Goal: Information Seeking & Learning: Learn about a topic

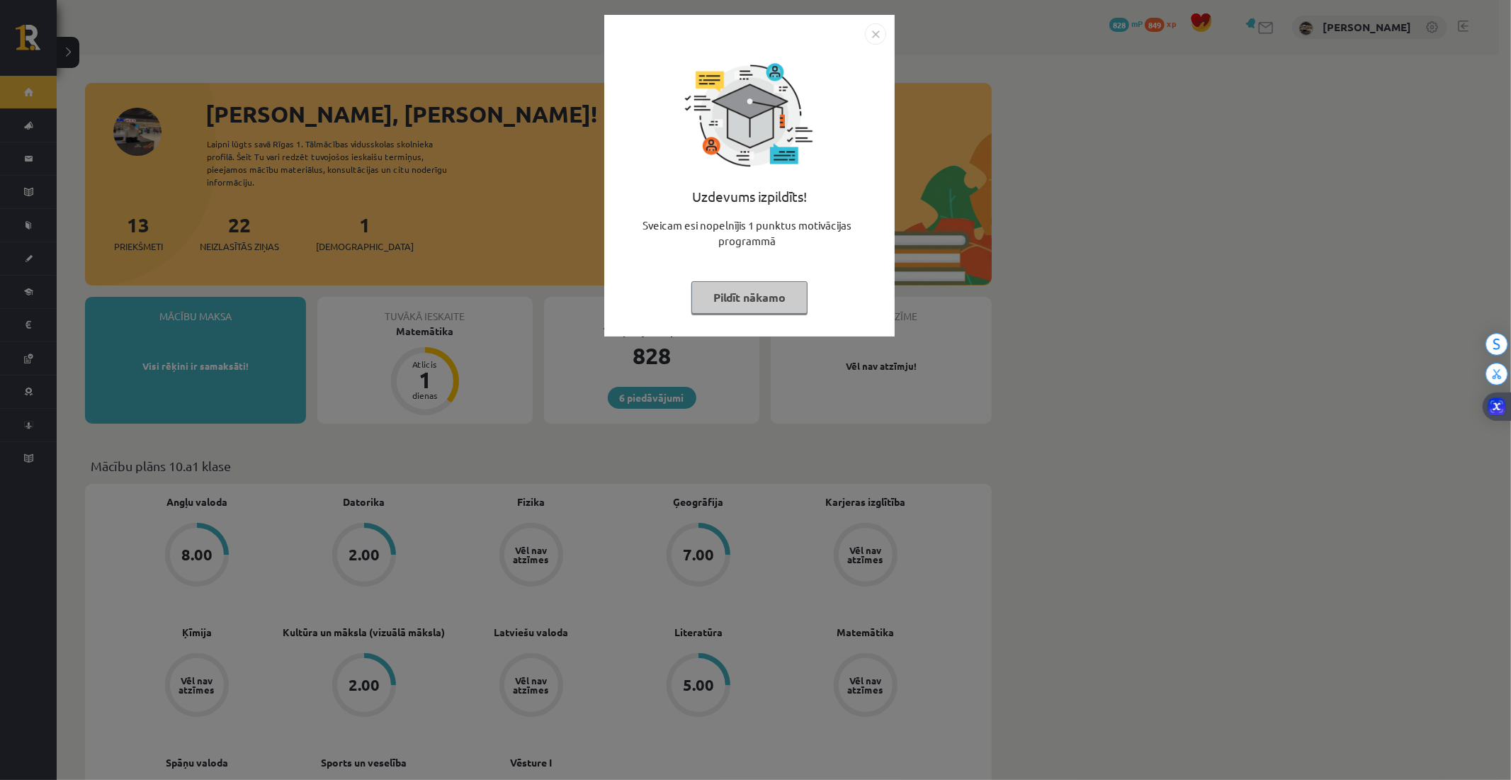
click at [727, 293] on button "Pildīt nākamo" at bounding box center [749, 297] width 116 height 33
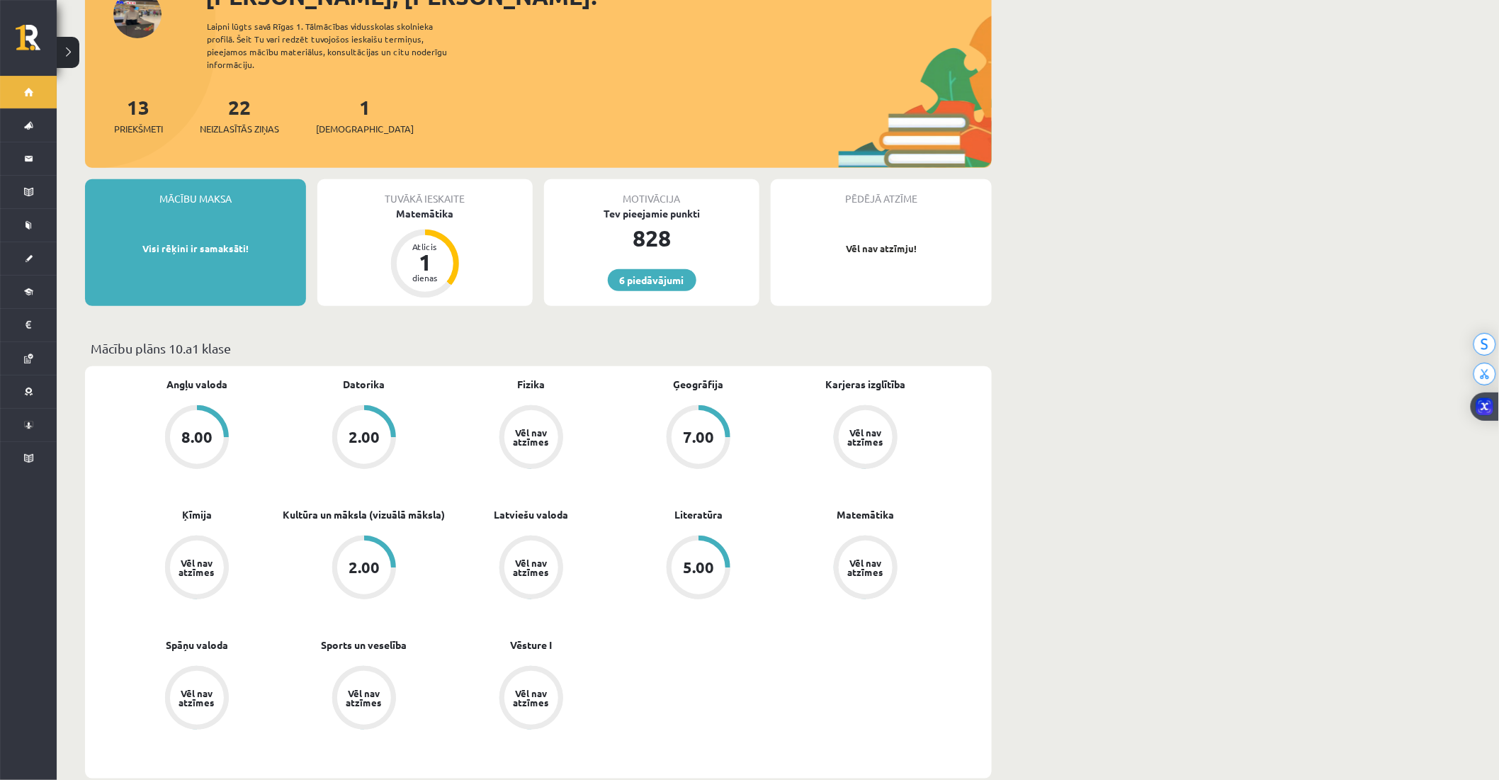
scroll to position [157, 0]
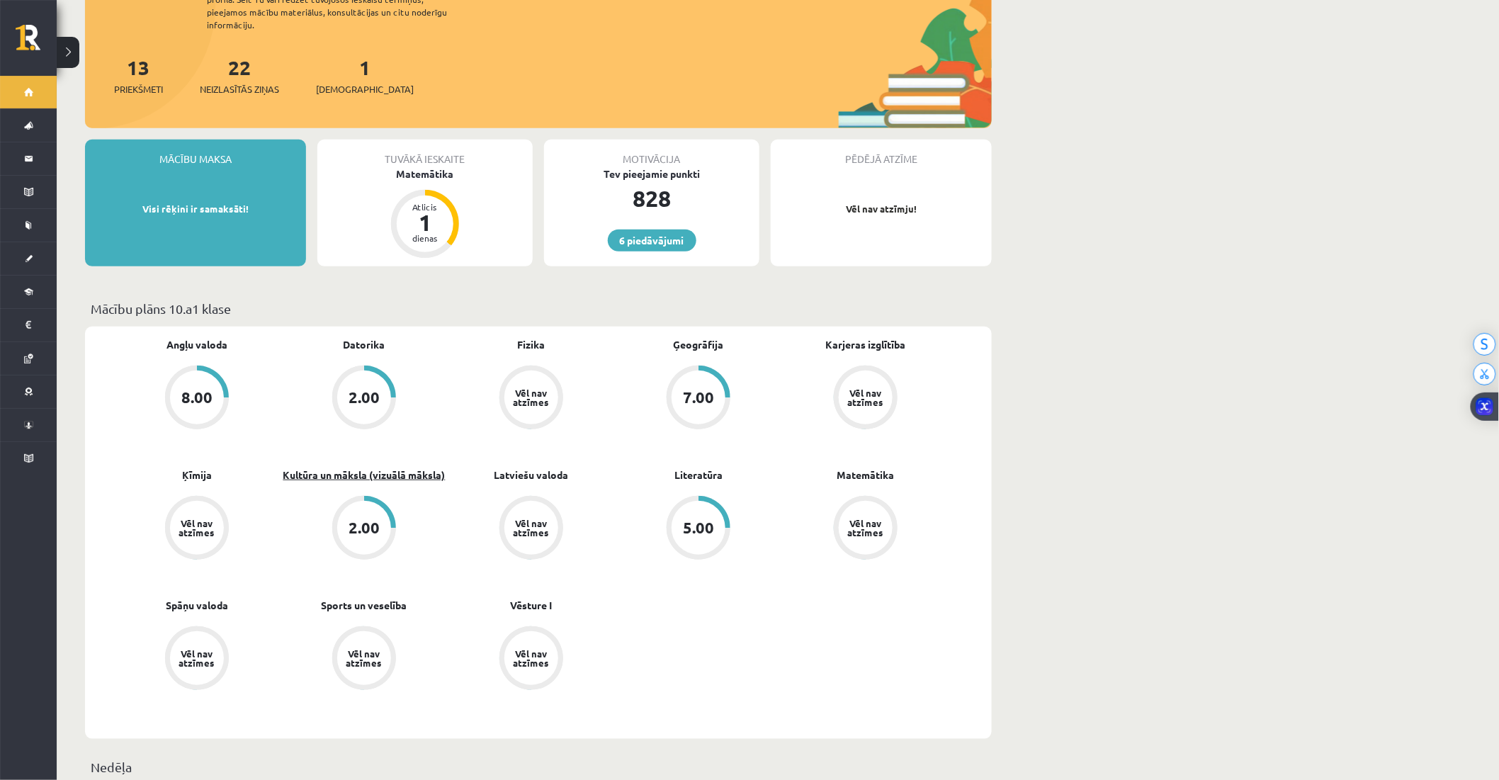
click at [360, 468] on link "Kultūra un māksla (vizuālā māksla)" at bounding box center [364, 475] width 162 height 15
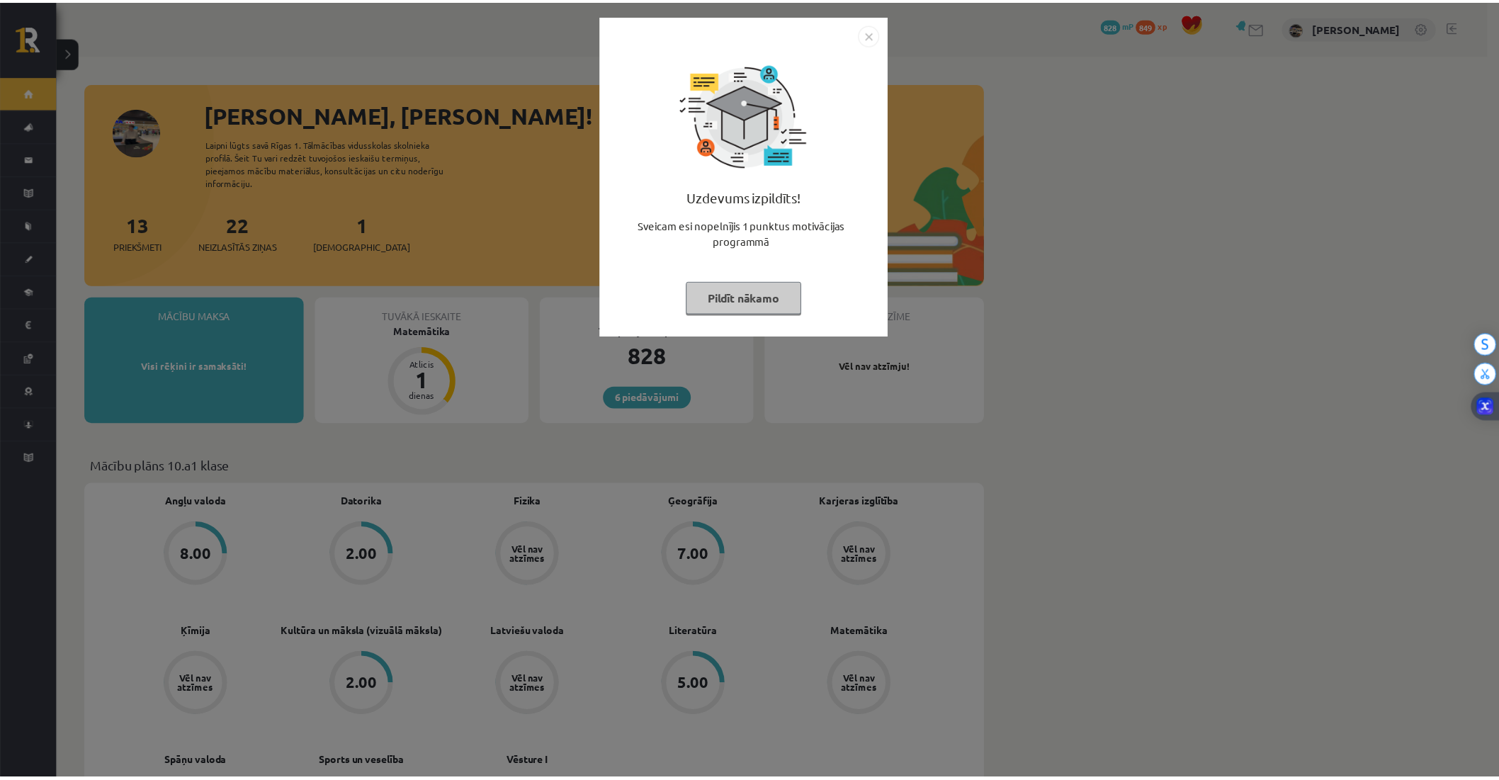
scroll to position [156, 0]
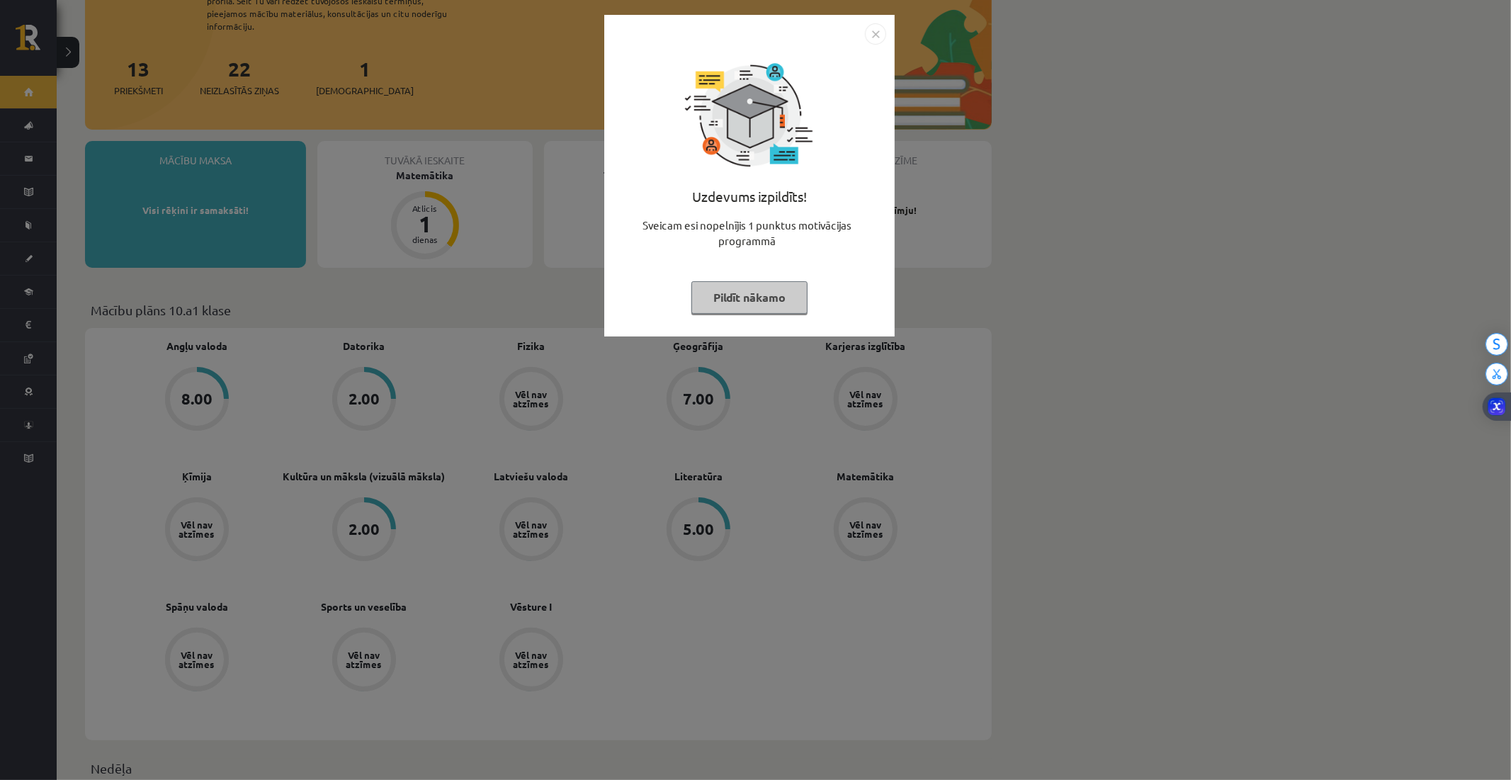
click at [351, 274] on div "Uzdevums izpildīts! Sveicam esi nopelnījis 1 punktus motivācijas programmā Pild…" at bounding box center [755, 390] width 1511 height 780
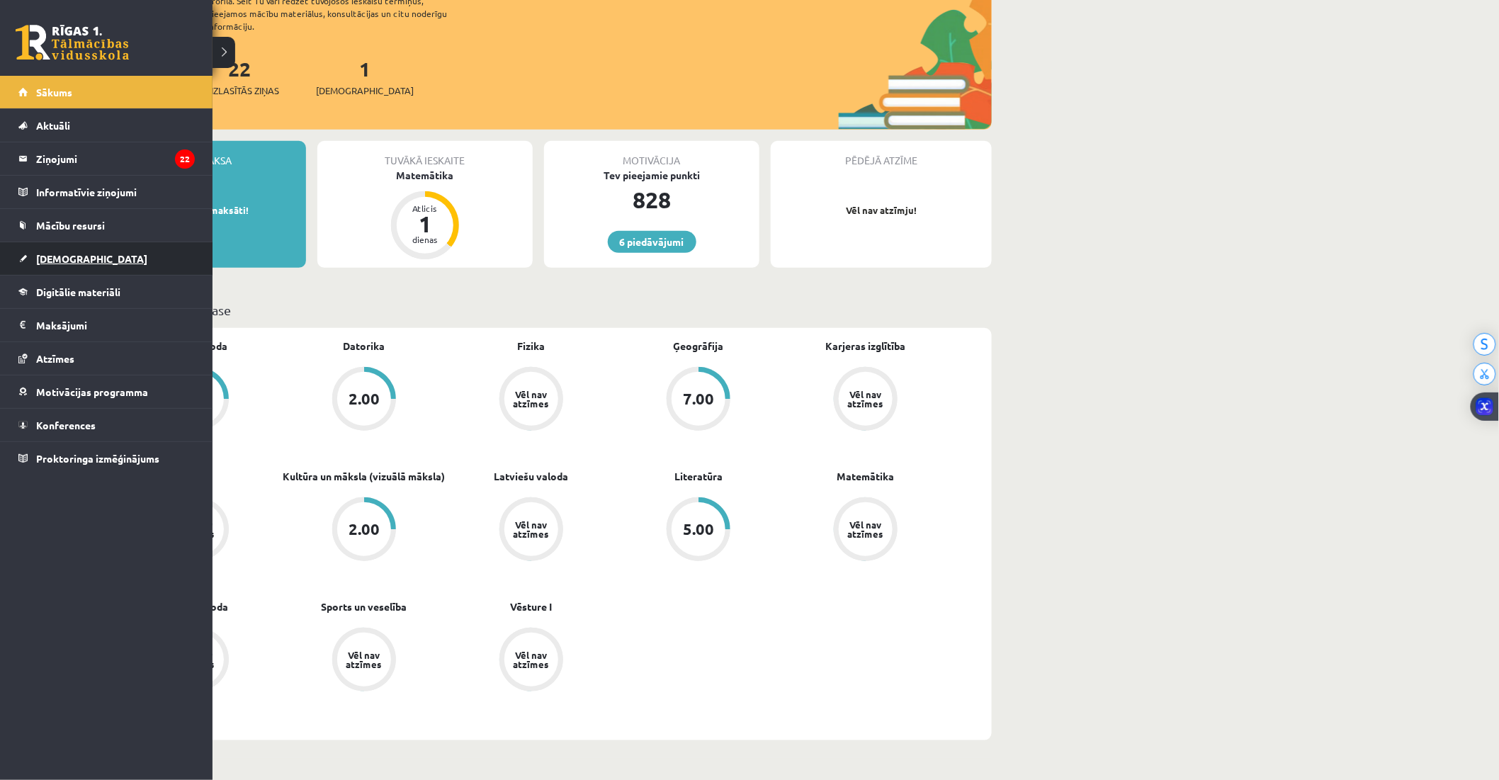
click at [34, 255] on link "[DEMOGRAPHIC_DATA]" at bounding box center [106, 258] width 176 height 33
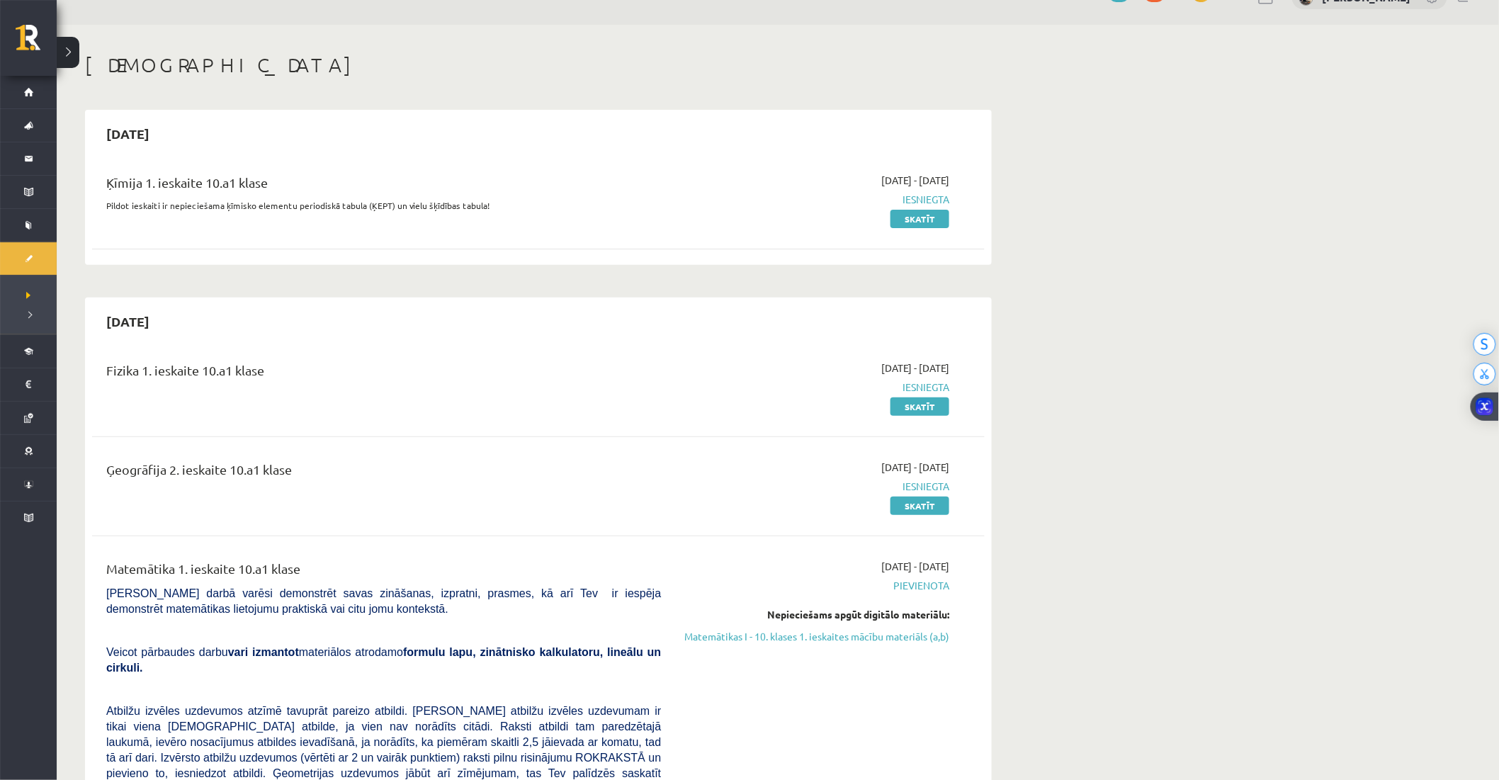
scroll to position [79, 0]
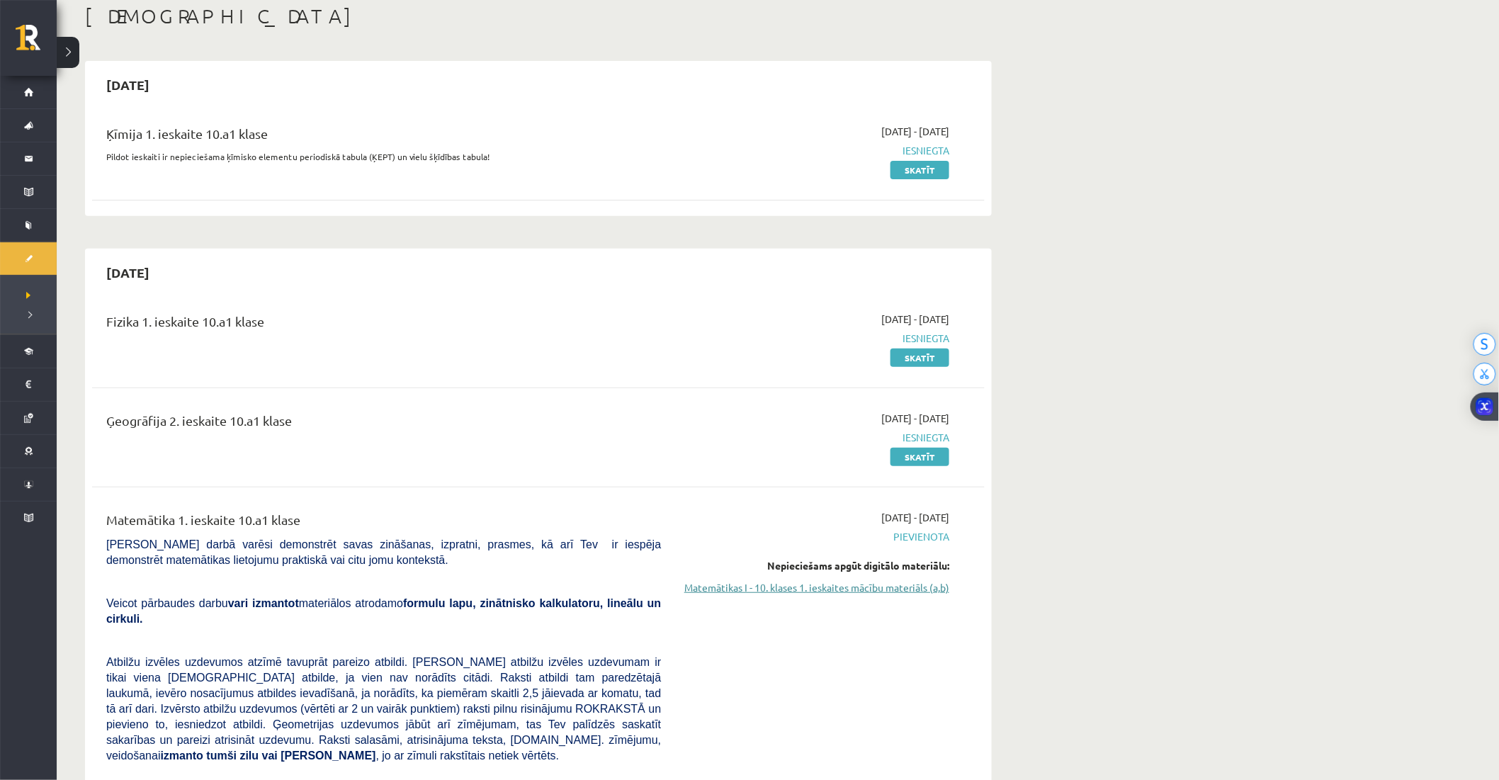
click at [767, 594] on link "Matemātikas I - 10. klases 1. ieskaites mācību materiāls (a,b)" at bounding box center [815, 587] width 267 height 15
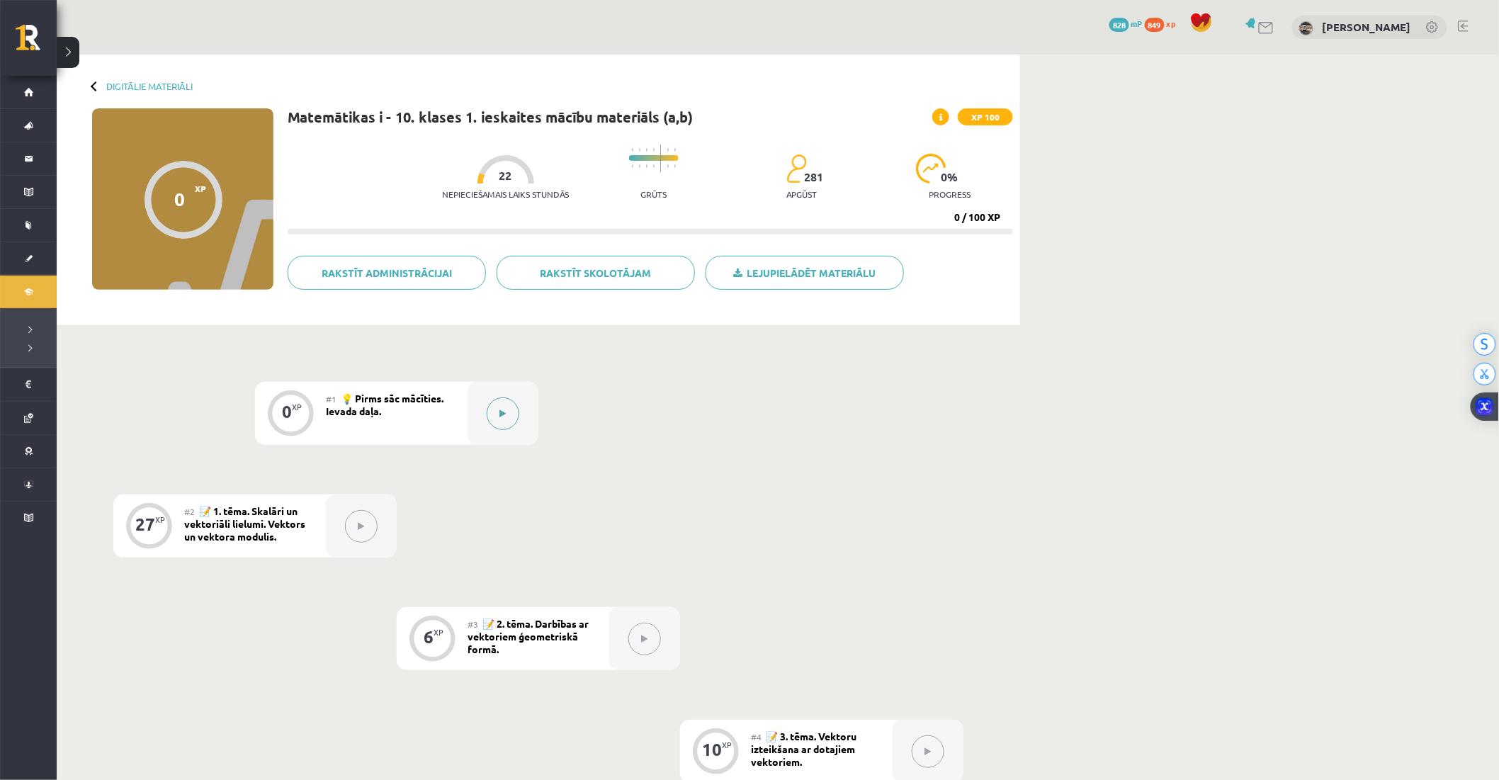
click at [497, 416] on button at bounding box center [503, 413] width 33 height 33
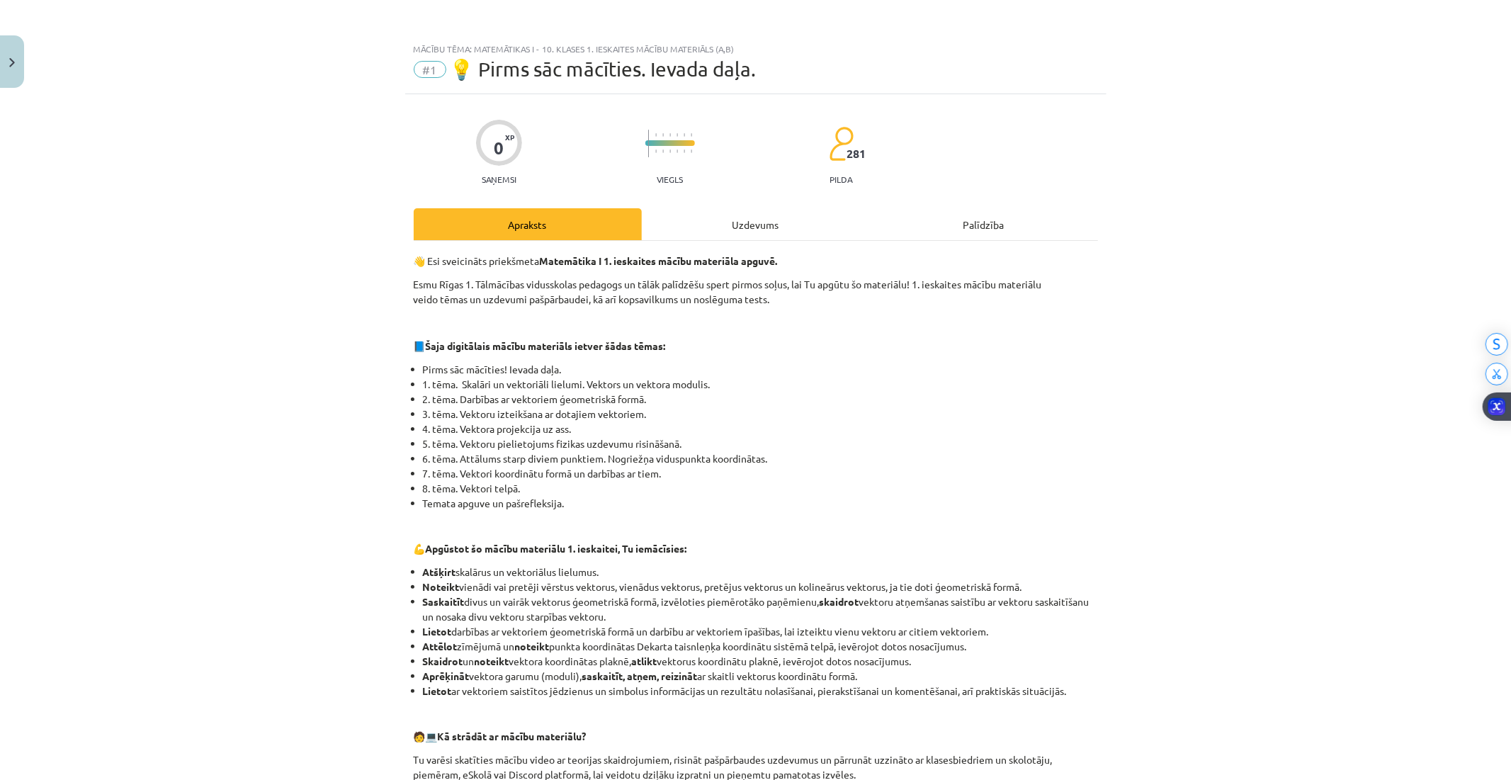
click at [742, 213] on div "Uzdevums" at bounding box center [756, 224] width 228 height 32
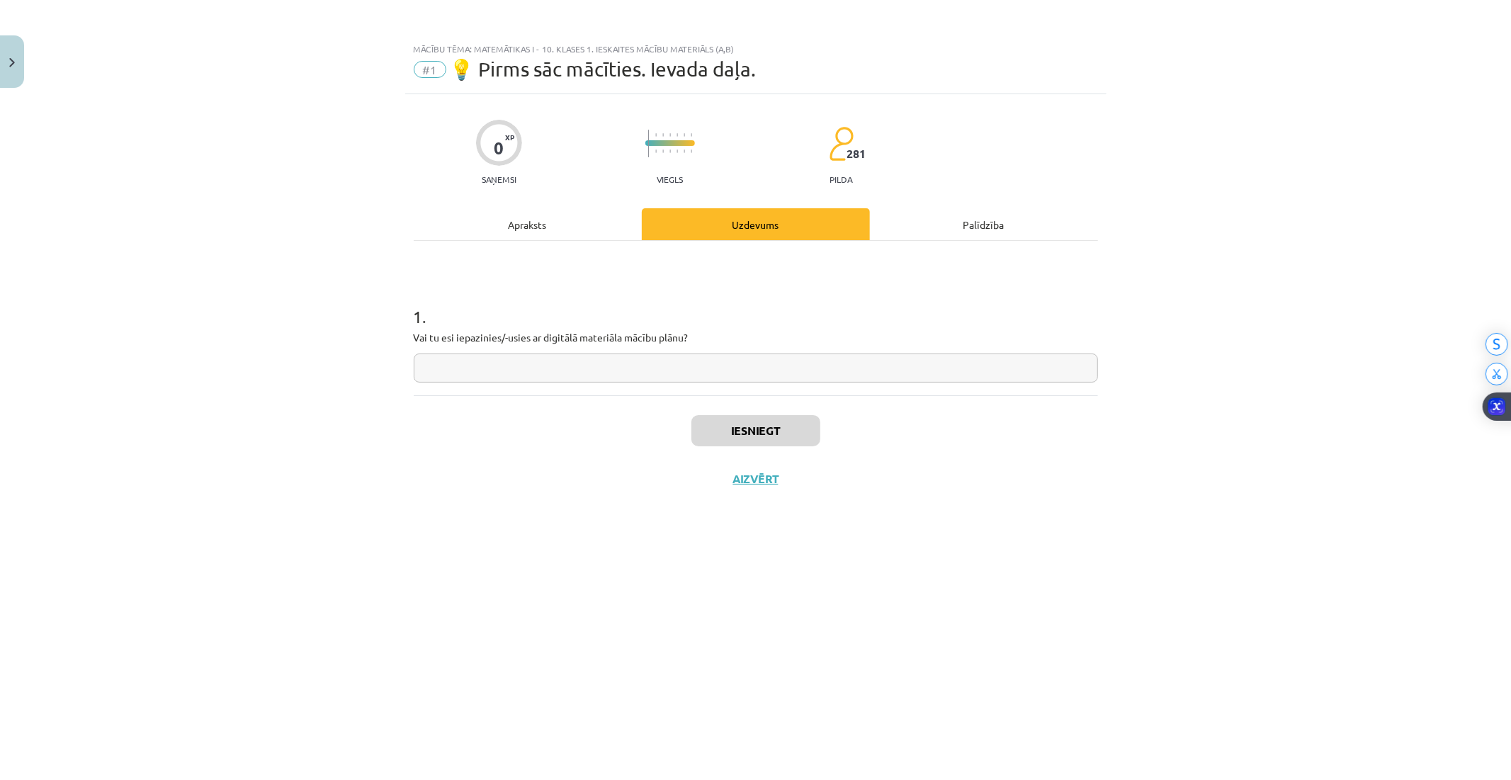
click at [603, 373] on input "text" at bounding box center [756, 368] width 684 height 29
type input "*"
click at [745, 431] on button "Iesniegt" at bounding box center [755, 430] width 129 height 31
click at [766, 489] on button "Nākamā nodarbība" at bounding box center [755, 488] width 139 height 33
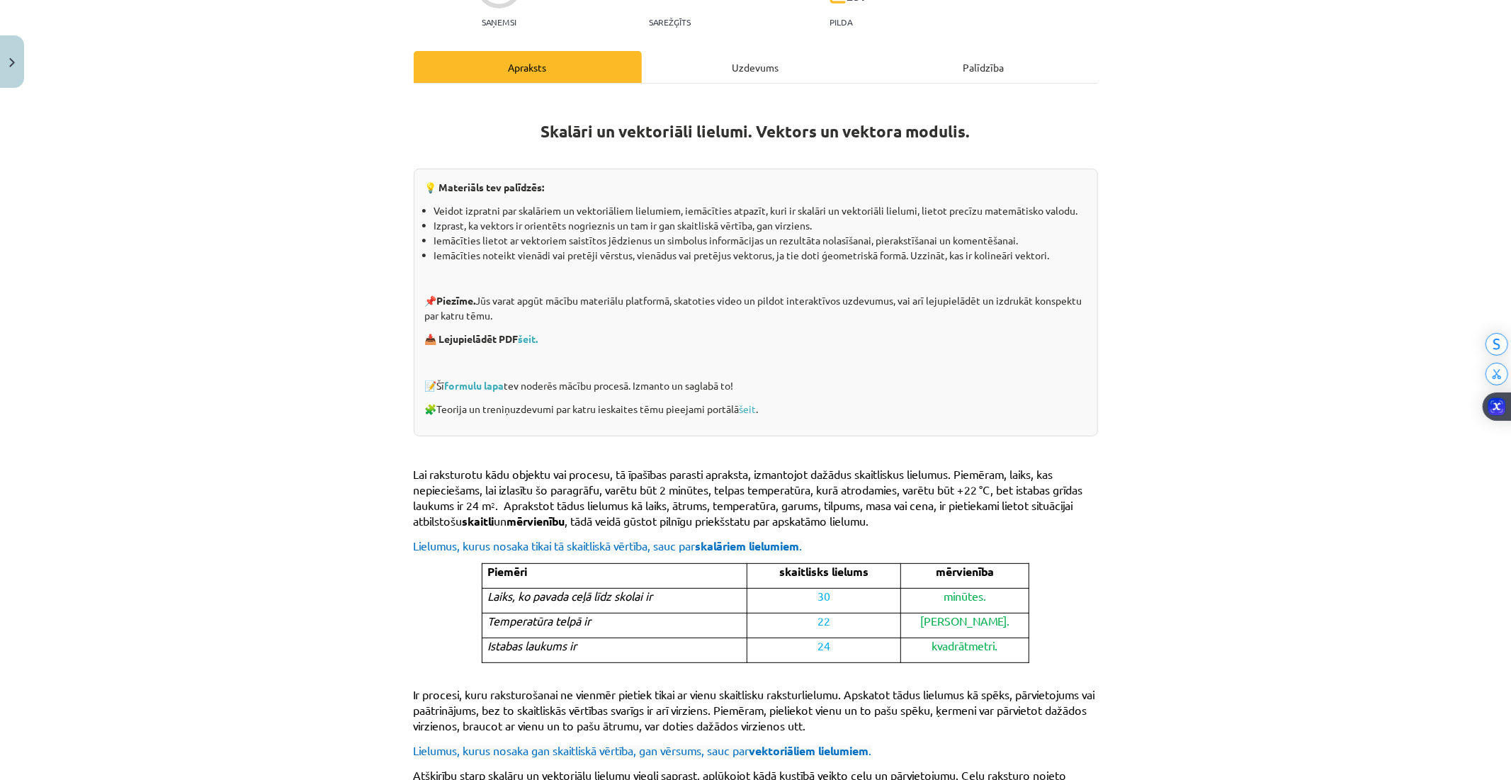
click at [728, 62] on div "Uzdevums" at bounding box center [756, 67] width 228 height 32
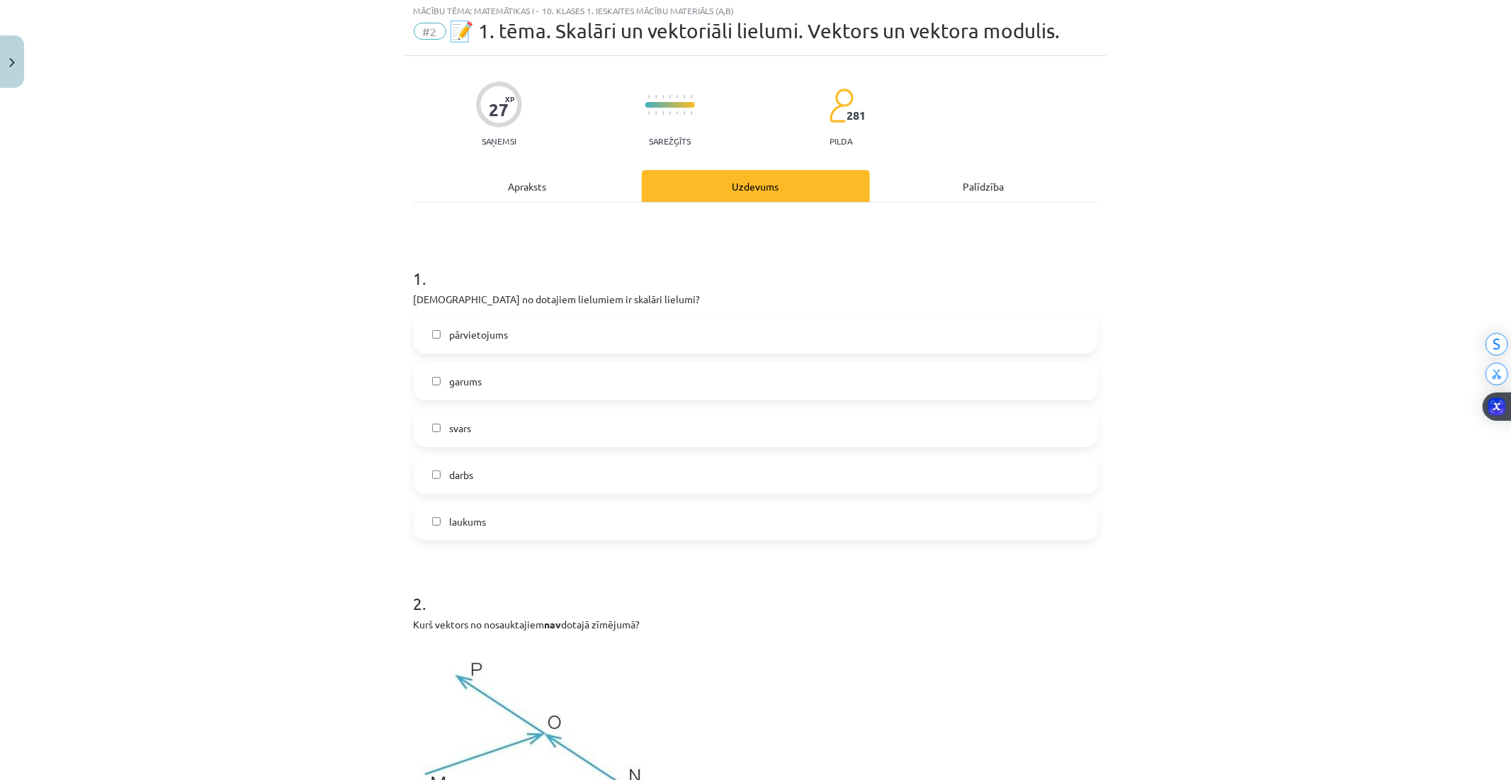
scroll to position [35, 0]
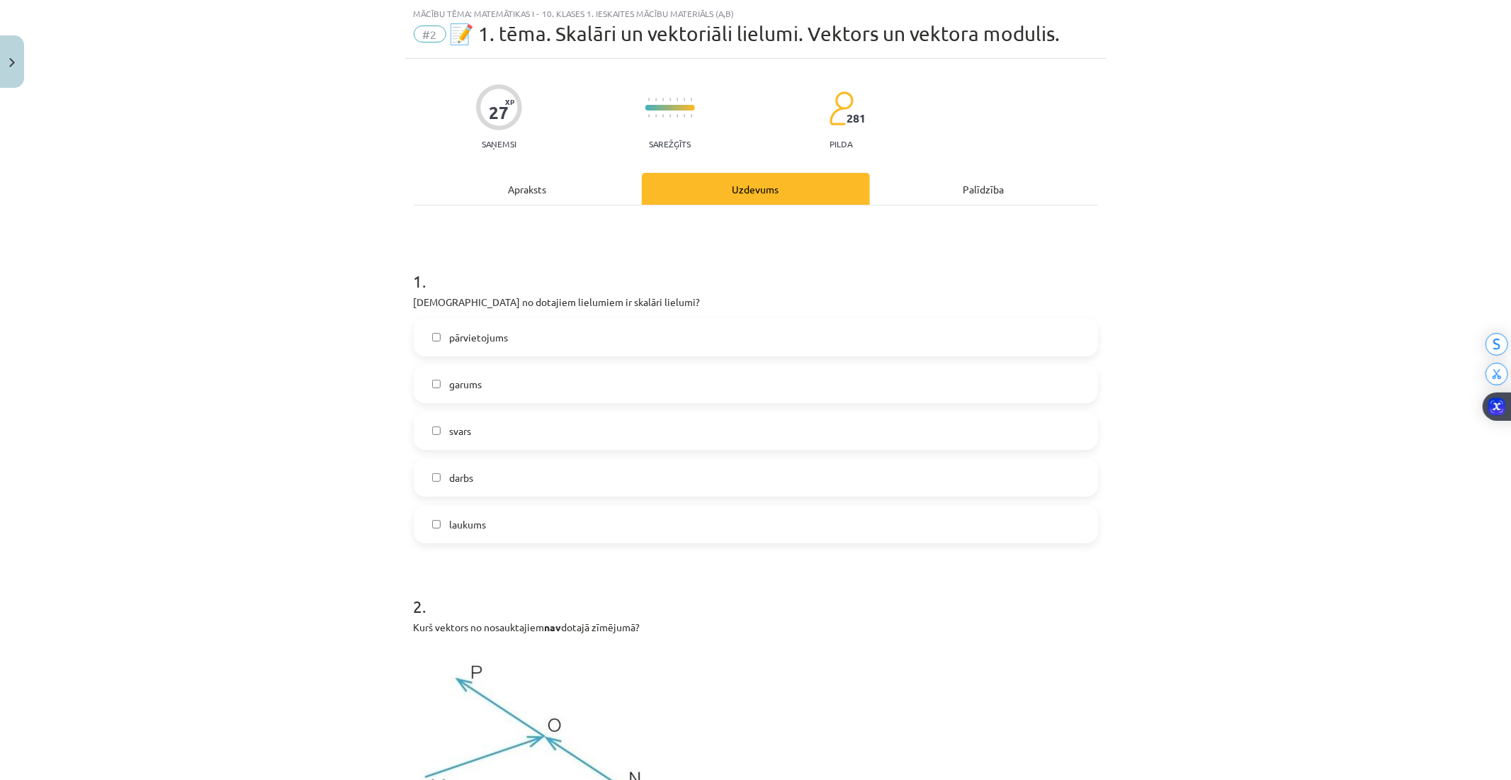
drag, startPoint x: 493, startPoint y: 114, endPoint x: 456, endPoint y: 89, distance: 44.4
click at [493, 113] on div "27" at bounding box center [499, 113] width 20 height 20
click at [429, 27] on span "#2" at bounding box center [430, 34] width 33 height 17
click at [425, 34] on span "#2" at bounding box center [430, 34] width 33 height 17
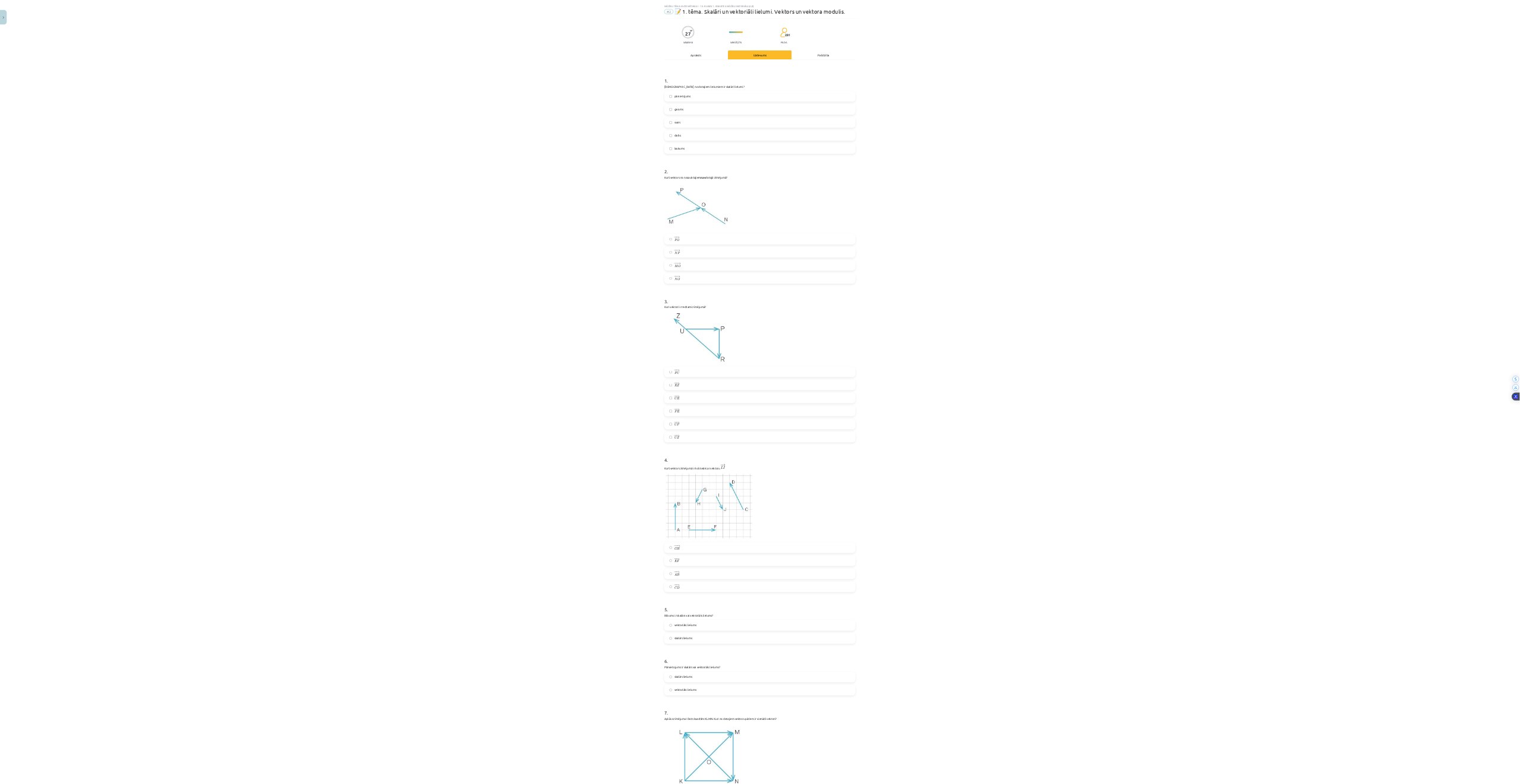
scroll to position [0, 0]
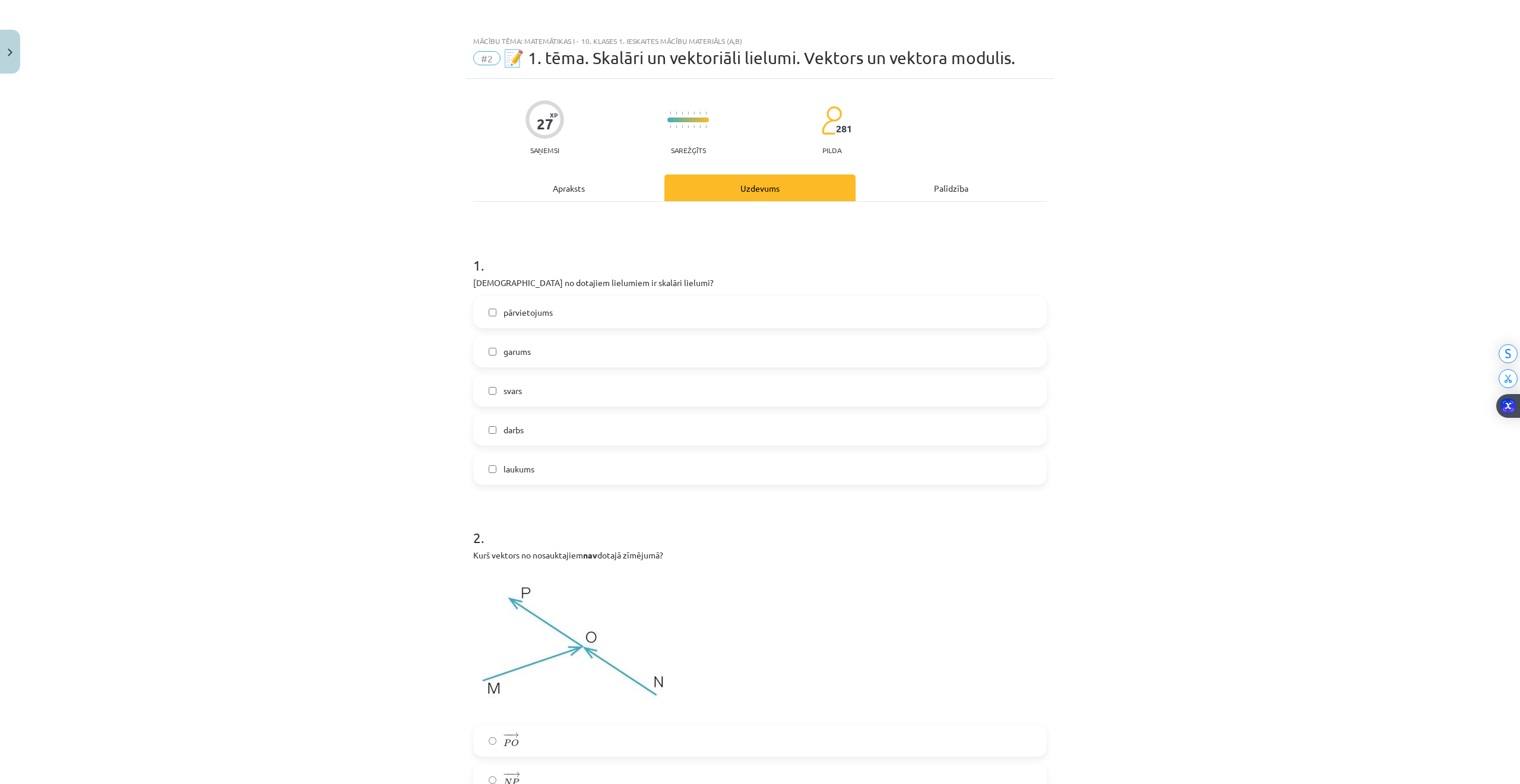
click at [318, 57] on div "Mācību tēma: Matemātikas i - 10. klases 1. ieskaites mācību materiāls (a,b) #2 …" at bounding box center [760, 392] width 1520 height 784
drag, startPoint x: 319, startPoint y: 0, endPoint x: 273, endPoint y: 150, distance: 156.9
click at [271, 160] on div "Mācību tēma: Matemātikas i - 10. klases 1. ieskaites mācību materiāls (a,b) #2 …" at bounding box center [760, 392] width 1520 height 784
click at [545, 200] on div "Apraksts" at bounding box center [569, 188] width 191 height 27
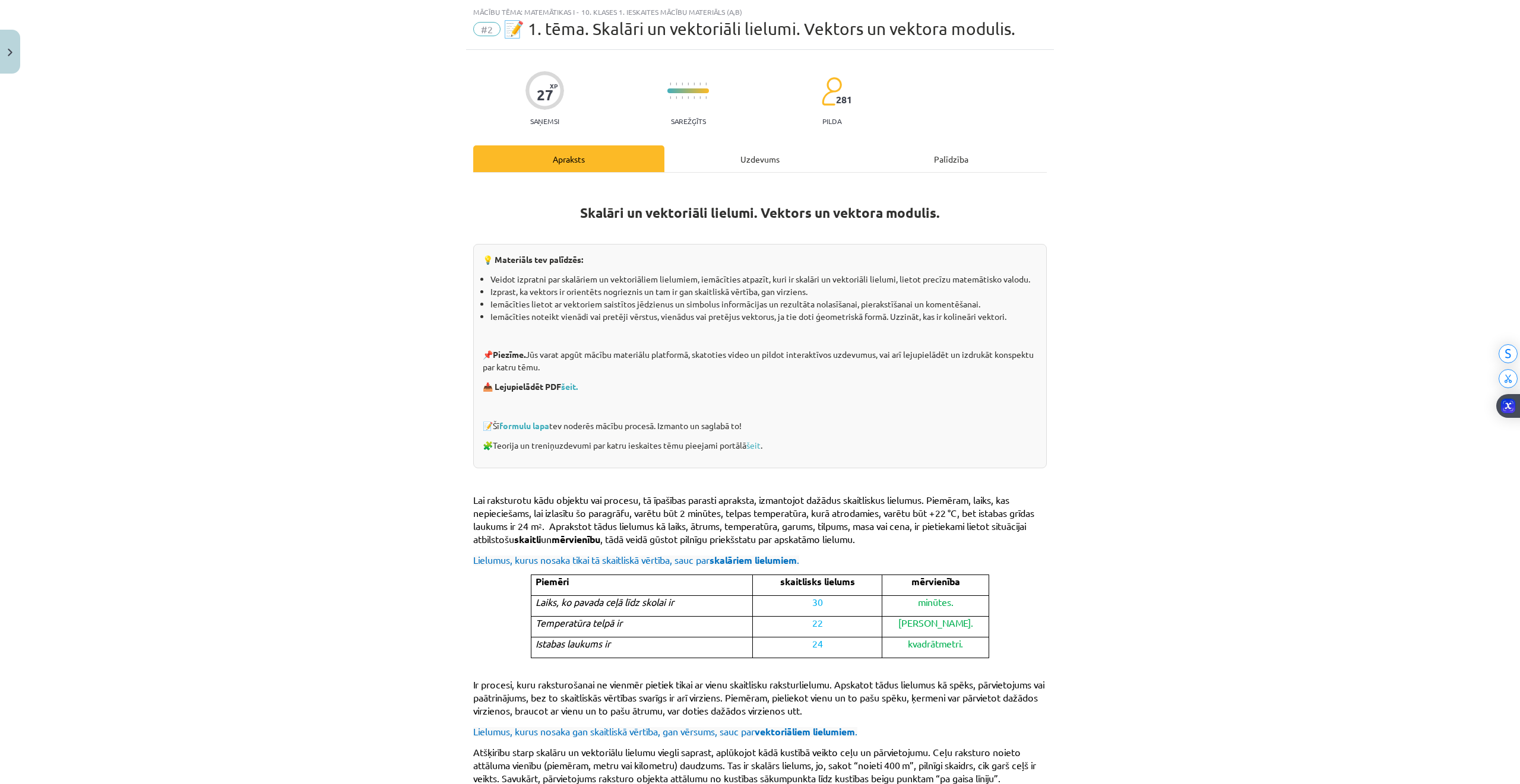
scroll to position [29, 0]
click at [701, 168] on div "Uzdevums" at bounding box center [760, 158] width 191 height 27
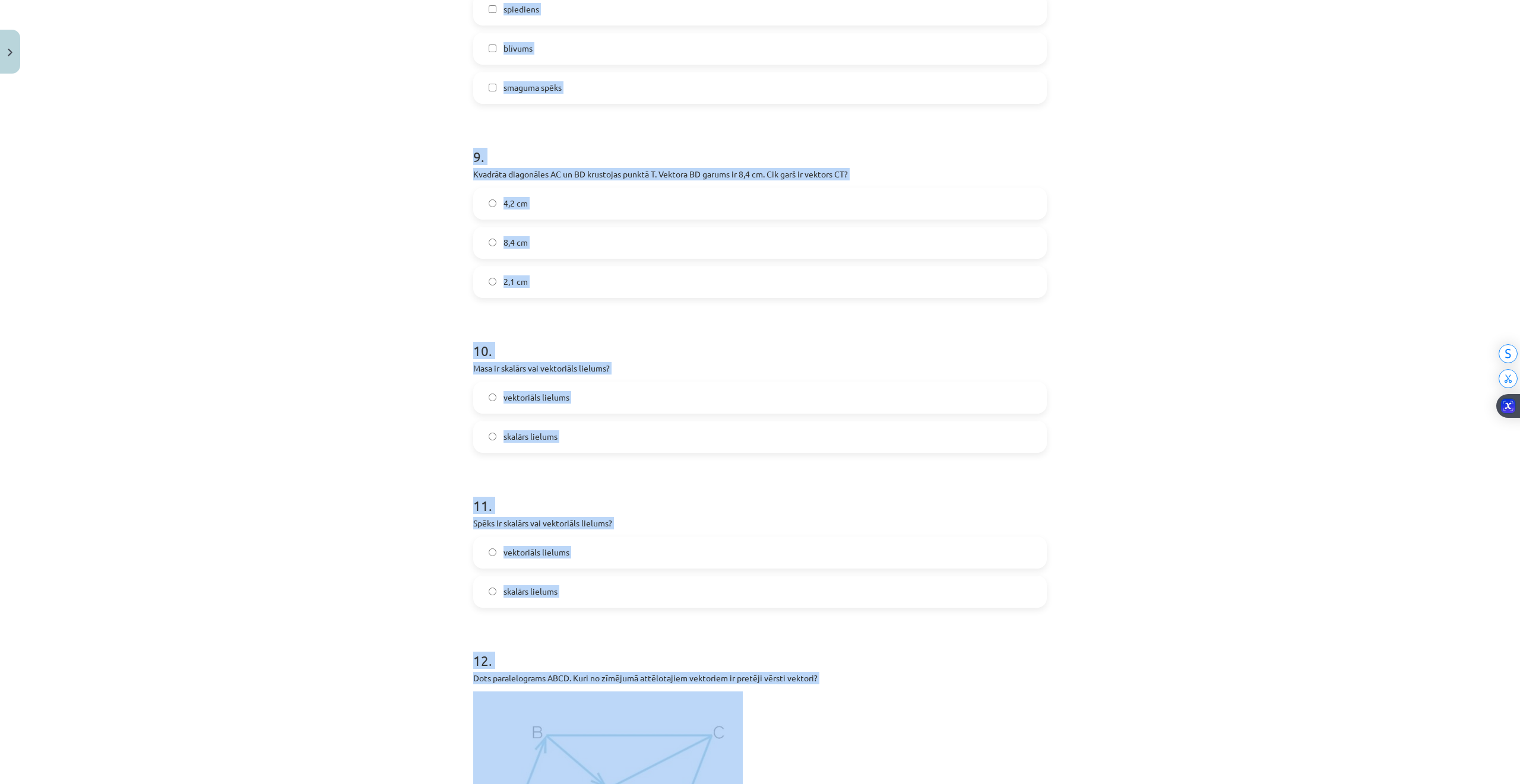
scroll to position [3184, 0]
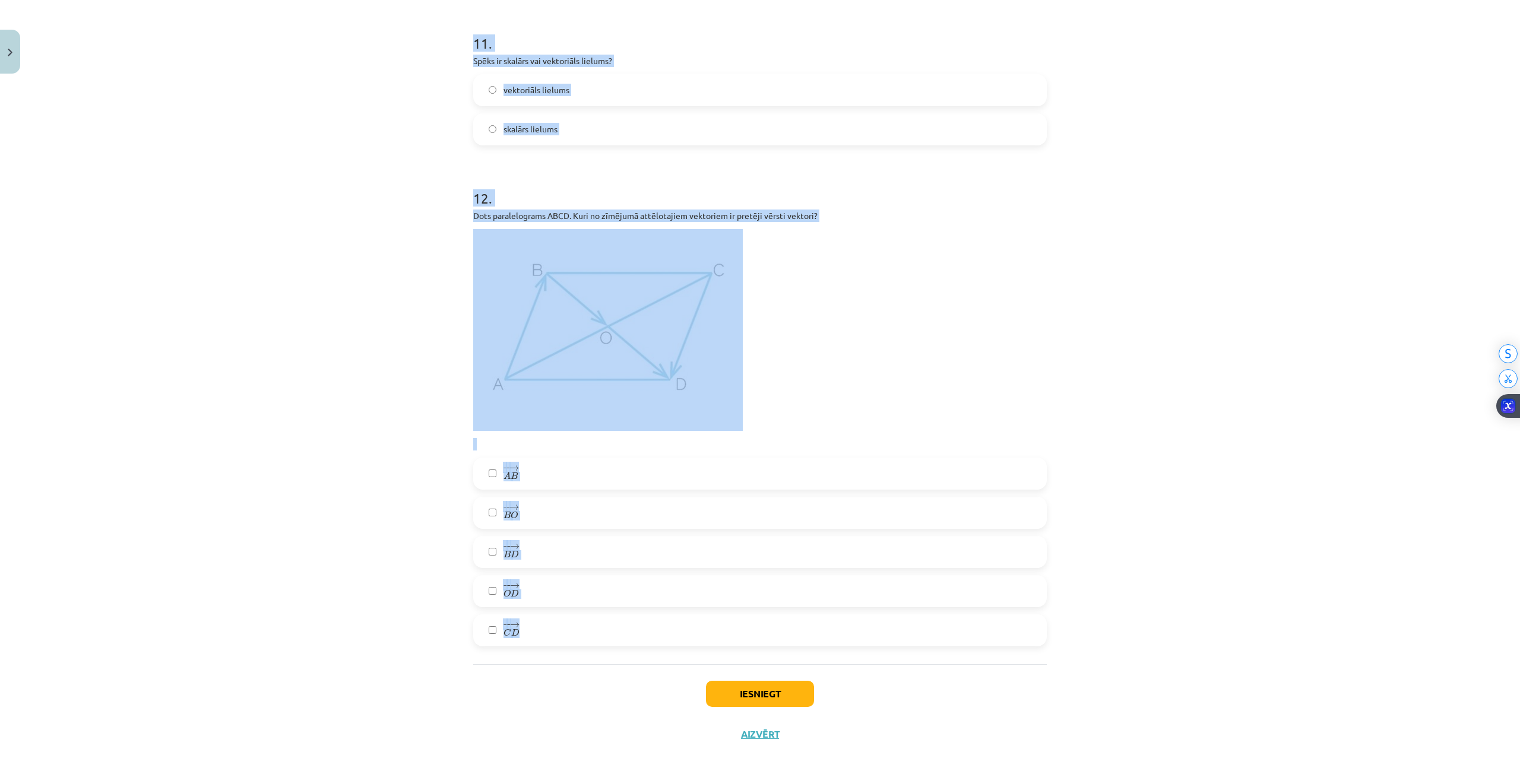
drag, startPoint x: 466, startPoint y: 237, endPoint x: 1202, endPoint y: 652, distance: 844.9
click at [1202, 652] on div "Mācību tēma: Matemātikas i - 10. klases 1. ieskaites mācību materiāls (a,b) #2 …" at bounding box center [760, 392] width 1520 height 784
copy form "1 . Kuri no dotajiem lielumiem ir skalāri lielumi? pārvietojums garums svars da…"
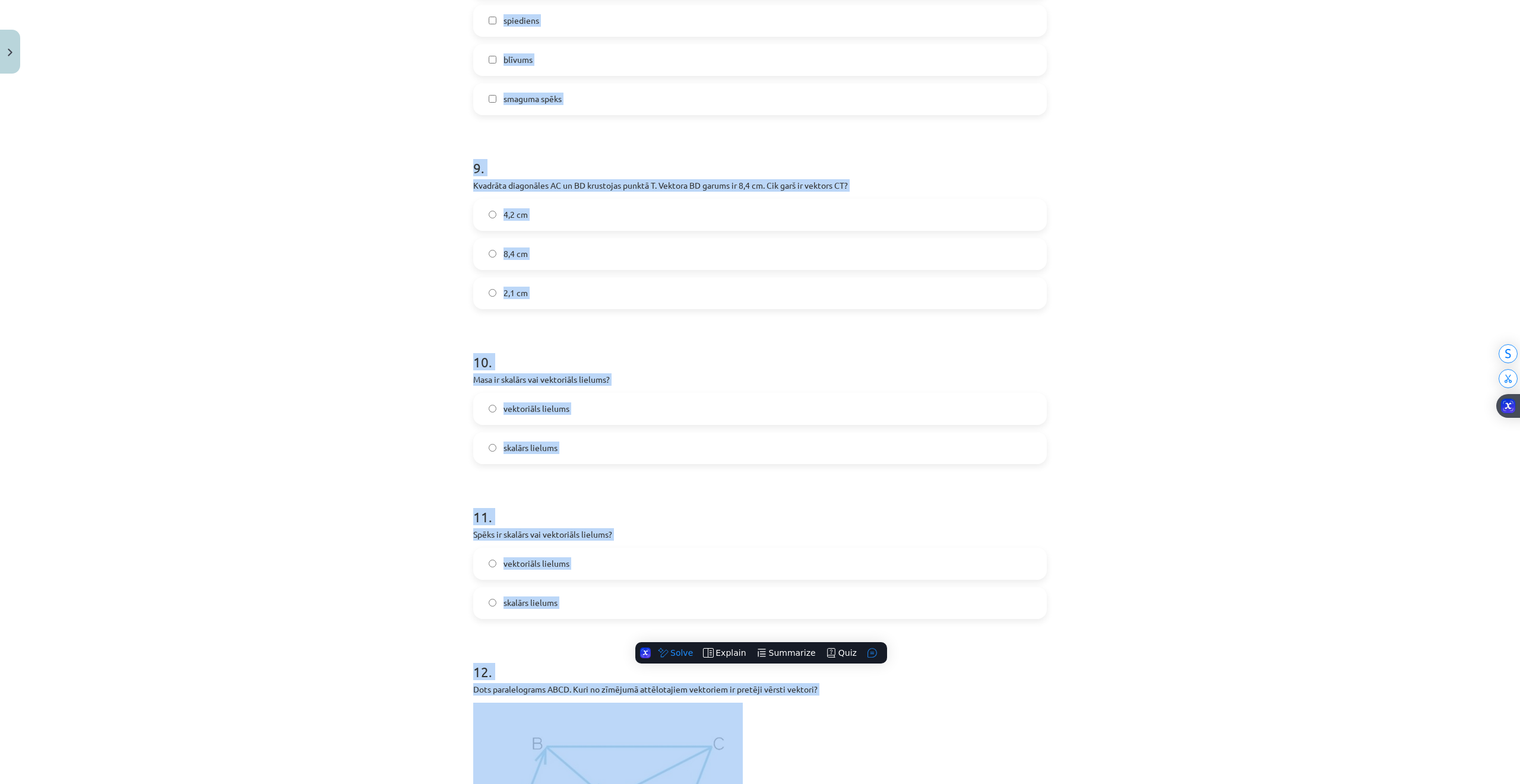
drag, startPoint x: 469, startPoint y: 599, endPoint x: 463, endPoint y: 601, distance: 6.3
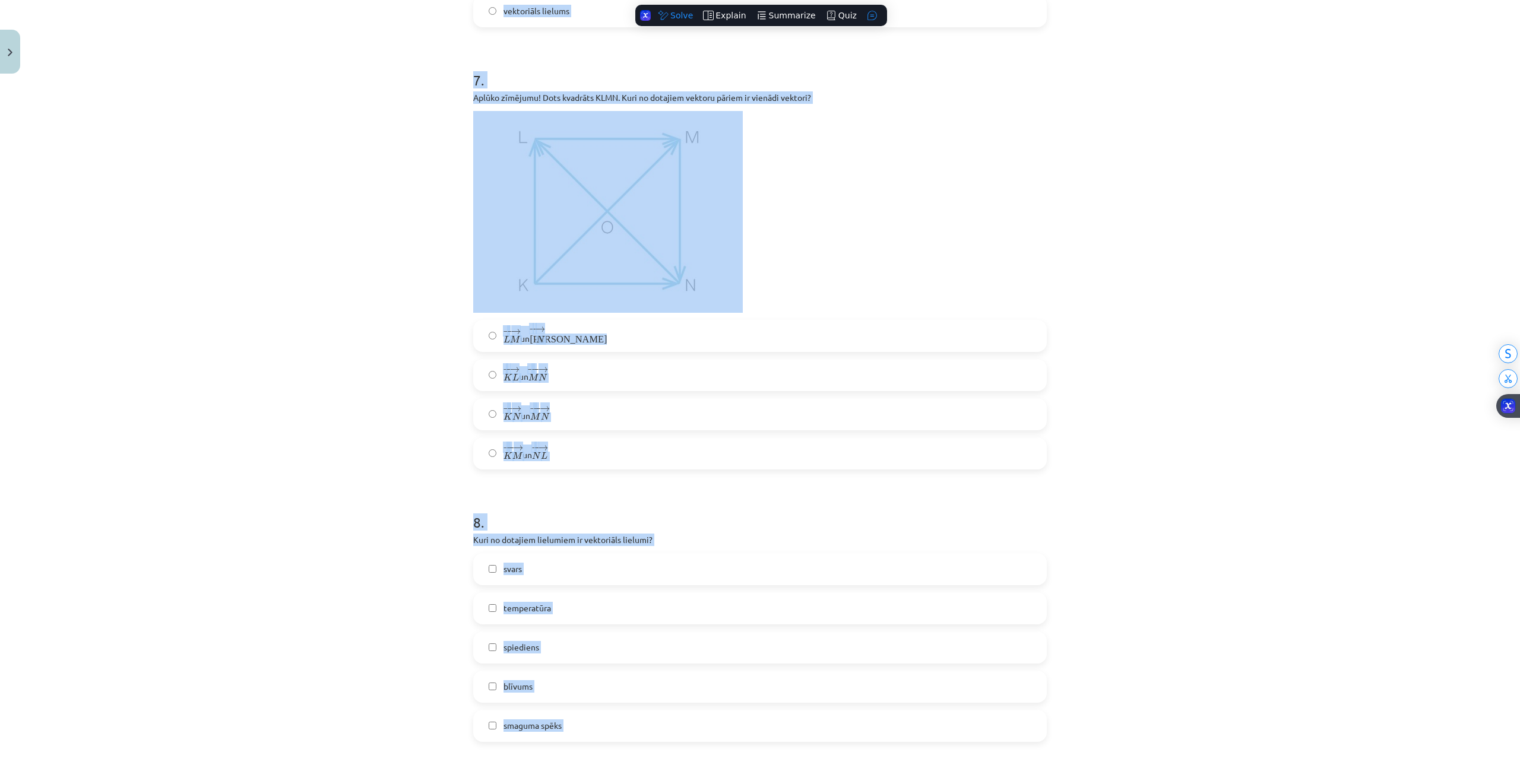
click at [408, 518] on div "Mācību tēma: Matemātikas i - 10. klases 1. ieskaites mācību materiāls (a,b) #2 …" at bounding box center [760, 392] width 1520 height 784
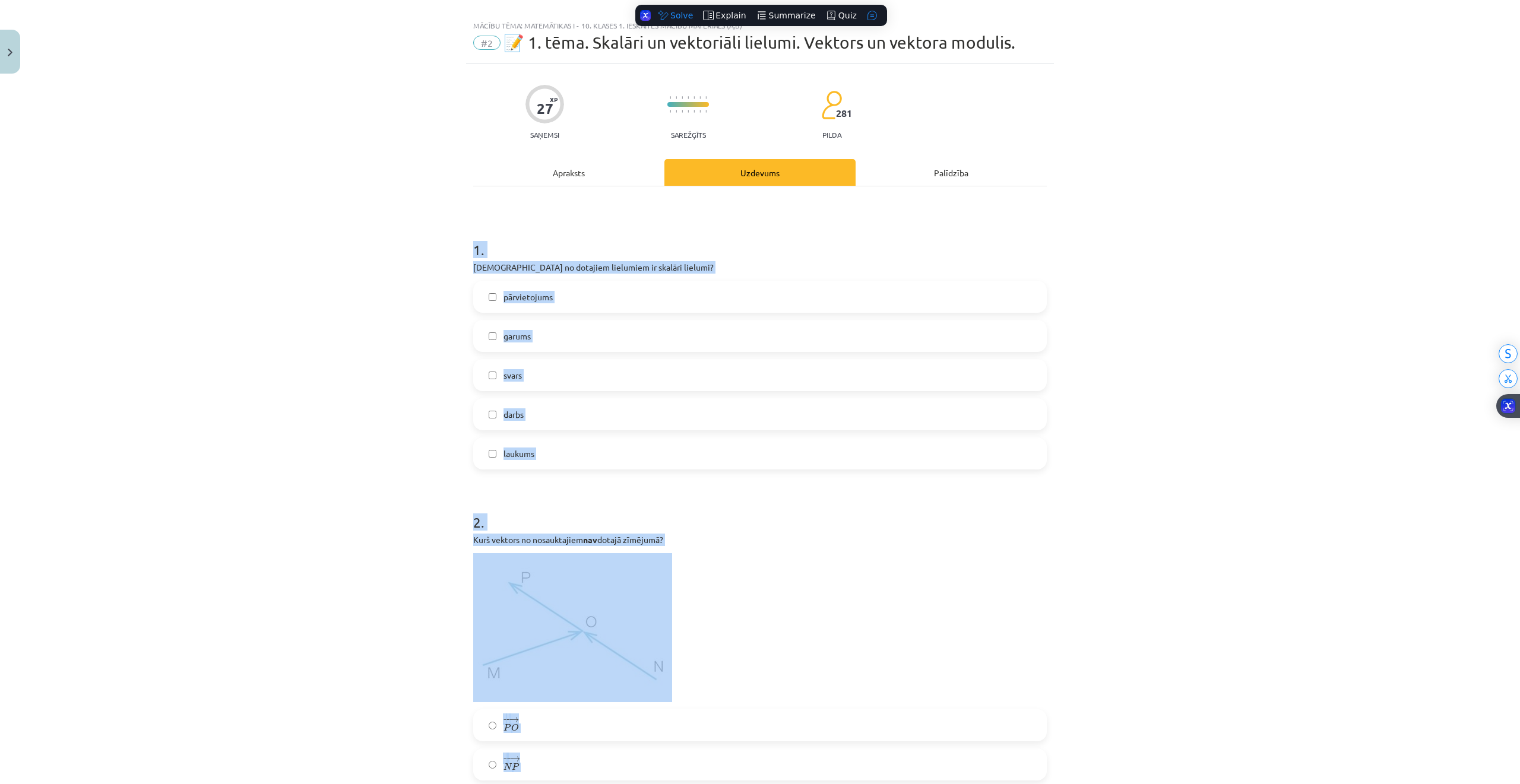
scroll to position [0, 0]
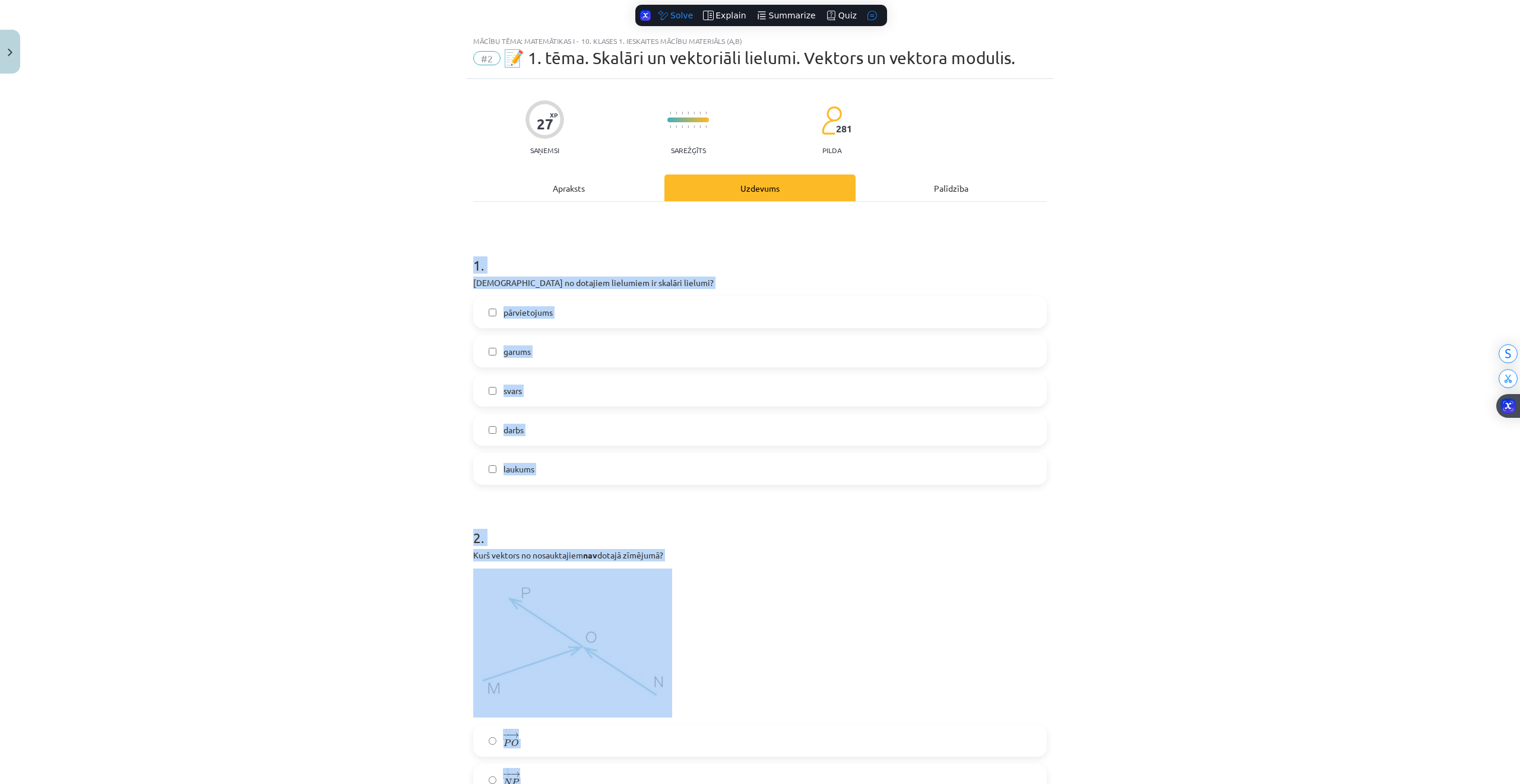
click at [414, 426] on div "Mācību tēma: Matemātikas i - 10. klases 1. ieskaites mācību materiāls (a,b) #2 …" at bounding box center [760, 392] width 1520 height 784
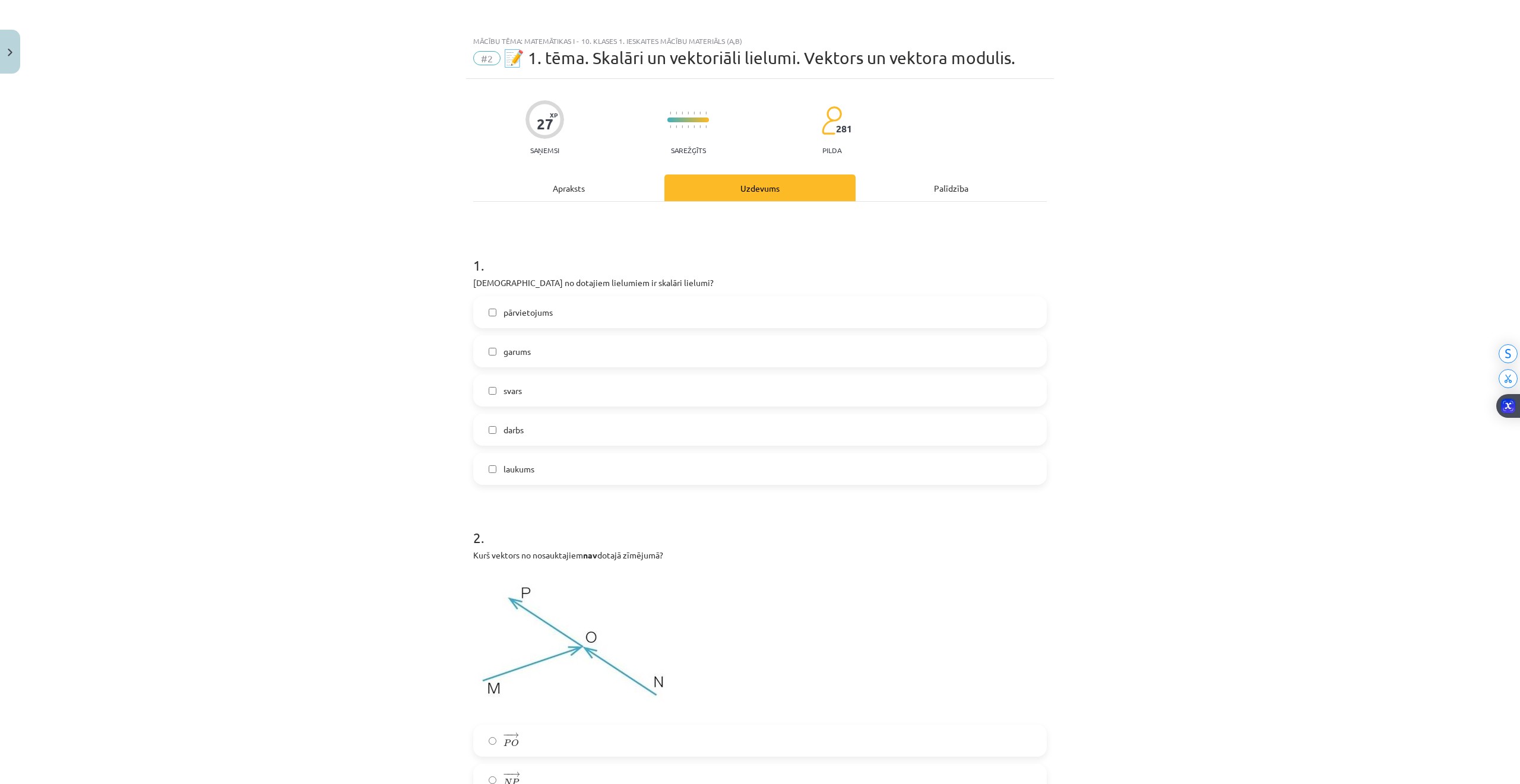
click at [480, 468] on label "laukums" at bounding box center [760, 468] width 571 height 29
click at [494, 349] on label "garums" at bounding box center [760, 351] width 571 height 29
click at [488, 425] on label "darbs" at bounding box center [760, 429] width 571 height 29
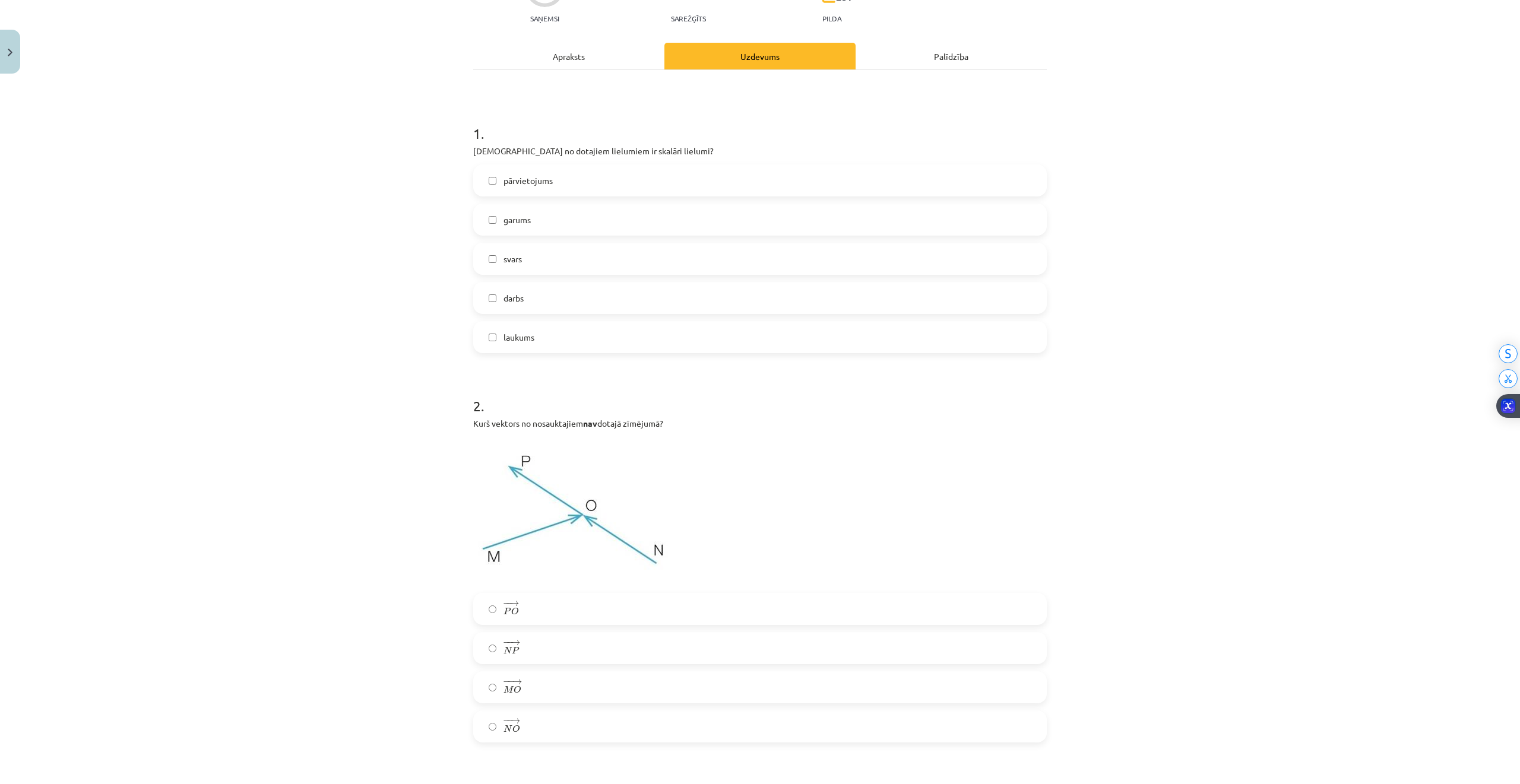
scroll to position [157, 0]
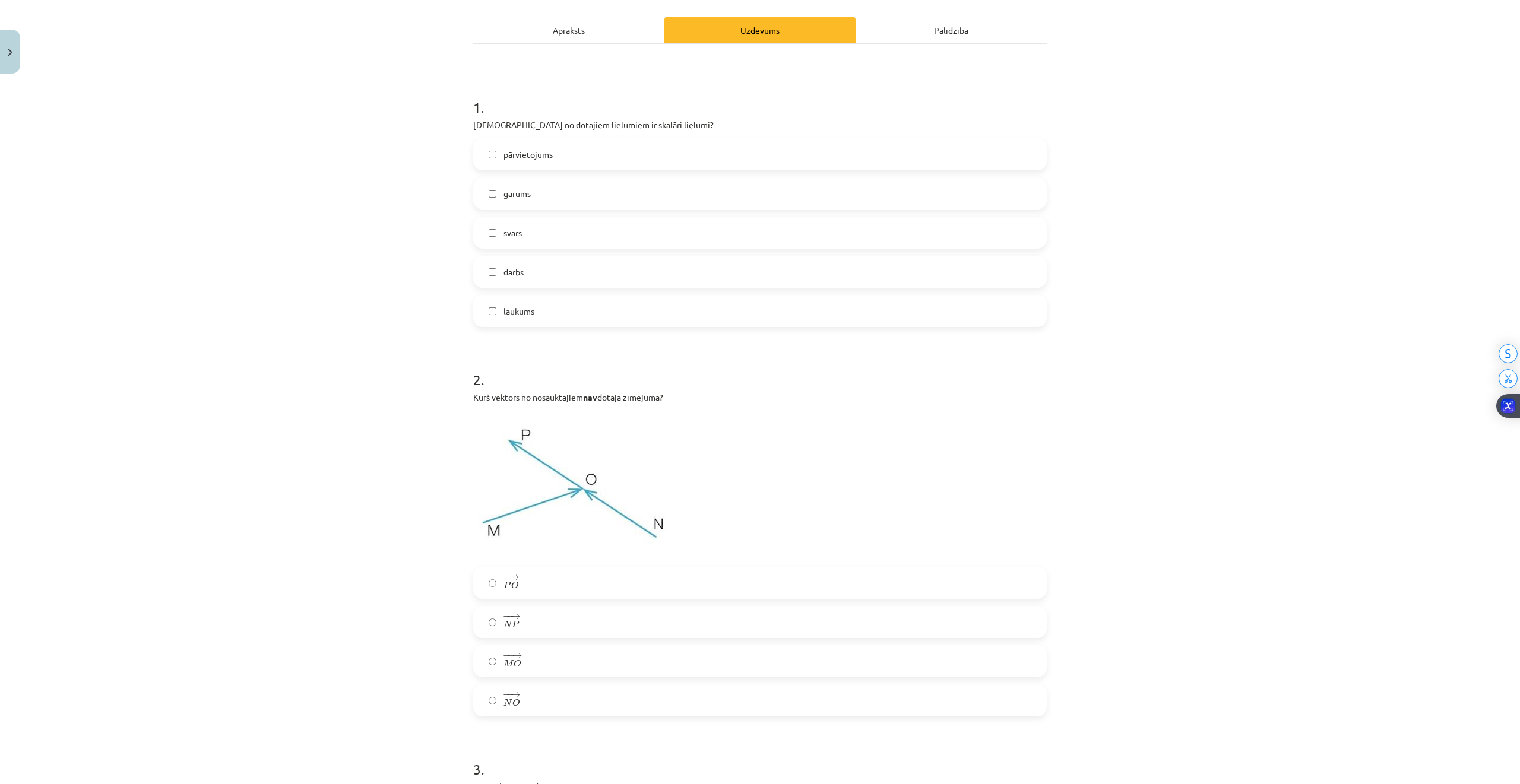
click at [514, 585] on label "− − → P O P O →" at bounding box center [760, 582] width 571 height 29
click at [514, 652] on label "− − → M O M O →" at bounding box center [760, 660] width 571 height 29
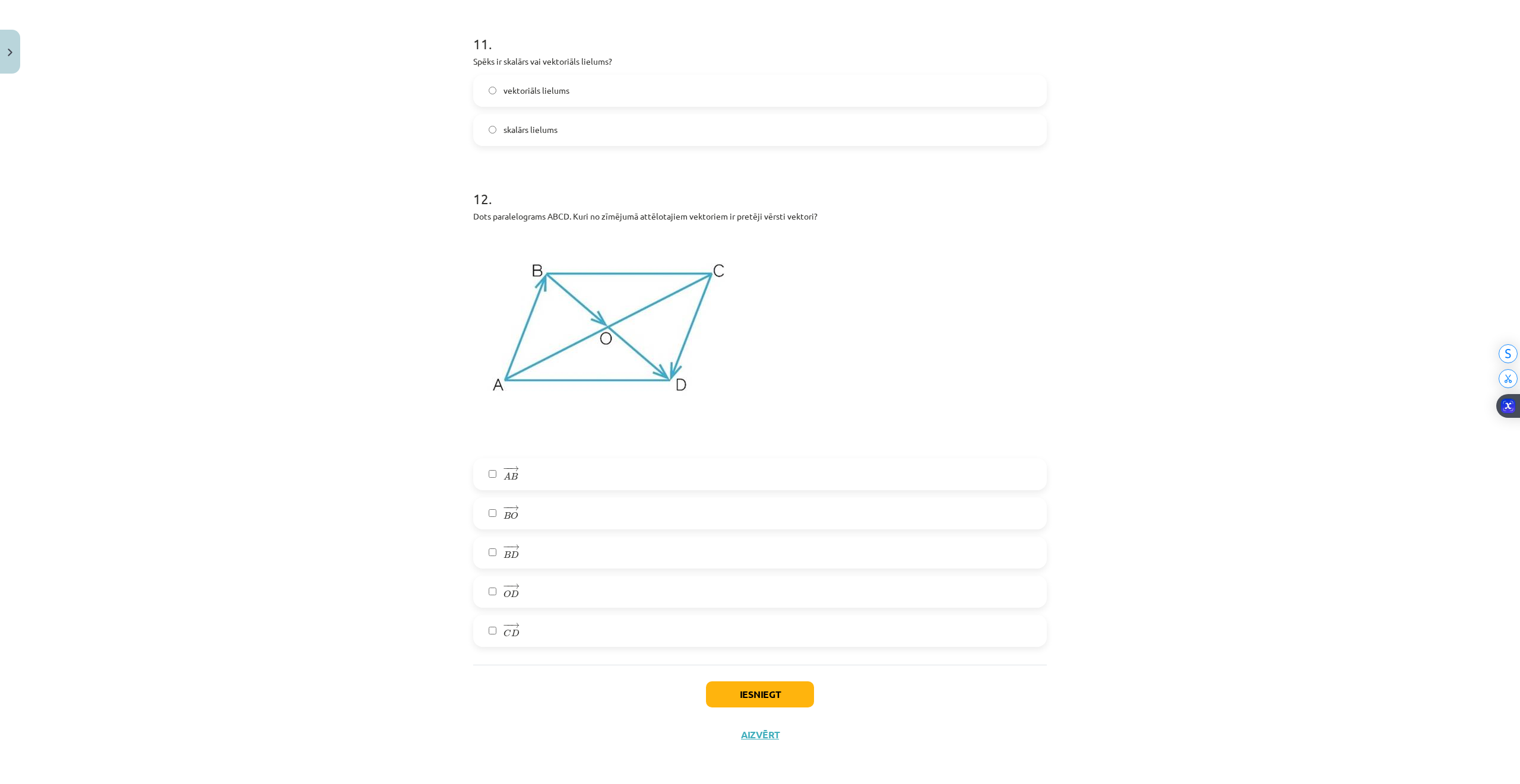
scroll to position [3184, 0]
click at [490, 473] on label "− − → A B A B →" at bounding box center [760, 473] width 571 height 29
click at [481, 549] on label "− − → B D B D →" at bounding box center [760, 551] width 571 height 29
click at [488, 521] on label "− − → B O B O →" at bounding box center [760, 512] width 571 height 29
click at [489, 540] on label "− − → B D B D →" at bounding box center [760, 551] width 571 height 29
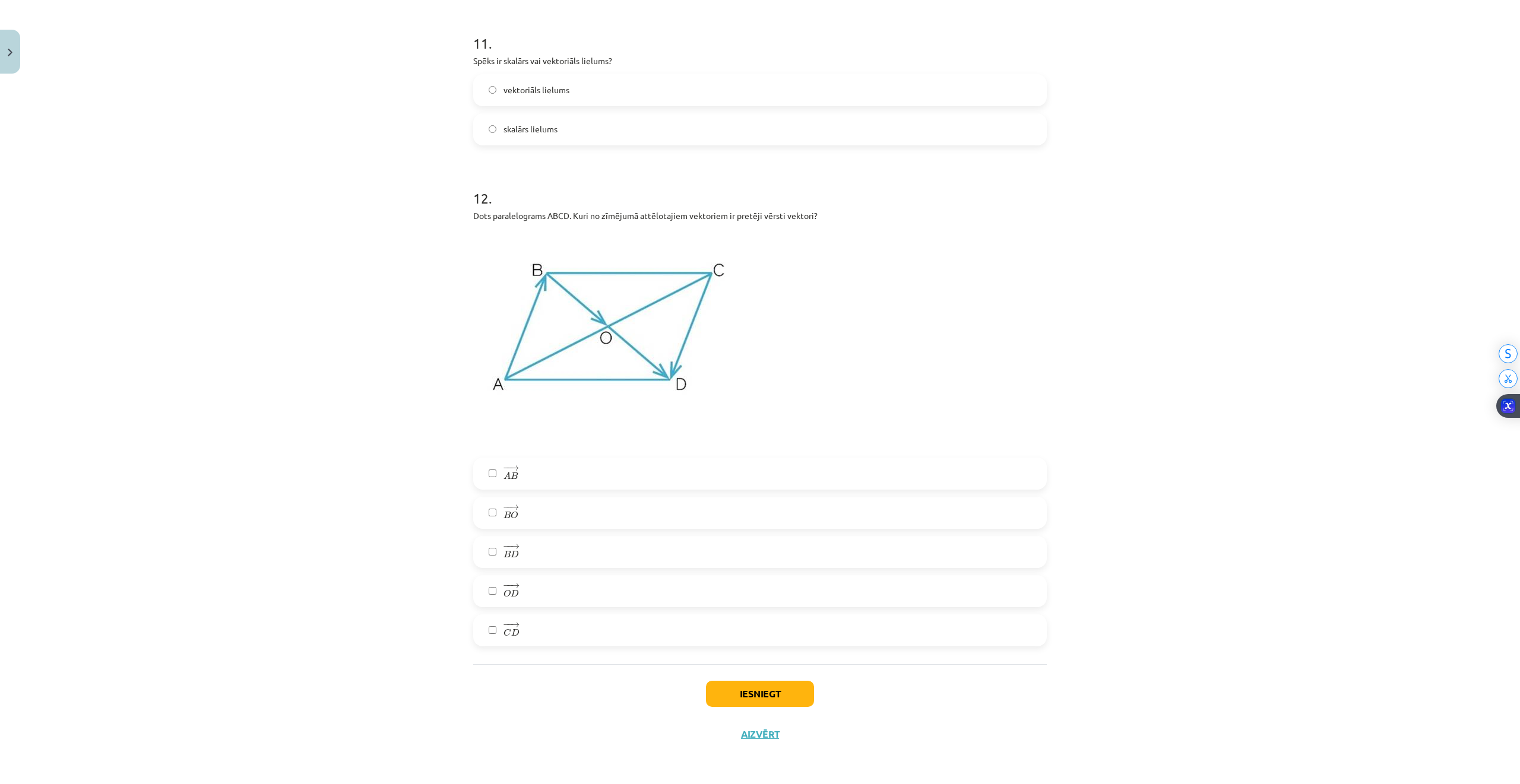
drag, startPoint x: 506, startPoint y: 596, endPoint x: 493, endPoint y: 471, distance: 125.7
click at [510, 594] on span "D" at bounding box center [514, 592] width 8 height 8
drag, startPoint x: 529, startPoint y: 518, endPoint x: 587, endPoint y: 561, distance: 72.2
click at [529, 516] on label "− − → B O B O →" at bounding box center [760, 512] width 571 height 29
click at [751, 652] on button "Iesniegt" at bounding box center [759, 694] width 108 height 26
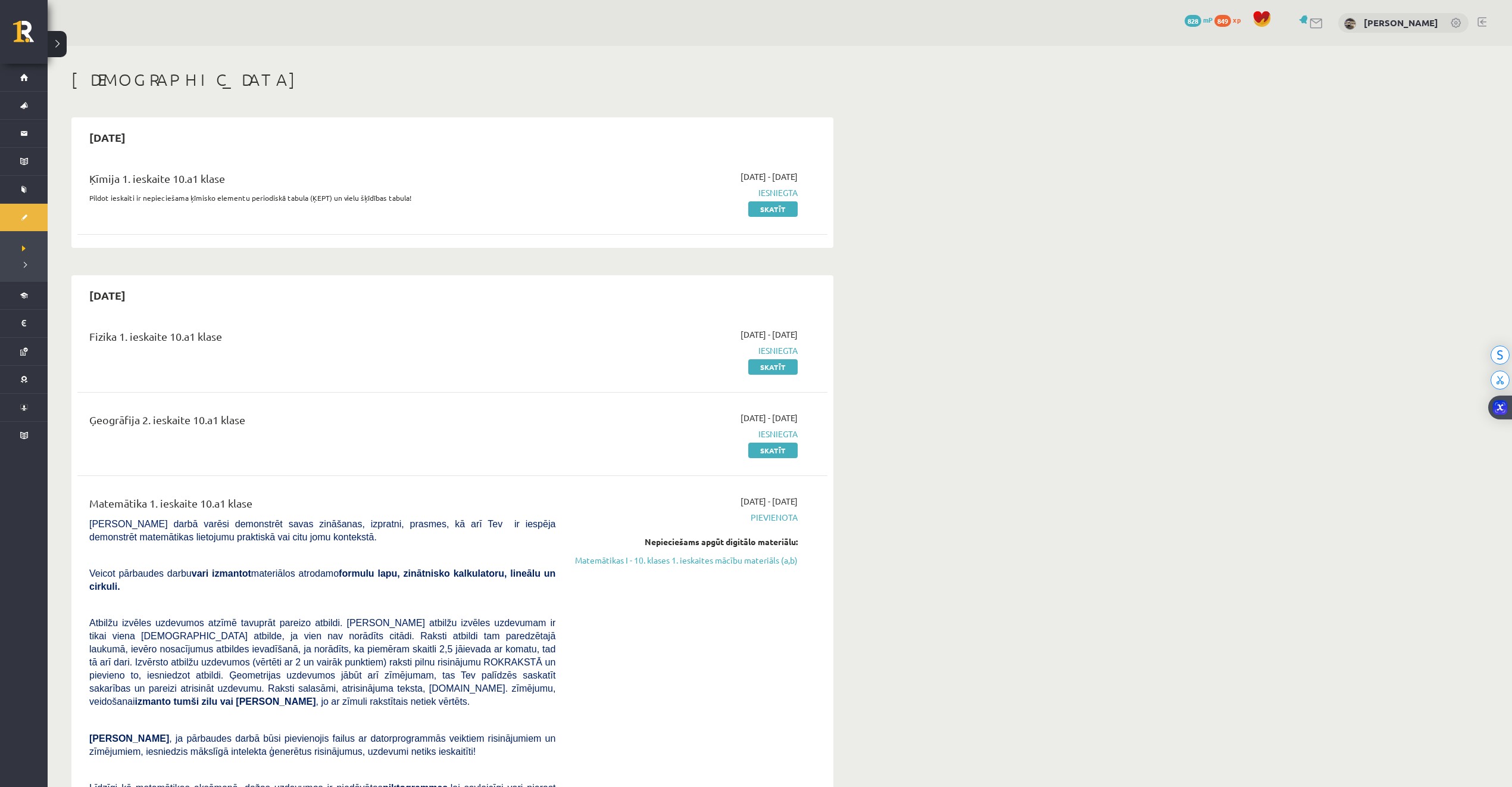
scroll to position [66, 0]
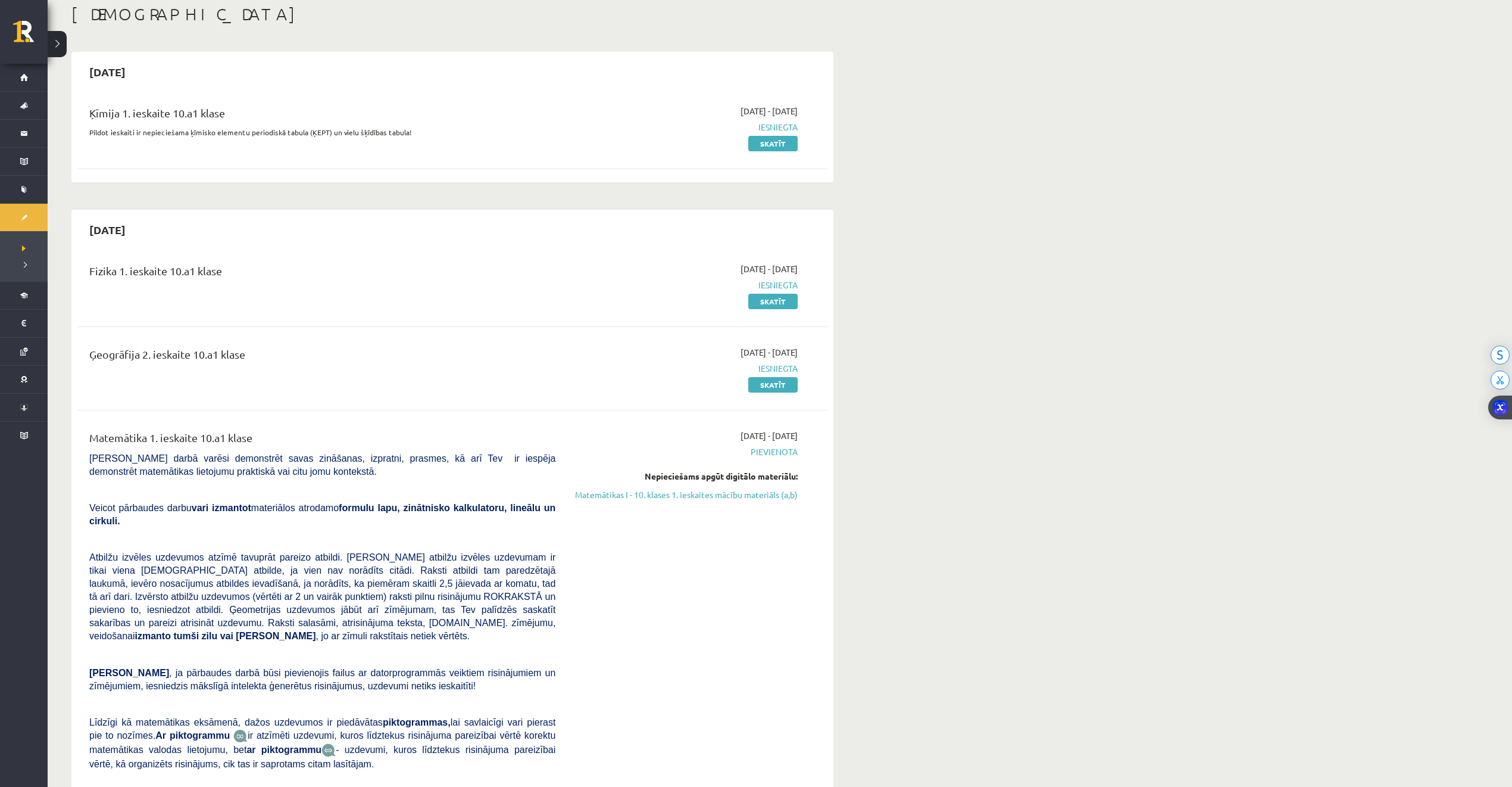
drag, startPoint x: 727, startPoint y: 494, endPoint x: 822, endPoint y: 82, distance: 422.8
click at [727, 494] on link "Matemātikas I - 10. klases 1. ieskaites mācību materiāls (a,b)" at bounding box center [685, 494] width 224 height 13
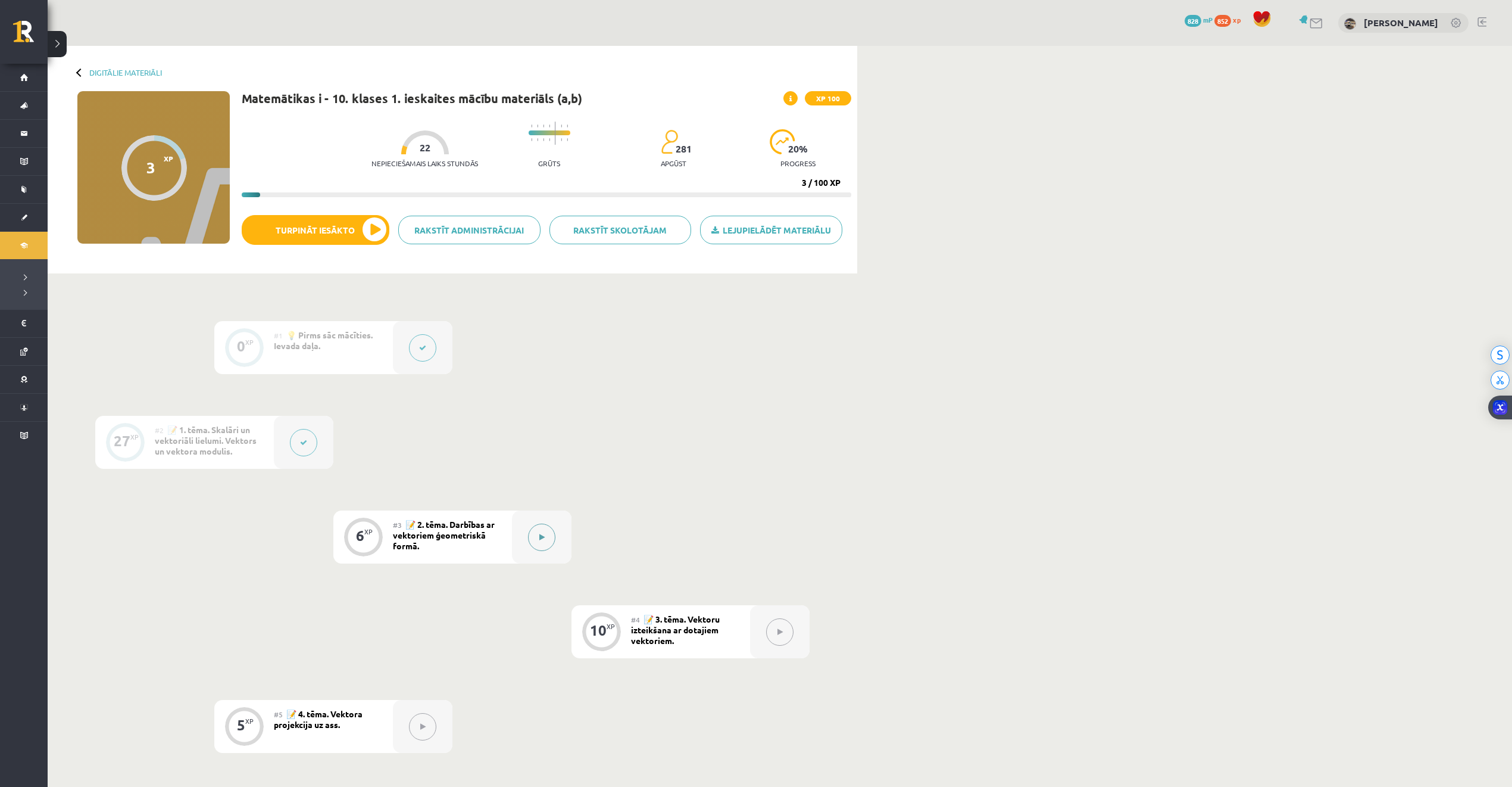
click at [528, 541] on button at bounding box center [541, 537] width 28 height 28
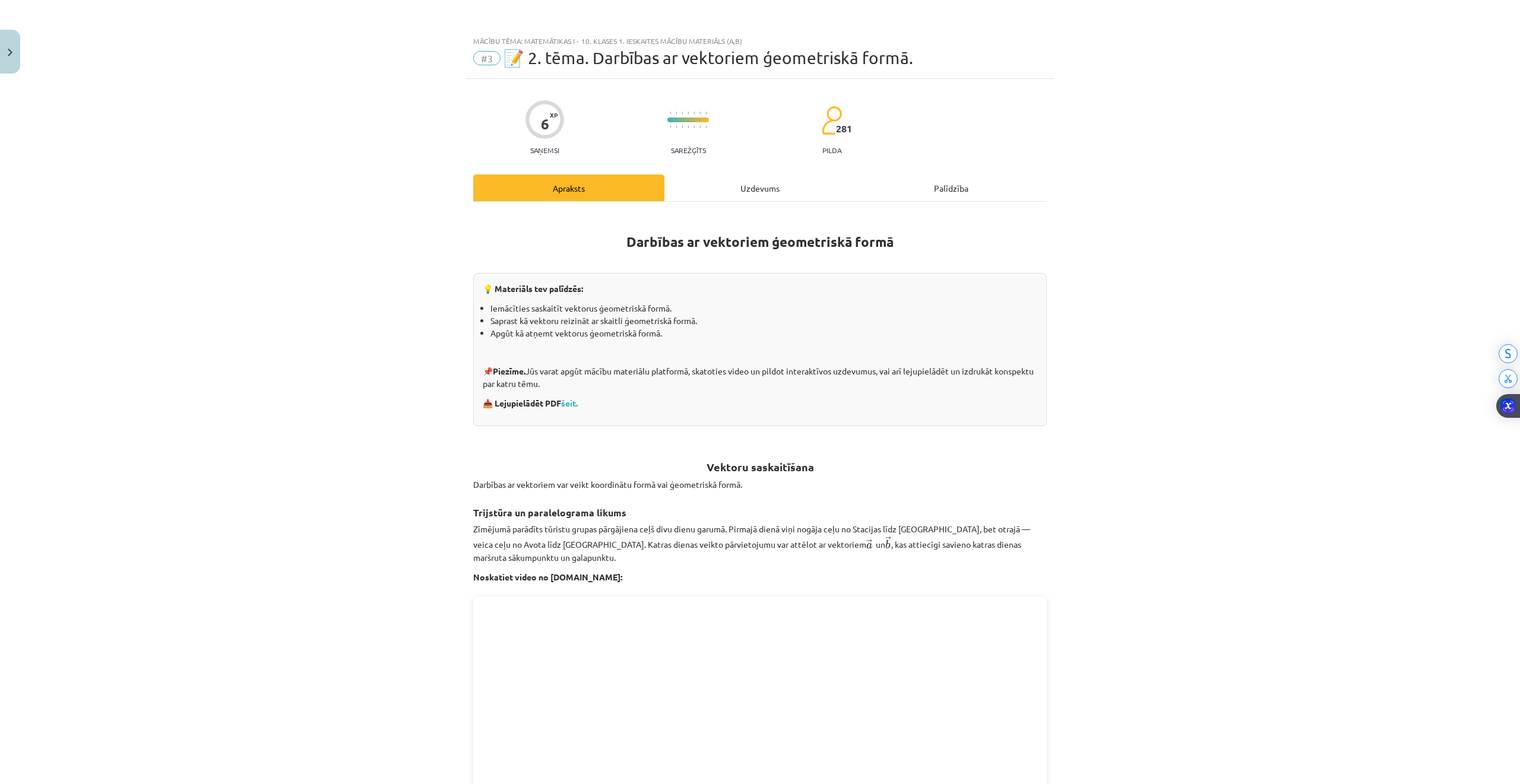
click at [704, 198] on div "Uzdevums" at bounding box center [760, 188] width 191 height 27
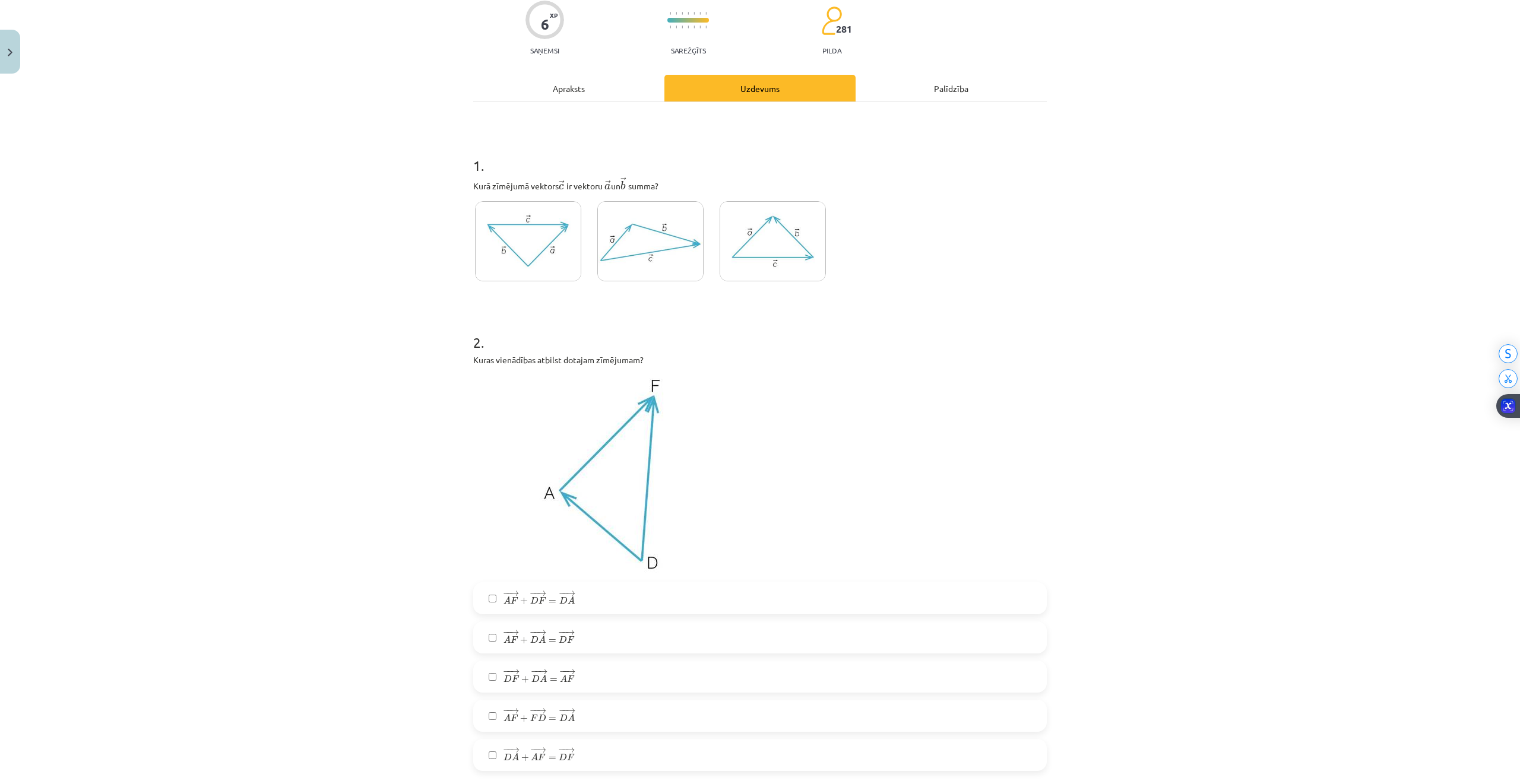
scroll to position [347, 0]
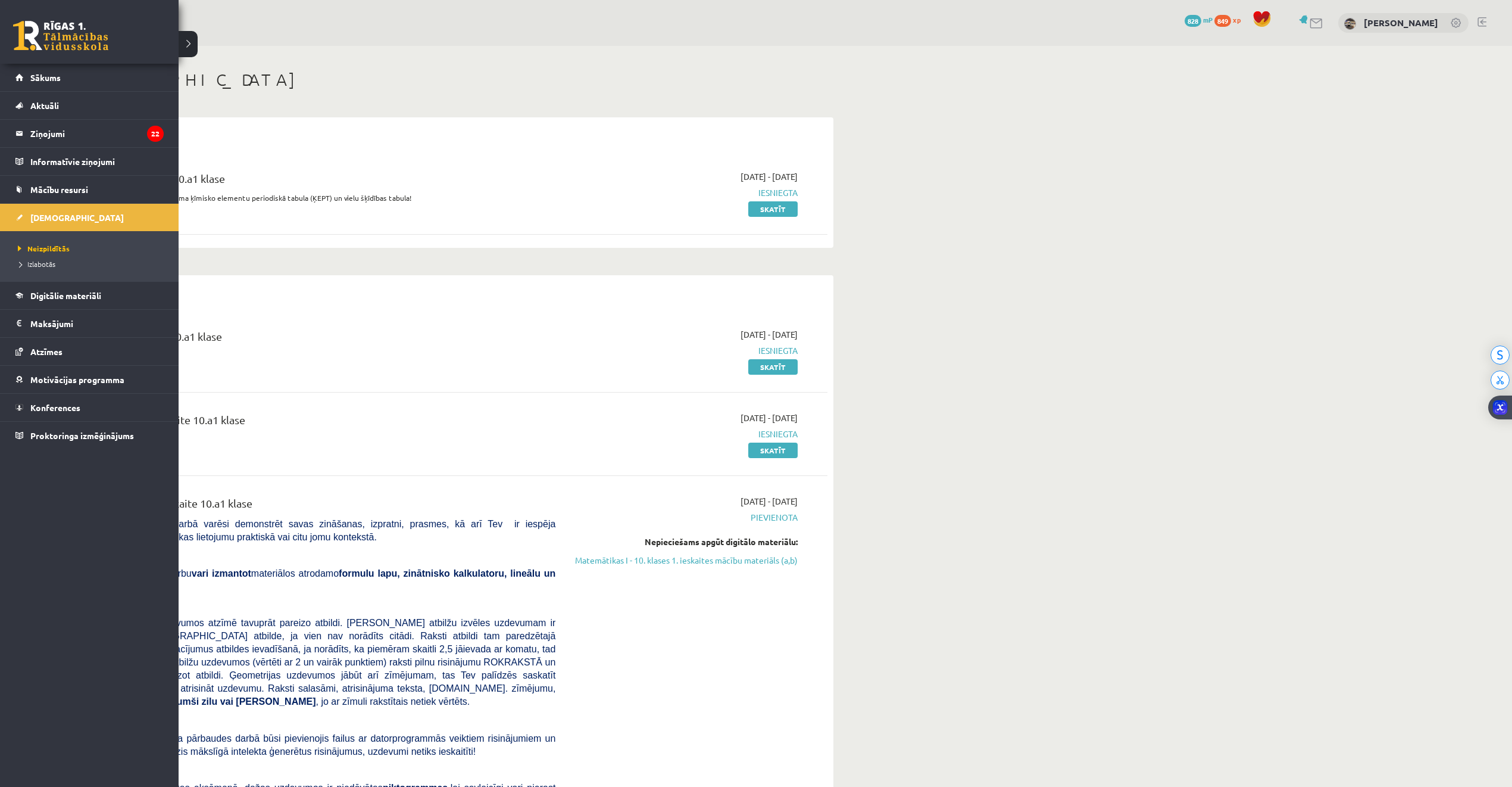
scroll to position [66, 0]
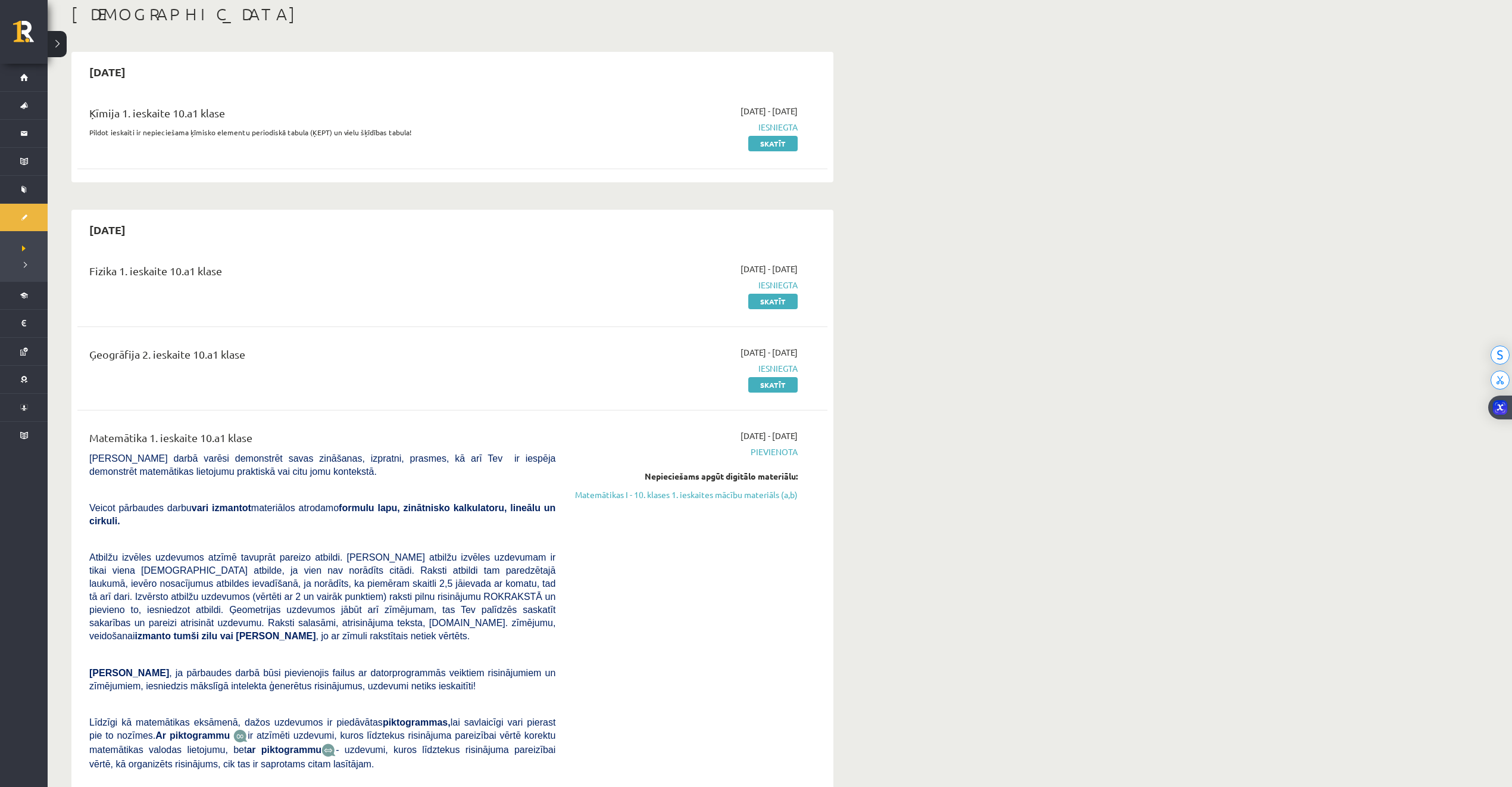
drag, startPoint x: 666, startPoint y: 497, endPoint x: 826, endPoint y: 86, distance: 441.0
click at [666, 497] on link "Matemātikas I - 10. klases 1. ieskaites mācību materiāls (a,b)" at bounding box center [685, 494] width 224 height 13
click at [692, 492] on link "Matemātikas I - 10. klases 1. ieskaites mācību materiāls (a,b)" at bounding box center [685, 494] width 224 height 13
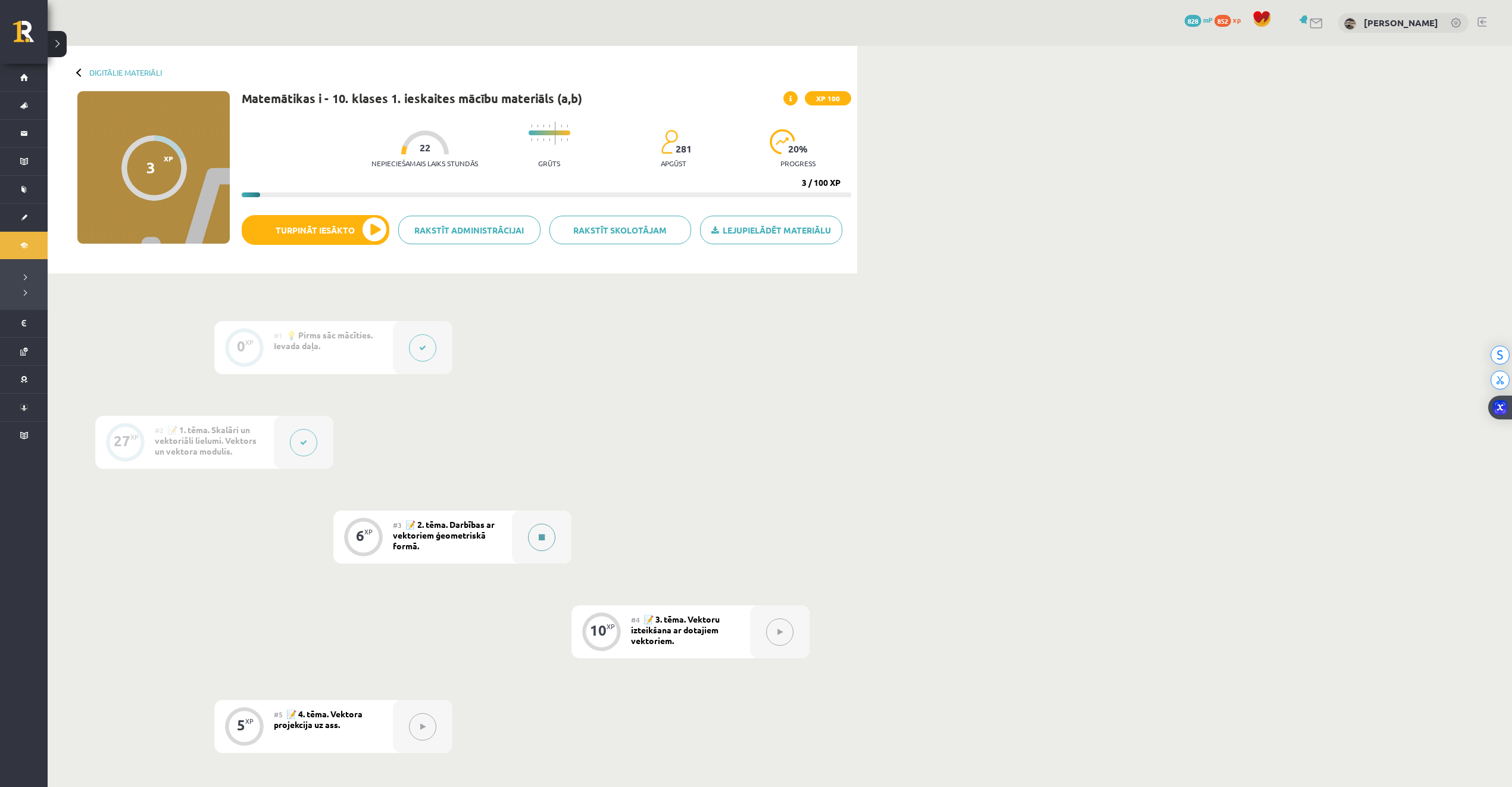
click at [539, 534] on icon at bounding box center [541, 537] width 6 height 8
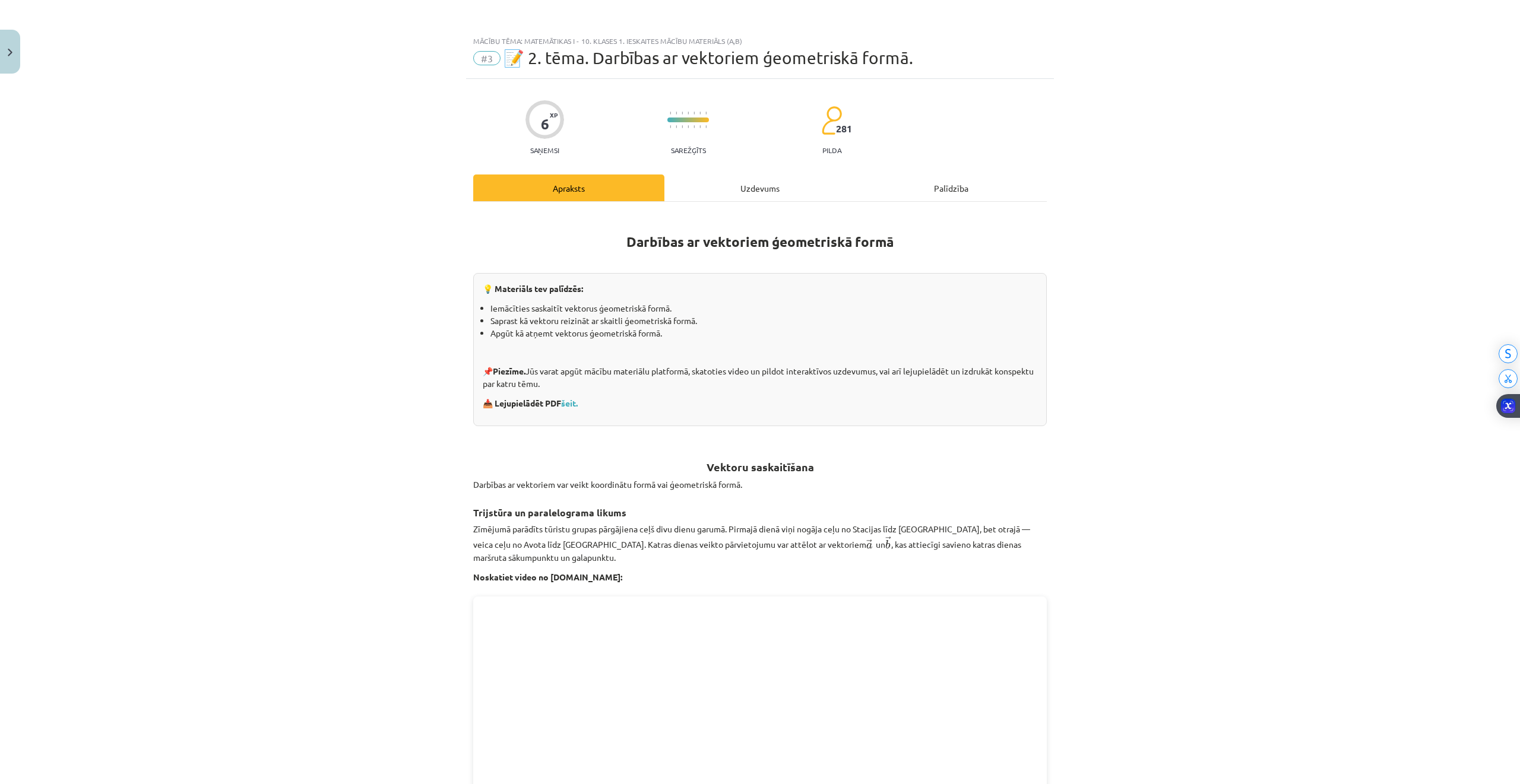
click at [744, 183] on div "Uzdevums" at bounding box center [760, 188] width 191 height 27
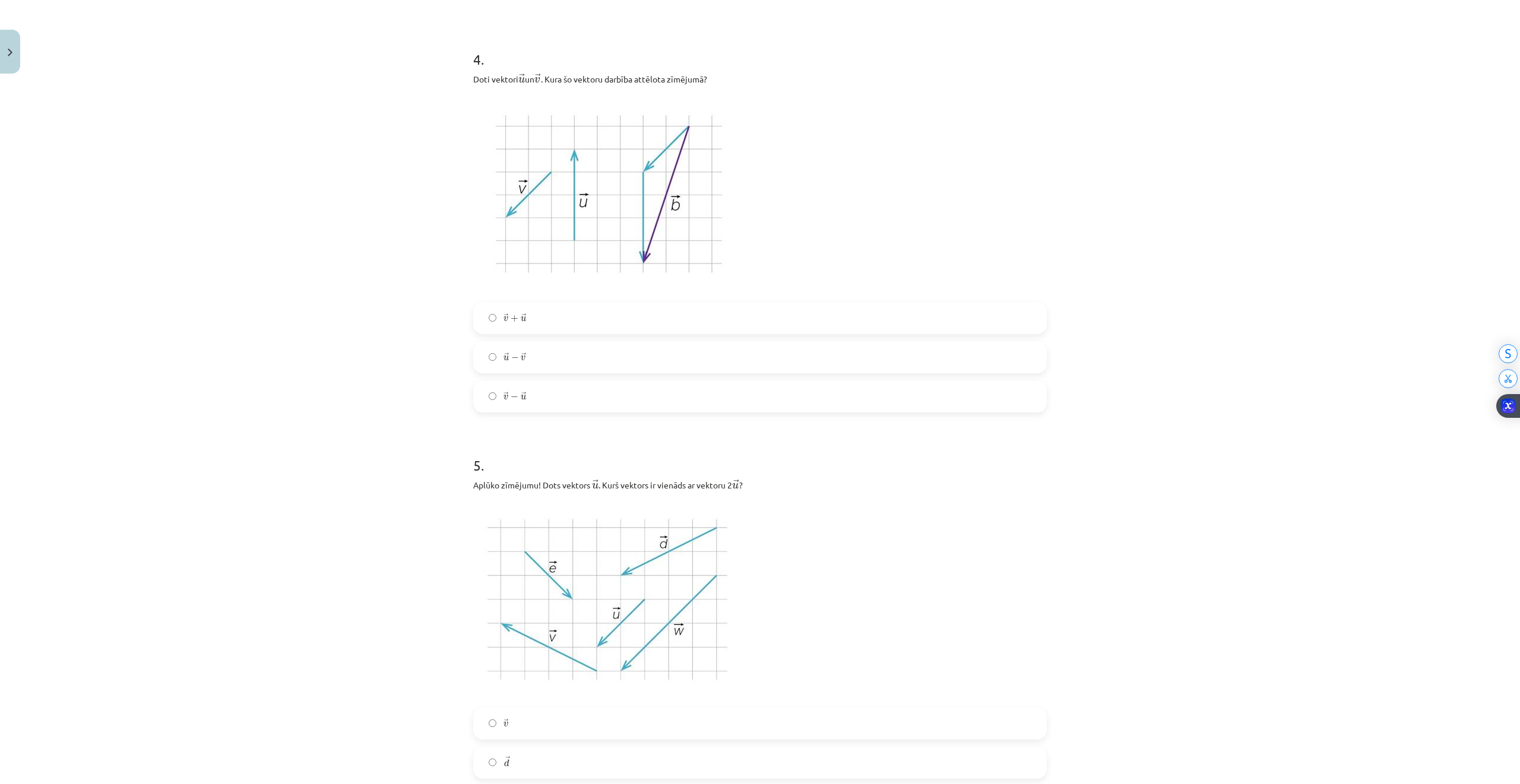
scroll to position [1255, 0]
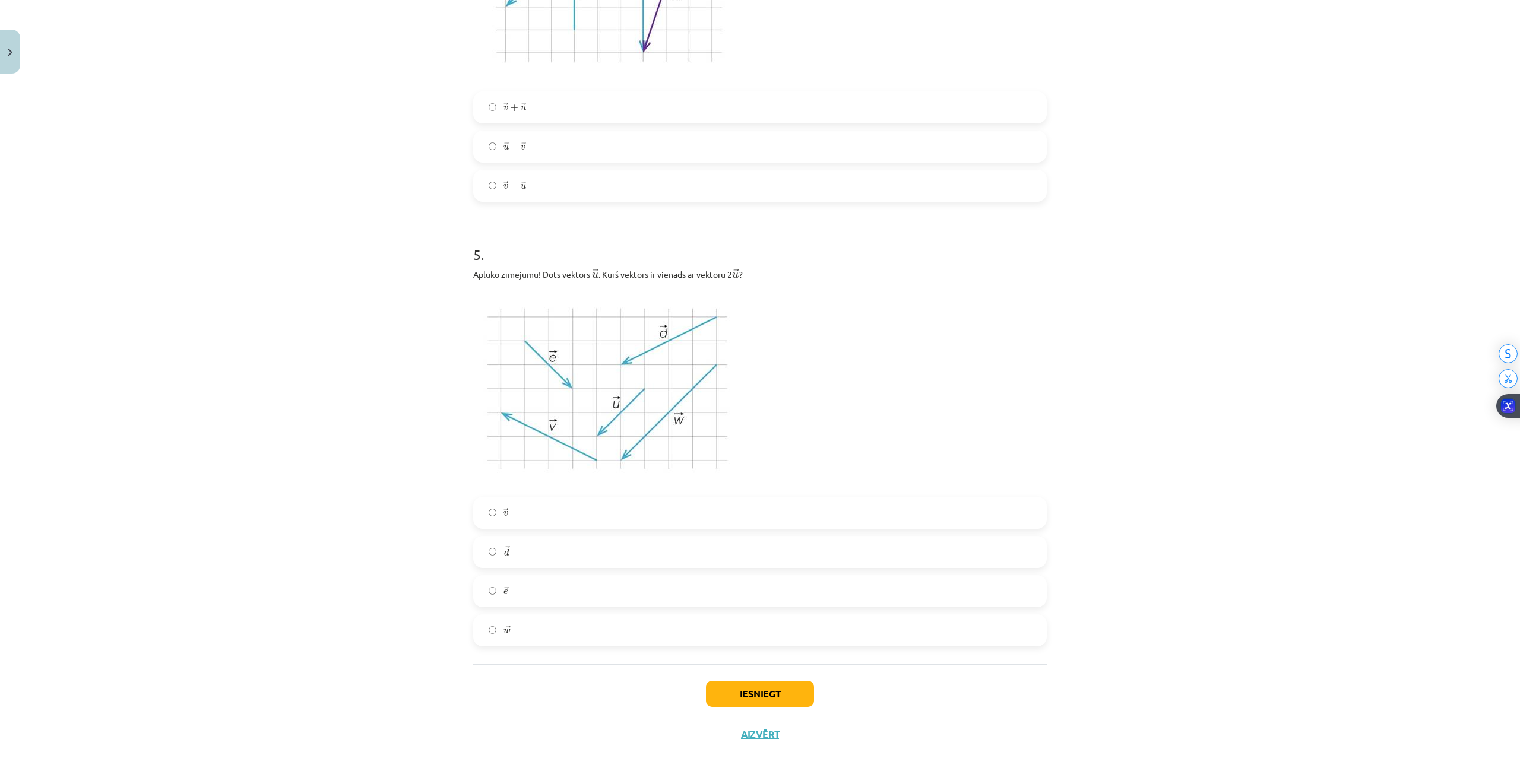
click at [490, 620] on label "→ w w →" at bounding box center [760, 630] width 571 height 29
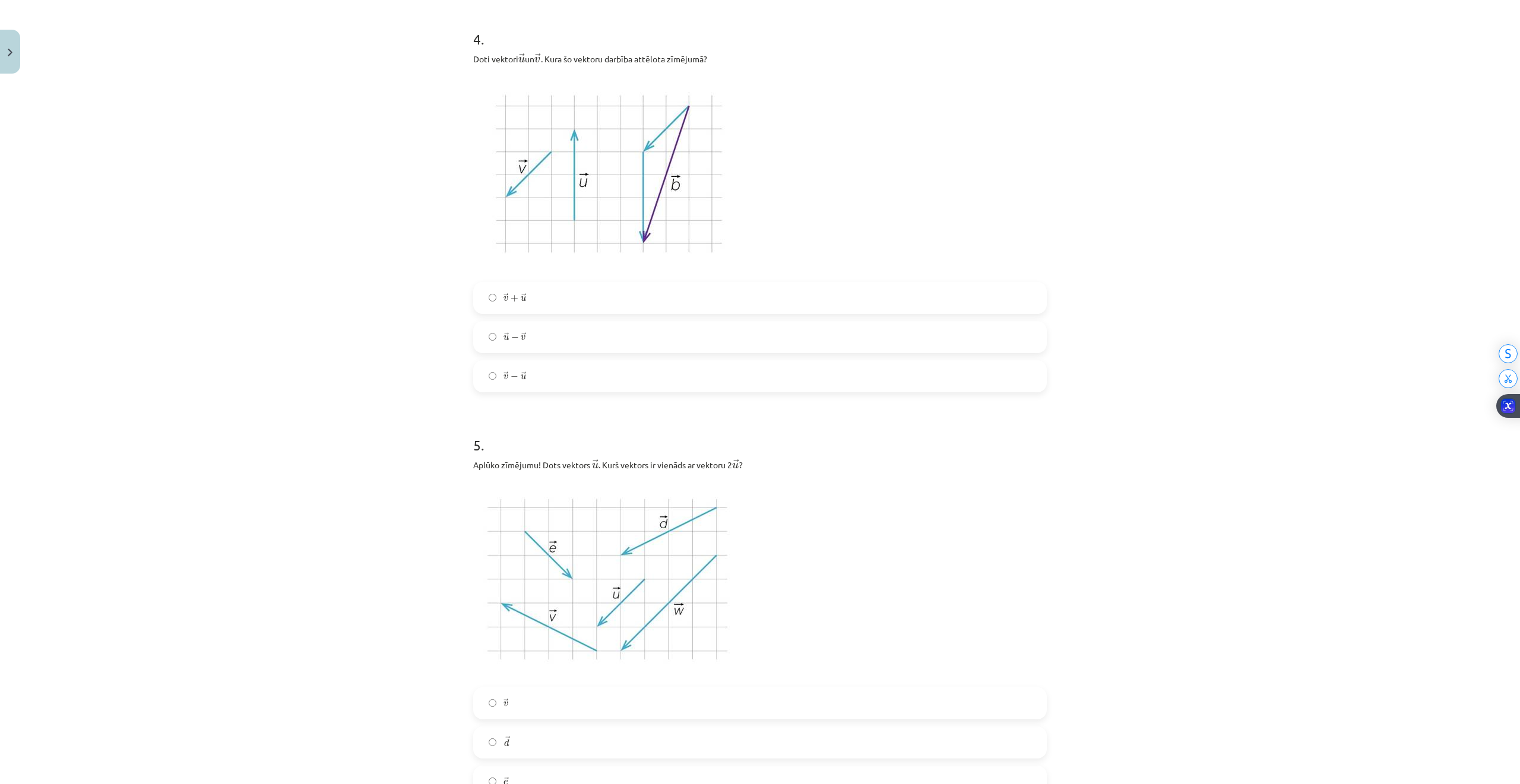
scroll to position [1017, 0]
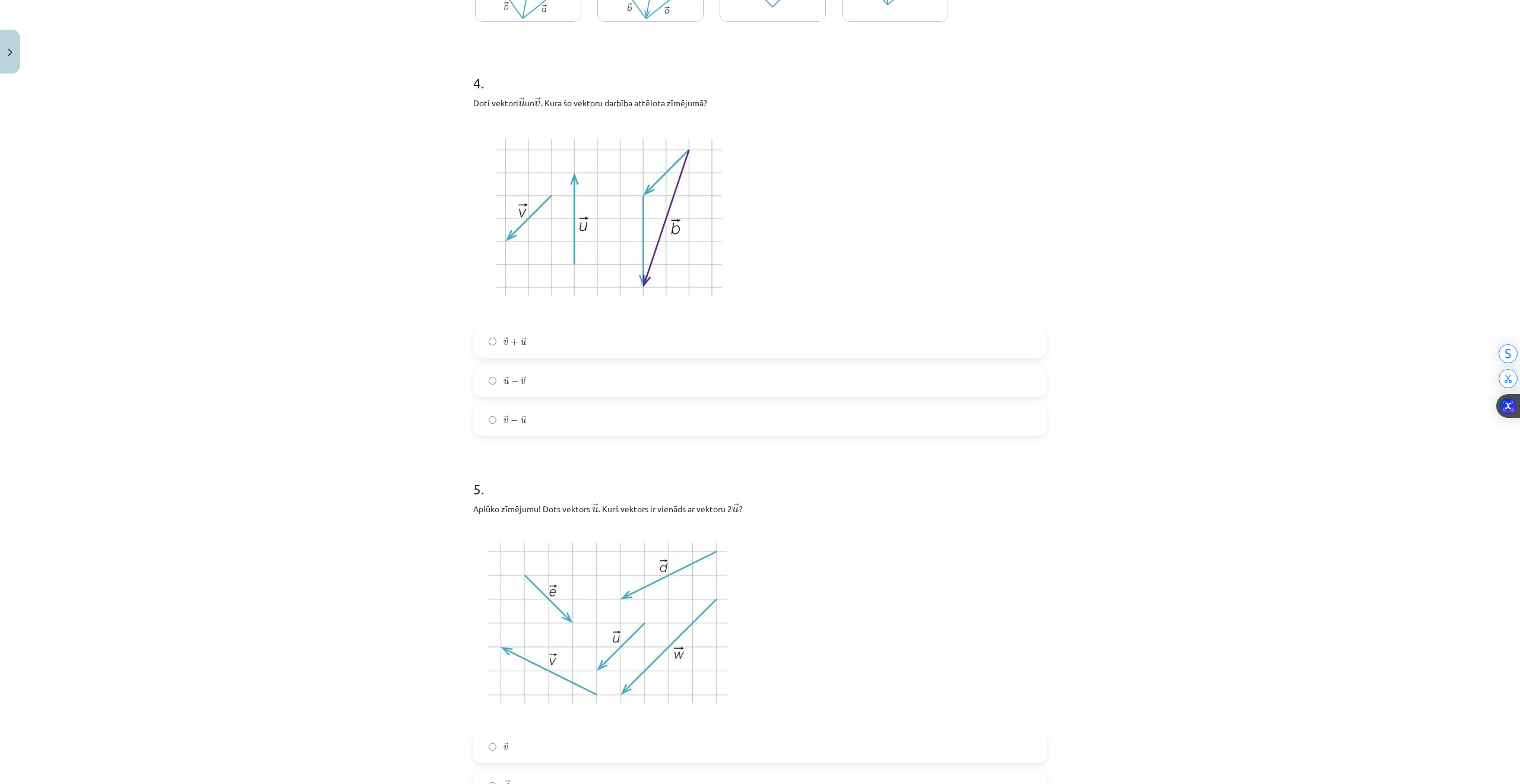
click at [490, 379] on label "→ u − → v u → − v →" at bounding box center [760, 380] width 571 height 29
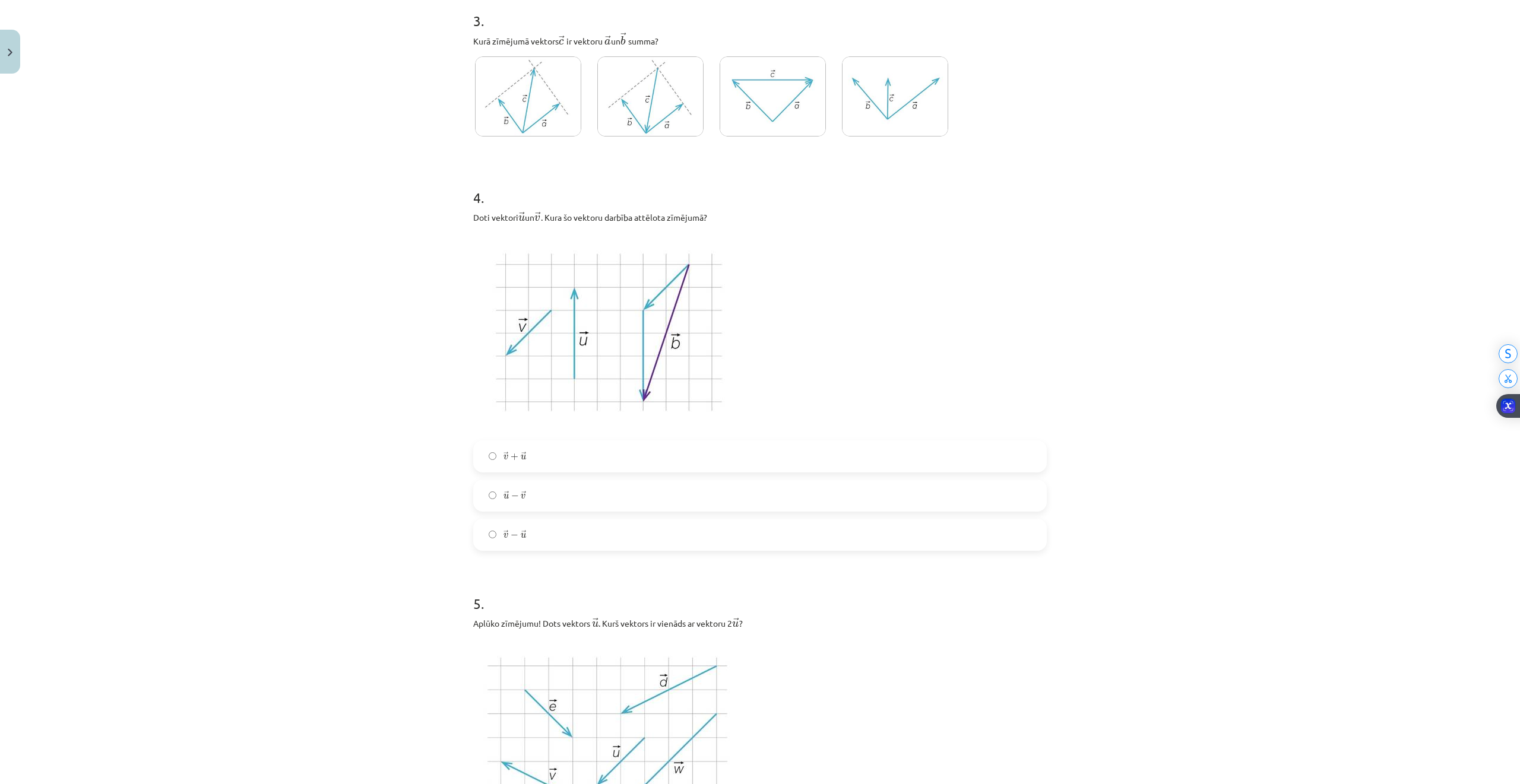
scroll to position [780, 0]
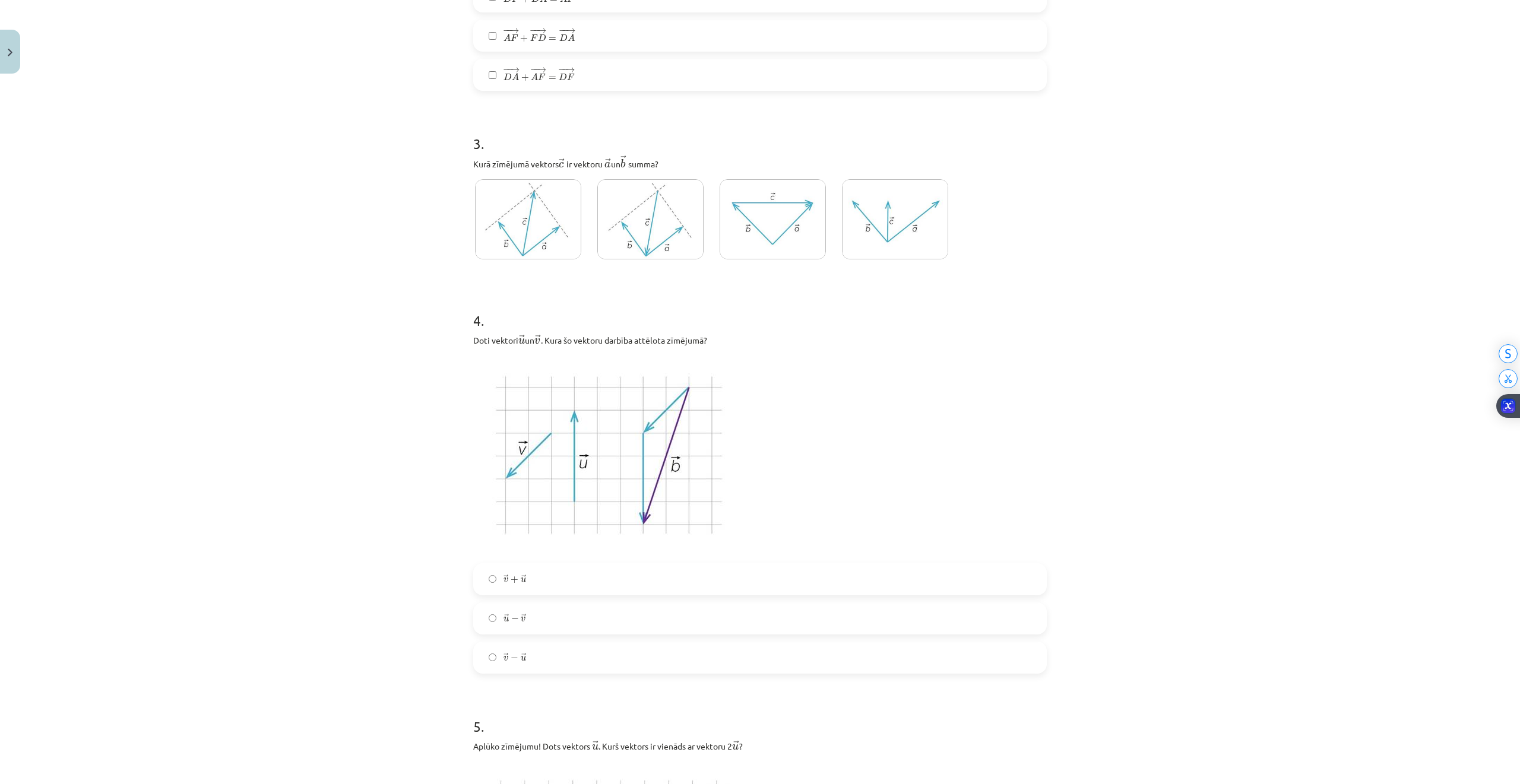
click at [900, 240] on img at bounding box center [895, 219] width 106 height 80
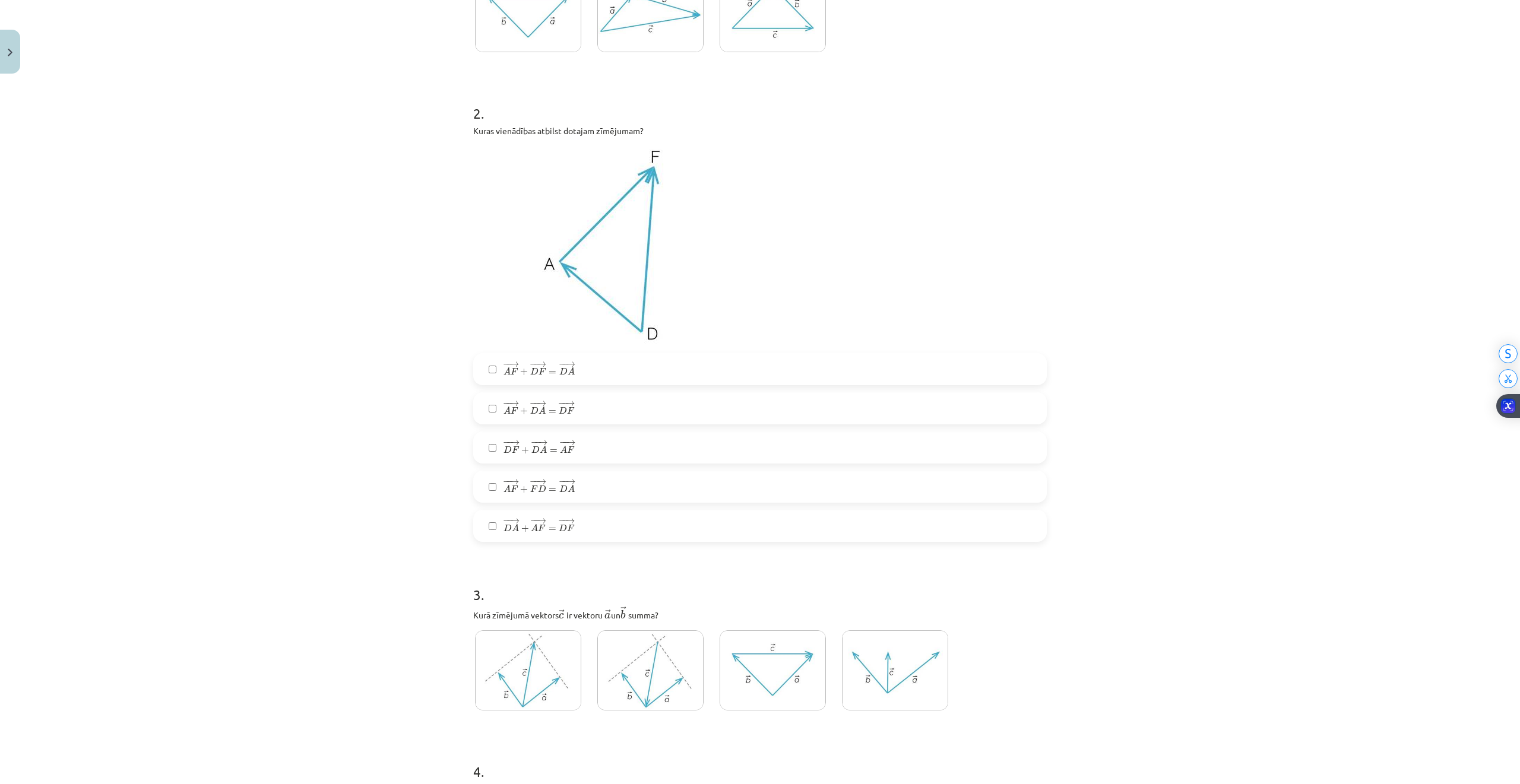
scroll to position [305, 0]
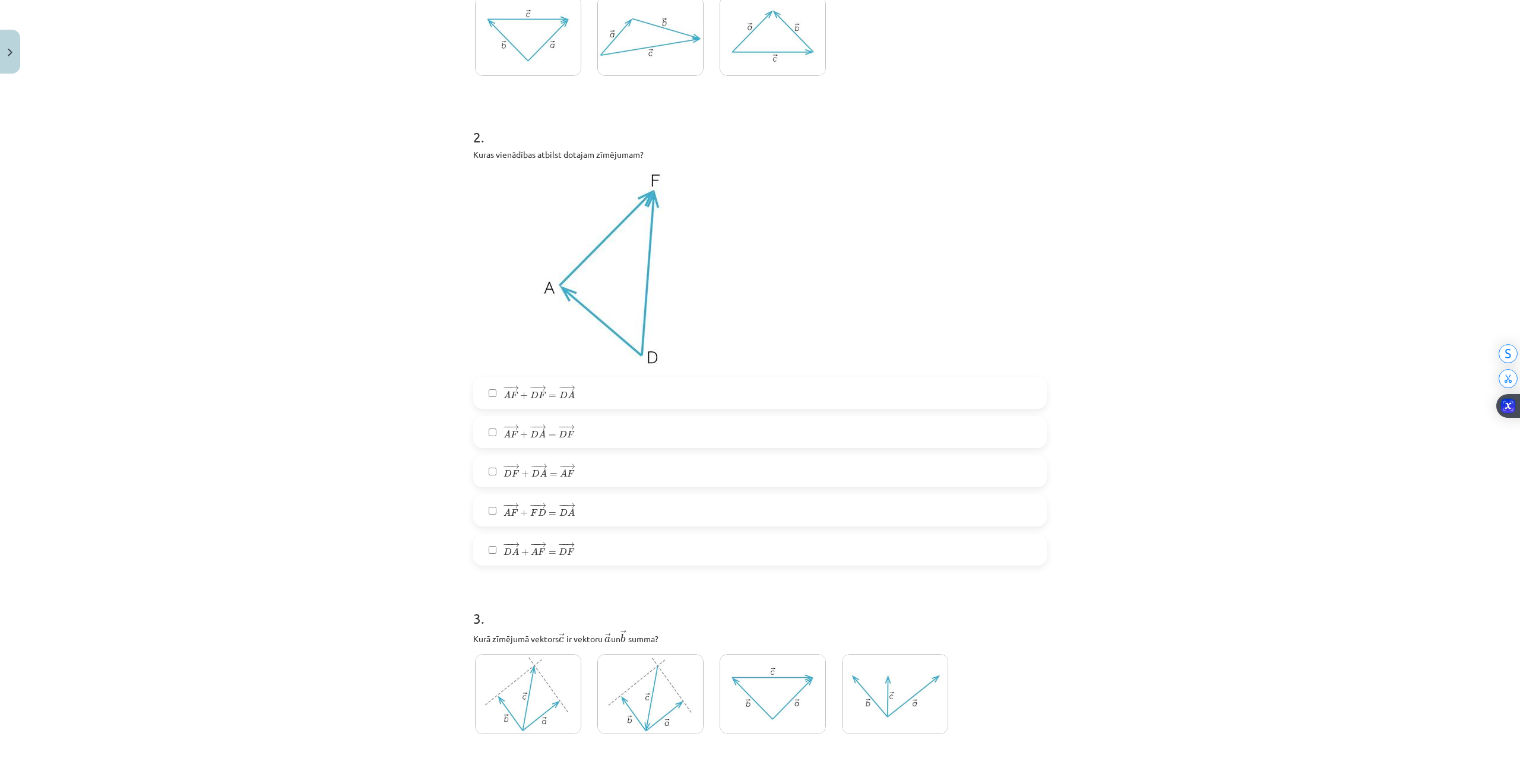
click at [492, 436] on label "− − → A F + − − → D A = − − → D F A F → + D A → = D F →" at bounding box center [760, 431] width 571 height 29
click at [489, 473] on label "− − → D F + − − → D A = − − → A F D F → + D A → = A F →" at bounding box center [760, 471] width 571 height 29
click at [503, 426] on span "−" at bounding box center [506, 427] width 8 height 5
drag, startPoint x: 498, startPoint y: 462, endPoint x: 495, endPoint y: 454, distance: 8.5
click at [499, 462] on label "− − → D F + − − → D A = − − → A F D F → + D A → = A F →" at bounding box center [760, 471] width 571 height 29
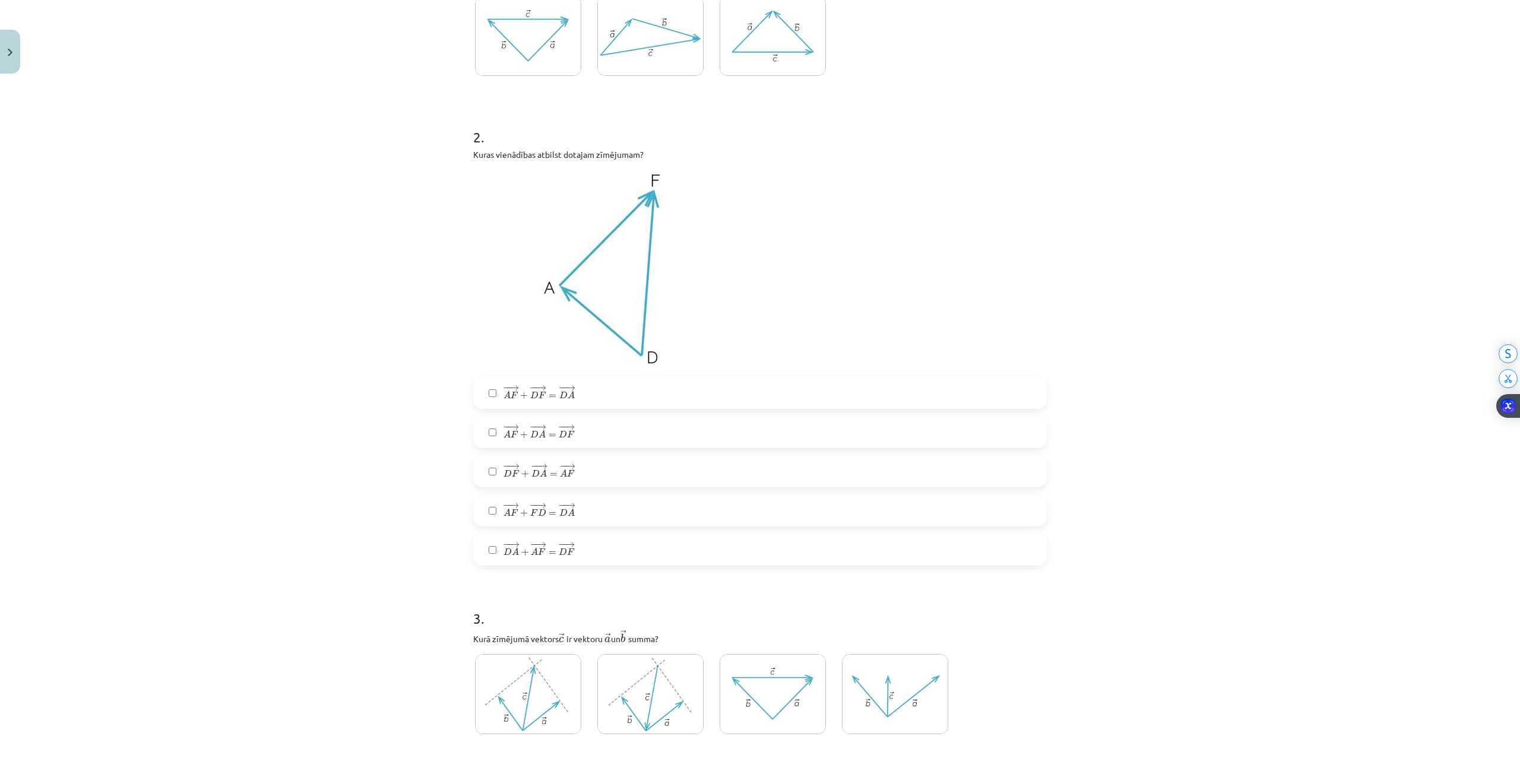
click at [512, 435] on span "− − → A F + − − → D A = − − → D F" at bounding box center [539, 431] width 71 height 14
click at [512, 555] on span "A" at bounding box center [515, 551] width 8 height 8
click at [513, 435] on span "− − → A F + − − → D A = − − → D F" at bounding box center [539, 431] width 71 height 14
click at [503, 428] on span "−" at bounding box center [506, 427] width 8 height 5
click at [489, 516] on label "− − → A F + − − → F D = − − → D A A F → + F D → = D A →" at bounding box center [760, 510] width 571 height 29
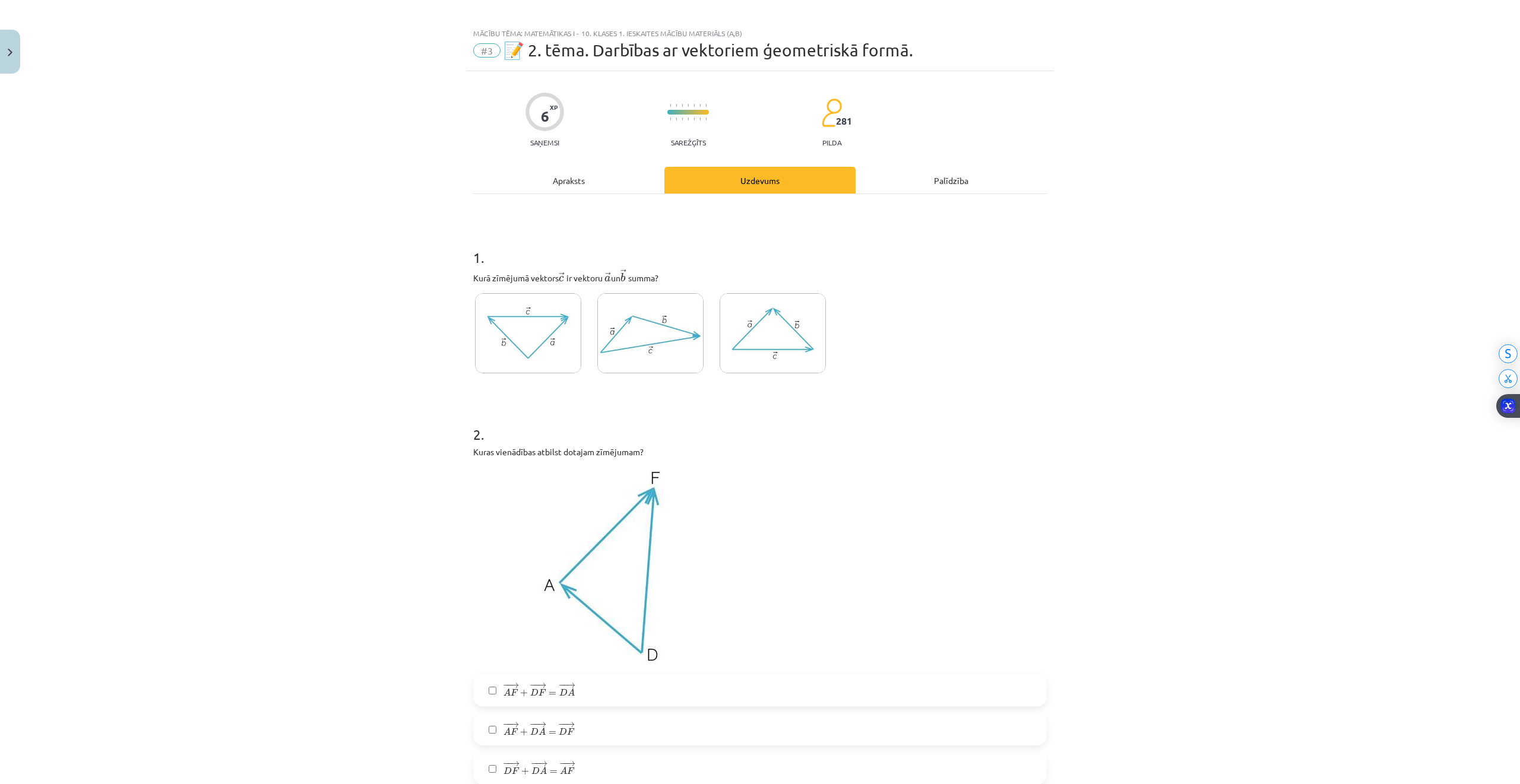
scroll to position [0, 0]
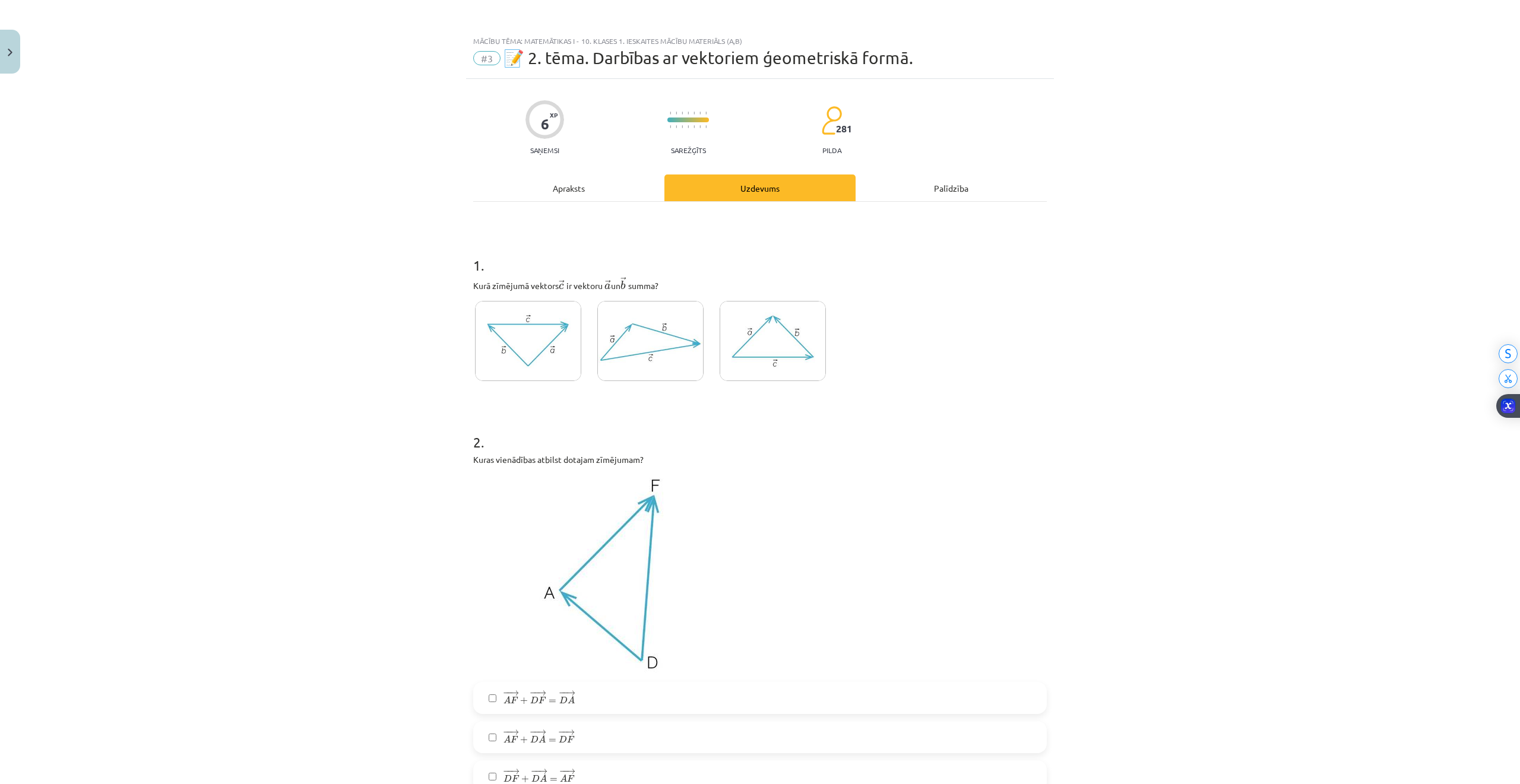
click at [750, 355] on img at bounding box center [773, 341] width 106 height 80
click at [628, 331] on img at bounding box center [650, 341] width 106 height 80
click at [751, 337] on img at bounding box center [773, 341] width 106 height 80
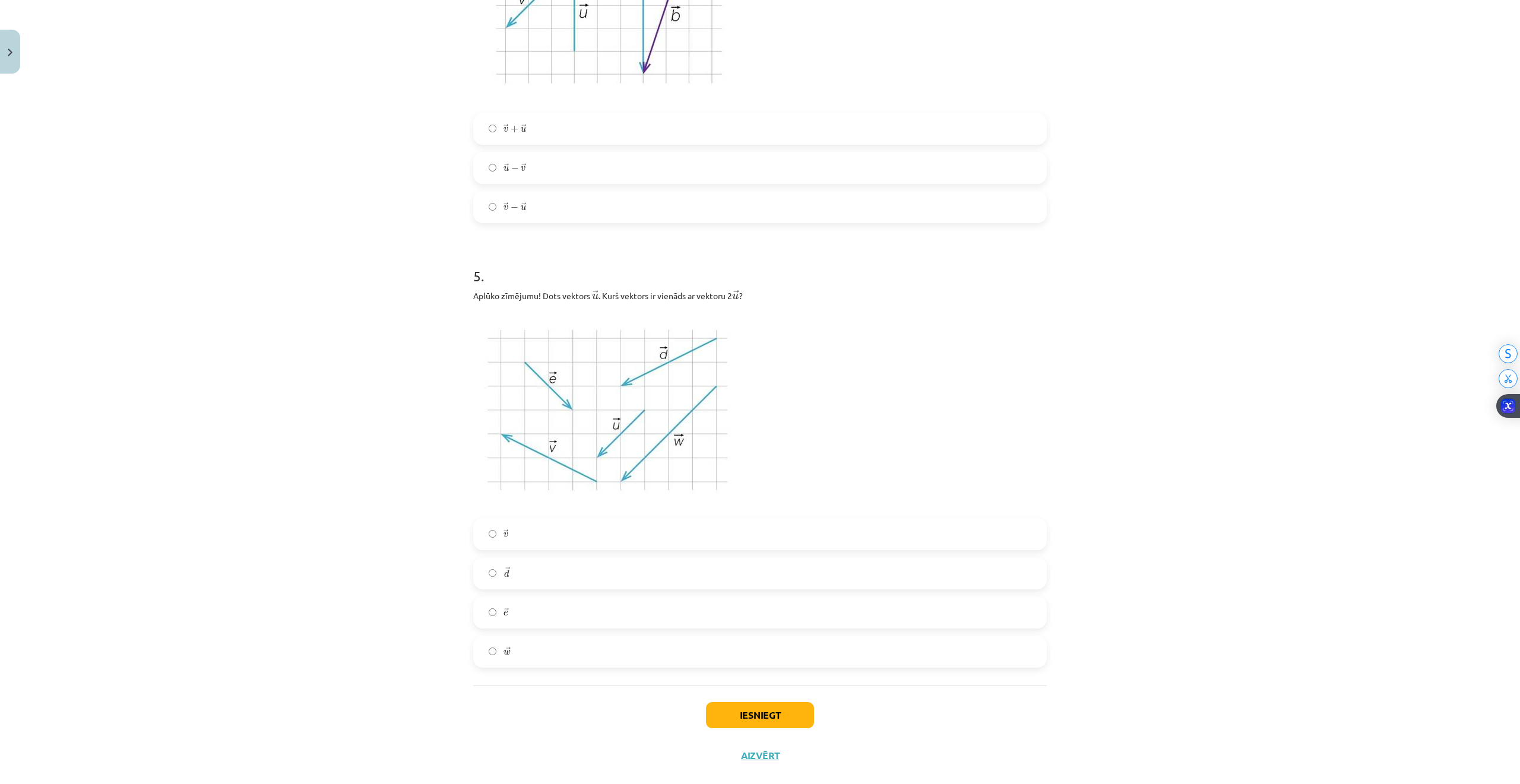
scroll to position [1255, 0]
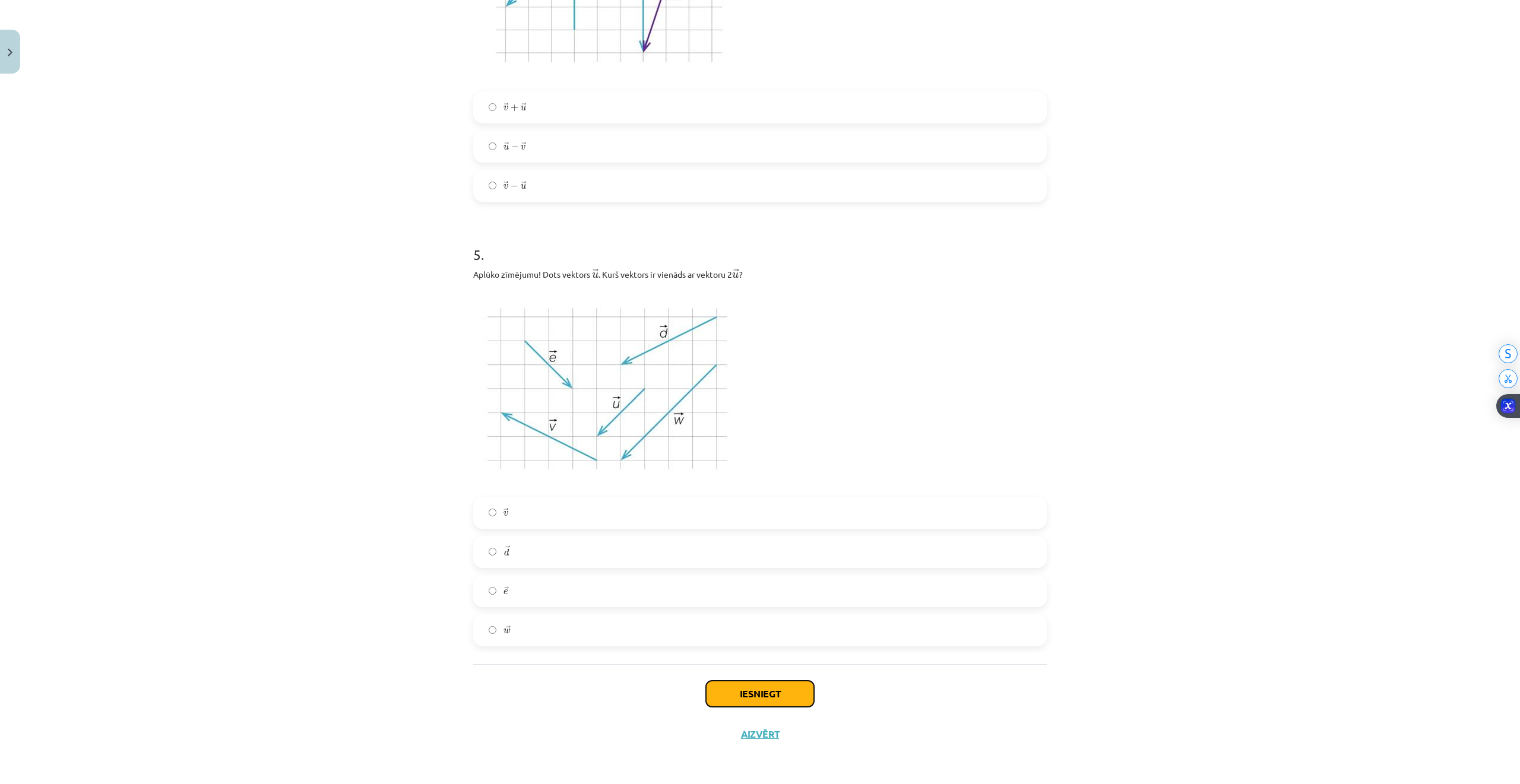
click at [783, 691] on button "Iesniegt" at bounding box center [759, 694] width 108 height 26
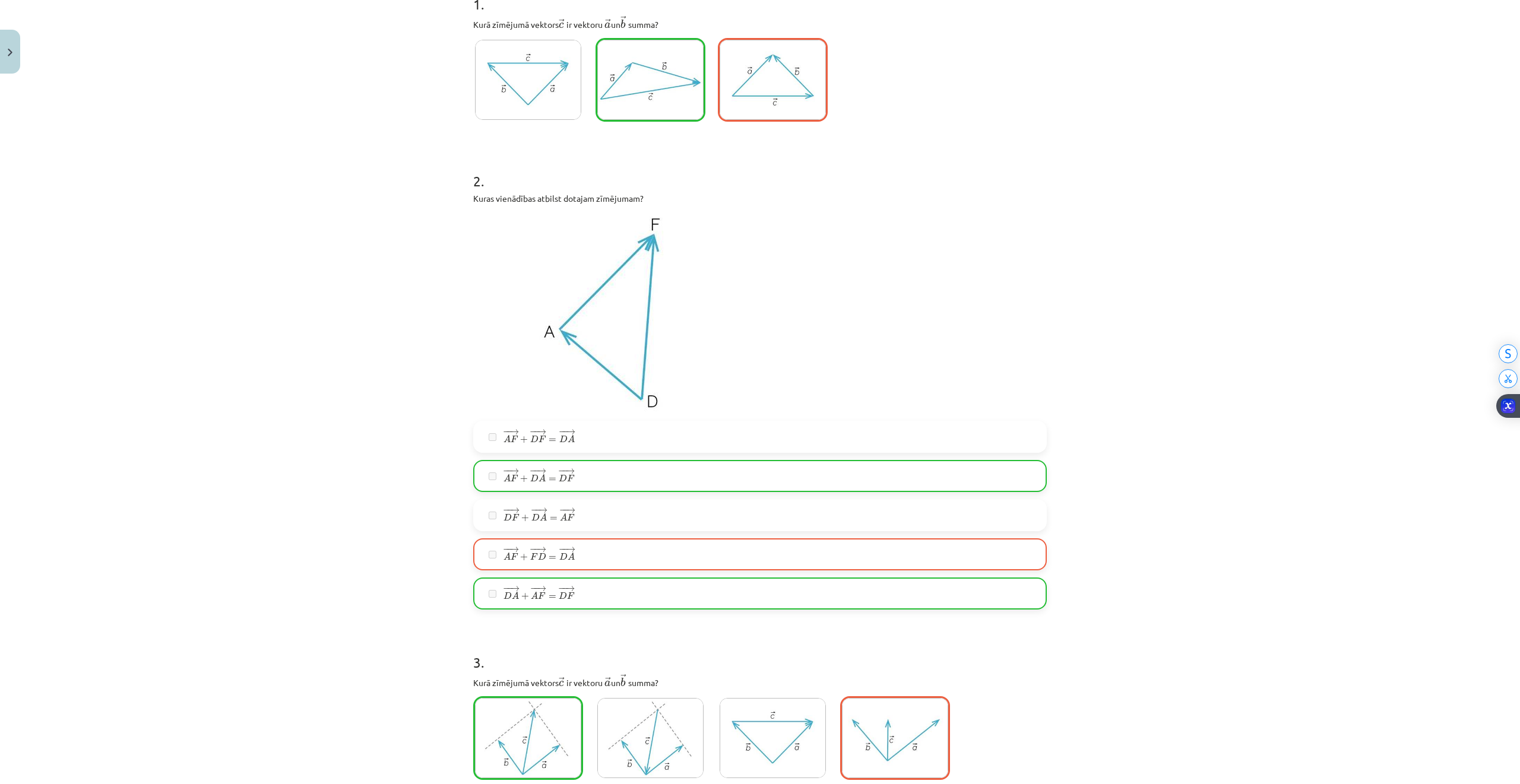
scroll to position [226, 0]
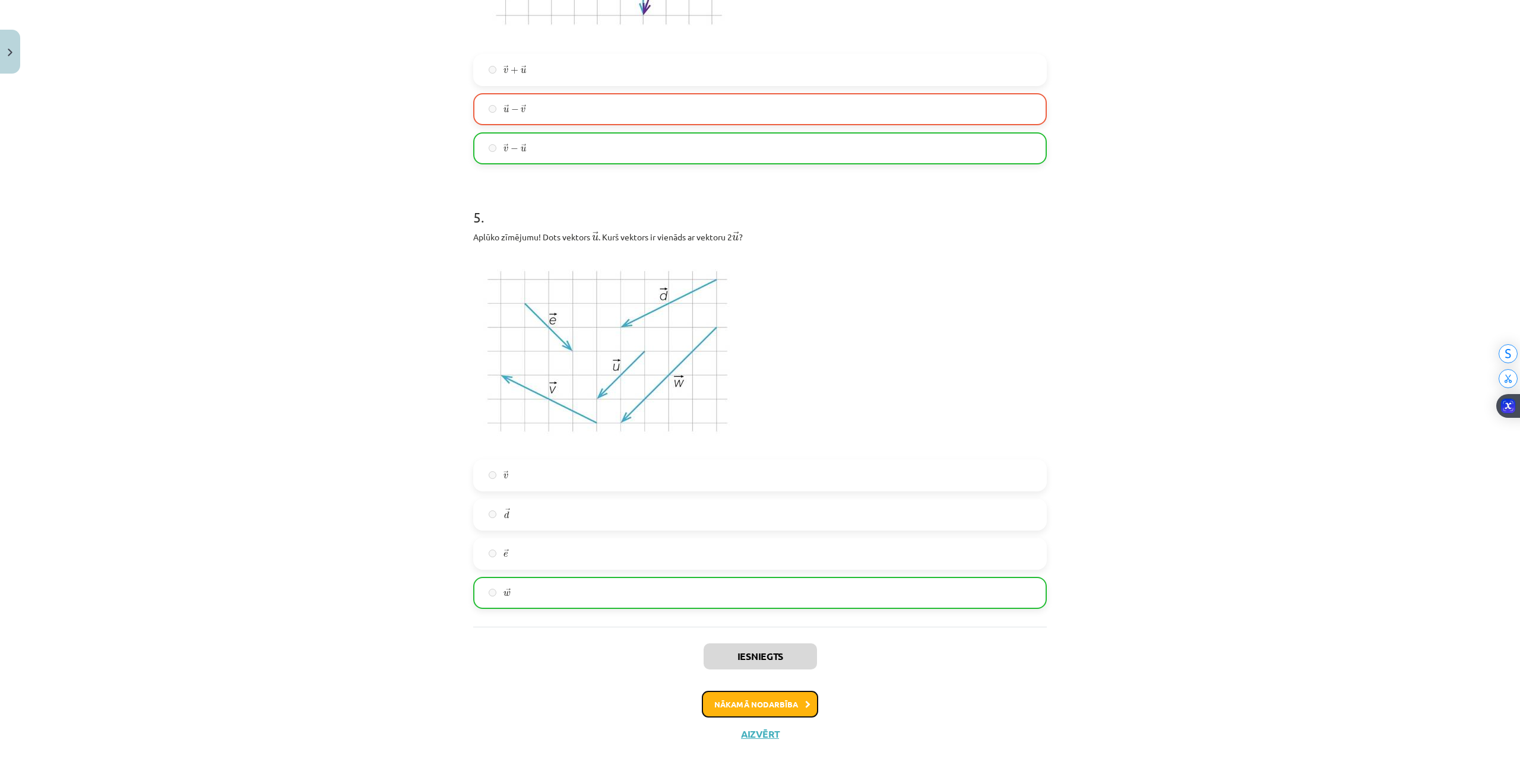
click at [732, 692] on button "Nākamā nodarbība" at bounding box center [759, 704] width 116 height 28
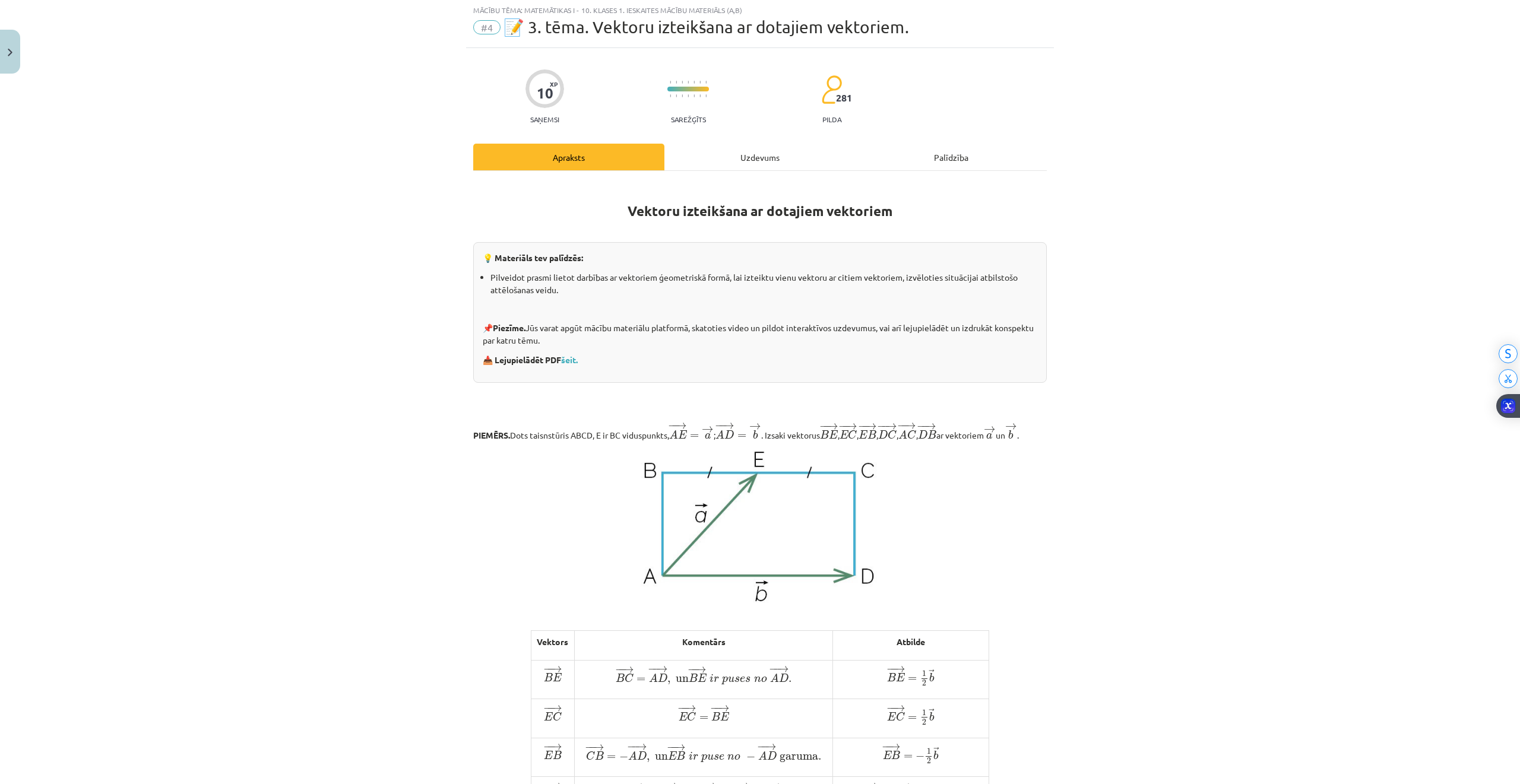
scroll to position [29, 0]
click at [741, 172] on div "Vektoru izteikšana ar dotajiem vektoriem 💡 Materiāls tev palīdzēs: Pilveidot pr…" at bounding box center [760, 707] width 573 height 1071
click at [737, 162] on div "Uzdevums" at bounding box center [760, 158] width 191 height 27
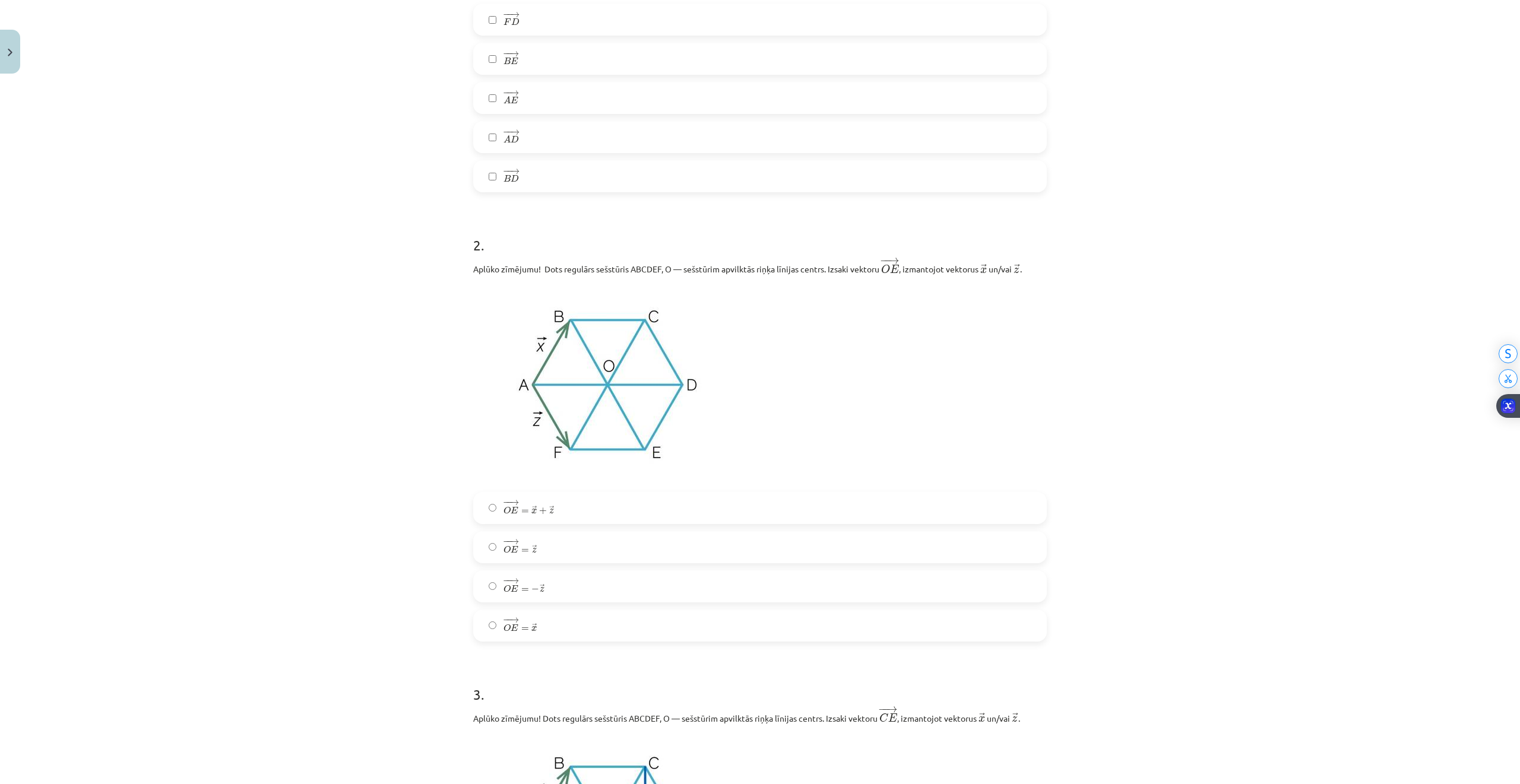
scroll to position [504, 0]
click at [521, 627] on span "=" at bounding box center [525, 628] width 8 height 3
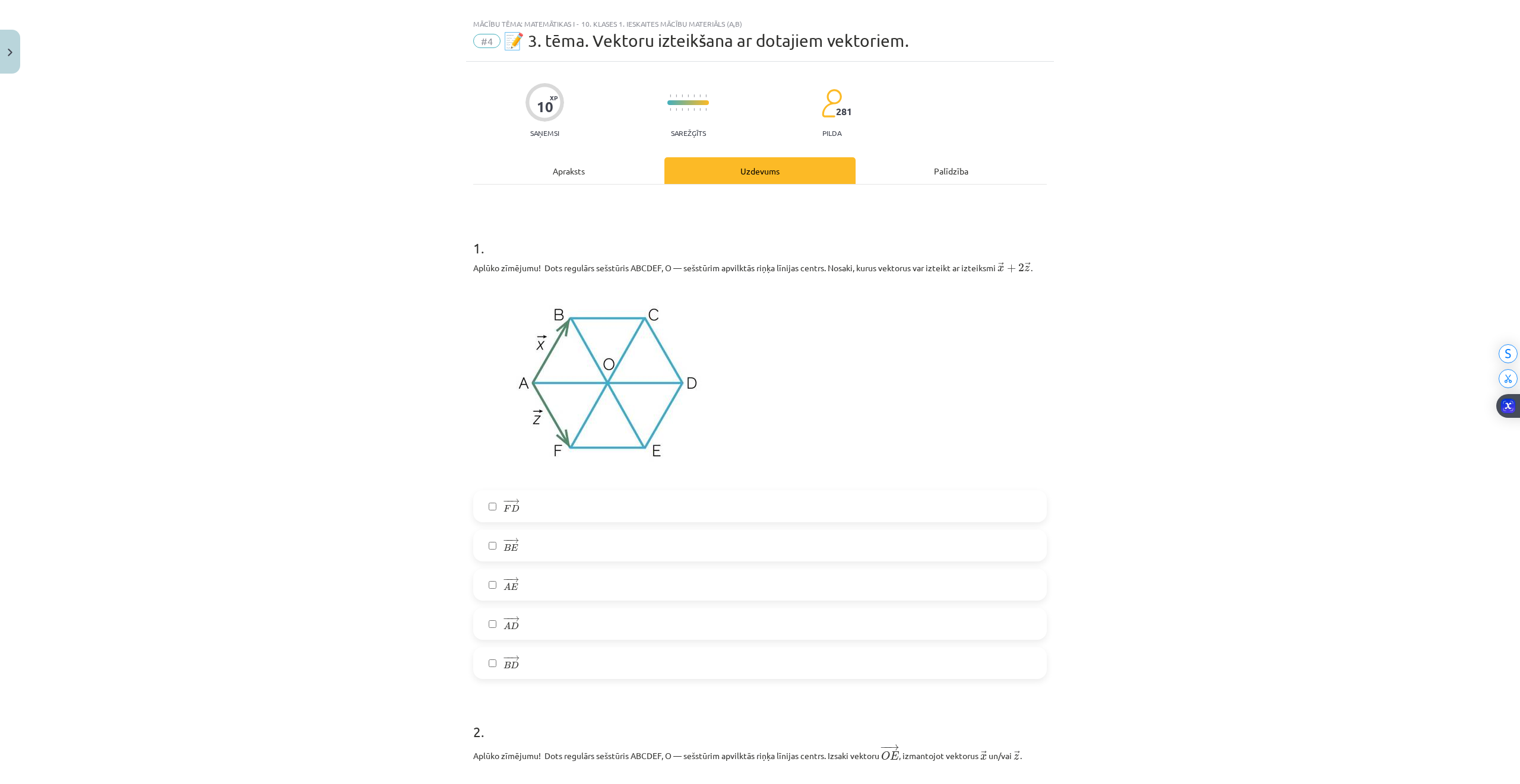
scroll to position [0, 0]
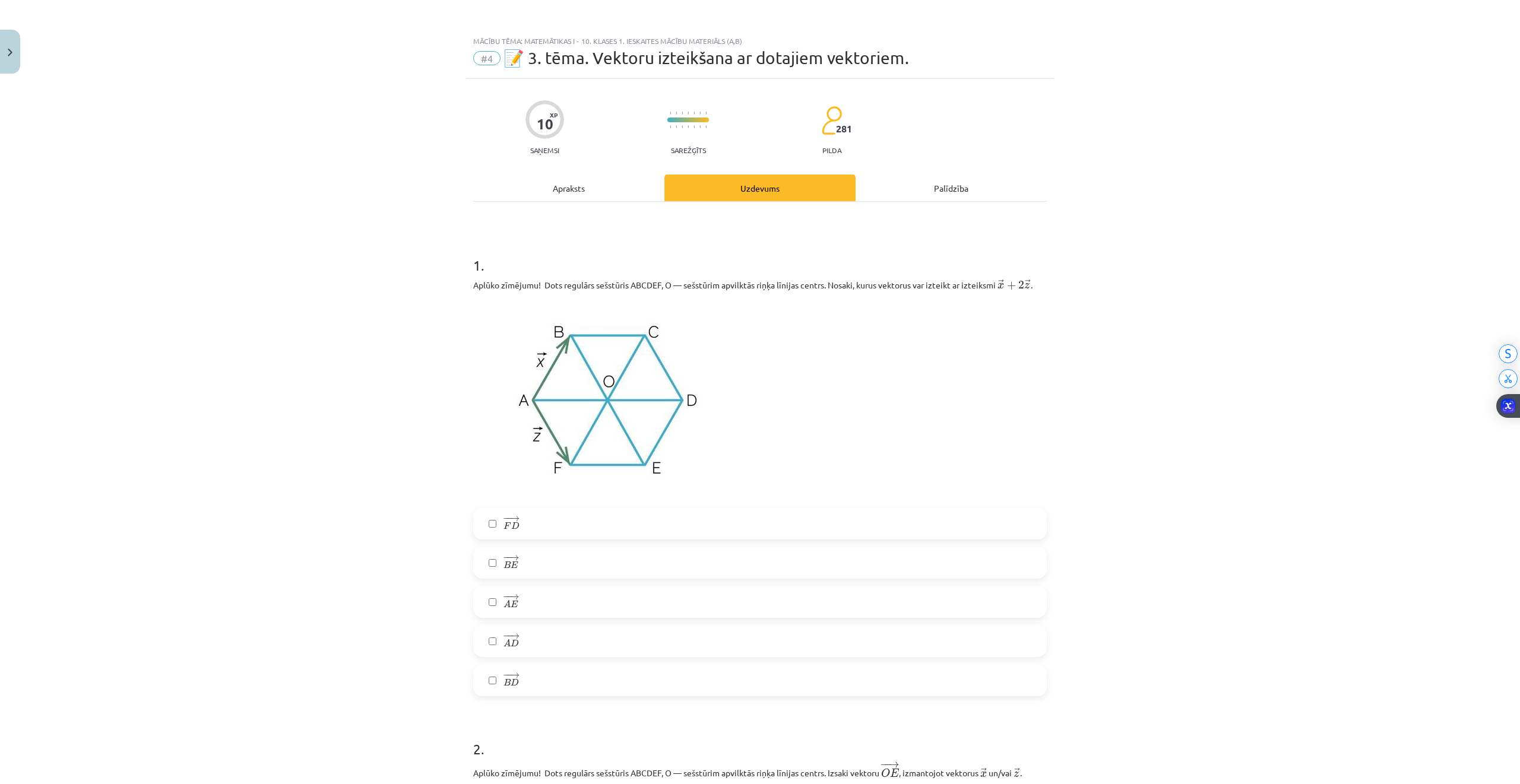
click at [488, 611] on label "− − → A E A E →" at bounding box center [760, 601] width 571 height 29
click at [482, 614] on label "− − → A E A E →" at bounding box center [760, 601] width 571 height 29
click at [480, 563] on label "− − → B E B E →" at bounding box center [760, 562] width 571 height 29
drag, startPoint x: 473, startPoint y: 663, endPoint x: 472, endPoint y: 657, distance: 6.1
click at [473, 658] on div "− − → F D F D → − − → B E B E → − − → A E A E → − − → A D A D → − − → B D B D →" at bounding box center [760, 601] width 573 height 188
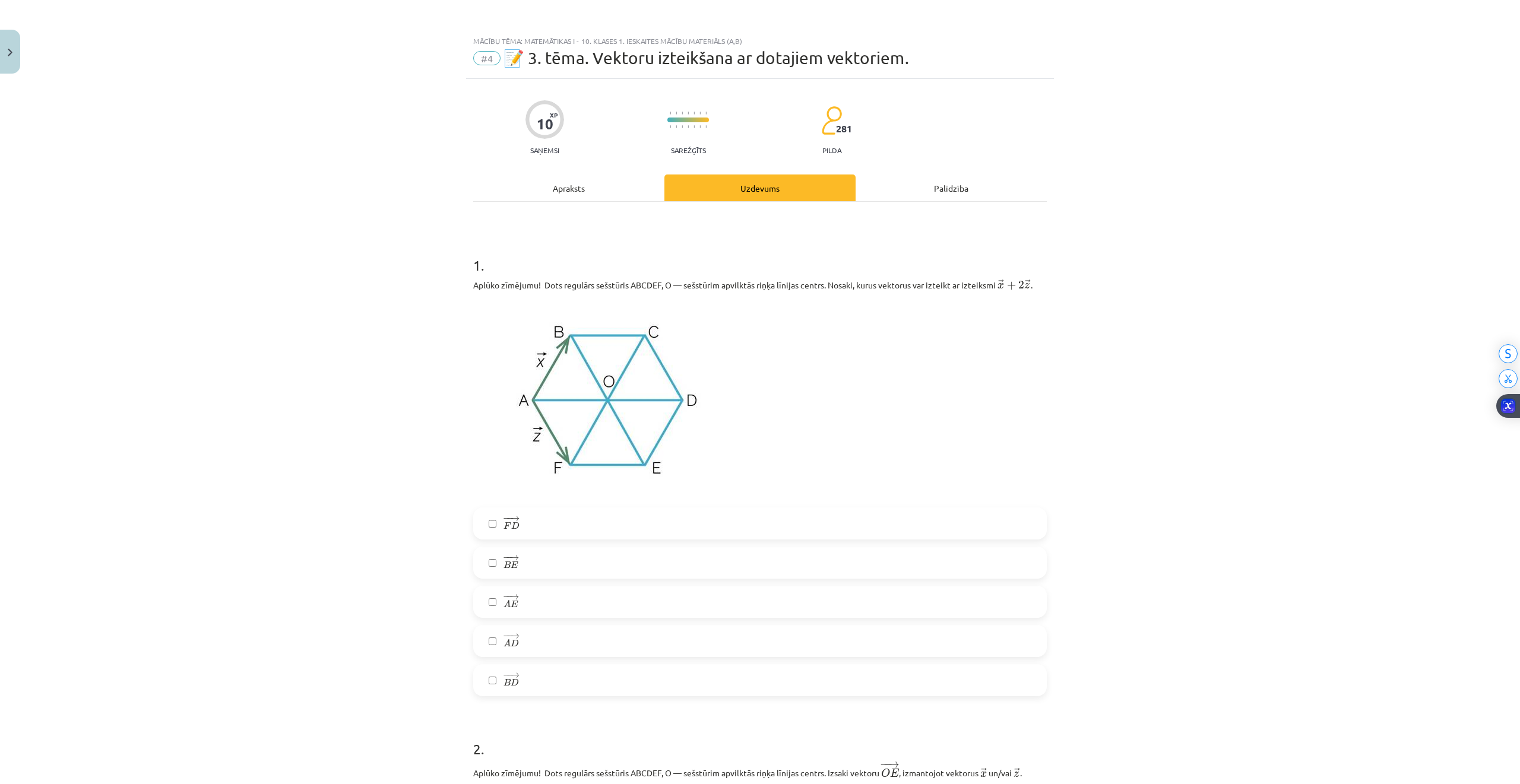
click at [482, 634] on label "− − → A D A D →" at bounding box center [760, 640] width 571 height 29
click at [493, 642] on label "− − → A D A D →" at bounding box center [760, 640] width 571 height 29
click at [511, 568] on span "E" at bounding box center [514, 565] width 8 height 8
click at [510, 601] on span "E" at bounding box center [514, 604] width 8 height 8
click at [511, 524] on span "D" at bounding box center [515, 525] width 8 height 8
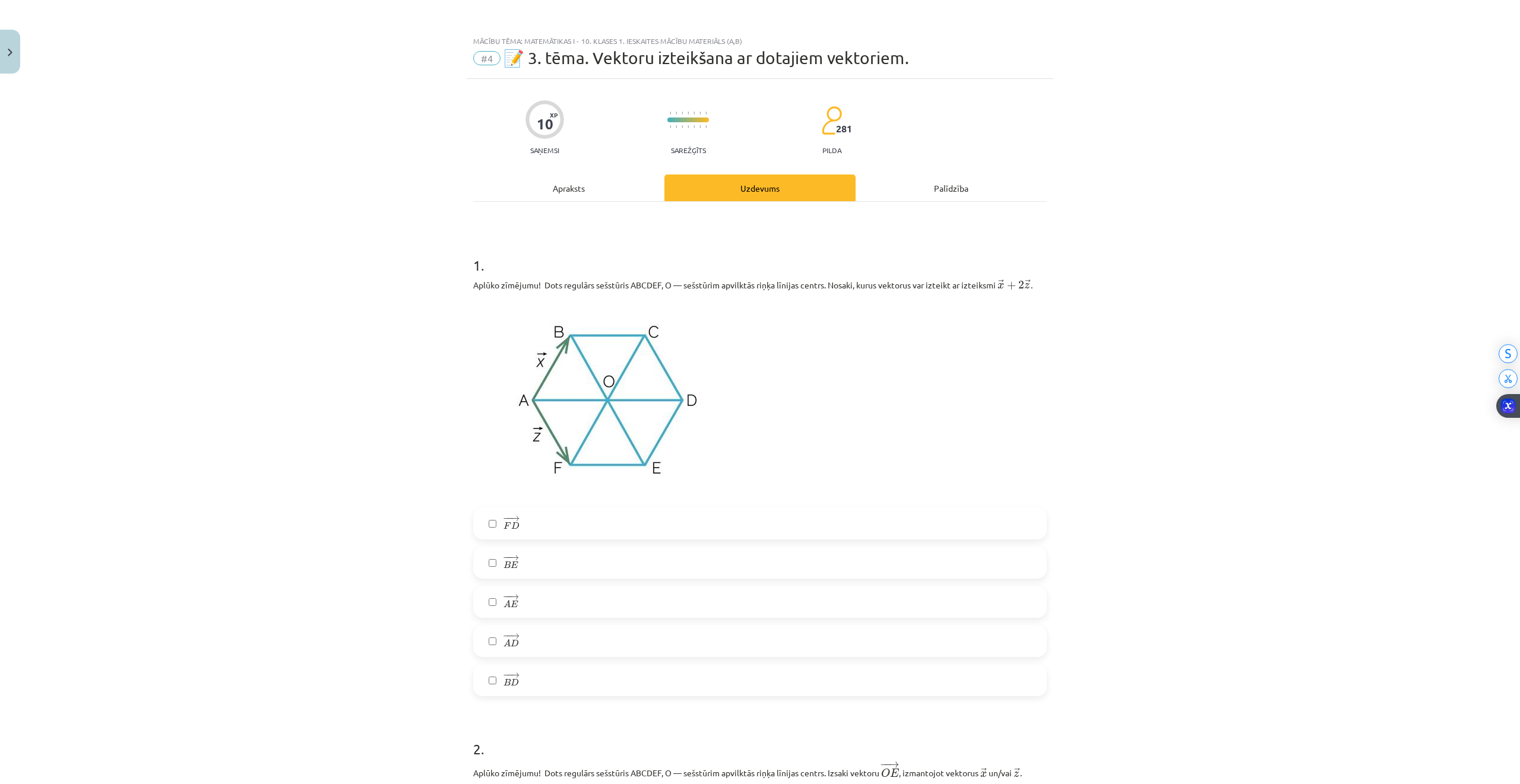
click at [506, 516] on span "−" at bounding box center [507, 518] width 2 height 5
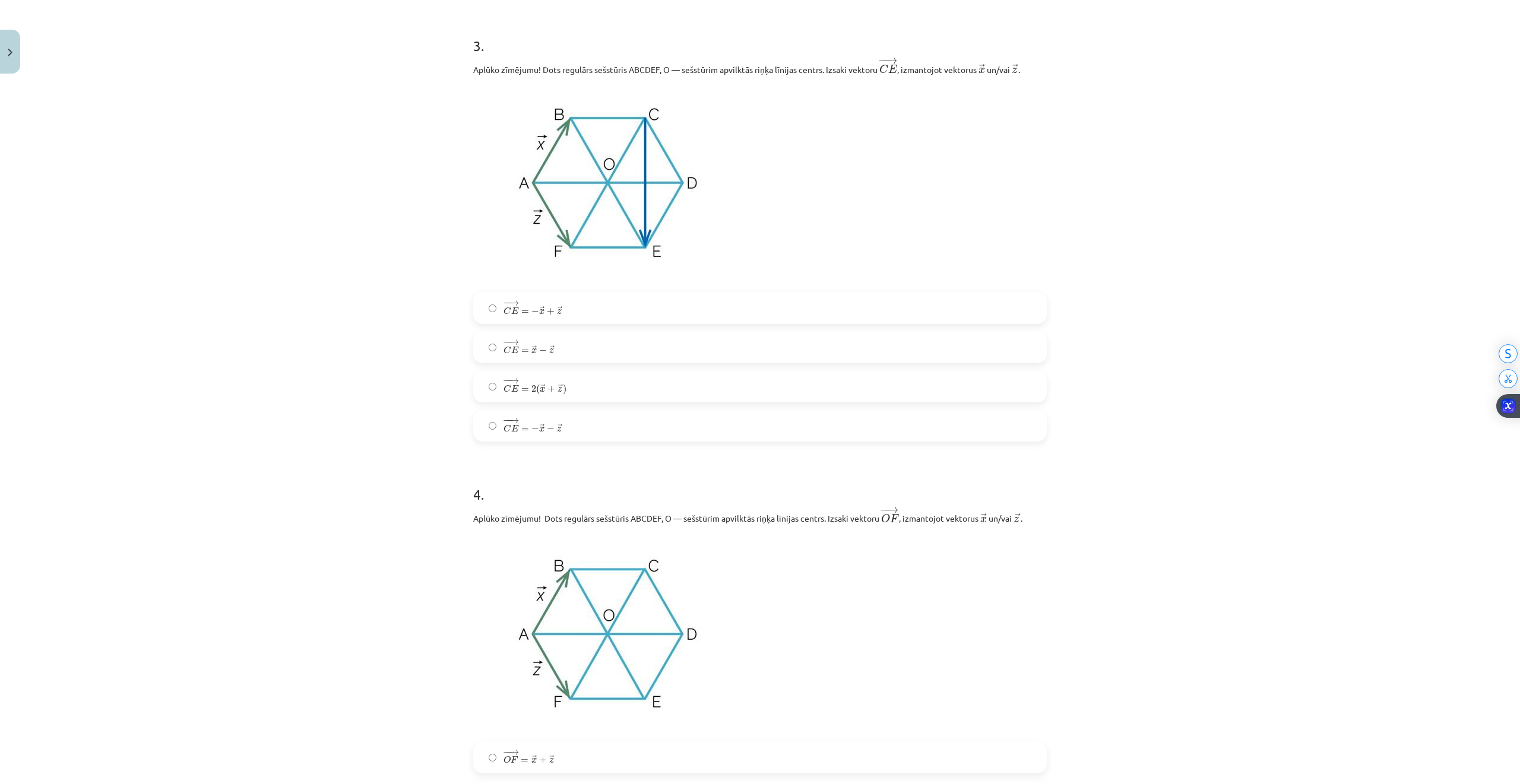
scroll to position [1187, 0]
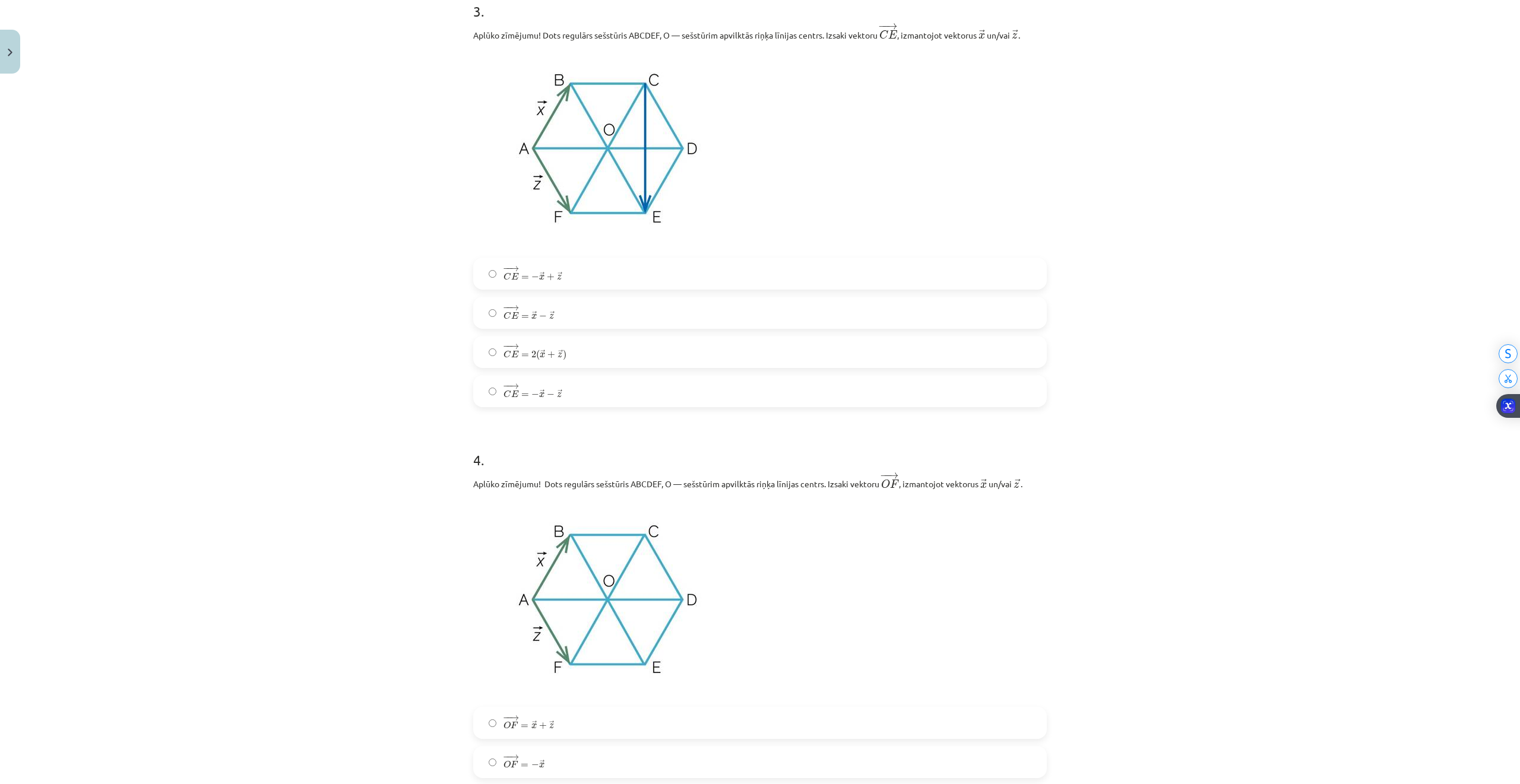
click at [509, 384] on span "→" at bounding box center [514, 386] width 9 height 5
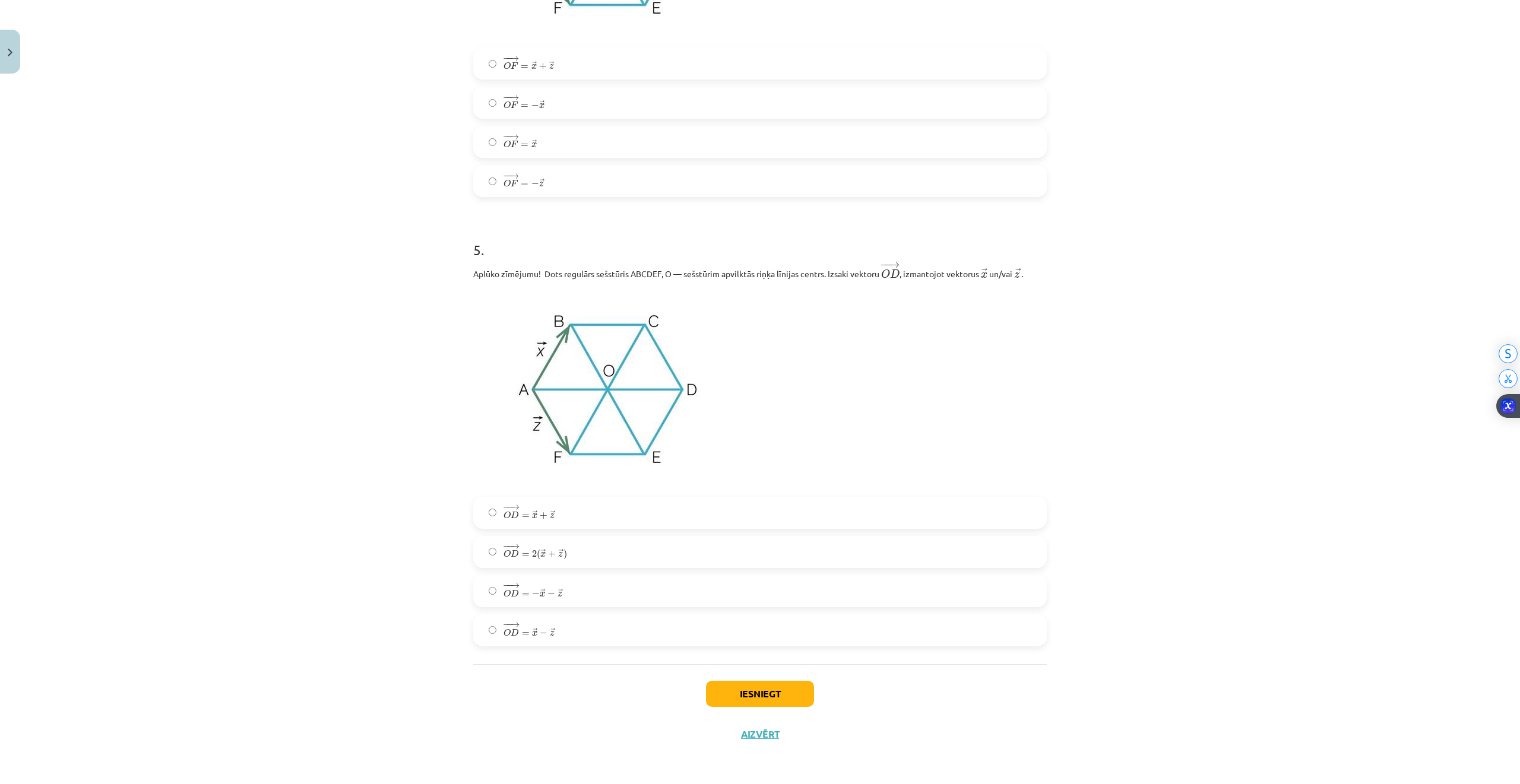
scroll to position [1850, 0]
click at [548, 554] on span "+" at bounding box center [551, 554] width 8 height 8
click at [540, 591] on span "x" at bounding box center [542, 594] width 5 height 5
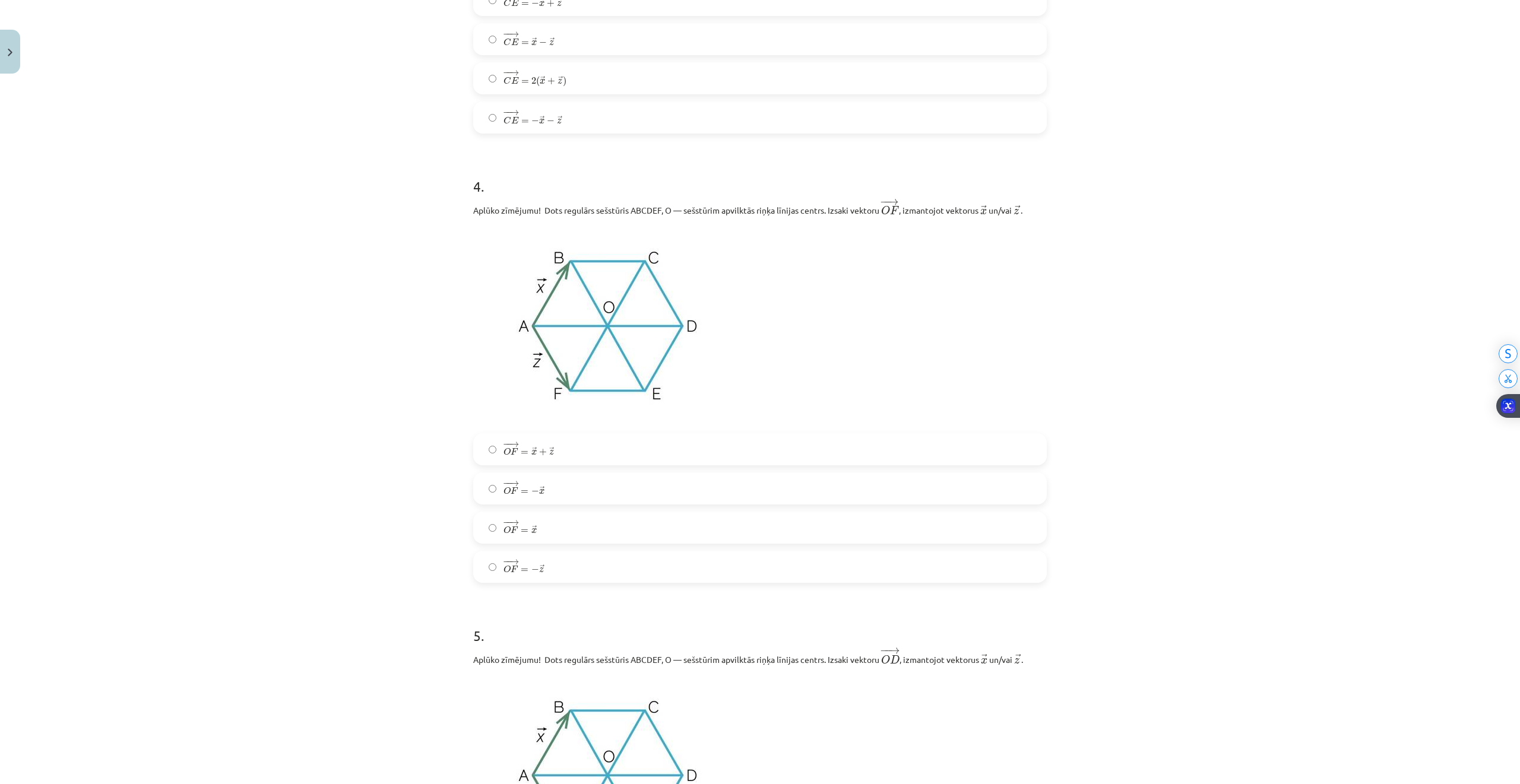
scroll to position [1455, 0]
click at [499, 515] on div "− − → O F = → x + → z O F → = x → + z → − − → O F = − → x O F → = − x → − − → O…" at bounding box center [760, 513] width 573 height 150
click at [520, 485] on label "− − → O F = − → x O F → = − x →" at bounding box center [760, 493] width 571 height 29
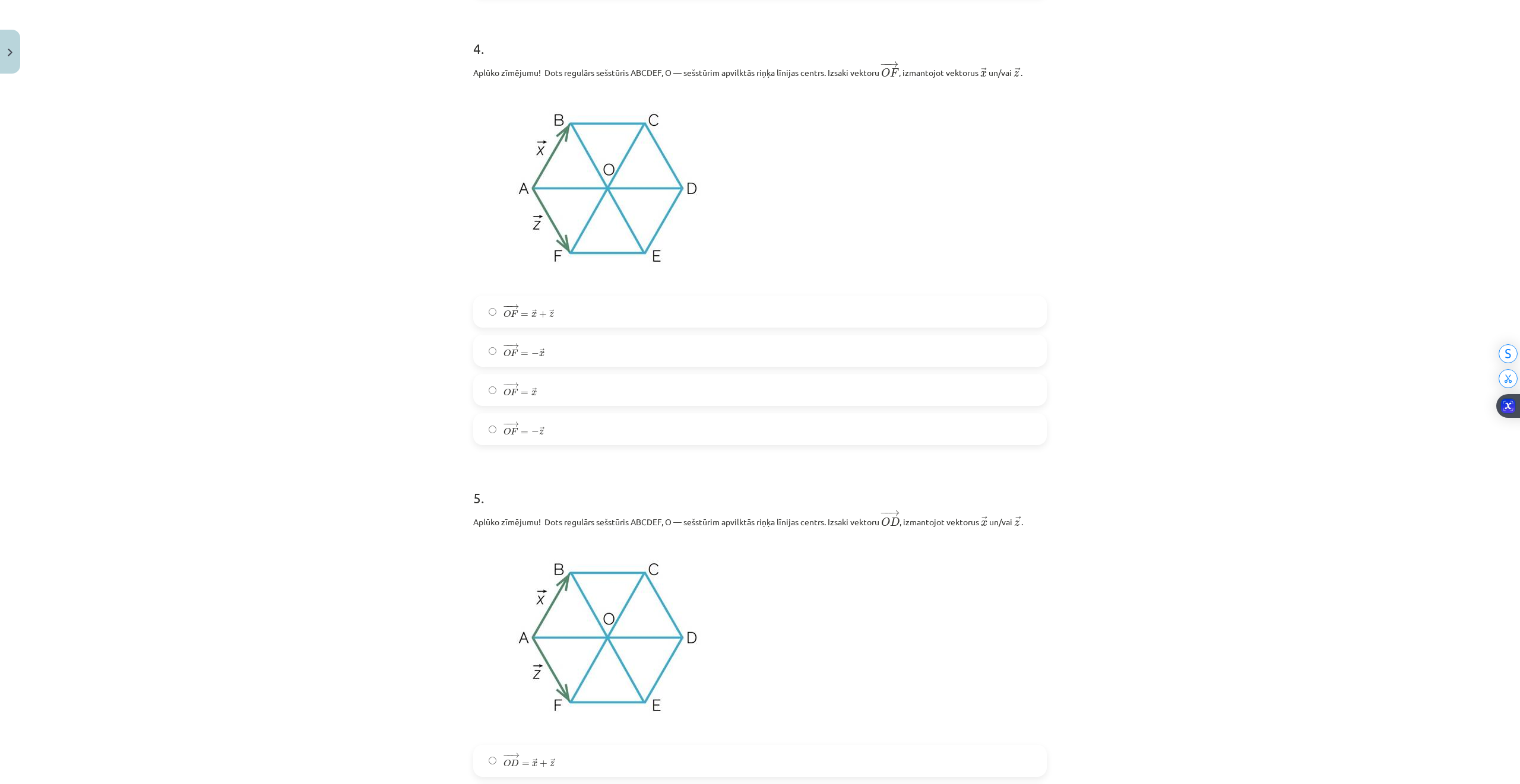
scroll to position [1850, 0]
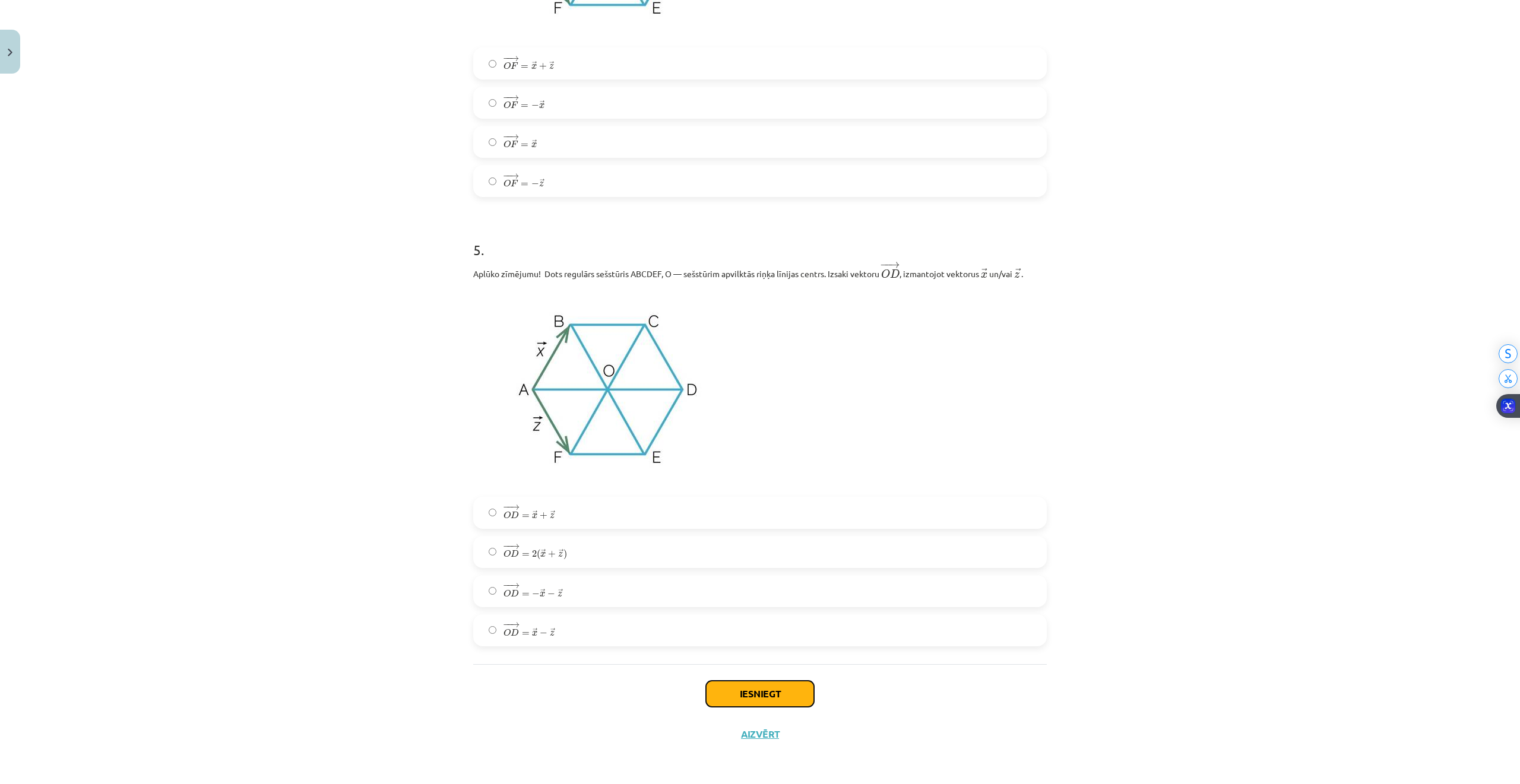
click at [727, 684] on button "Iesniegt" at bounding box center [759, 694] width 108 height 26
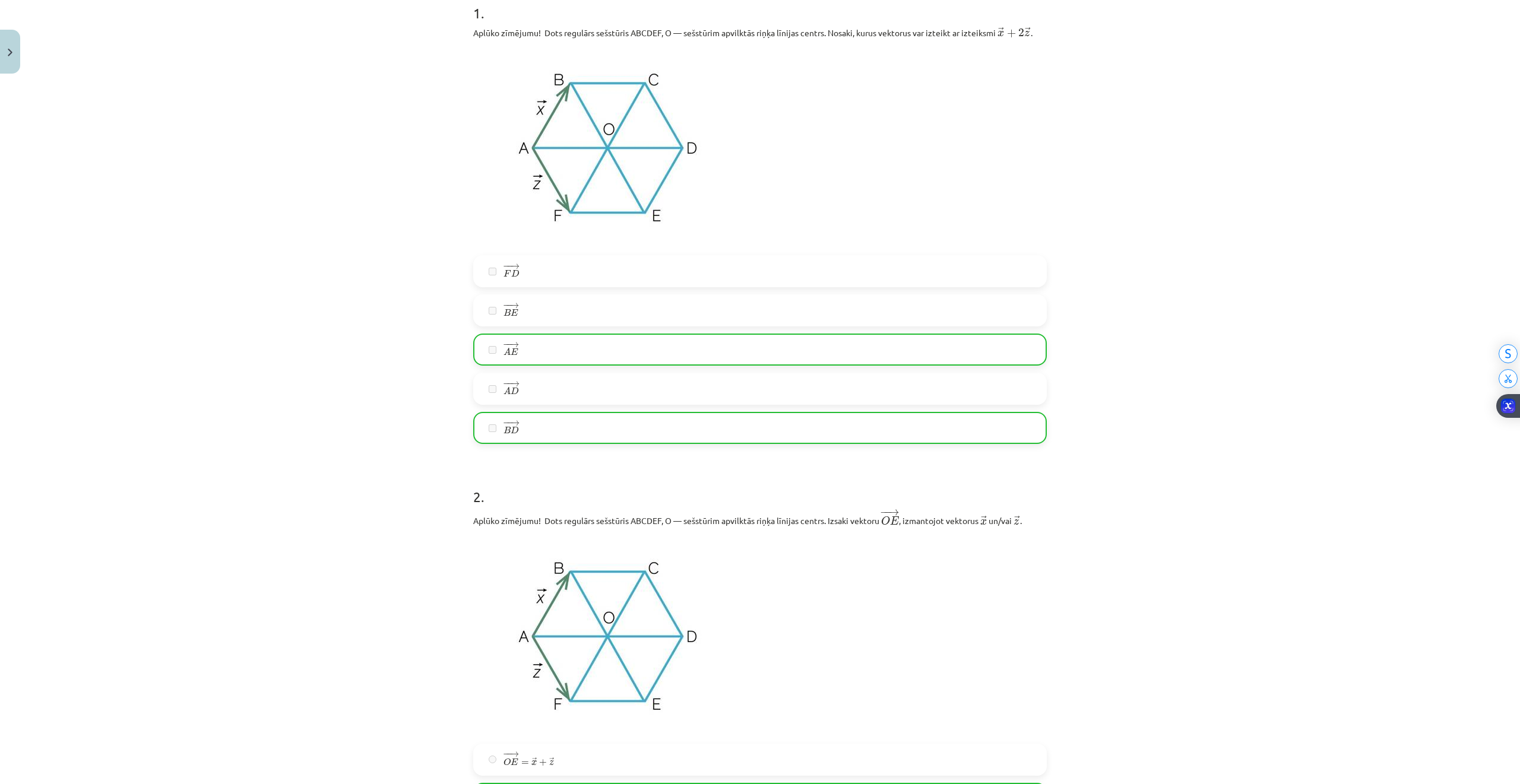
scroll to position [237, 0]
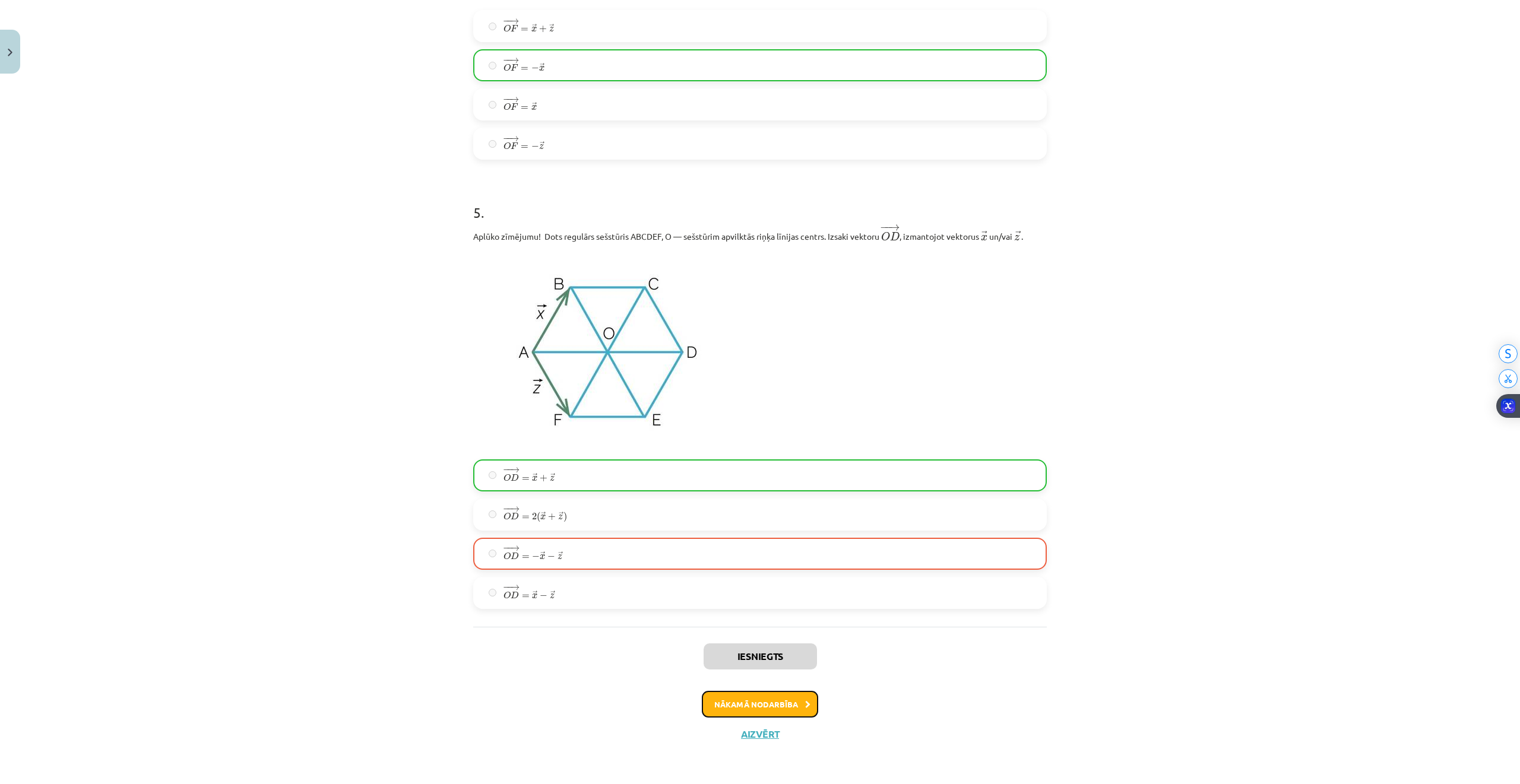
click at [736, 694] on button "Nākamā nodarbība" at bounding box center [759, 704] width 116 height 28
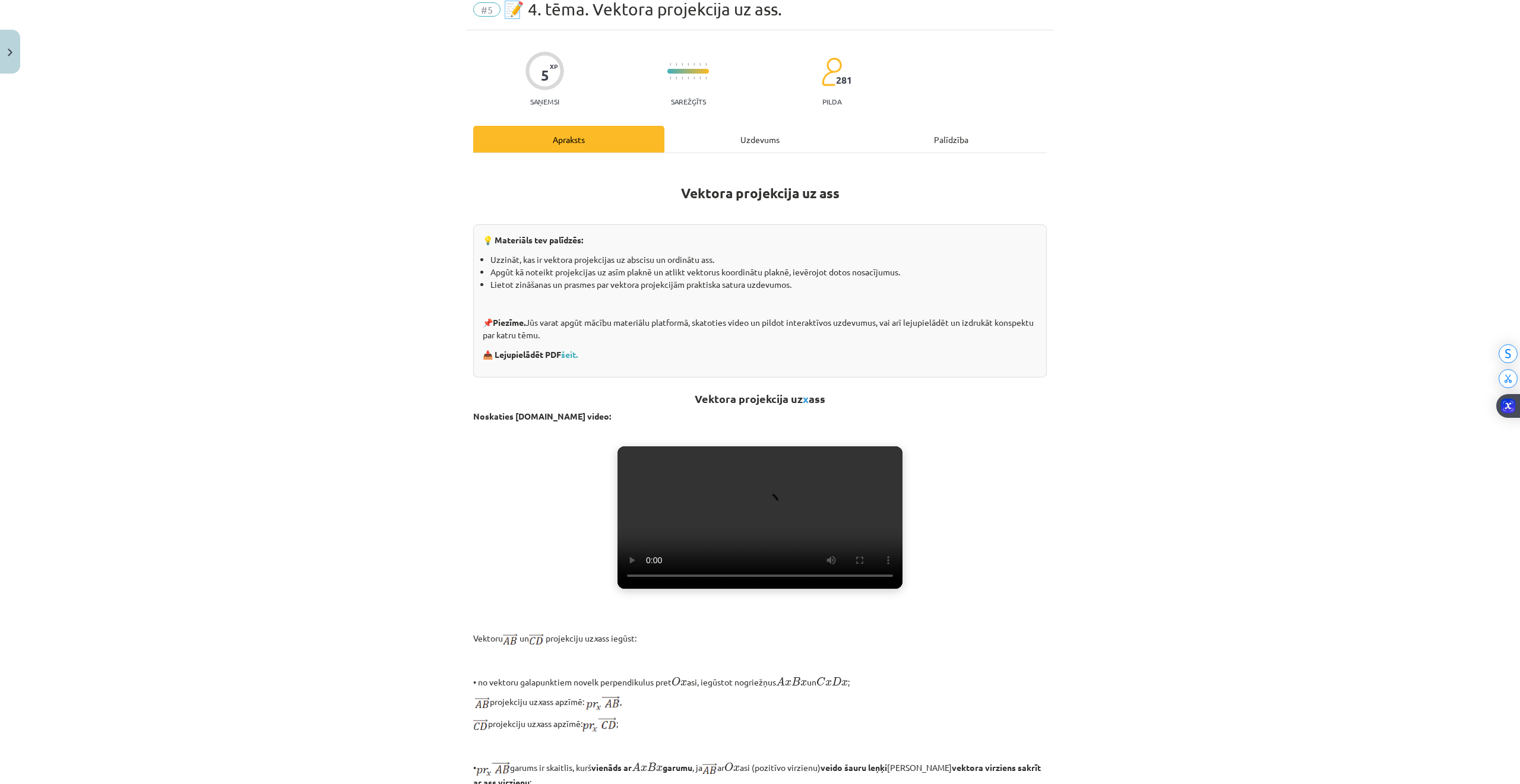
scroll to position [29, 0]
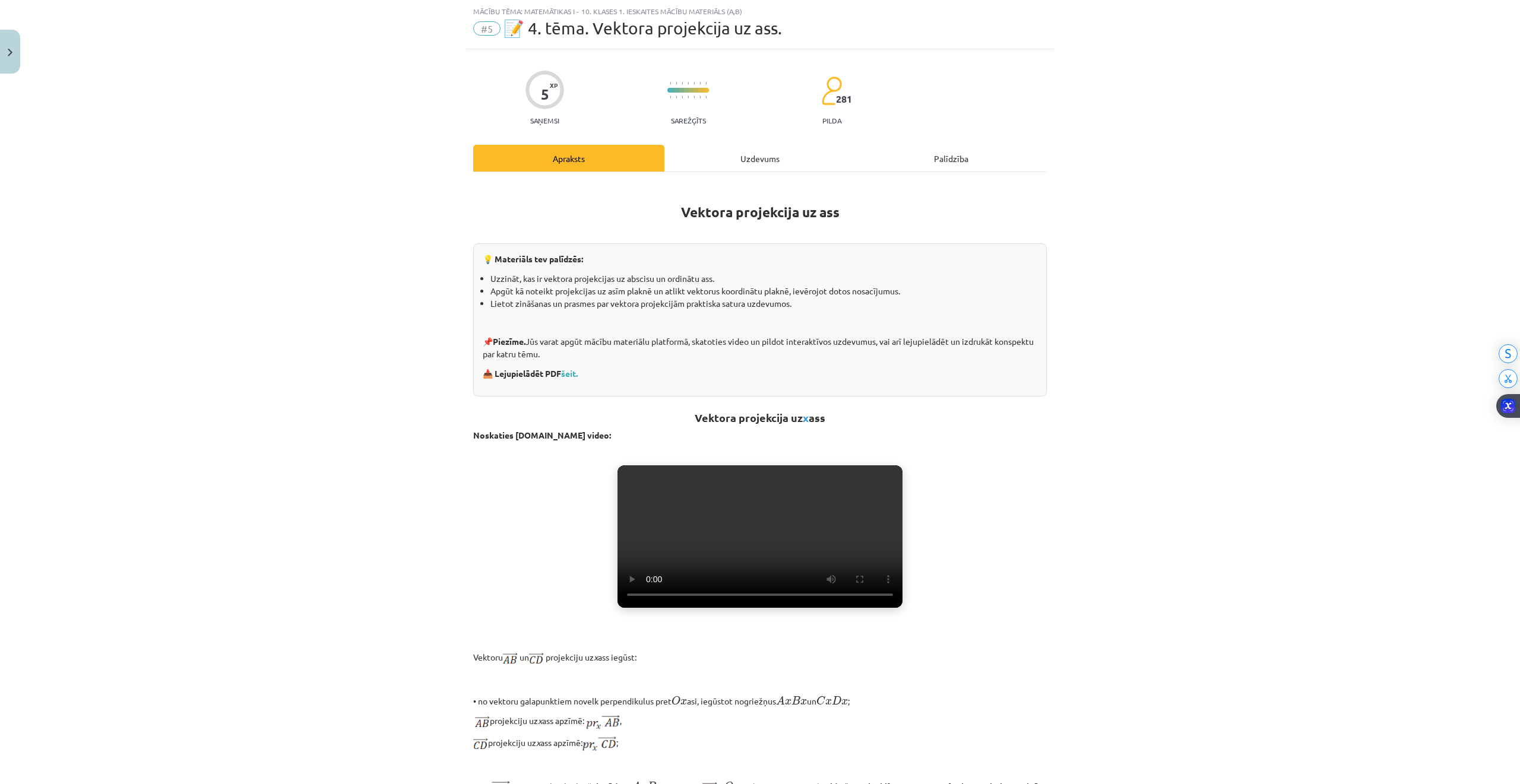
click at [767, 154] on div "Uzdevums" at bounding box center [760, 158] width 191 height 27
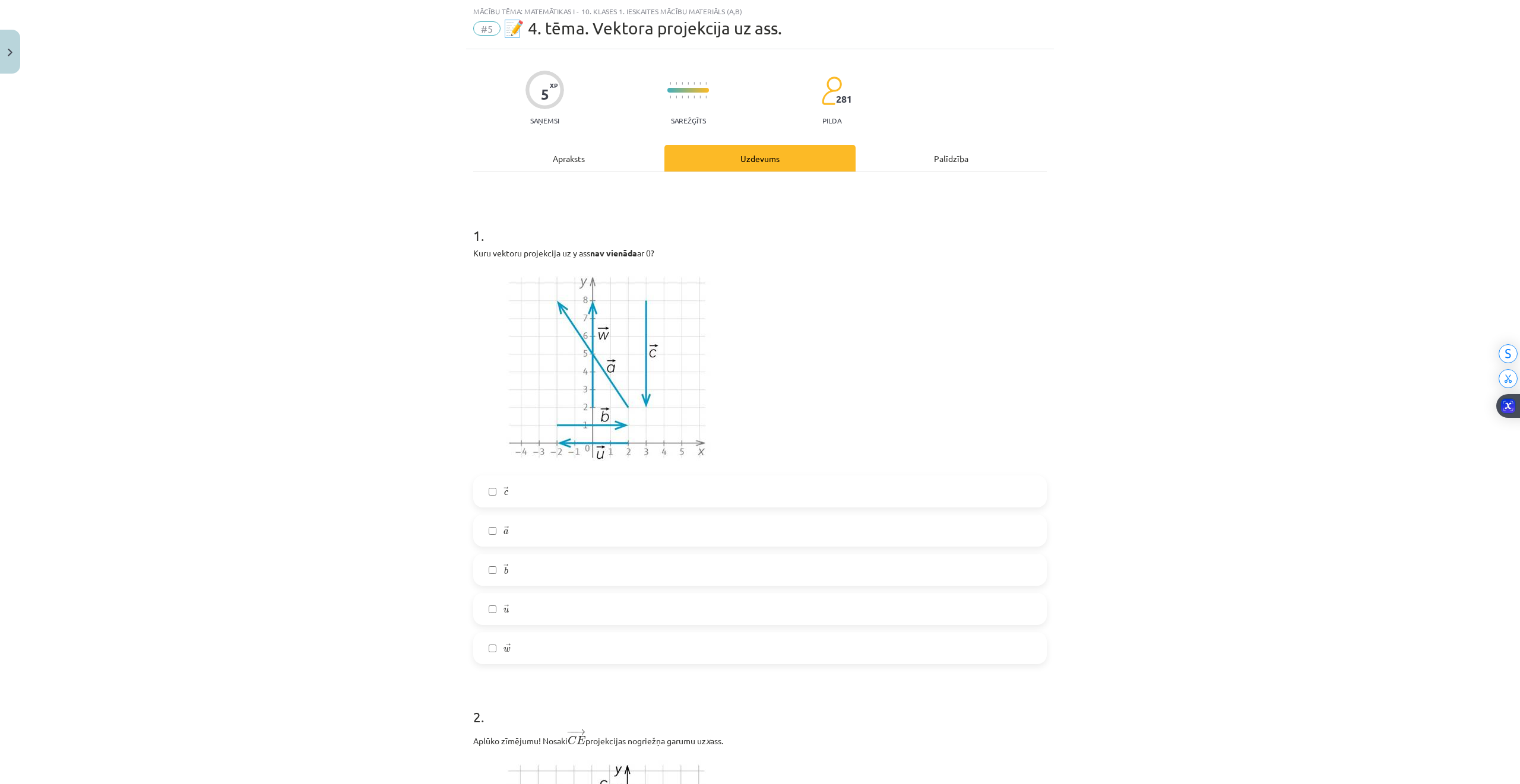
click at [532, 606] on label "→ u u →" at bounding box center [760, 608] width 571 height 29
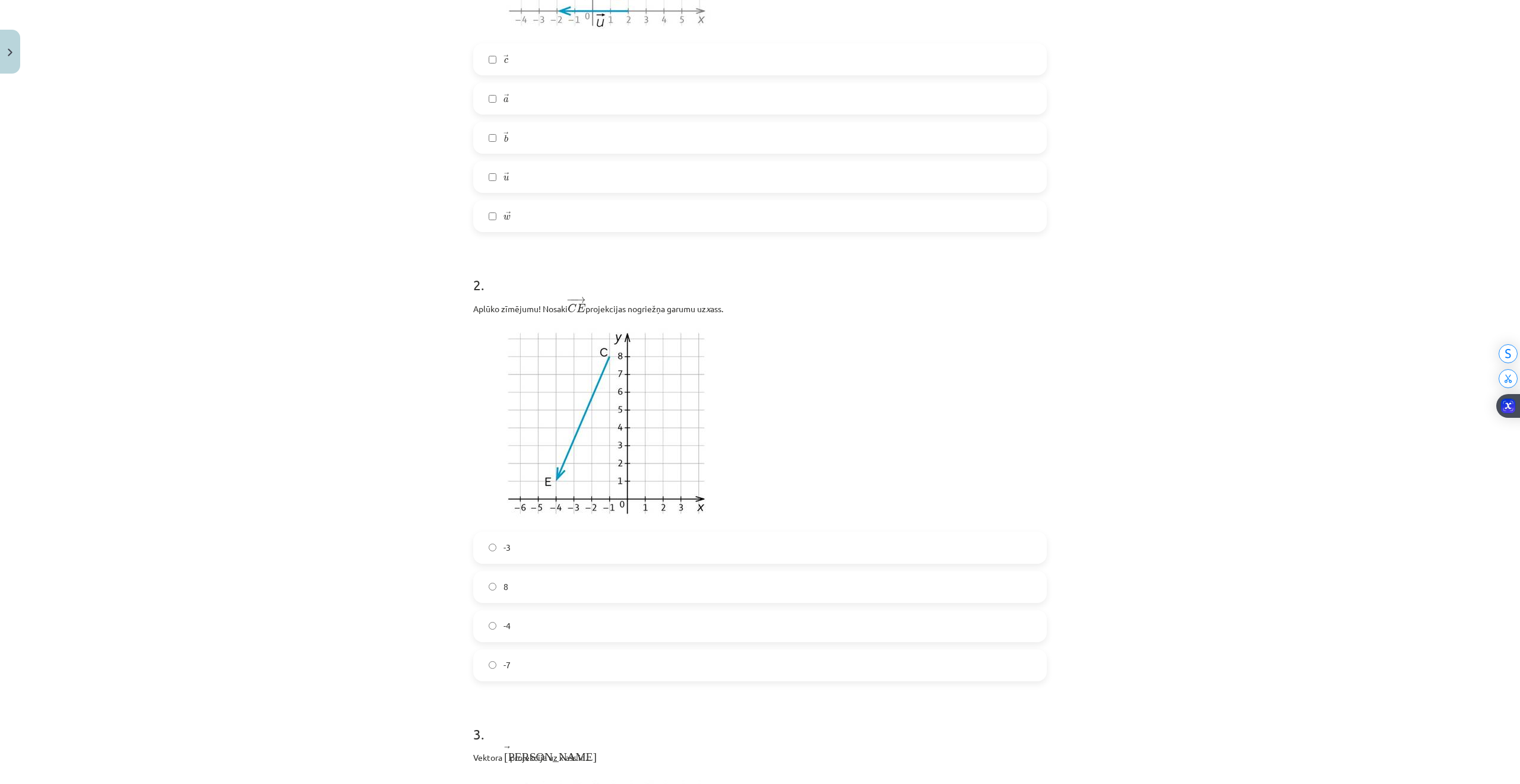
scroll to position [504, 0]
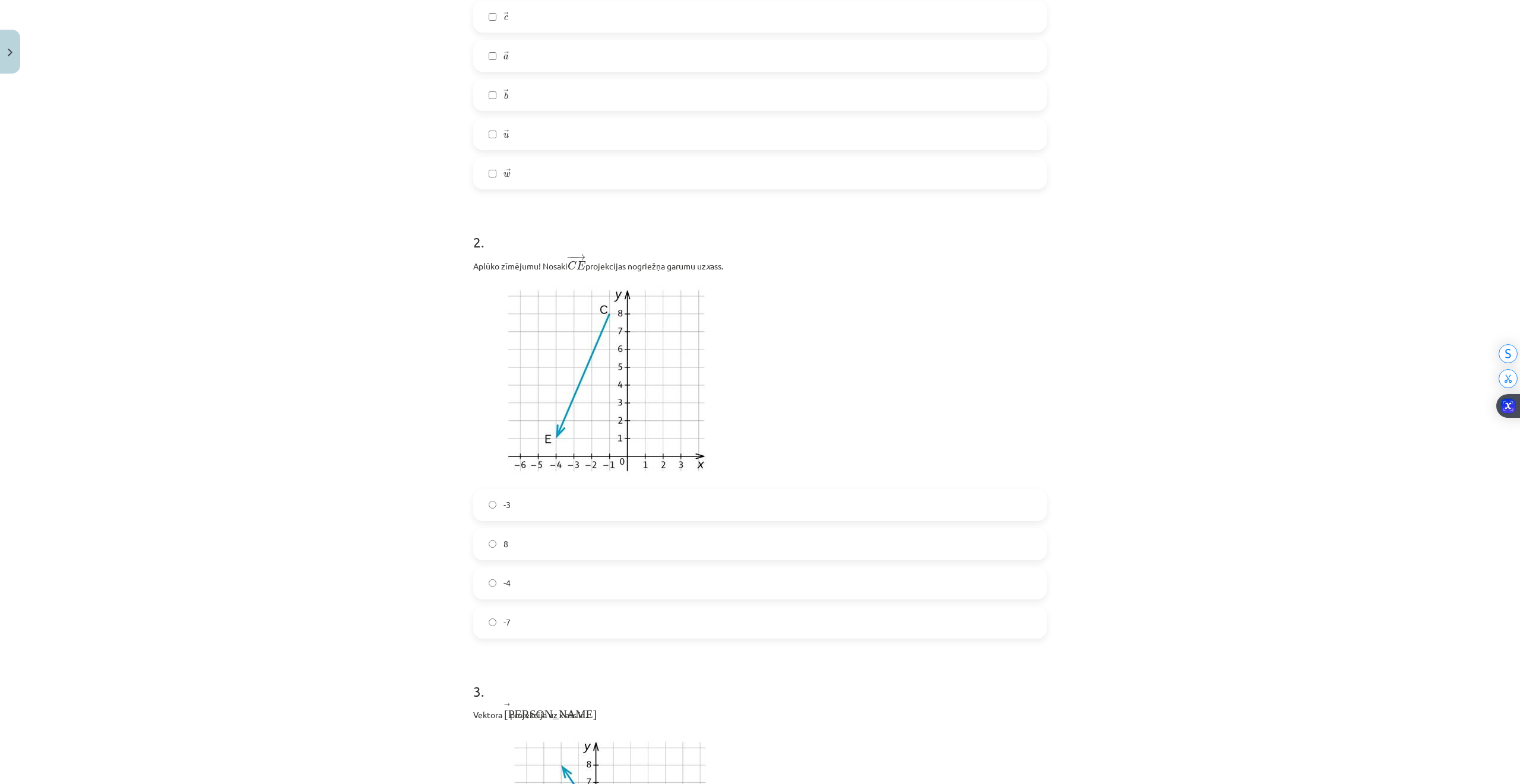
click at [510, 584] on label "-4" at bounding box center [760, 583] width 571 height 29
click at [518, 508] on label "-3" at bounding box center [760, 504] width 571 height 29
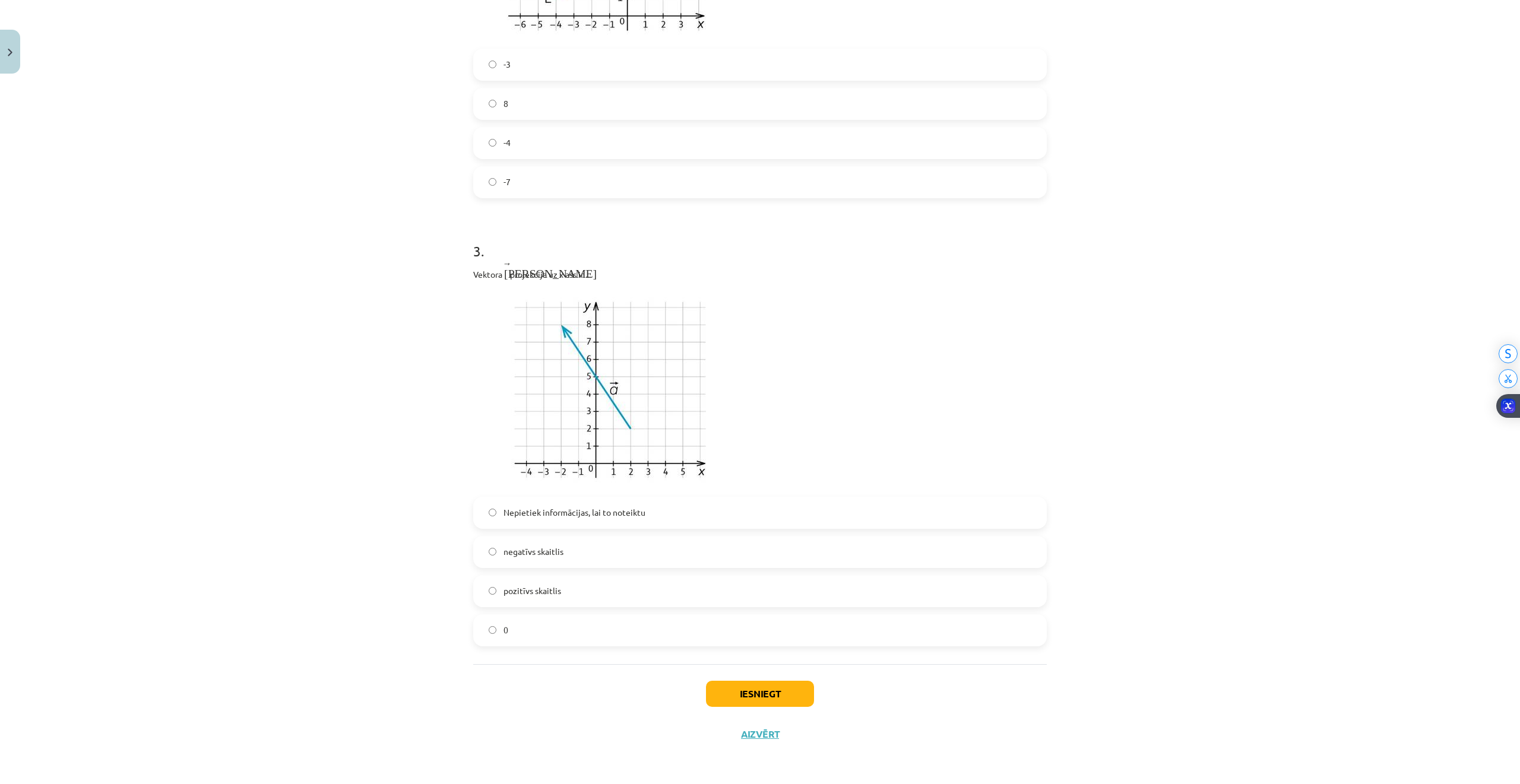
scroll to position [946, 0]
click at [532, 589] on span "pozitīvs skaitlis" at bounding box center [532, 591] width 58 height 13
click at [742, 696] on button "Iesniegt" at bounding box center [759, 694] width 108 height 26
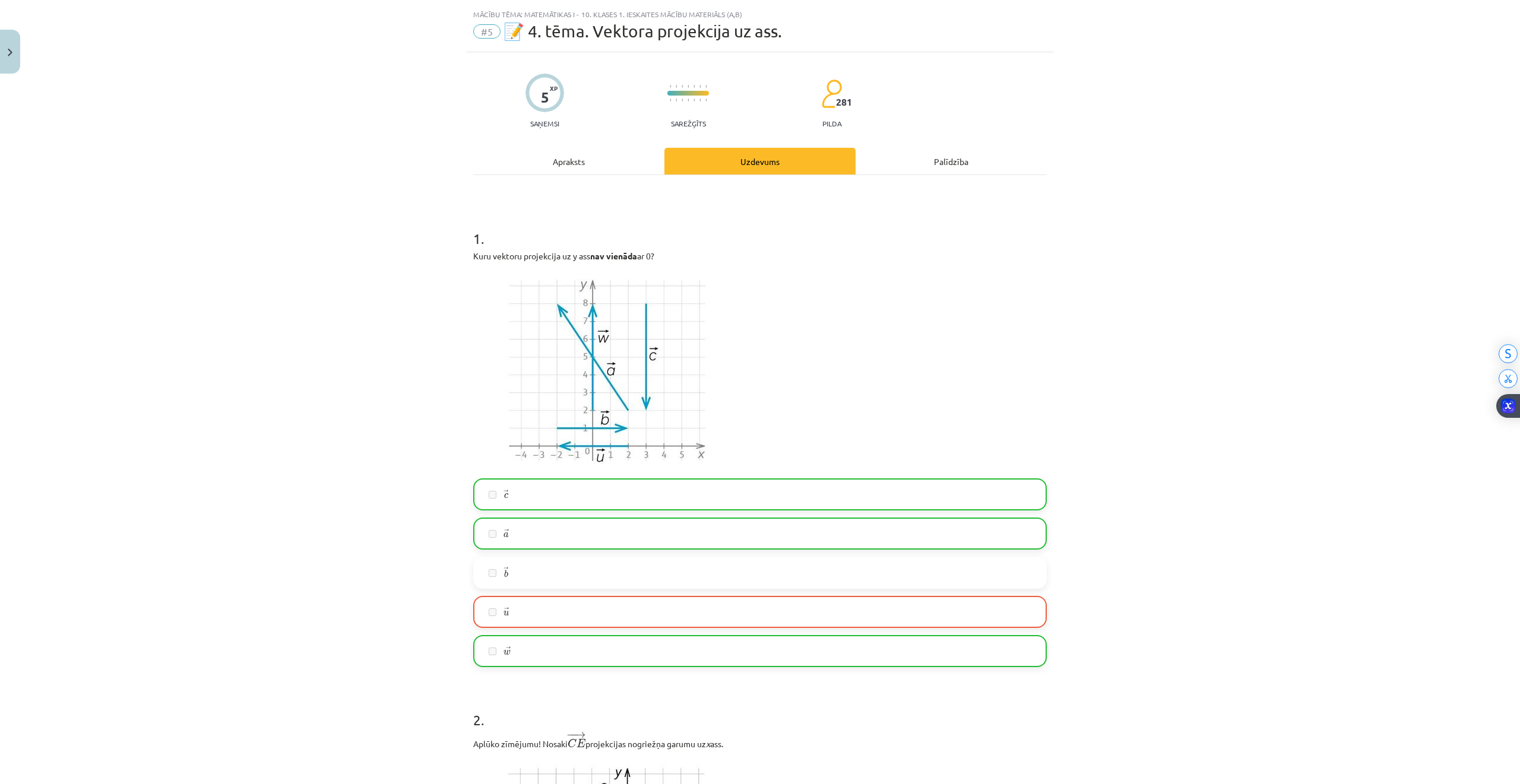
scroll to position [0, 0]
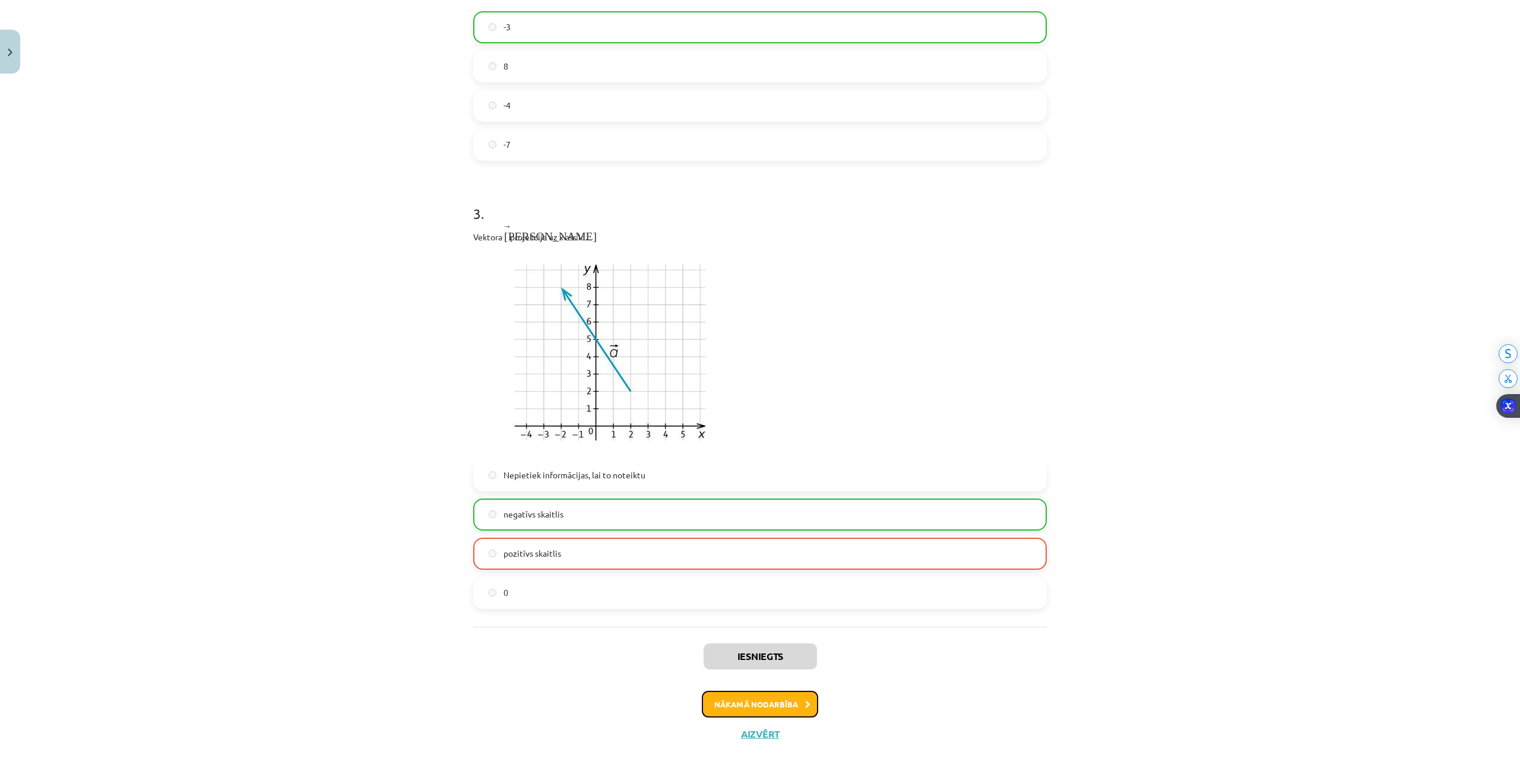
click at [766, 700] on button "Nākamā nodarbība" at bounding box center [759, 704] width 116 height 28
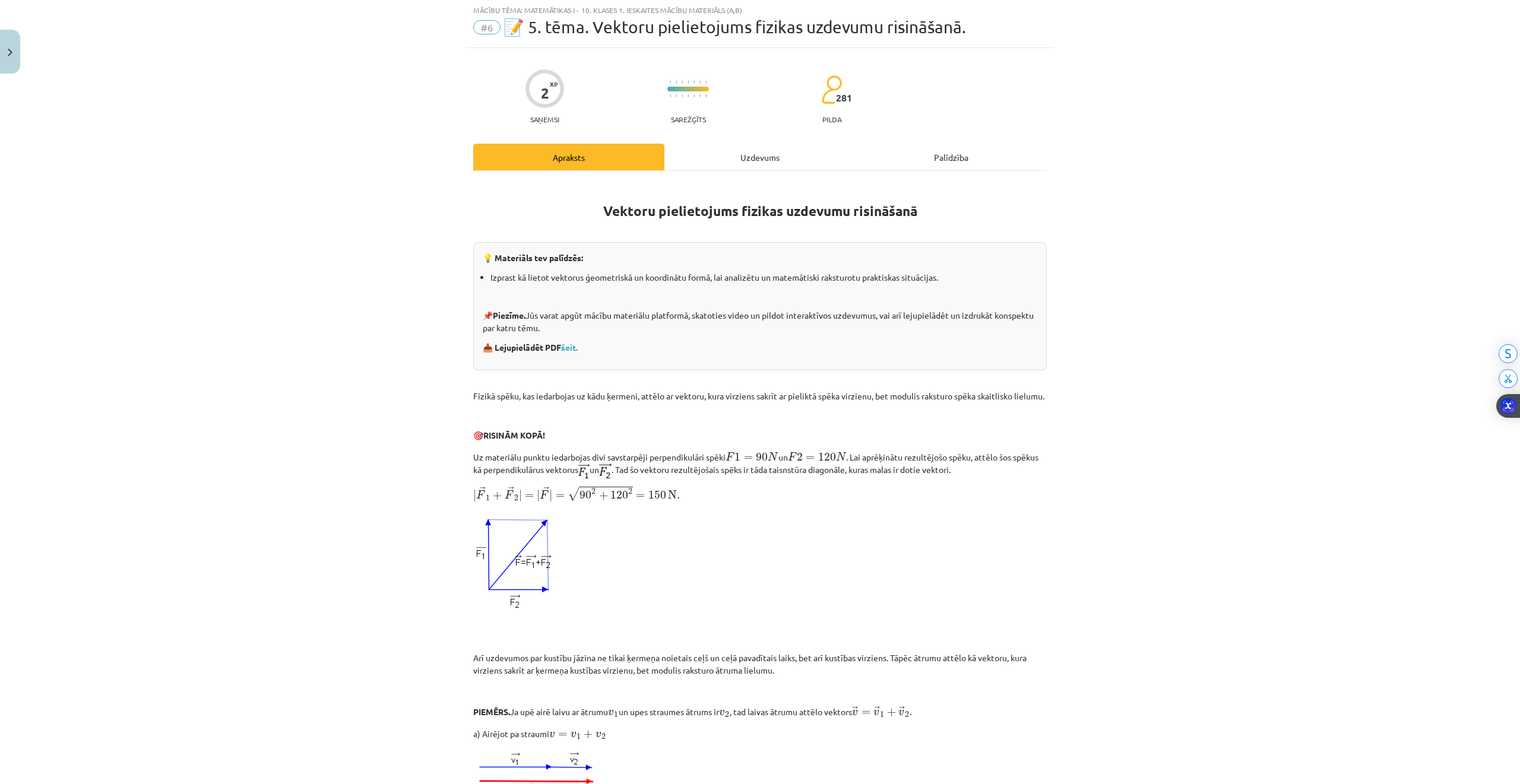
scroll to position [29, 0]
click at [723, 159] on div "Uzdevums" at bounding box center [760, 158] width 191 height 27
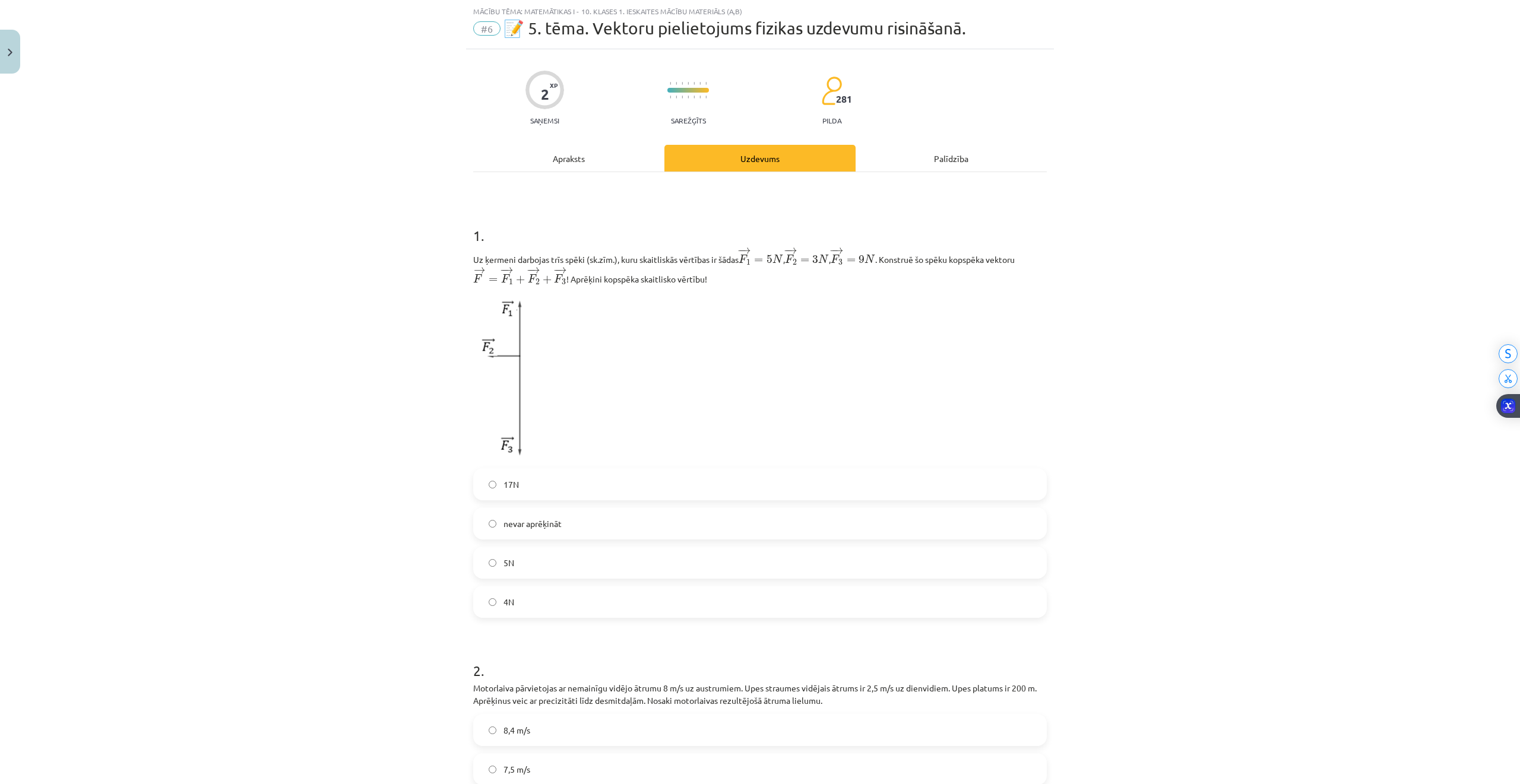
click at [516, 487] on label "17N" at bounding box center [760, 483] width 571 height 29
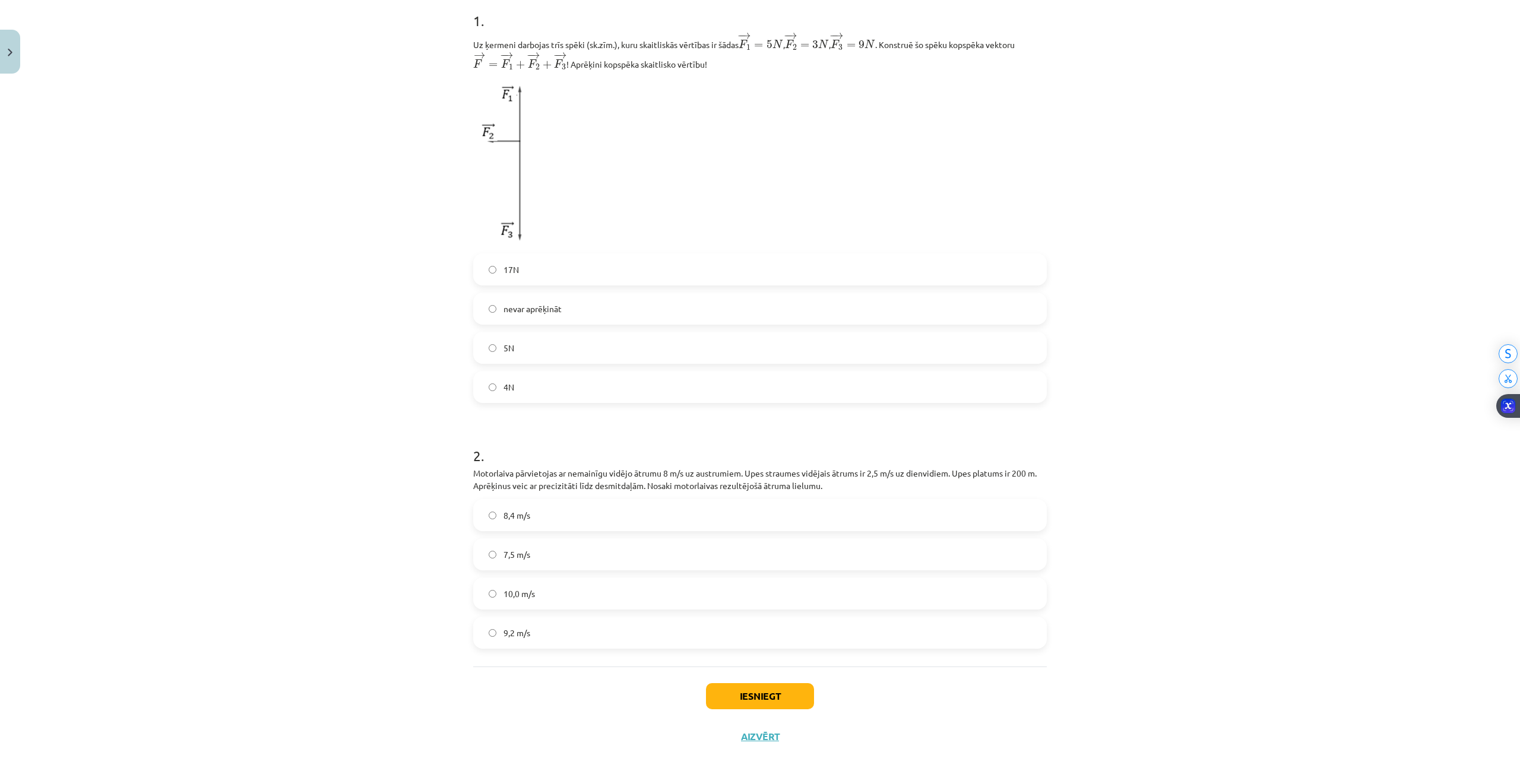
scroll to position [250, 0]
click at [515, 554] on span "7,5 m/s" at bounding box center [517, 552] width 27 height 13
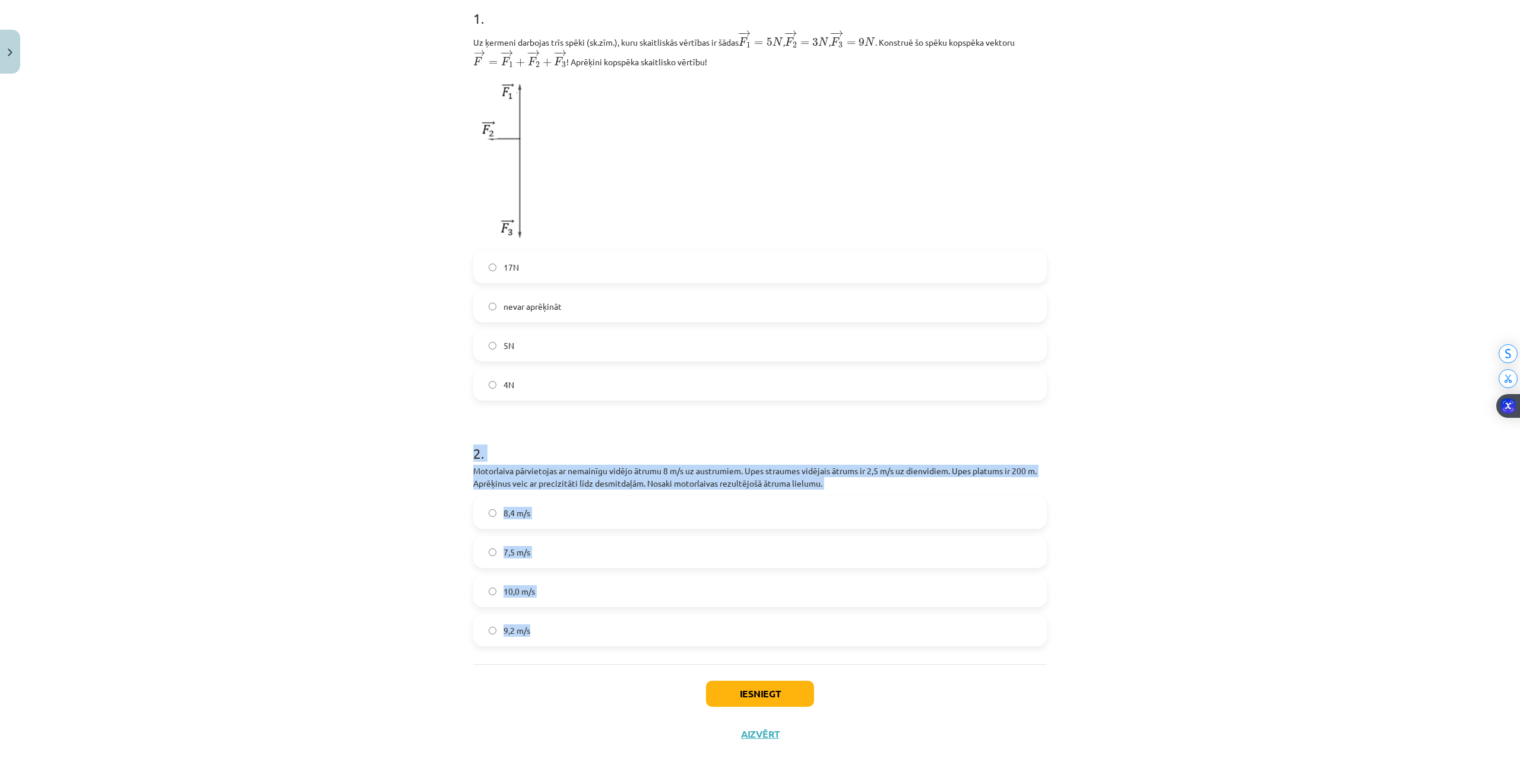
drag, startPoint x: 468, startPoint y: 449, endPoint x: 786, endPoint y: 637, distance: 369.4
click at [789, 640] on div "2 . Motorlaiva pārvietojas ar nemainīgu vidējo ātrumu 8 m/s uz austrumiem. Upes…" at bounding box center [760, 535] width 573 height 222
copy div "2 . Motorlaiva pārvietojas ar nemainīgu vidējo ātrumu 8 m/s uz austrumiem. Upes…"
click at [494, 537] on label "7,5 m/s" at bounding box center [760, 551] width 571 height 29
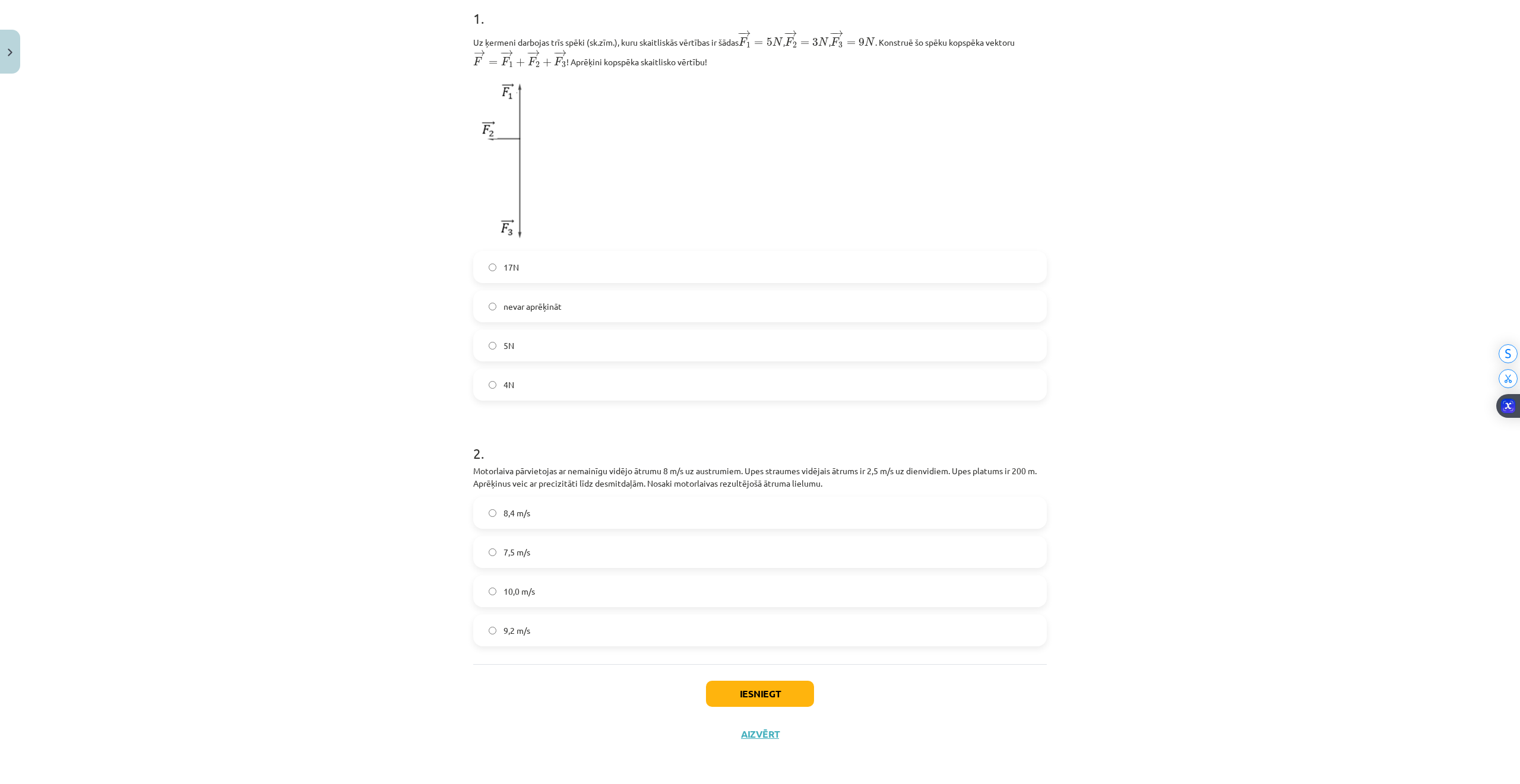
click at [490, 512] on label "8,4 m/s" at bounding box center [760, 512] width 571 height 29
click at [757, 694] on button "Iesniegt" at bounding box center [759, 694] width 108 height 26
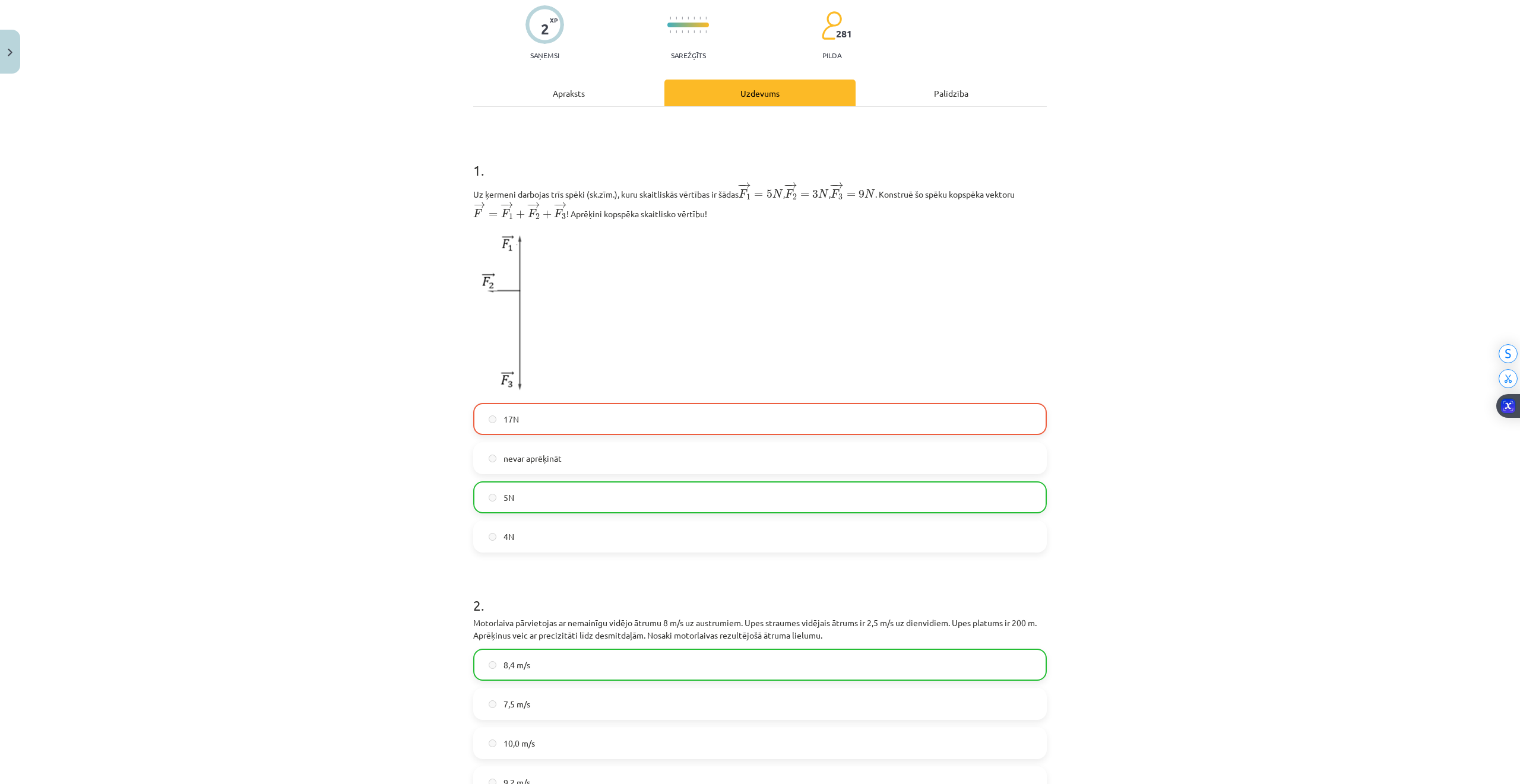
scroll to position [0, 0]
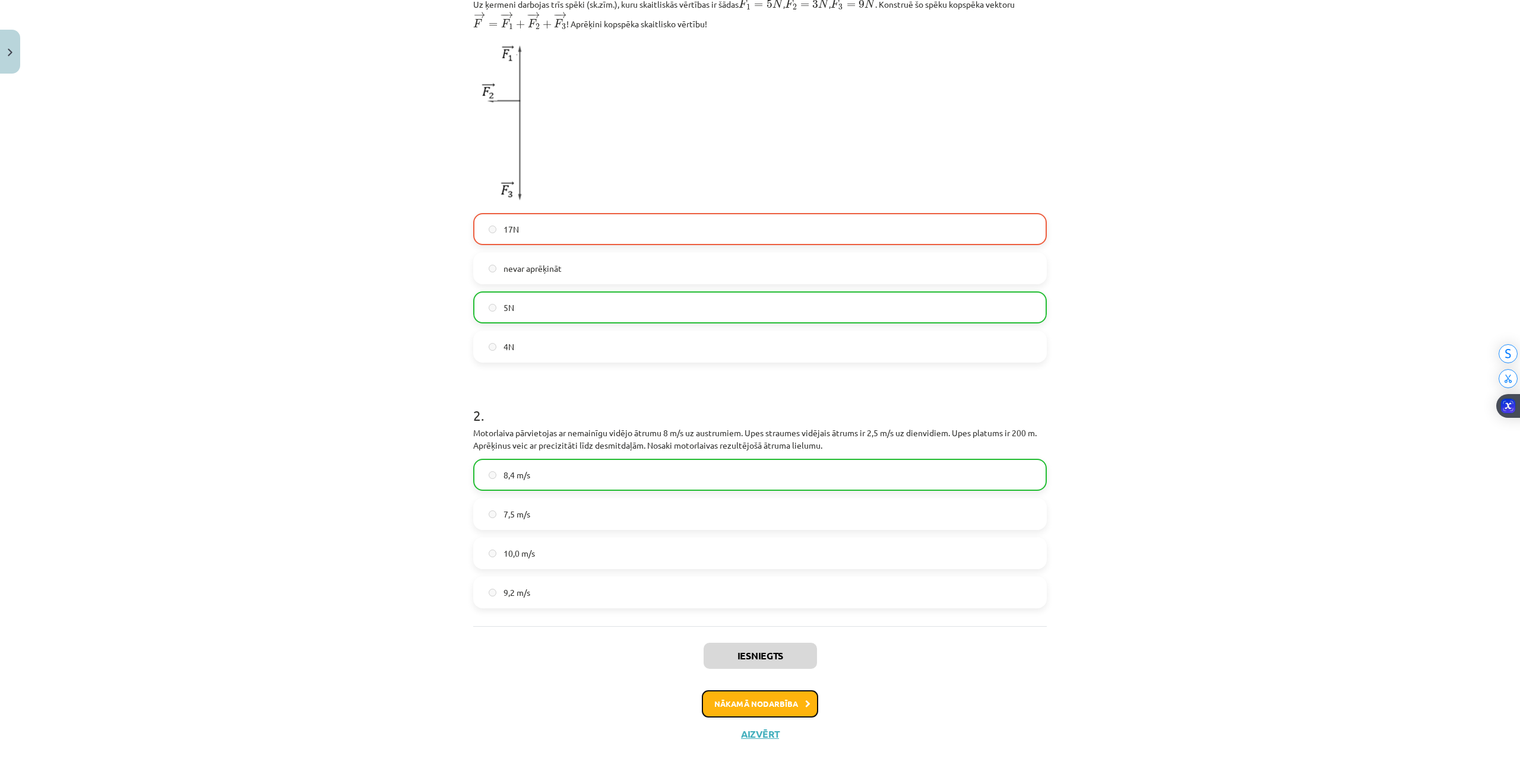
click at [773, 705] on button "Nākamā nodarbība" at bounding box center [759, 704] width 116 height 28
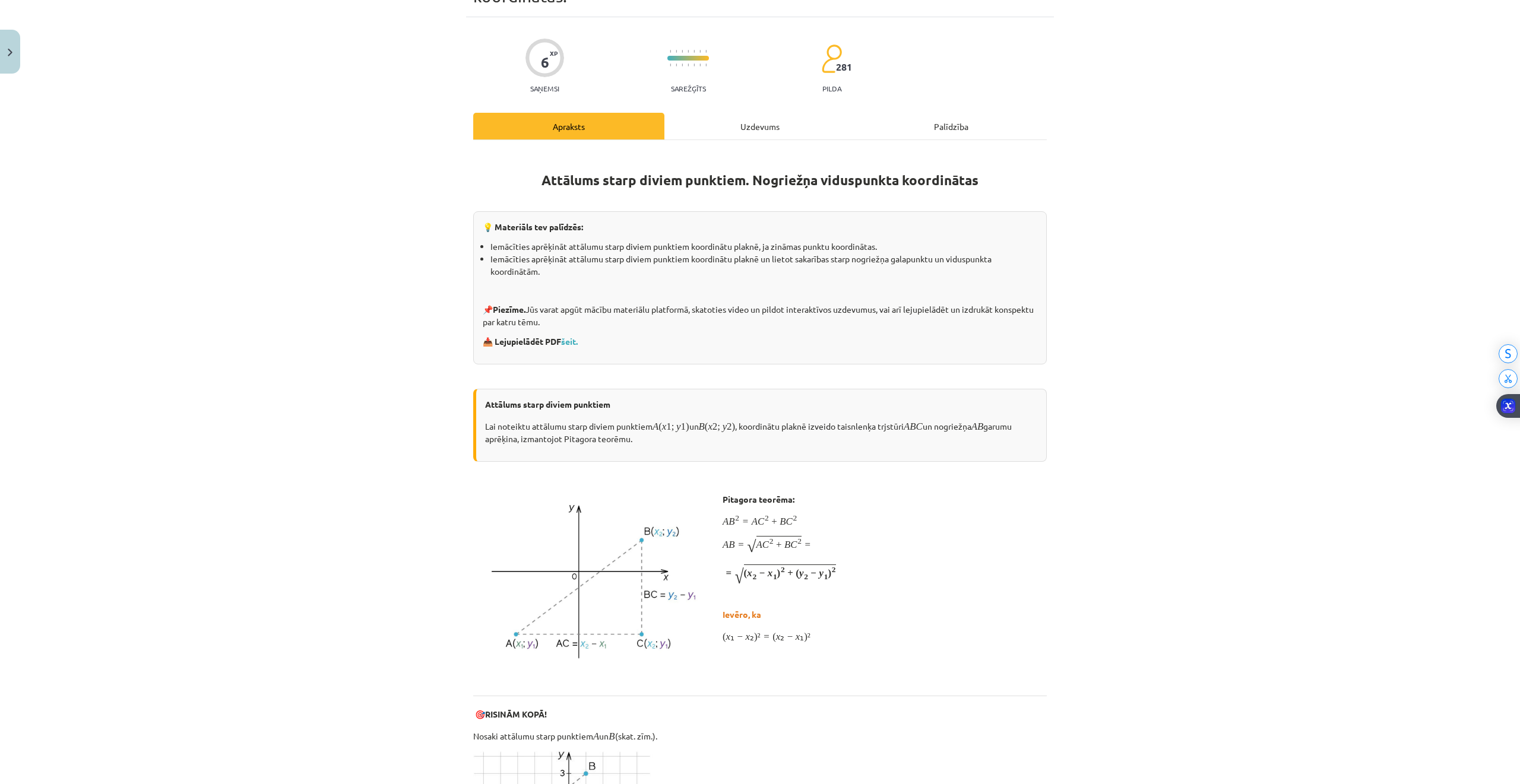
scroll to position [29, 0]
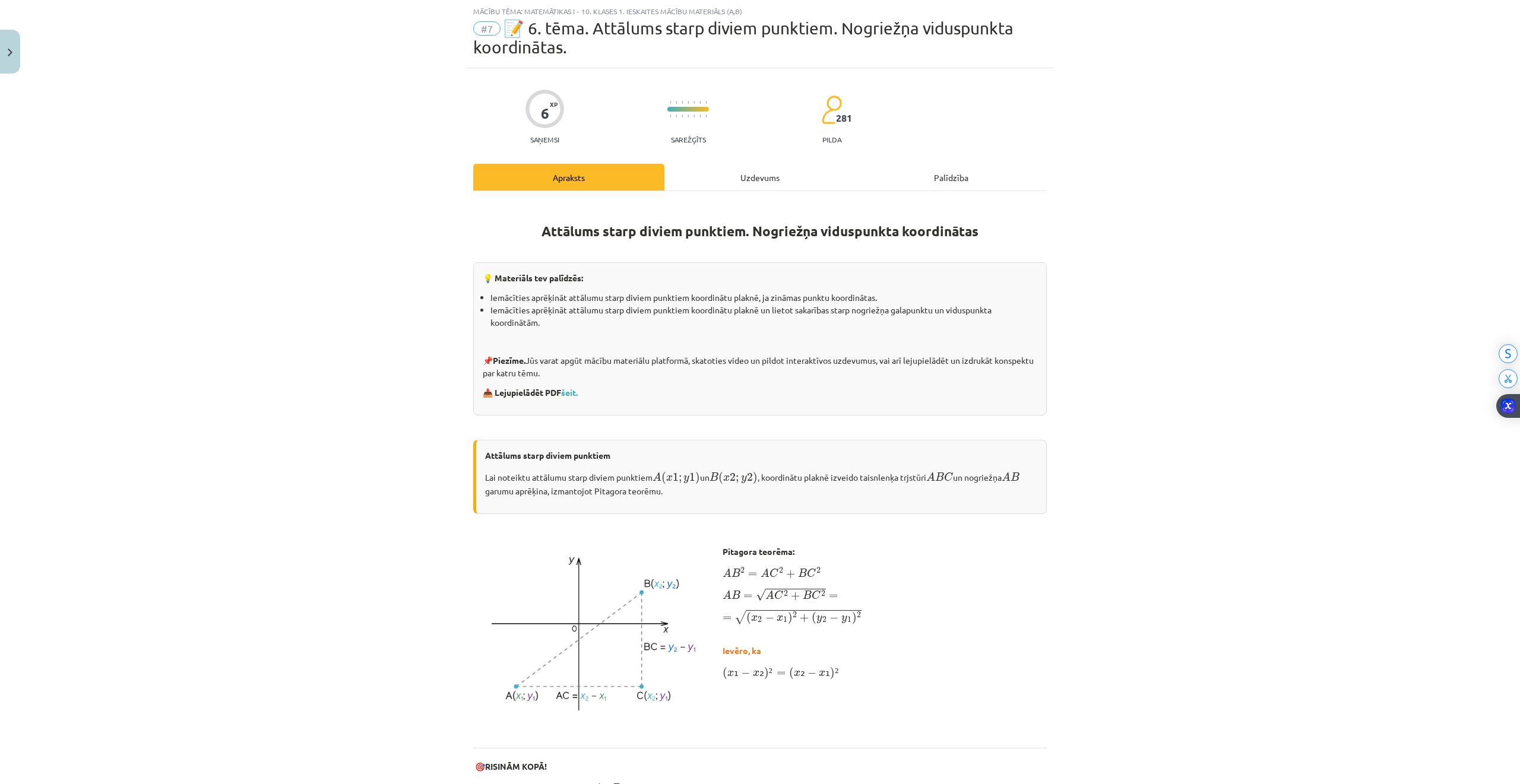
click at [706, 188] on div "Uzdevums" at bounding box center [760, 178] width 191 height 27
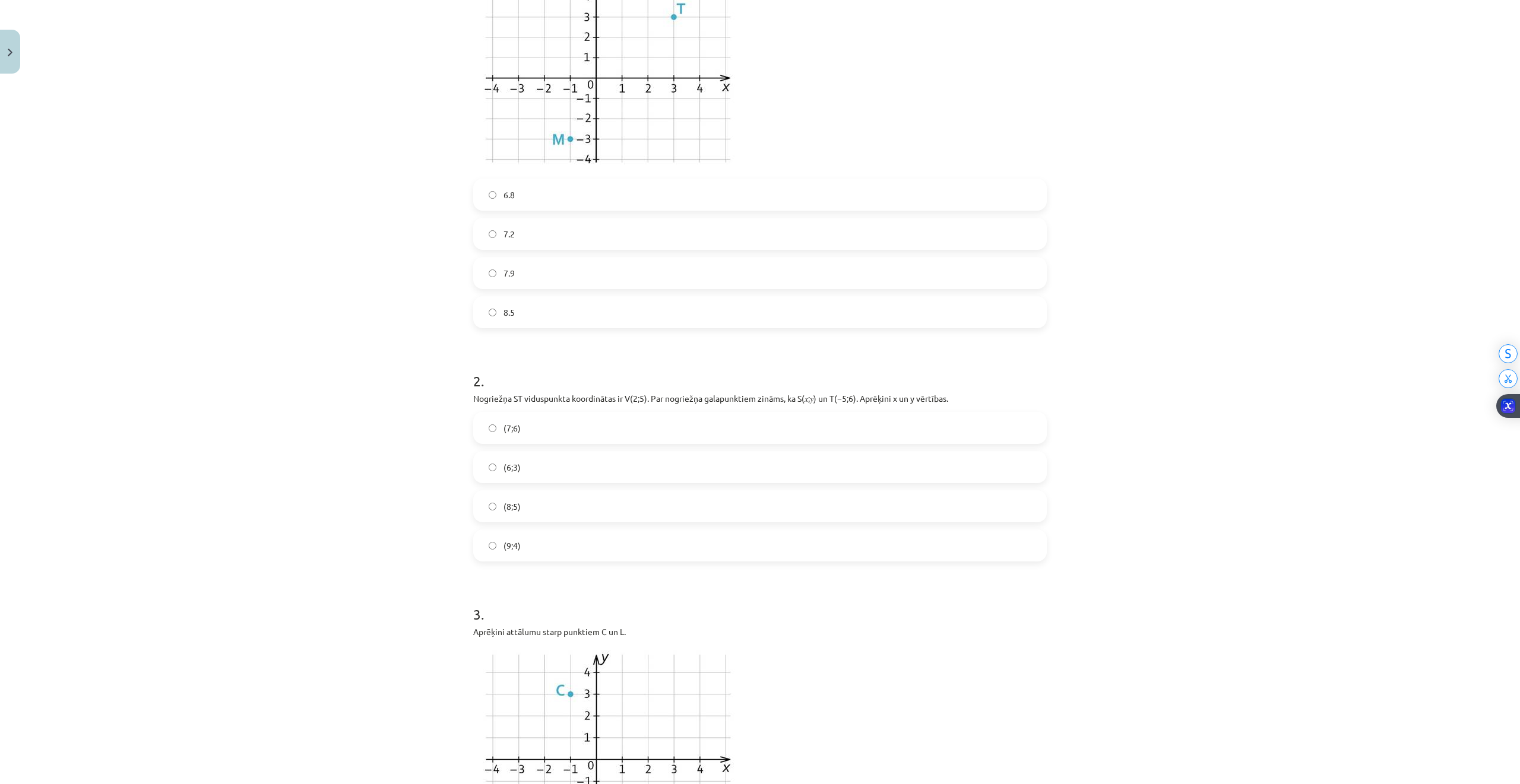
scroll to position [347, 0]
click at [484, 245] on label "7.2" at bounding box center [760, 232] width 571 height 29
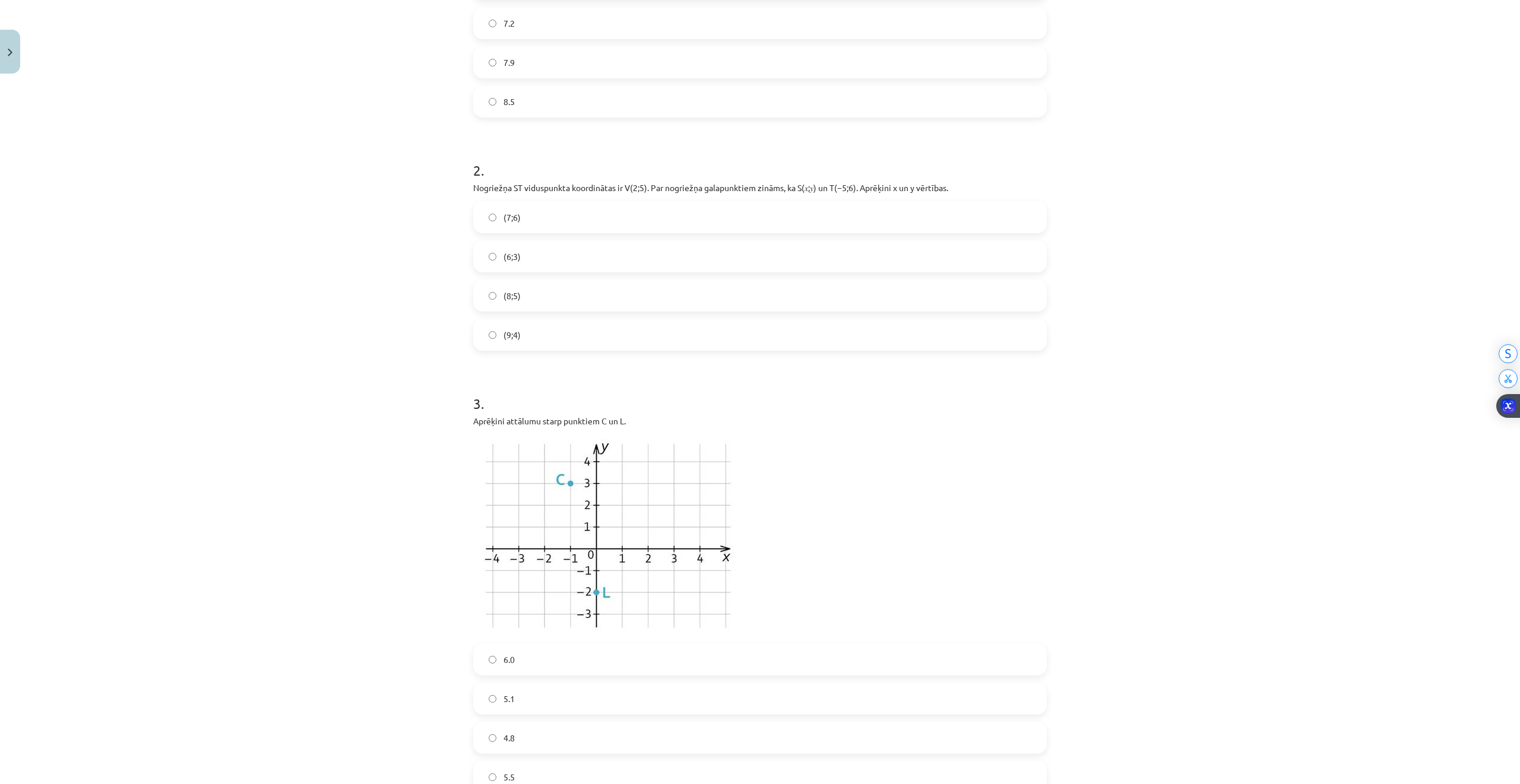
scroll to position [584, 0]
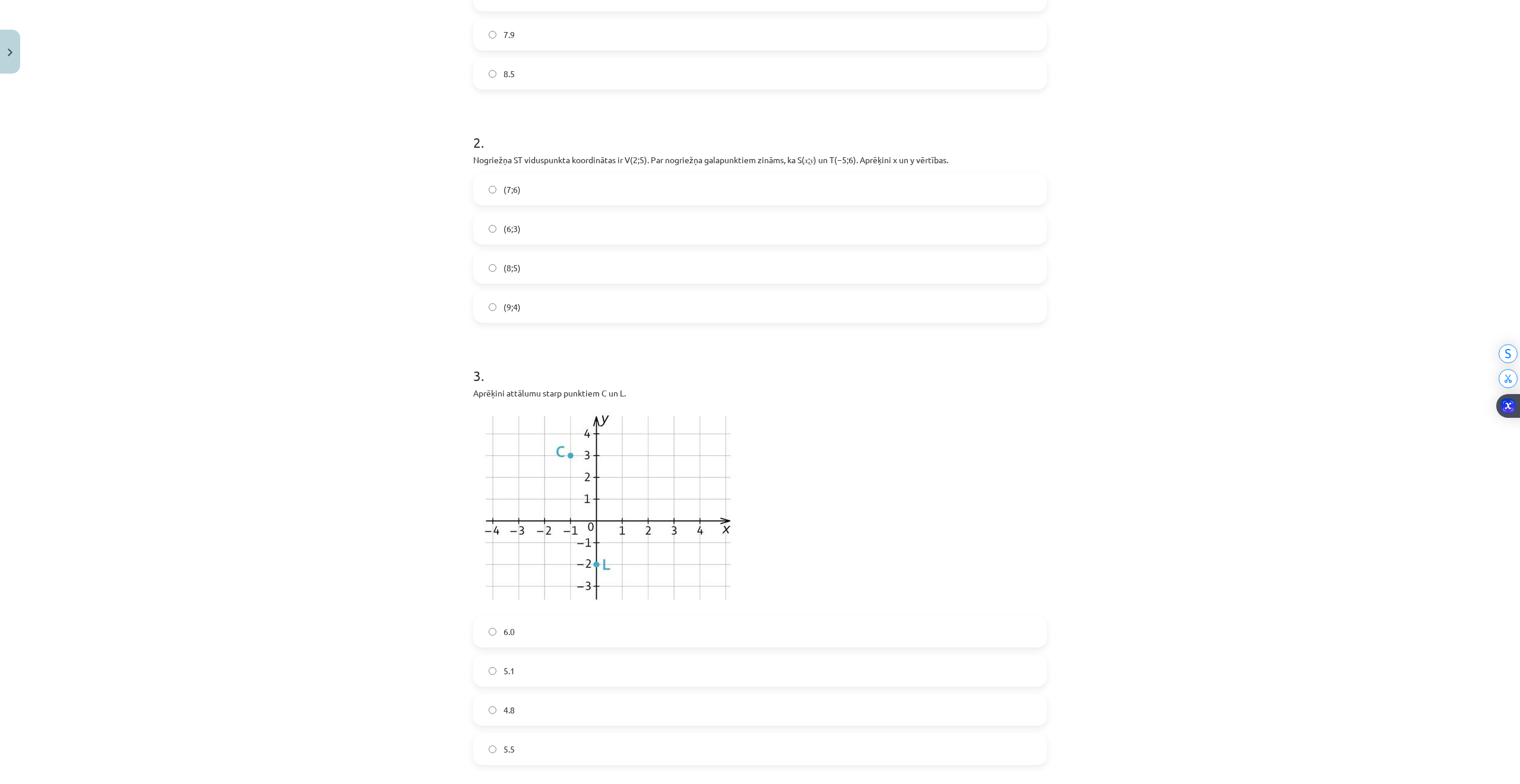
click at [492, 300] on label "(9;4)" at bounding box center [760, 307] width 571 height 29
click at [481, 264] on label "(8;5)" at bounding box center [760, 267] width 571 height 29
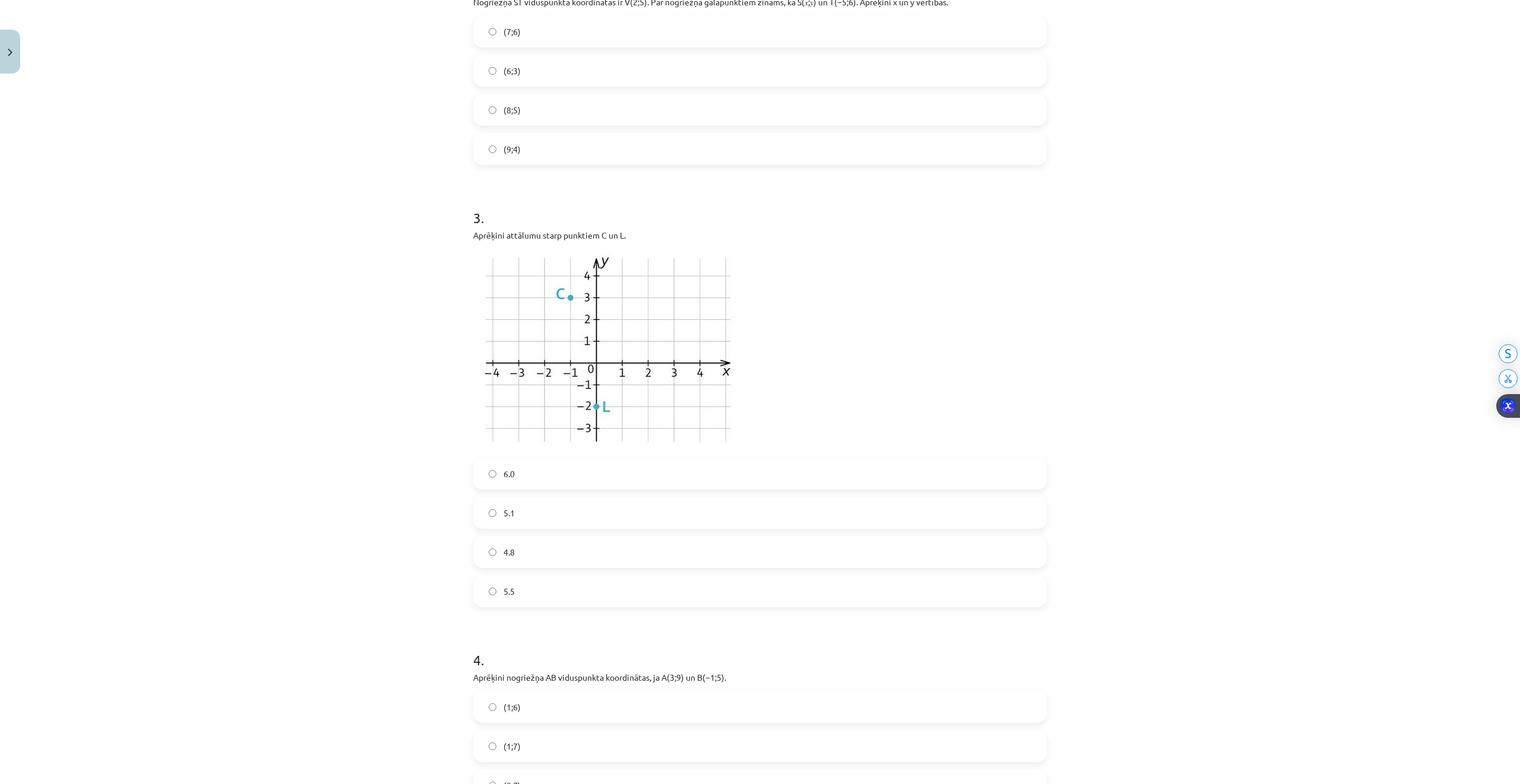
scroll to position [821, 0]
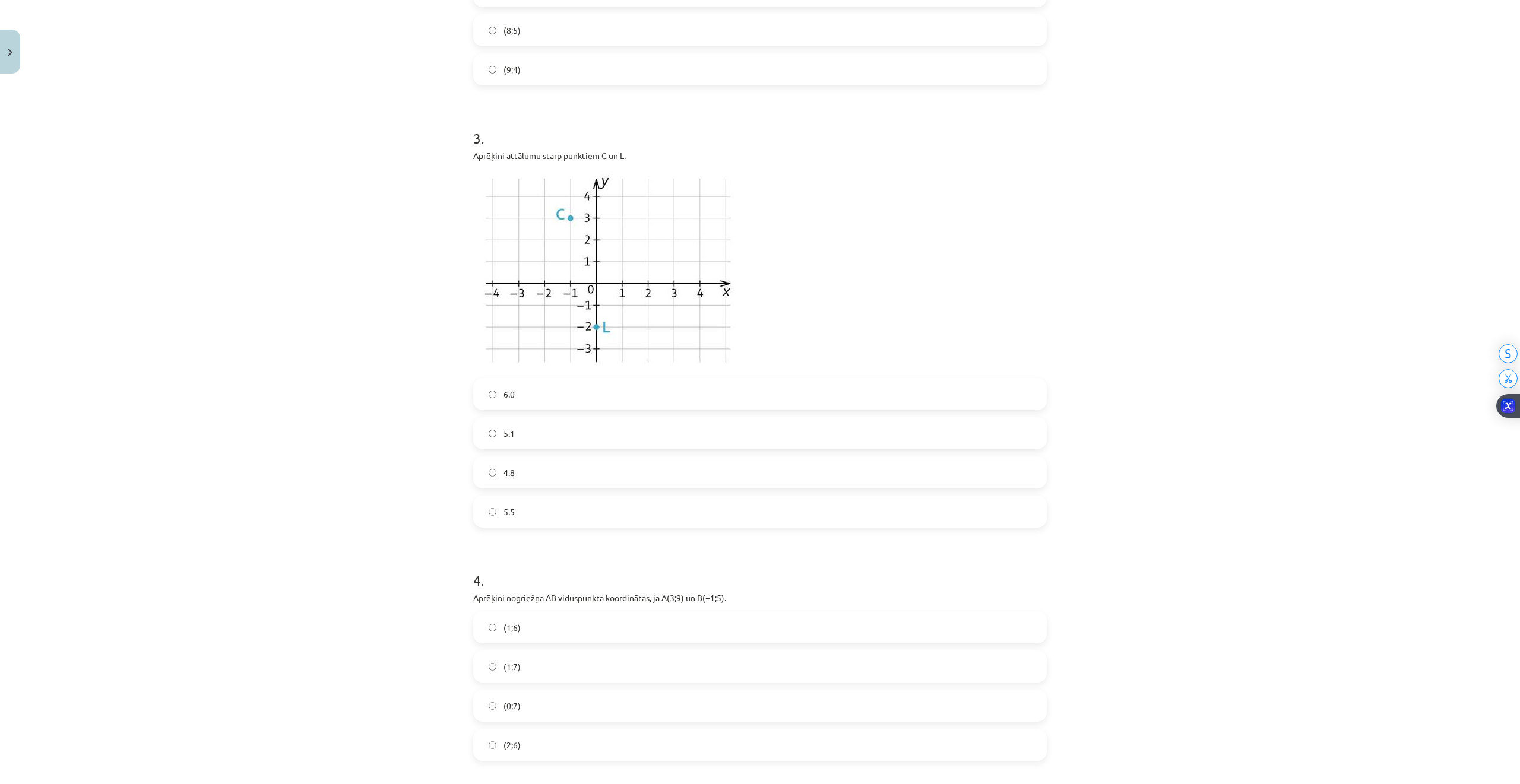
click at [495, 627] on label "(1;6)" at bounding box center [760, 627] width 571 height 29
click at [504, 634] on span "(1;6)" at bounding box center [512, 627] width 18 height 13
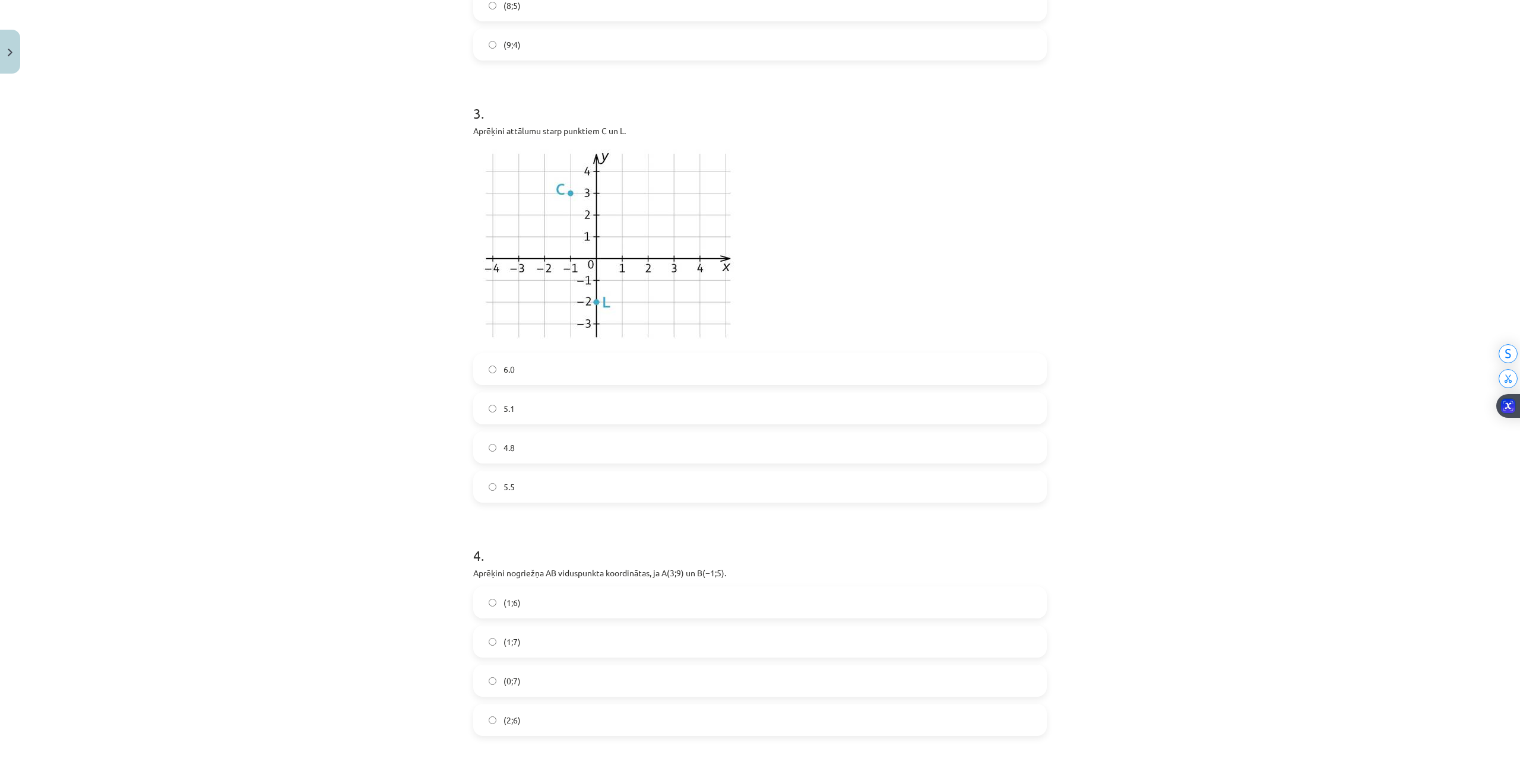
scroll to position [900, 0]
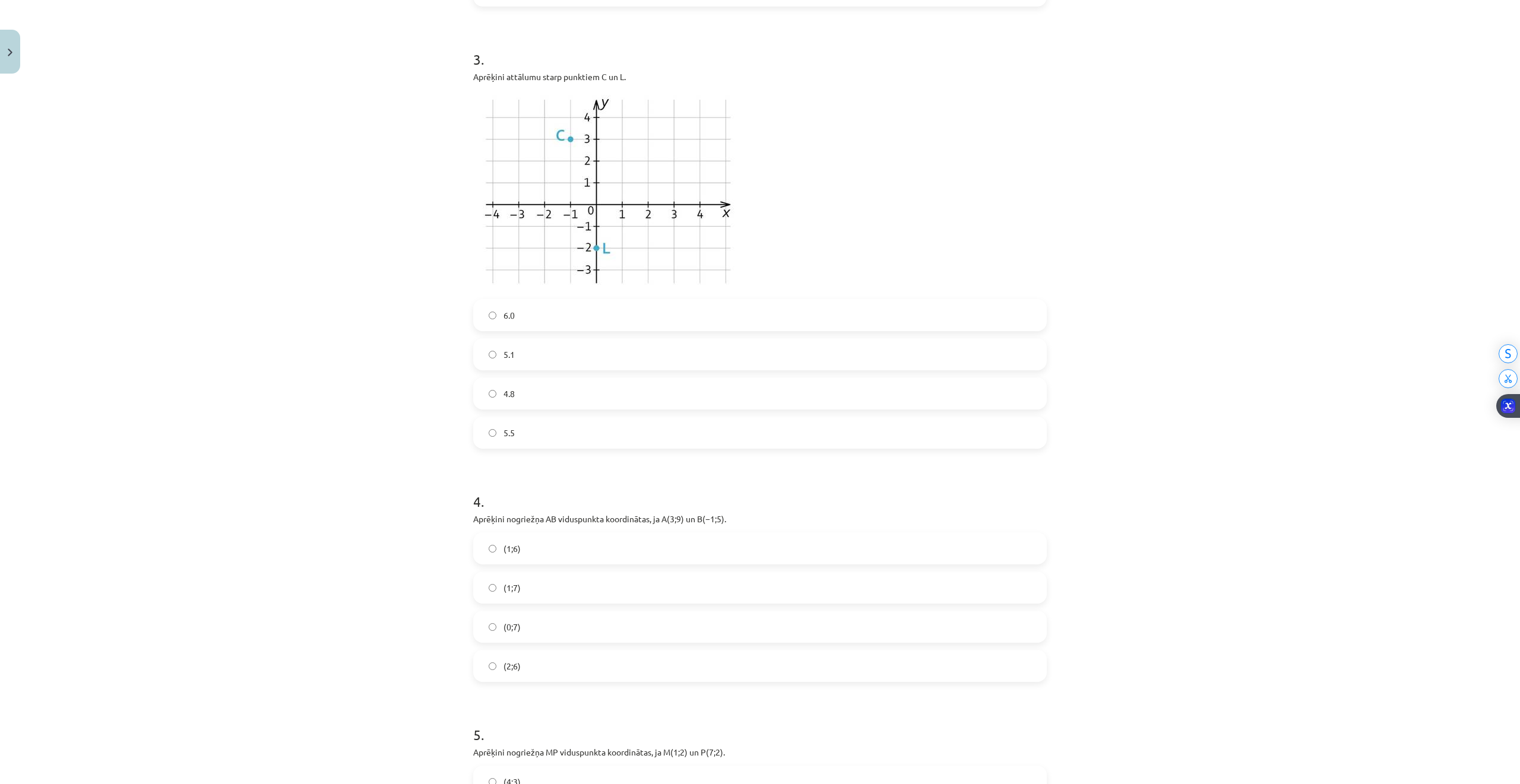
click at [500, 658] on label "(2;6)" at bounding box center [760, 665] width 571 height 29
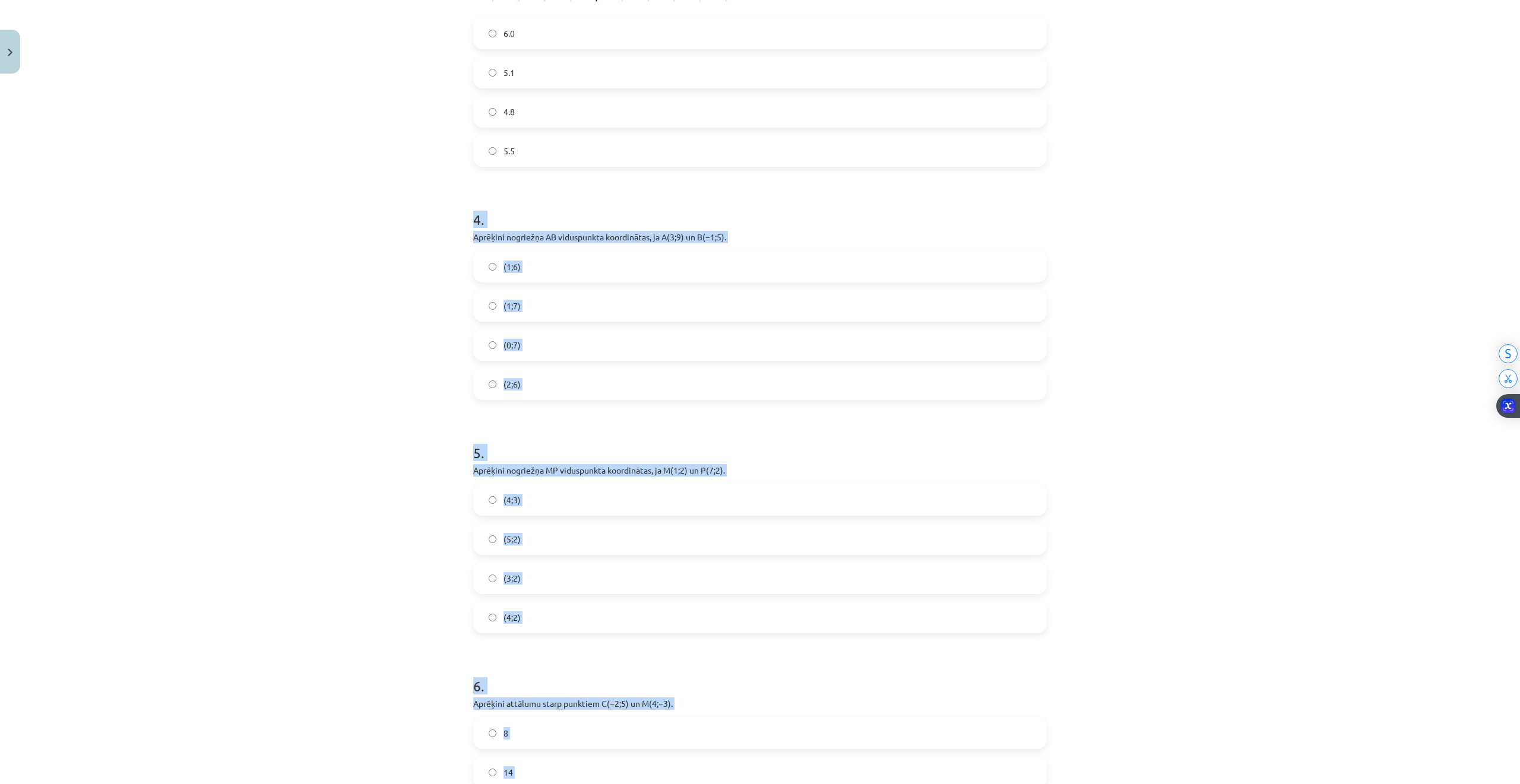
scroll to position [1403, 0]
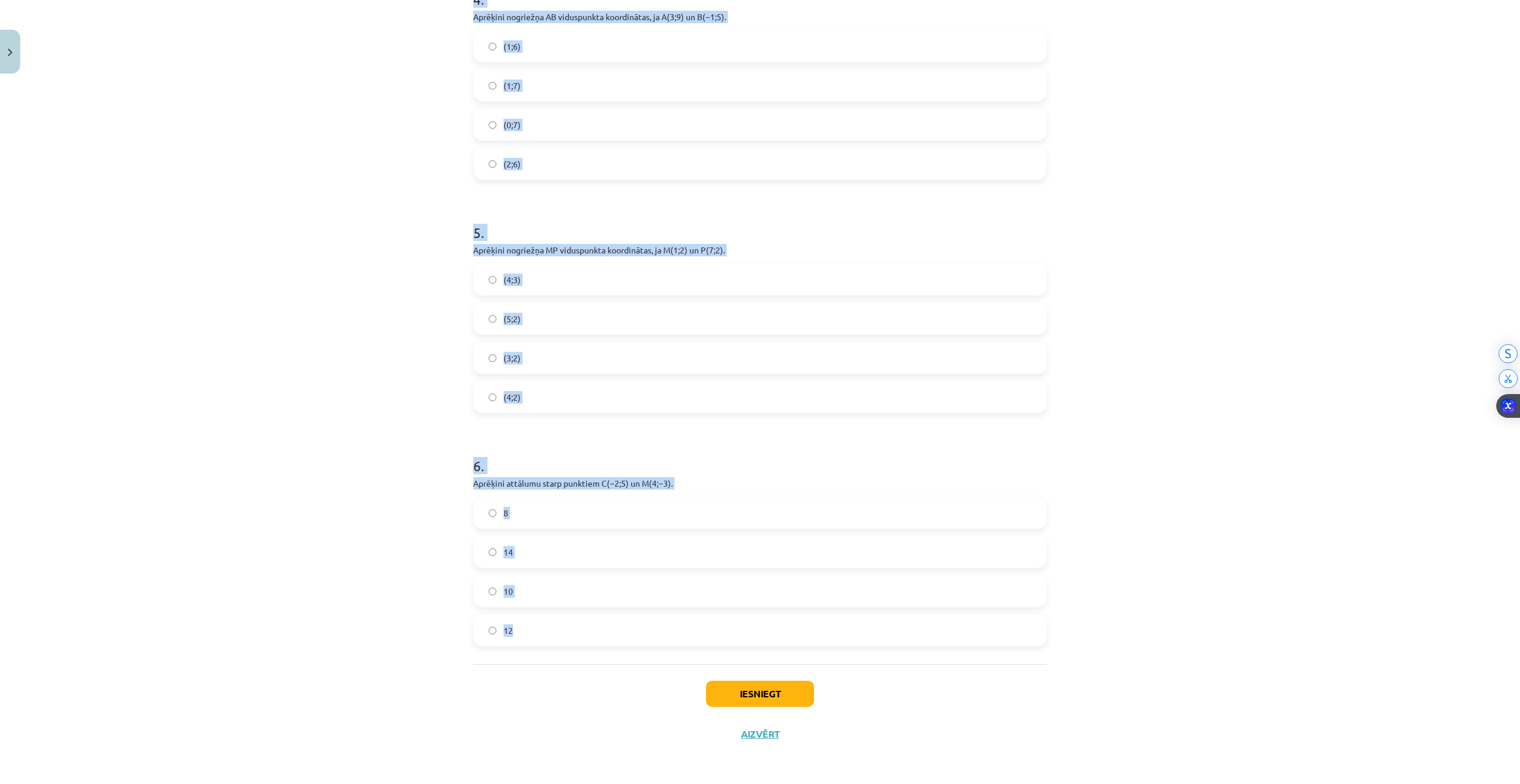
drag, startPoint x: 467, startPoint y: 389, endPoint x: 861, endPoint y: 644, distance: 469.3
copy form "4 . Aprēķini nogriežņa ﻿AB viduspunkta koordinātas, ja ﻿A(3;9) un ﻿B(−1;5). (1;…"
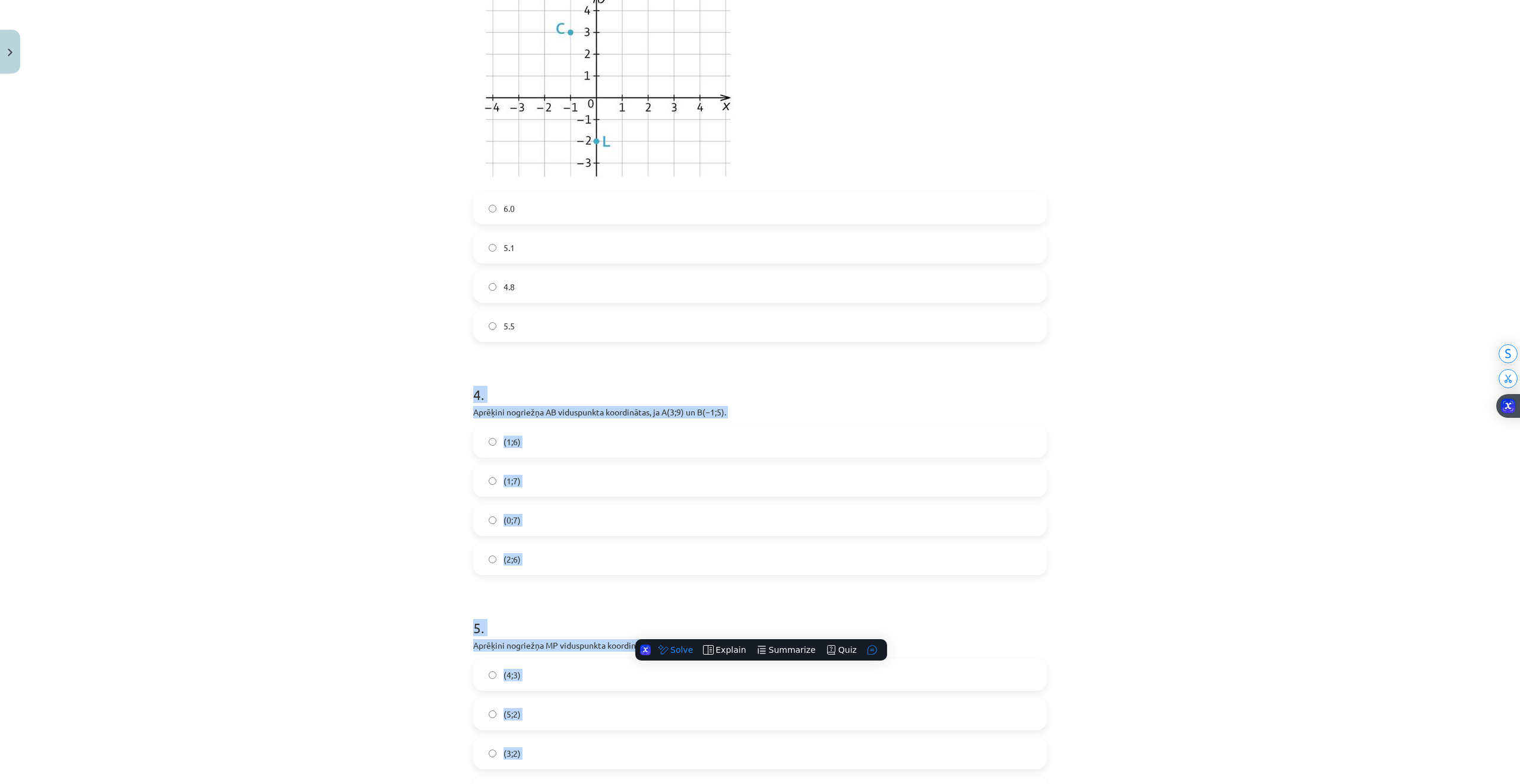
click at [371, 466] on div "Mācību tēma: Matemātikas i - 10. klases 1. ieskaites mācību materiāls (a,b) #7 …" at bounding box center [760, 392] width 1520 height 784
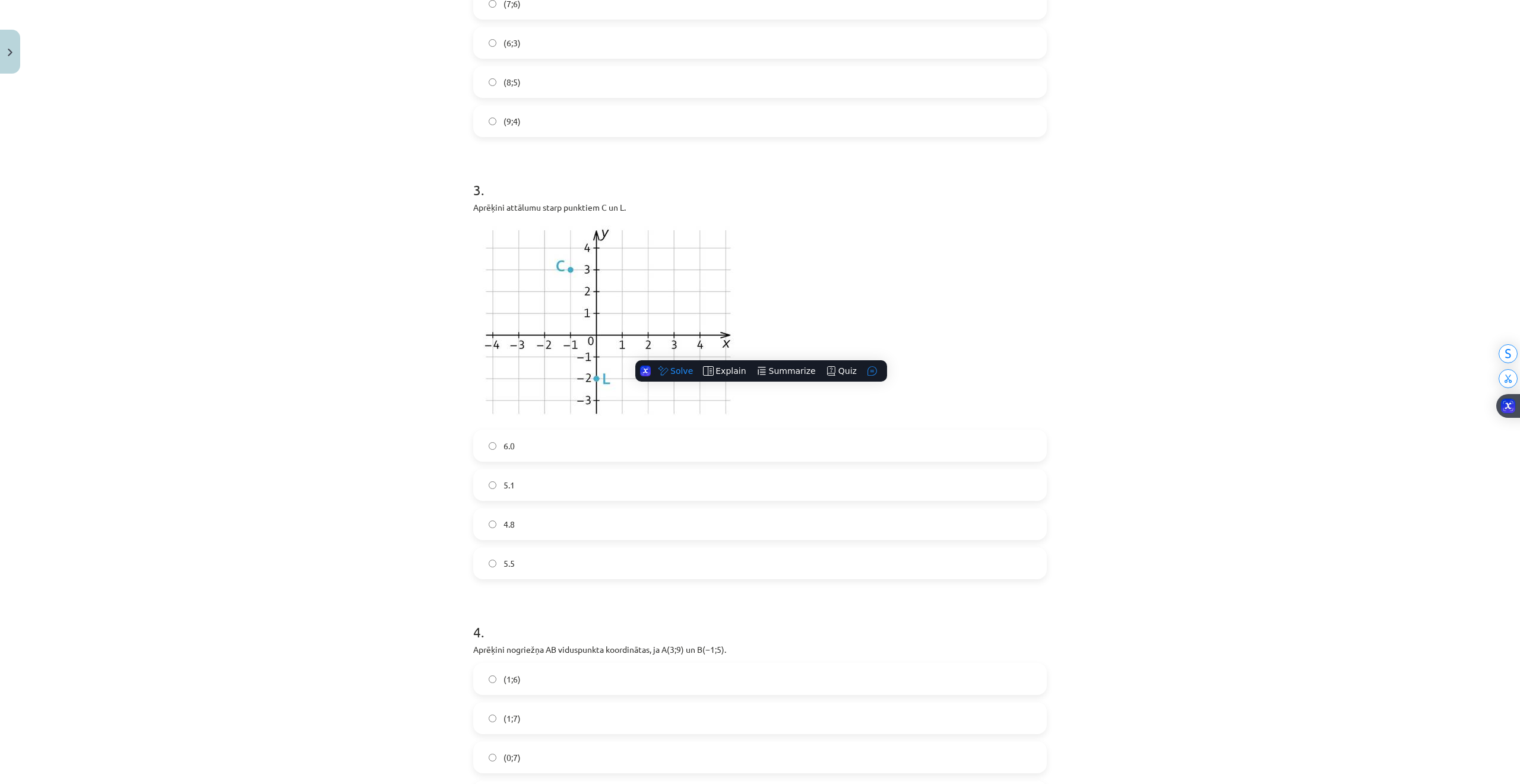
click at [390, 476] on div "Mācību tēma: Matemātikas i - 10. klases 1. ieskaites mācību materiāls (a,b) #7 …" at bounding box center [760, 392] width 1520 height 784
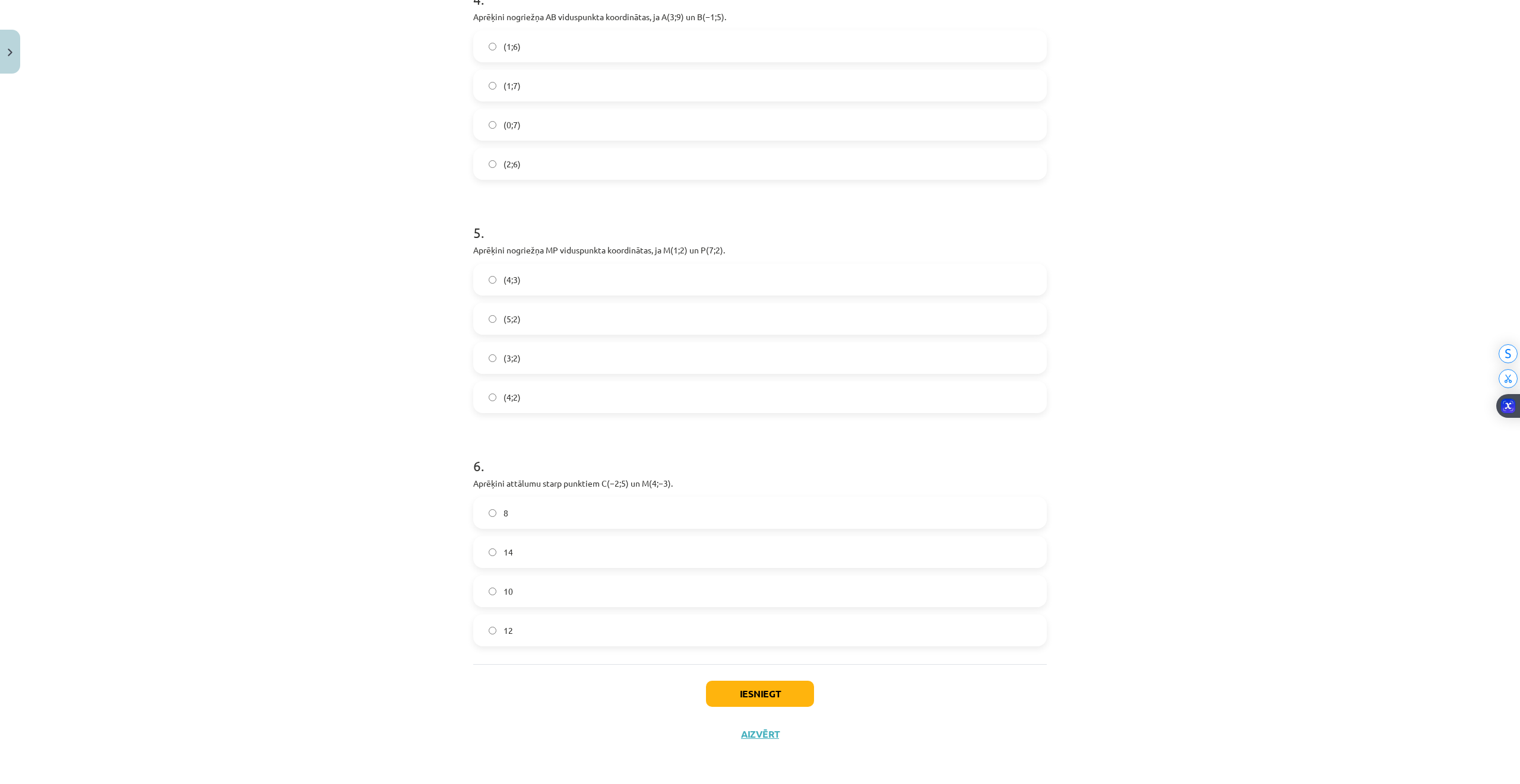
click at [504, 596] on span "10" at bounding box center [508, 591] width 9 height 13
click at [763, 683] on button "Iesniegt" at bounding box center [759, 694] width 108 height 26
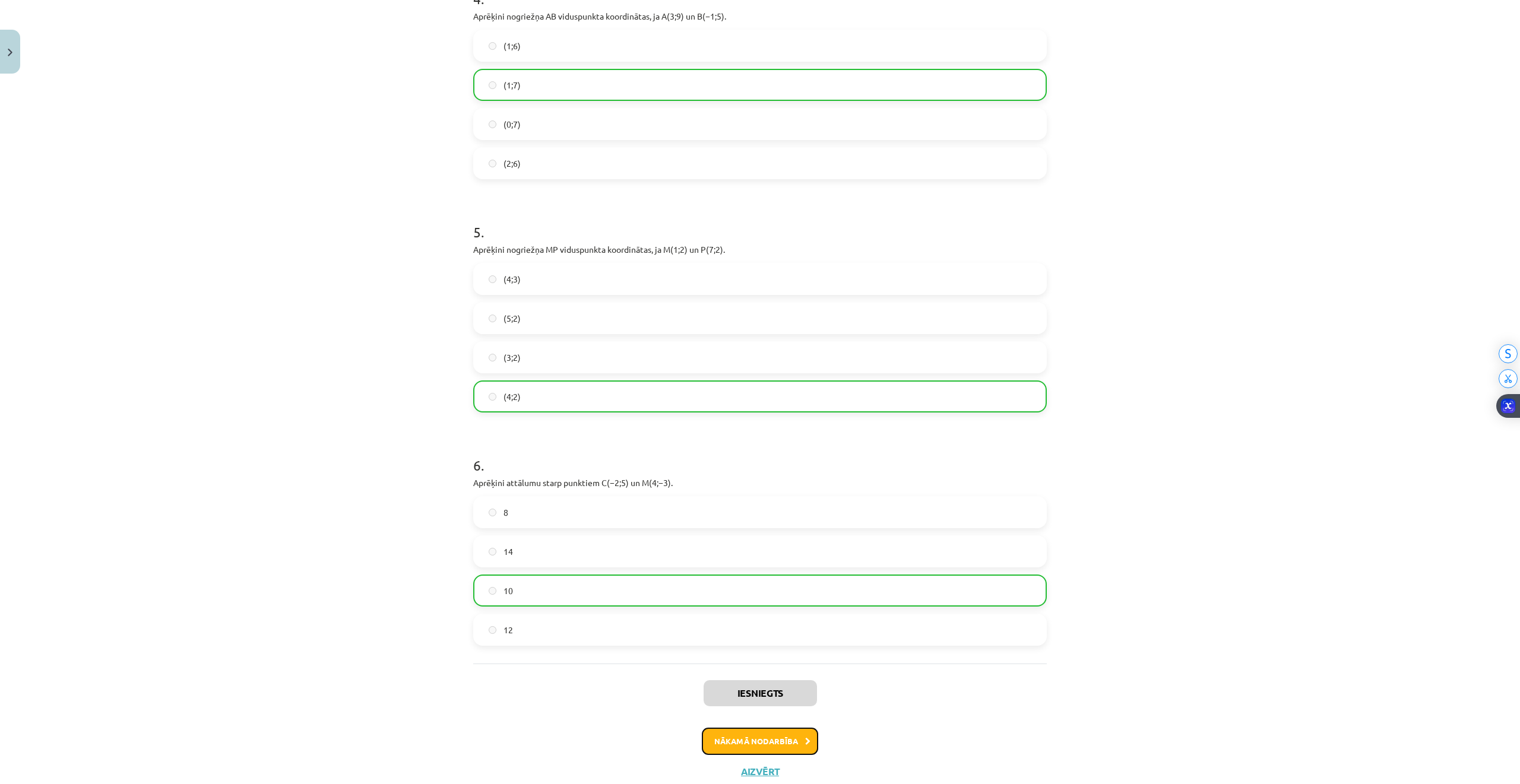
click at [767, 742] on button "Nākamā nodarbība" at bounding box center [759, 741] width 116 height 28
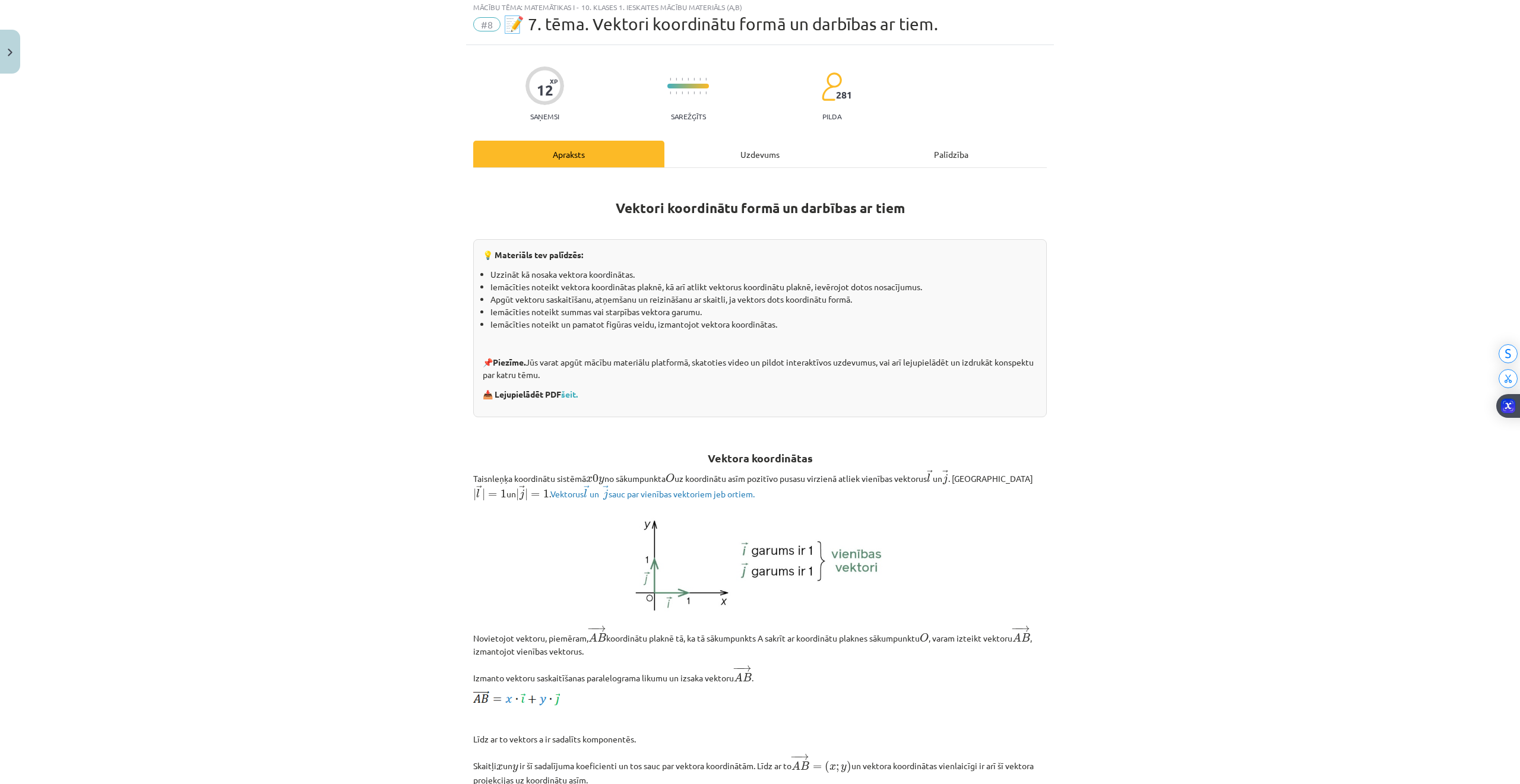
scroll to position [29, 0]
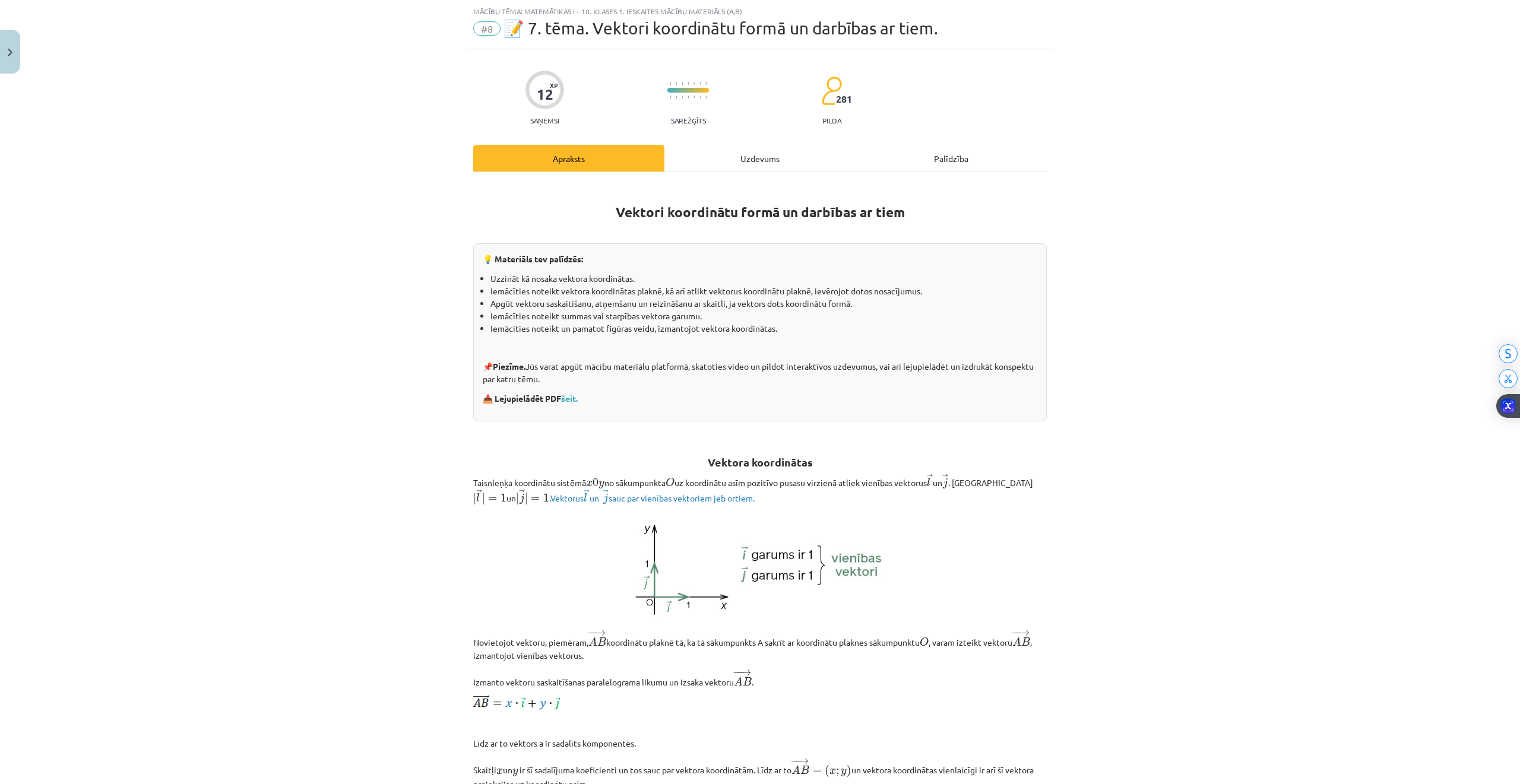
click at [732, 160] on div "Uzdevums" at bounding box center [760, 158] width 191 height 27
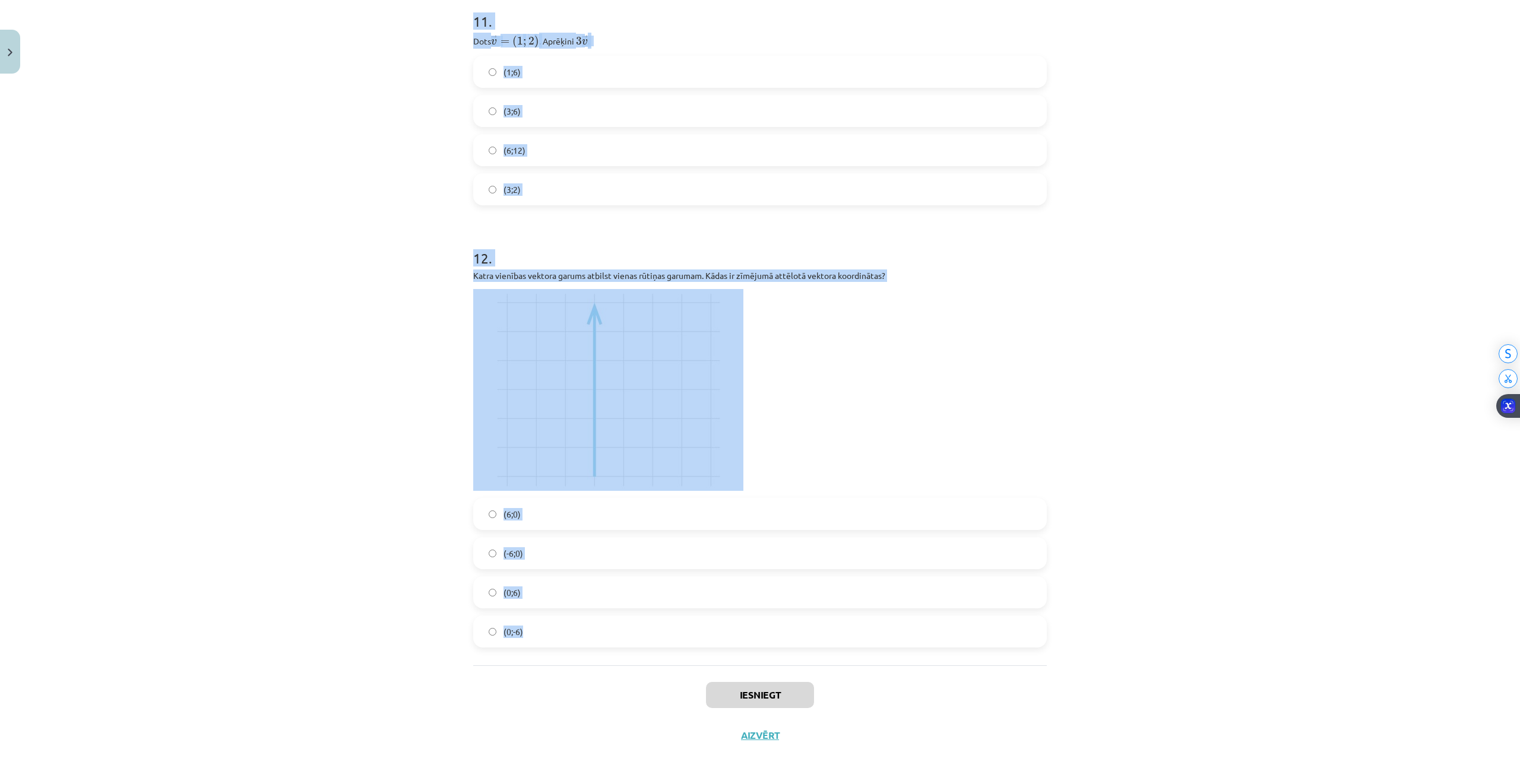
scroll to position [3040, 0]
drag, startPoint x: 464, startPoint y: 229, endPoint x: 1107, endPoint y: 646, distance: 766.4
click at [1107, 646] on div "Mācību tēma: Matemātikas i - 10. klases 1. ieskaites mācību materiāls (a,b) #8 …" at bounding box center [760, 392] width 1520 height 784
copy form "1 . Dots ﻿﻿ → c = ( − 2 , 5 ; 6 ) c → = ( − 2 , 5 ; 6 ) ﻿ un ﻿ → t = ( 4 , 5 ; …"
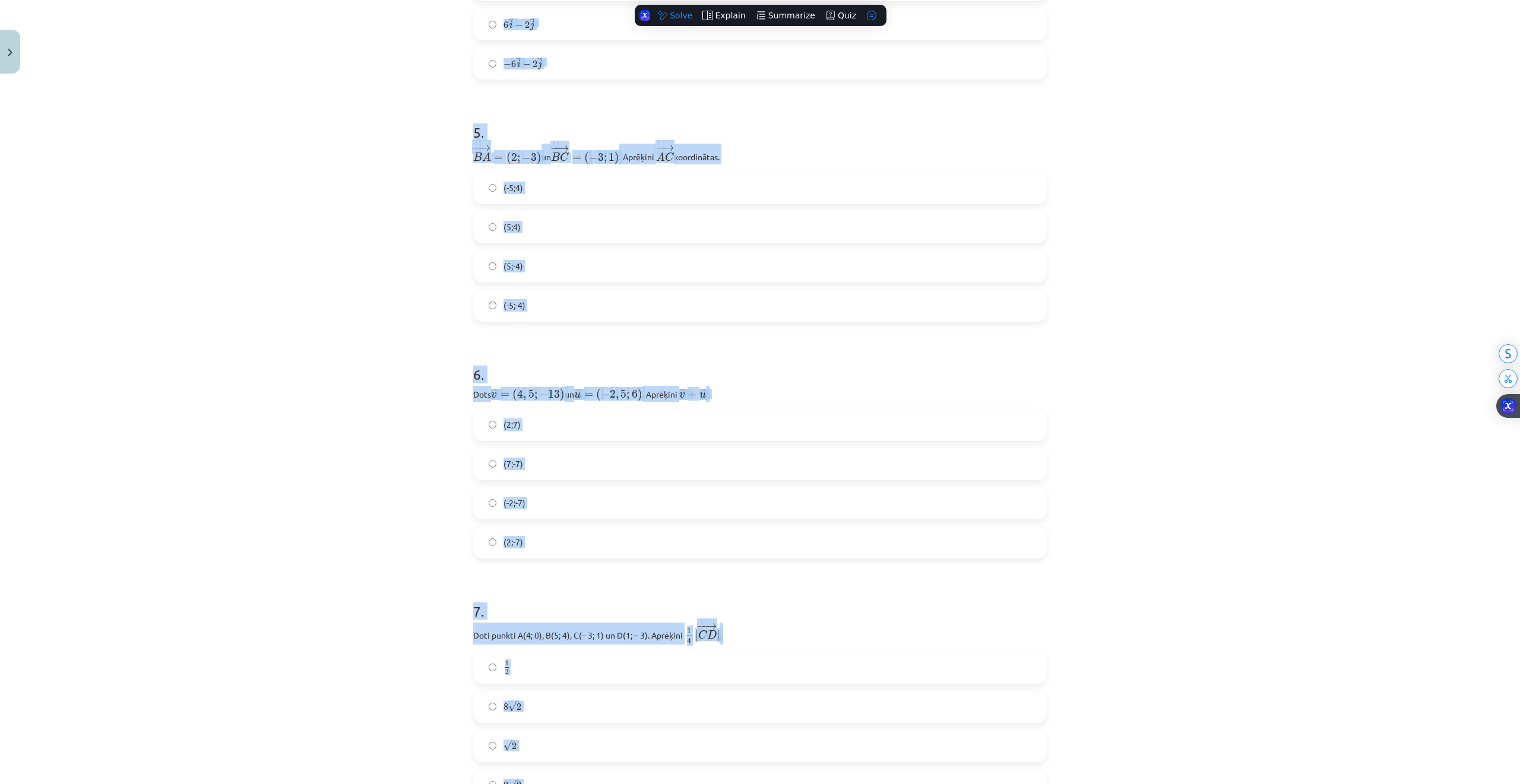
scroll to position [1066, 0]
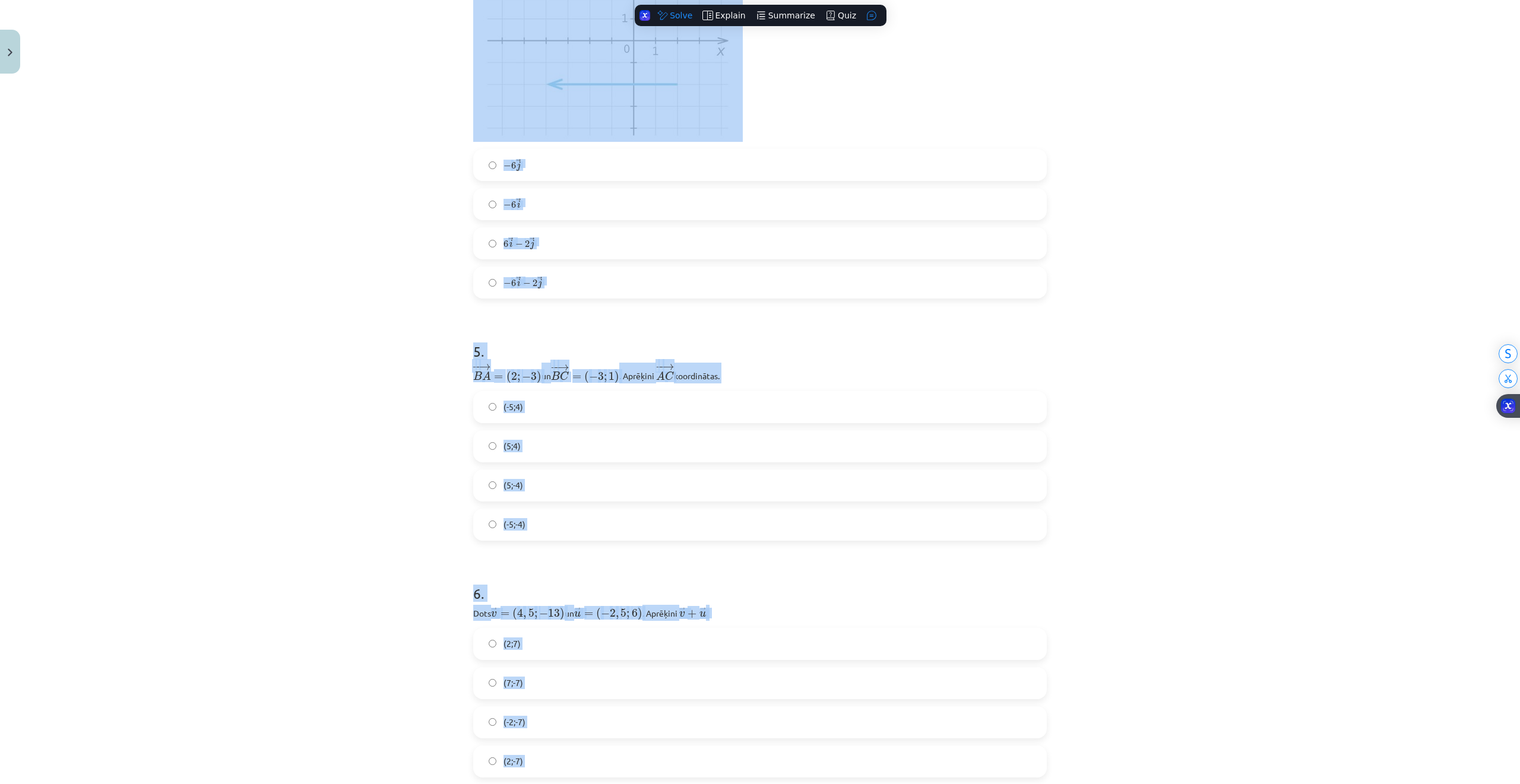
drag, startPoint x: 407, startPoint y: 115, endPoint x: 412, endPoint y: 64, distance: 51.2
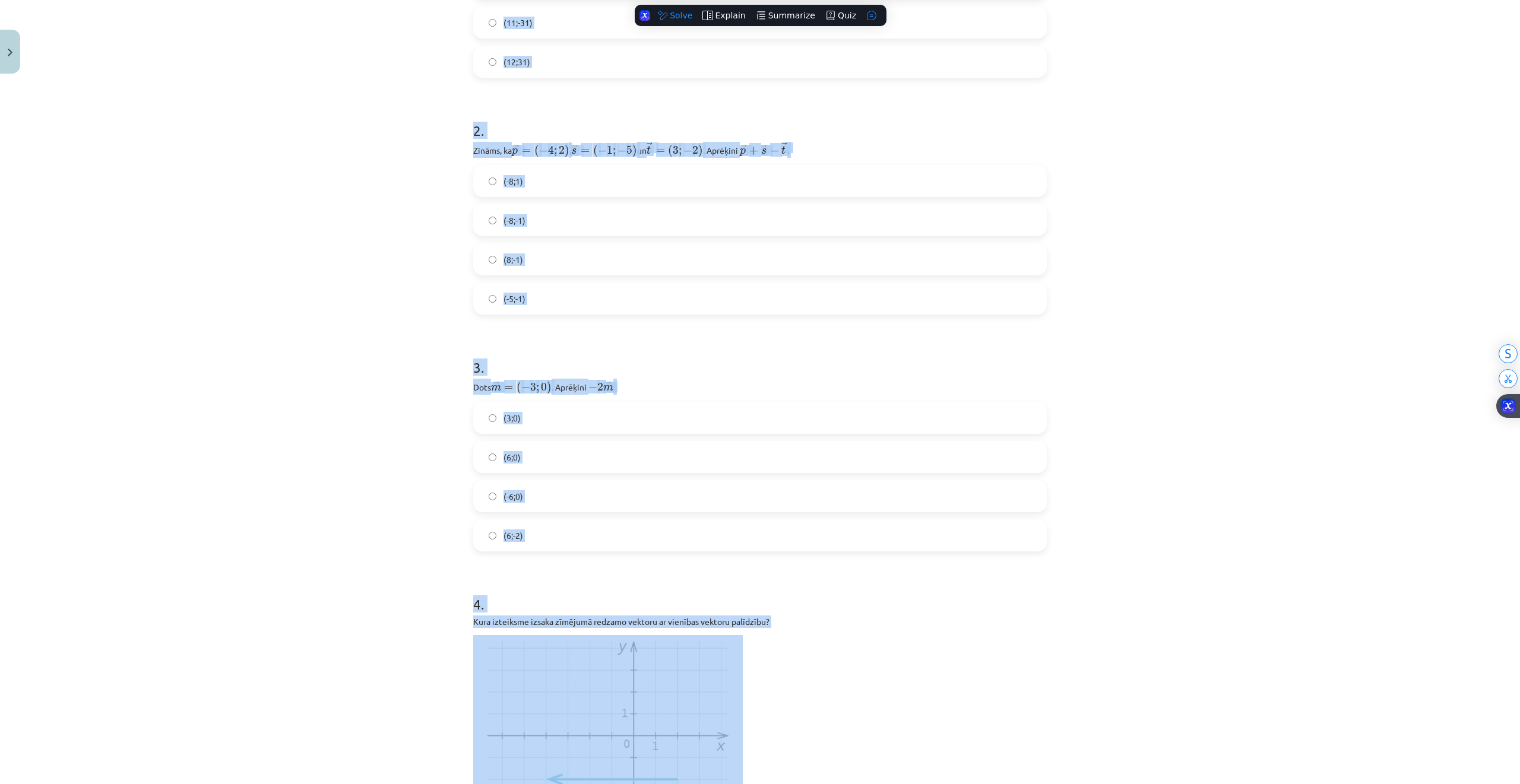
scroll to position [233, 0]
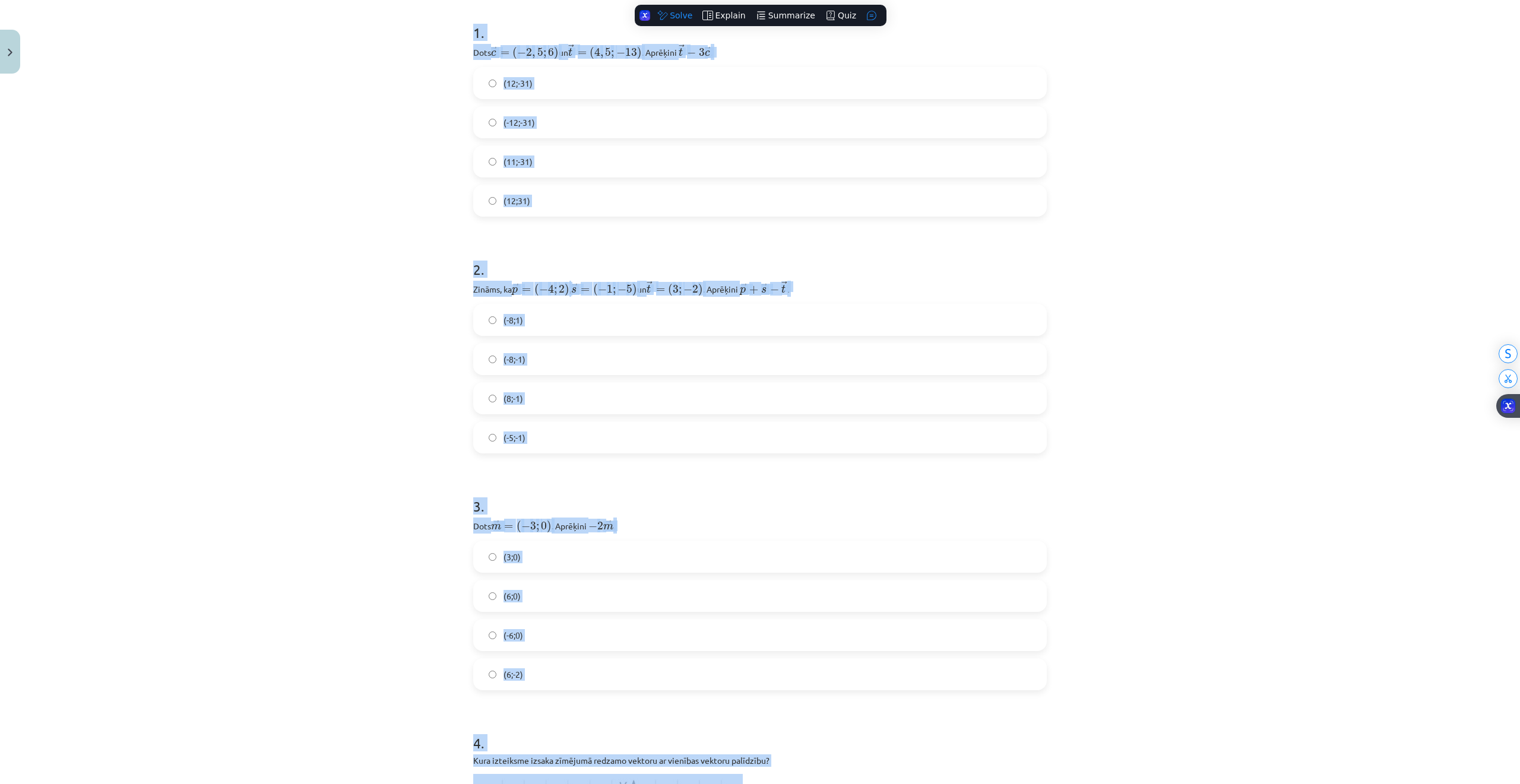
click at [371, 271] on div "Mācību tēma: Matemātikas i - 10. klases 1. ieskaites mācību materiāls (a,b) #8 …" at bounding box center [760, 392] width 1520 height 784
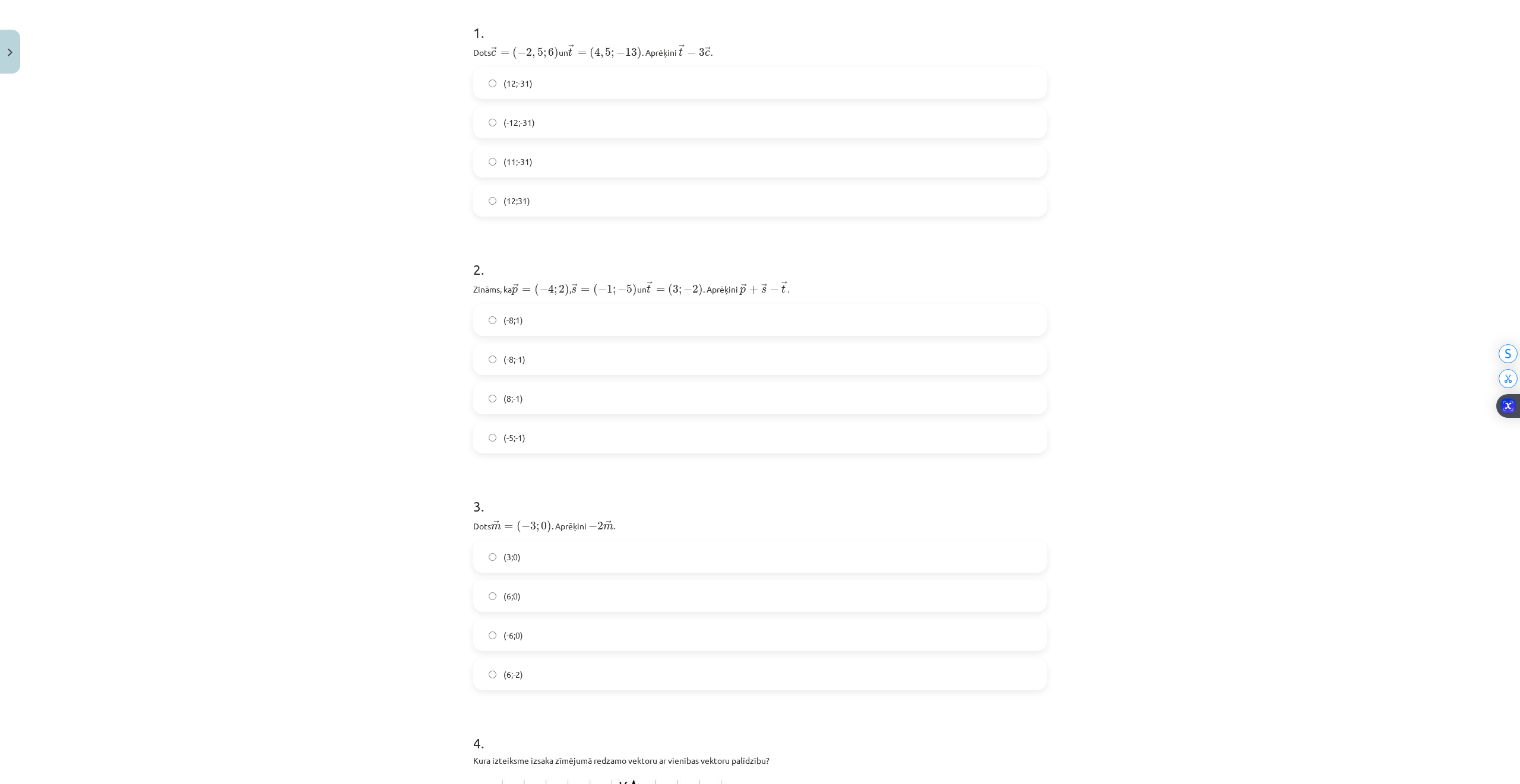
click at [508, 79] on span "(12;-31)" at bounding box center [518, 83] width 29 height 13
drag, startPoint x: 487, startPoint y: 328, endPoint x: 348, endPoint y: 46, distance: 314.4
click at [486, 328] on label "(-8;1)" at bounding box center [760, 319] width 571 height 29
click at [519, 367] on label "(-8;-1)" at bounding box center [760, 358] width 571 height 29
click at [493, 585] on label "(6;0)" at bounding box center [760, 596] width 571 height 29
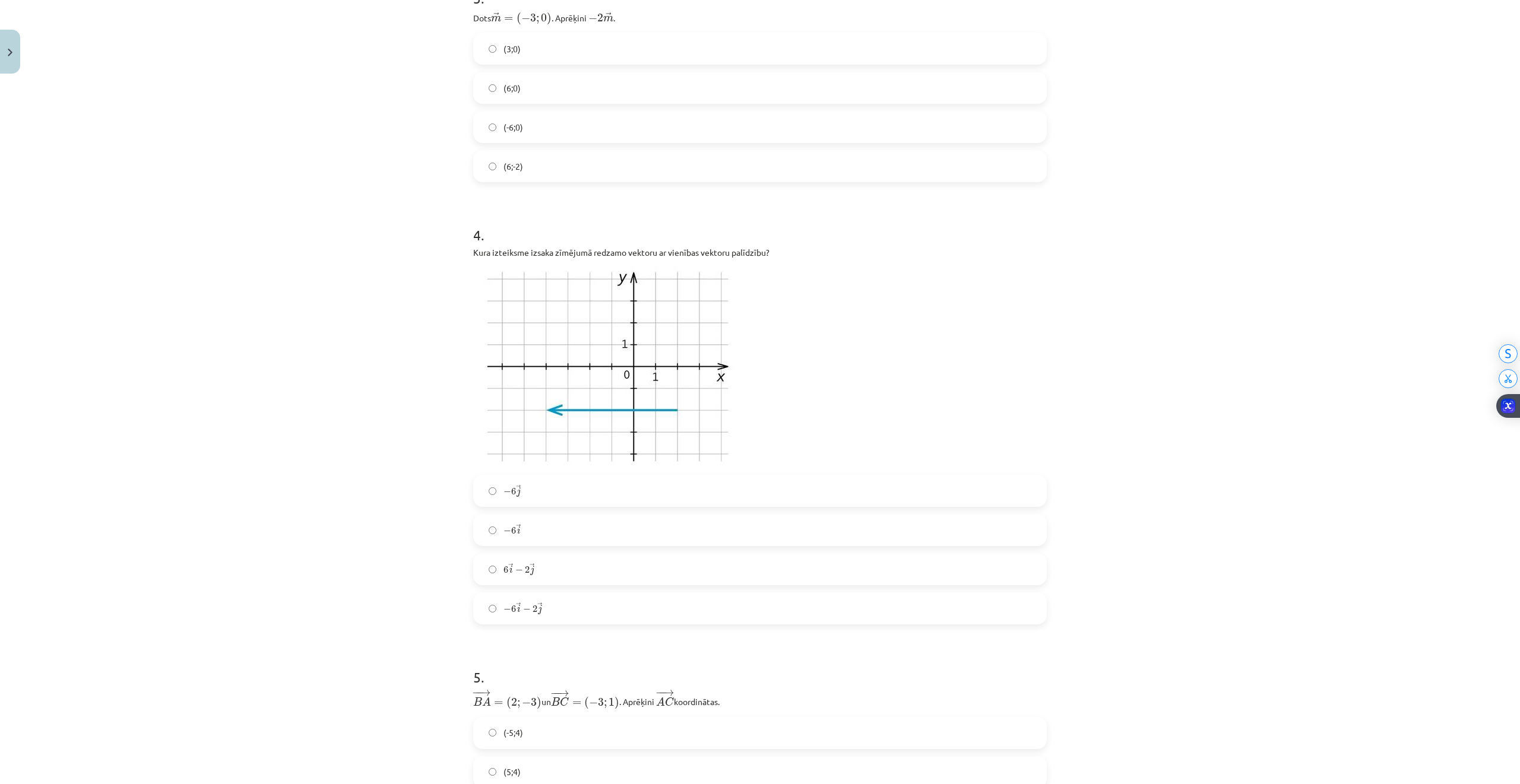
scroll to position [787, 0]
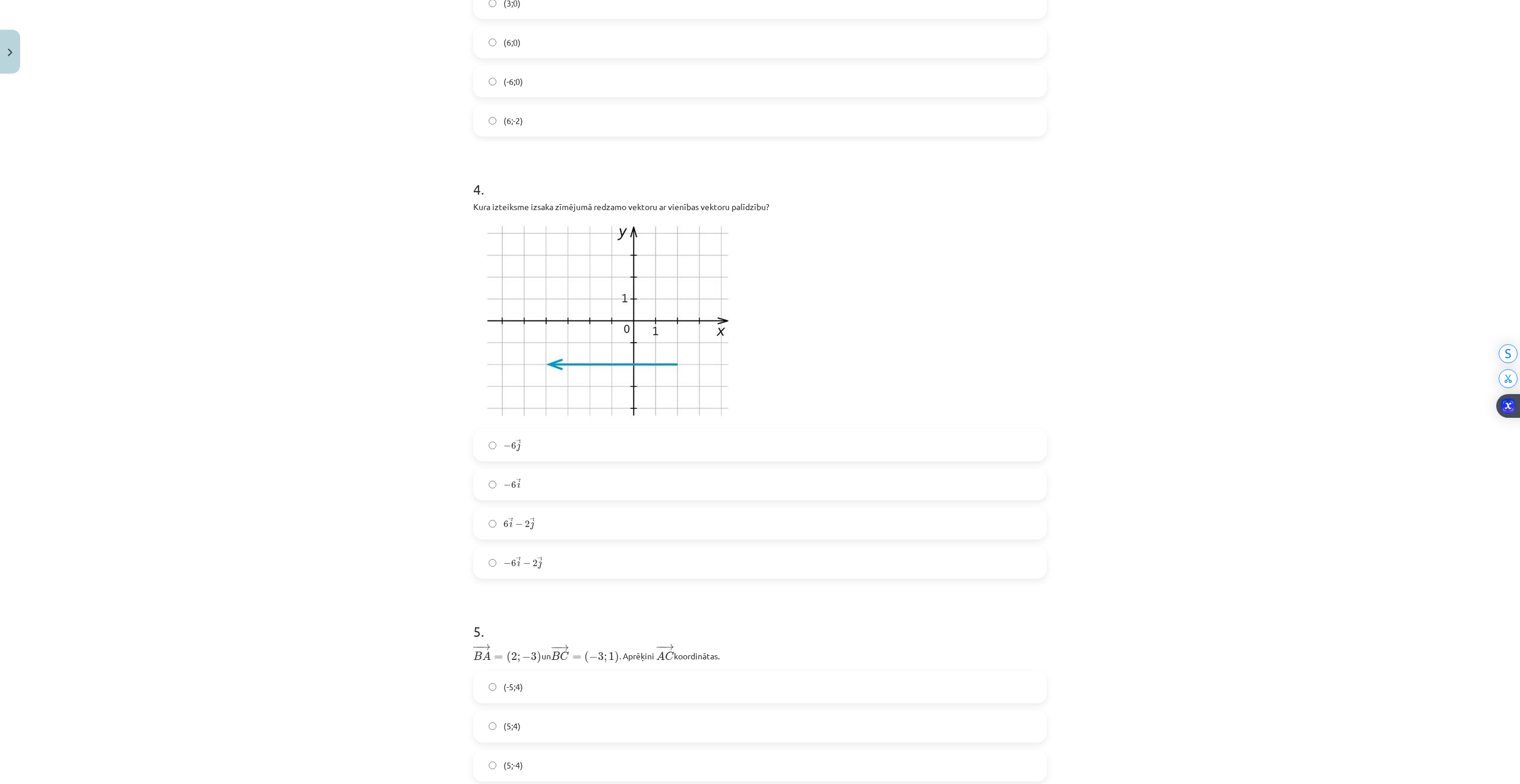
drag, startPoint x: 568, startPoint y: 533, endPoint x: 566, endPoint y: 521, distance: 12.2
click at [568, 532] on label "6 → i − 2 → j 6 i → − 2 j →" at bounding box center [760, 523] width 571 height 29
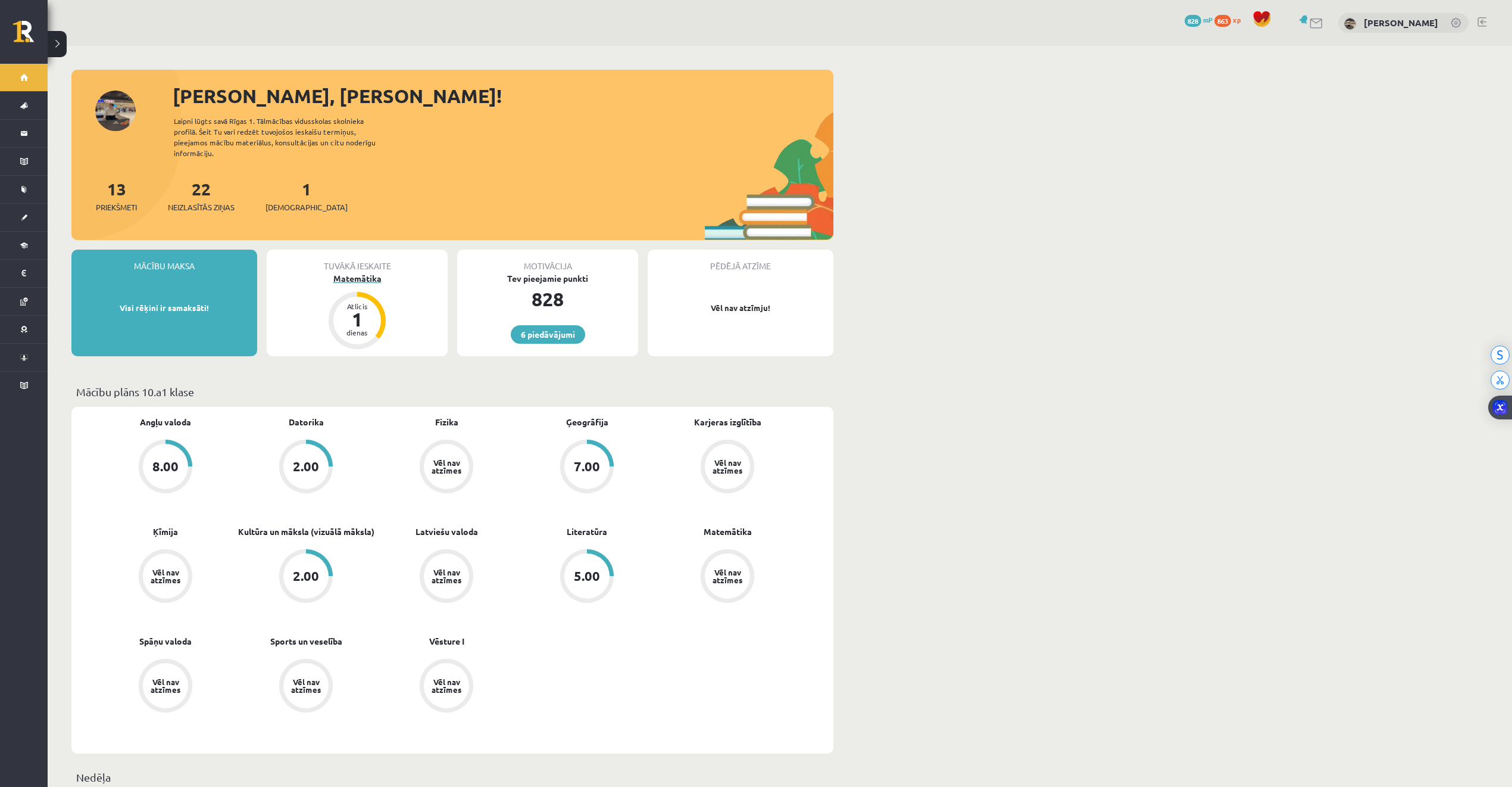
click at [360, 272] on div "Matemātika" at bounding box center [356, 278] width 181 height 13
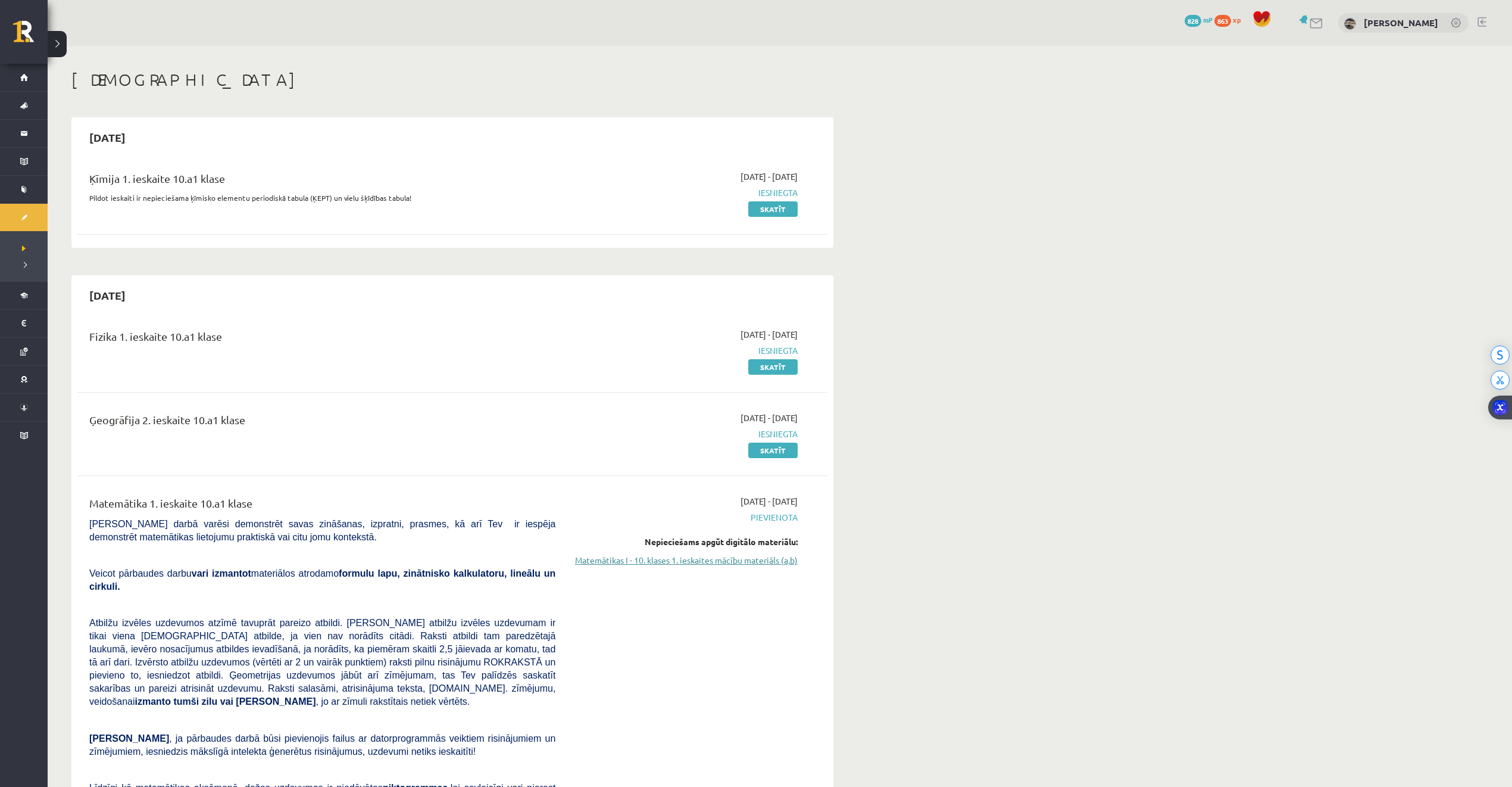
click at [724, 557] on link "Matemātikas I - 10. klases 1. ieskaites mācību materiāls (a,b)" at bounding box center [685, 560] width 224 height 13
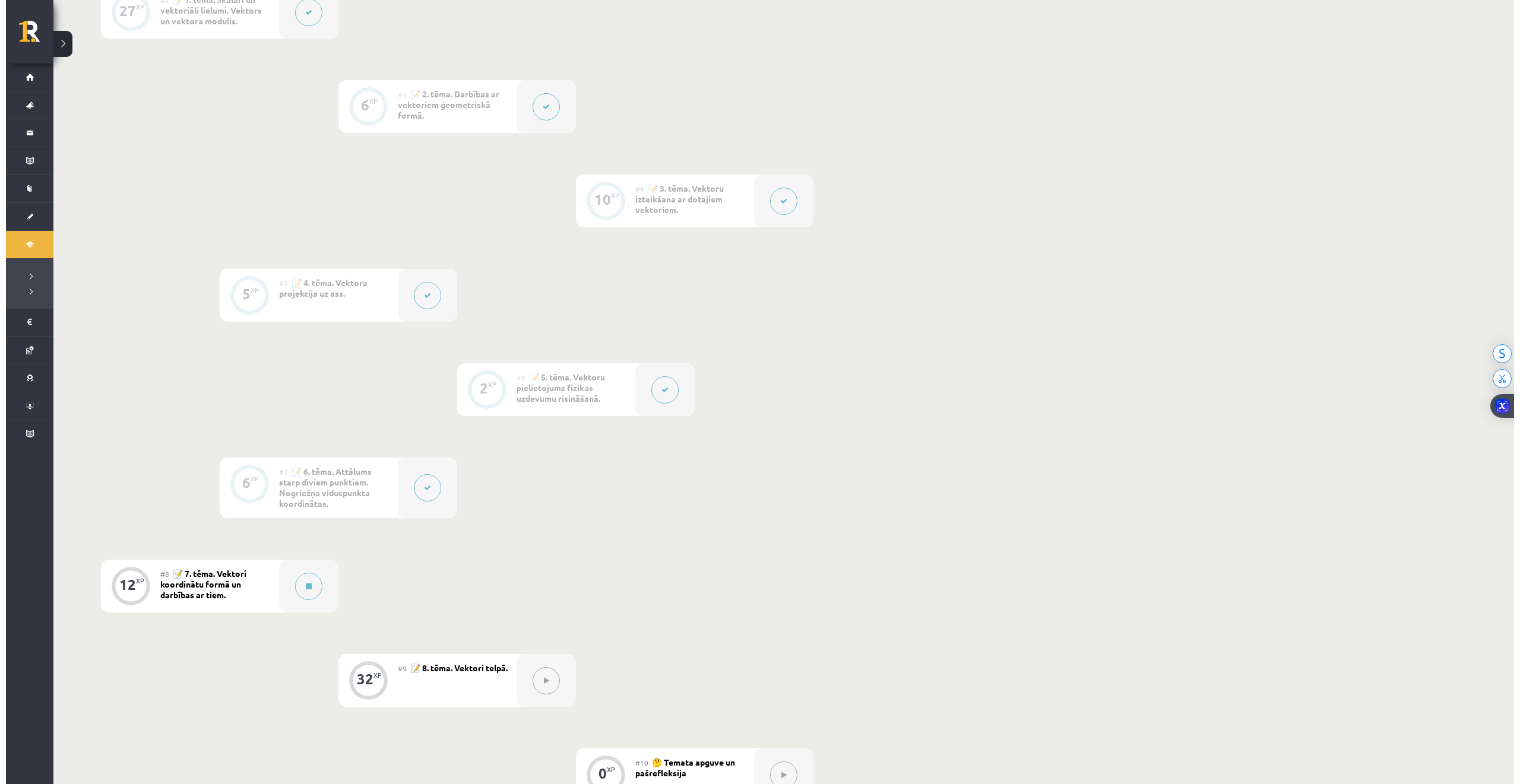
scroll to position [554, 0]
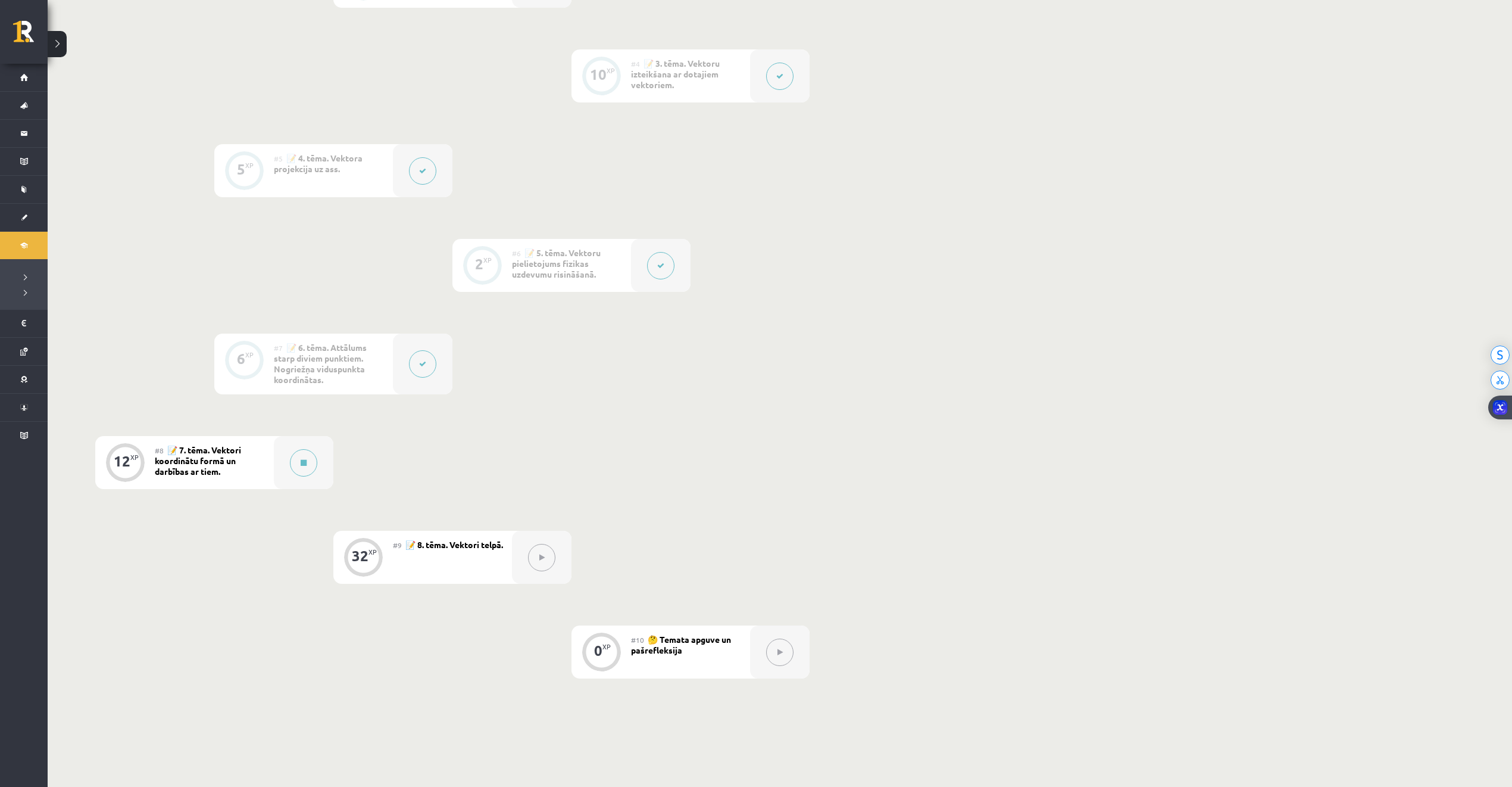
click at [266, 466] on div "#8 📝 7. tēma. Vektori koordinātu formā un darbības ar tiem." at bounding box center [214, 462] width 119 height 53
click at [295, 465] on button at bounding box center [303, 462] width 28 height 28
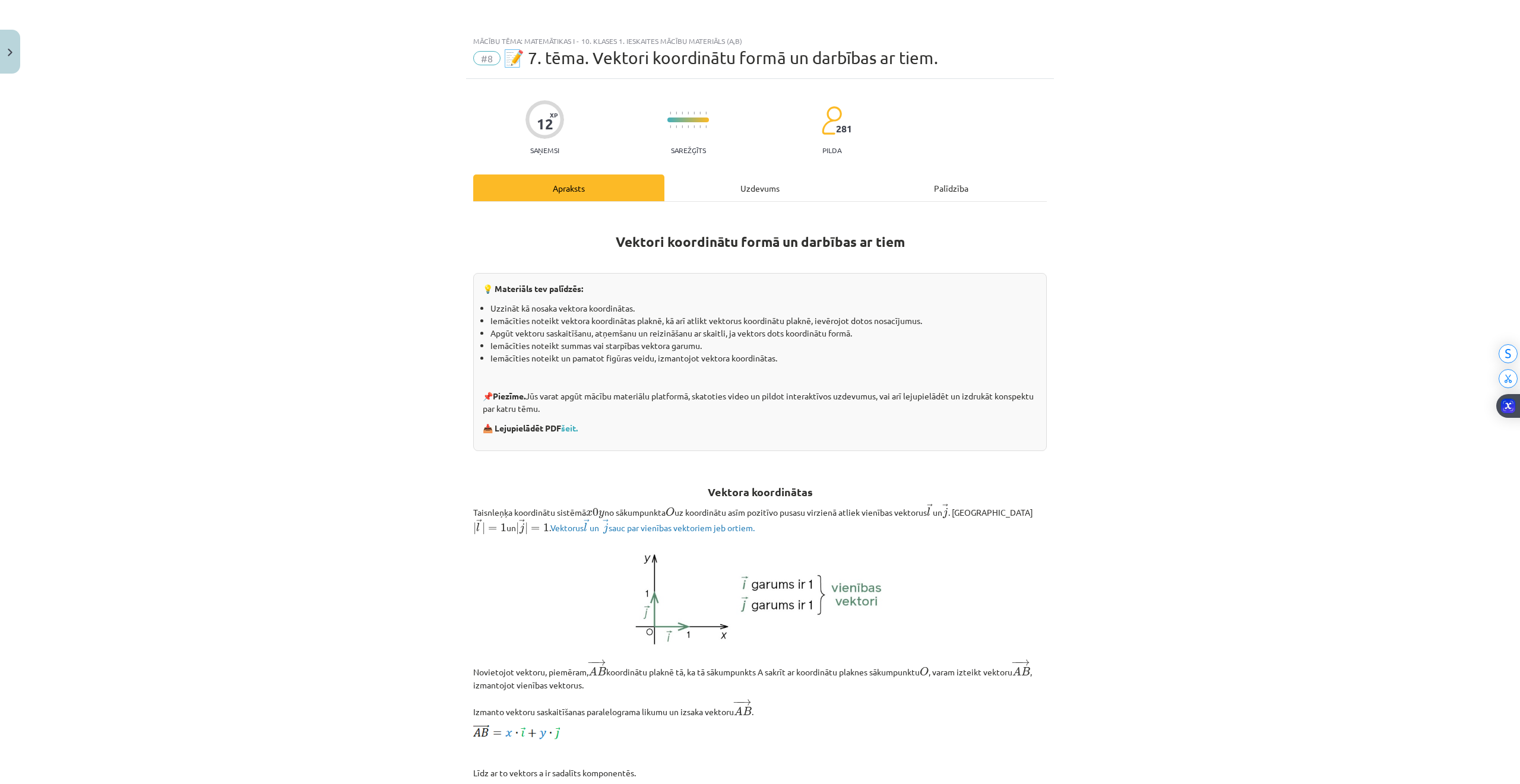
click at [741, 182] on div "Uzdevums" at bounding box center [760, 188] width 191 height 27
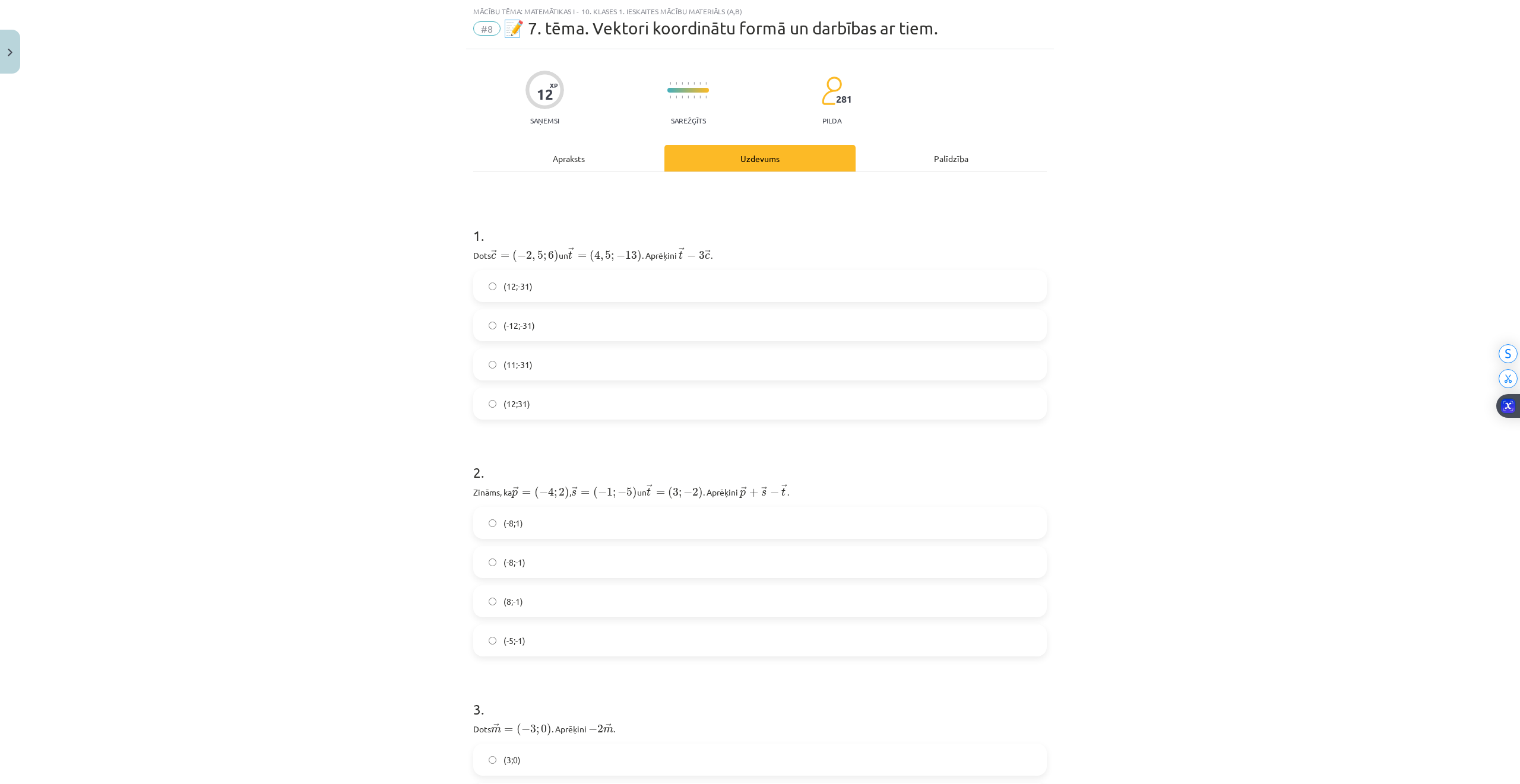
click at [493, 287] on label "(12;-31)" at bounding box center [760, 286] width 571 height 29
click at [504, 607] on span "(8;-1)" at bounding box center [513, 601] width 19 height 13
click at [542, 569] on label "(-8;-1)" at bounding box center [760, 561] width 571 height 29
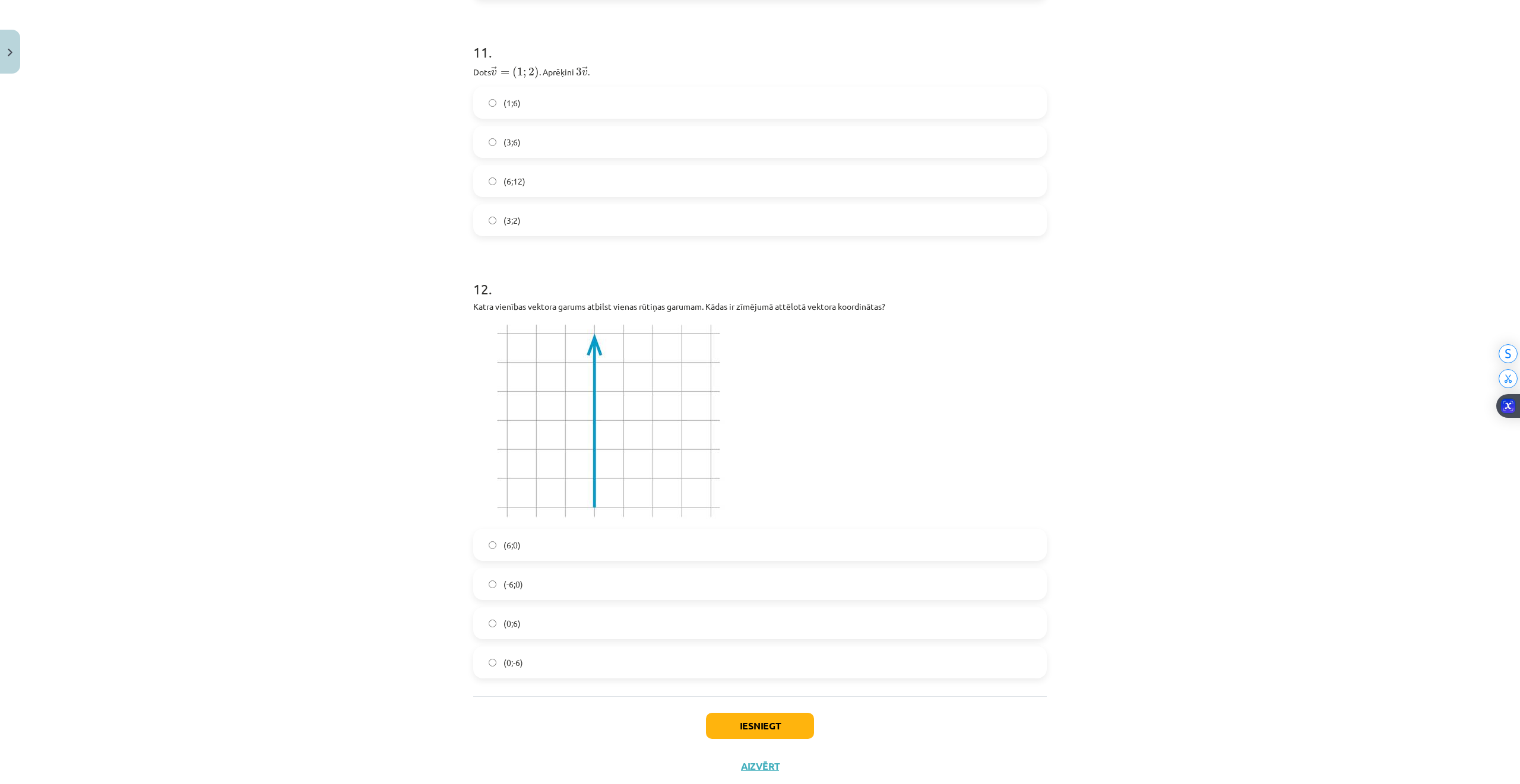
scroll to position [3040, 0]
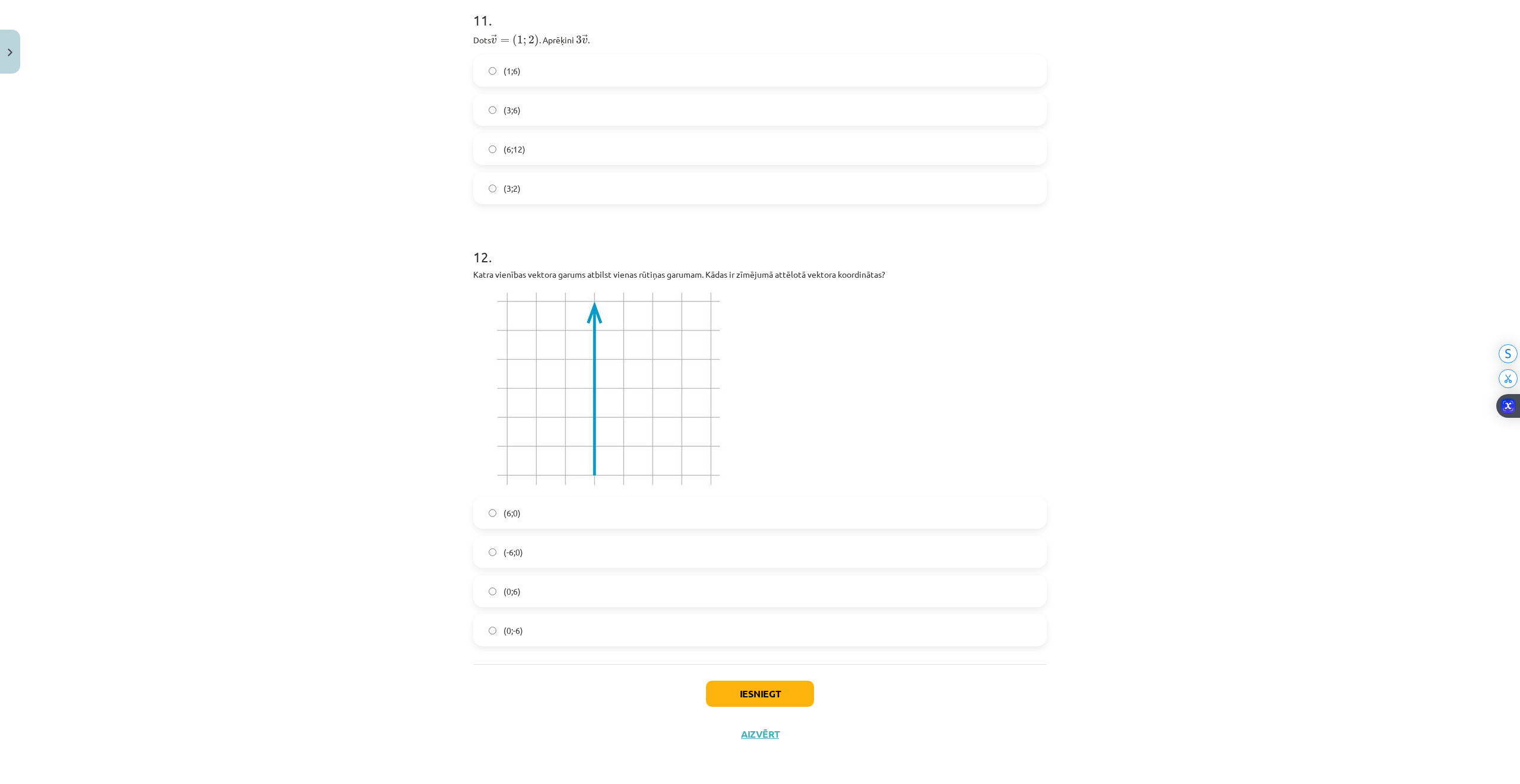
click at [504, 511] on span "(6;0)" at bounding box center [512, 513] width 18 height 13
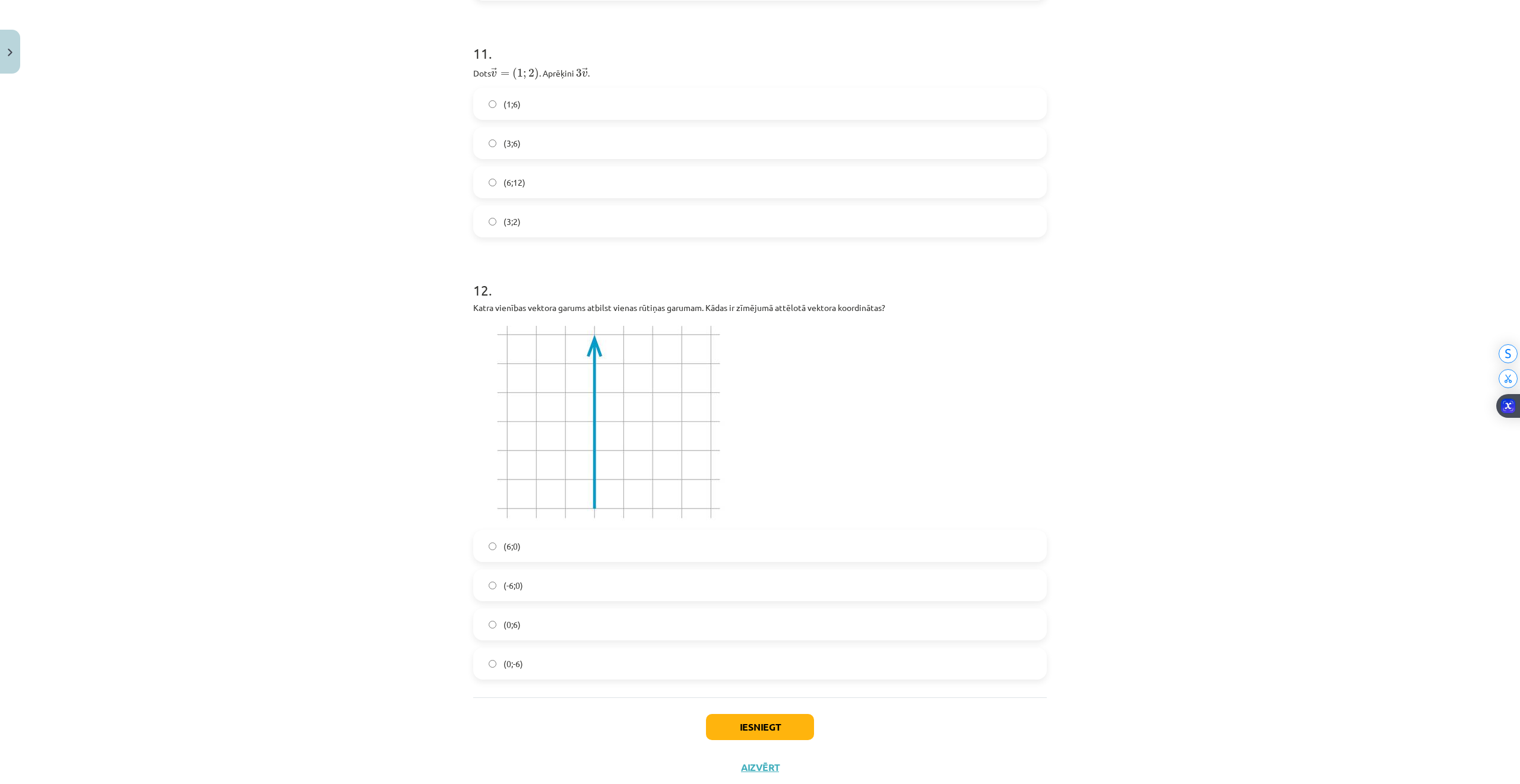
scroll to position [2881, 0]
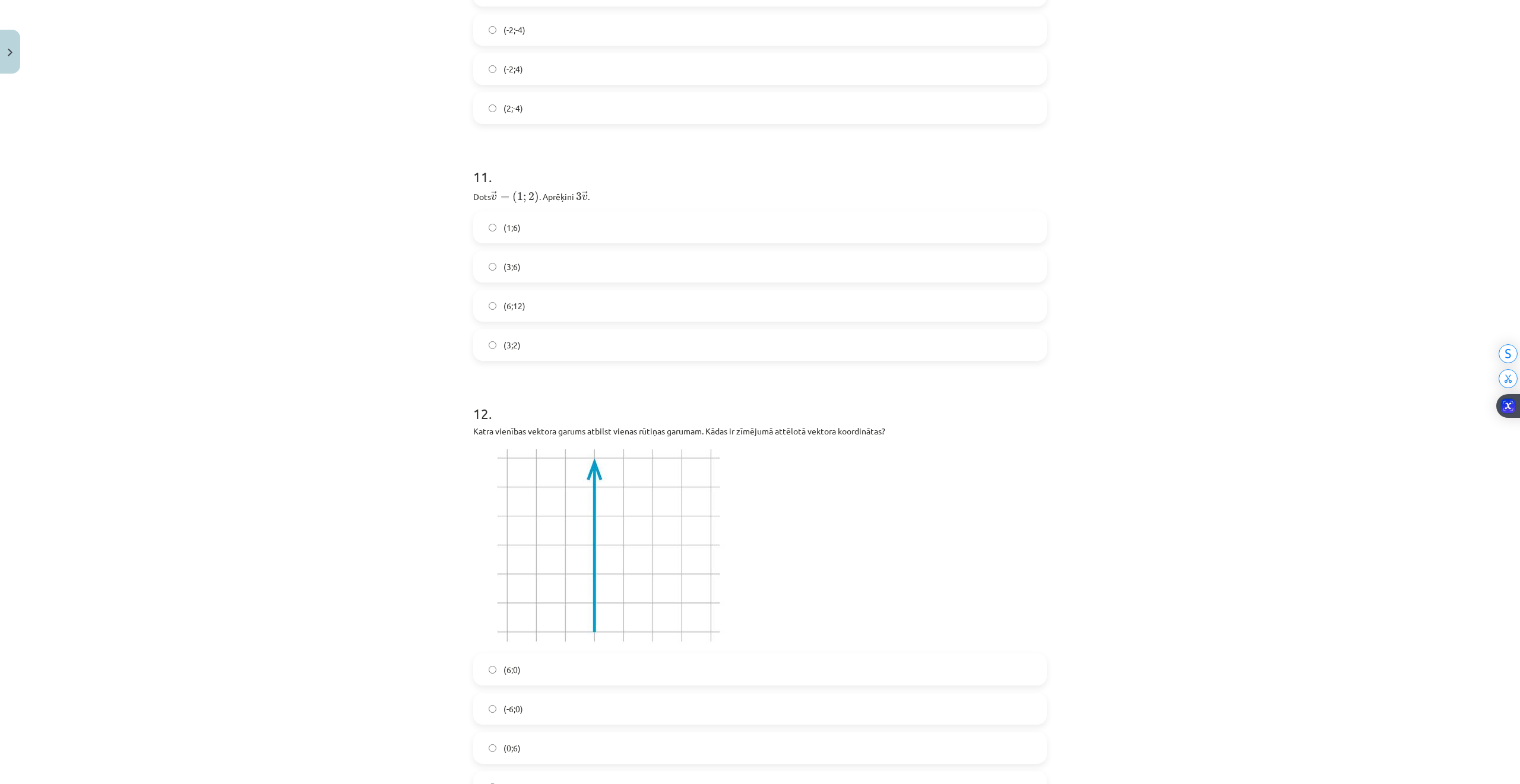
click at [495, 265] on label "(3;6)" at bounding box center [760, 266] width 571 height 29
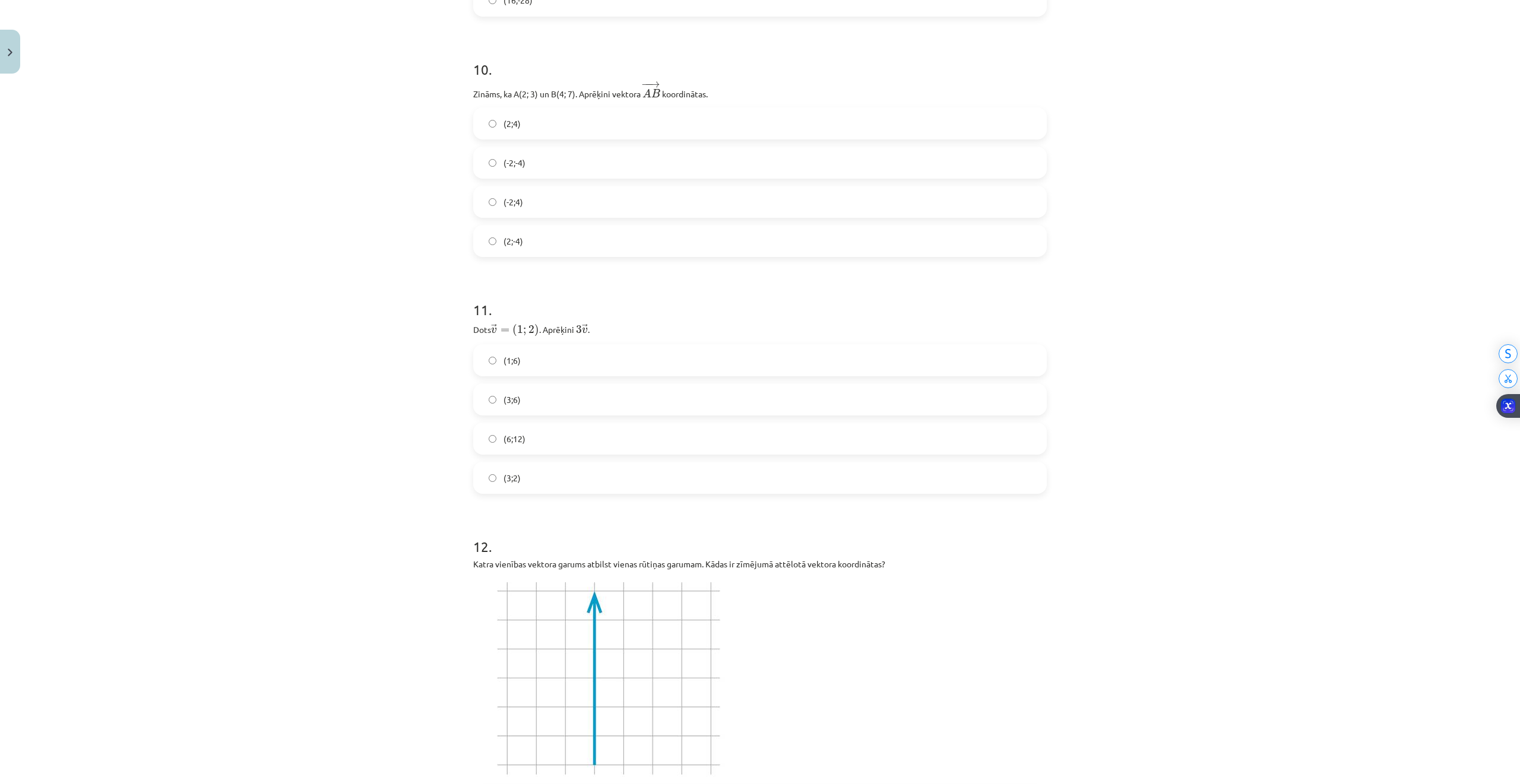
scroll to position [2723, 0]
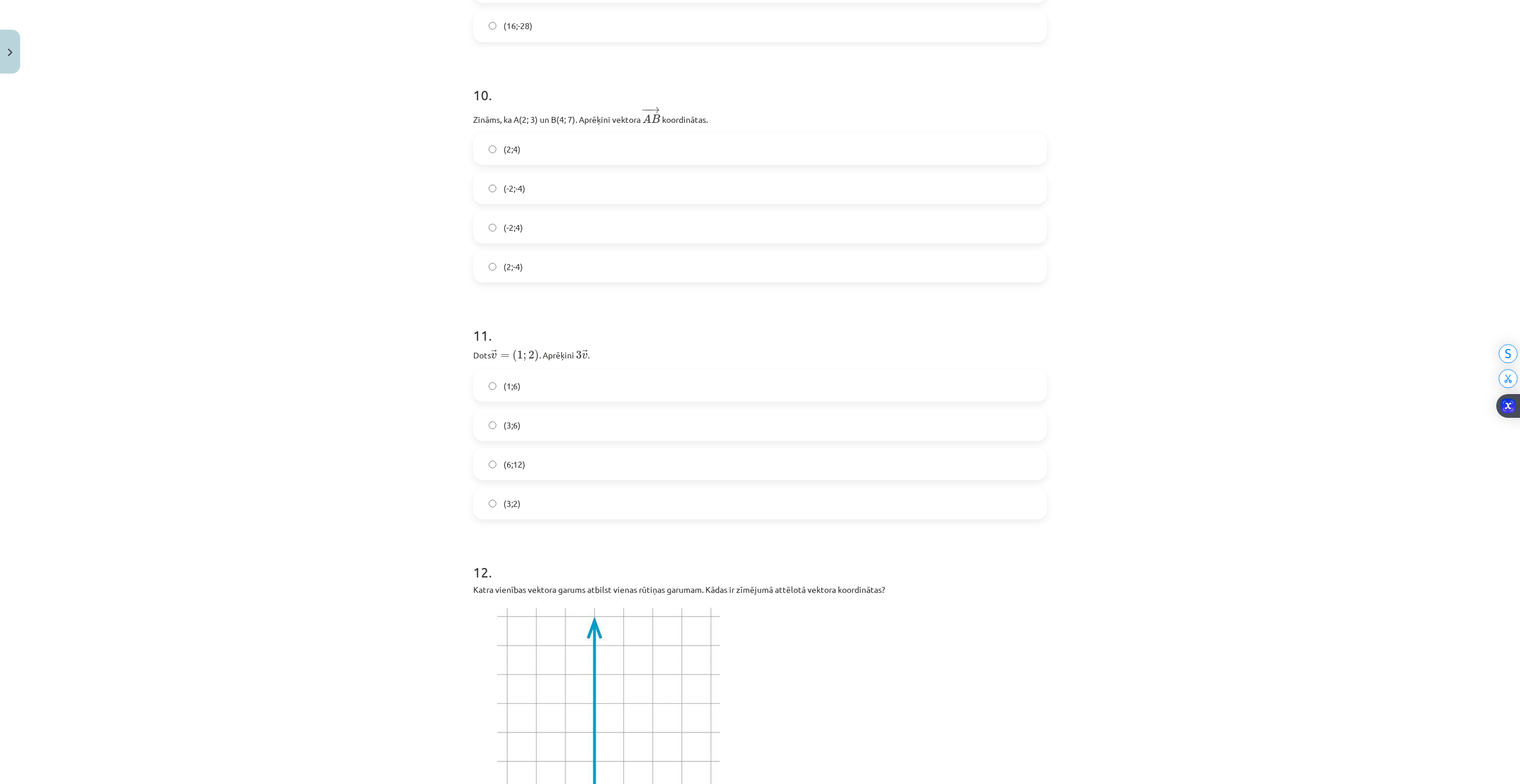
click at [481, 226] on label "(-2;4)" at bounding box center [760, 227] width 571 height 29
click at [535, 148] on label "(2;4)" at bounding box center [760, 148] width 571 height 29
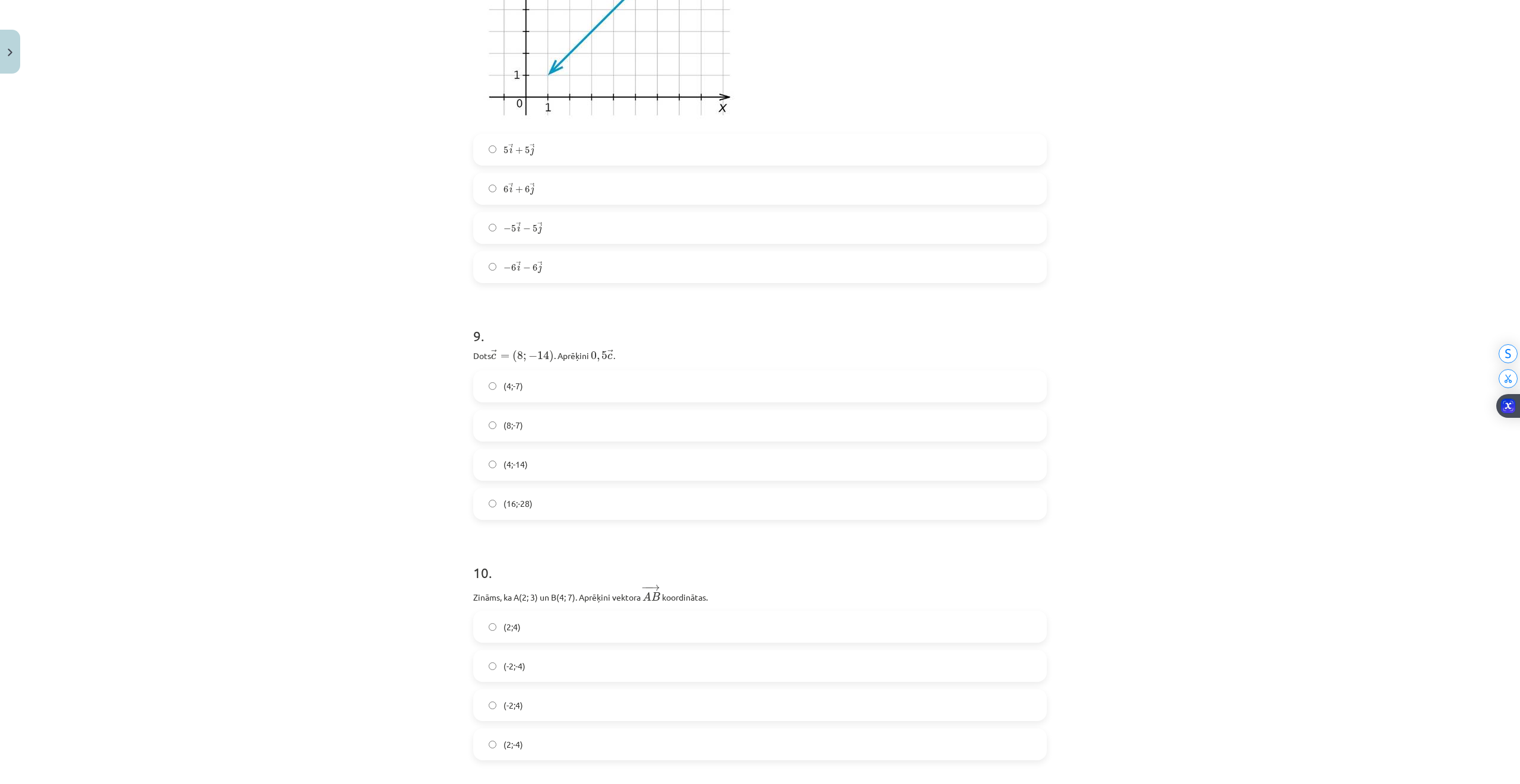
scroll to position [2169, 0]
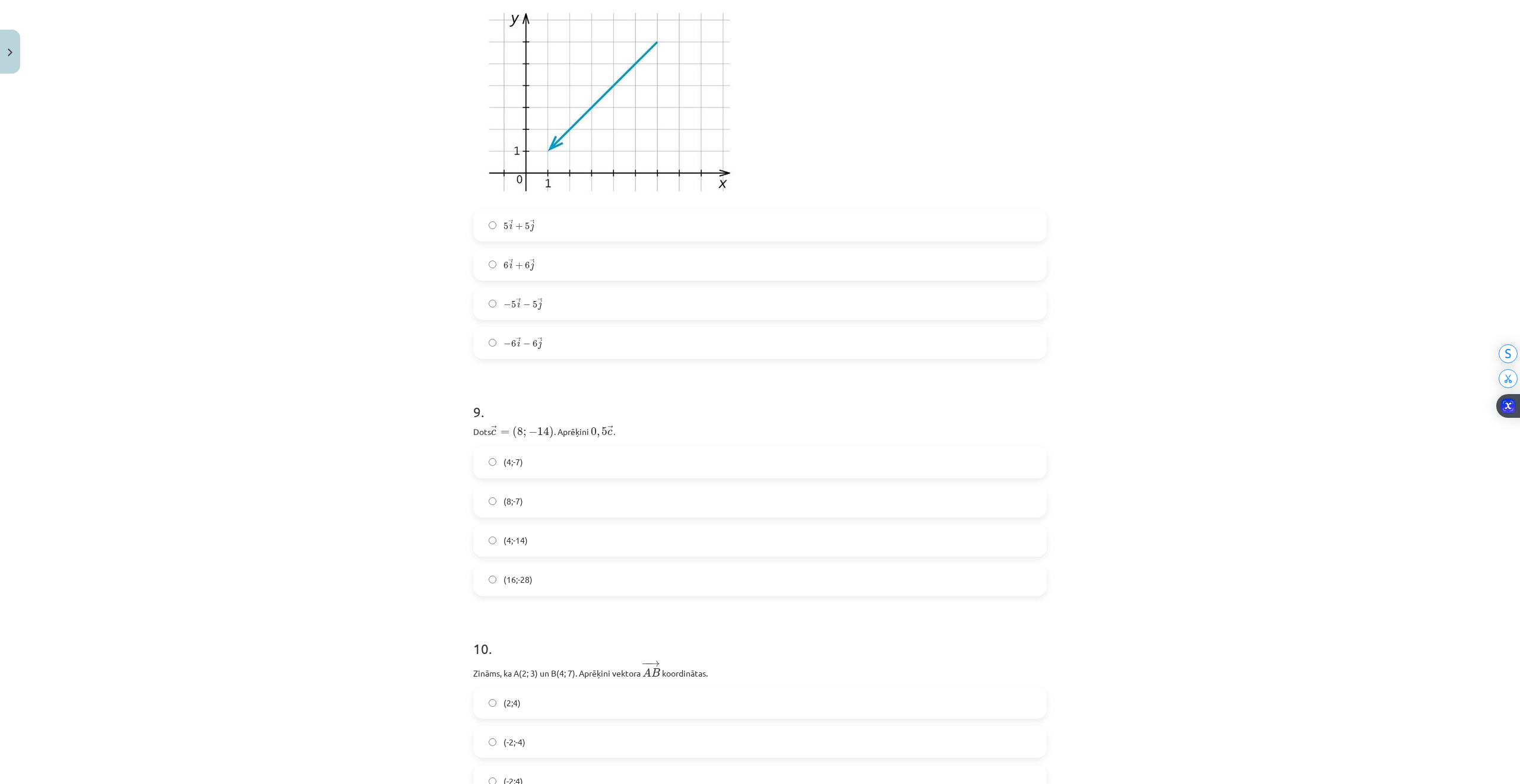
click at [518, 235] on label "5 → i + 5 → j 5 i → + 5 j →" at bounding box center [760, 224] width 571 height 29
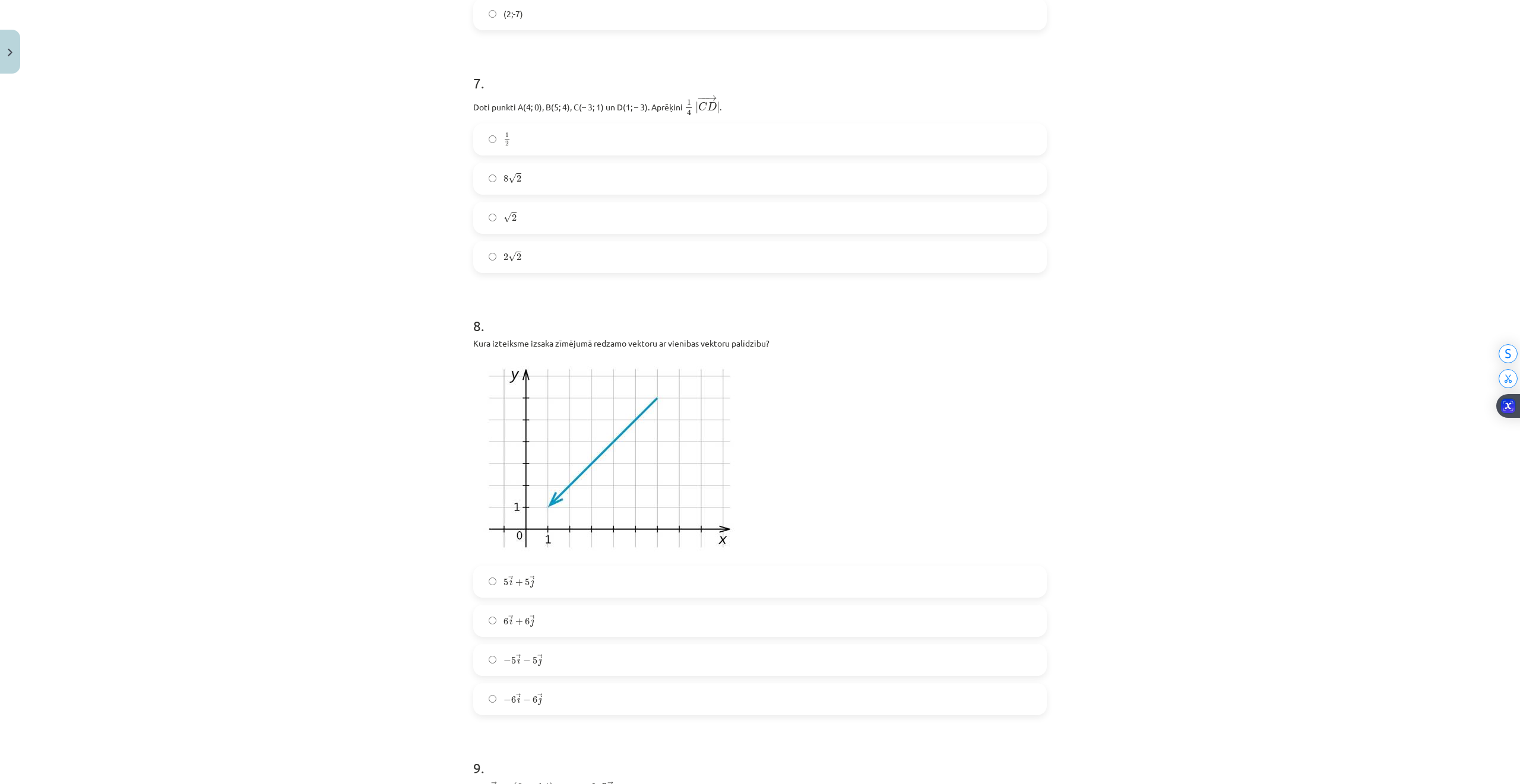
scroll to position [1694, 0]
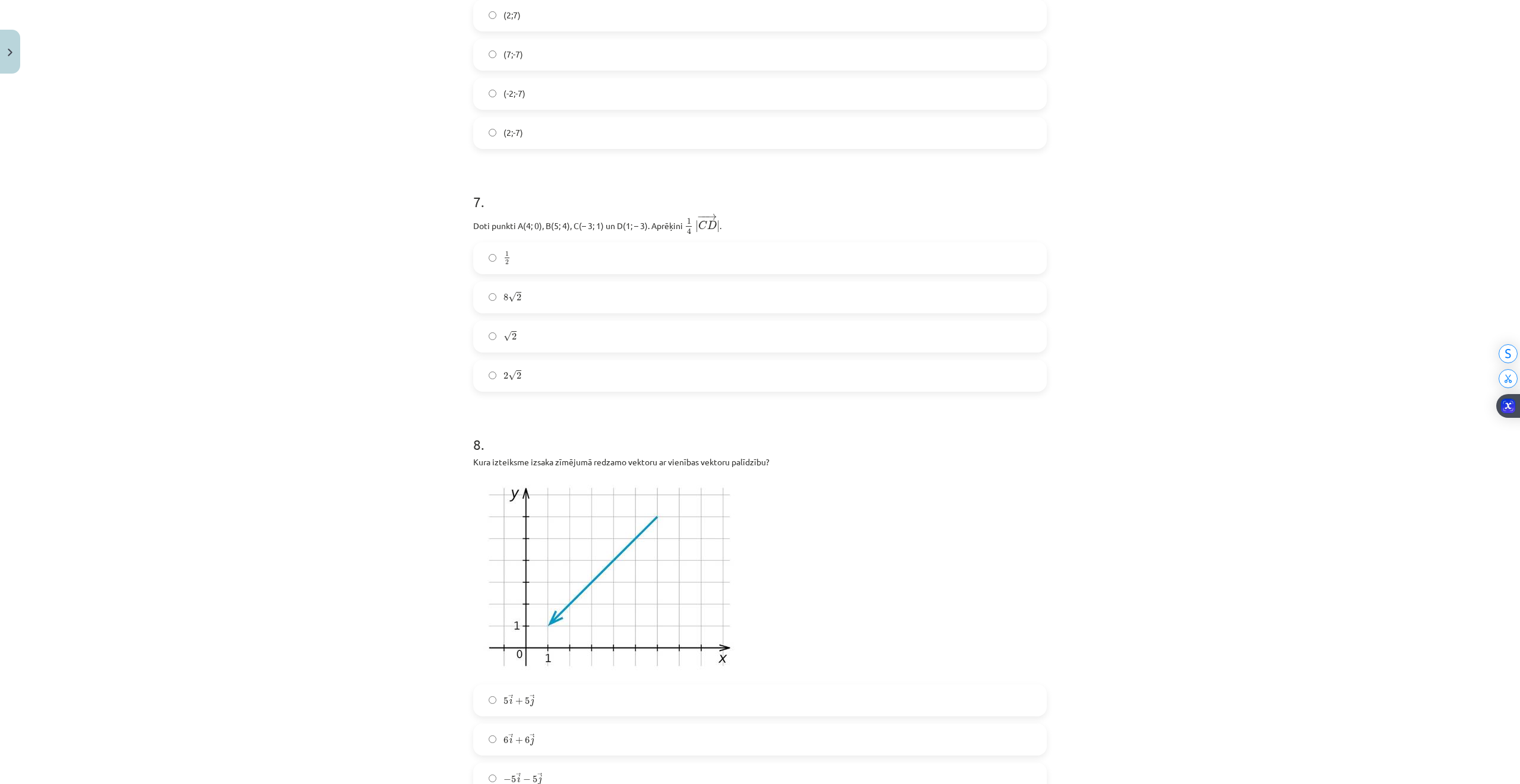
click at [508, 378] on span "√" at bounding box center [512, 375] width 8 height 10
drag, startPoint x: 500, startPoint y: 337, endPoint x: 397, endPoint y: 170, distance: 196.2
click at [504, 337] on span "√" at bounding box center [508, 336] width 8 height 10
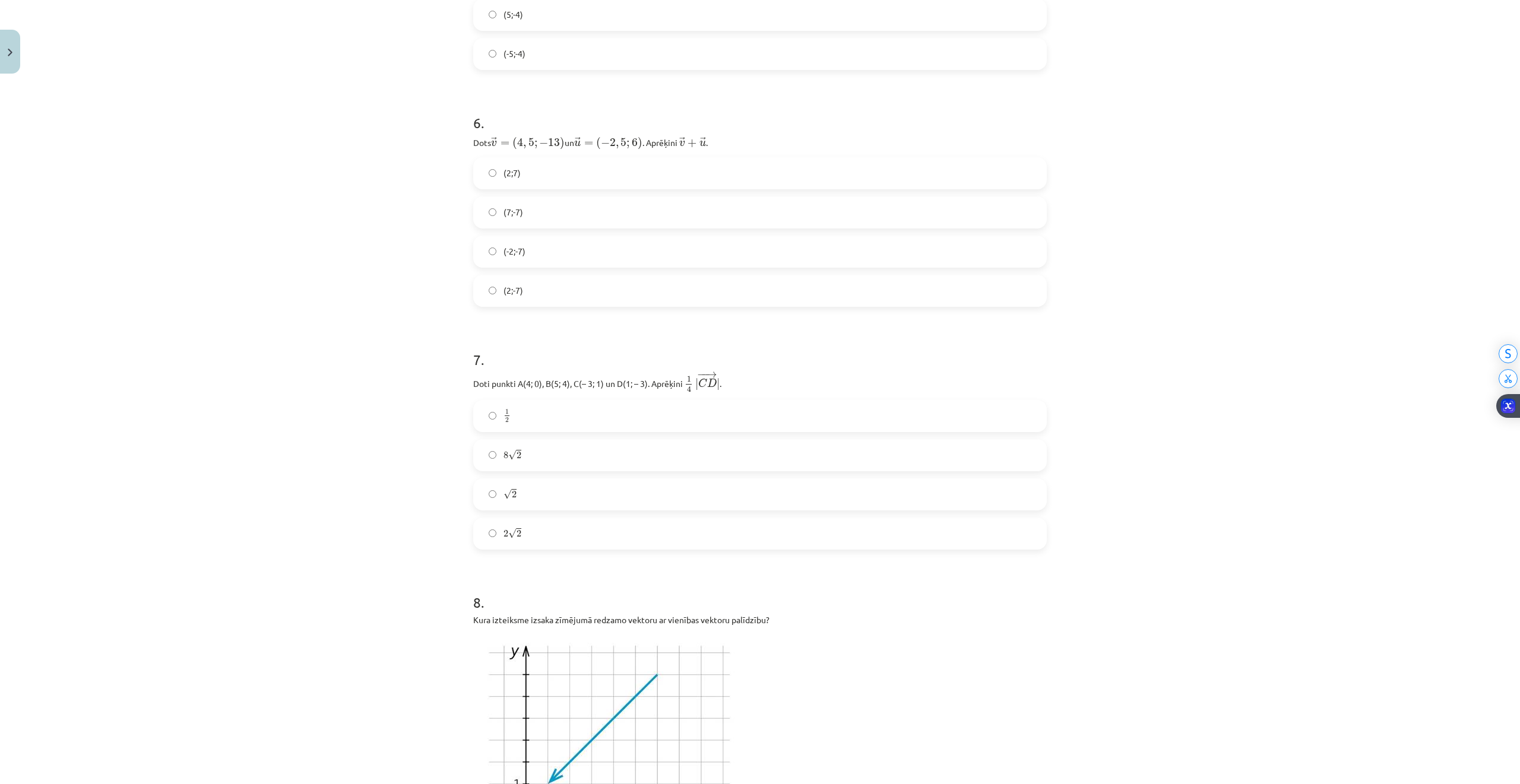
scroll to position [1536, 0]
click at [504, 286] on span "(2;-7)" at bounding box center [513, 291] width 19 height 13
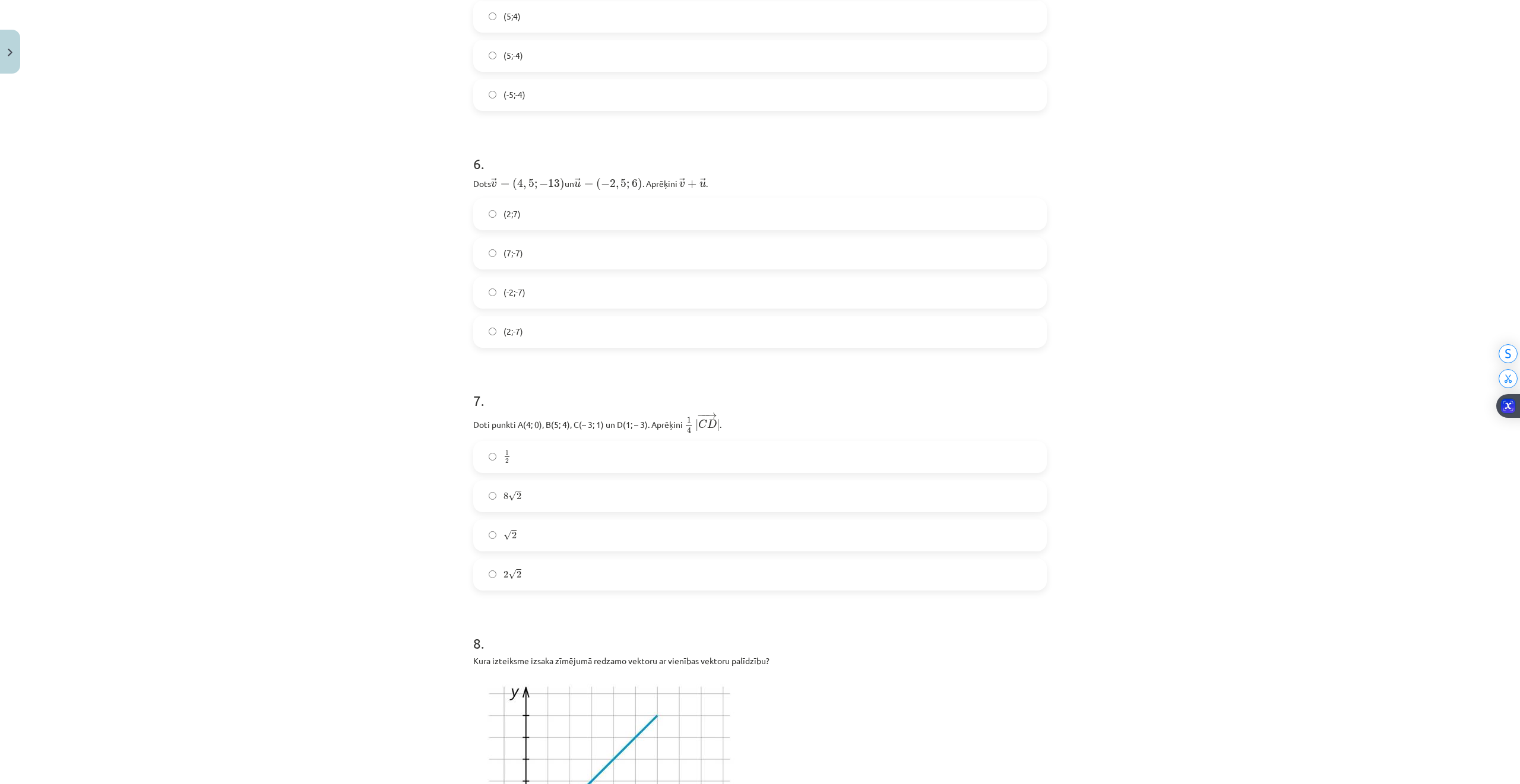
scroll to position [1299, 0]
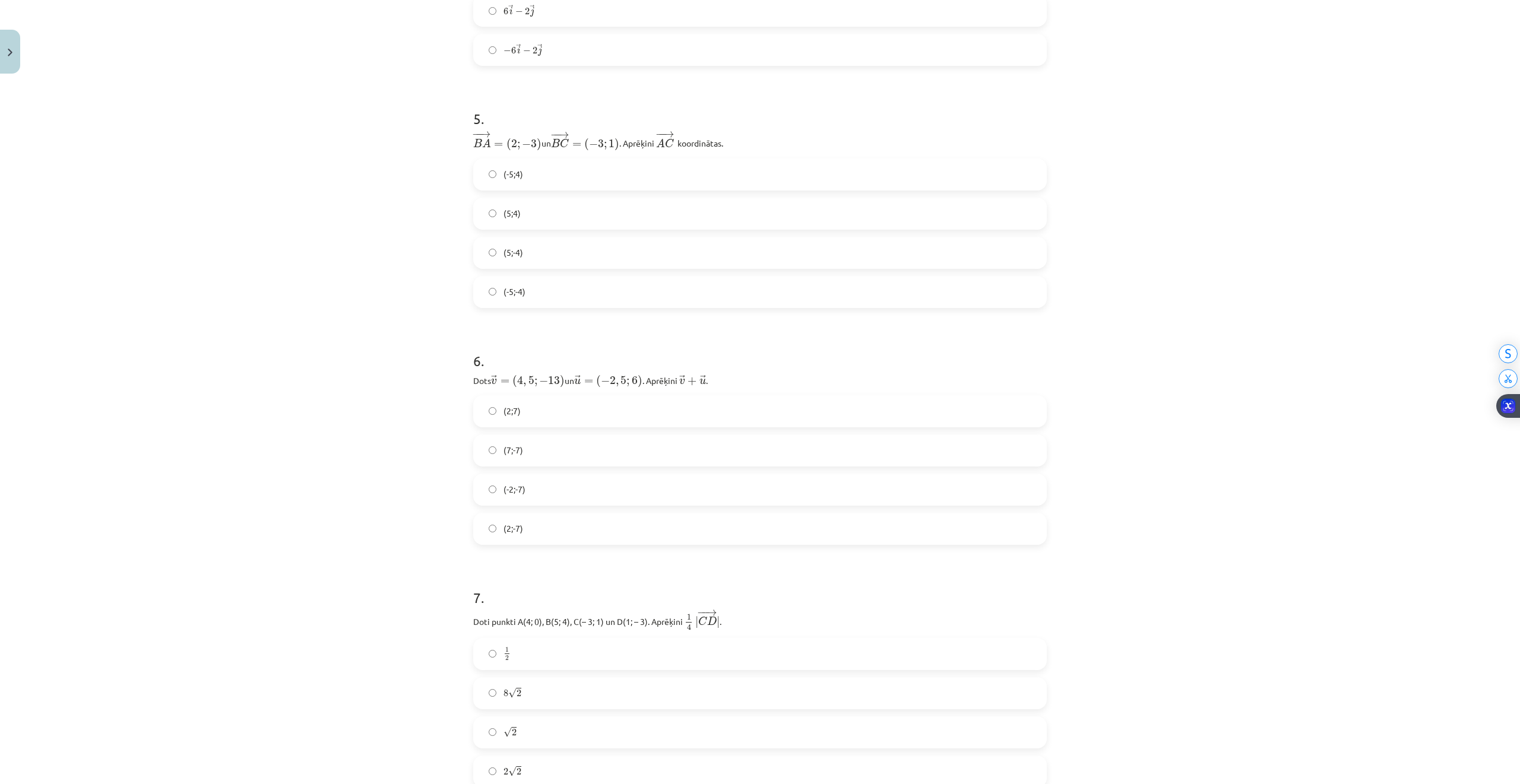
click at [504, 297] on span "(-5;-4)" at bounding box center [514, 291] width 22 height 13
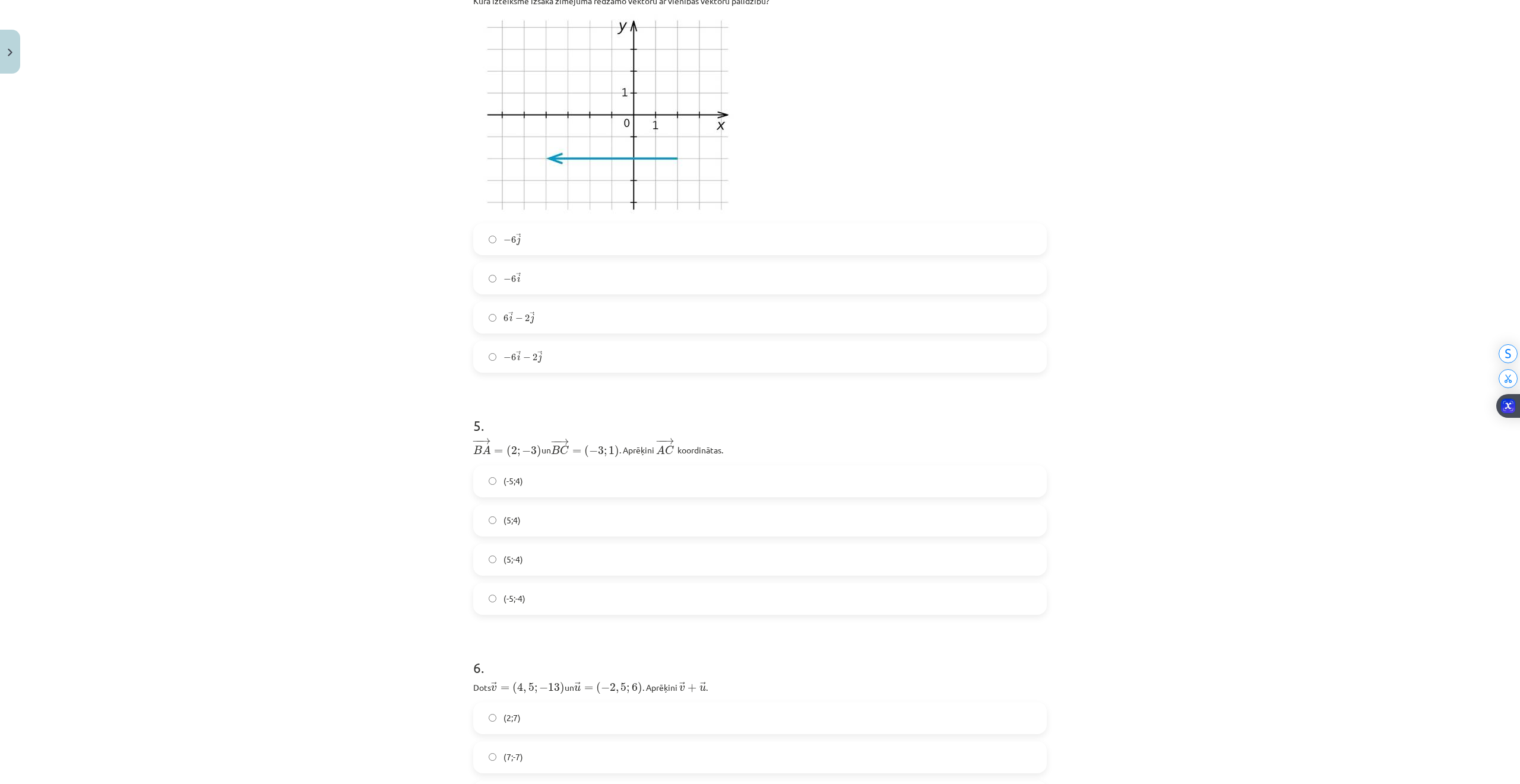
scroll to position [983, 0]
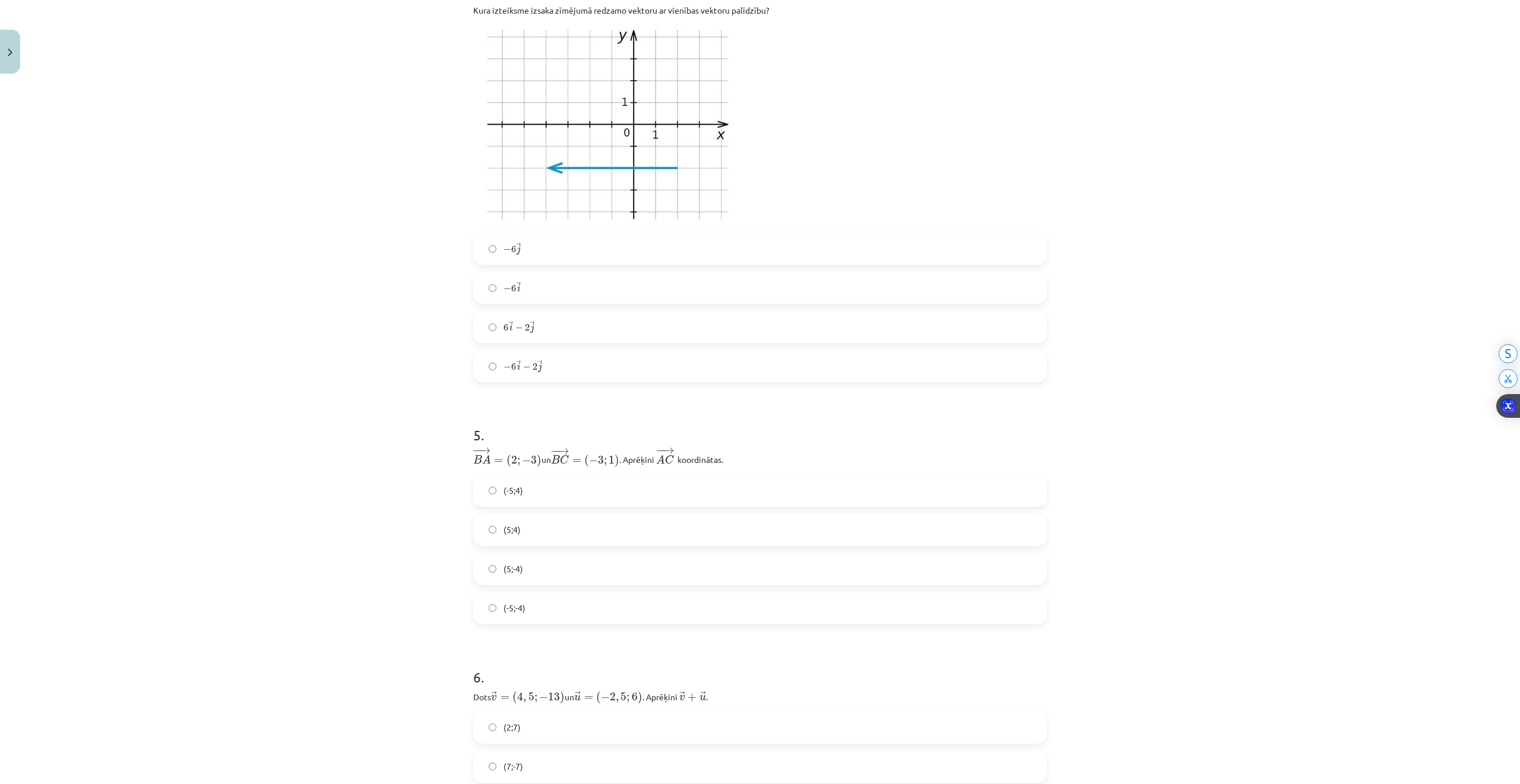
click at [504, 370] on span "−" at bounding box center [507, 367] width 8 height 8
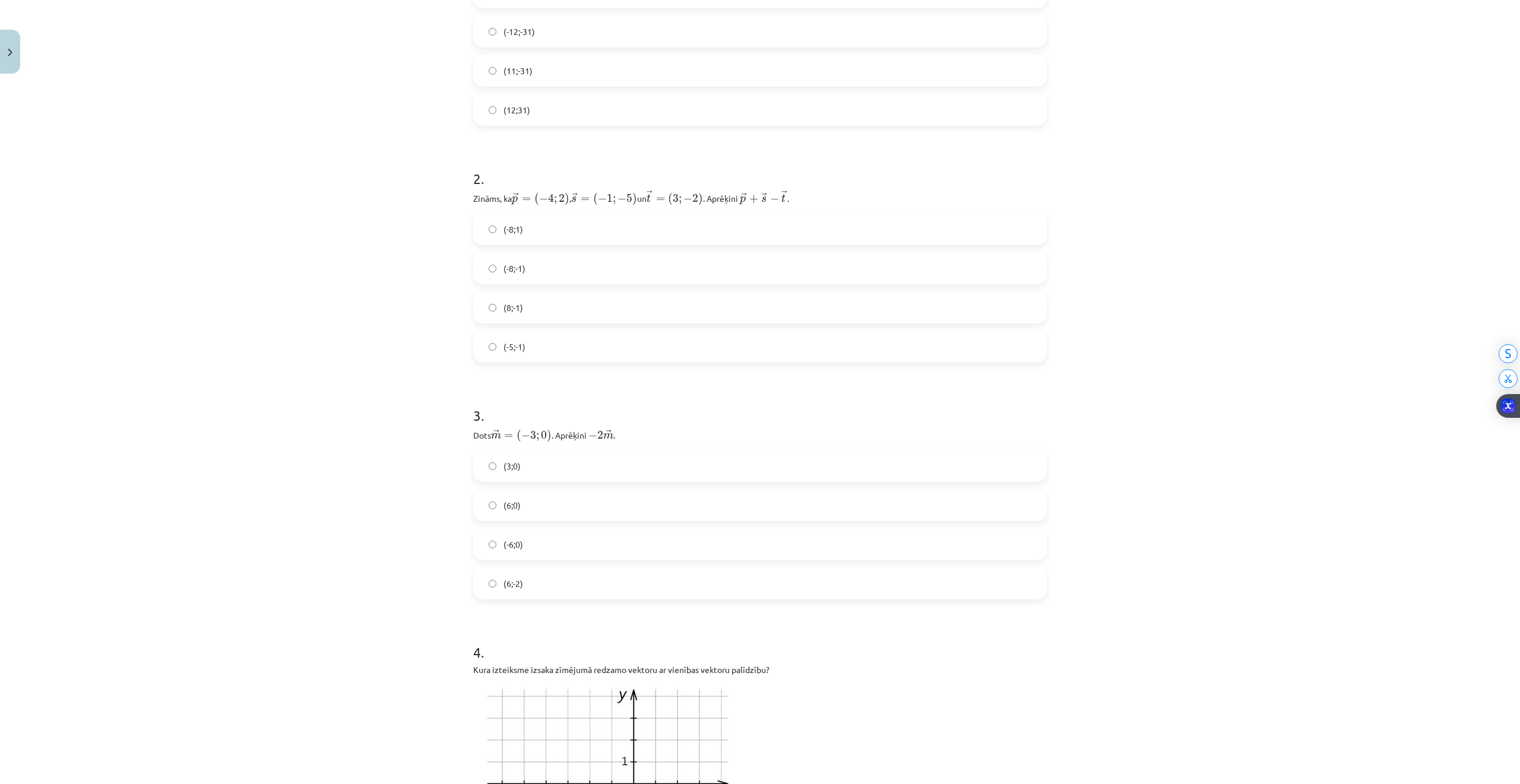
scroll to position [271, 0]
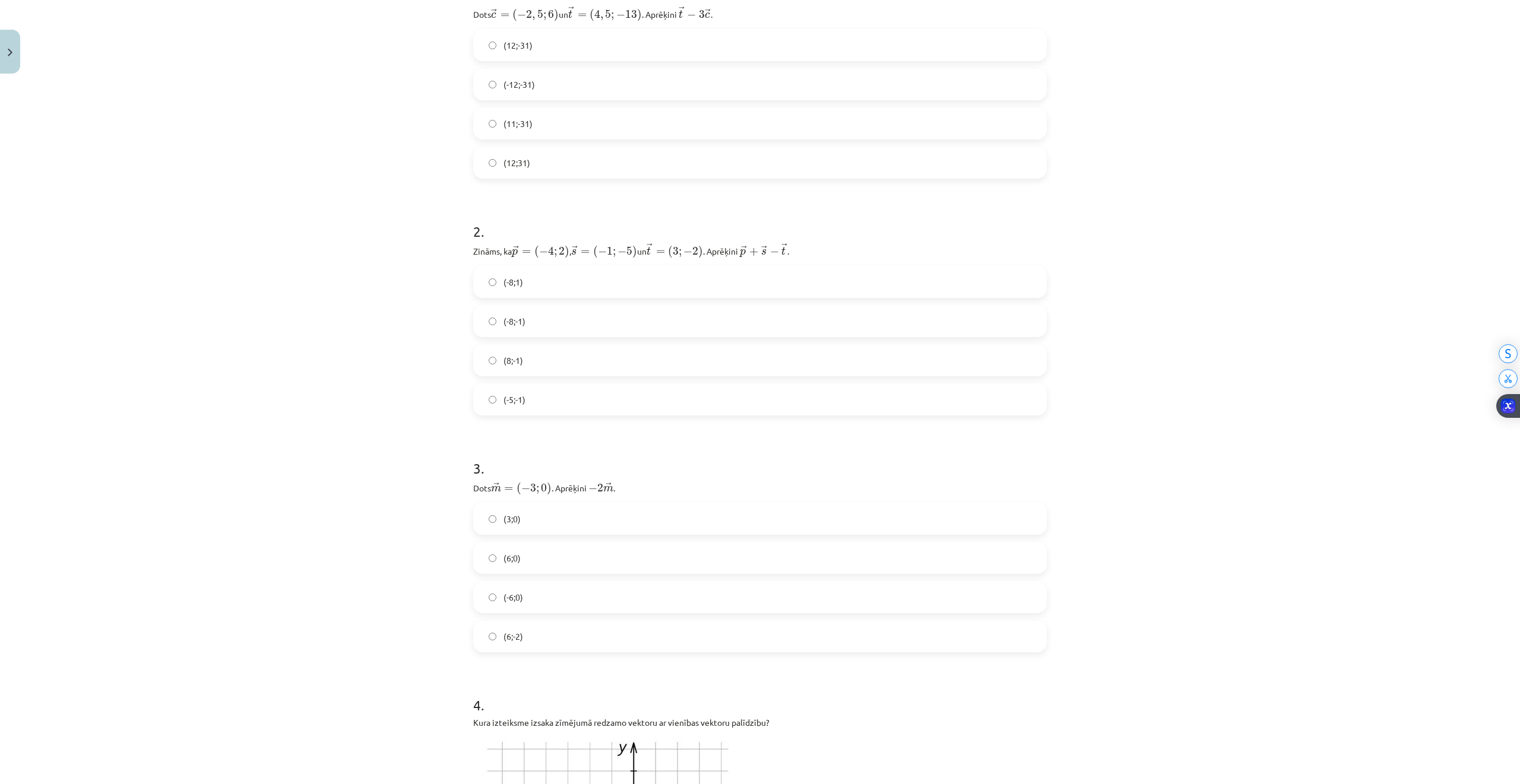
click at [521, 560] on label "(6;0)" at bounding box center [760, 557] width 571 height 29
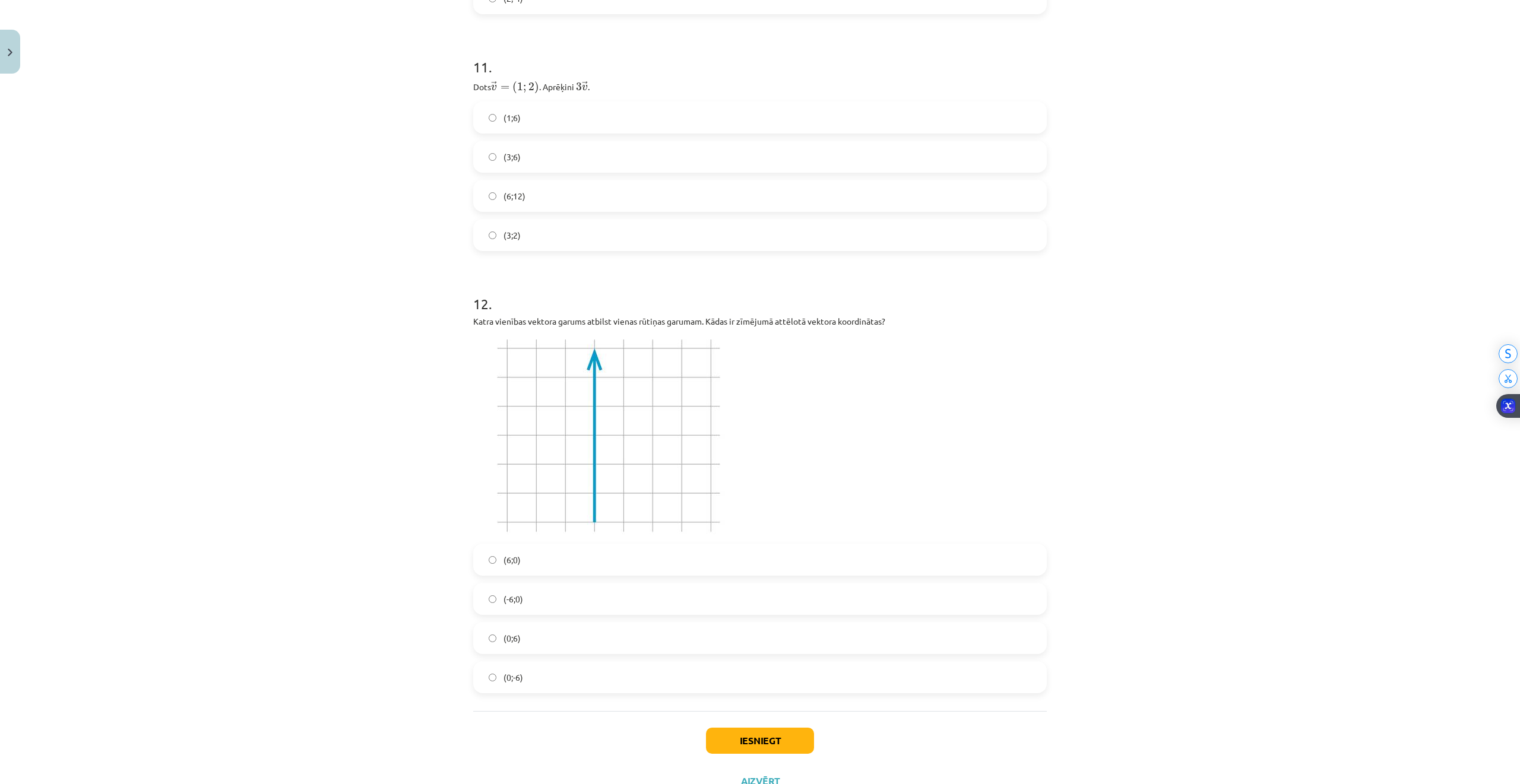
scroll to position [3040, 0]
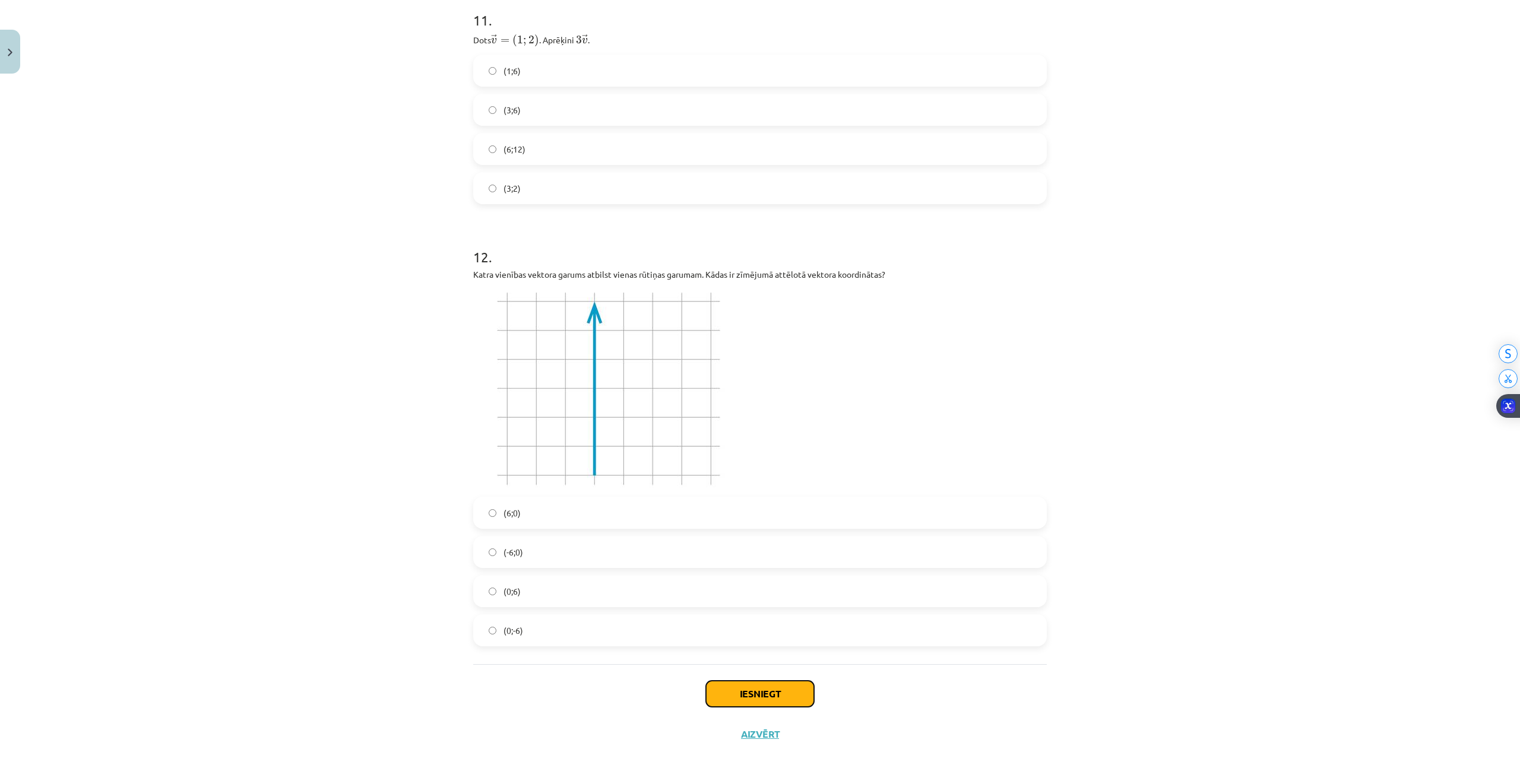
click at [740, 684] on button "Iesniegt" at bounding box center [759, 694] width 108 height 26
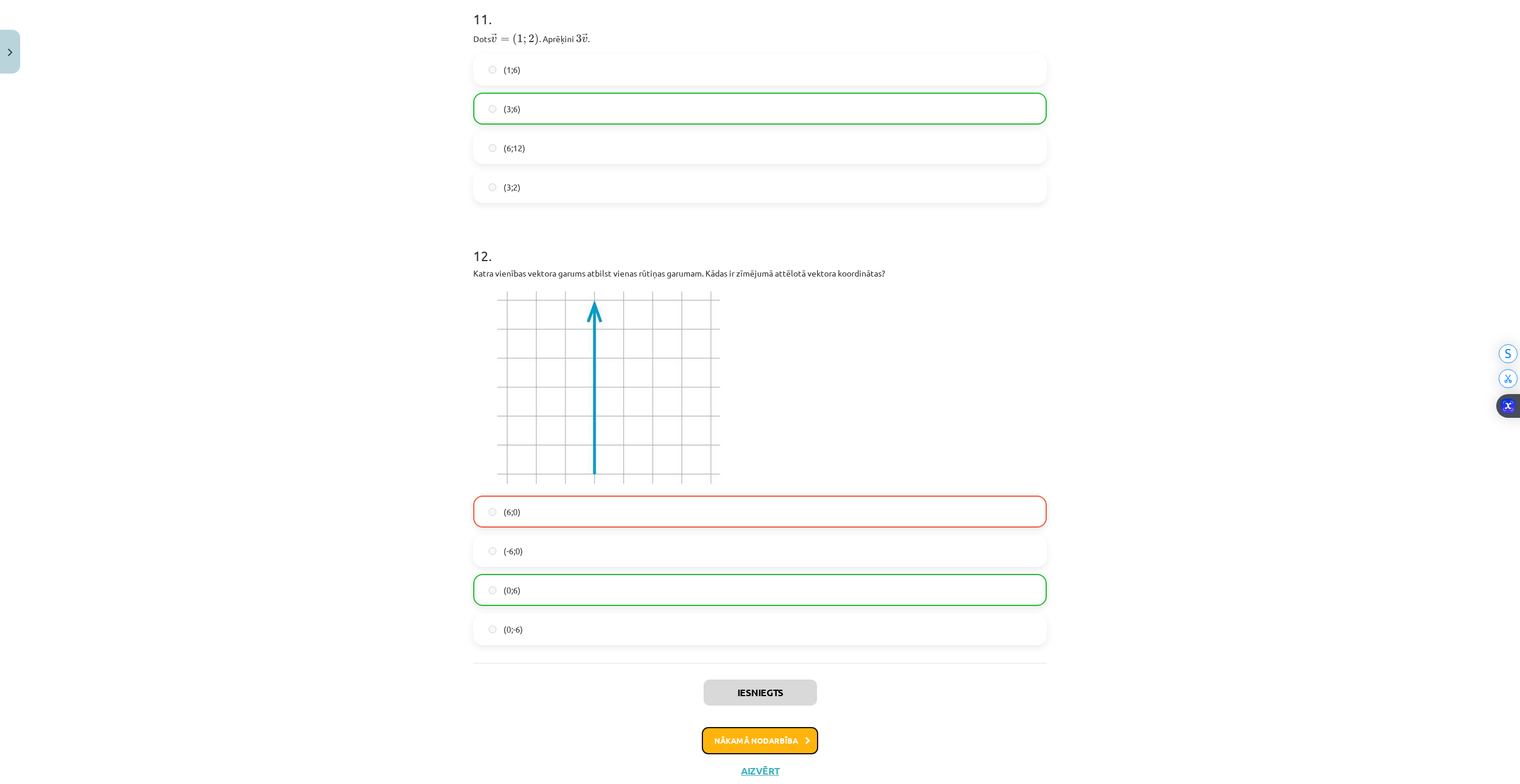
click at [778, 735] on button "Nākamā nodarbība" at bounding box center [759, 740] width 116 height 28
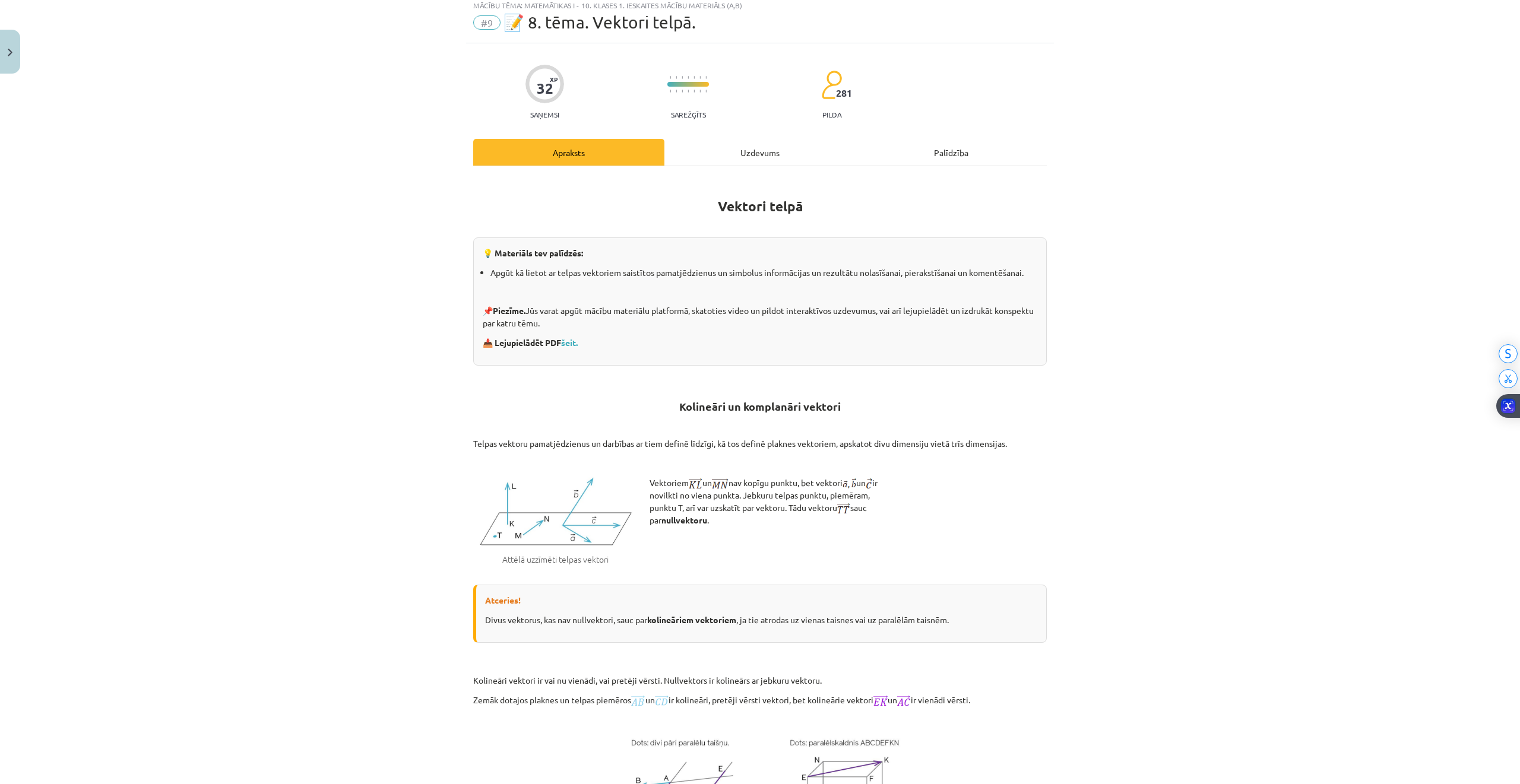
scroll to position [29, 0]
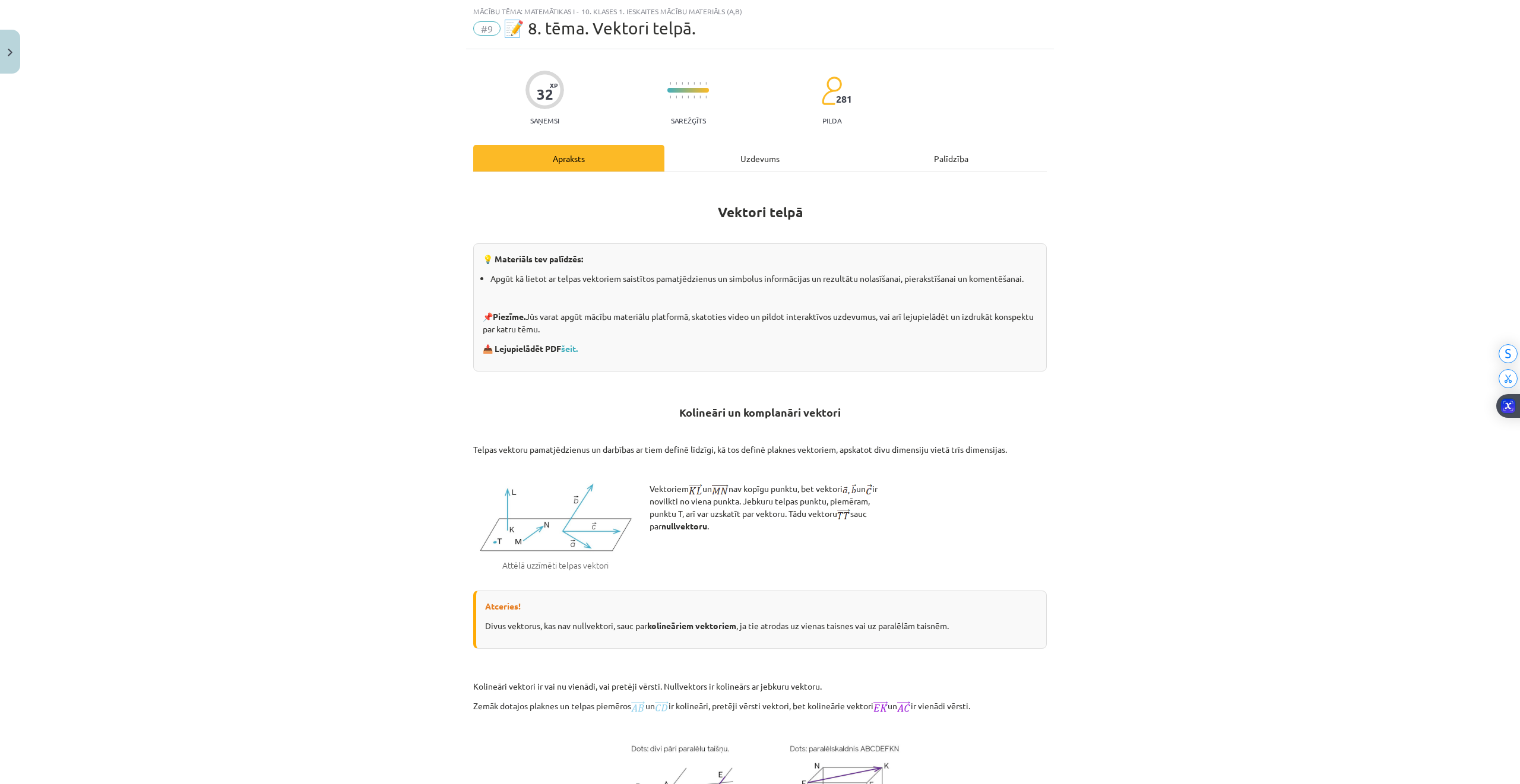
click at [757, 156] on div "Uzdevums" at bounding box center [760, 158] width 191 height 27
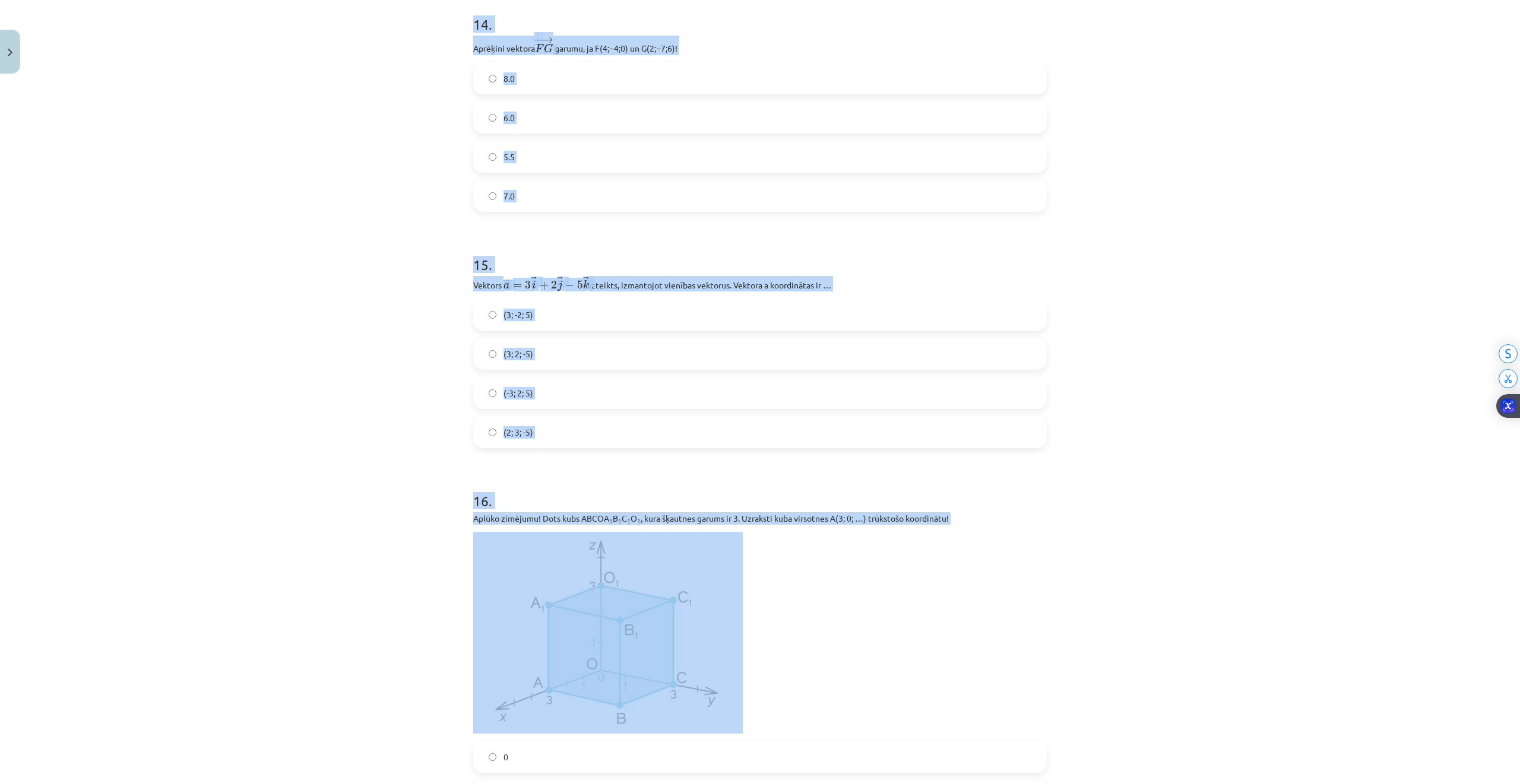
scroll to position [4409, 0]
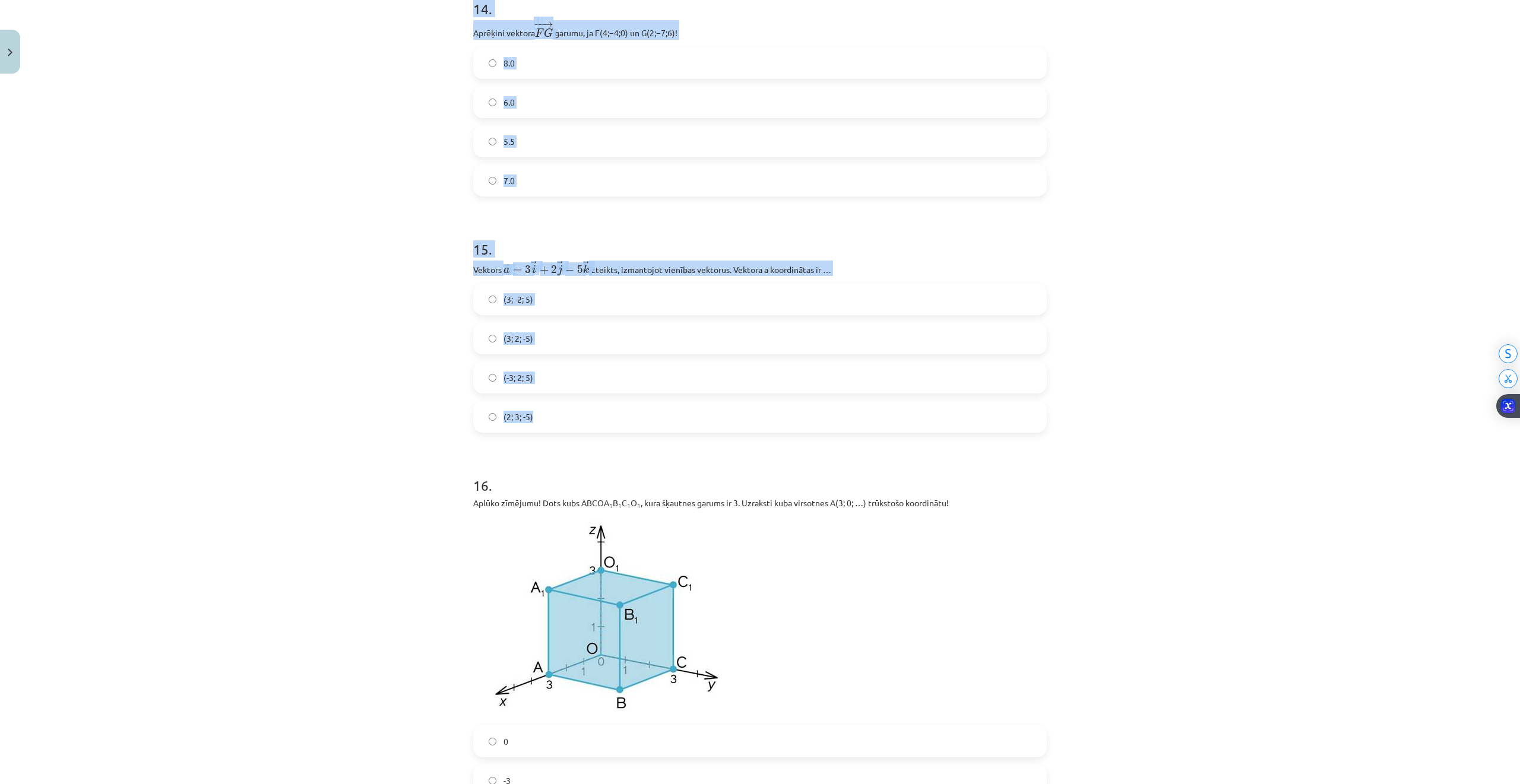
drag, startPoint x: 582, startPoint y: 359, endPoint x: 1160, endPoint y: 407, distance: 580.0
click at [1160, 407] on div "Mācību tēma: Matemātikas i - 10. klases 1. ieskaites mācību materiāls (a,b) #9 …" at bounding box center [760, 392] width 1520 height 784
copy form "12 . Vektors ﻿﻿ → d = → j + → k d → = j → + k → izteikts, izmantojot vienības v…"
click at [430, 342] on div "Mācību tēma: Matemātikas i - 10. klases 1. ieskaites mācību materiāls (a,b) #9 …" at bounding box center [760, 392] width 1520 height 784
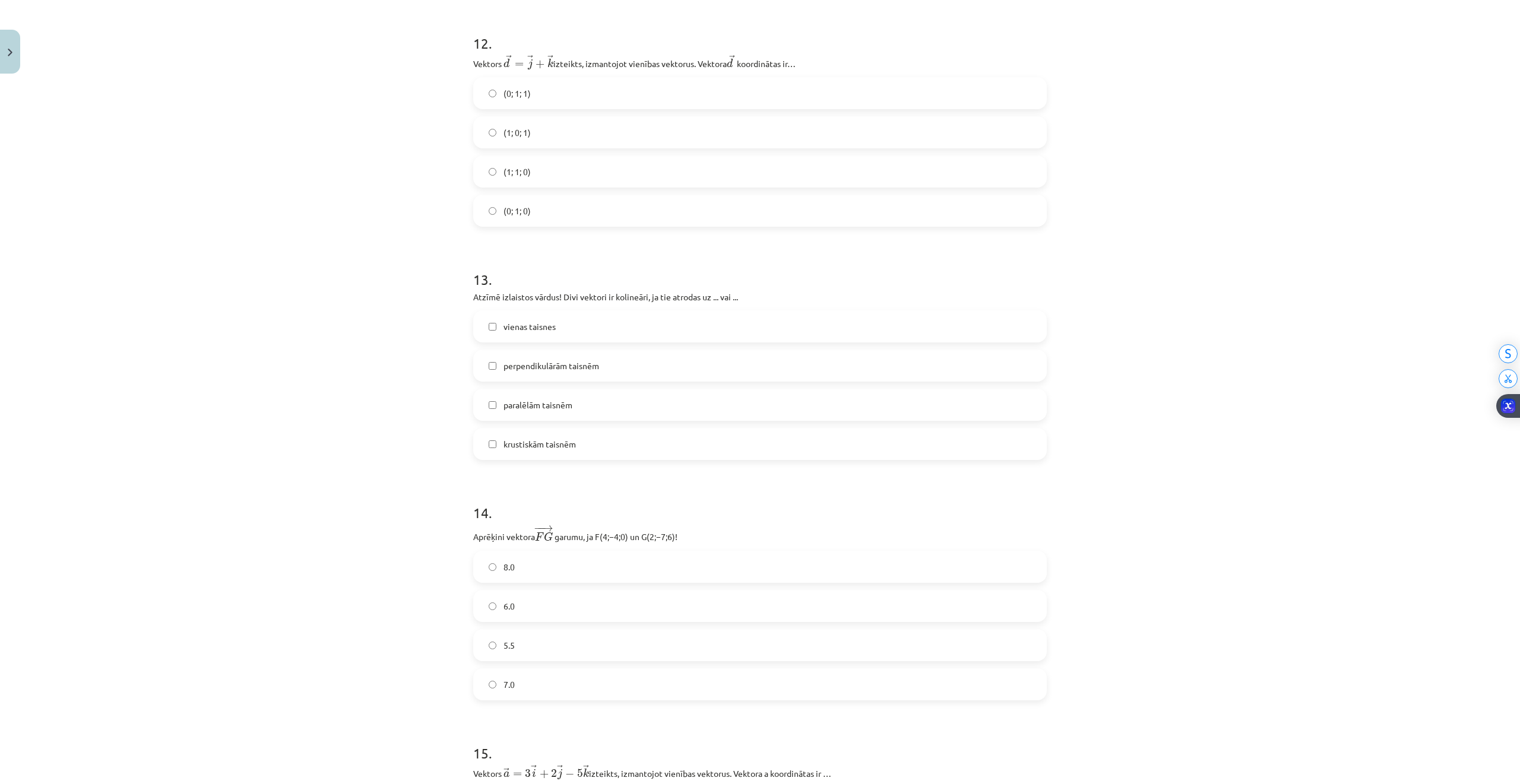
scroll to position [3856, 0]
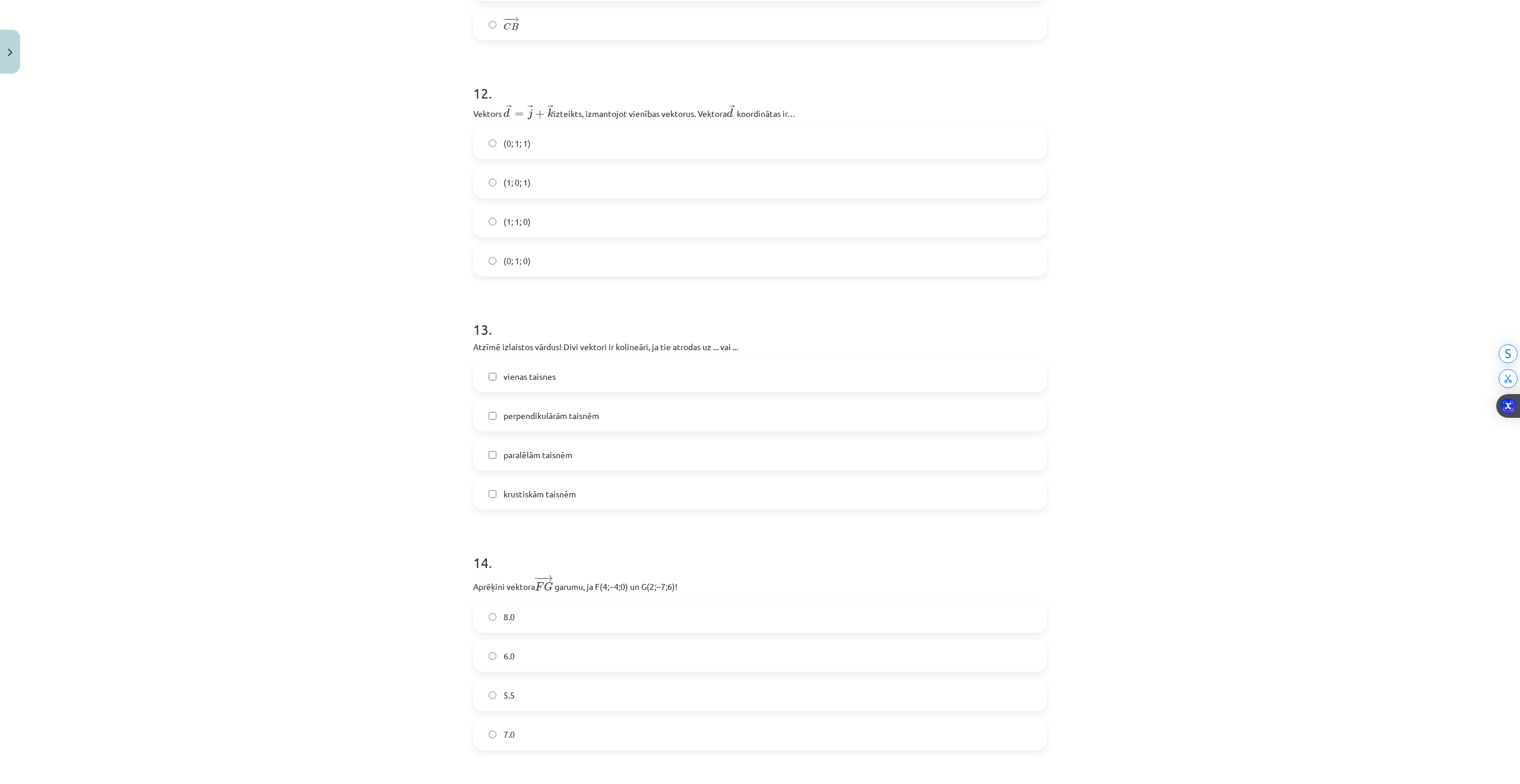
click at [513, 136] on label "(0; 1; 1)" at bounding box center [760, 142] width 571 height 29
click at [603, 423] on label "perpendikulārām taisnēm" at bounding box center [760, 415] width 571 height 29
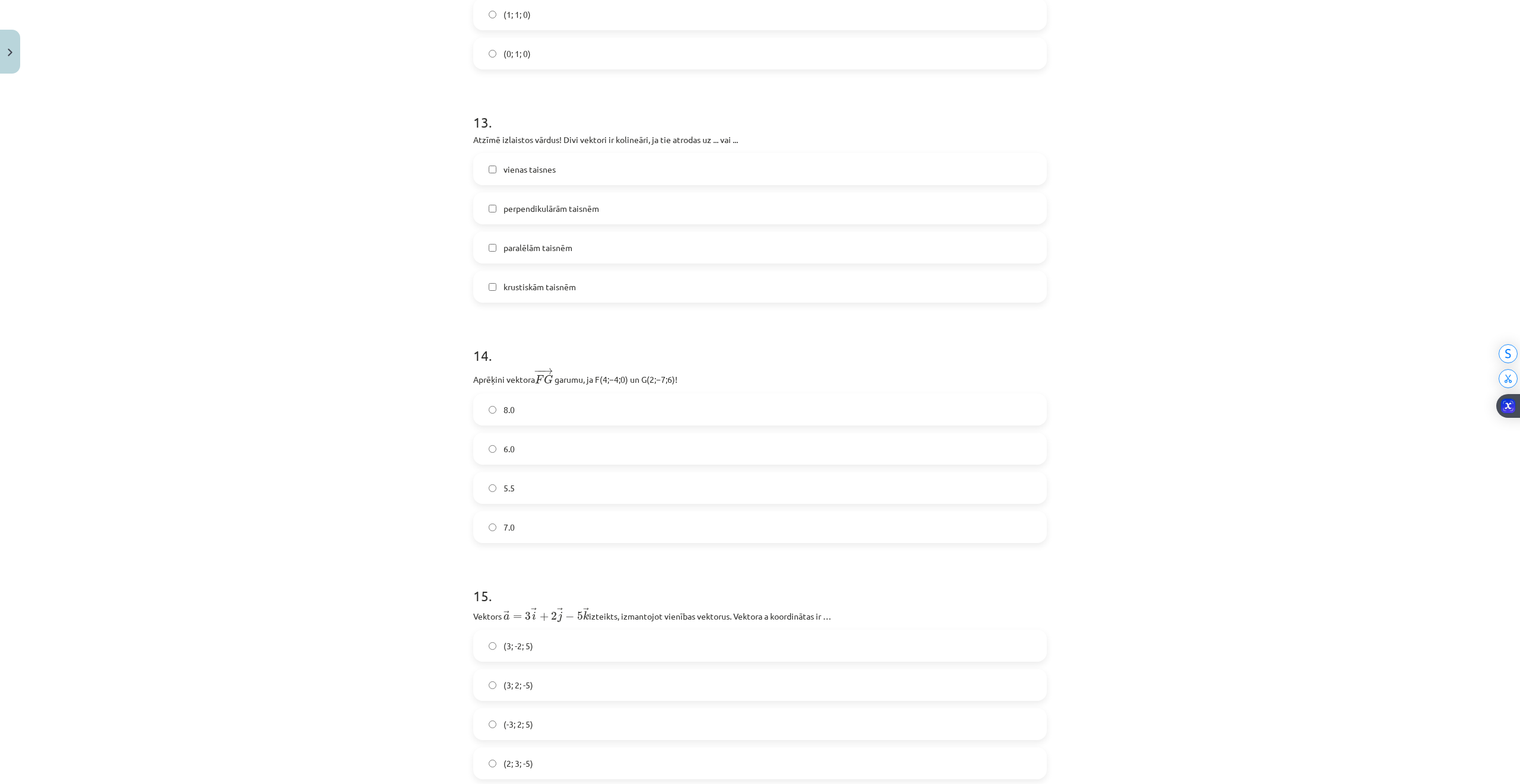
scroll to position [3934, 0]
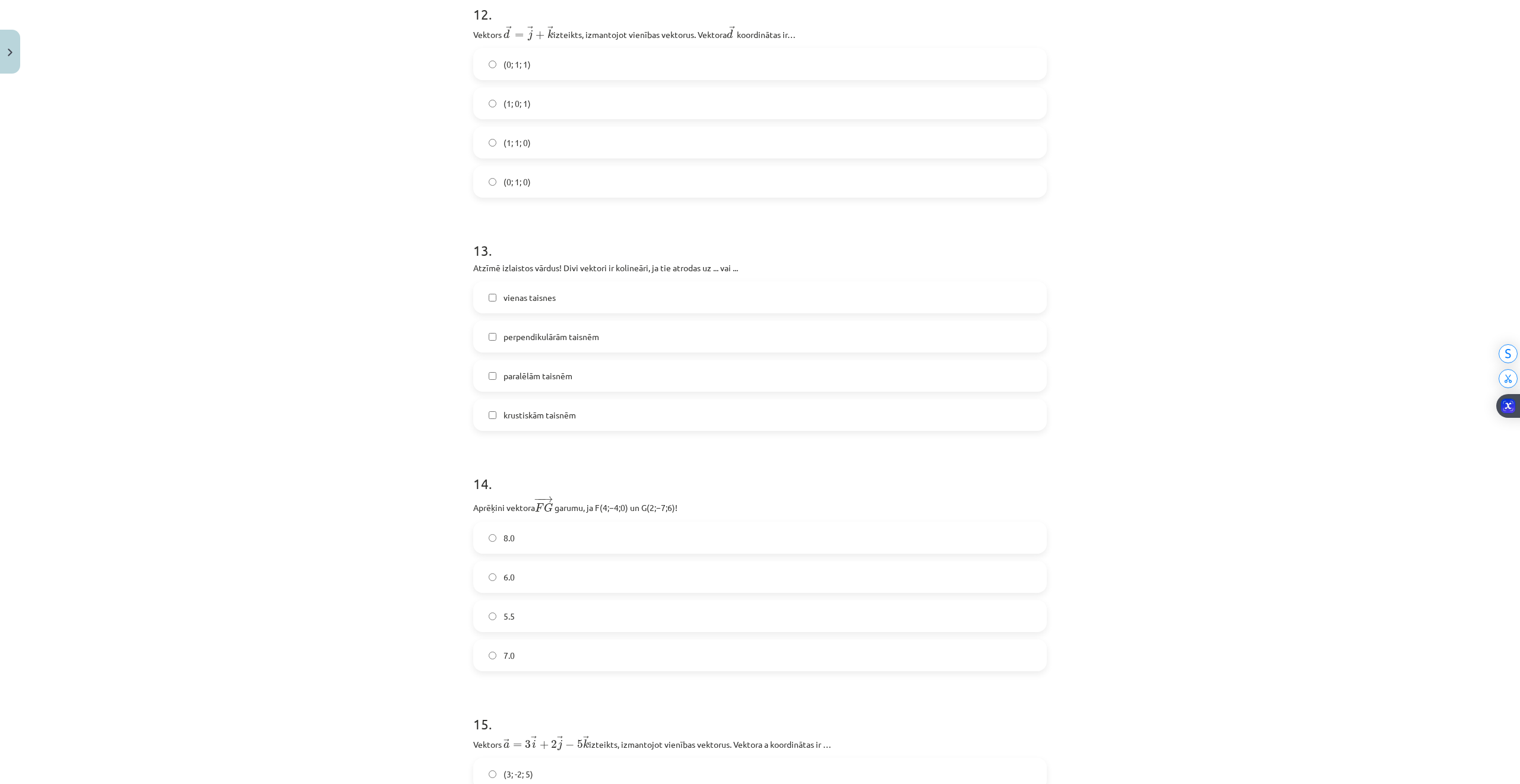
click at [550, 300] on label "vienas taisnes" at bounding box center [760, 297] width 571 height 29
click at [497, 650] on label "7.0" at bounding box center [760, 654] width 571 height 29
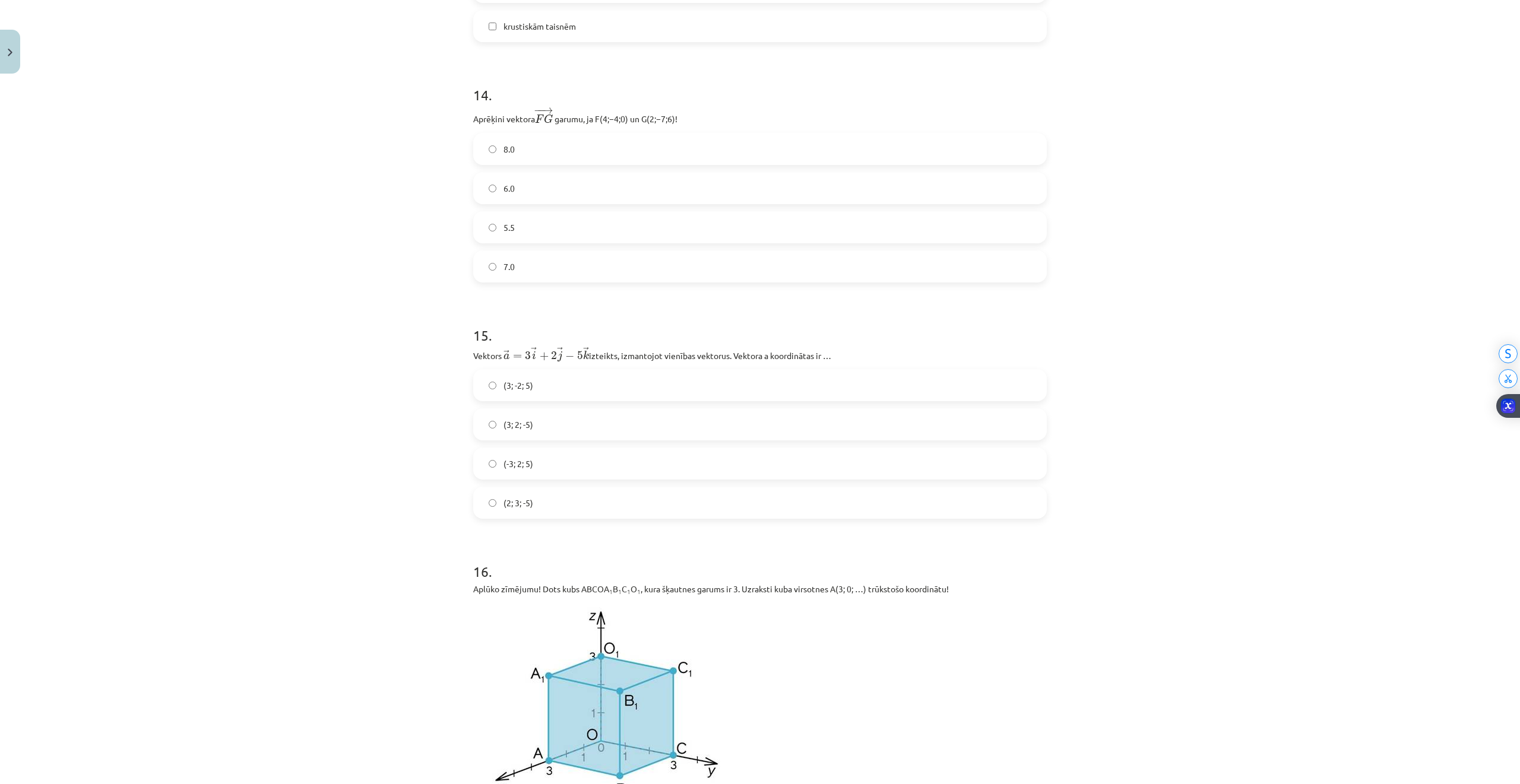
scroll to position [4330, 0]
click at [514, 422] on span "(3; 2; -5)" at bounding box center [518, 417] width 29 height 13
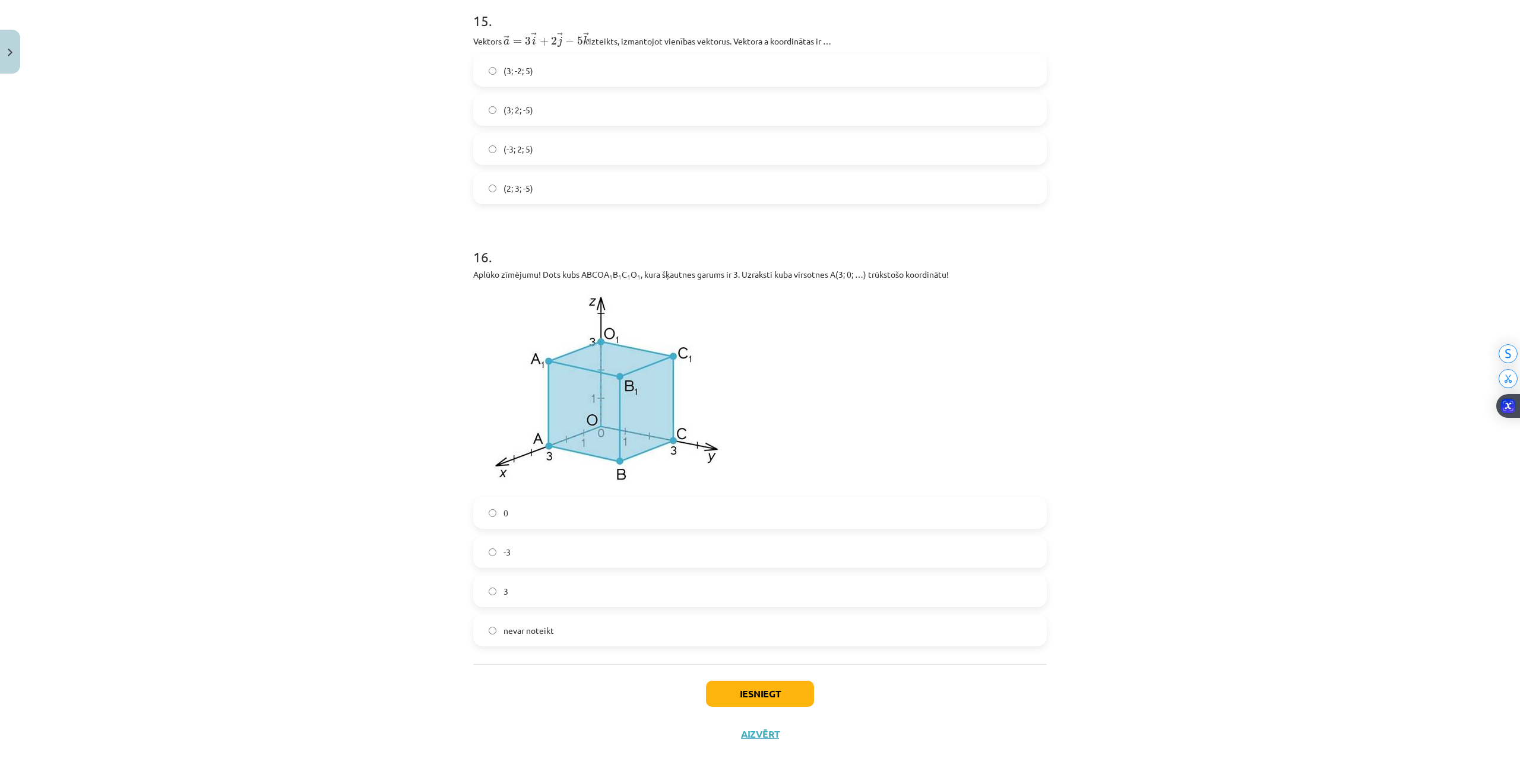
scroll to position [4646, 0]
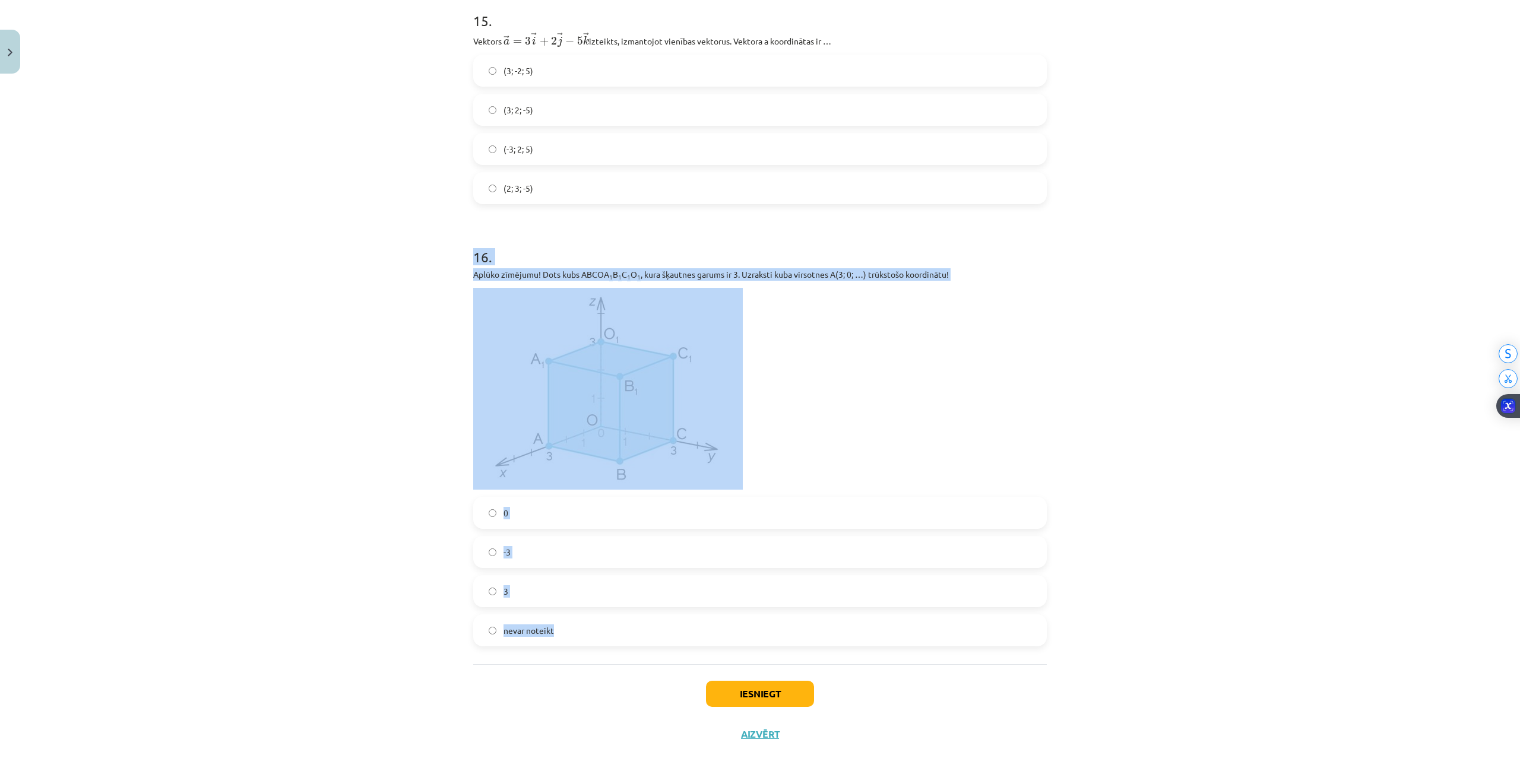
drag, startPoint x: 467, startPoint y: 255, endPoint x: 891, endPoint y: 634, distance: 568.7
click at [891, 634] on div "16 . Aplūko zīmējumu! Dots kubs ABCOA 1 B 1 C 1 O 1 , kura šķautnes garums ir 3…" at bounding box center [760, 436] width 573 height 418
copy div "16 . Aplūko zīmējumu! Dots kubs ABCOA 1 B 1 C 1 O 1 , kura šķautnes garums ir 3…"
click at [478, 513] on label "0" at bounding box center [760, 512] width 571 height 29
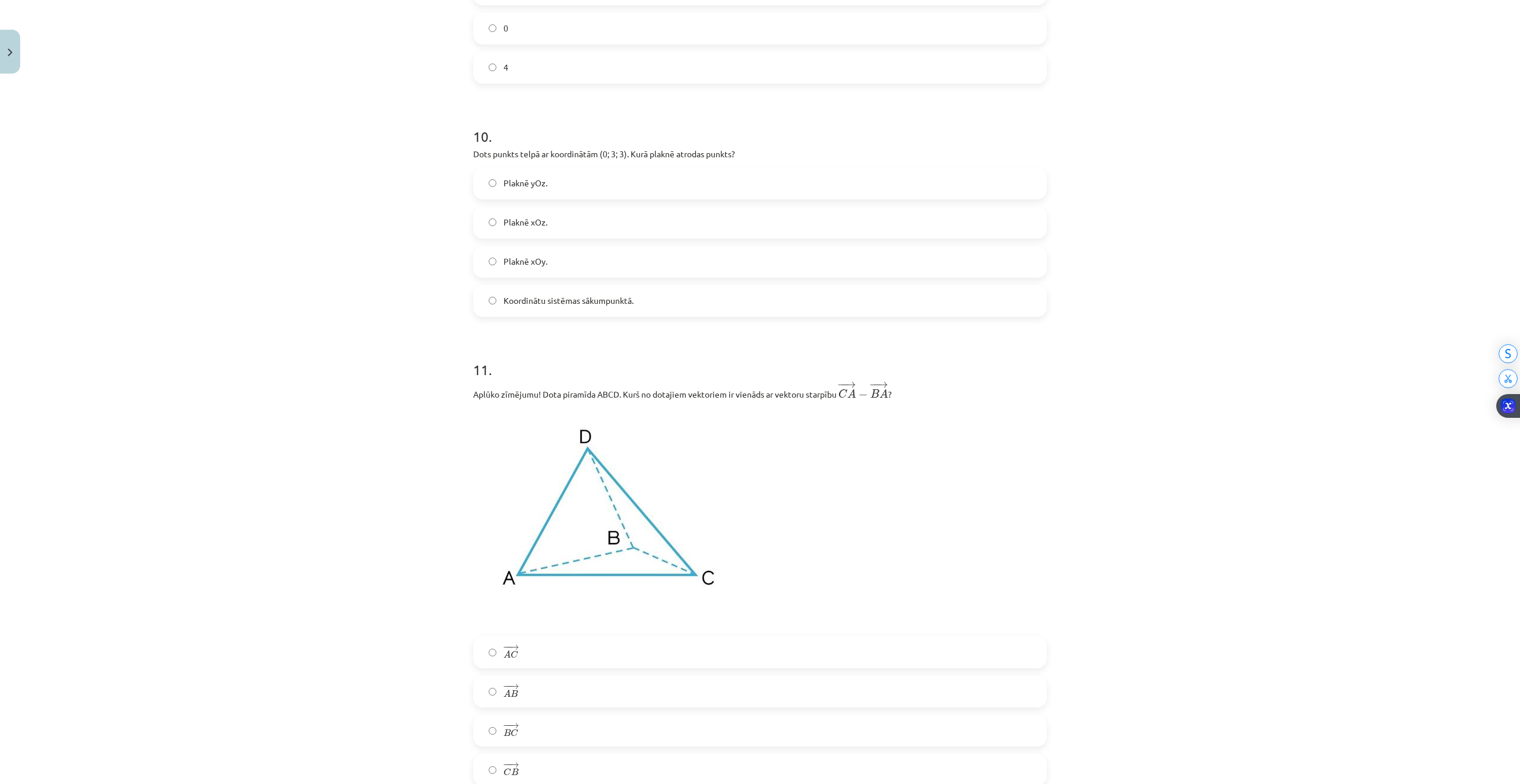
scroll to position [2984, 0]
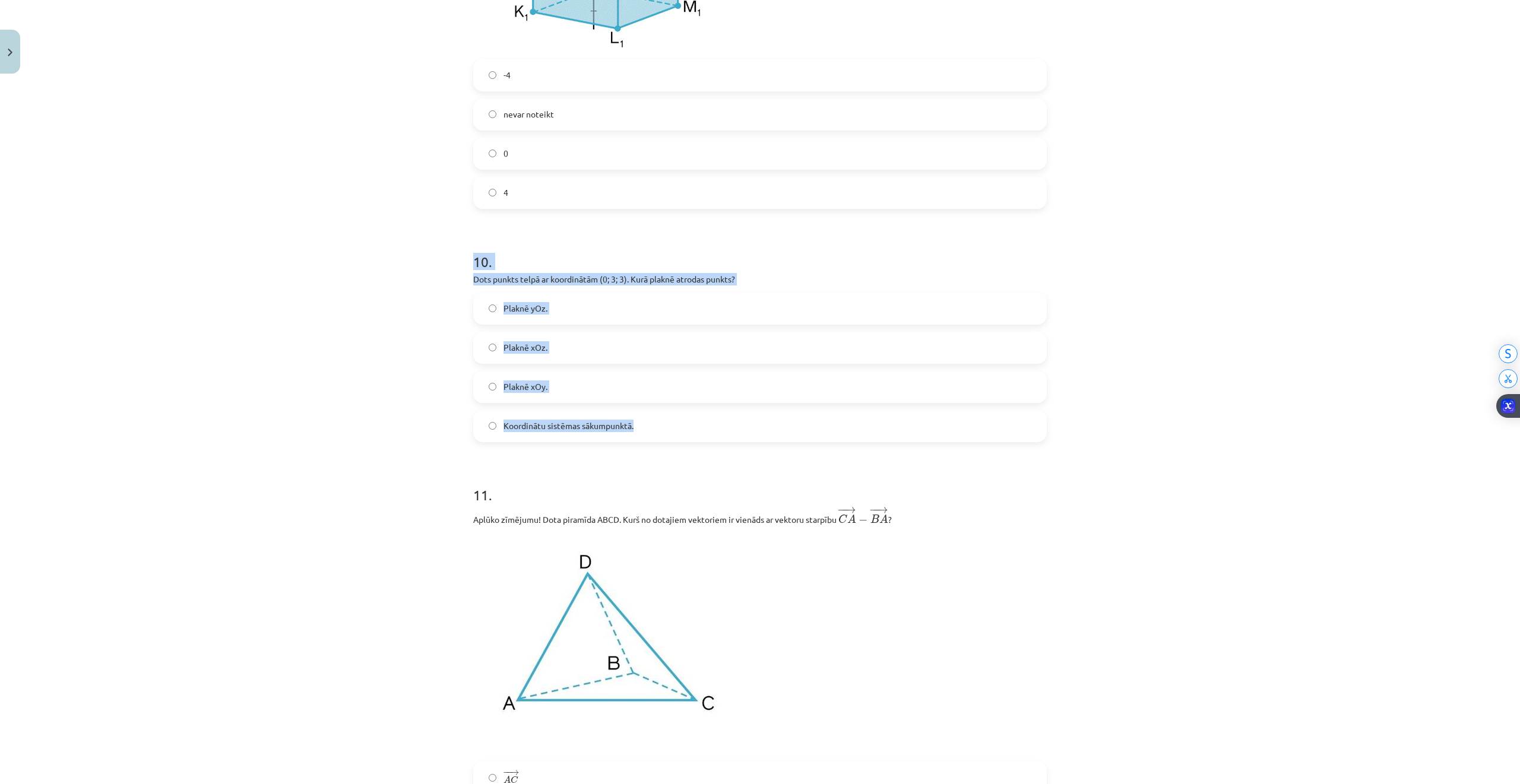
drag, startPoint x: 465, startPoint y: 256, endPoint x: 670, endPoint y: 407, distance: 254.6
click at [673, 418] on div "Mācību tēma: Matemātikas i - 10. klases 1. ieskaites mācību materiāls (a,b) #9 …" at bounding box center [760, 392] width 1520 height 784
copy div "10 . Dots punkts telpā ar koordinātām (0; 3; 3). Kurā plaknē atrodas punkts? Pl…"
click at [481, 353] on label "Plaknē xOz." at bounding box center [760, 347] width 571 height 29
click at [571, 312] on label "Plaknē yOz." at bounding box center [760, 308] width 571 height 29
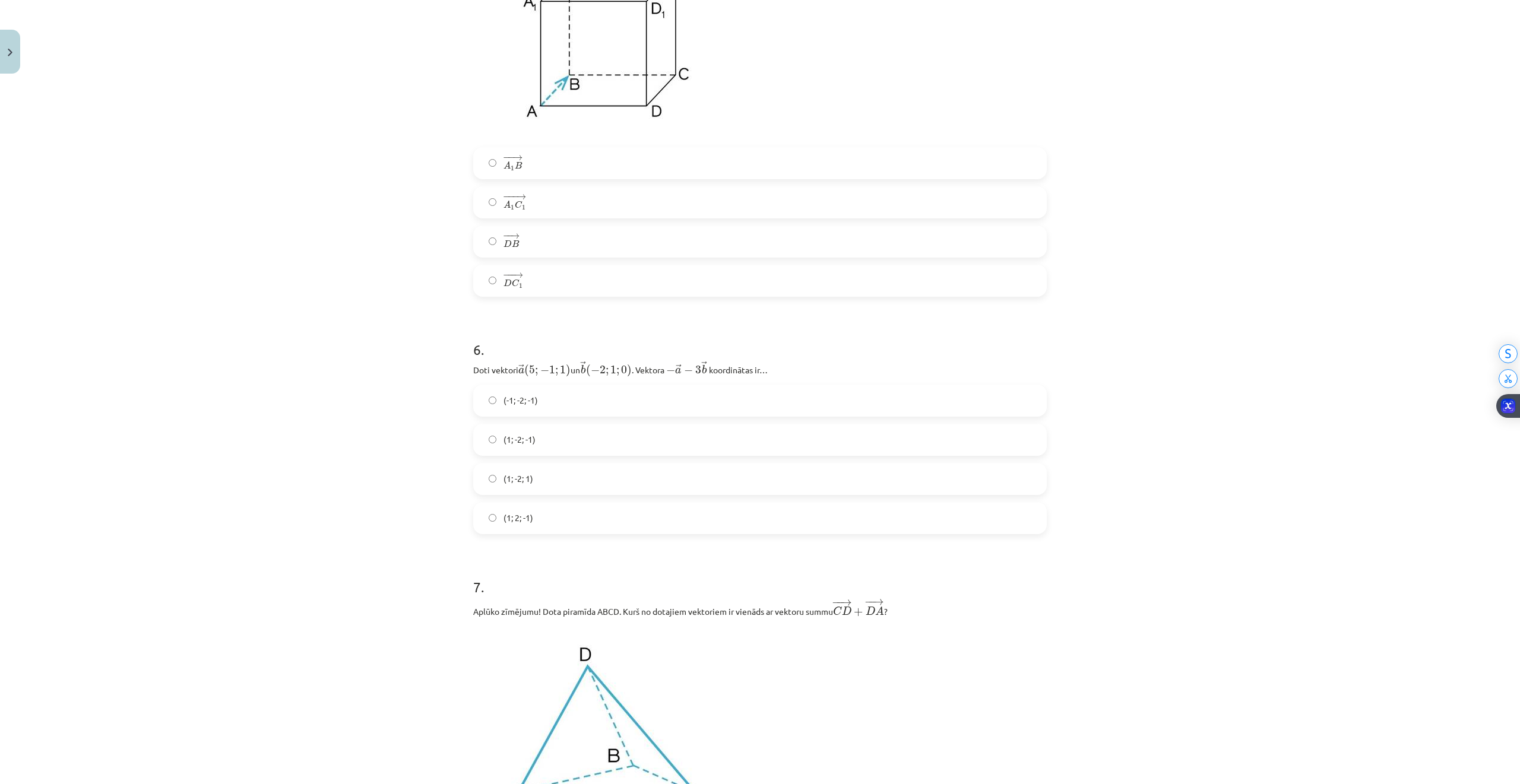
scroll to position [1482, 0]
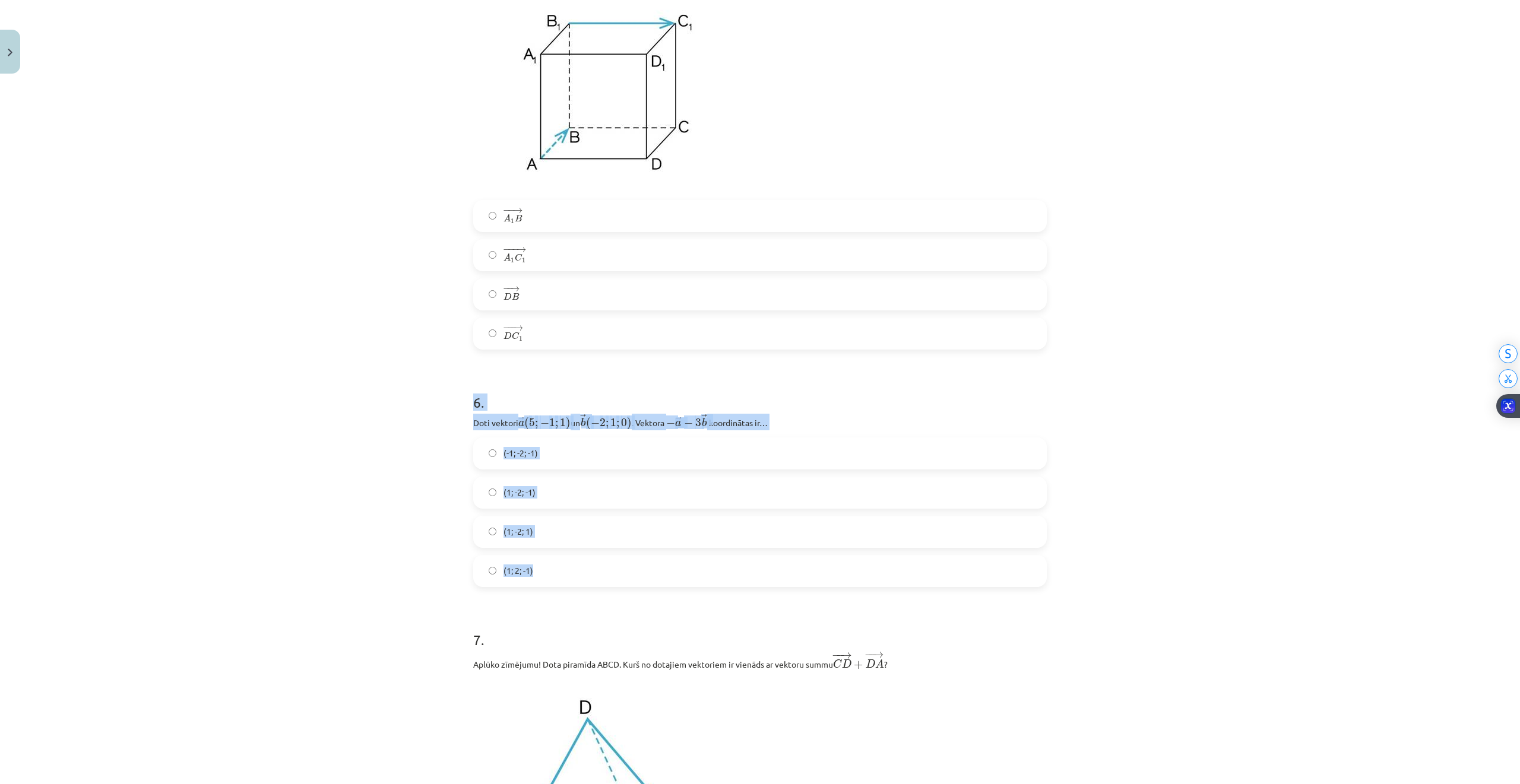
drag, startPoint x: 563, startPoint y: 416, endPoint x: 791, endPoint y: 570, distance: 275.1
copy div "6 . Doti vektori ﻿ → a ( 5 ; − 1 ; 1 ) a → ( 5 ; − 1 ; 1 ) un ﻿ → b ( − 2 ; 1 ;…"
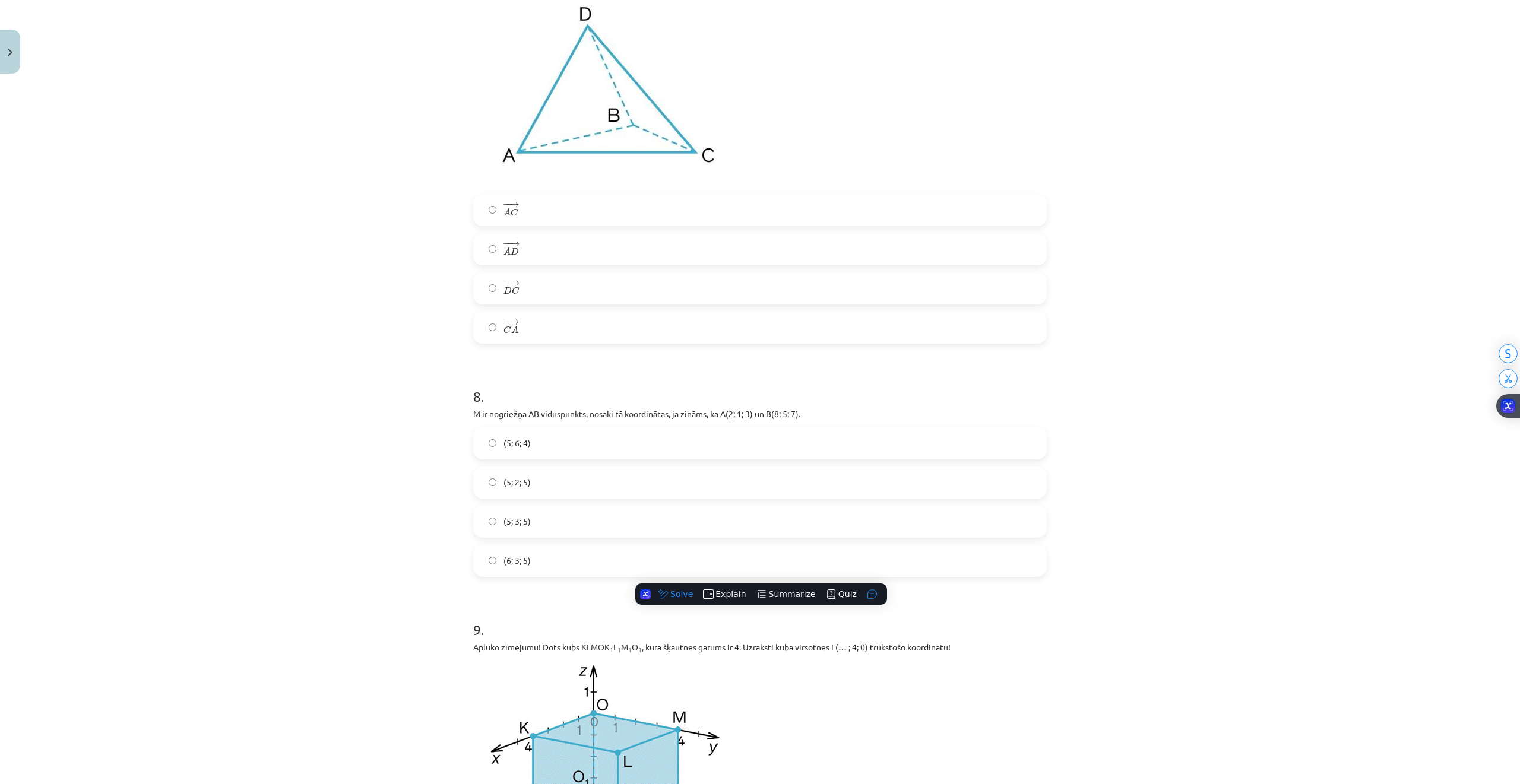
scroll to position [2194, 0]
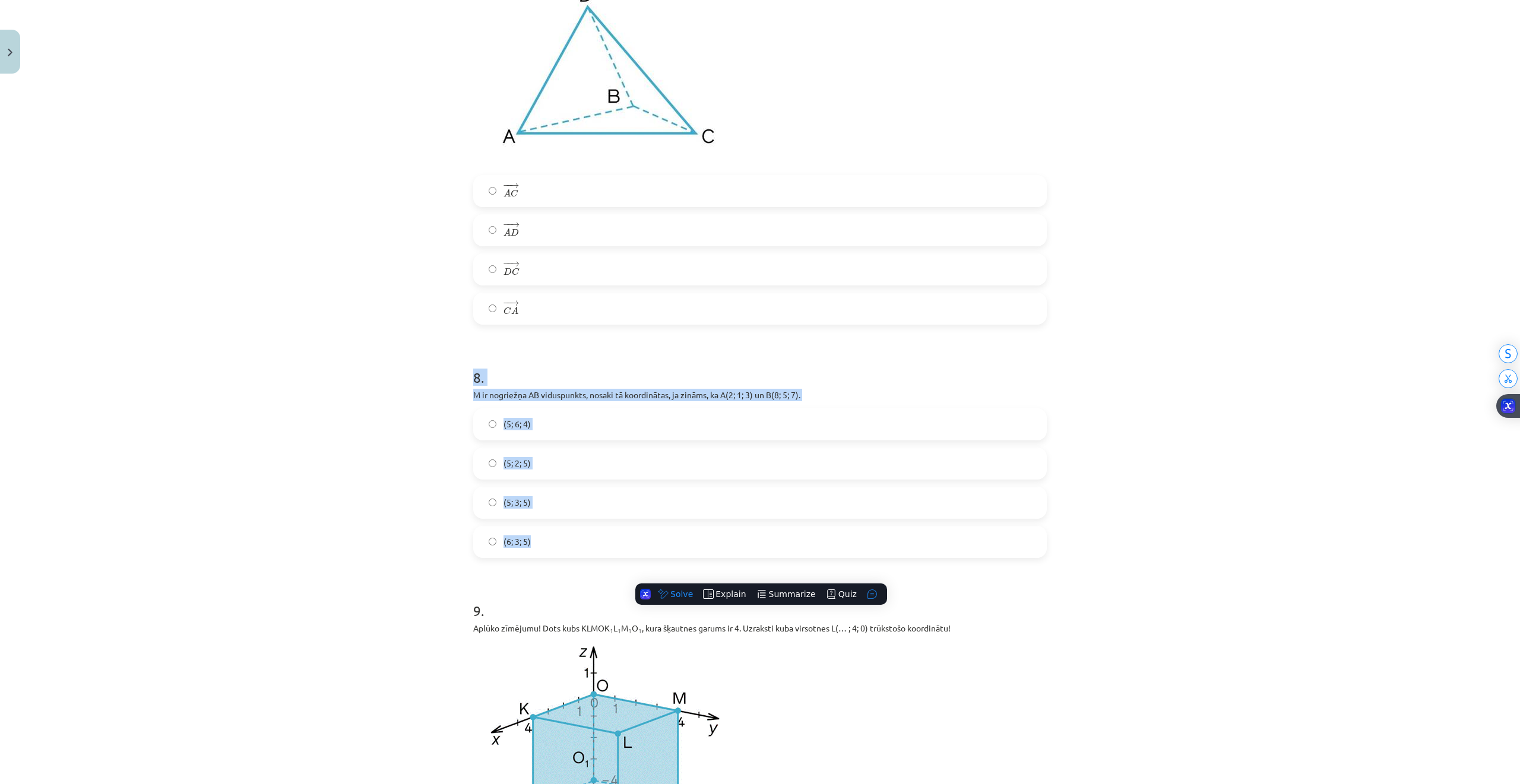
drag, startPoint x: 462, startPoint y: 368, endPoint x: 664, endPoint y: 546, distance: 269.2
click at [664, 549] on div "32 XP Saņemsi Sarežģīts 281 pilda Apraksts Uzdevums Palīdzība 1 . Aplūko zīmēju…" at bounding box center [759, 541] width 587 height 5313
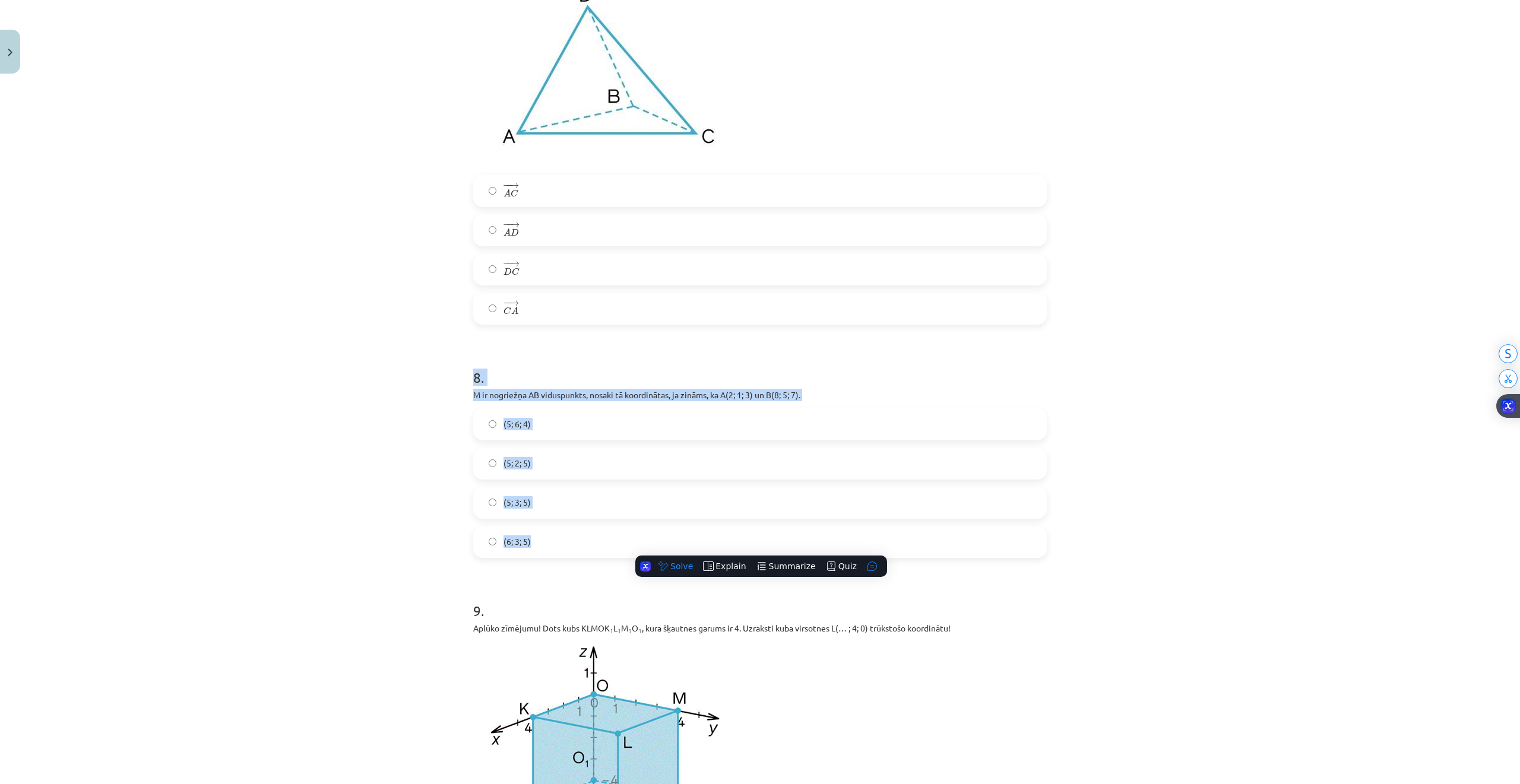
copy div "8 . M ir nogriežņa AB viduspunkts, nosaki tā koordinātas, ja zināms, ka A(2; 1;…"
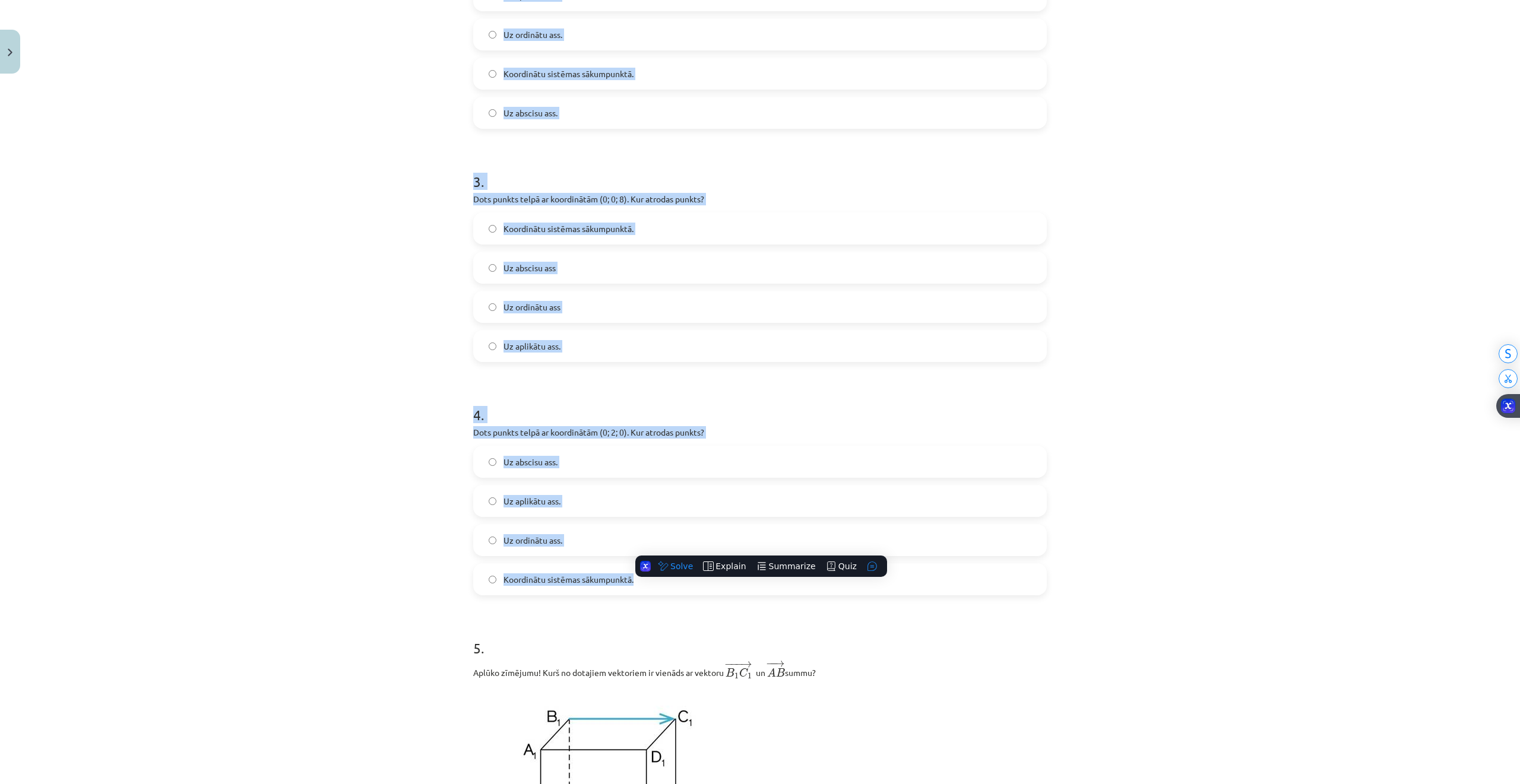
scroll to position [848, 0]
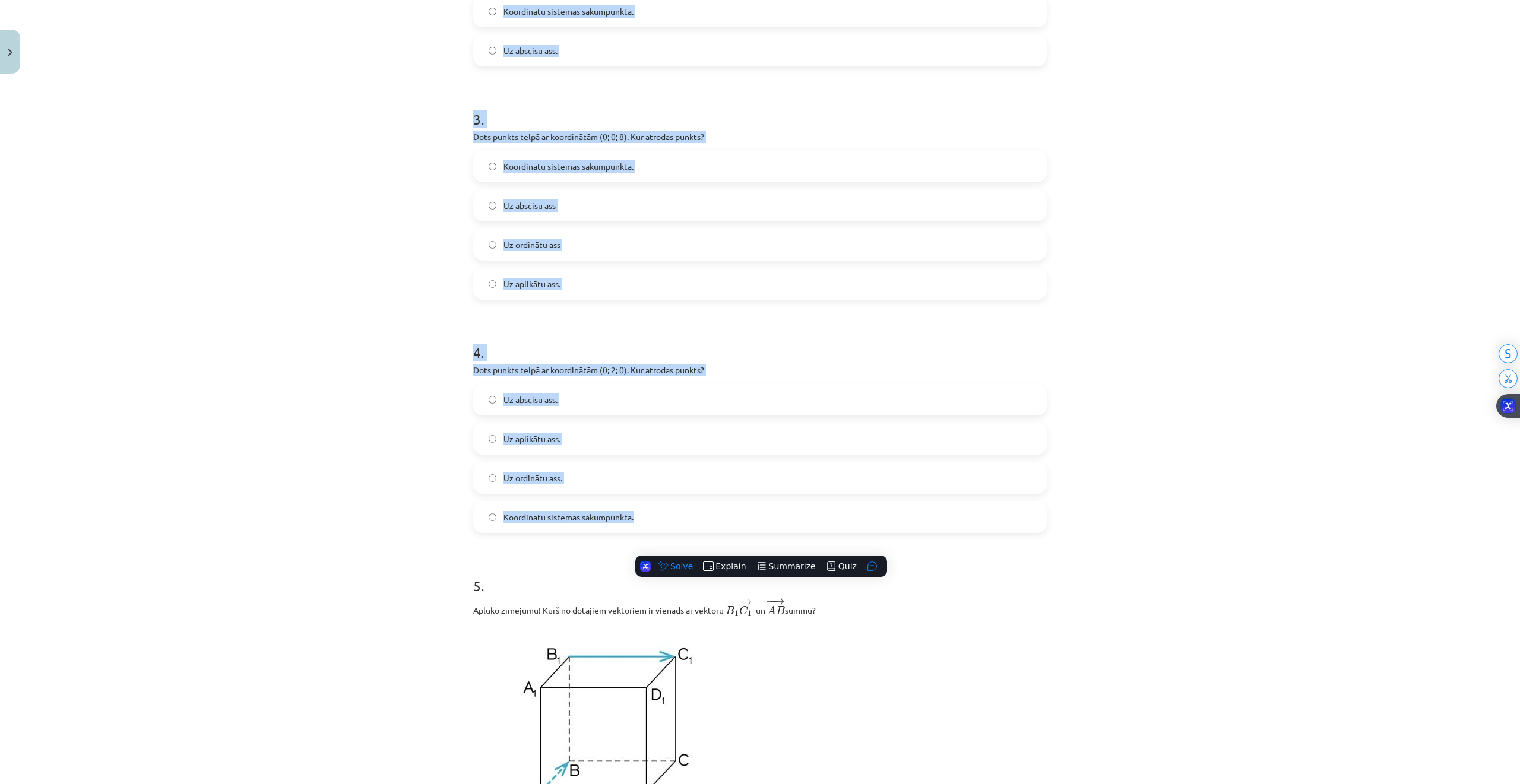
drag, startPoint x: 475, startPoint y: 350, endPoint x: 650, endPoint y: 521, distance: 244.7
copy form "2 . Dots punkts telpā ar koordinātām (0; 0; 0). Kur atrodas punkts? Uz aplikātu…"
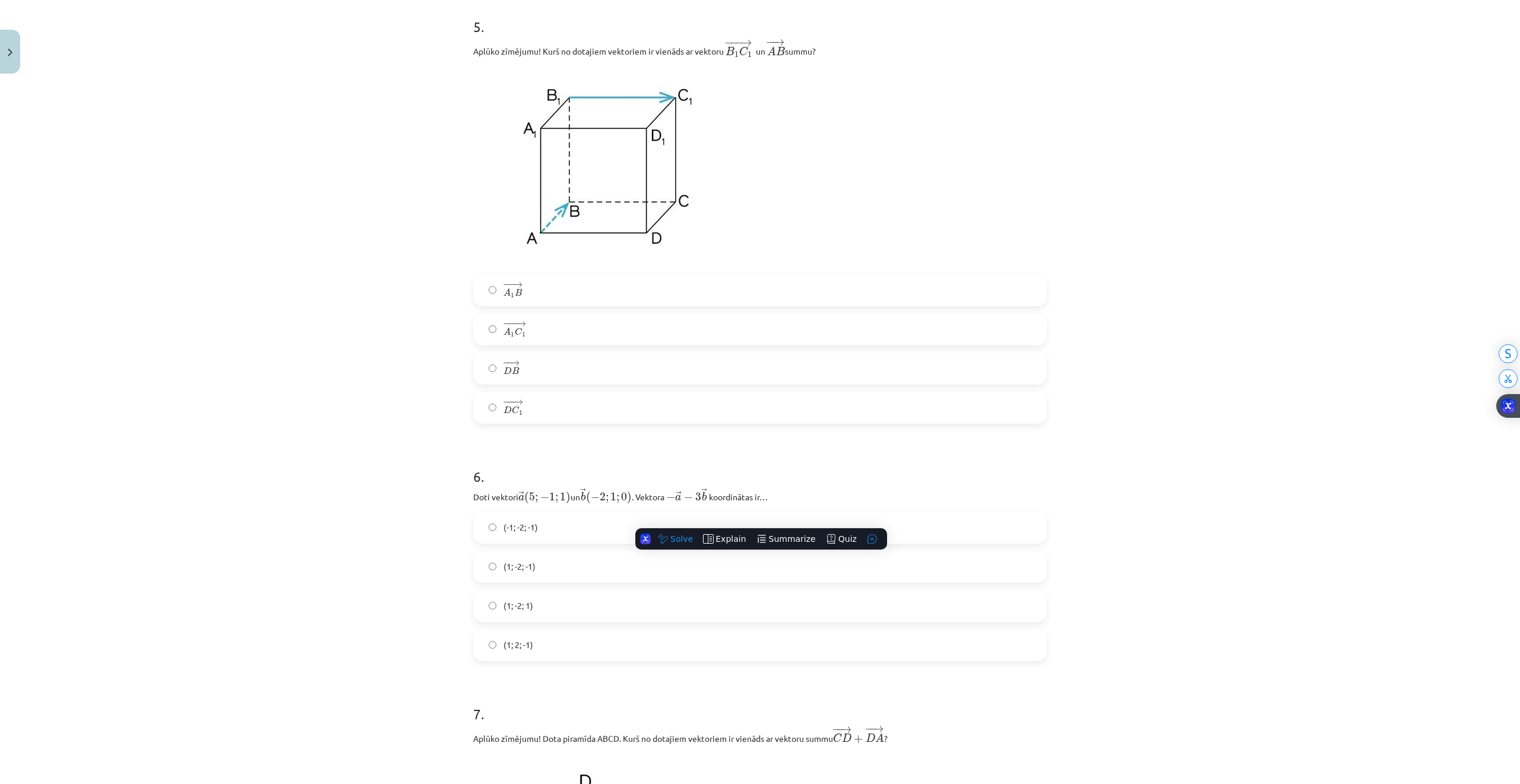
scroll to position [1798, 0]
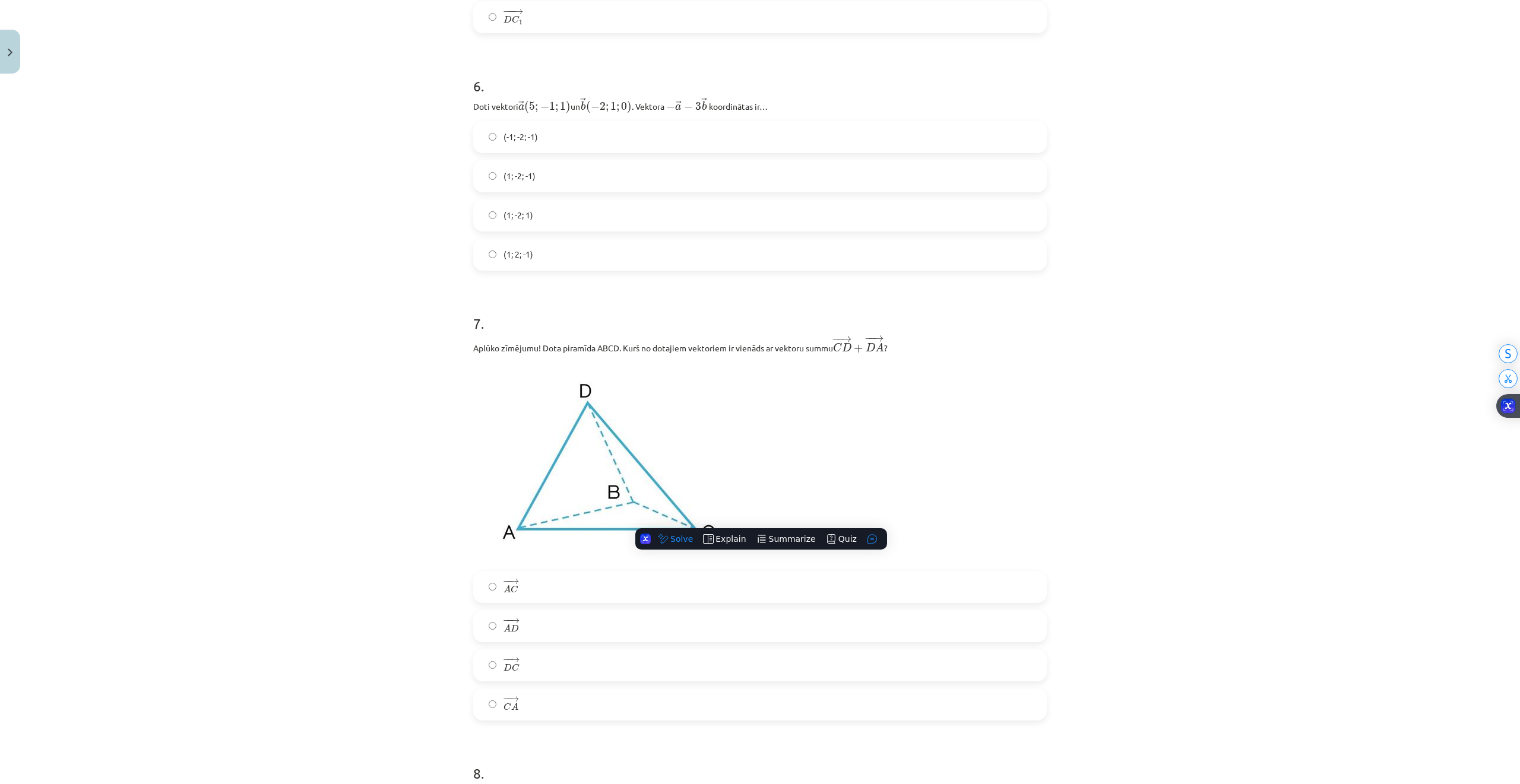
click at [492, 146] on label "(-1; -2; -1)" at bounding box center [760, 137] width 571 height 29
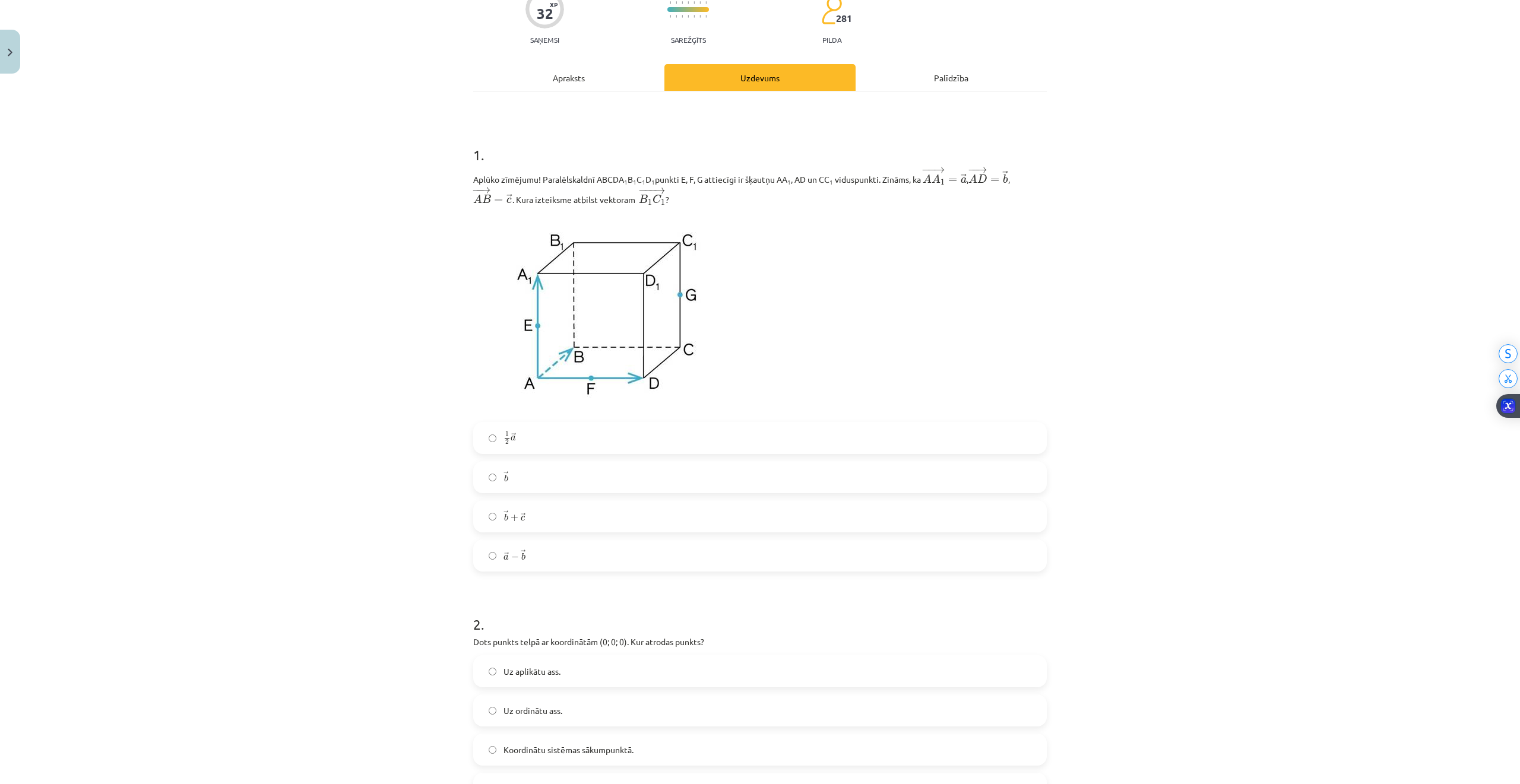
scroll to position [317, 0]
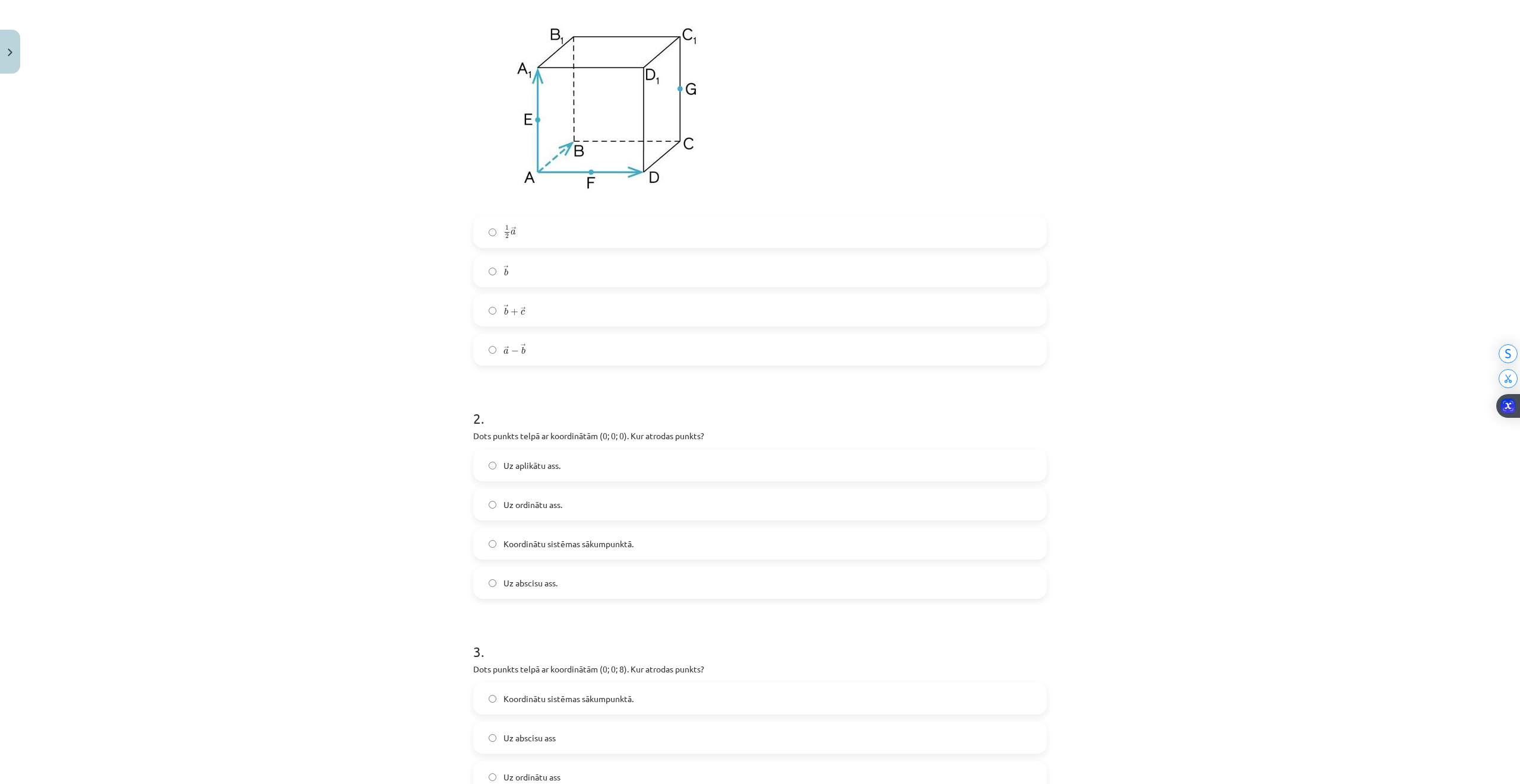
click at [504, 539] on span "Koordinātu sistēmas sākumpunktā." at bounding box center [568, 544] width 130 height 13
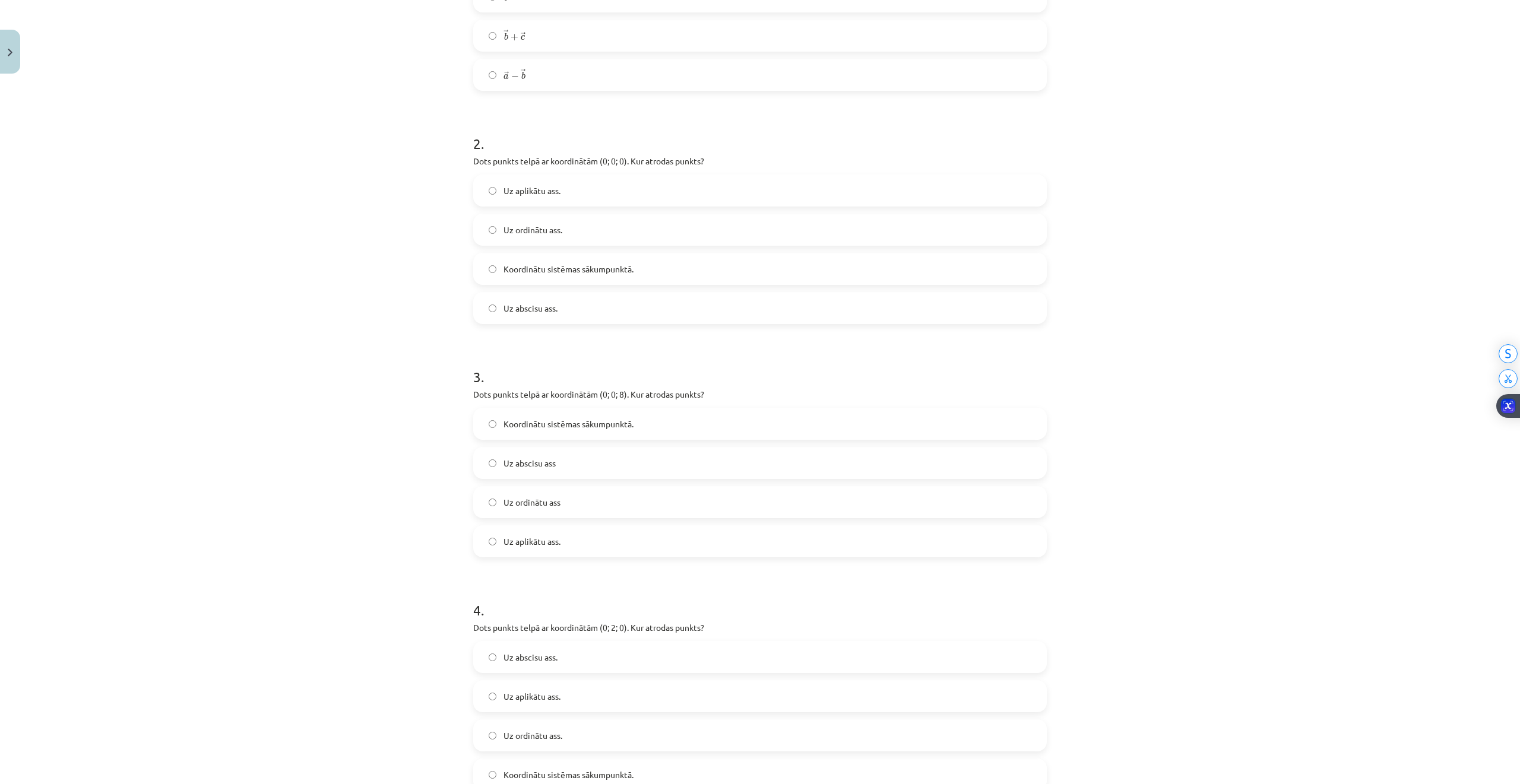
scroll to position [632, 0]
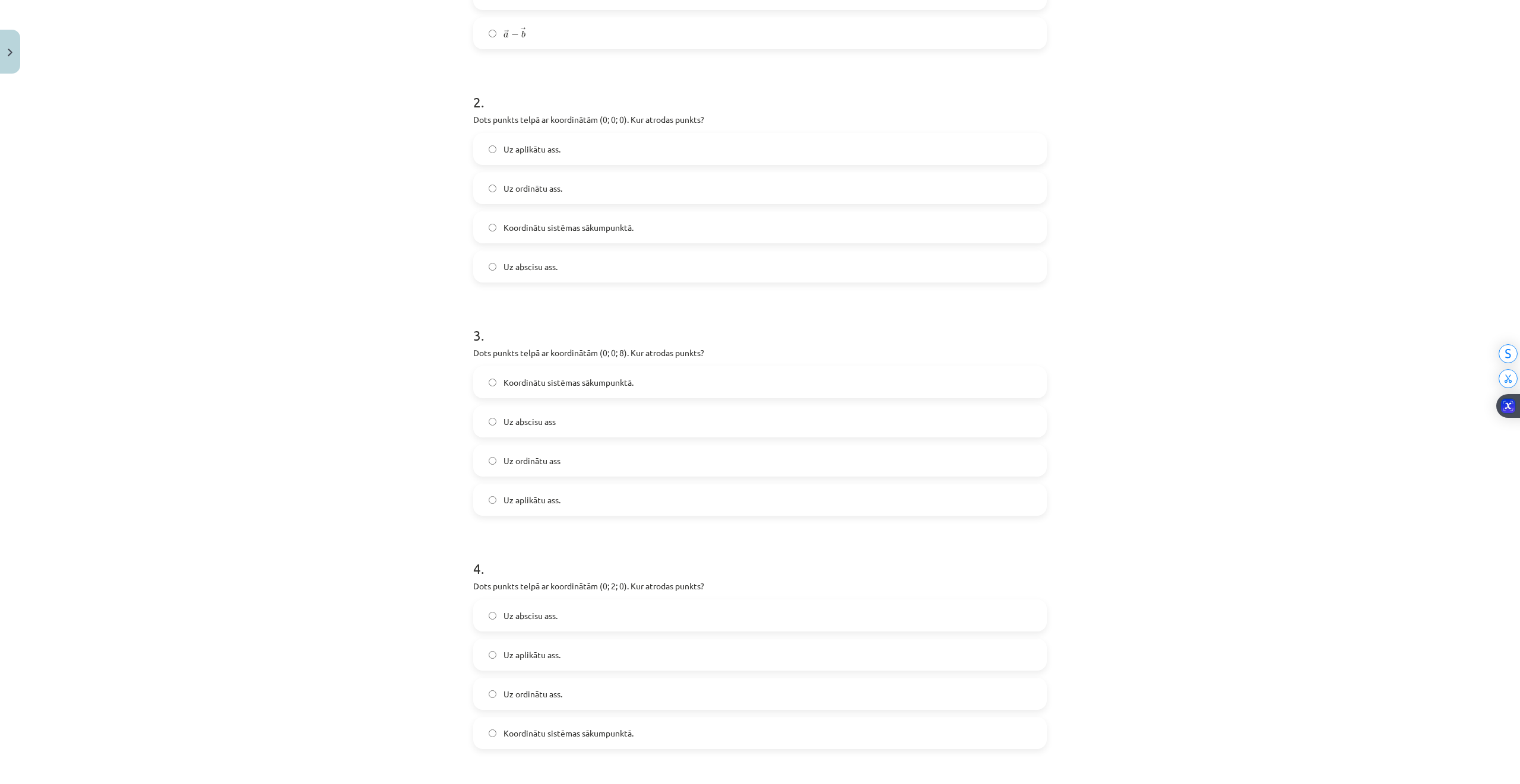
click at [552, 421] on label "Uz abscisu ass" at bounding box center [760, 420] width 571 height 29
click at [506, 503] on span "Uz aplikātu ass." at bounding box center [532, 499] width 57 height 13
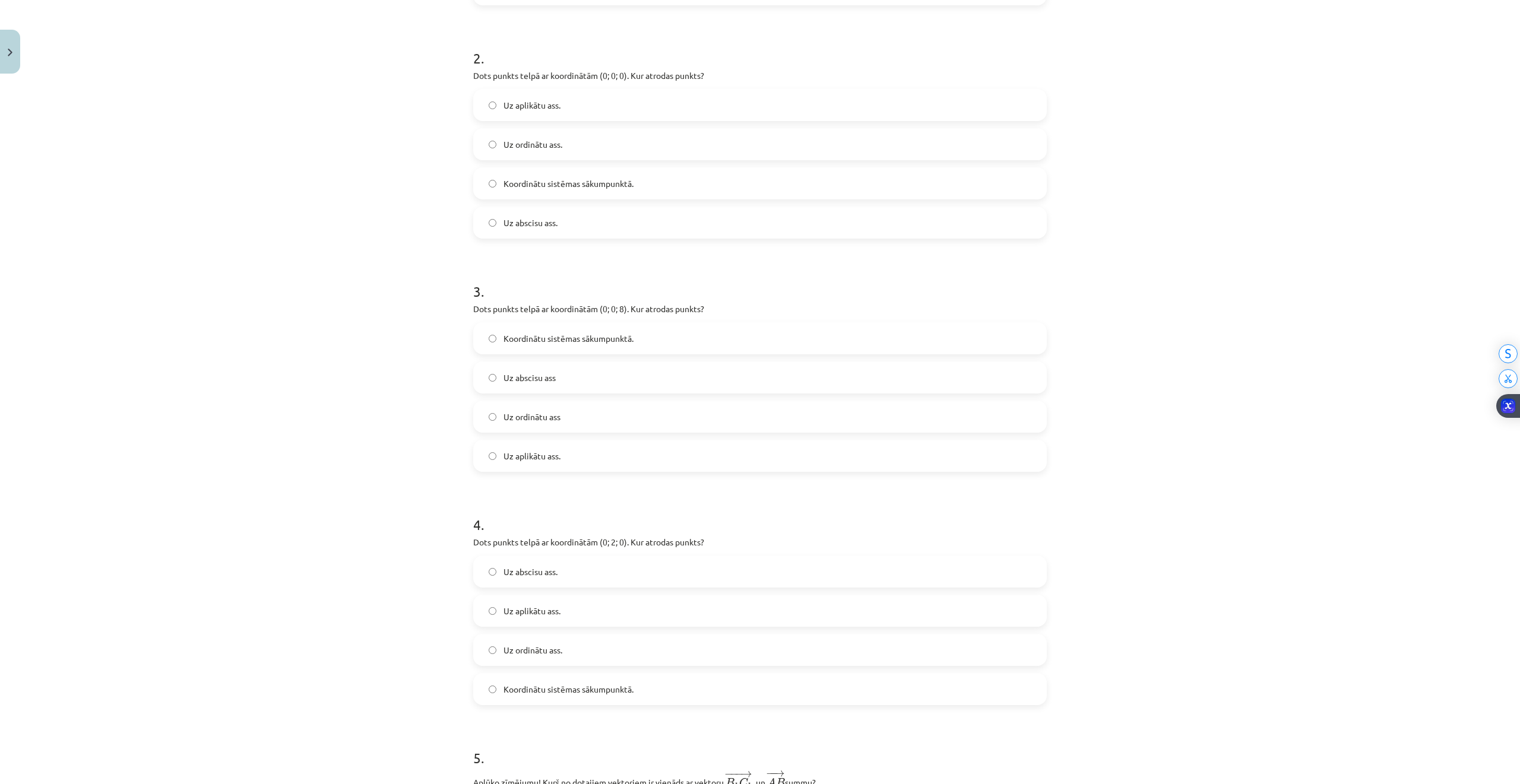
scroll to position [870, 0]
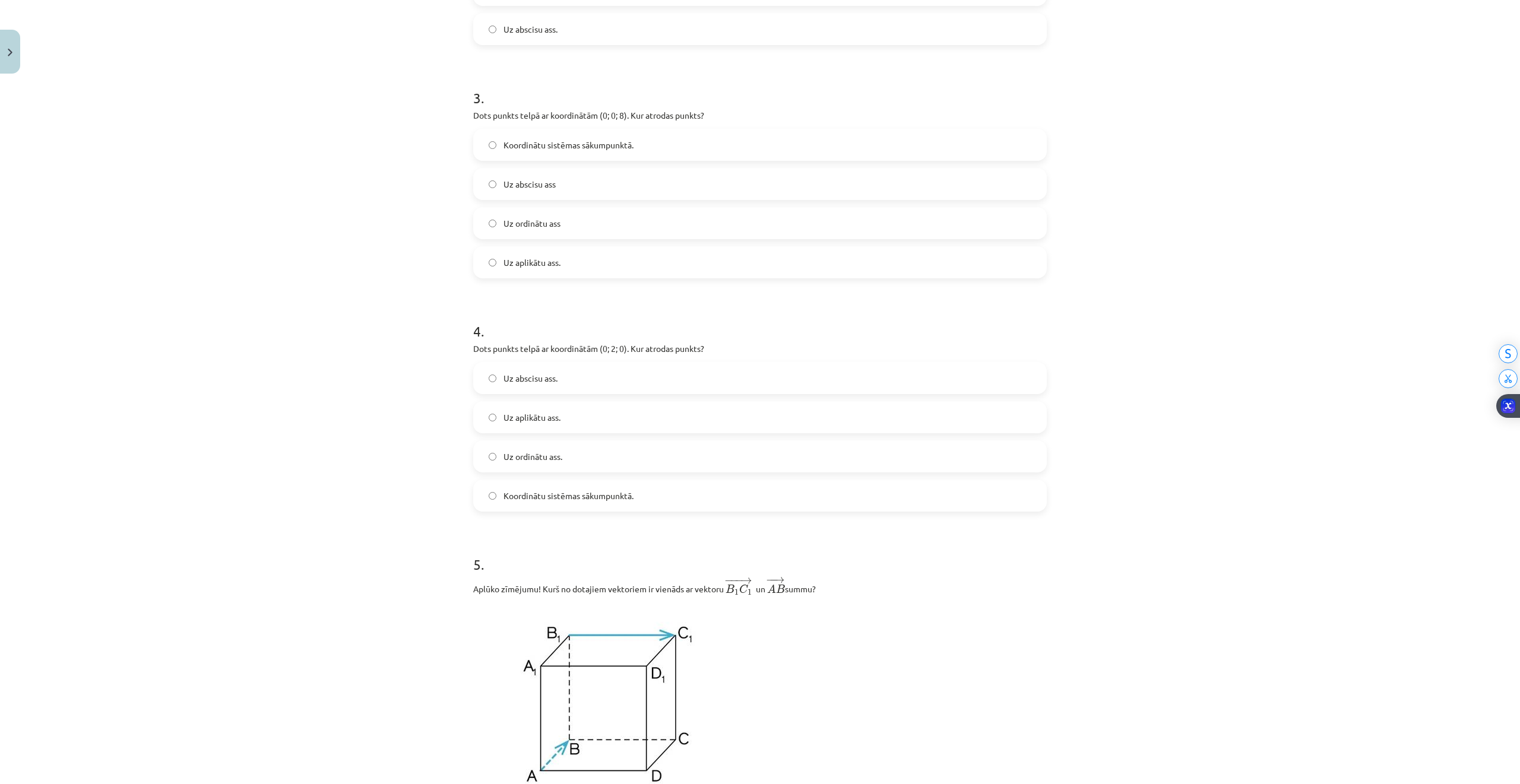
click at [568, 459] on label "Uz ordinātu ass." at bounding box center [760, 456] width 571 height 29
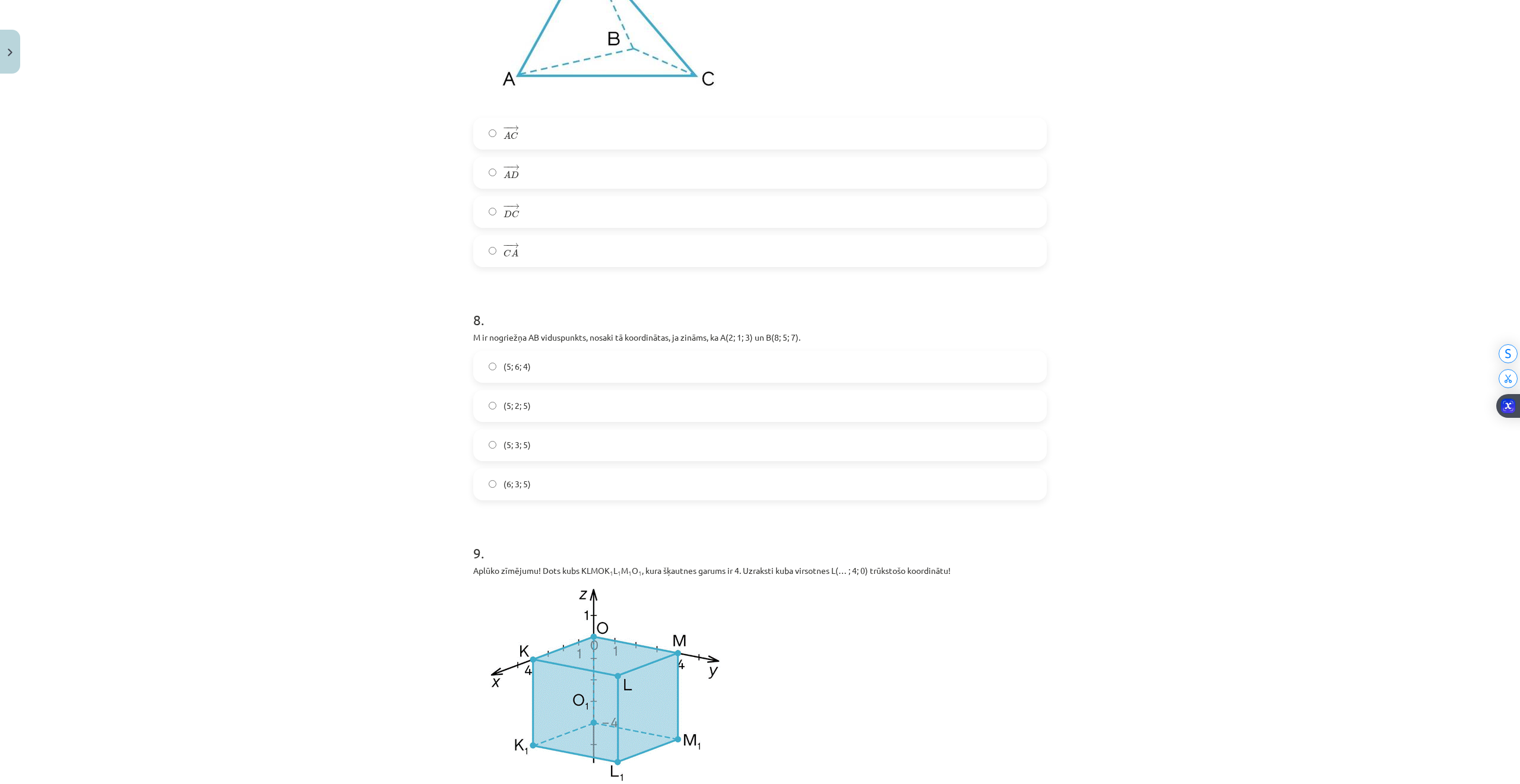
scroll to position [1978, 0]
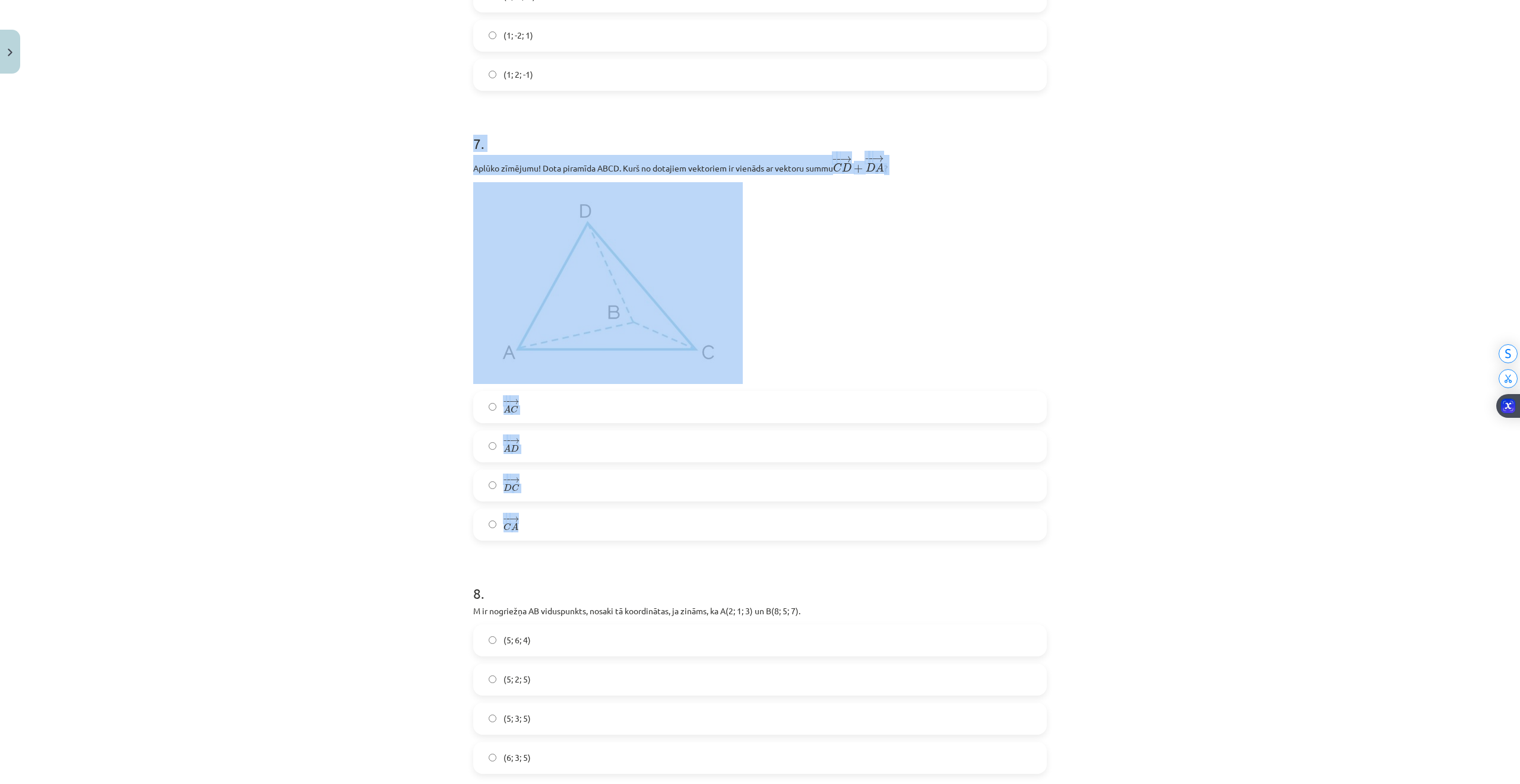
drag, startPoint x: 468, startPoint y: 142, endPoint x: 635, endPoint y: 518, distance: 411.4
click at [635, 518] on div "7 . Aplūko zīmējumu! Dota piramīda ABCD. Kurš no dotajiem vektoriem ir vienāds …" at bounding box center [760, 328] width 573 height 426
copy div "7 . Aplūko zīmējumu! Dota piramīda ABCD. Kurš no dotajiem vektoriem ir vienāds …"
click at [576, 307] on img at bounding box center [608, 282] width 270 height 202
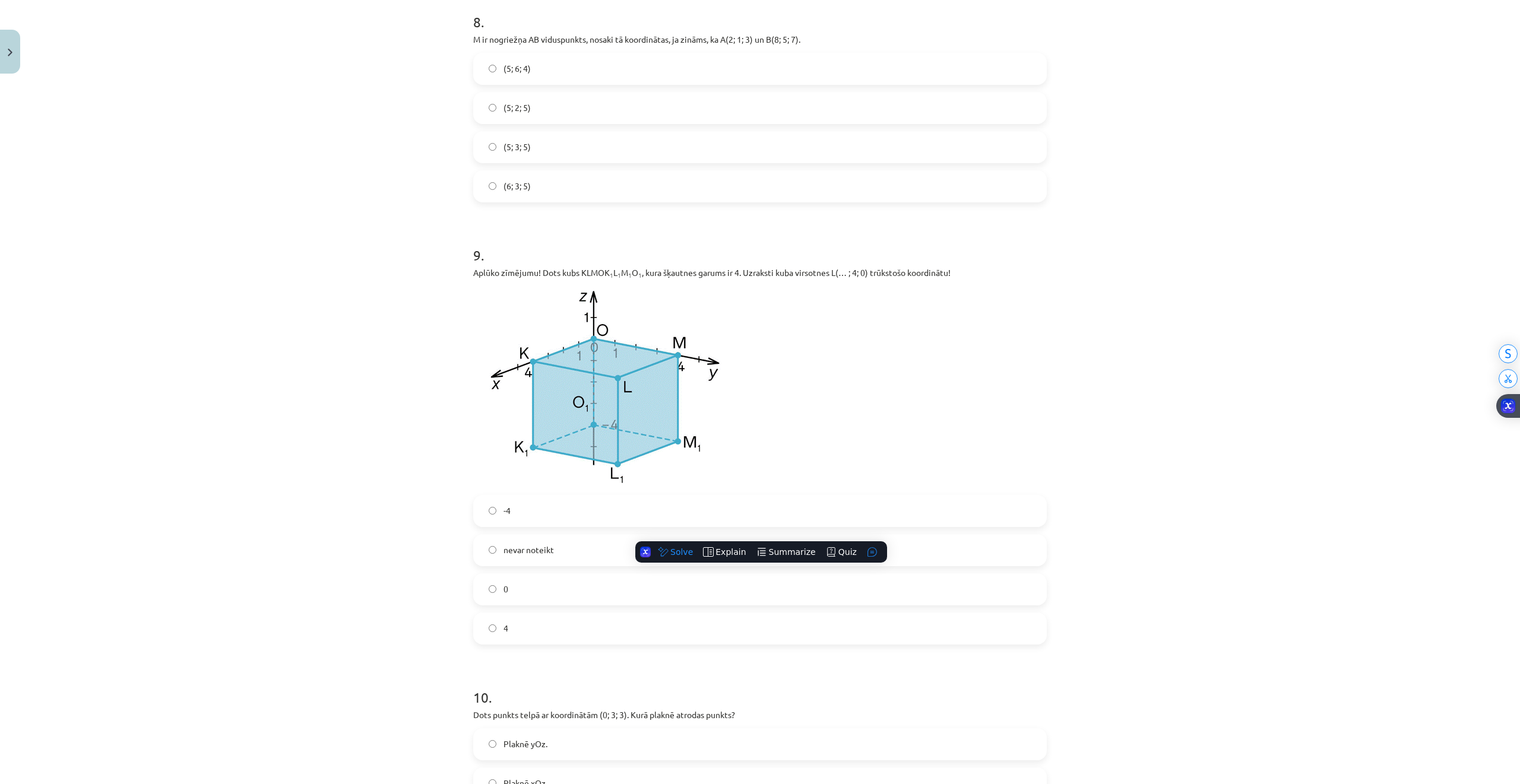
scroll to position [2611, 0]
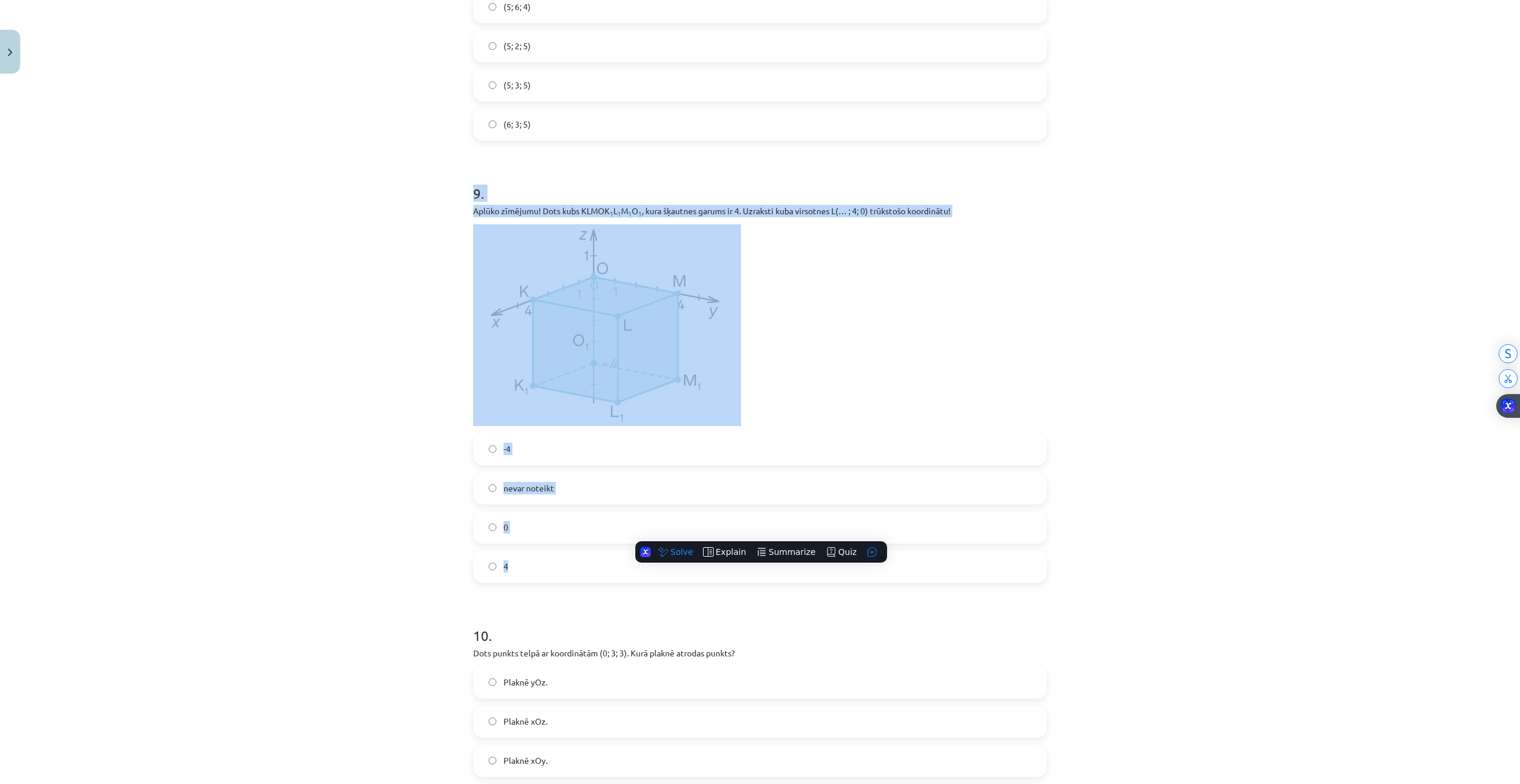
drag, startPoint x: 463, startPoint y: 193, endPoint x: 545, endPoint y: 561, distance: 377.0
click at [545, 561] on div "32 XP Saņemsi Sarežģīts 281 pilda Apraksts Uzdevums Palīdzība 1 . Aplūko zīmēju…" at bounding box center [759, 124] width 587 height 5313
copy div "9 . Aplūko zīmējumu! Dots kubs KLMOK 1 L 1 M 1 O 1 , kura šķautnes garums ir 4.…"
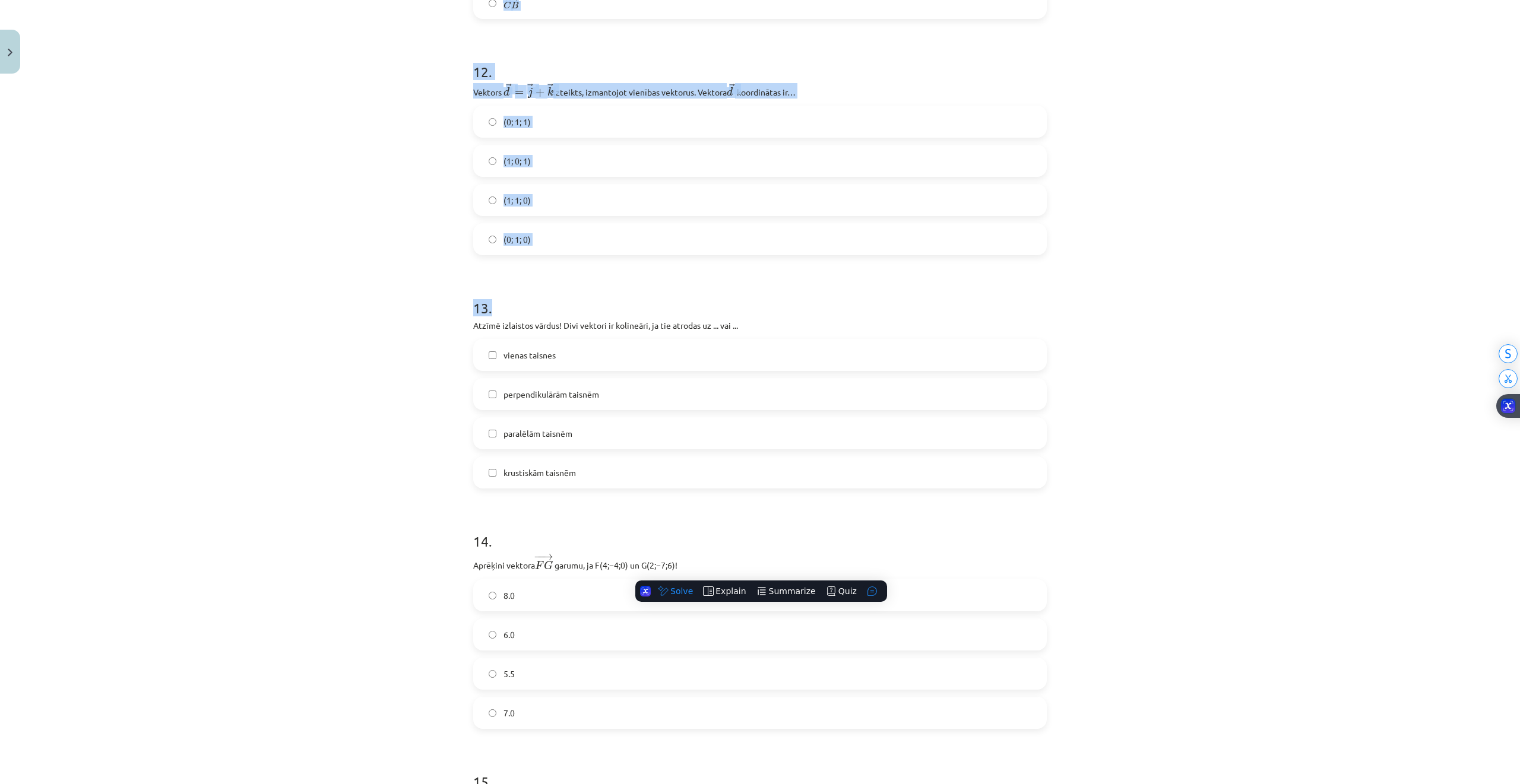
drag, startPoint x: 468, startPoint y: 312, endPoint x: 869, endPoint y: 279, distance: 402.4
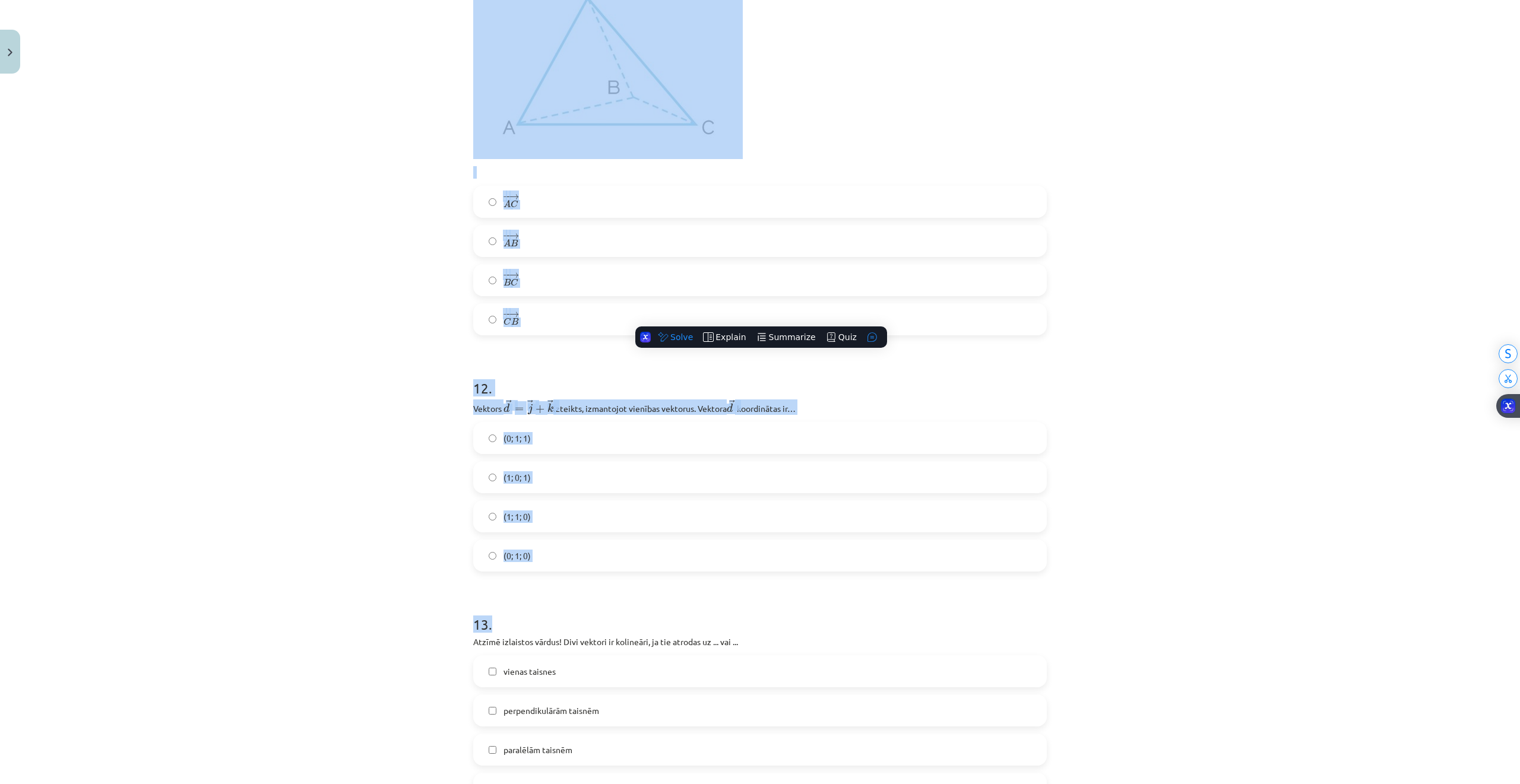
click at [1240, 402] on div "Mācību tēma: Matemātikas i - 10. klases 1. ieskaites mācību materiāls (a,b) #9 …" at bounding box center [760, 392] width 1520 height 784
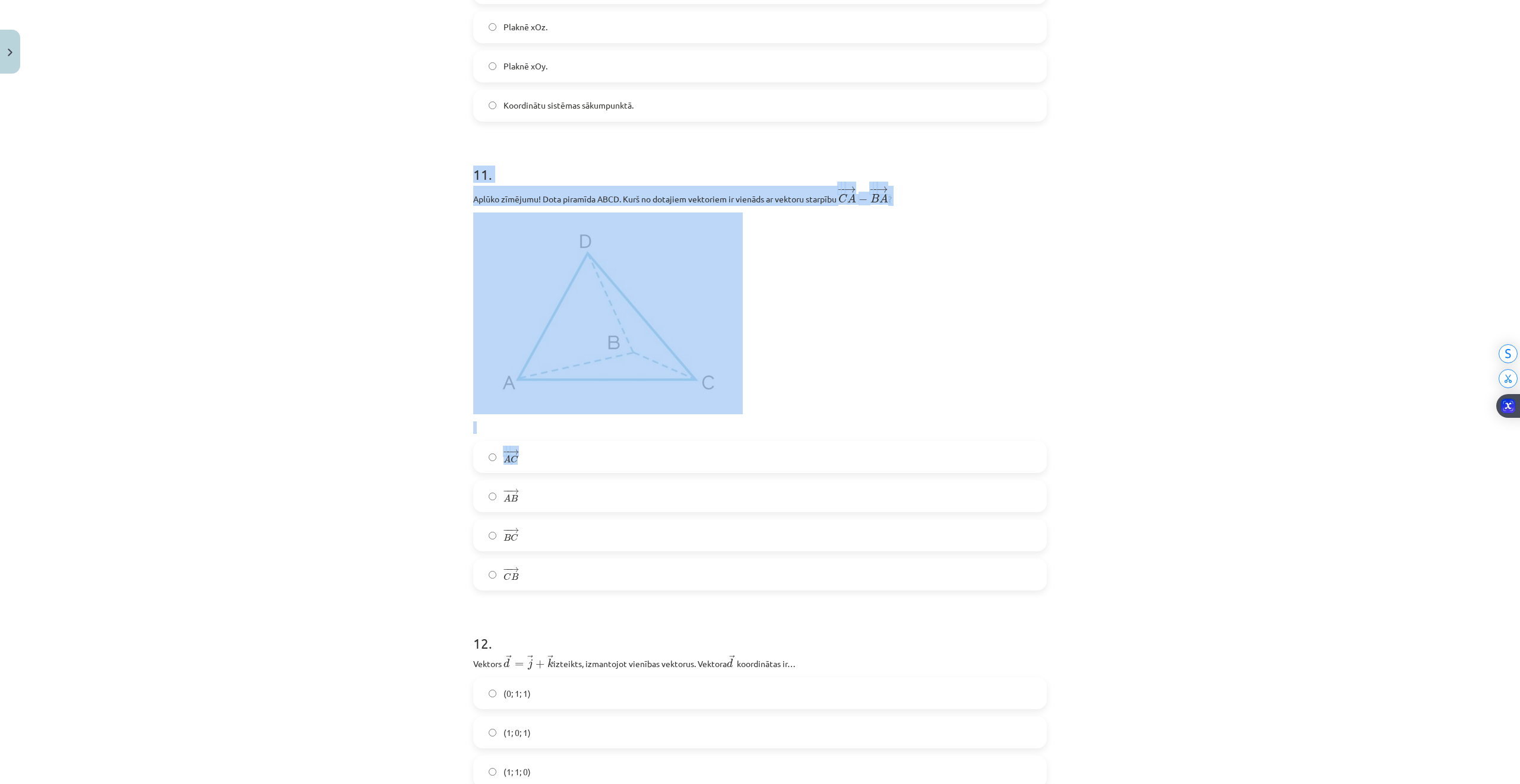
scroll to position [3323, 0]
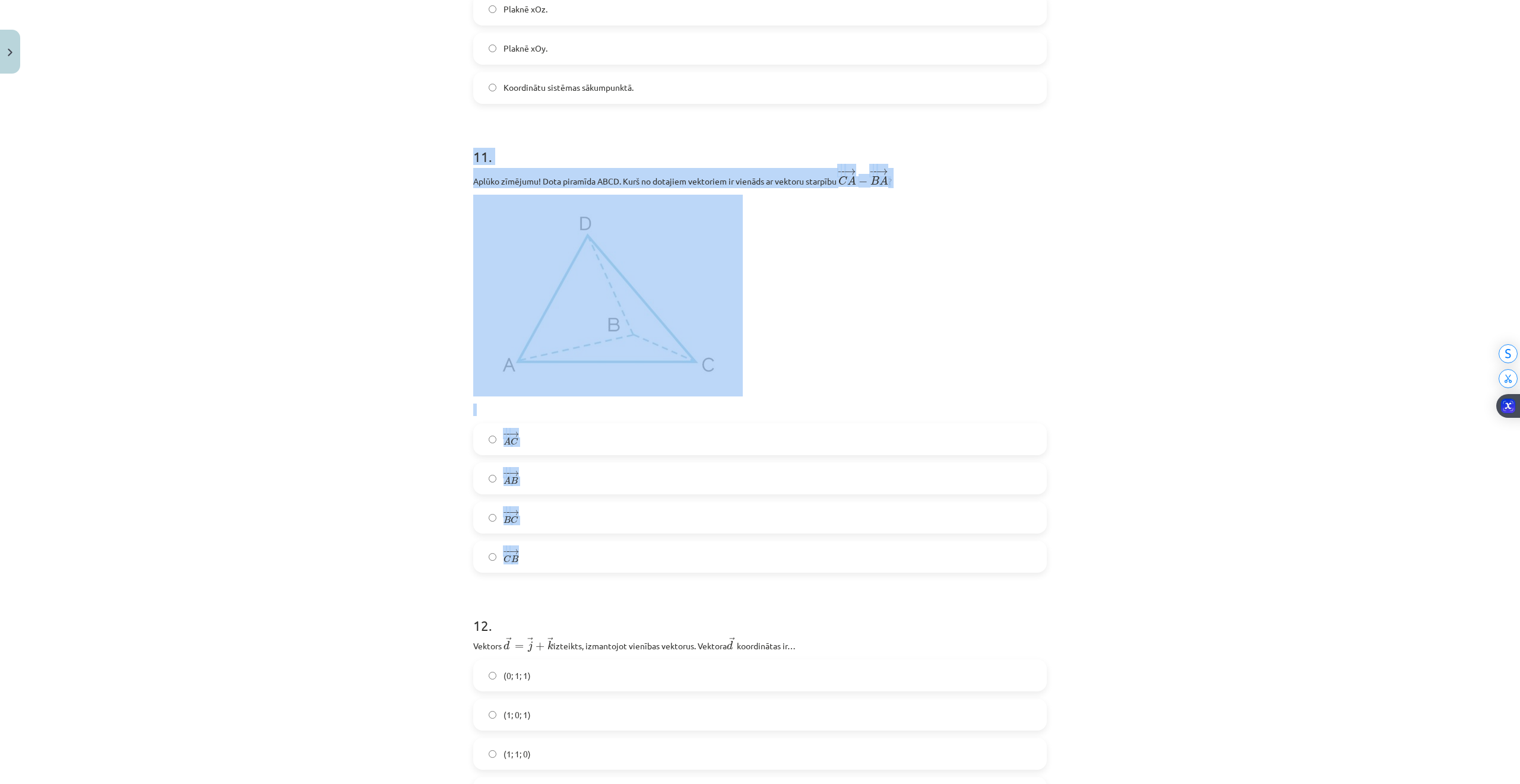
drag, startPoint x: 468, startPoint y: 395, endPoint x: 937, endPoint y: 557, distance: 496.2
copy div "11 . Aplūko zīmējumu! Dota piramīda ABCD. Kurš no dotajiem vektoriem ir vienāds…"
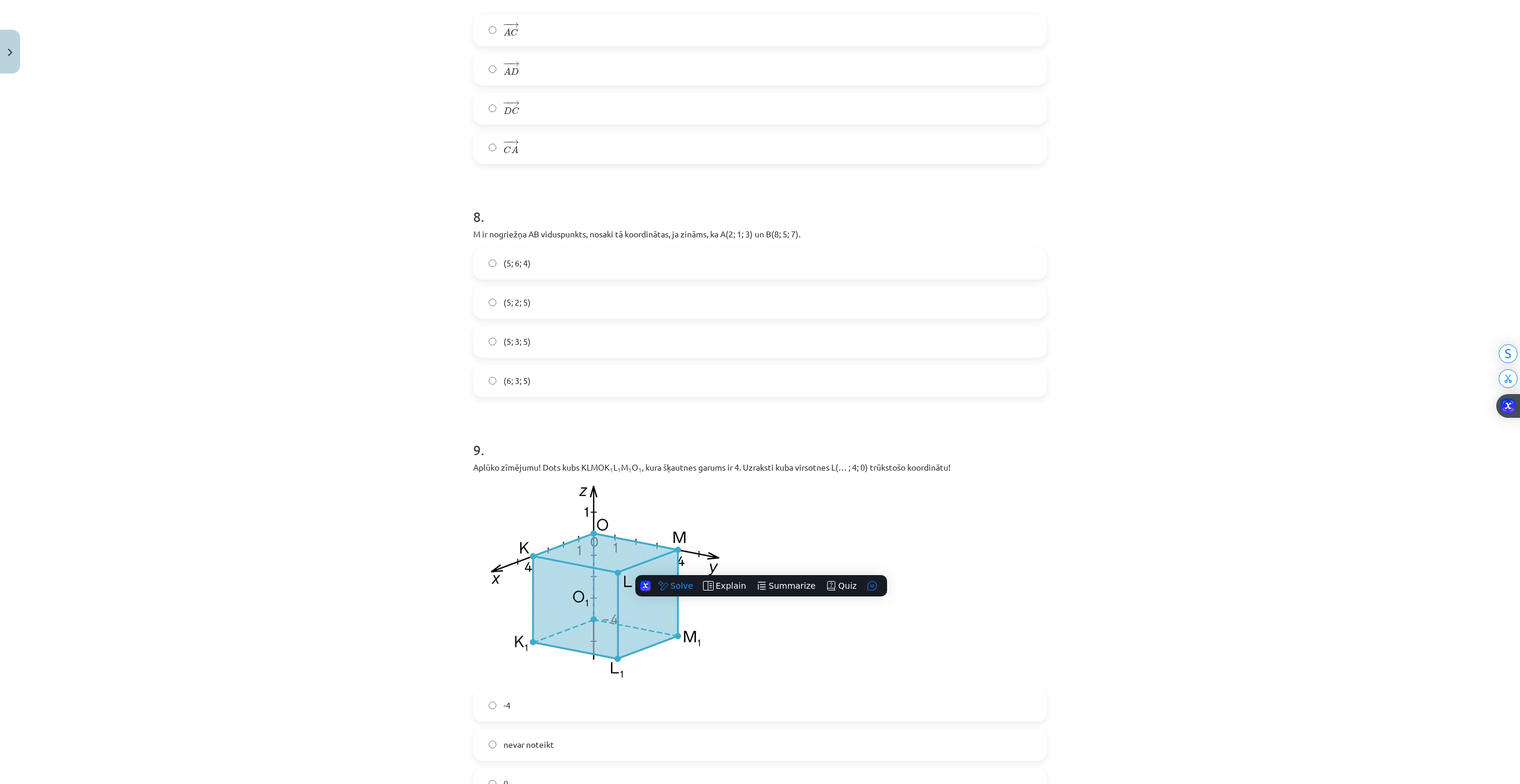
scroll to position [2611, 0]
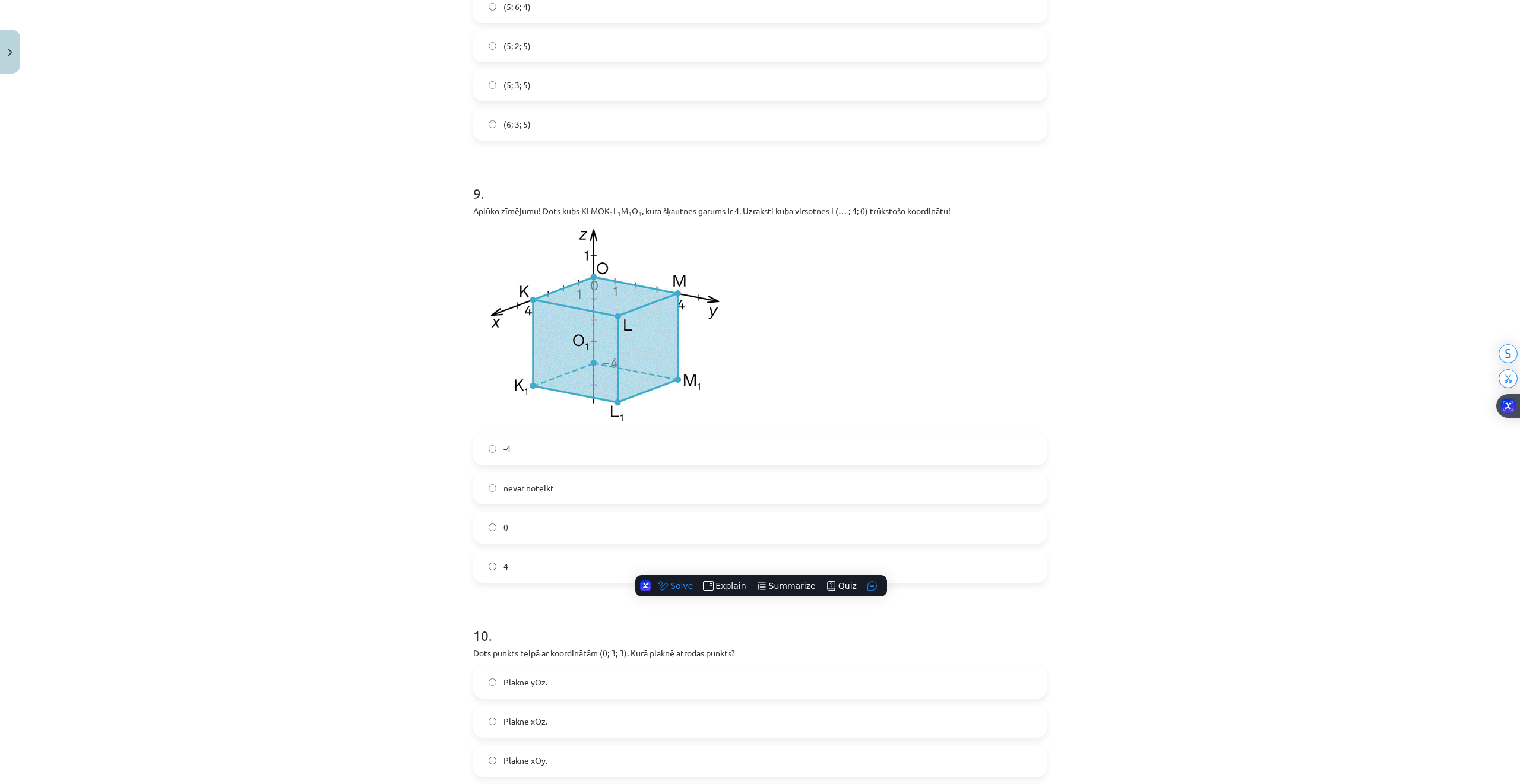
click at [308, 373] on div "Mācību tēma: Matemātikas i - 10. klases 1. ieskaites mācību materiāls (a,b) #9 …" at bounding box center [760, 392] width 1520 height 784
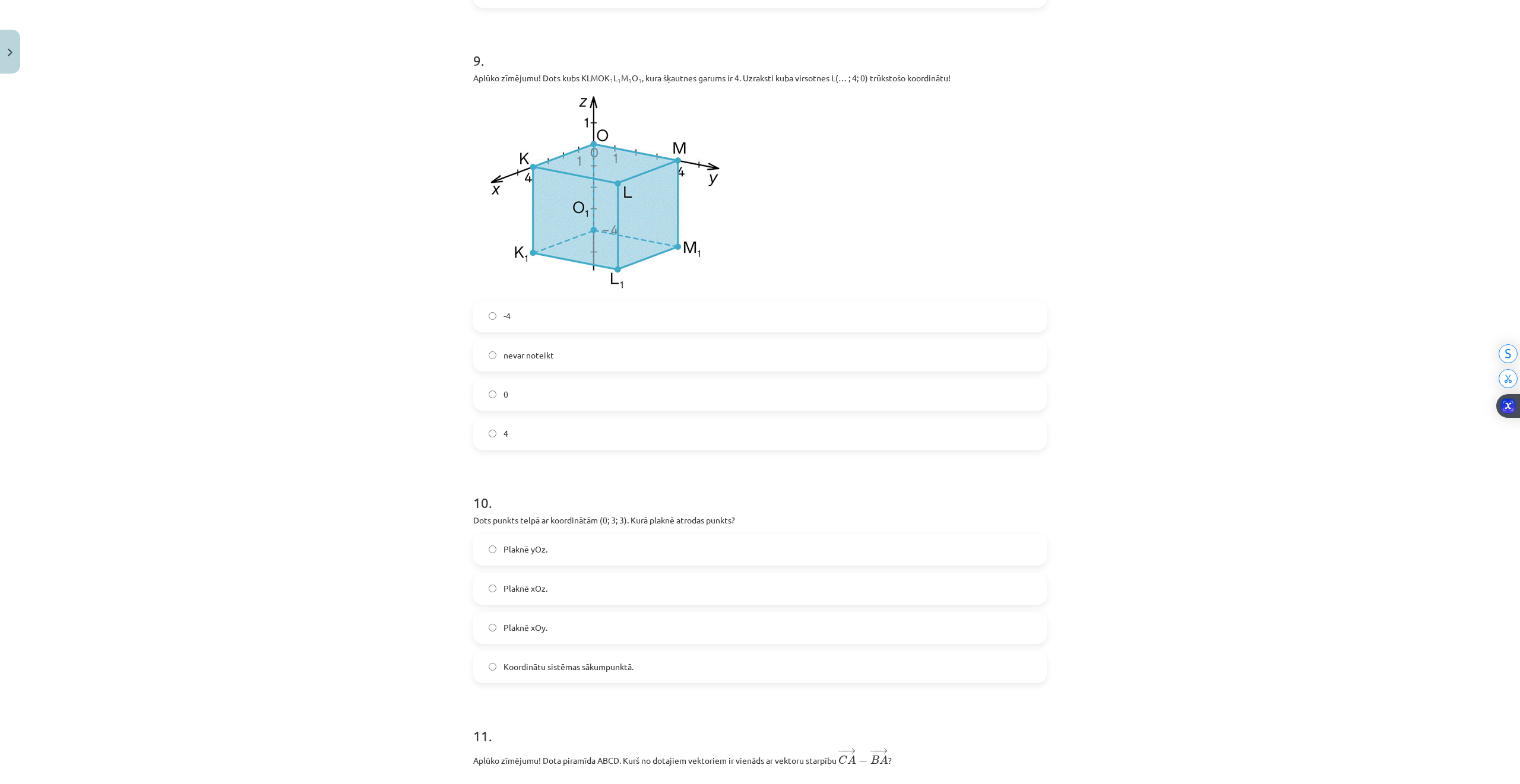
scroll to position [2690, 0]
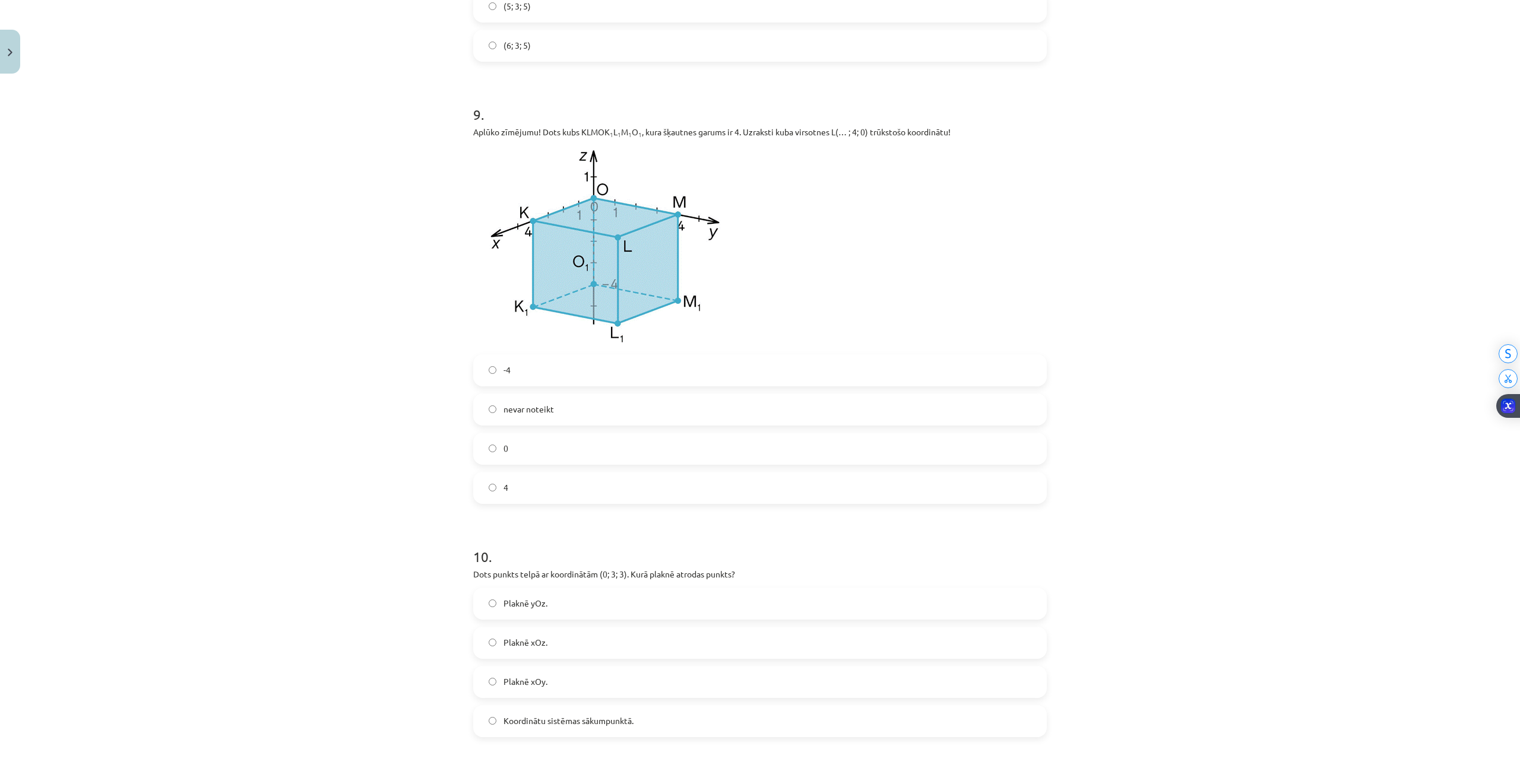
click at [493, 487] on label "4" at bounding box center [760, 487] width 571 height 29
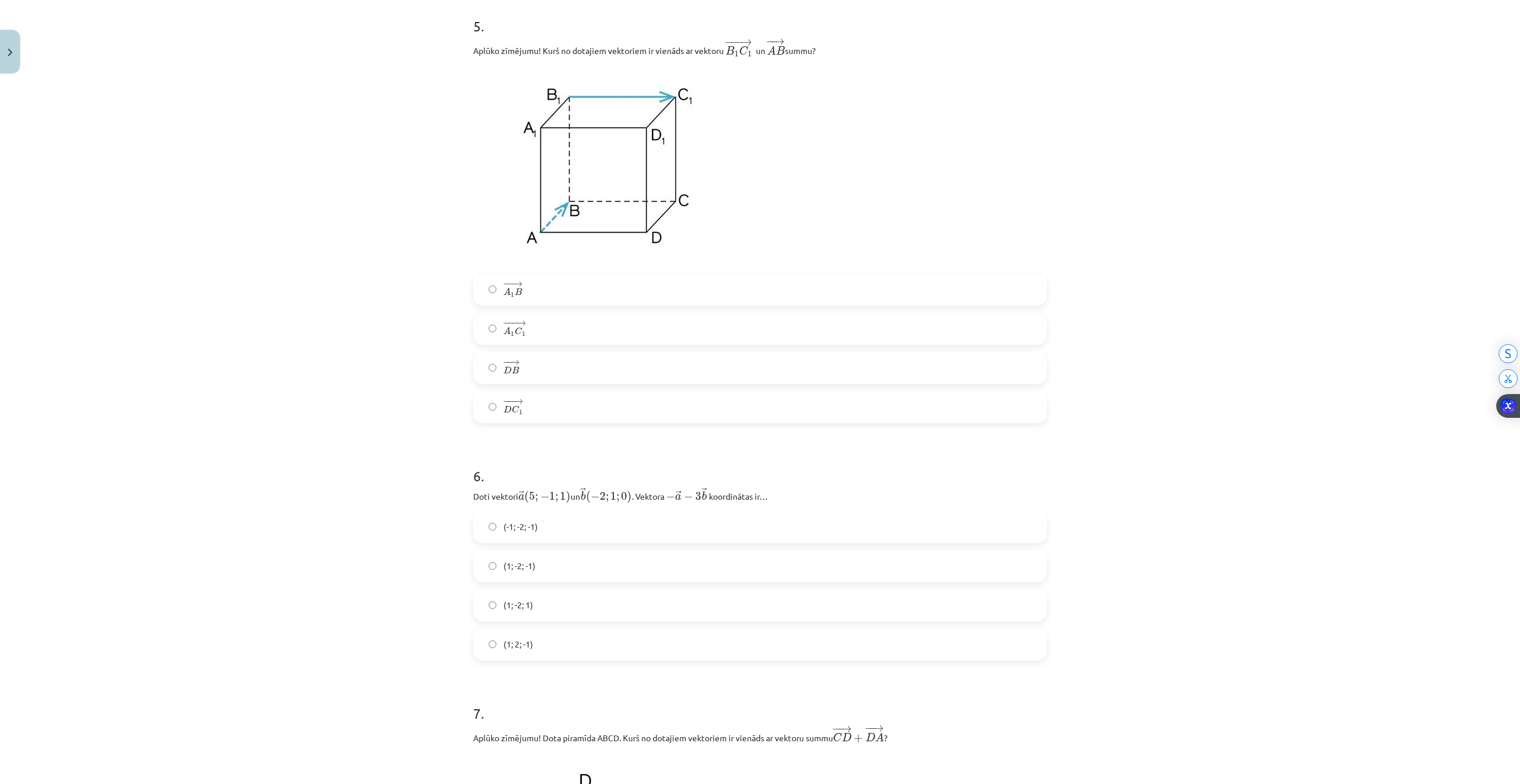
scroll to position [1266, 0]
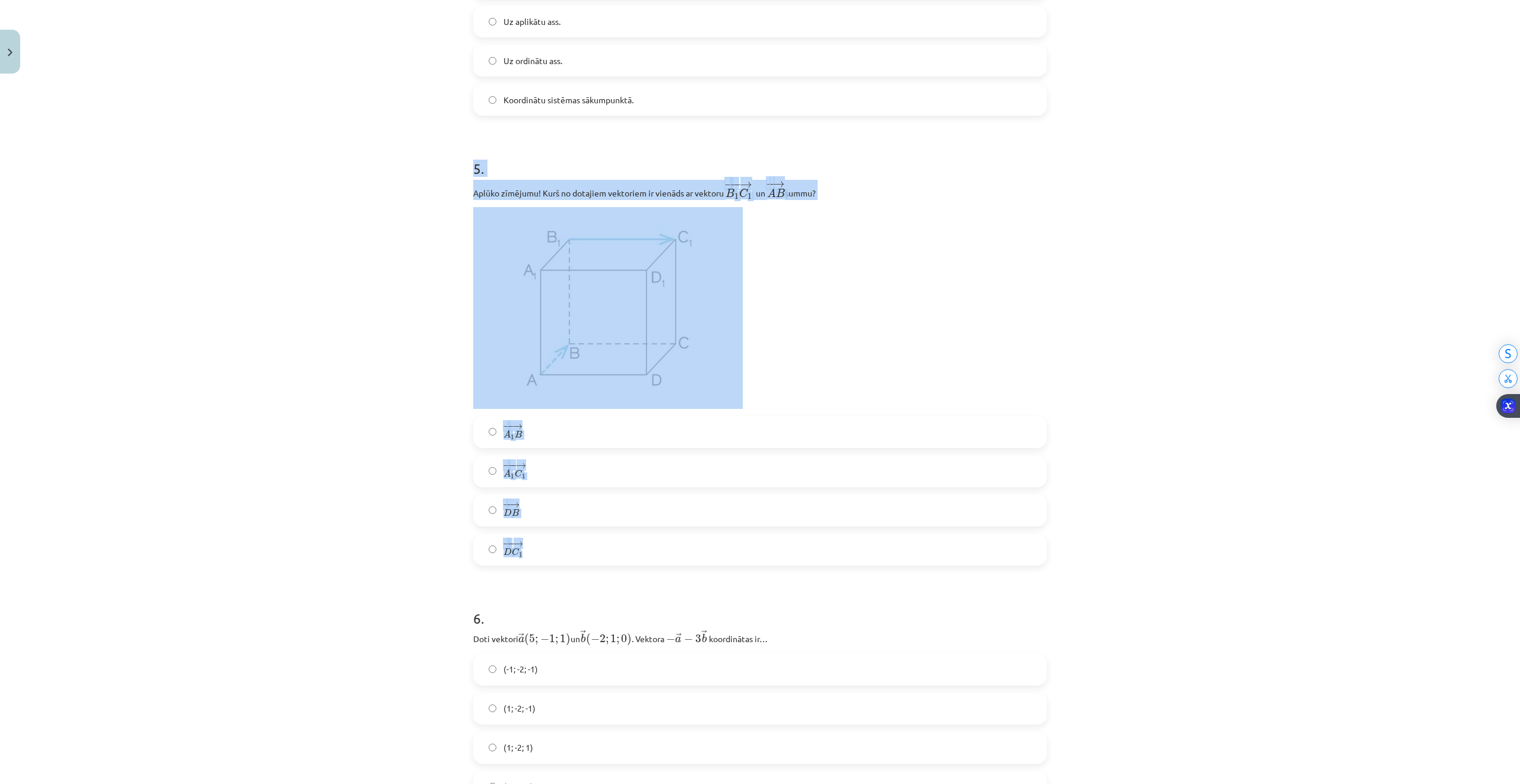
drag, startPoint x: 459, startPoint y: 160, endPoint x: 706, endPoint y: 549, distance: 460.8
click at [706, 549] on div "Mācību tēma: Matemātikas i - 10. klases 1. ieskaites mācību materiāls (a,b) #9 …" at bounding box center [760, 392] width 1520 height 784
copy div "5 . Aplūko zīmējumu! Kurš no dotajiem vektoriem ir vienāds ar vektoru ﻿ − −− → …"
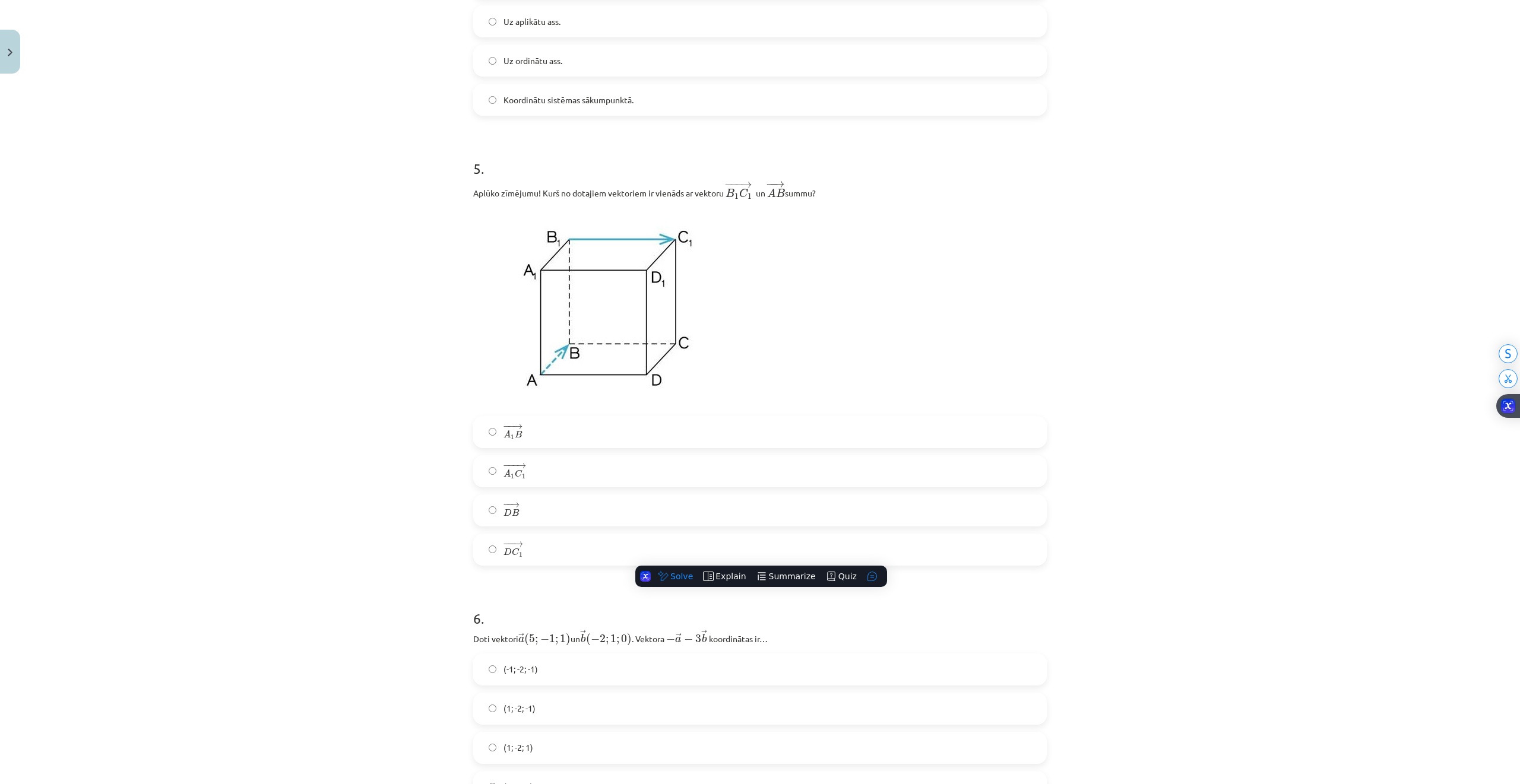
click at [1161, 551] on div "Mācību tēma: Matemātikas i - 10. klases 1. ieskaites mācību materiāls (a,b) #9 …" at bounding box center [760, 392] width 1520 height 784
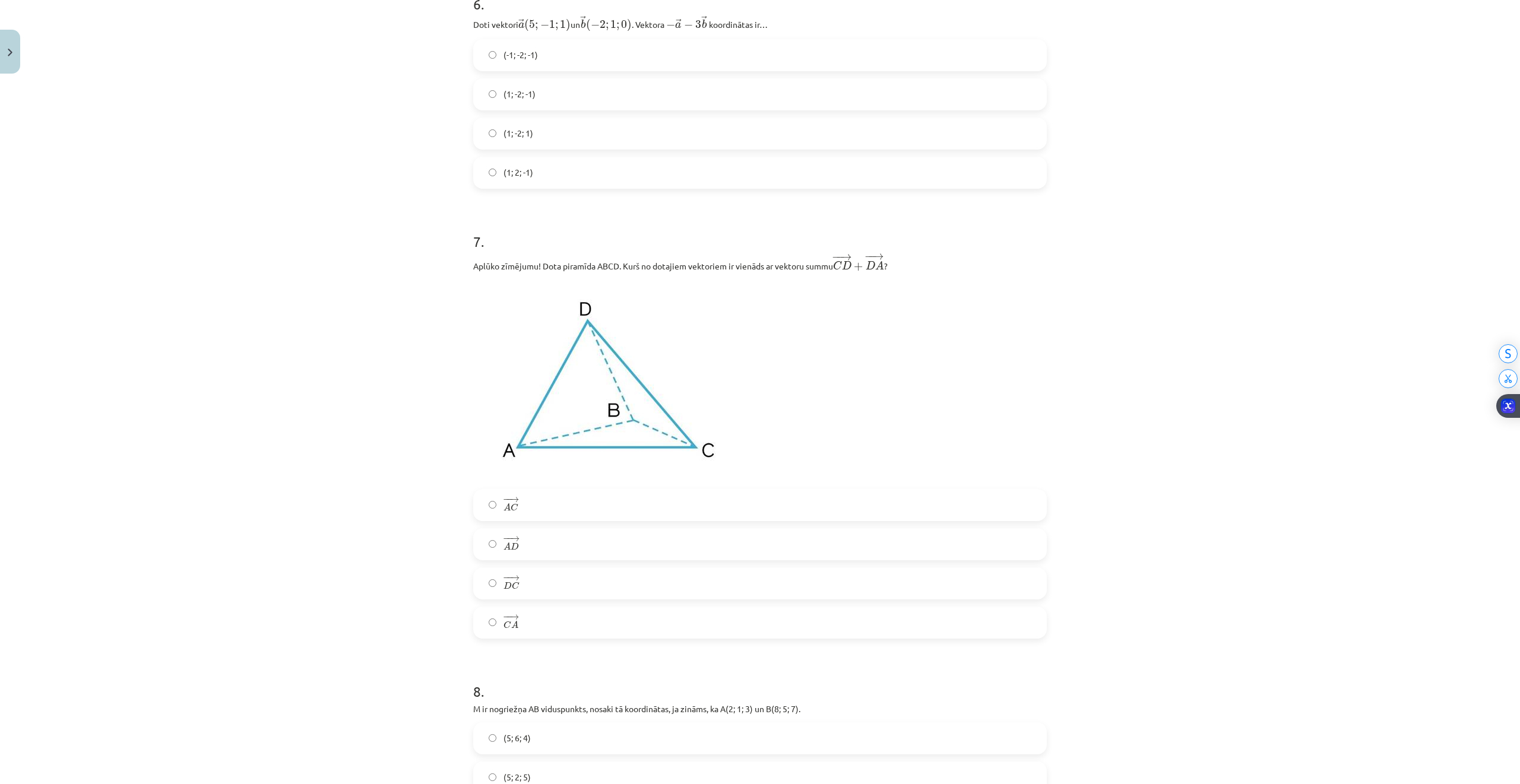
scroll to position [1899, 0]
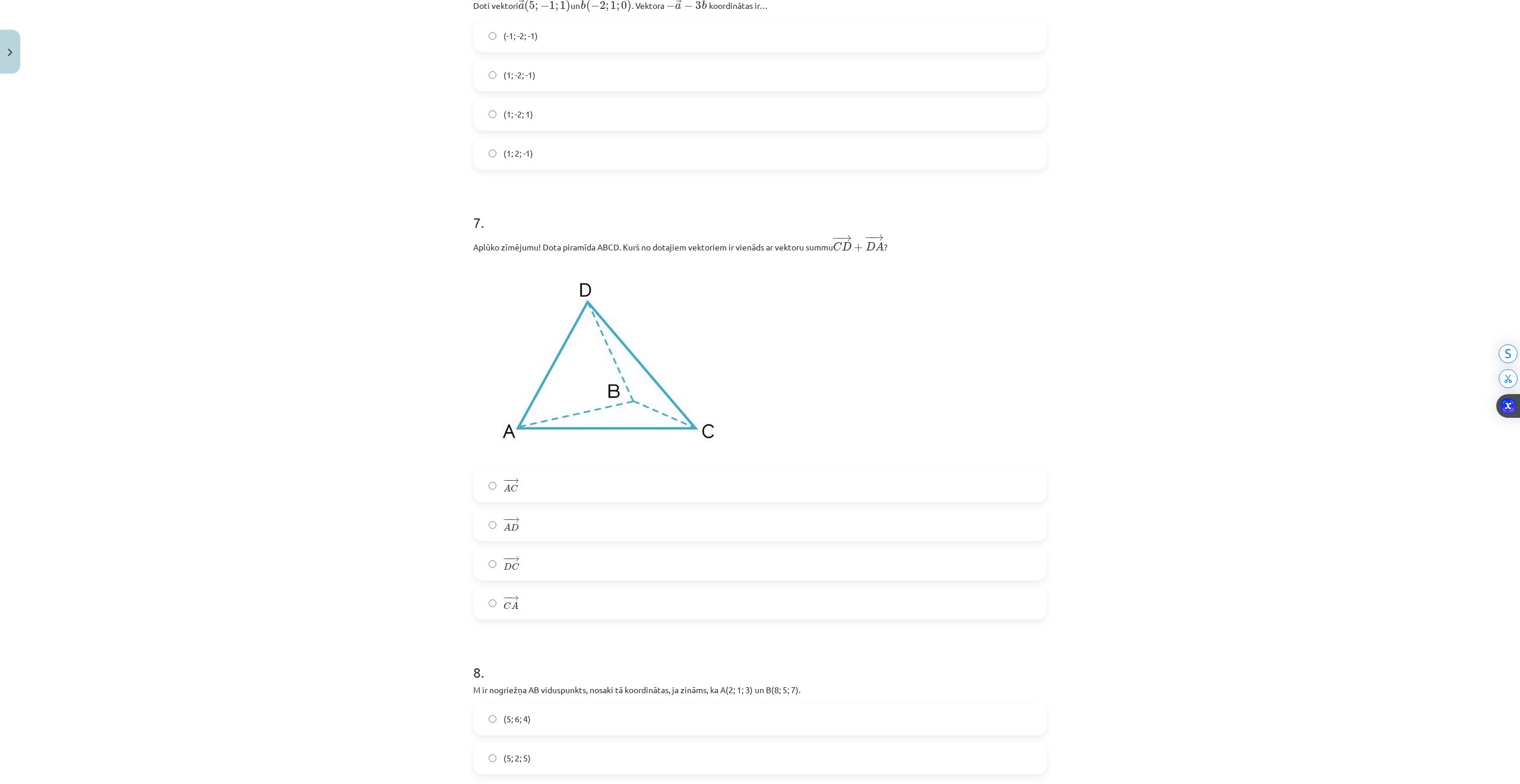
drag, startPoint x: 492, startPoint y: 609, endPoint x: 535, endPoint y: 654, distance: 62.2
click at [493, 608] on label "− − → C A C A →" at bounding box center [760, 603] width 571 height 29
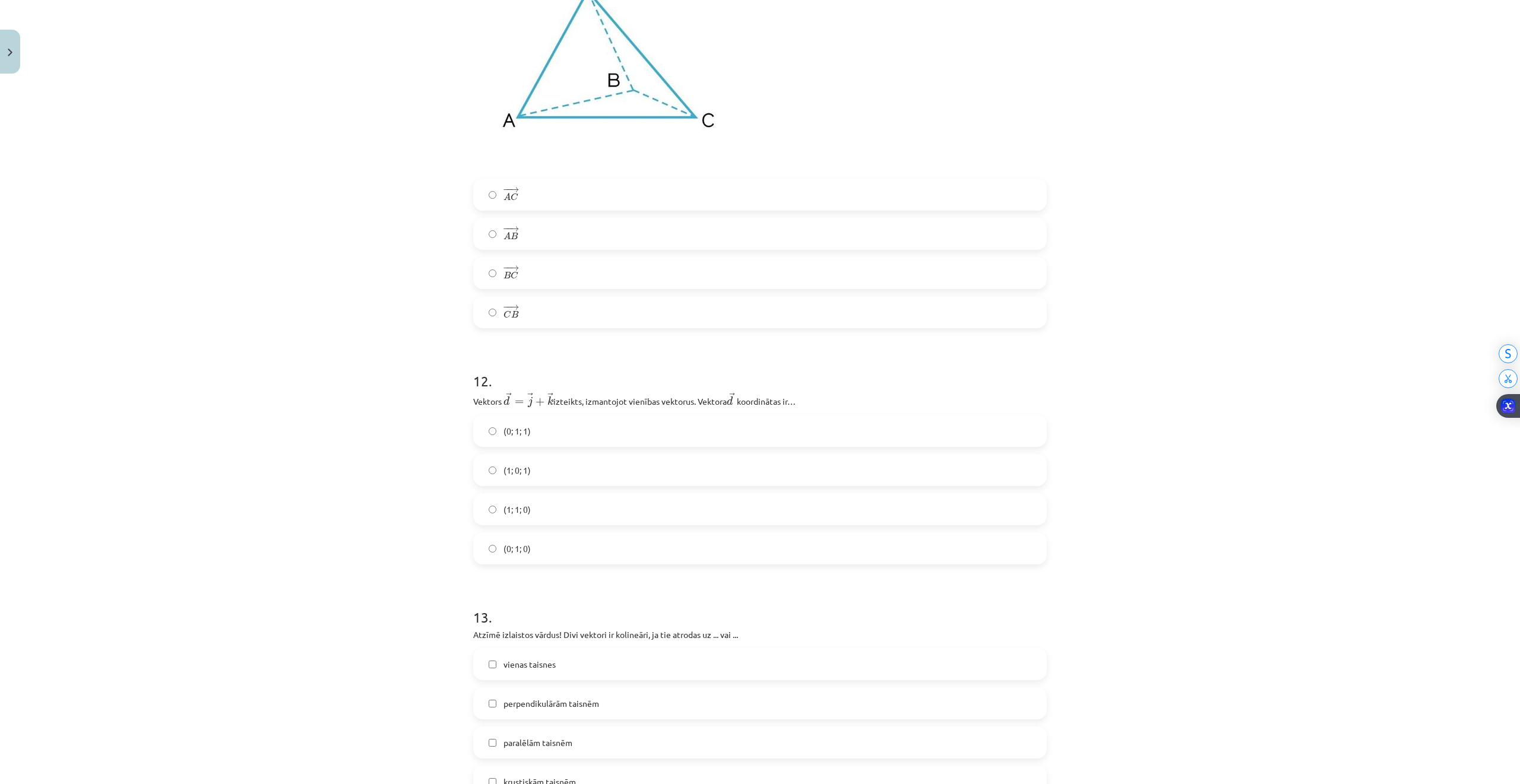
scroll to position [3561, 0]
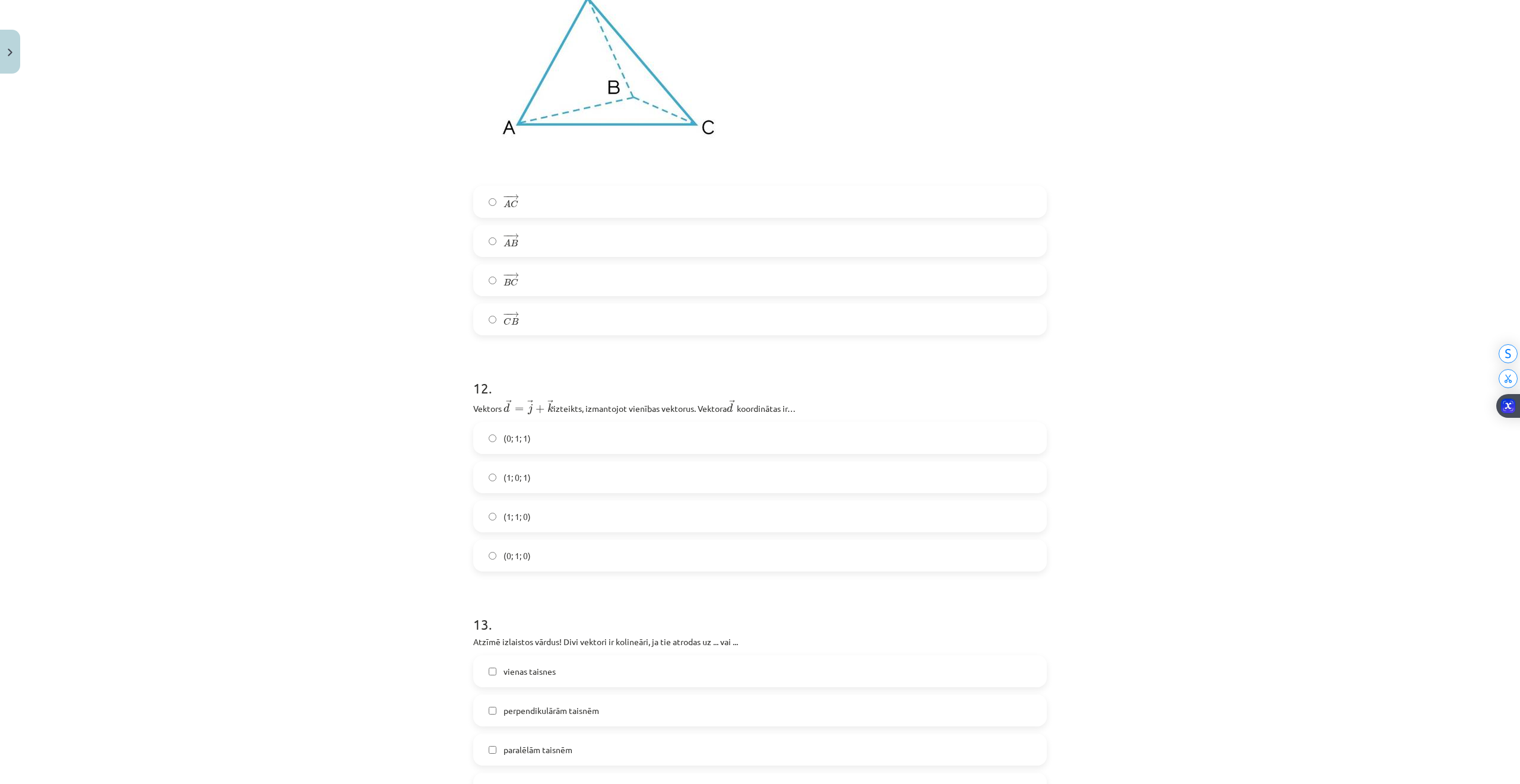
click at [492, 274] on label "− − → B C B C →" at bounding box center [760, 280] width 571 height 29
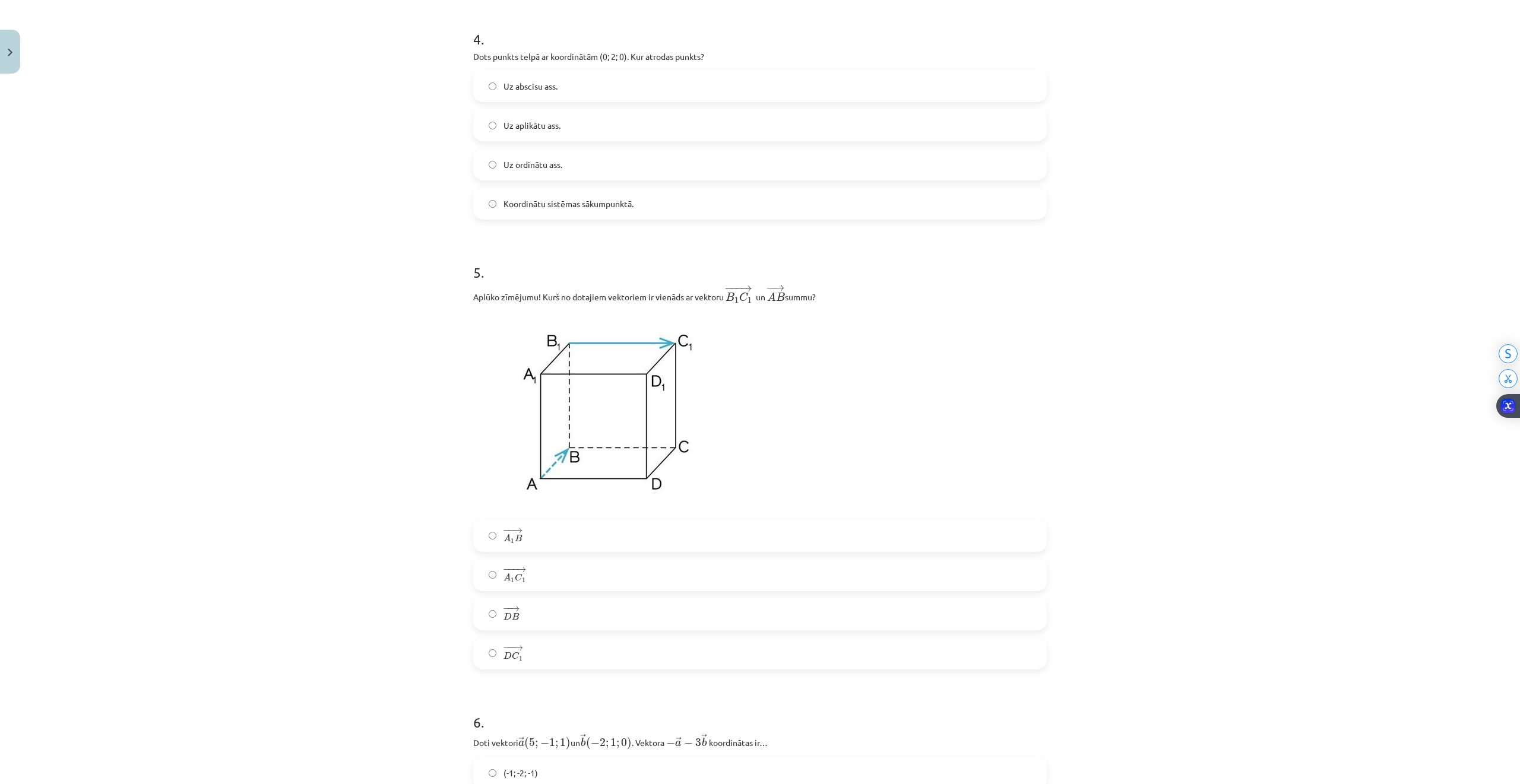
scroll to position [1187, 0]
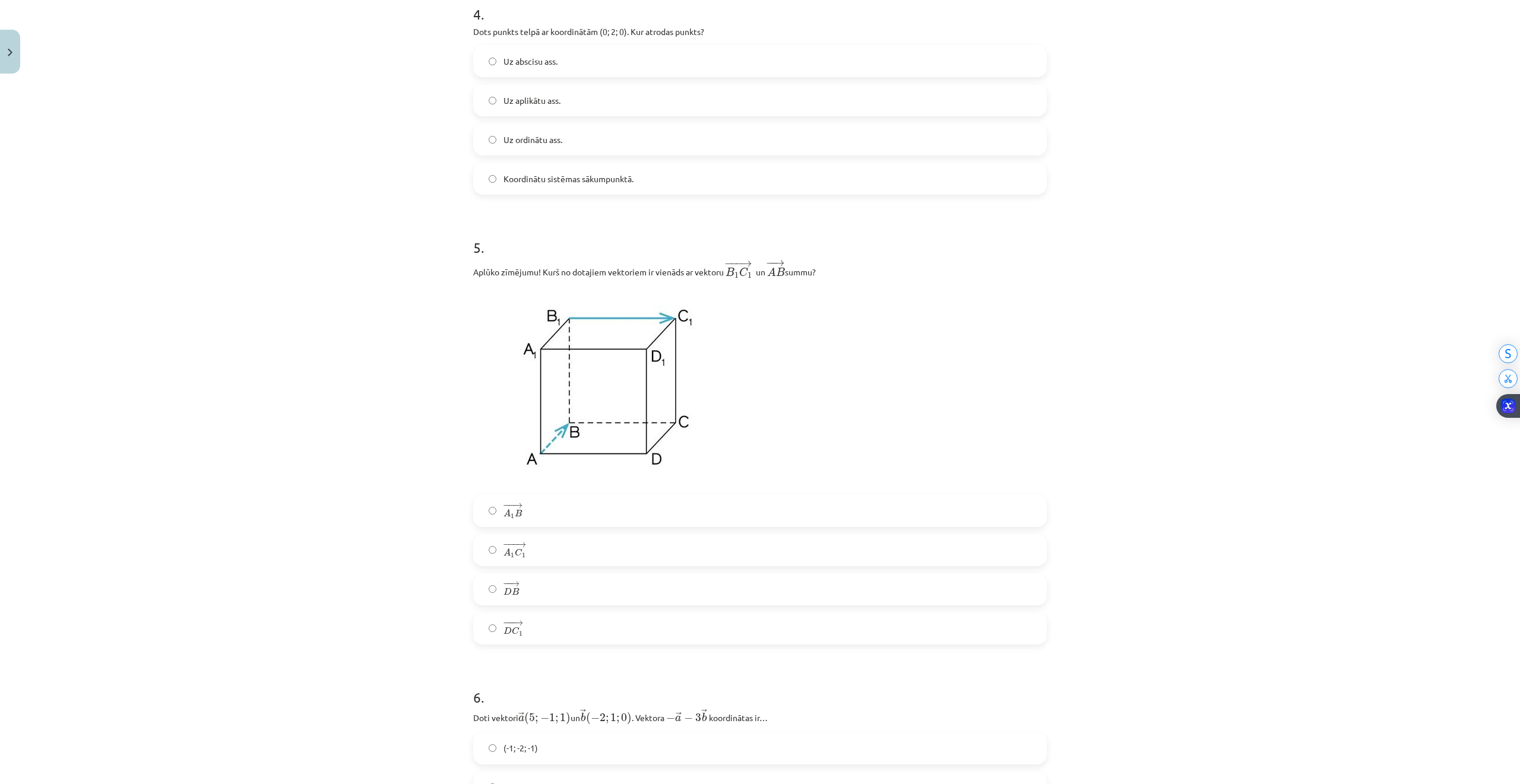
click at [486, 547] on label "− −− → A 1 C 1 A 1 C 1 →" at bounding box center [760, 549] width 571 height 29
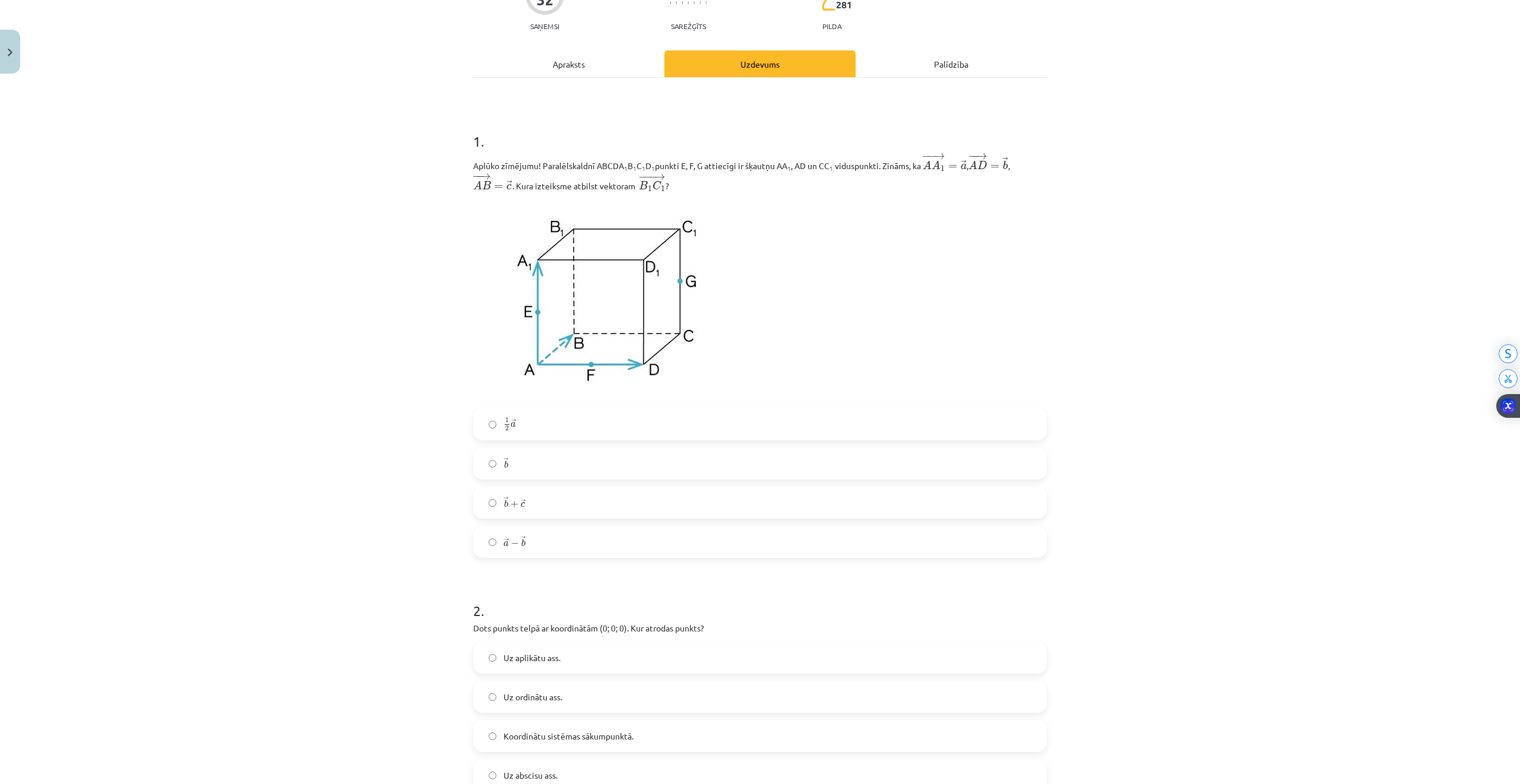
scroll to position [79, 0]
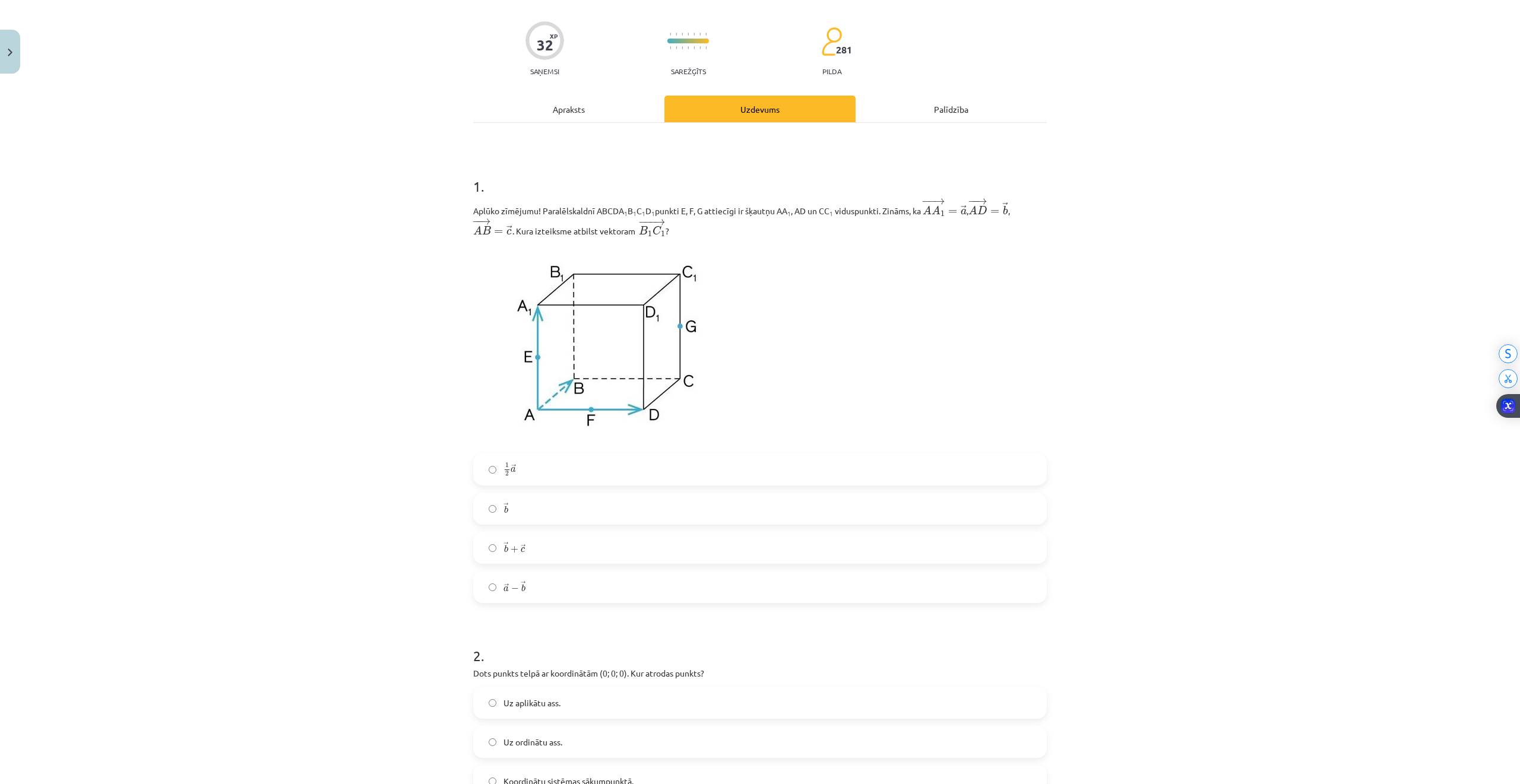
click at [480, 586] on label "→ a − → b a → − b →" at bounding box center [760, 586] width 571 height 29
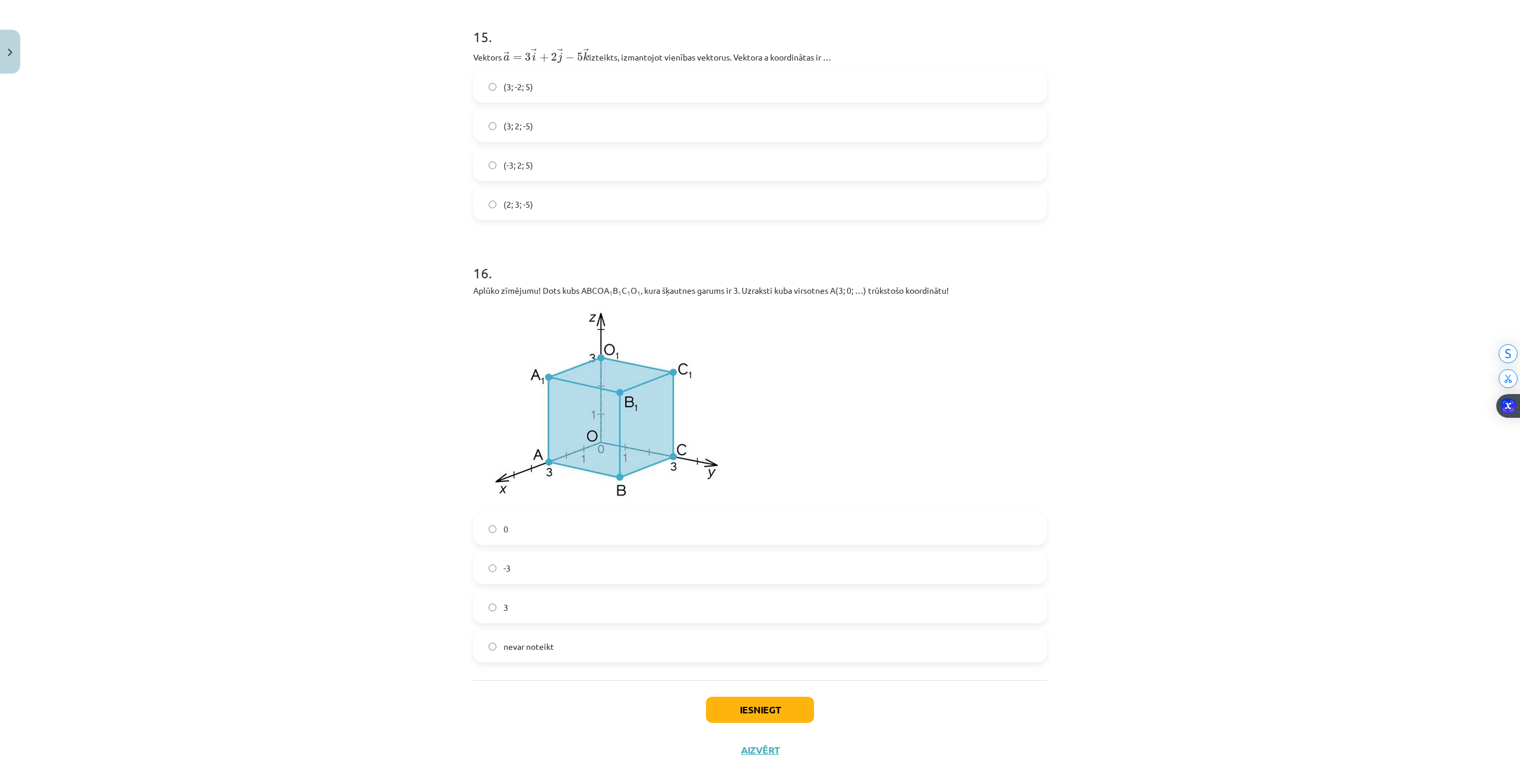
scroll to position [4646, 0]
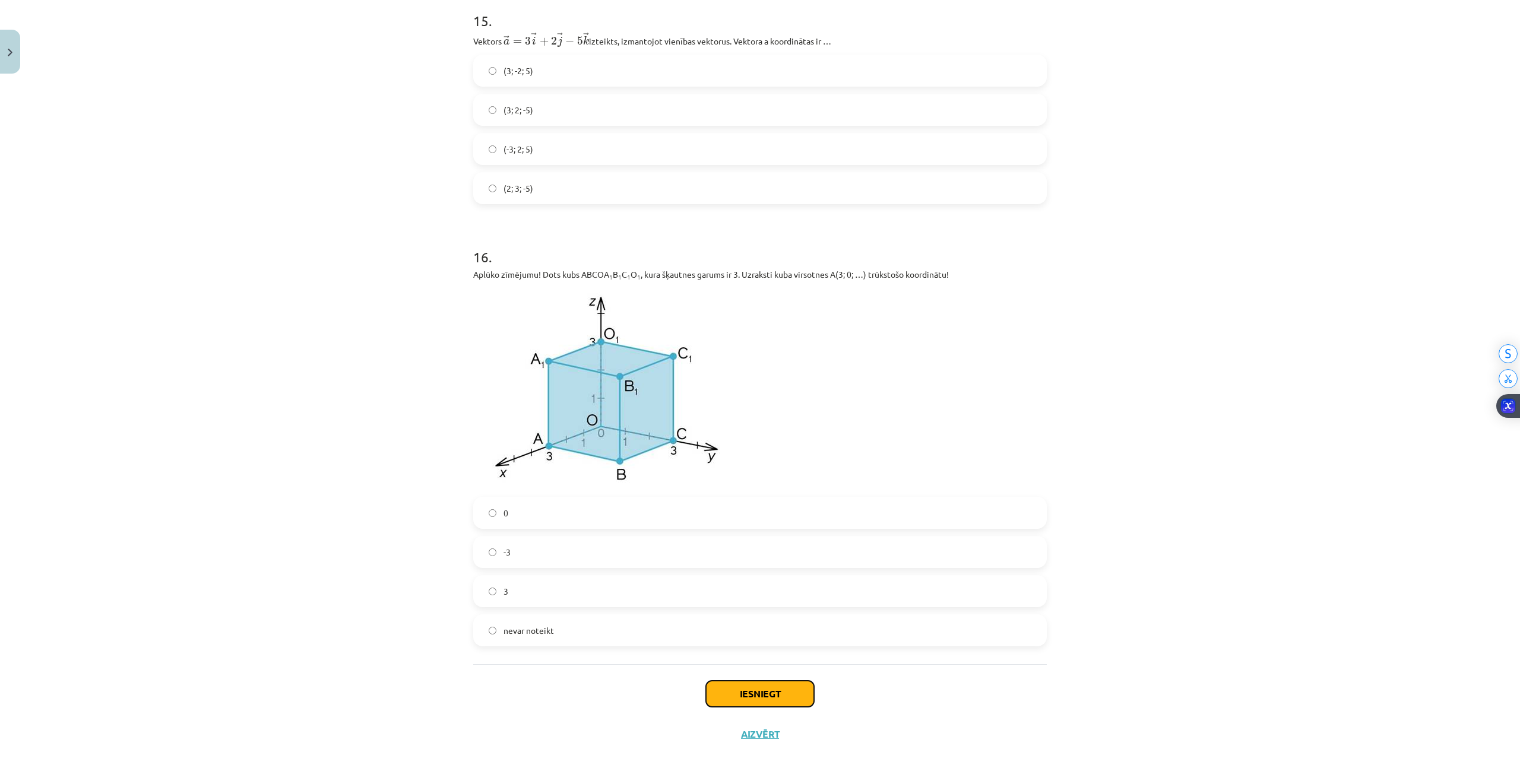
click at [727, 683] on button "Iesniegt" at bounding box center [759, 694] width 108 height 26
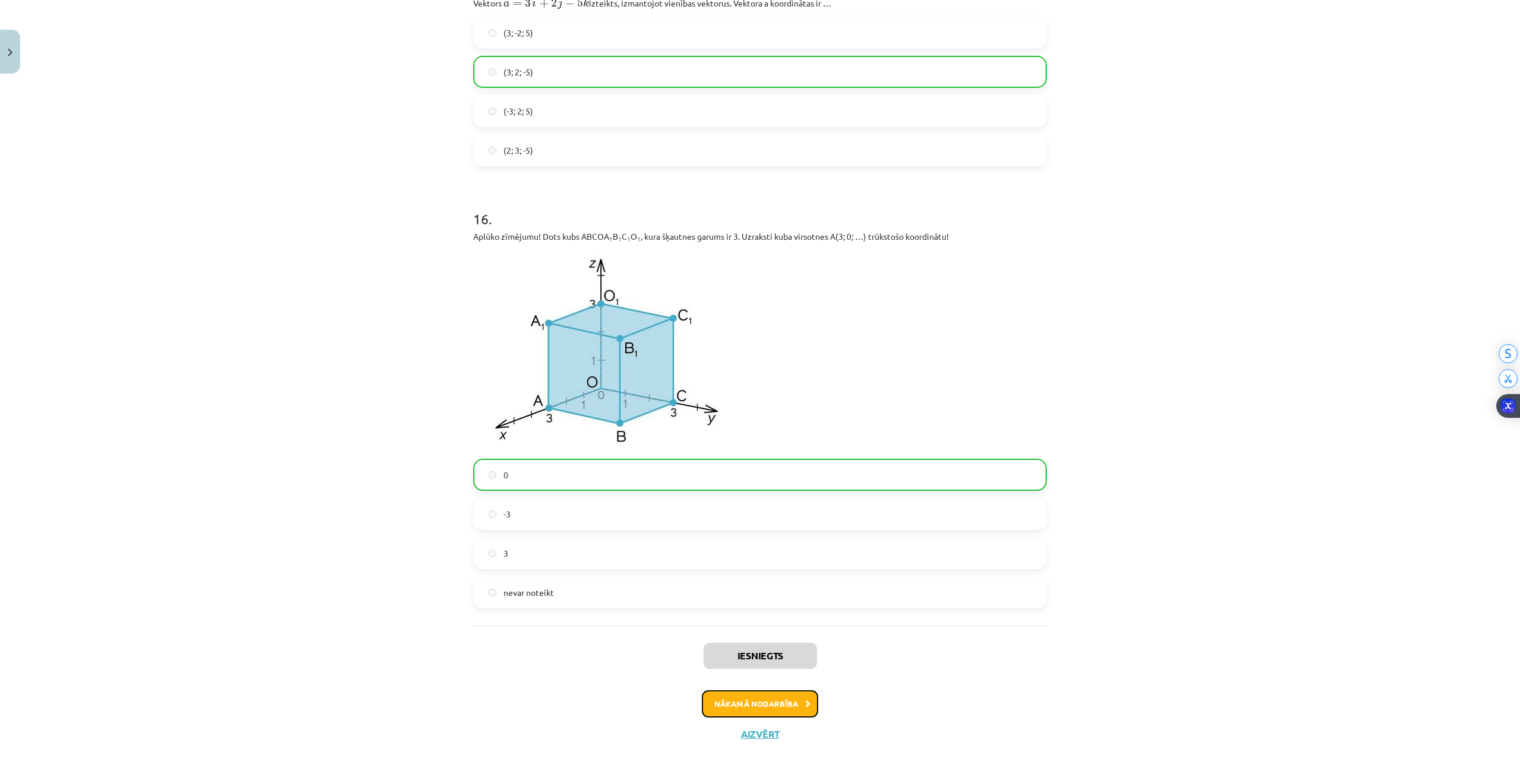
click at [736, 697] on button "Nākamā nodarbība" at bounding box center [759, 704] width 116 height 28
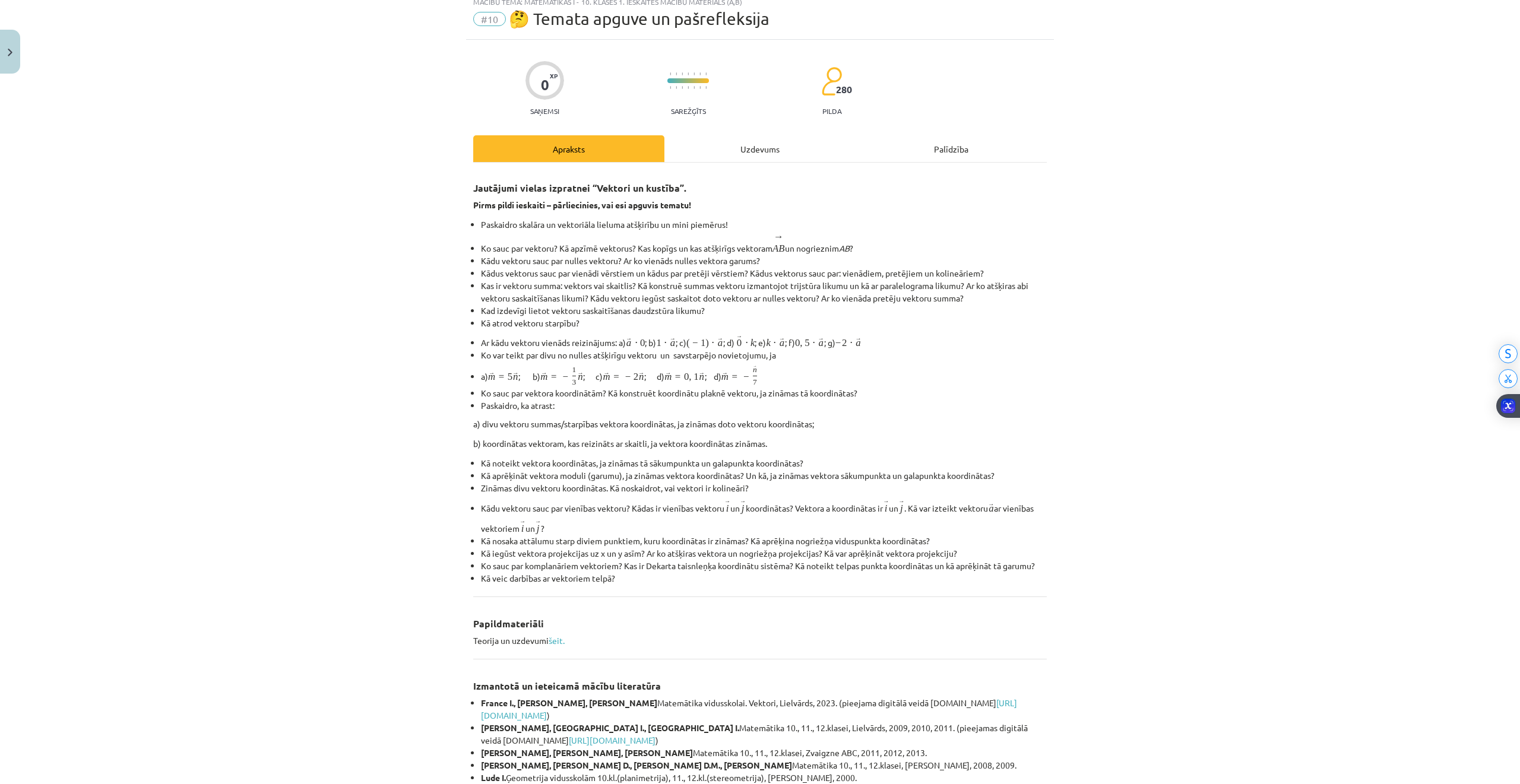
scroll to position [29, 0]
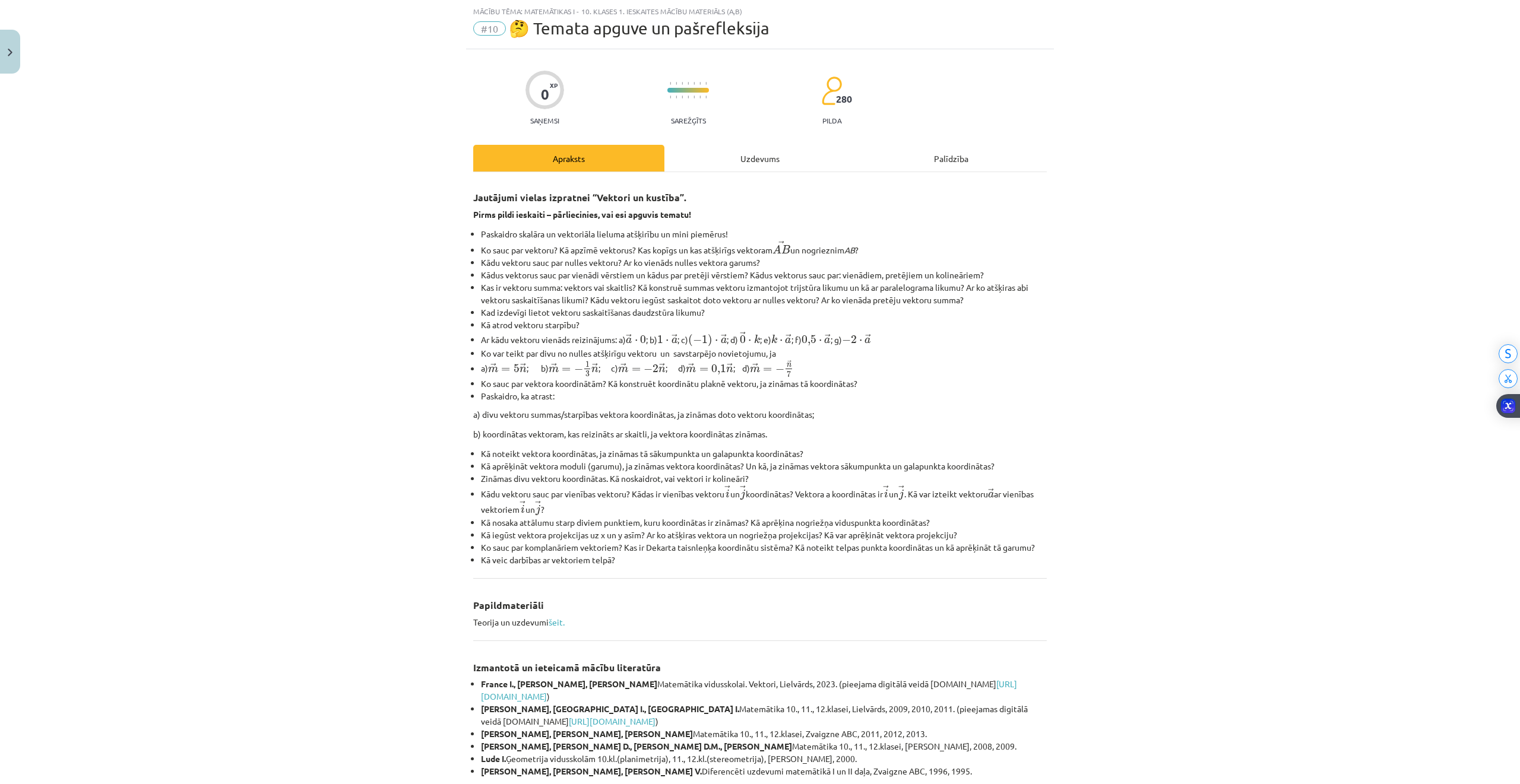
click at [758, 166] on div "Uzdevums" at bounding box center [760, 158] width 191 height 27
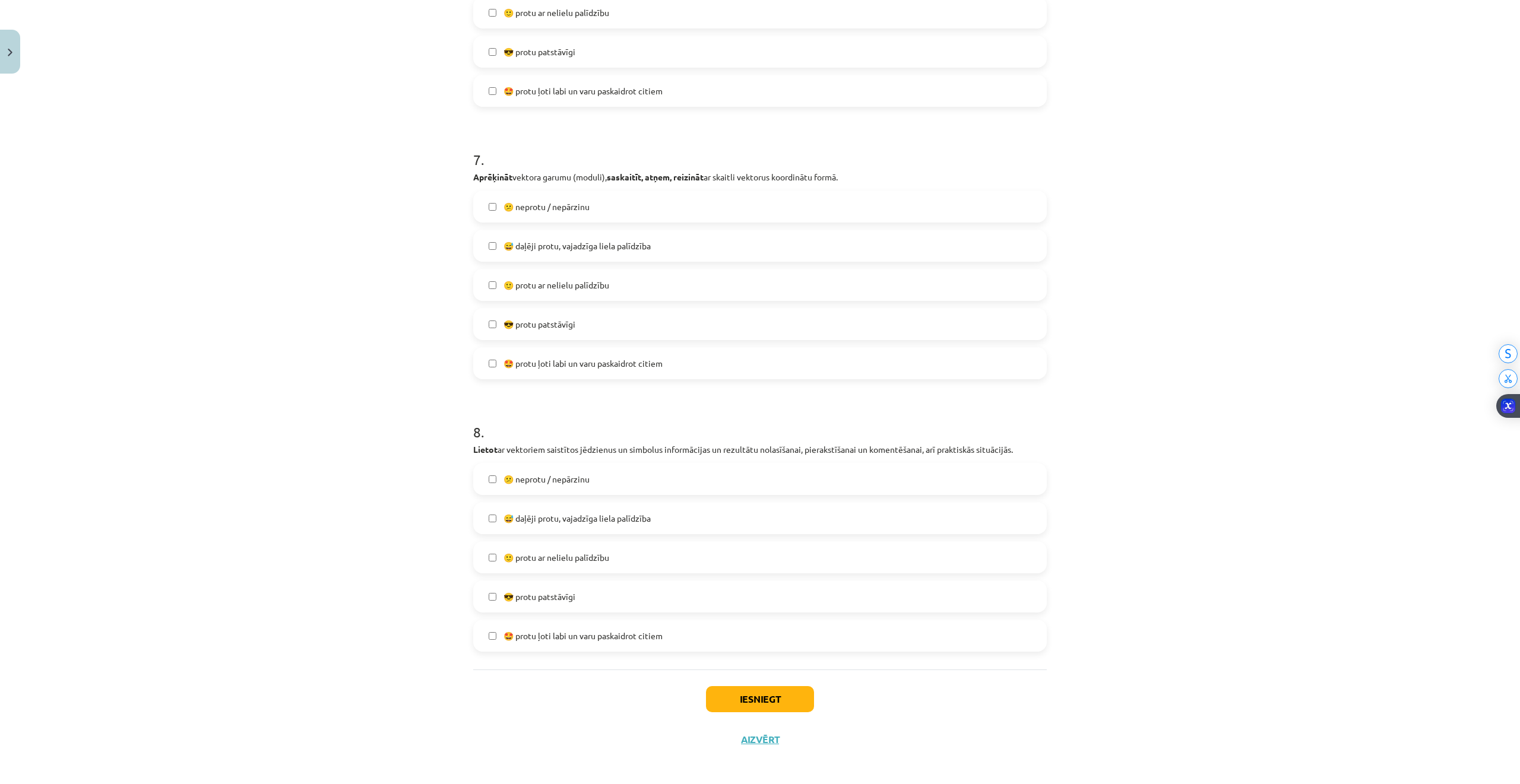
scroll to position [1866, 0]
click at [729, 683] on button "Iesniegt" at bounding box center [759, 694] width 108 height 26
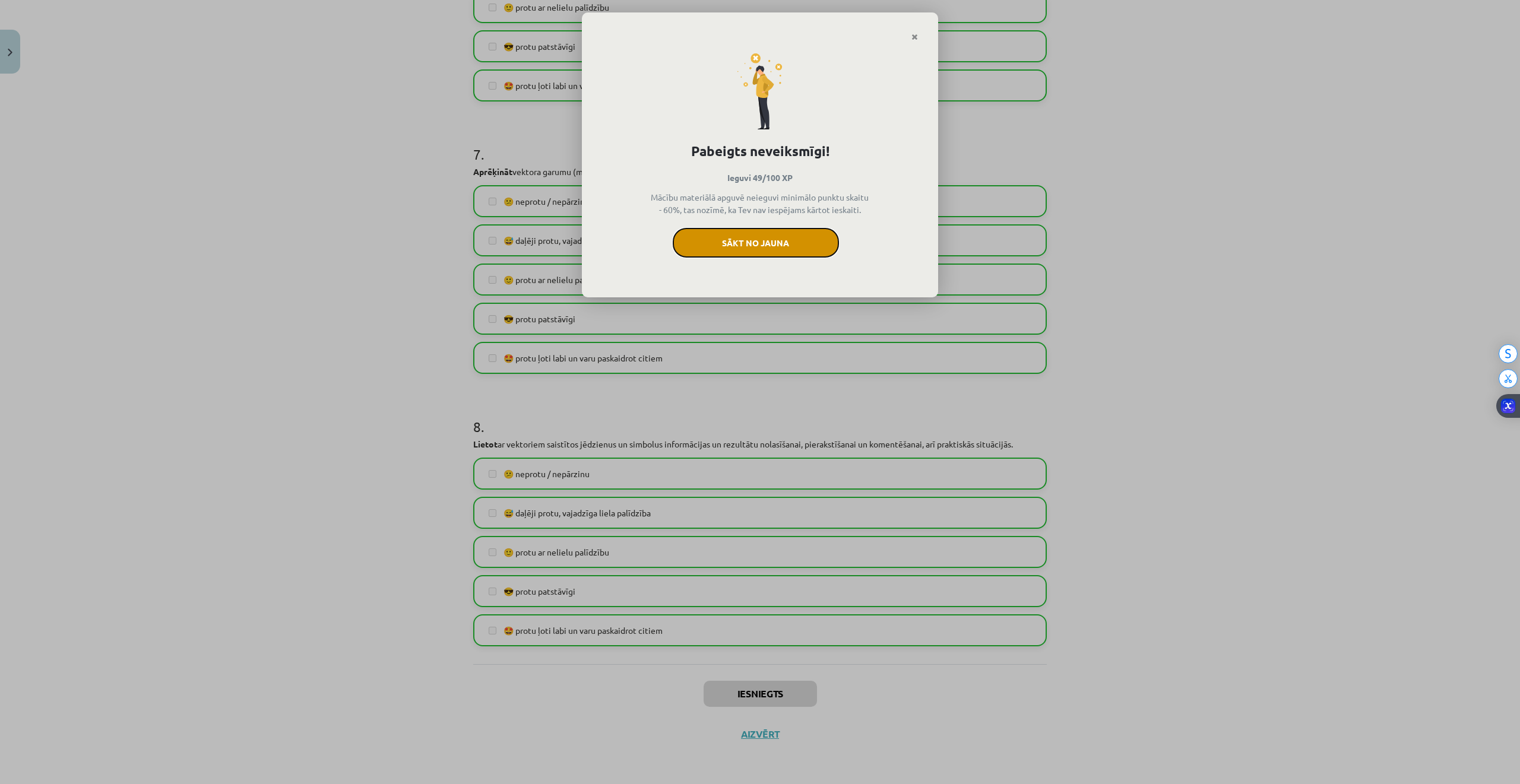
click at [772, 240] on button "Sākt no jauna" at bounding box center [756, 242] width 166 height 29
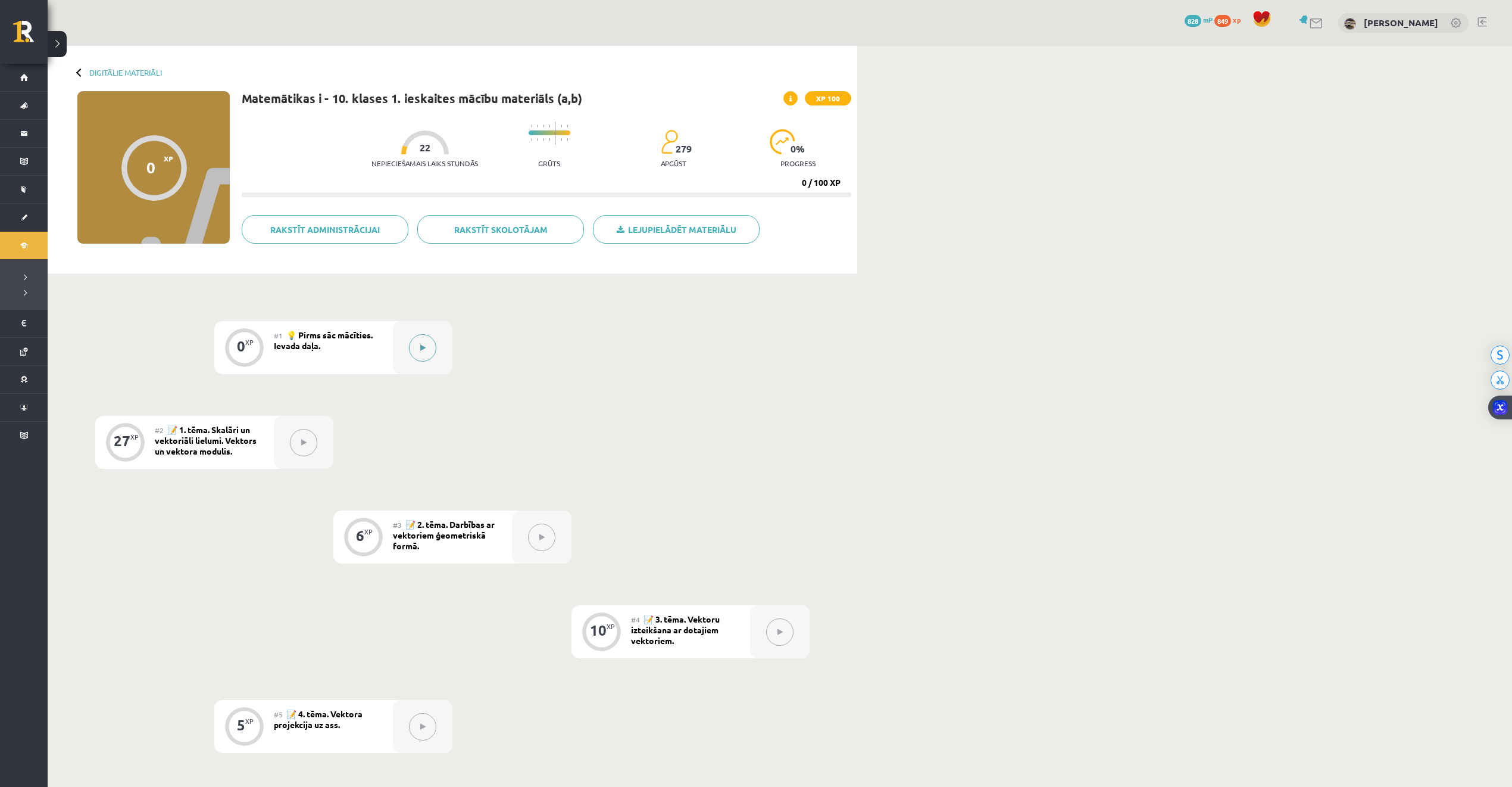
click at [427, 351] on button at bounding box center [423, 347] width 28 height 28
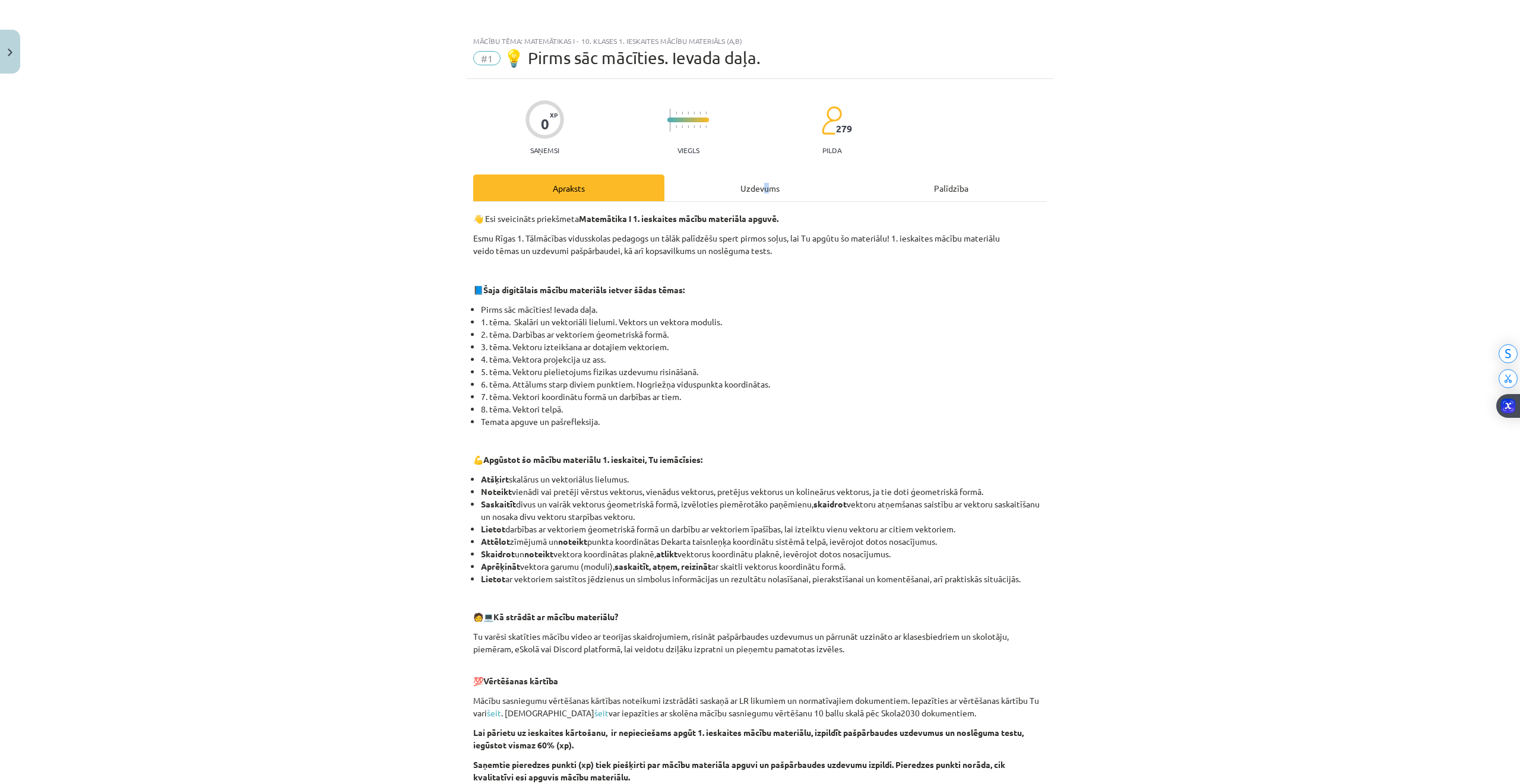
click at [760, 183] on div "Uzdevums" at bounding box center [760, 188] width 191 height 27
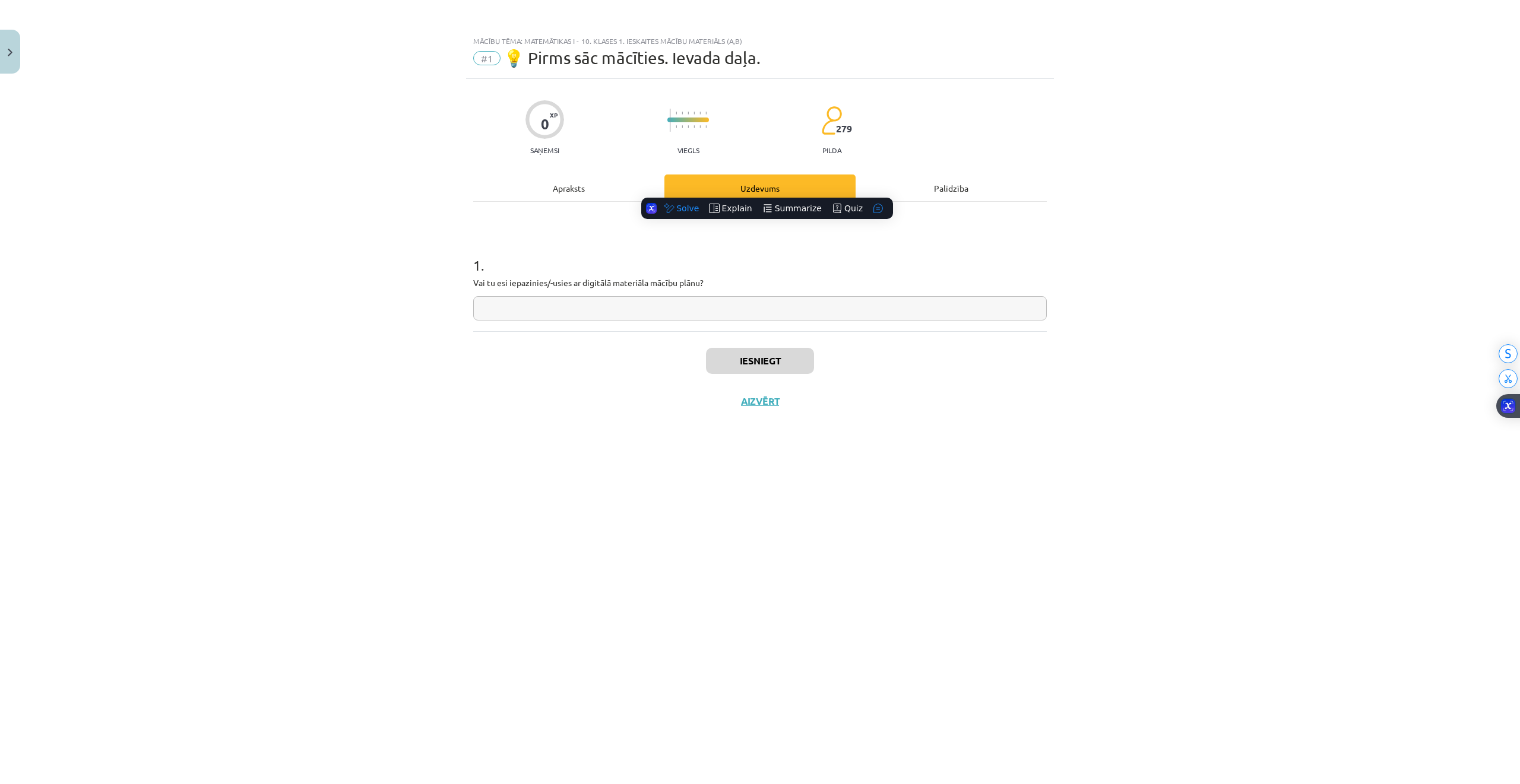
click at [655, 314] on input "text" at bounding box center [760, 308] width 573 height 24
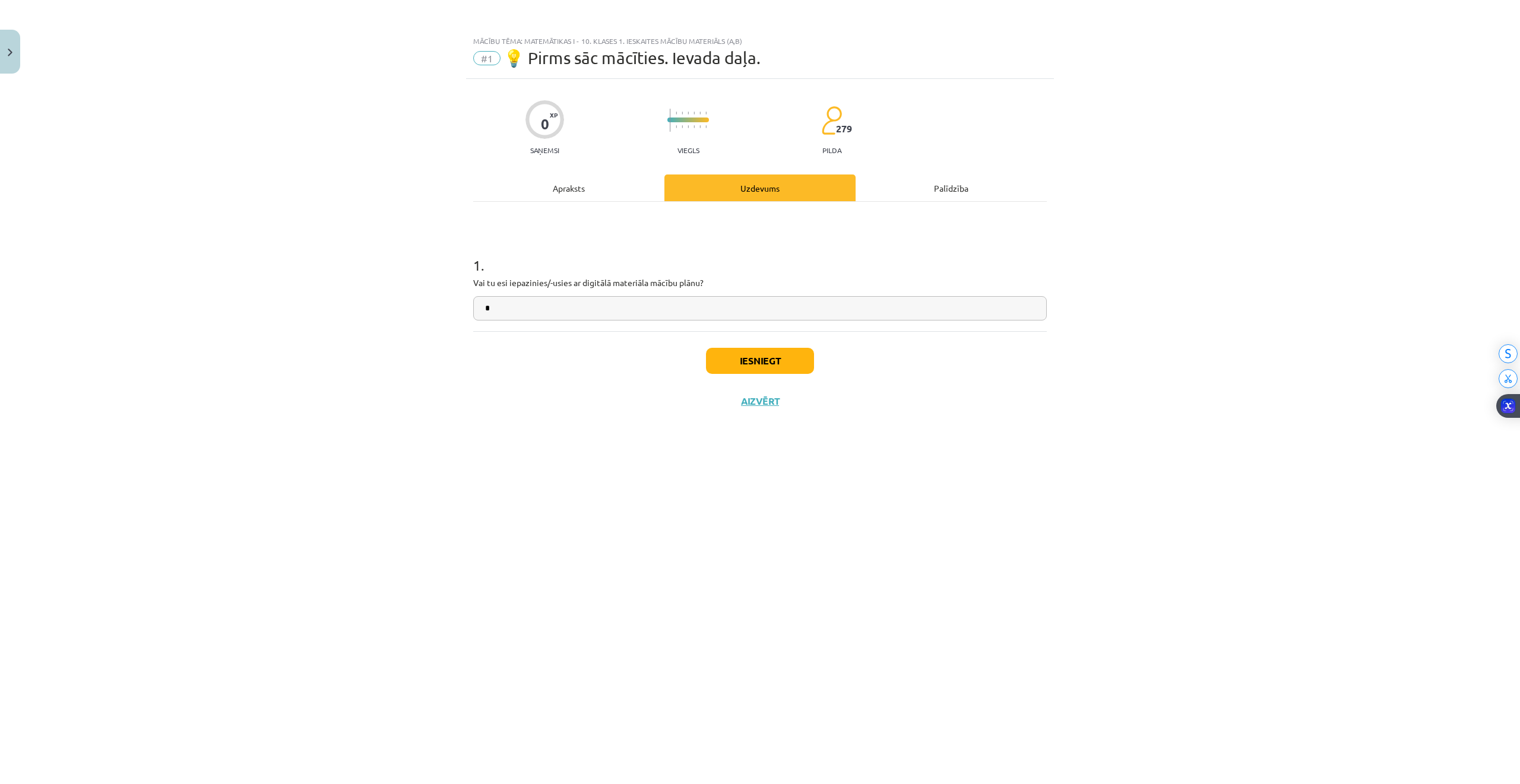
type input "*"
click at [767, 364] on button "Iesniegt" at bounding box center [759, 360] width 108 height 26
click at [773, 420] on button "Nākamā nodarbība" at bounding box center [759, 409] width 116 height 28
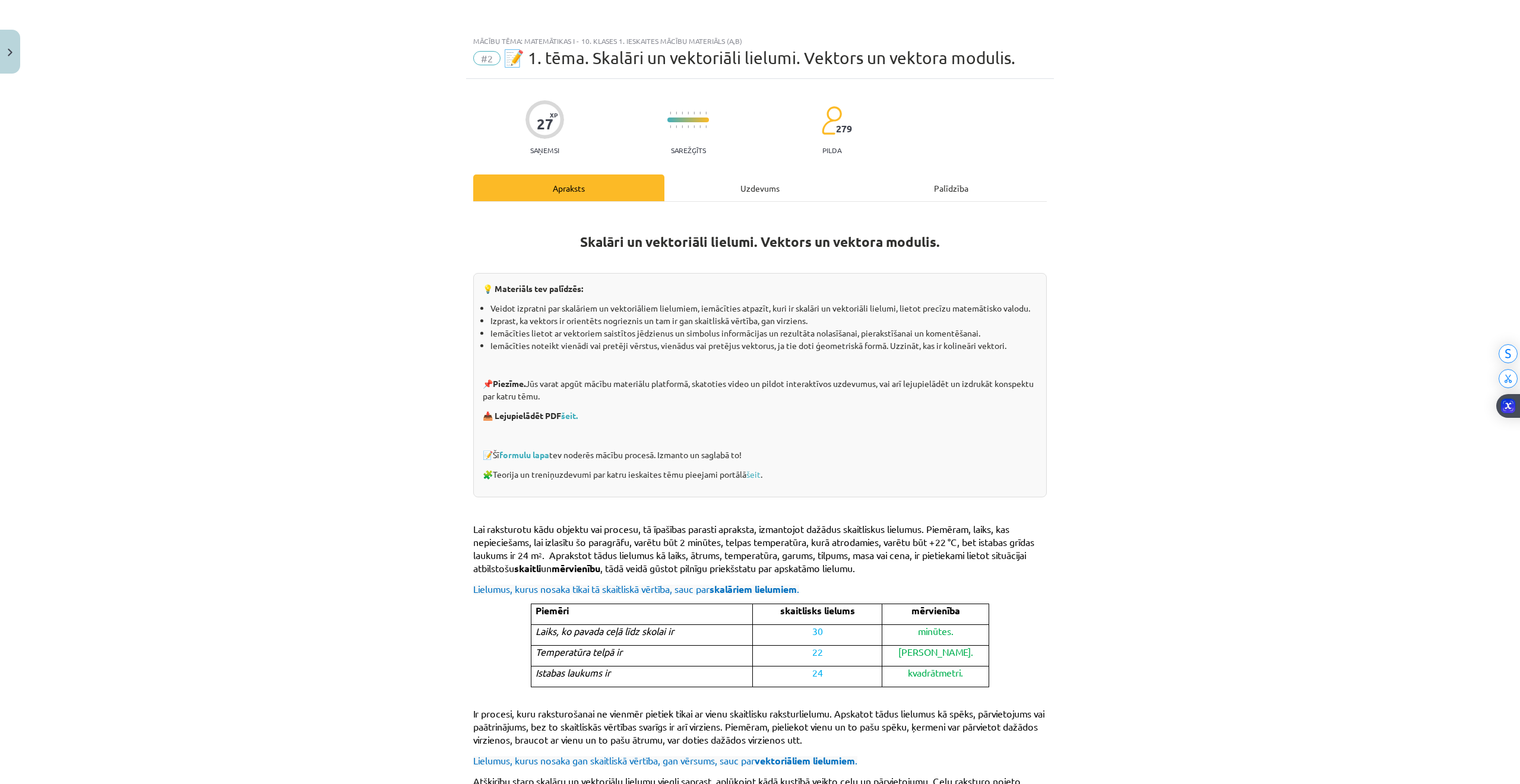
click at [737, 202] on div "Skalāri un vektoriāli lielumi. Vektors un vektora modulis. 💡 Materiāls tev palī…" at bounding box center [760, 652] width 573 height 901
click at [727, 186] on div "Uzdevums" at bounding box center [760, 188] width 191 height 27
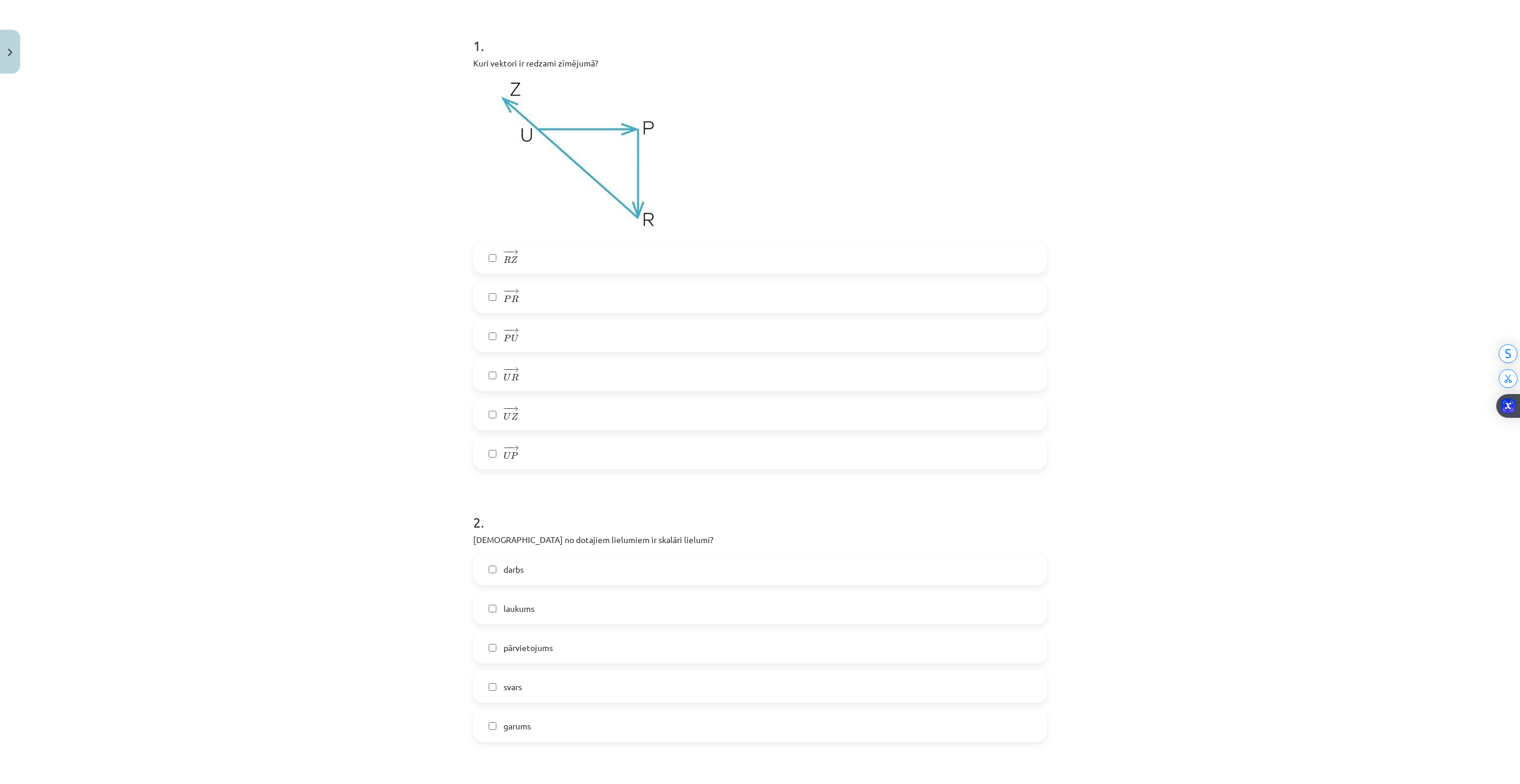
scroll to position [347, 0]
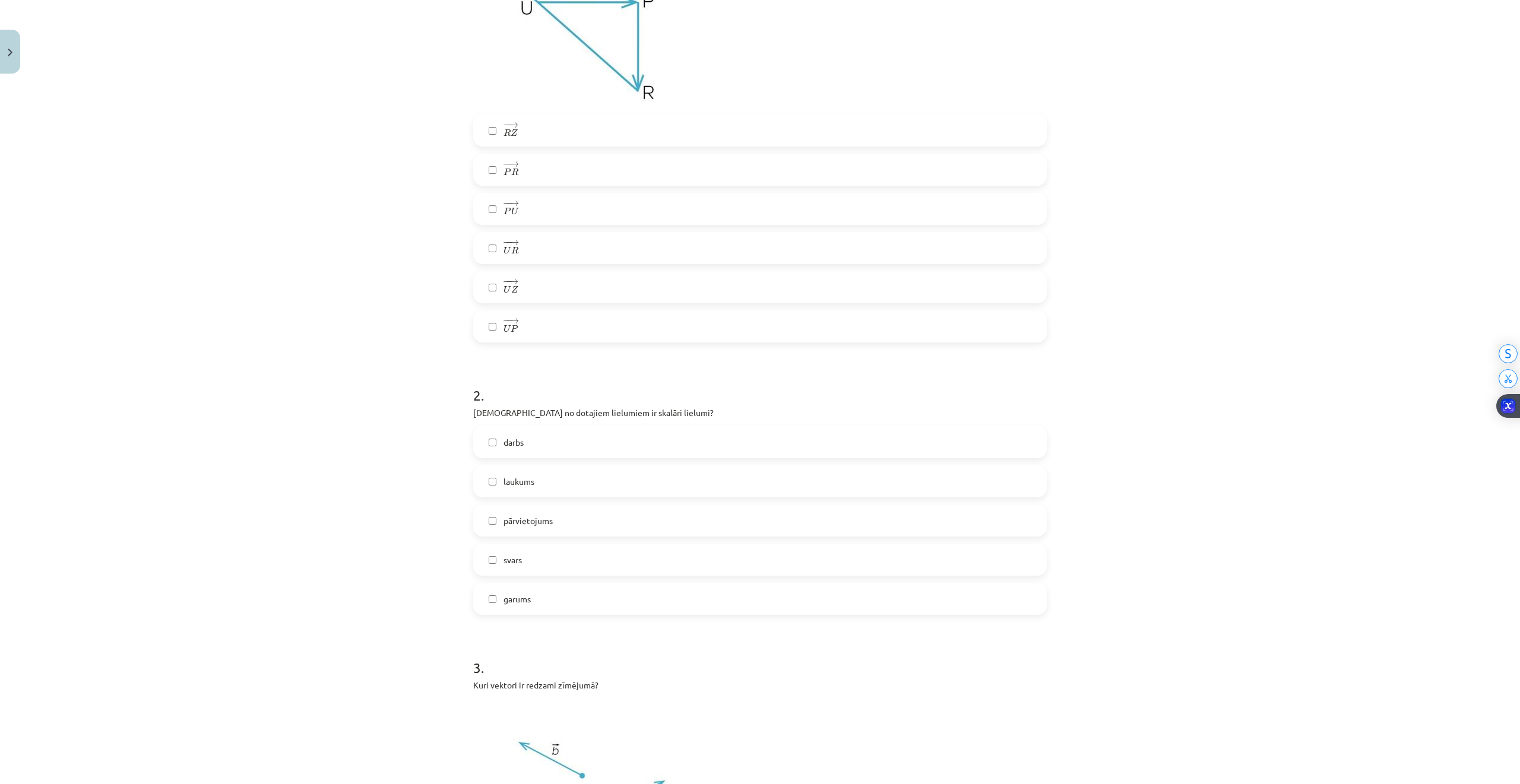
click at [496, 482] on label "laukums" at bounding box center [760, 481] width 571 height 29
click at [490, 601] on label "garums" at bounding box center [760, 598] width 571 height 29
click at [476, 441] on label "darbs" at bounding box center [760, 441] width 571 height 29
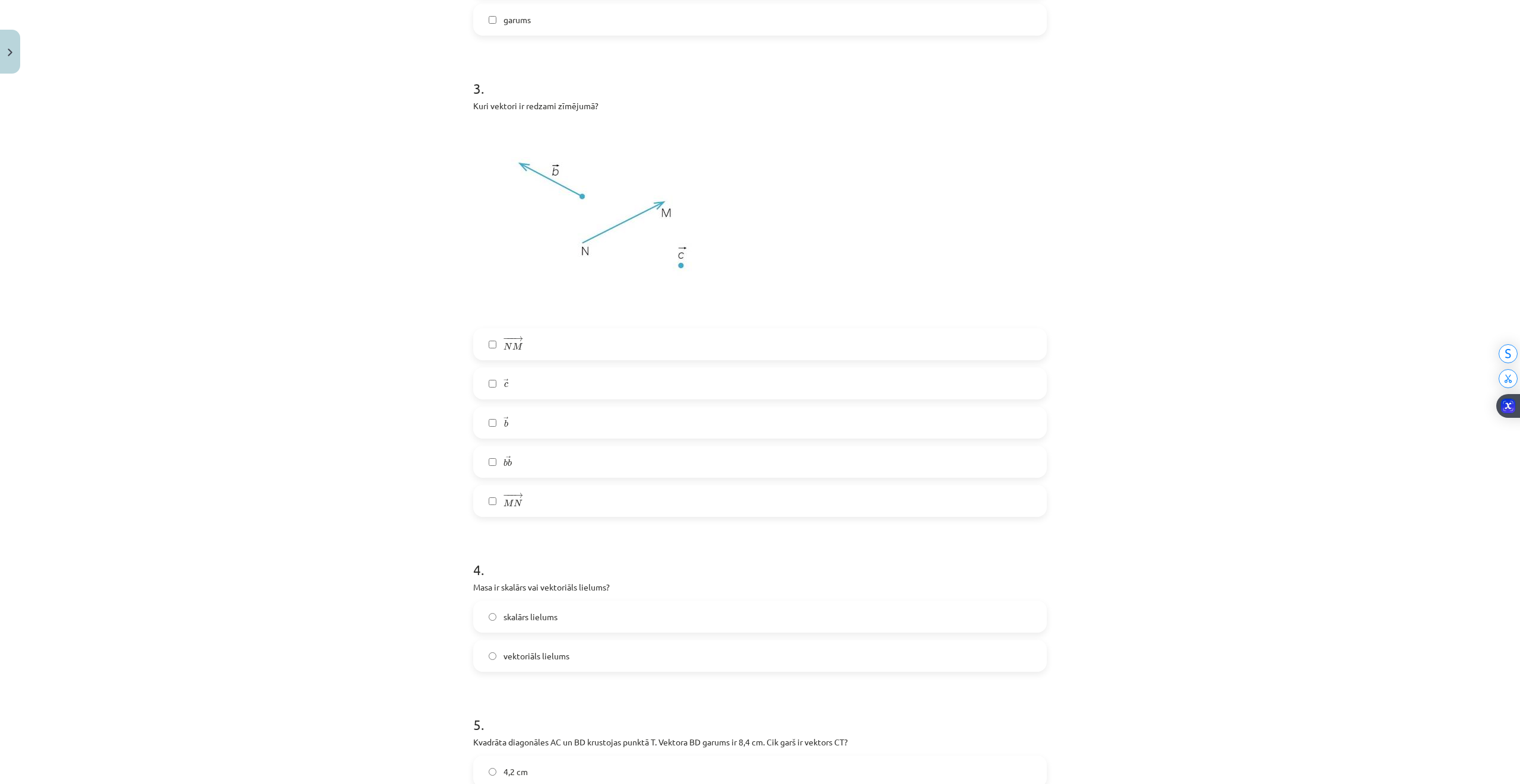
scroll to position [979, 0]
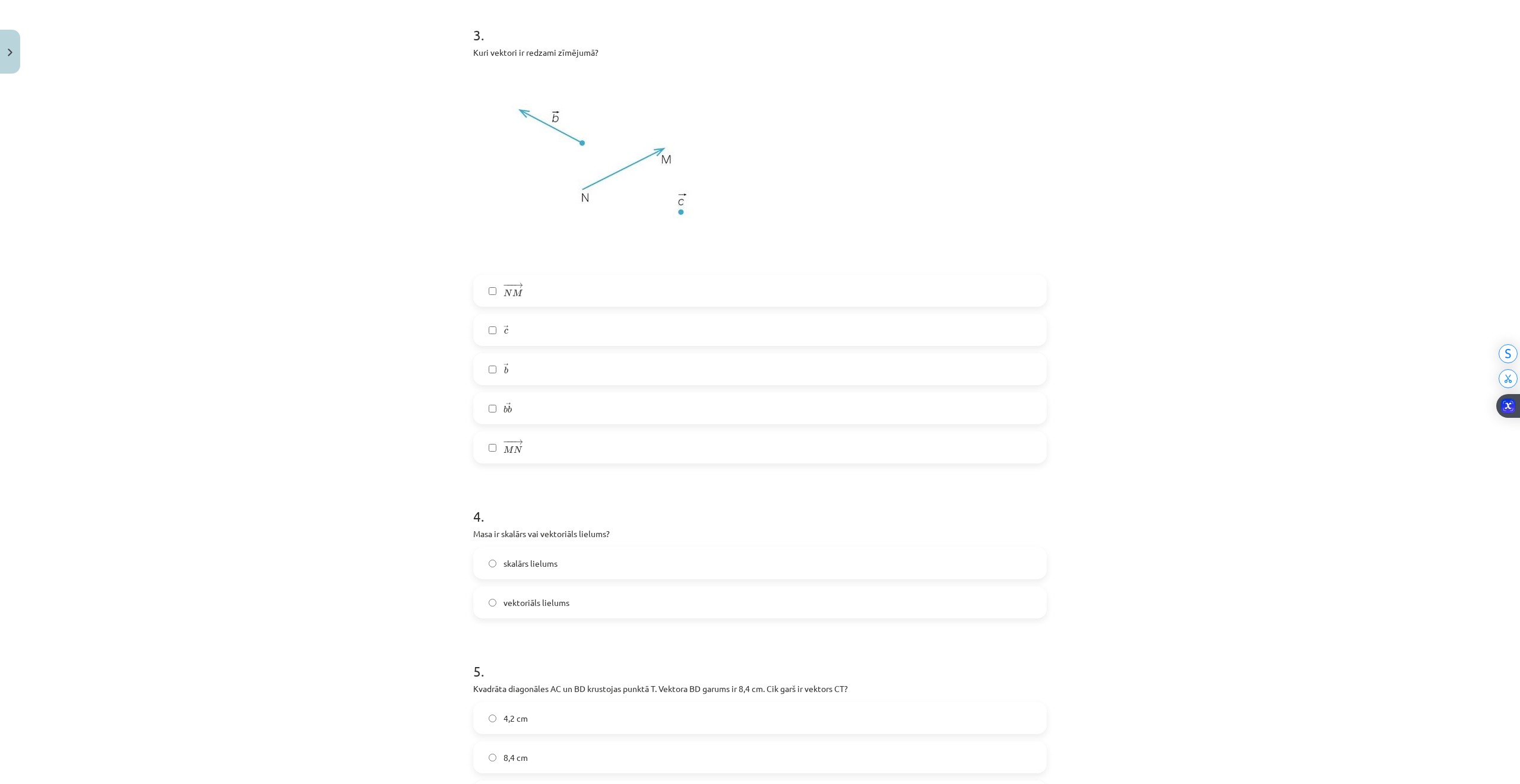
click at [564, 563] on label "skalārs lielums" at bounding box center [760, 563] width 571 height 29
click at [581, 601] on label "vektoriāls lielums" at bounding box center [760, 601] width 571 height 29
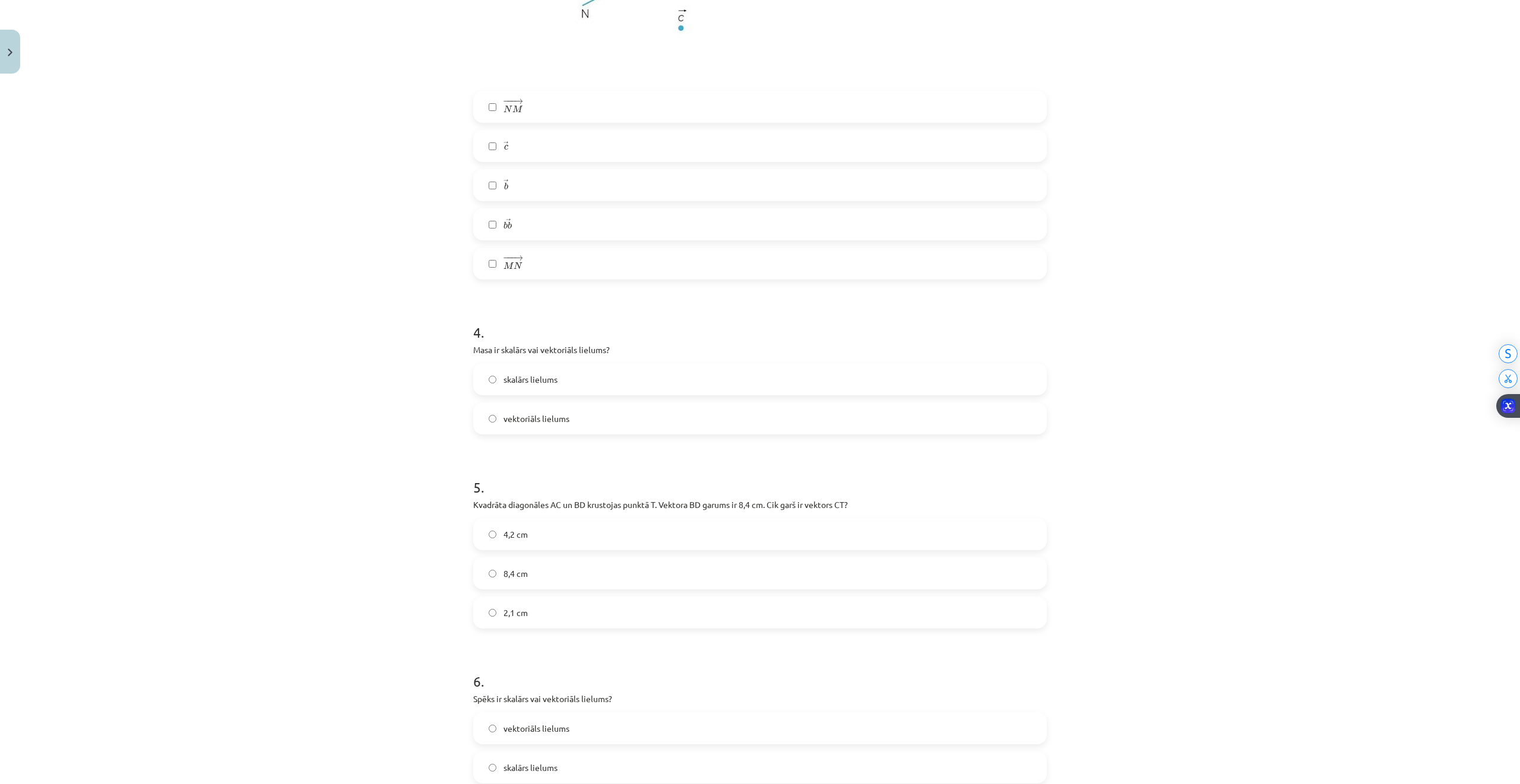
scroll to position [1216, 0]
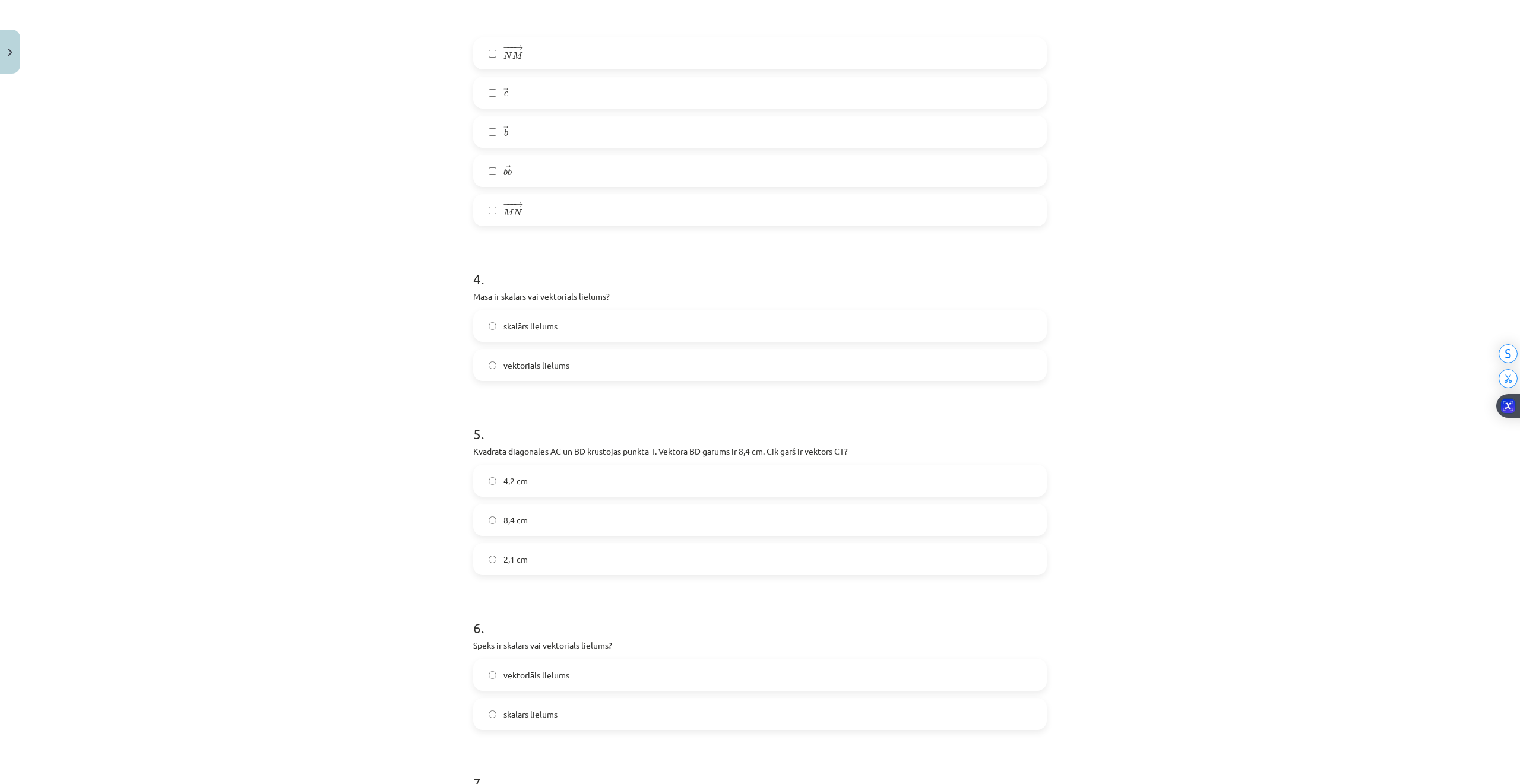
click at [524, 487] on label "4,2 cm" at bounding box center [760, 480] width 571 height 29
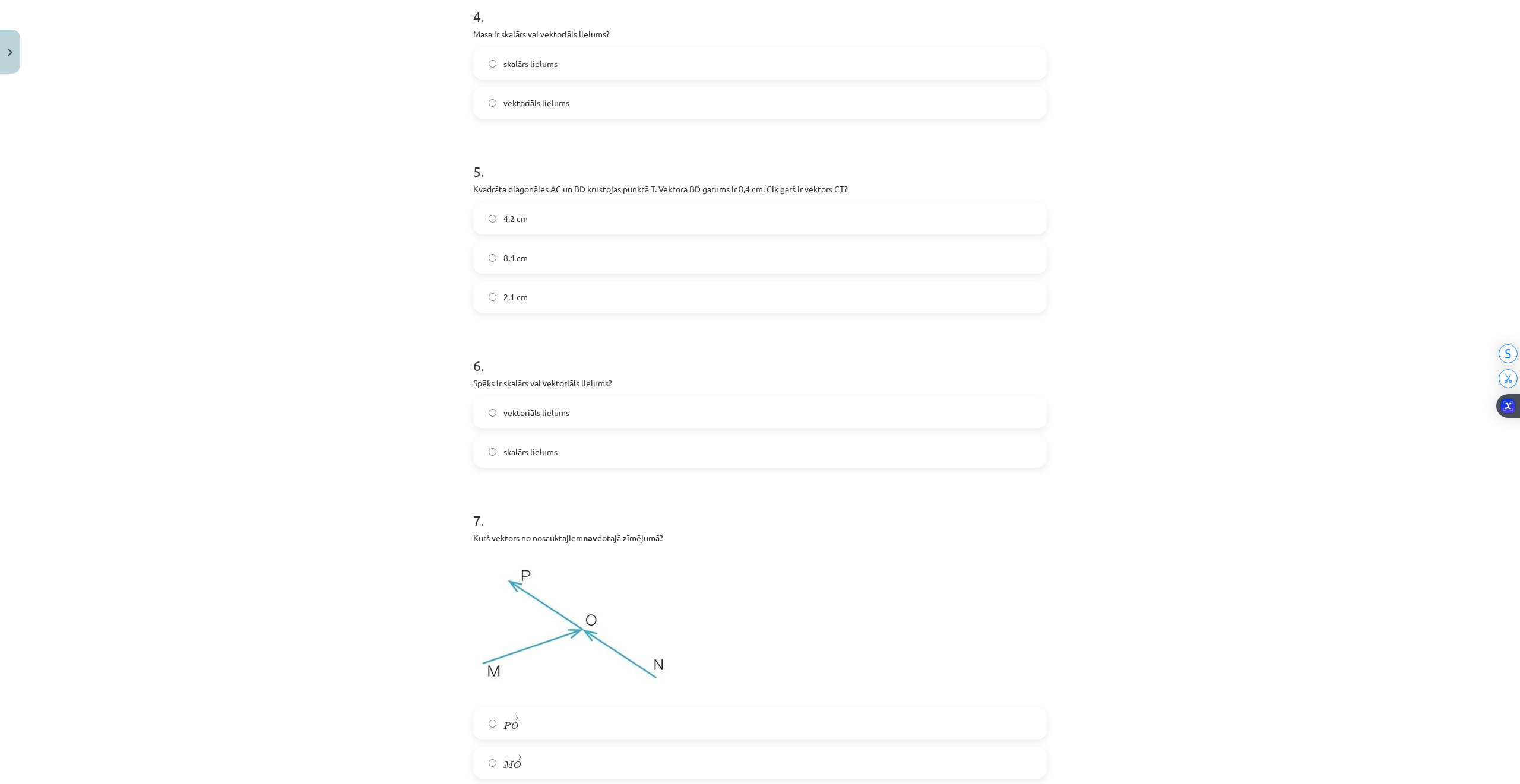
scroll to position [1534, 0]
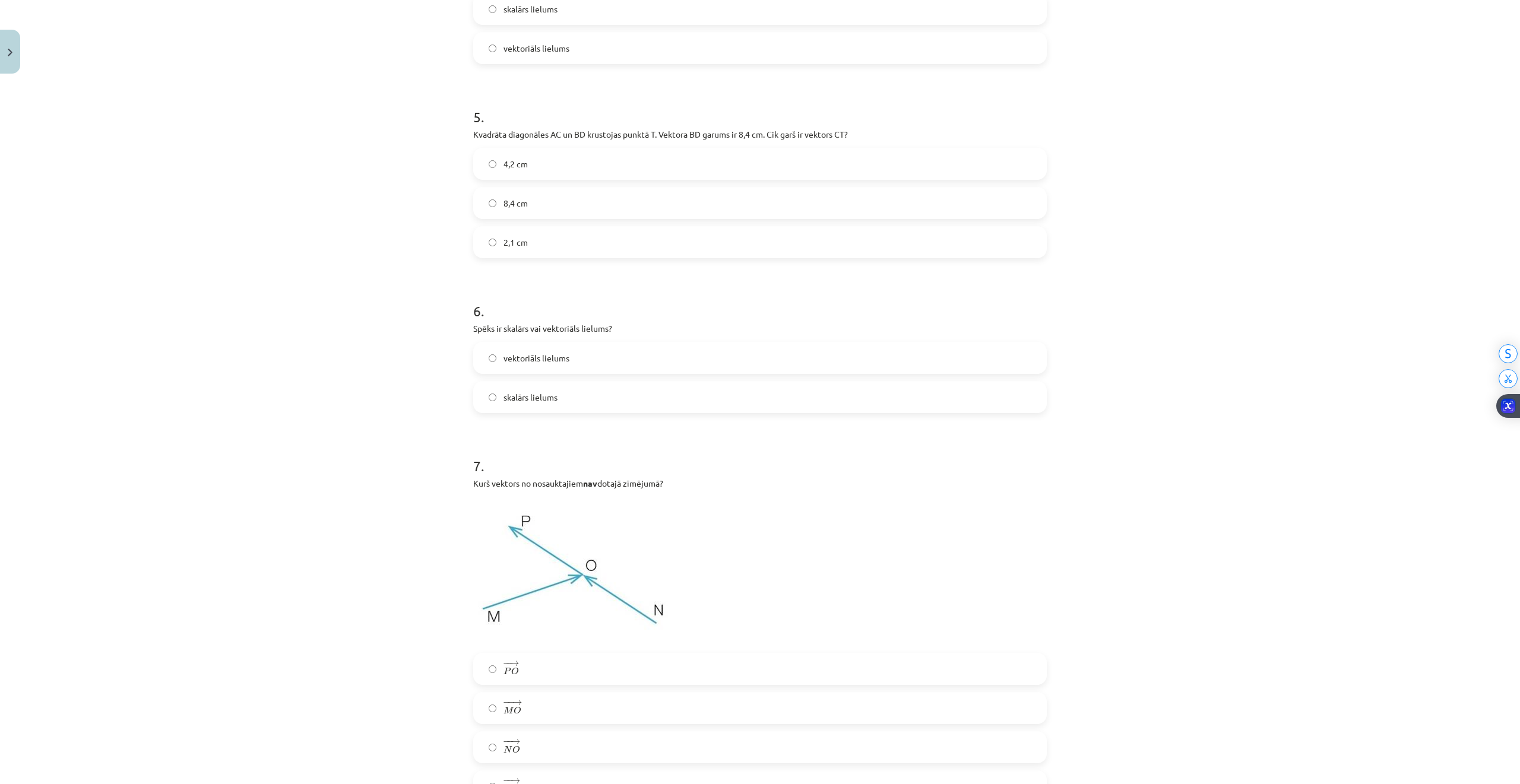
click at [529, 402] on span "skalārs lielums" at bounding box center [530, 397] width 54 height 13
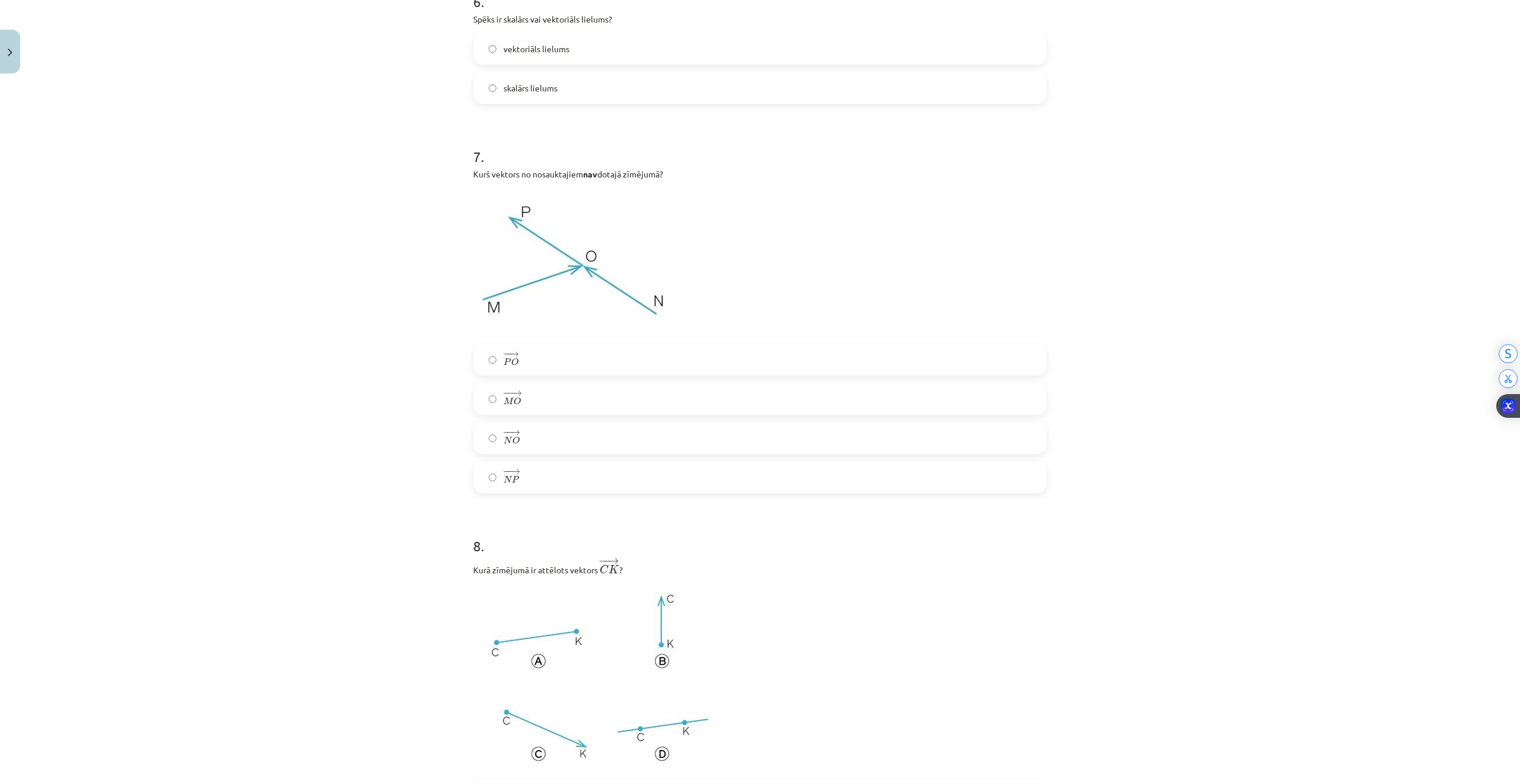
scroll to position [1849, 0]
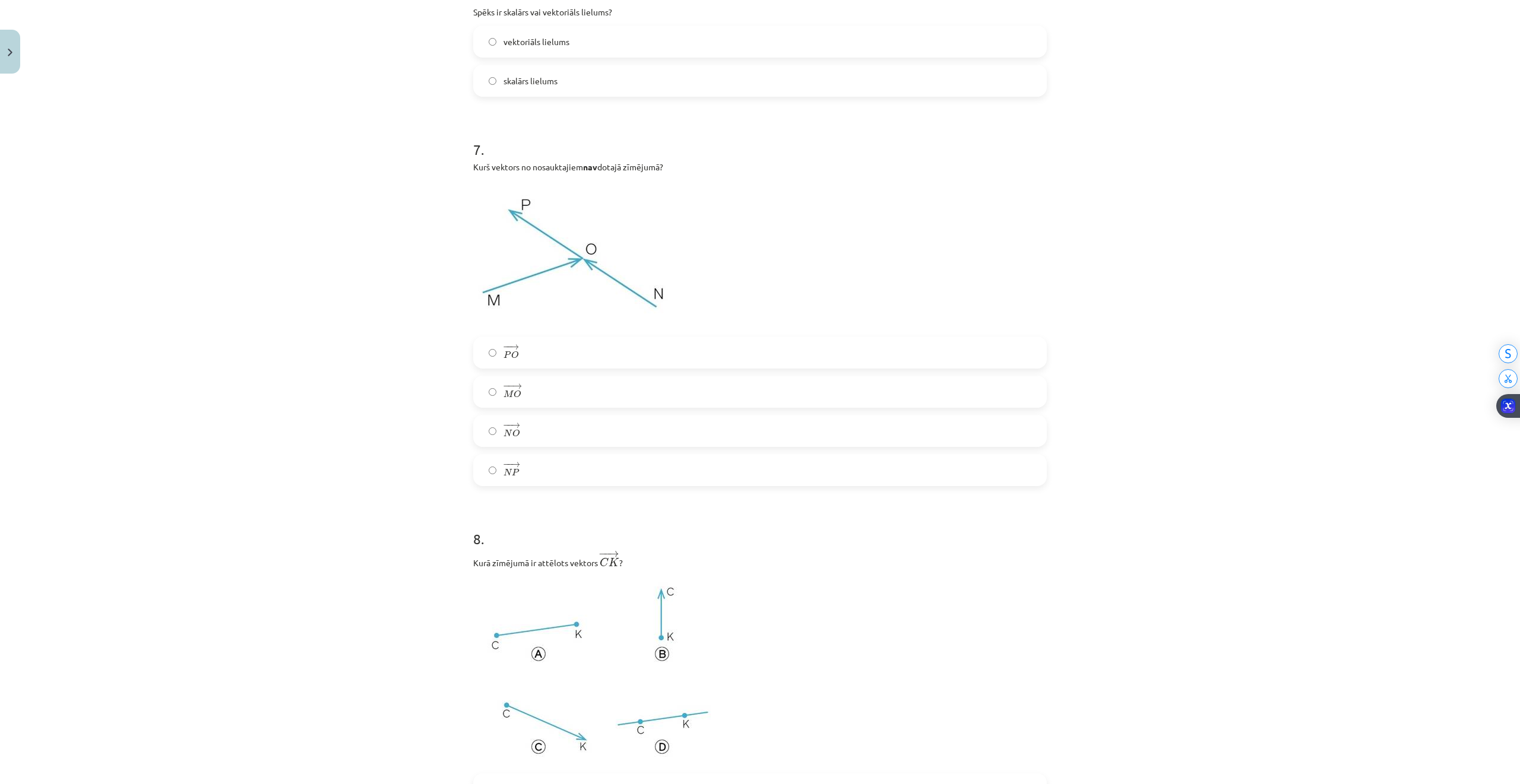
click at [521, 392] on label "− − → M O M O →" at bounding box center [760, 391] width 571 height 29
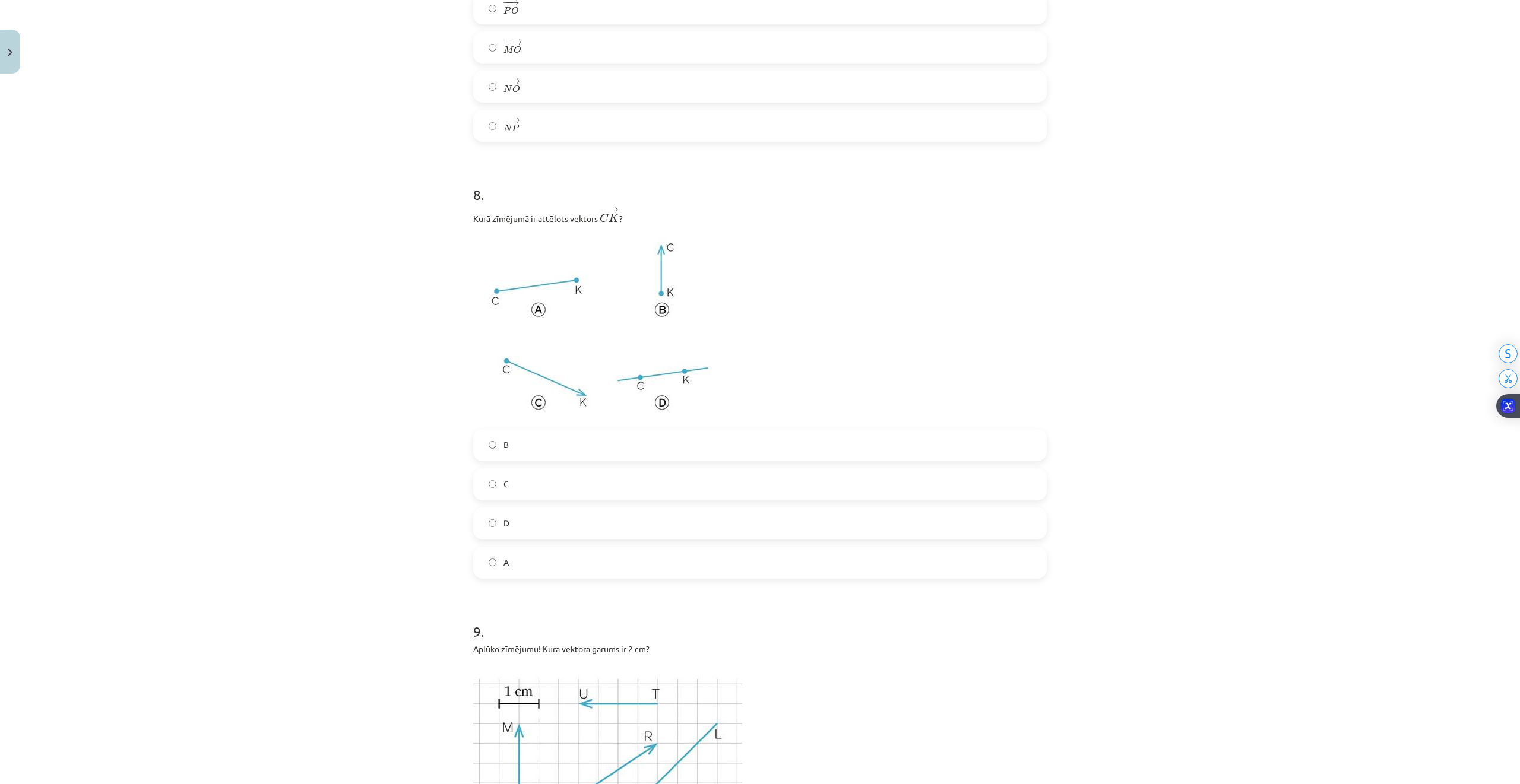
scroll to position [2324, 0]
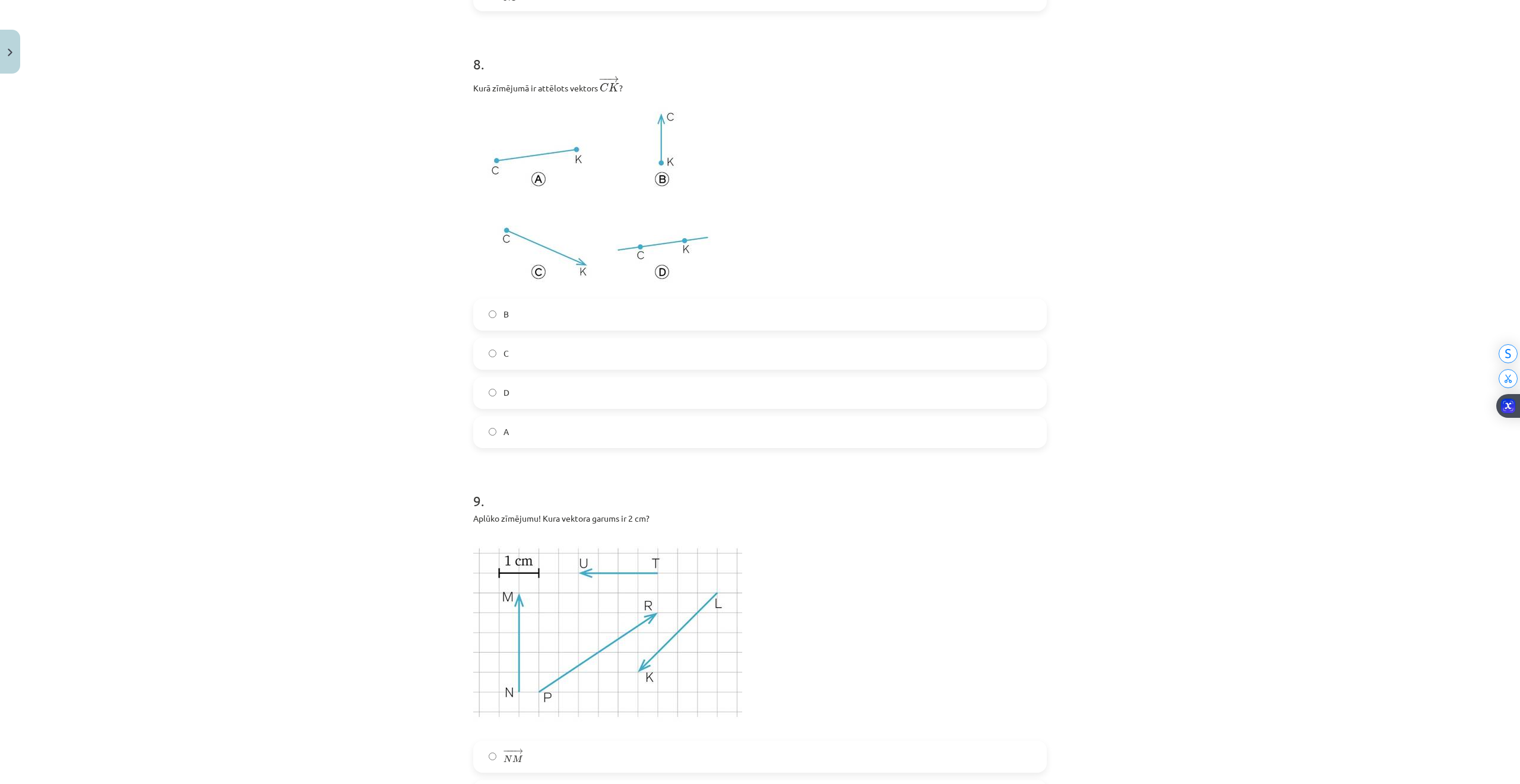
click at [518, 327] on label "B" at bounding box center [760, 314] width 571 height 29
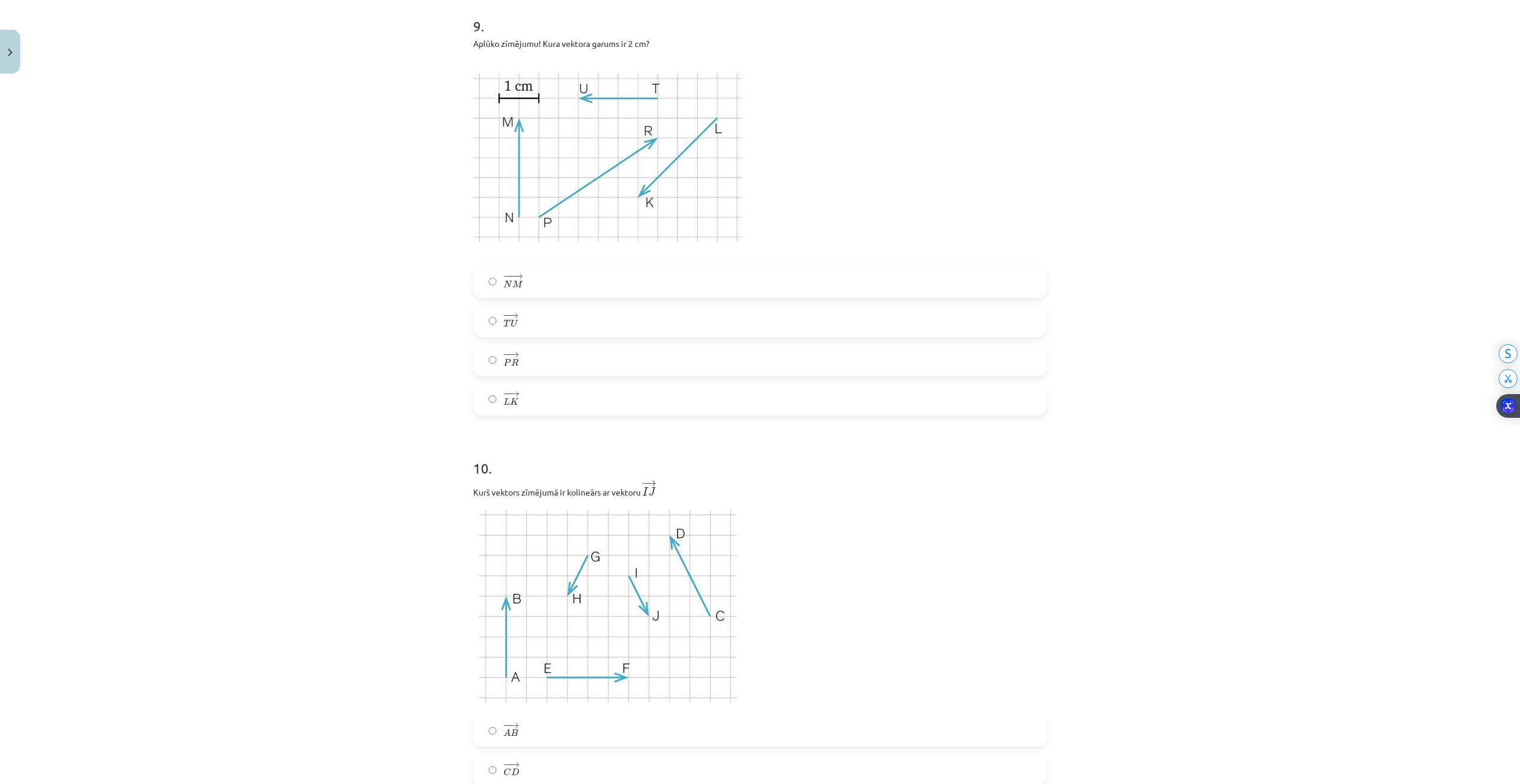
click at [523, 337] on div "− − → T U T U →" at bounding box center [760, 321] width 573 height 32
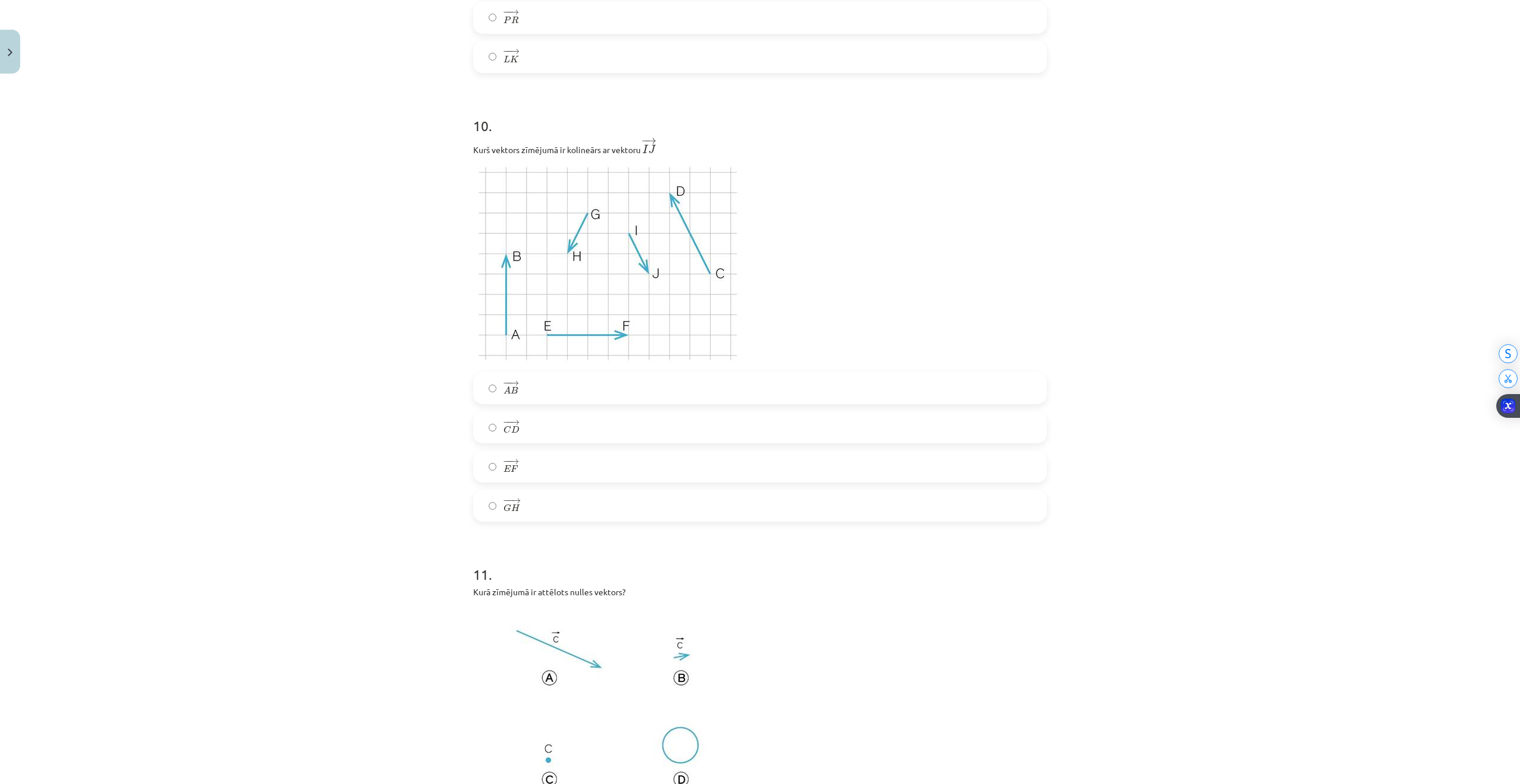
scroll to position [3195, 0]
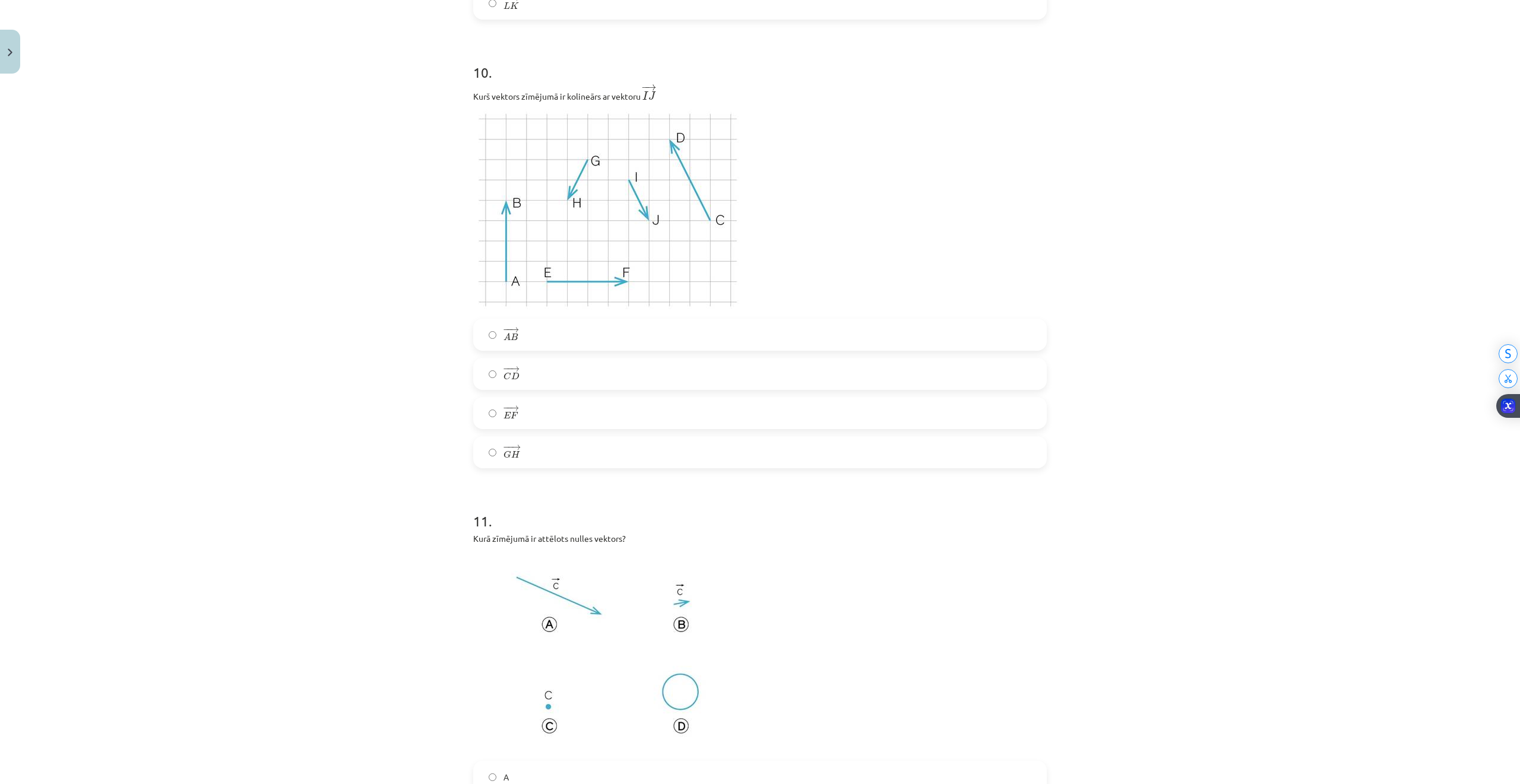
click at [530, 371] on label "− − → C D C D →" at bounding box center [760, 374] width 571 height 29
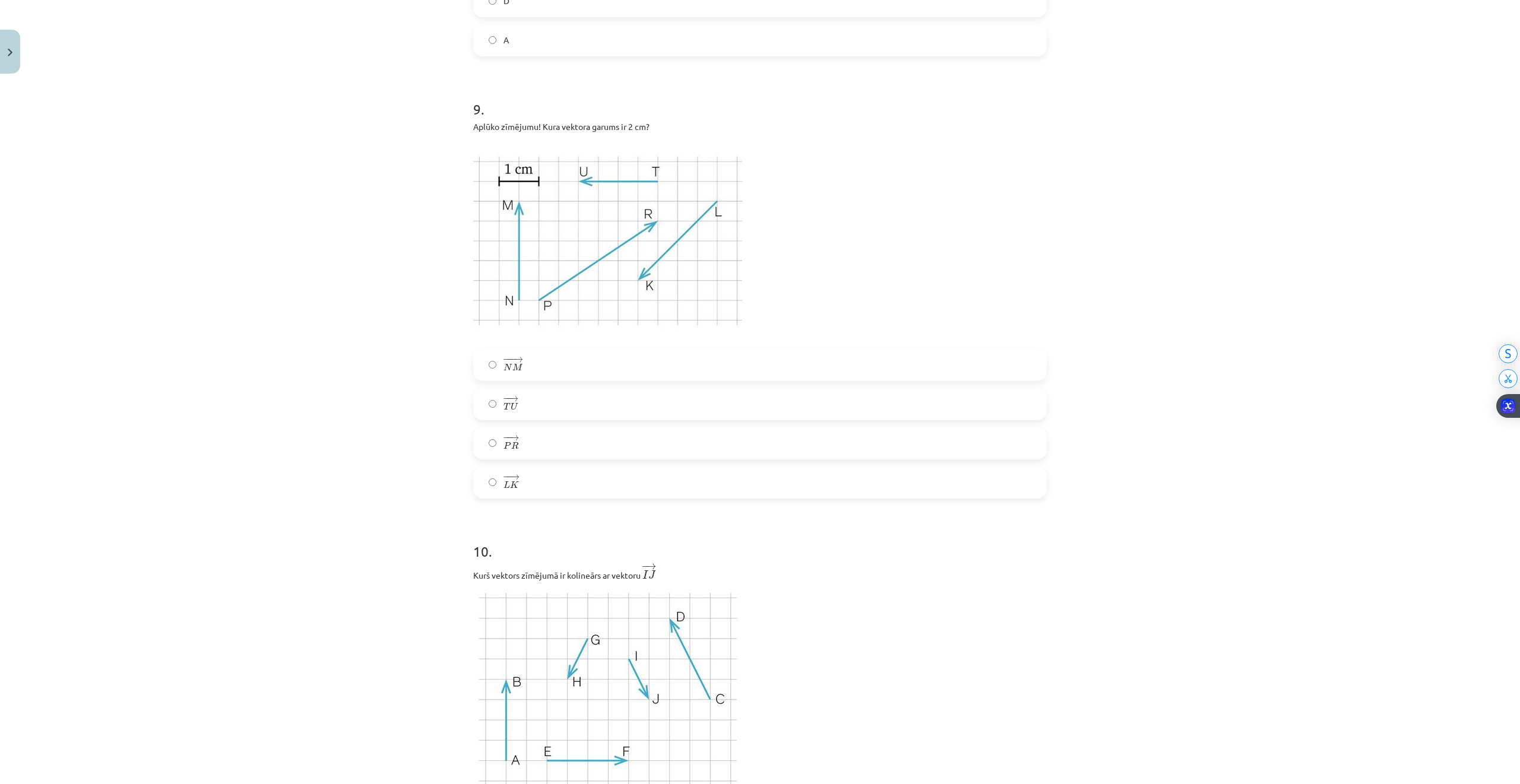
scroll to position [0, 0]
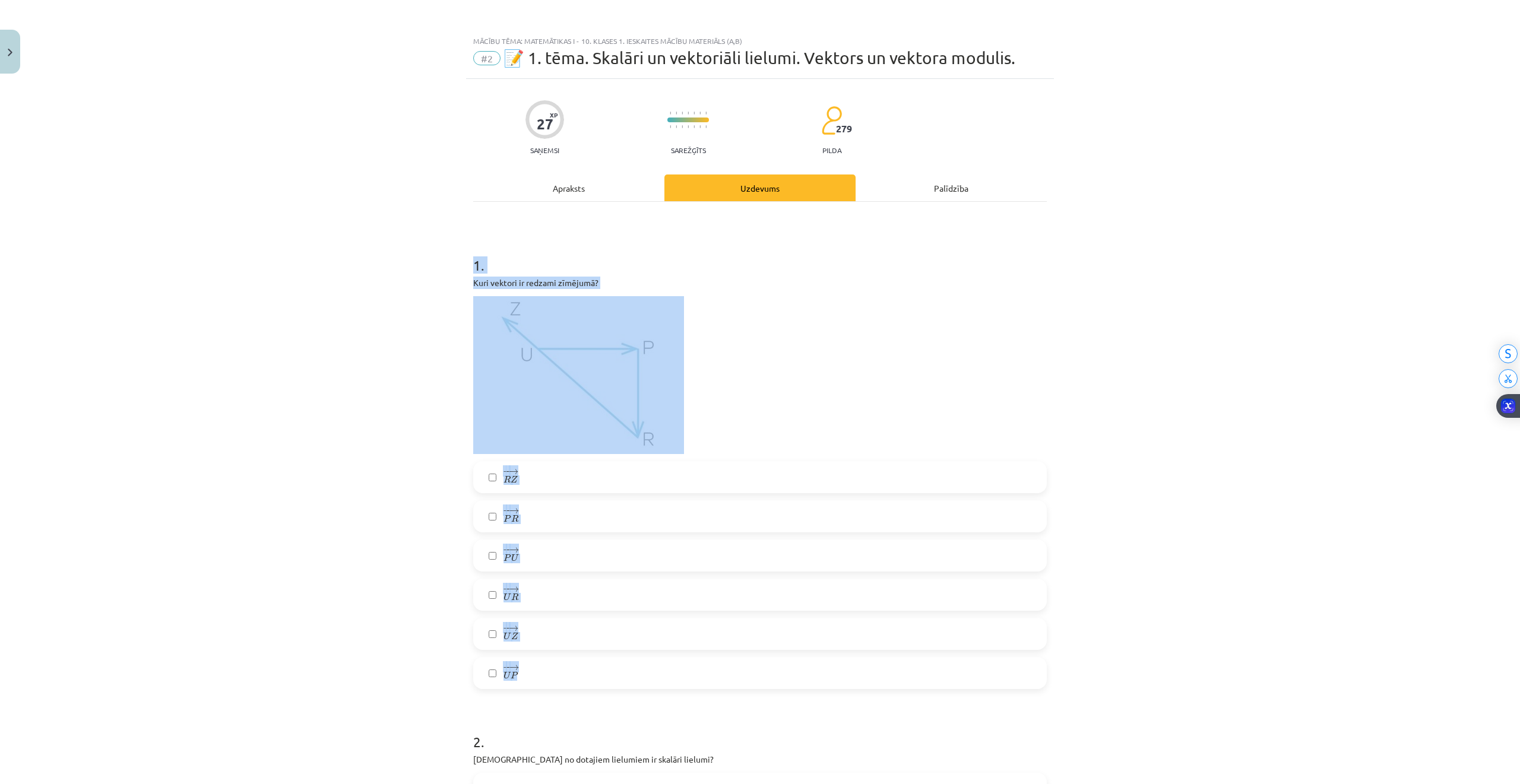
drag, startPoint x: 469, startPoint y: 262, endPoint x: 687, endPoint y: 665, distance: 458.2
click at [687, 665] on div "1 . Kuri vektori ir redzami zīmējumā? − − → R Z R Z → − − → P R P R → − − → P U…" at bounding box center [760, 462] width 573 height 453
copy div "1 . Kuri vektori ir redzami zīmējumā? − − → R Z R Z → − − → P R P R → − − → P U…"
click at [430, 260] on div "Mācību tēma: Matemātikas i - 10. klases 1. ieskaites mācību materiāls (a,b) #2 …" at bounding box center [760, 392] width 1520 height 784
drag, startPoint x: 452, startPoint y: 268, endPoint x: 718, endPoint y: 682, distance: 492.1
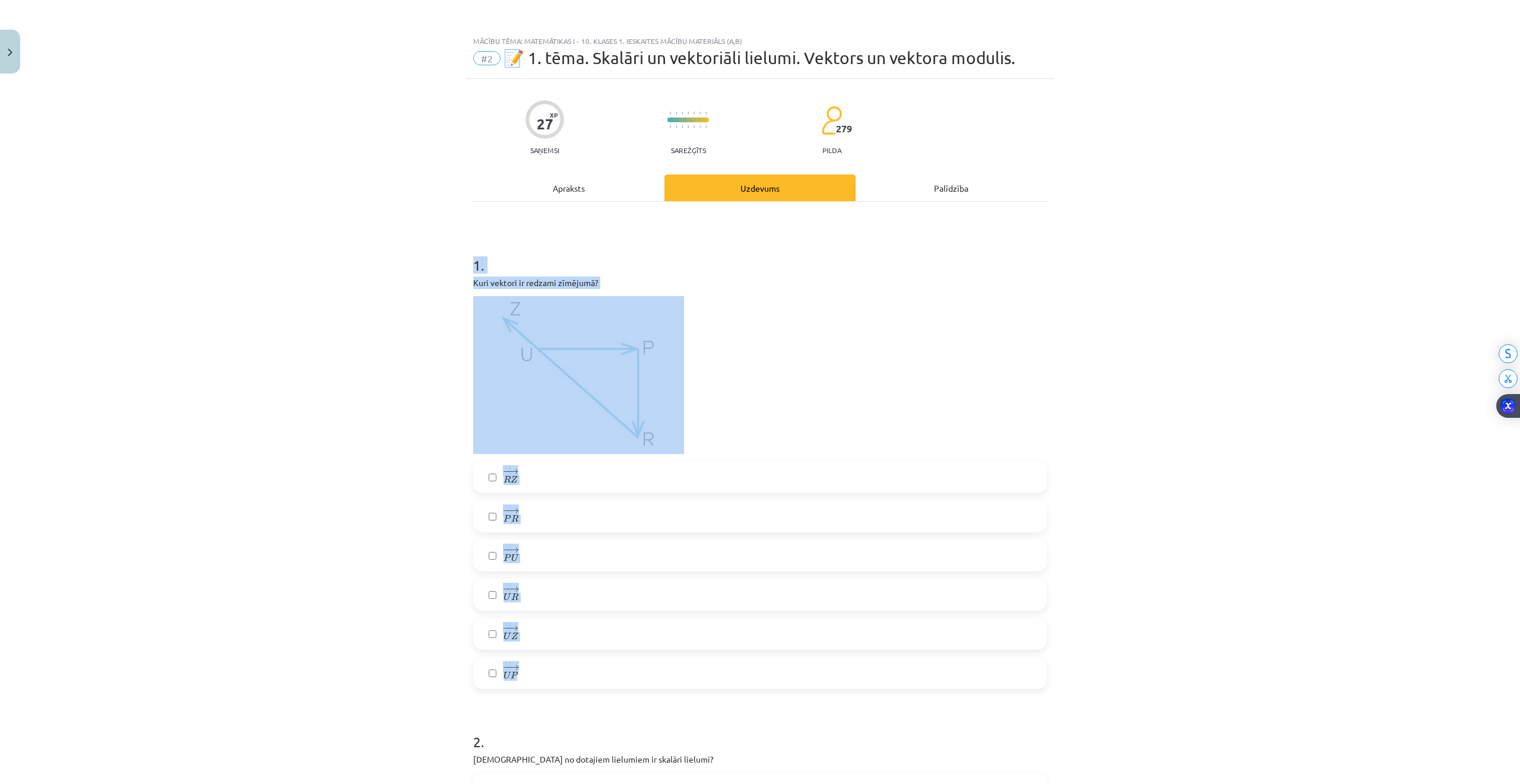
click at [706, 686] on div "Mācību tēma: Matemātikas i - 10. klases 1. ieskaites mācību materiāls (a,b) #2 …" at bounding box center [760, 392] width 1520 height 784
copy div "1 . Kuri vektori ir redzami zīmējumā? − − → R Z R Z → − − → P R P R → − − → P U…"
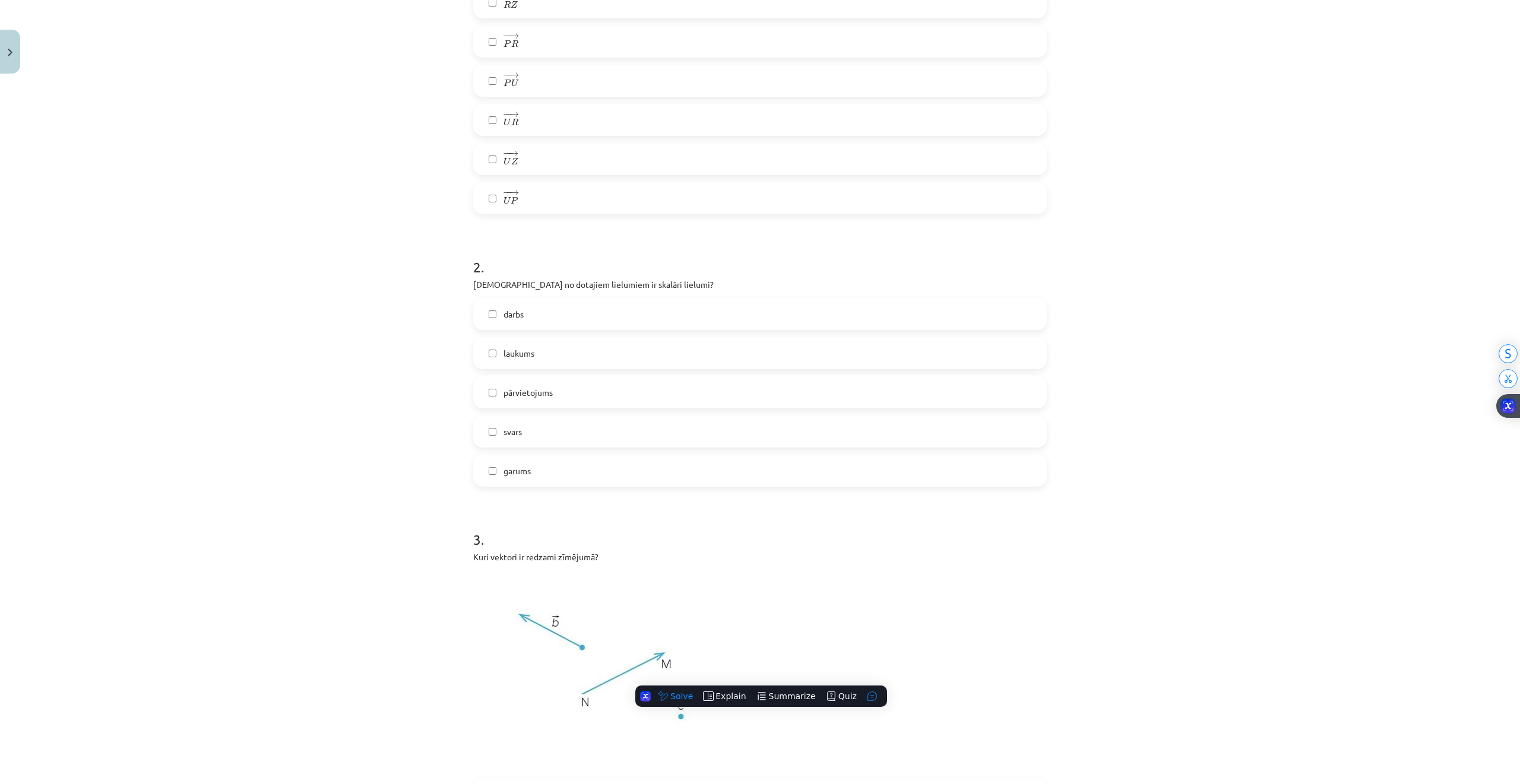
click at [393, 480] on div "Mācību tēma: Matemātikas i - 10. klases 1. ieskaites mācību materiāls (a,b) #2 …" at bounding box center [760, 392] width 1520 height 784
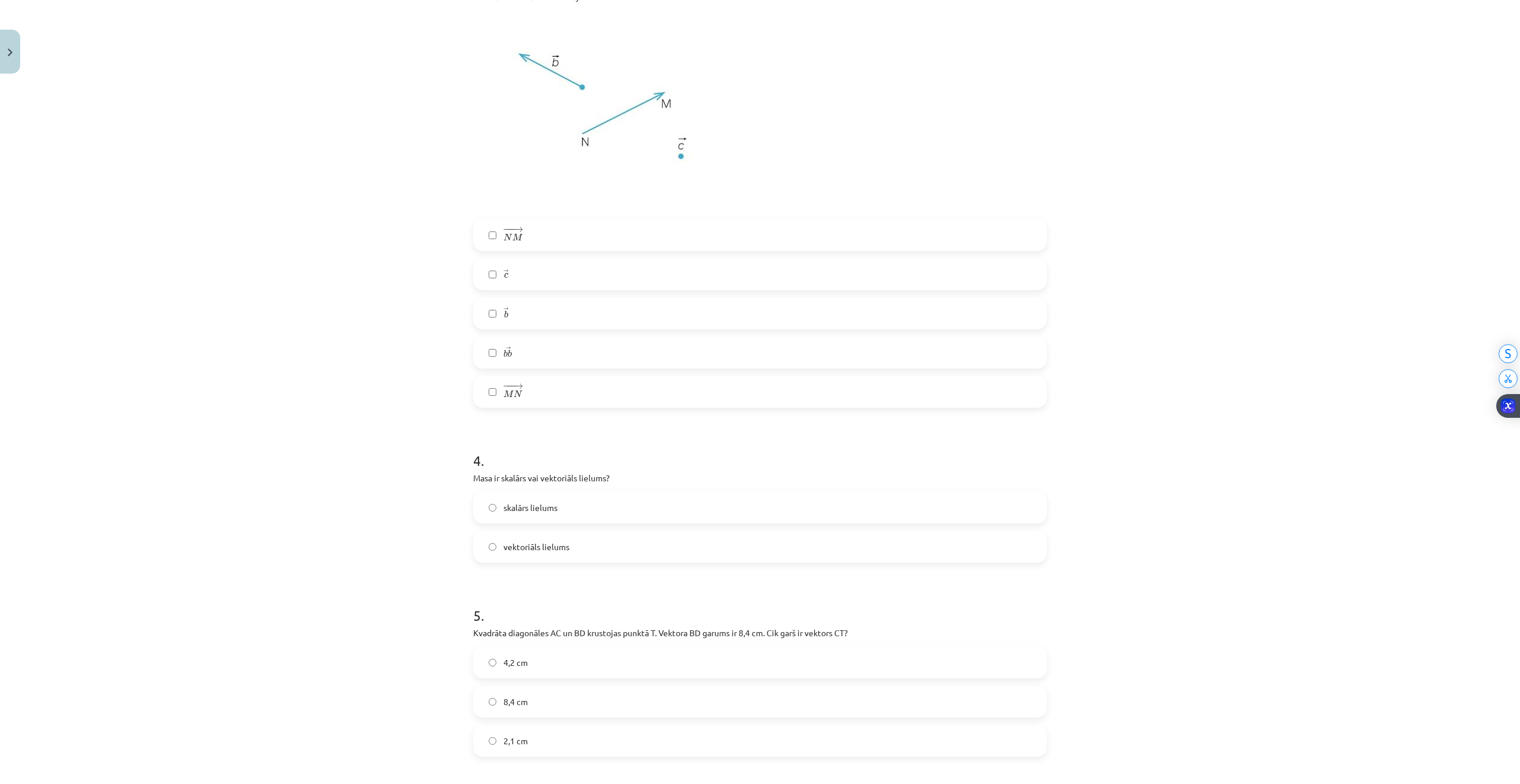
scroll to position [1029, 0]
click at [490, 235] on label "− −− → N M N M →" at bounding box center [760, 241] width 571 height 29
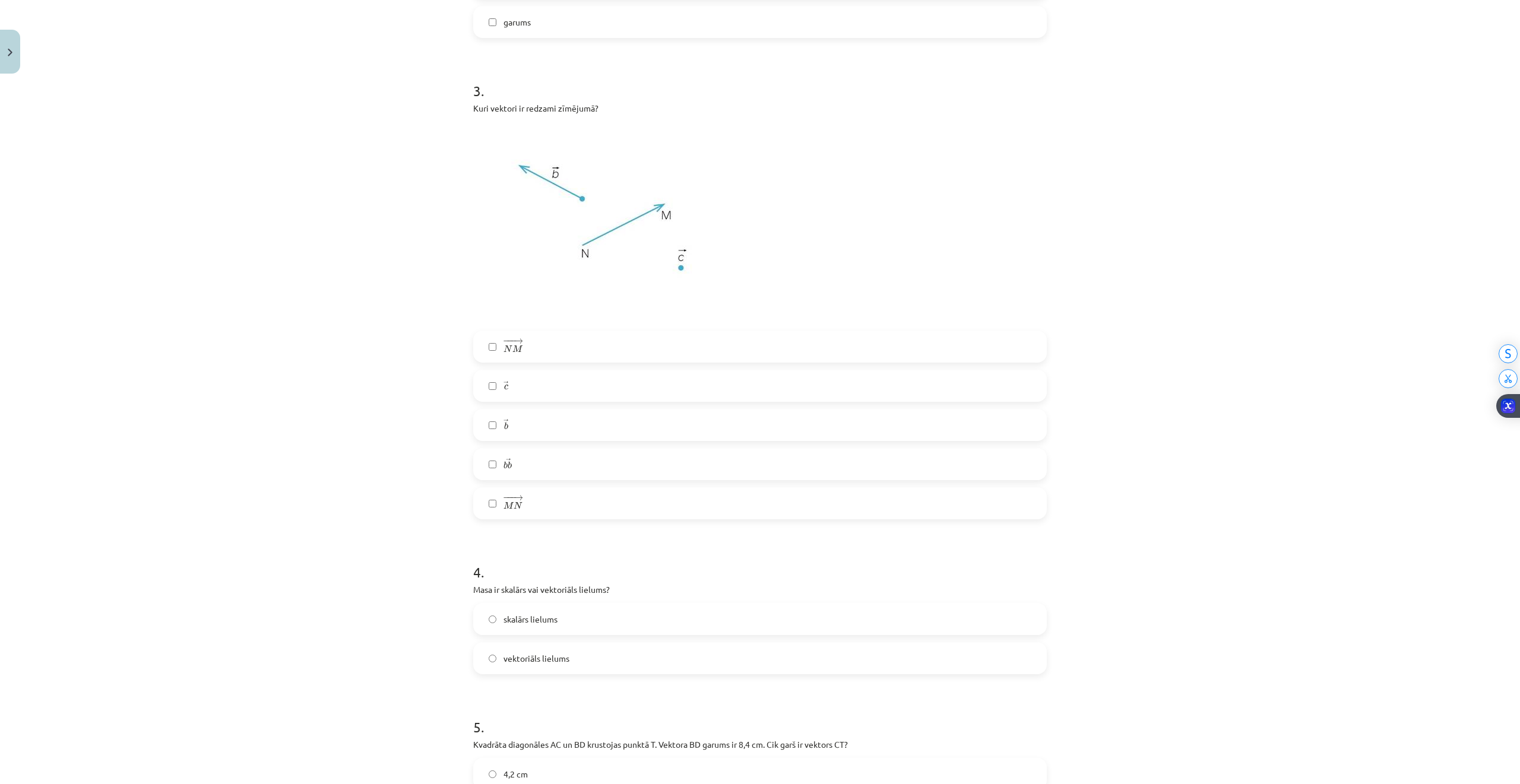
scroll to position [870, 0]
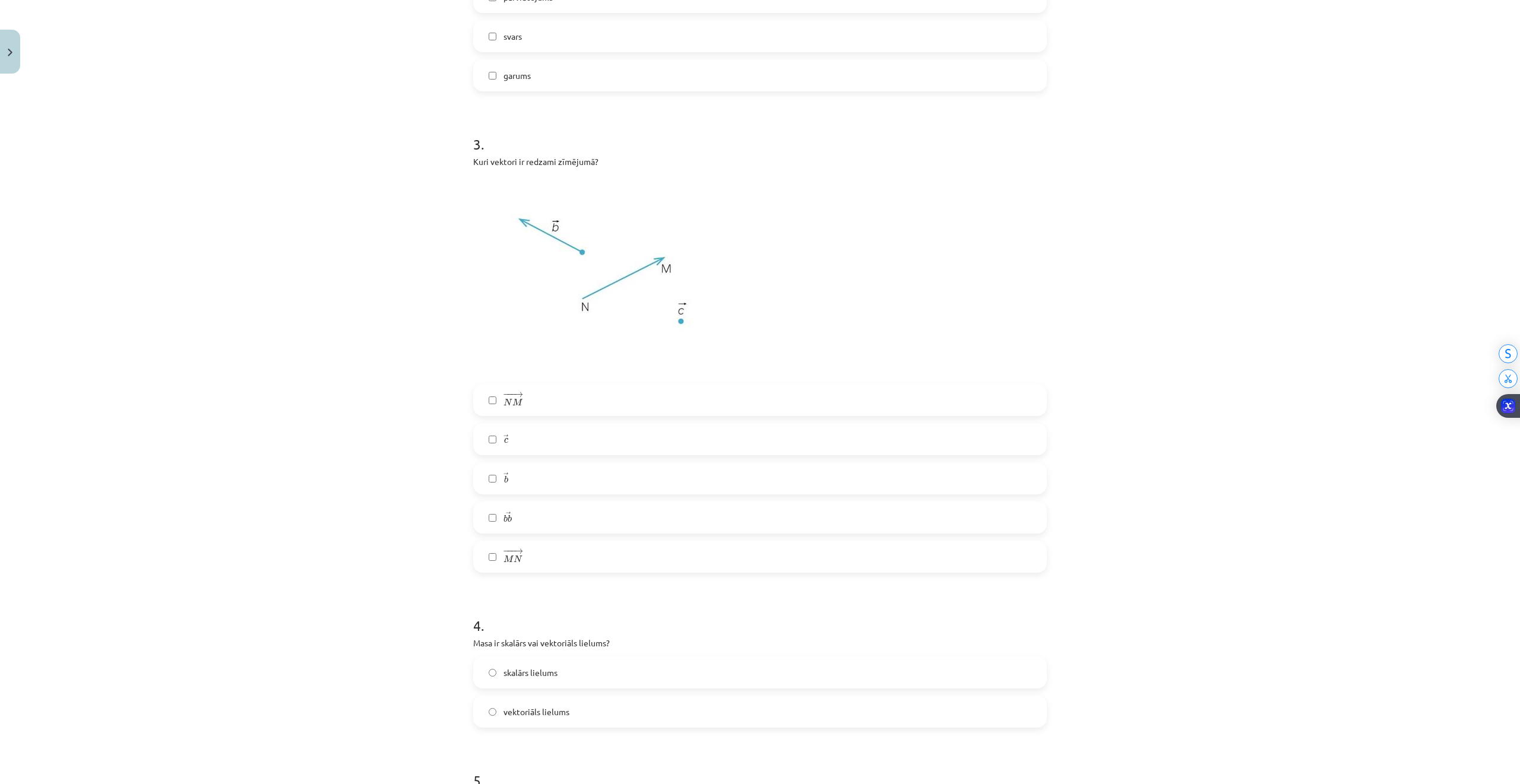
click at [504, 485] on span "→ b b →" at bounding box center [506, 478] width 5 height 13
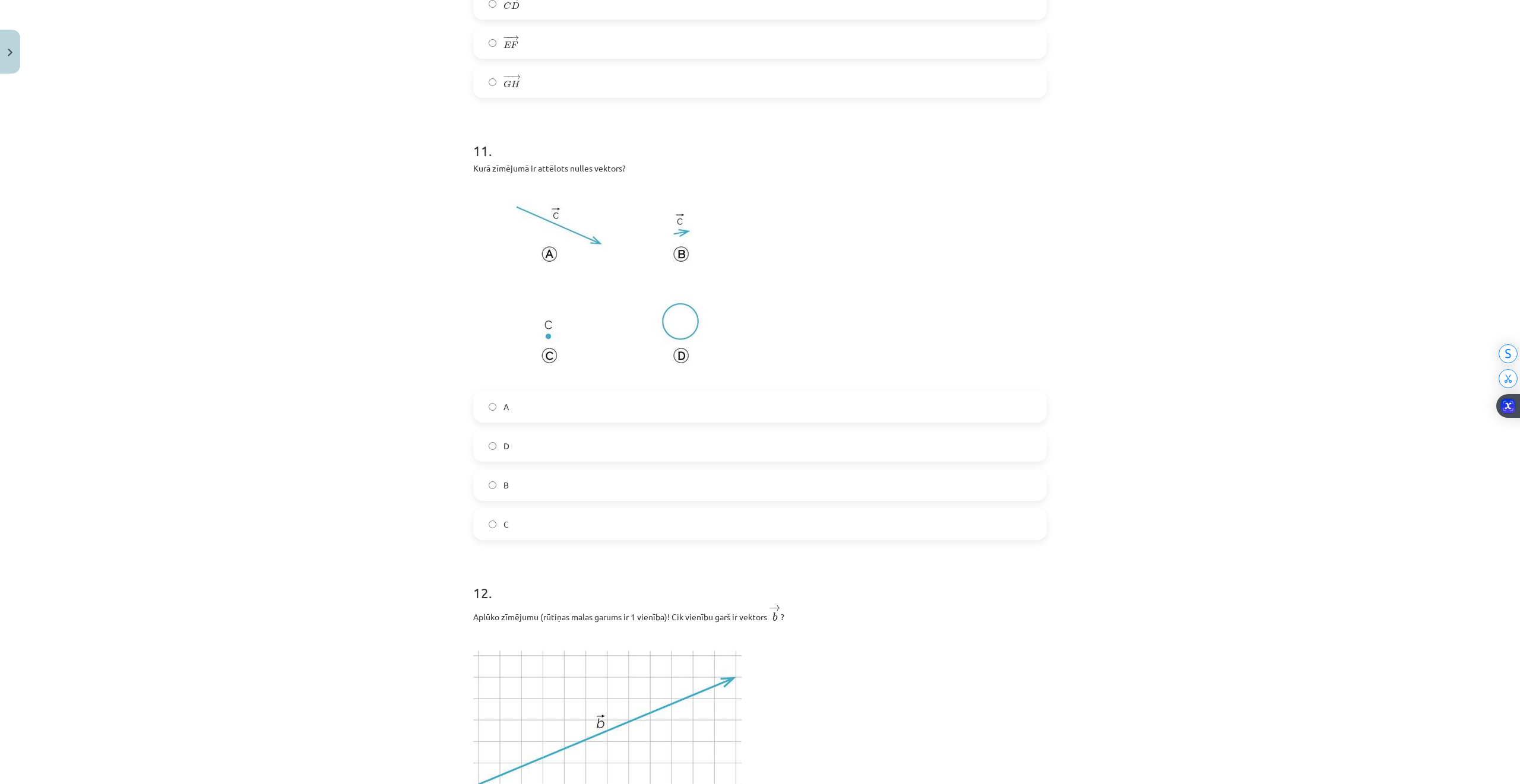
scroll to position [3561, 0]
click at [508, 526] on label "C" at bounding box center [760, 529] width 571 height 29
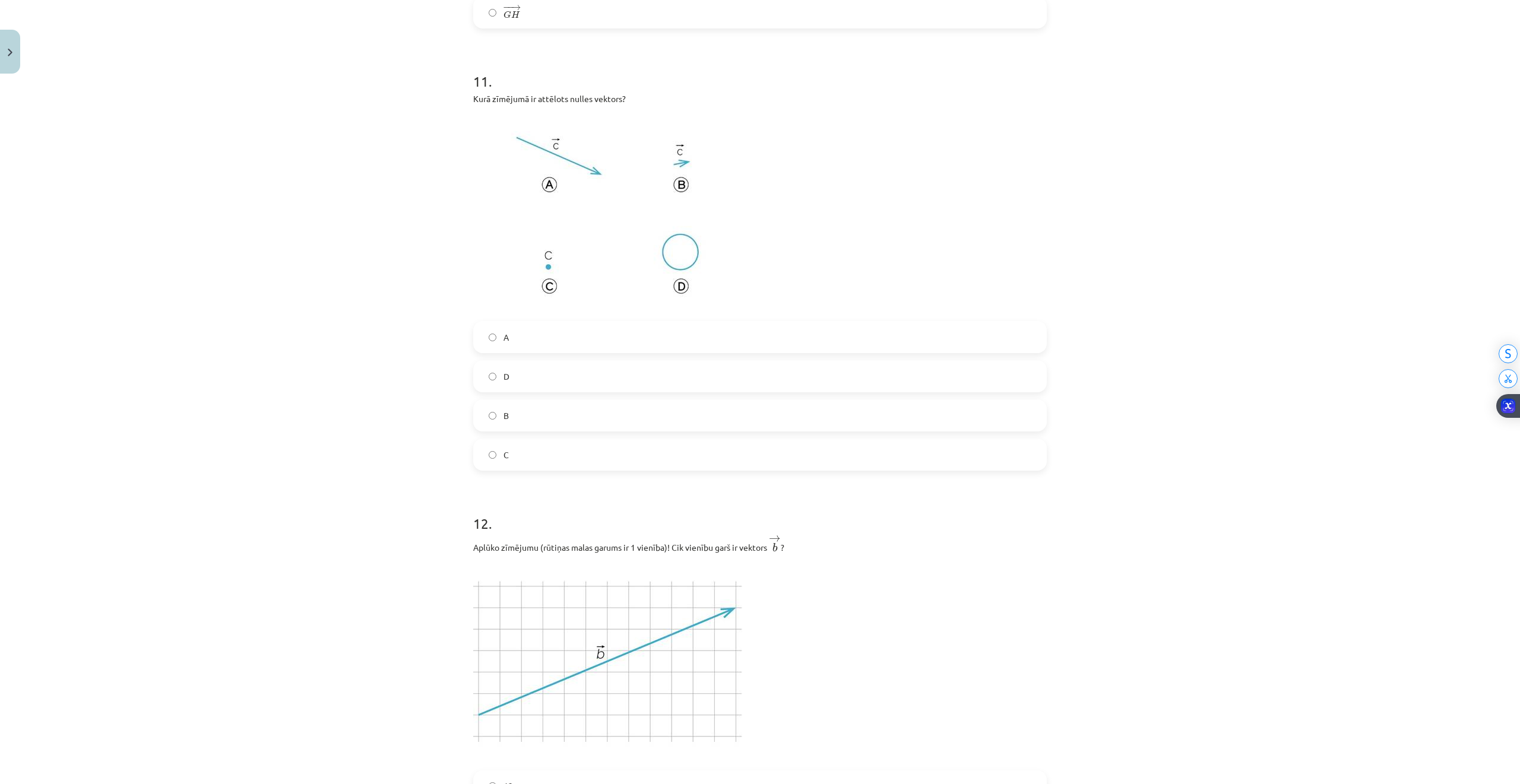
scroll to position [3639, 0]
click at [478, 374] on label "D" at bounding box center [760, 371] width 571 height 29
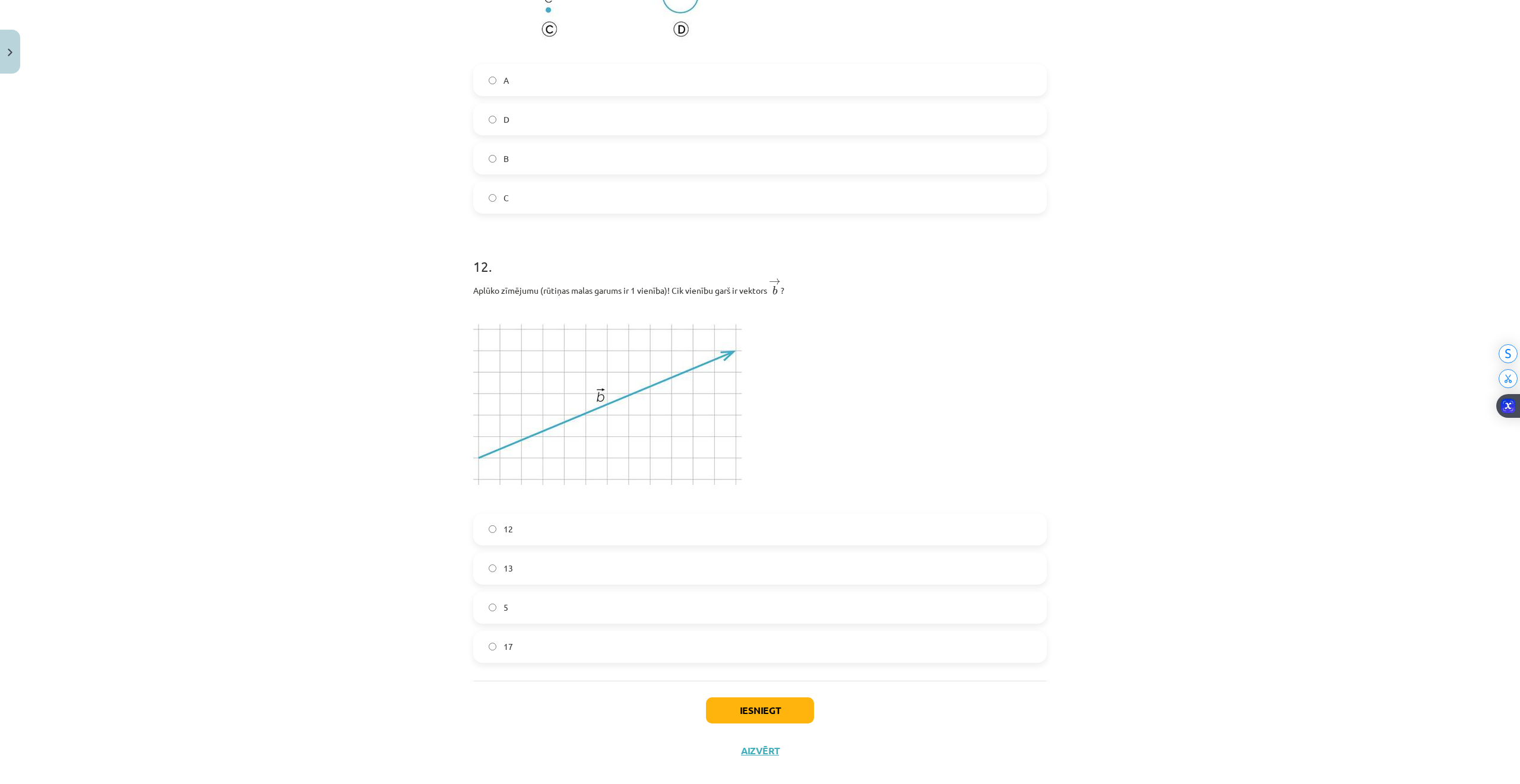
scroll to position [3912, 0]
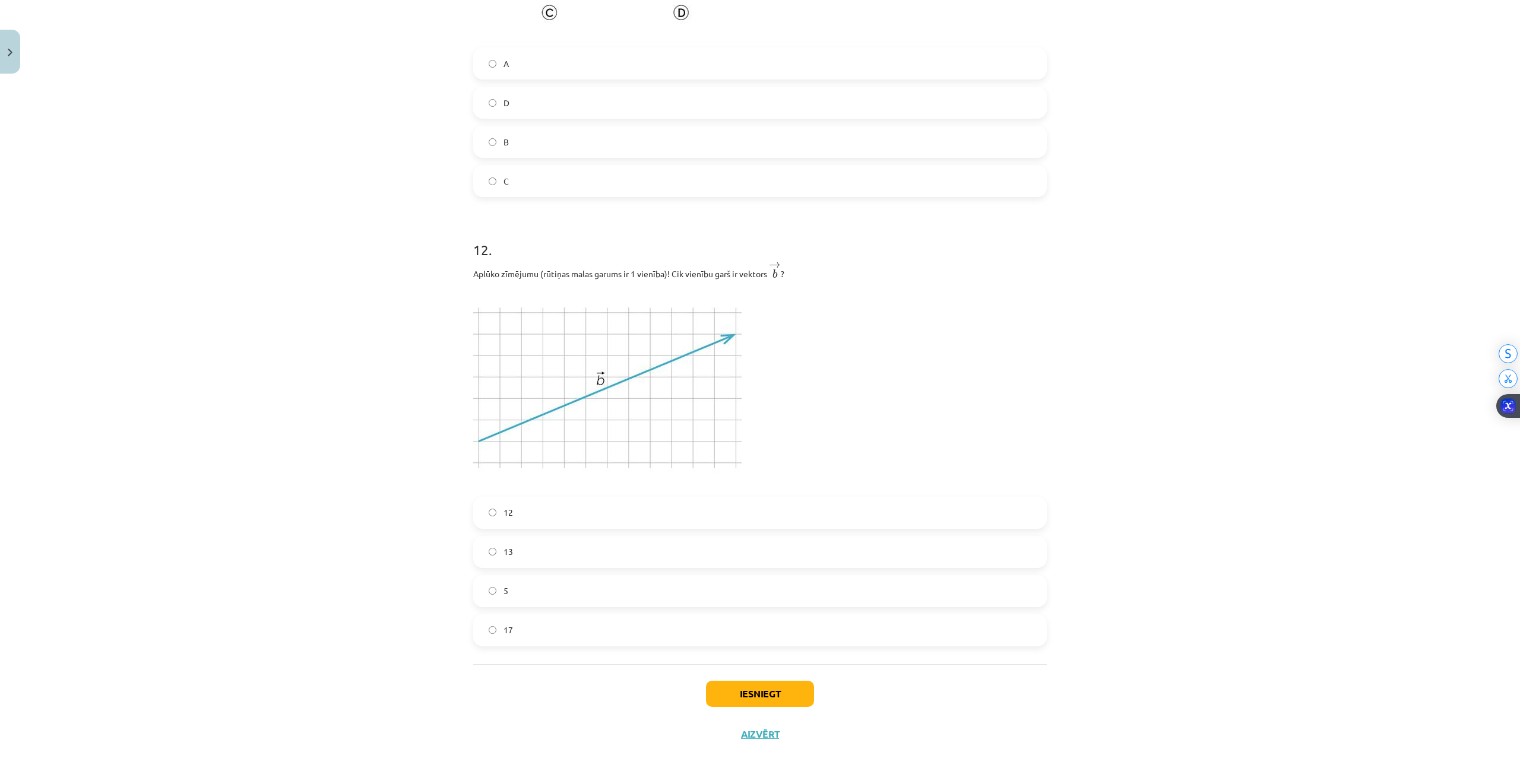
click at [504, 544] on label "13" at bounding box center [760, 551] width 571 height 29
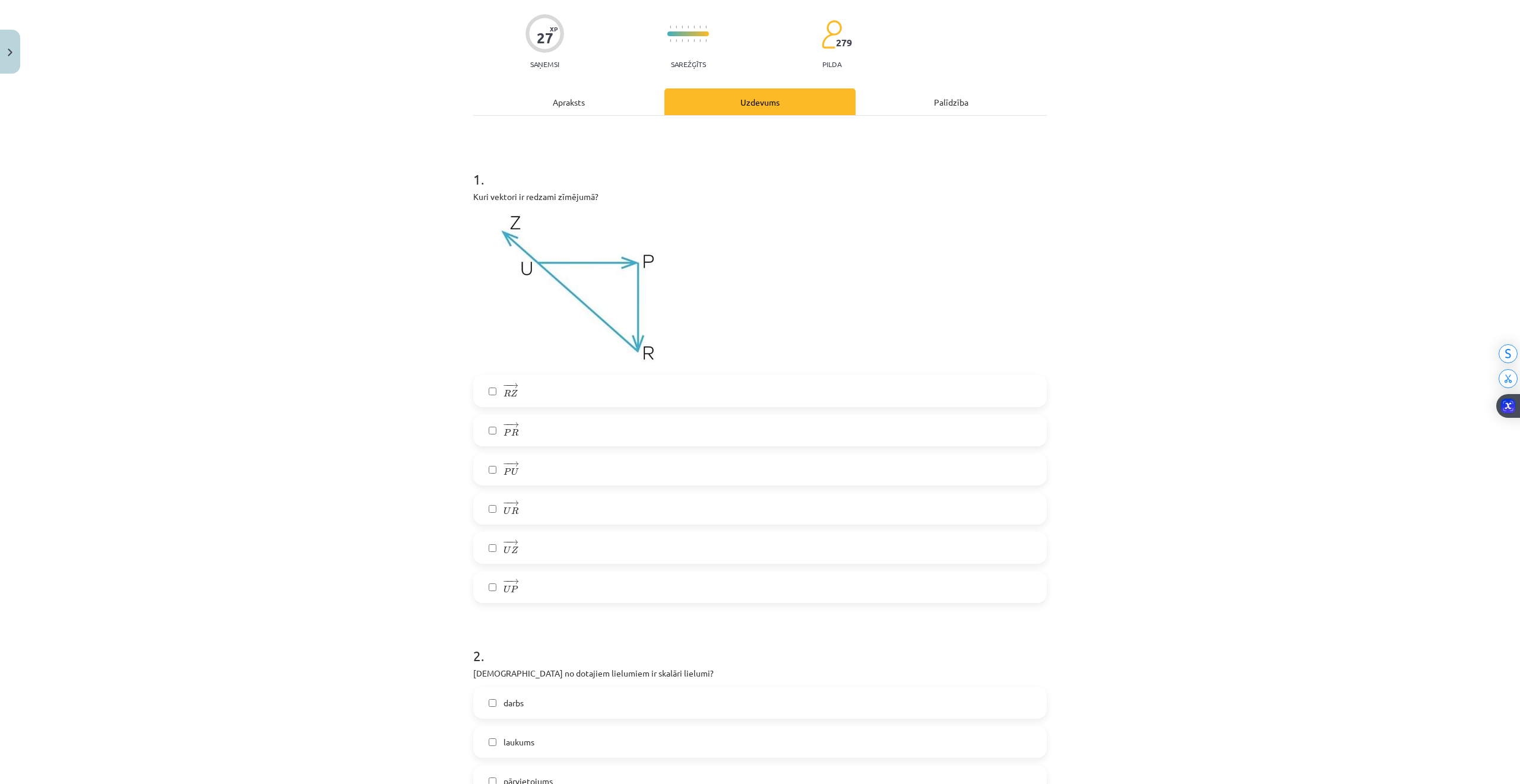
scroll to position [0, 0]
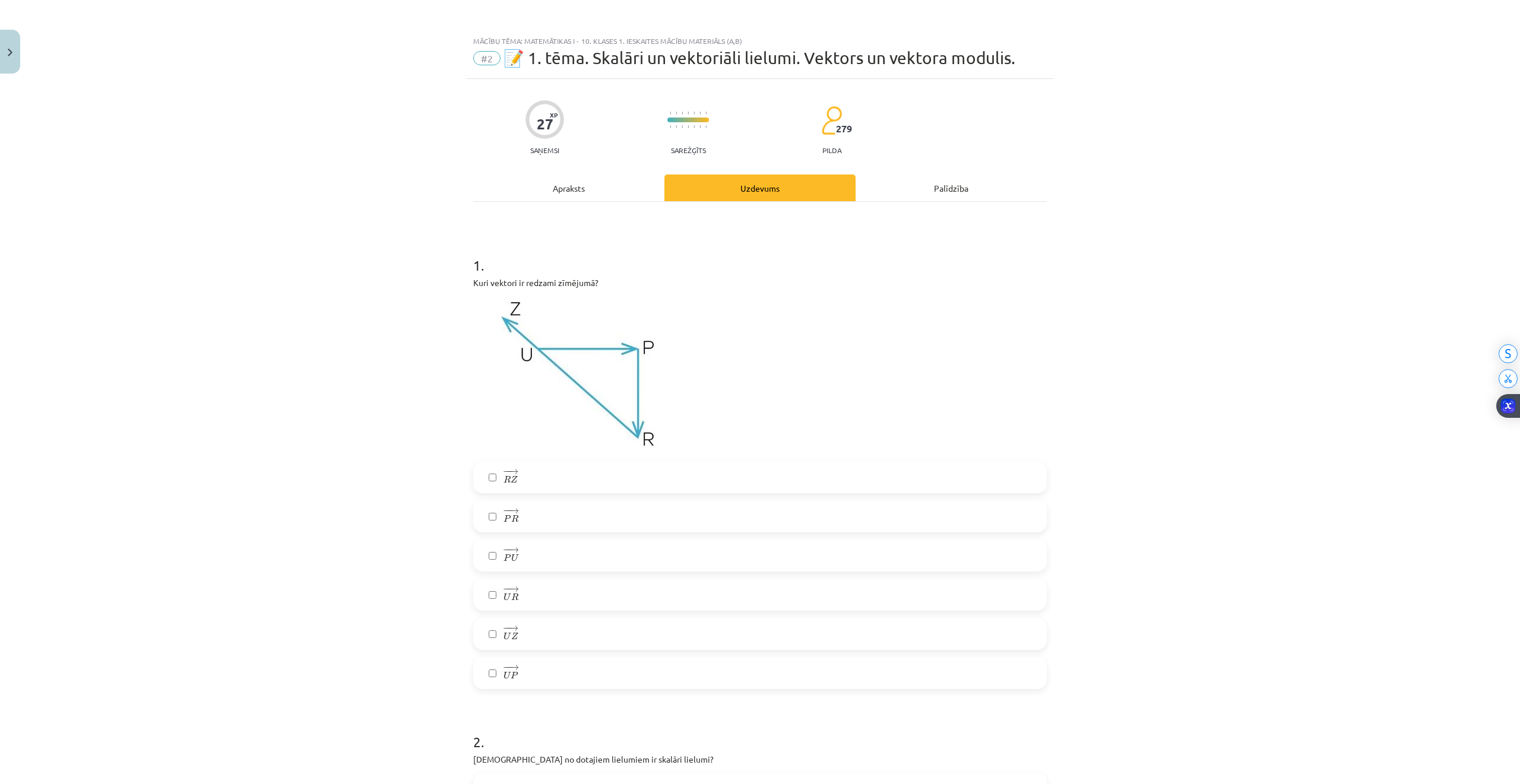
click at [476, 555] on label "− − → P U P U →" at bounding box center [760, 554] width 571 height 29
drag, startPoint x: 489, startPoint y: 670, endPoint x: 490, endPoint y: 660, distance: 10.0
click at [489, 668] on label "− − → U P U P →" at bounding box center [760, 673] width 571 height 29
click at [484, 544] on label "− − → P U P U →" at bounding box center [760, 554] width 571 height 29
click at [511, 632] on span "Z" at bounding box center [514, 635] width 8 height 8
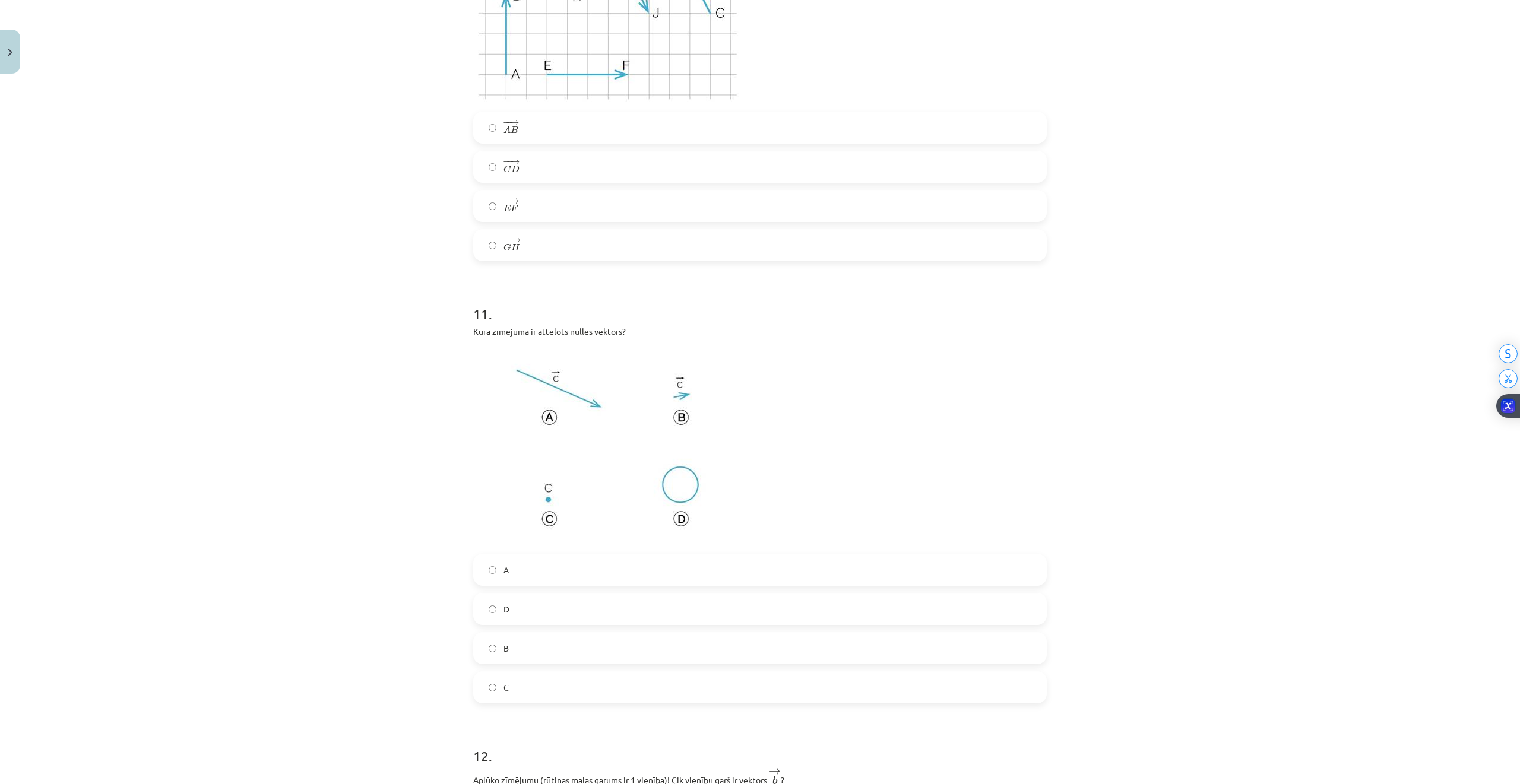
scroll to position [3912, 0]
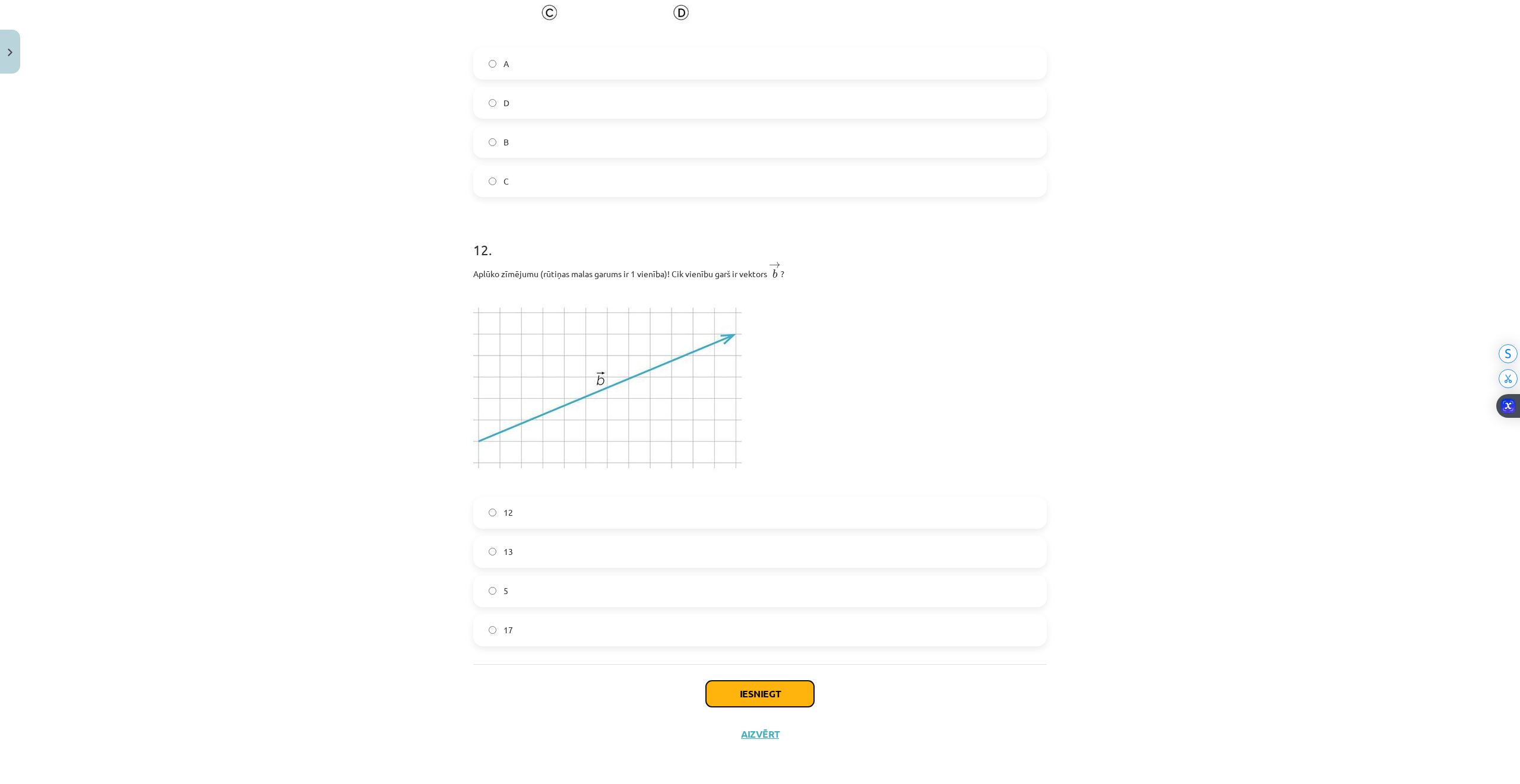
click at [744, 687] on button "Iesniegt" at bounding box center [759, 694] width 108 height 26
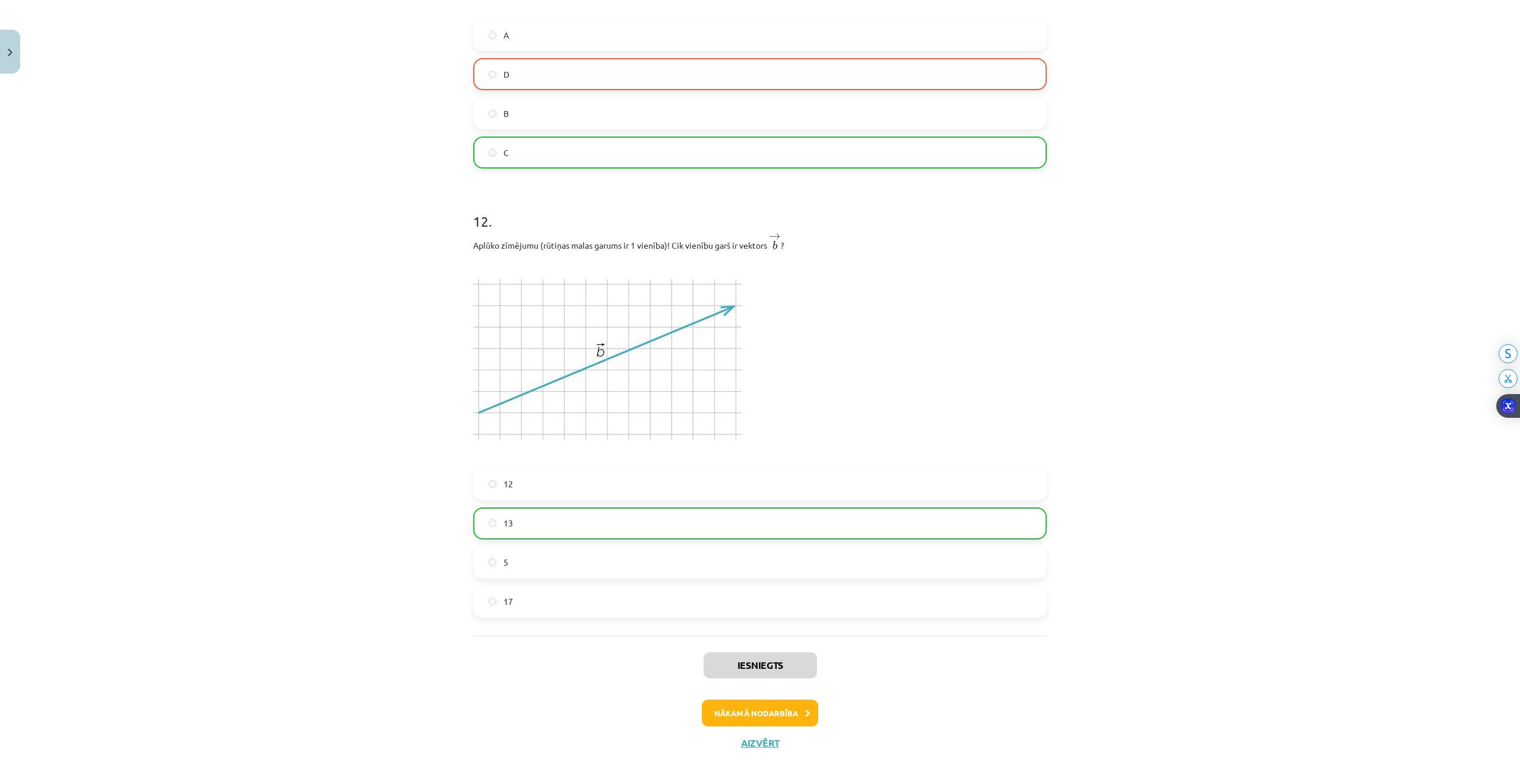
scroll to position [3949, 0]
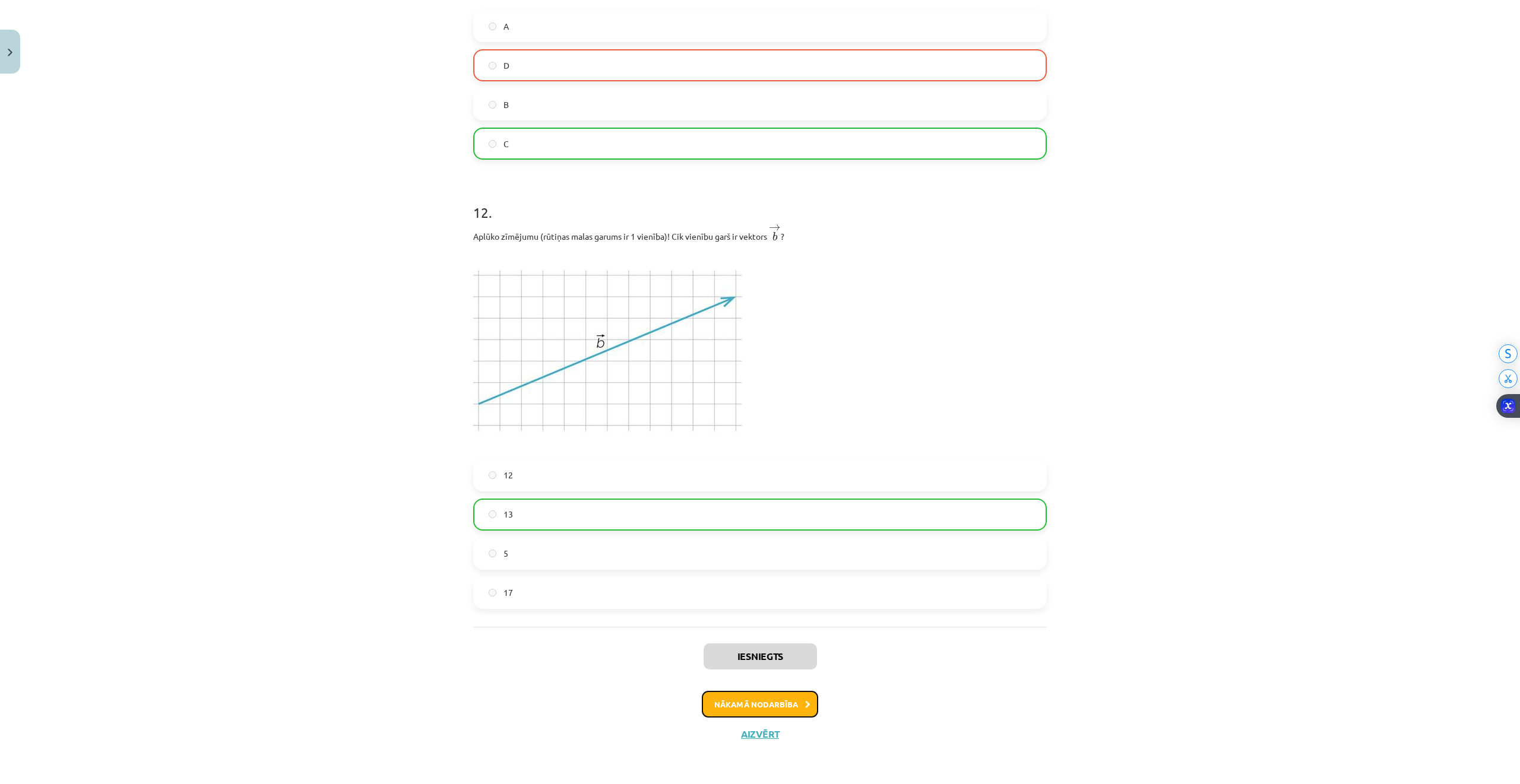
click at [758, 698] on button "Nākamā nodarbība" at bounding box center [759, 704] width 116 height 28
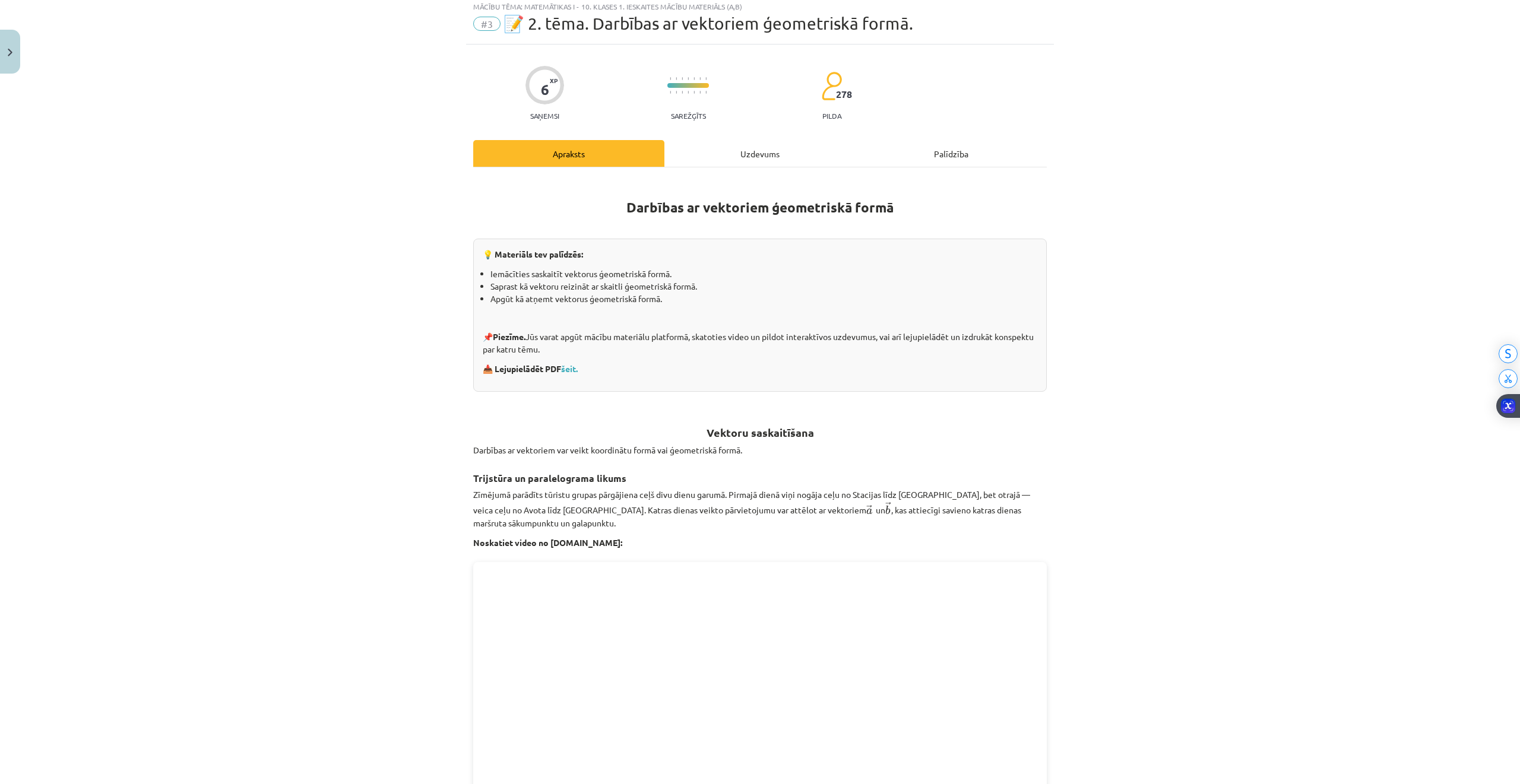
scroll to position [29, 0]
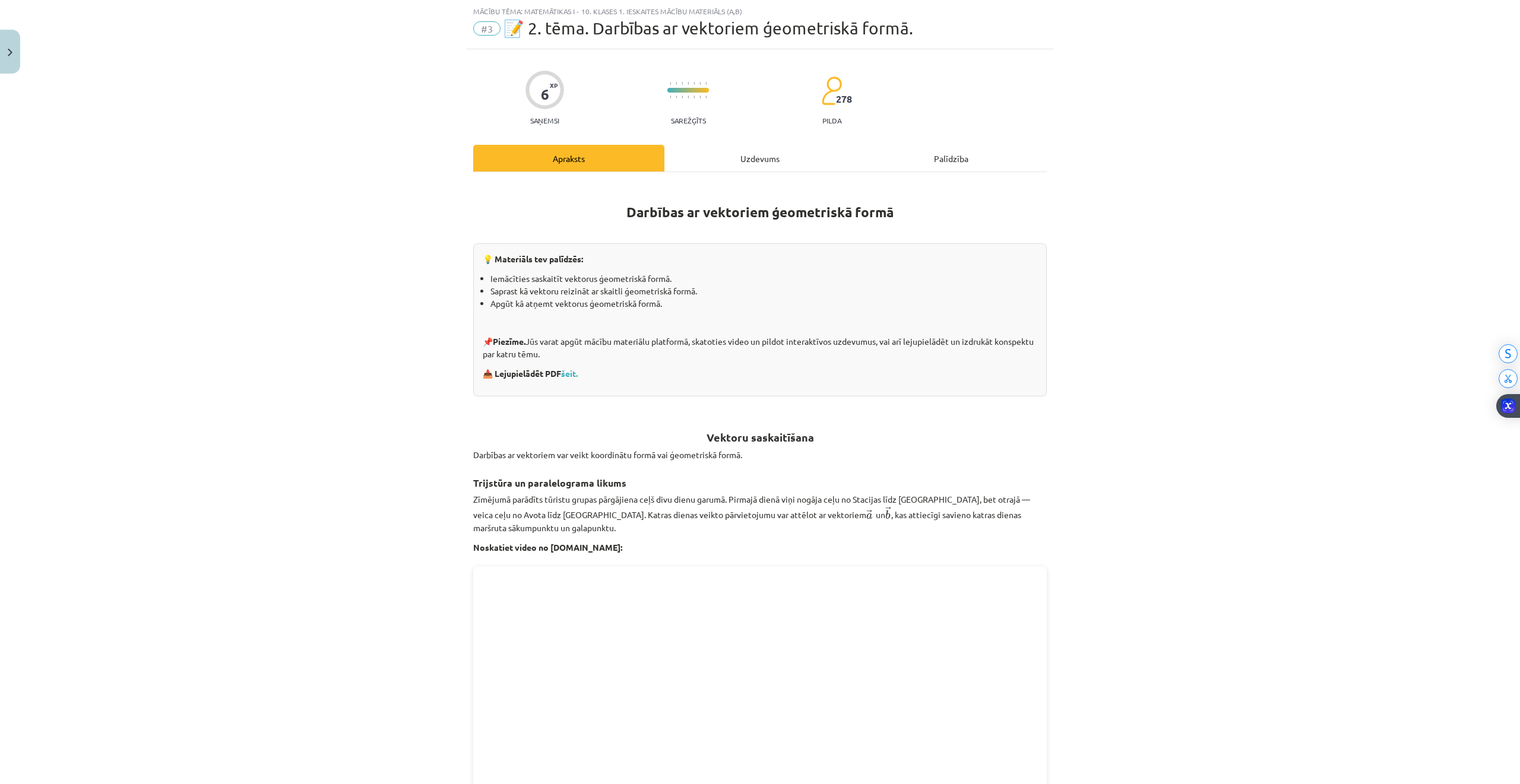
click at [712, 159] on div "Uzdevums" at bounding box center [760, 158] width 191 height 27
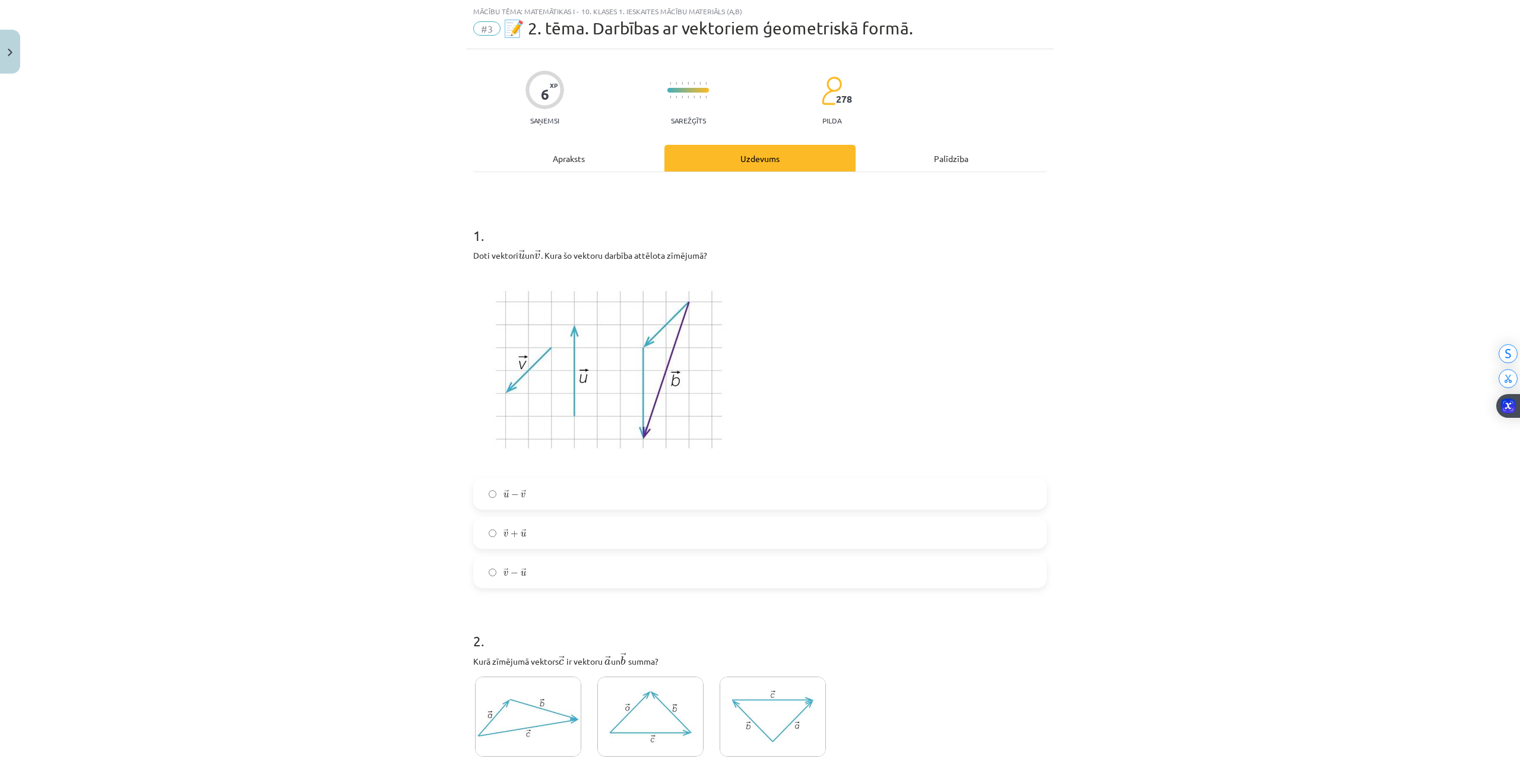
click at [502, 580] on label "→ v − → u v → − u →" at bounding box center [760, 571] width 571 height 29
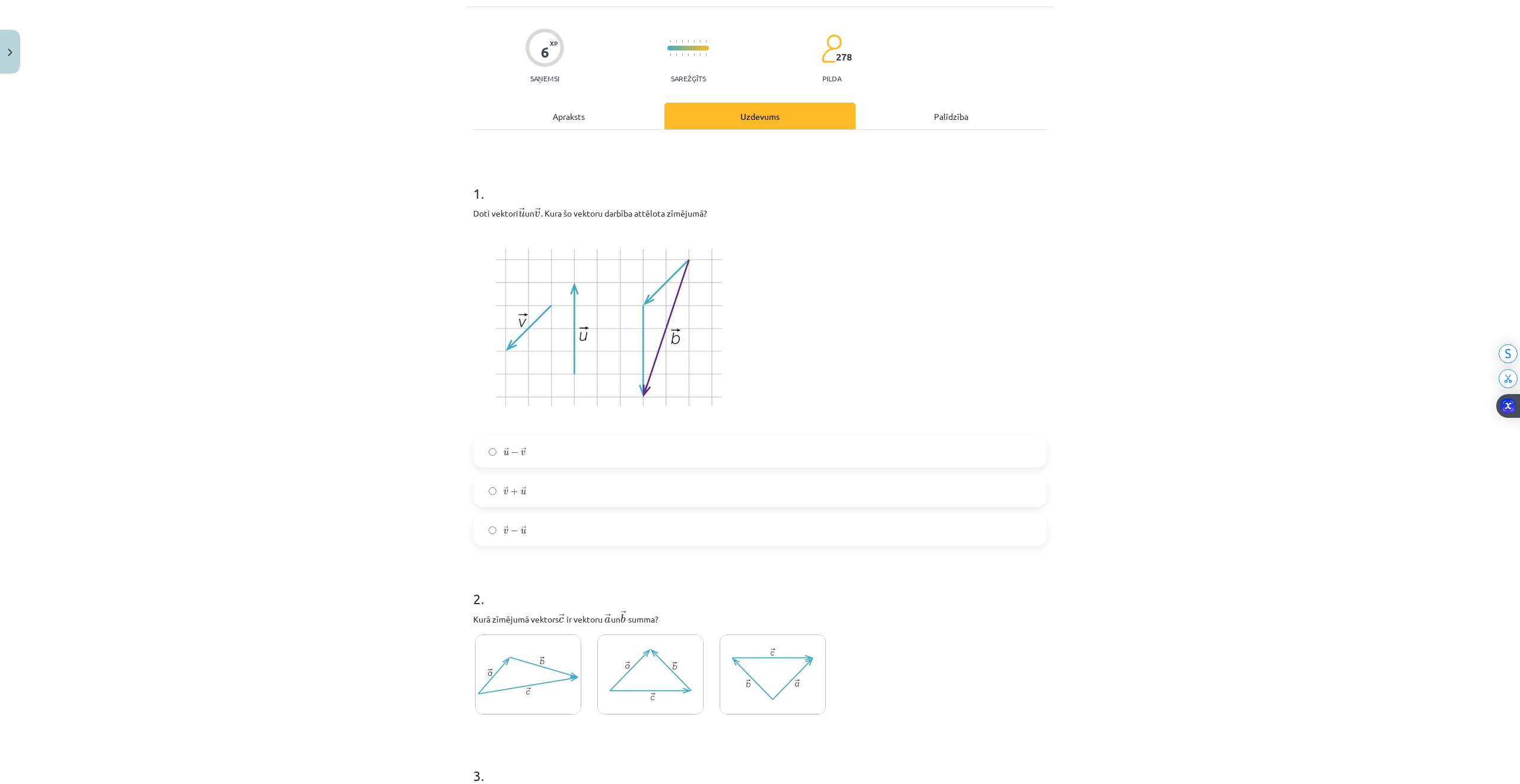
scroll to position [347, 0]
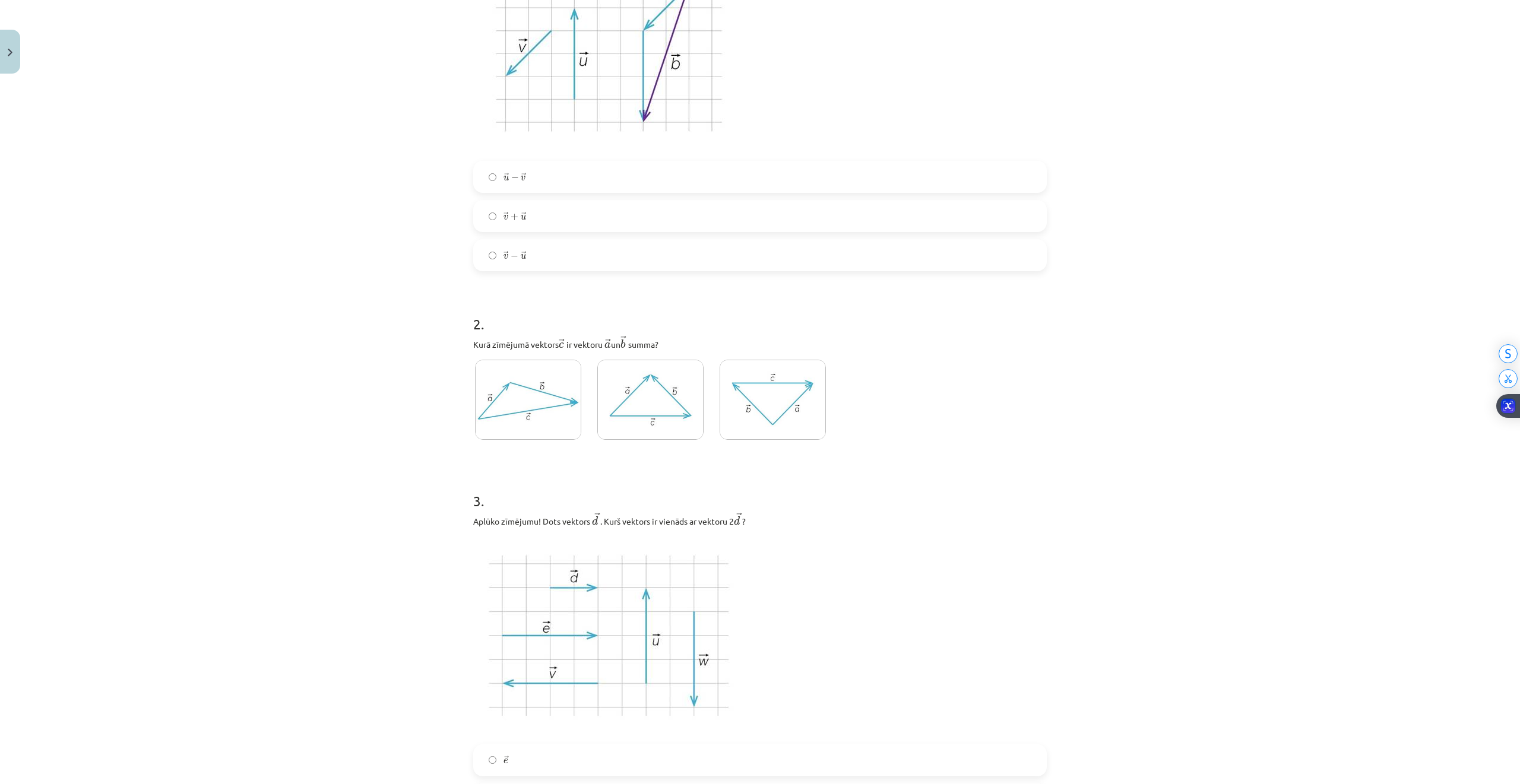
click at [646, 402] on img at bounding box center [650, 400] width 106 height 80
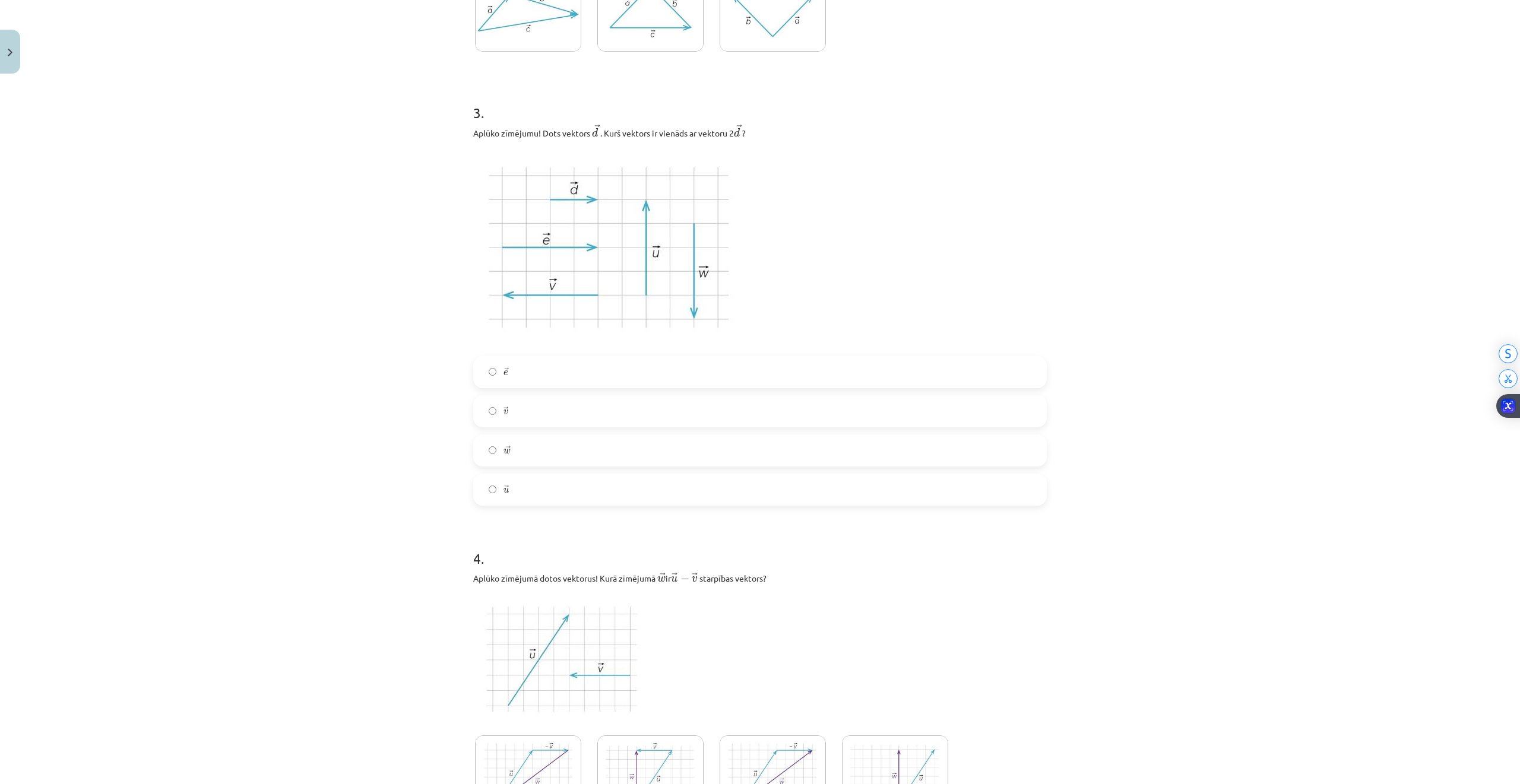
scroll to position [742, 0]
click at [497, 456] on label "→ w w →" at bounding box center [760, 442] width 571 height 29
click at [499, 489] on label "→ u u →" at bounding box center [760, 482] width 571 height 29
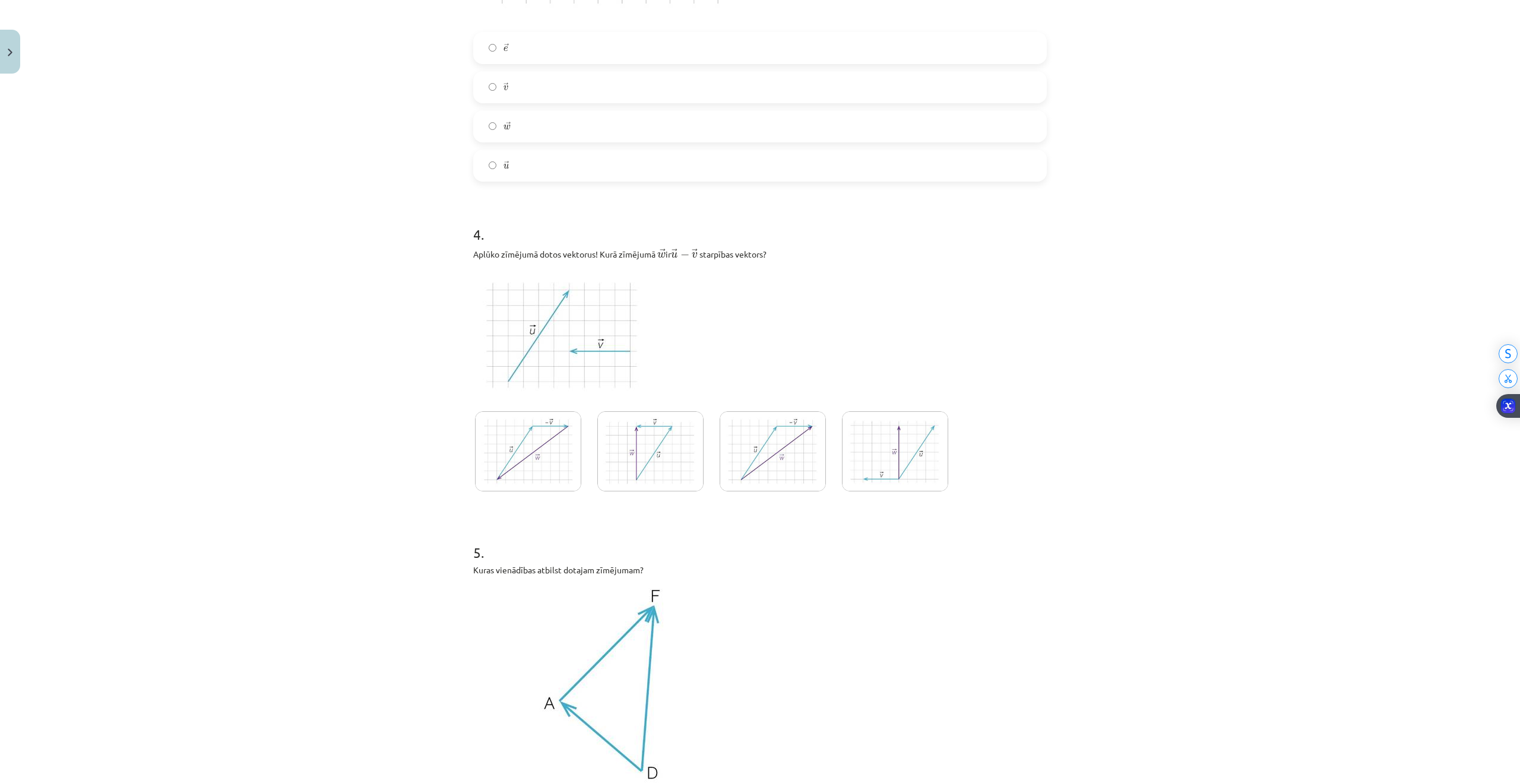
click at [647, 451] on img at bounding box center [650, 451] width 106 height 80
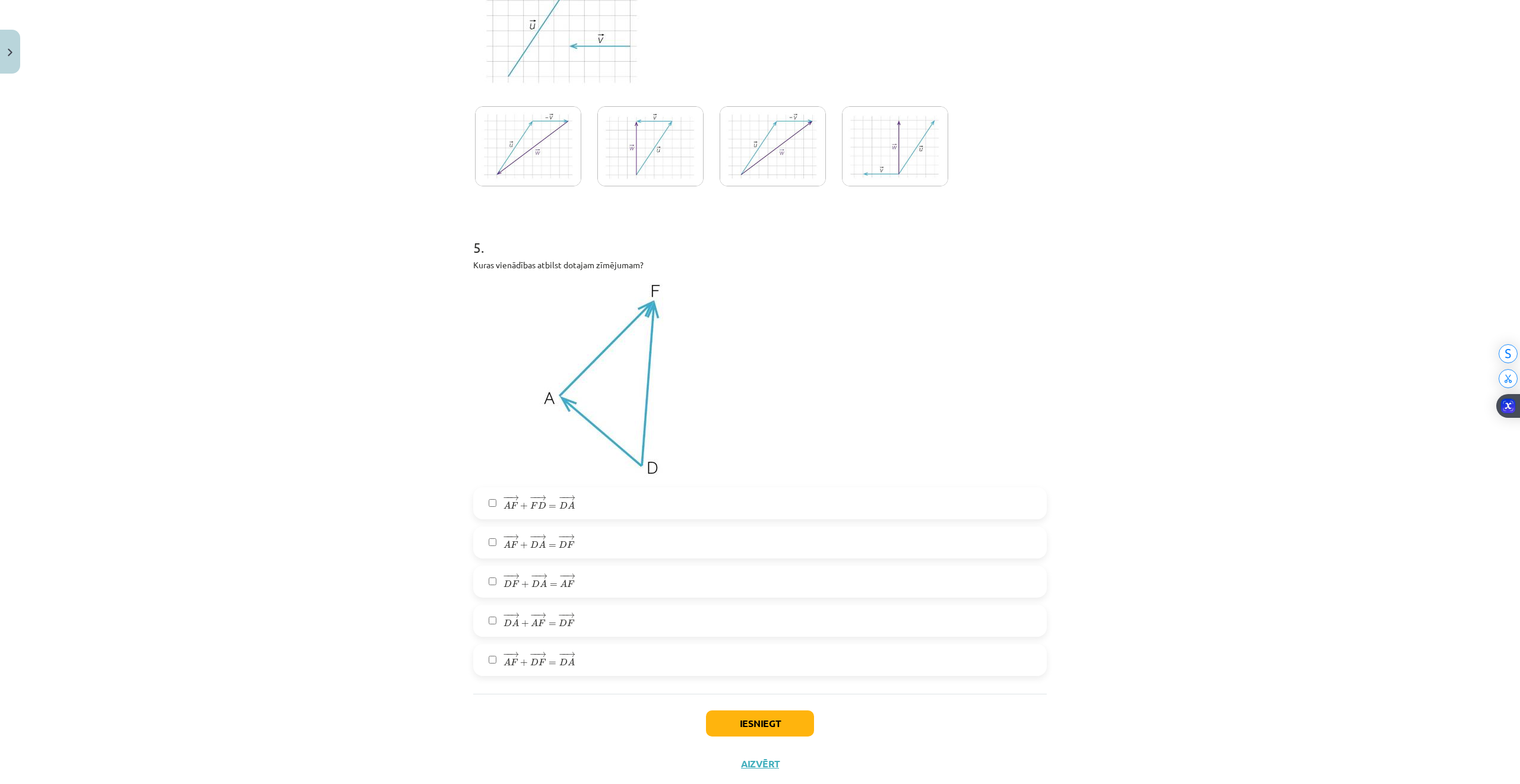
scroll to position [1396, 0]
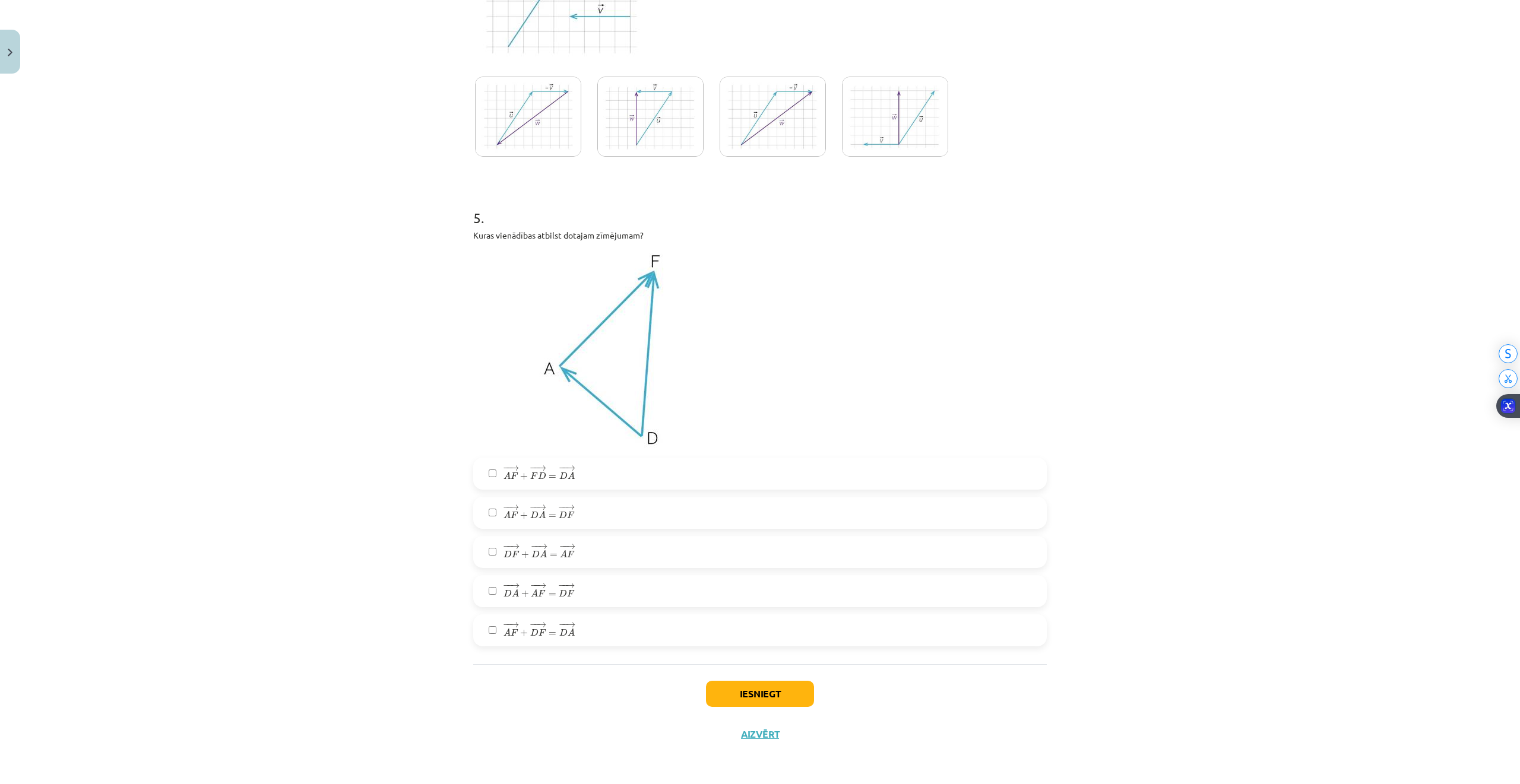
click at [504, 472] on span "A" at bounding box center [507, 475] width 8 height 8
click at [489, 632] on label "− − → A F + − − → D F = − − → D A A F → + D F → = D A →" at bounding box center [760, 630] width 571 height 29
click at [510, 472] on span "A F" at bounding box center [511, 475] width 15 height 8
click at [509, 627] on span "→" at bounding box center [514, 625] width 9 height 5
click at [521, 591] on span "+" at bounding box center [525, 594] width 8 height 8
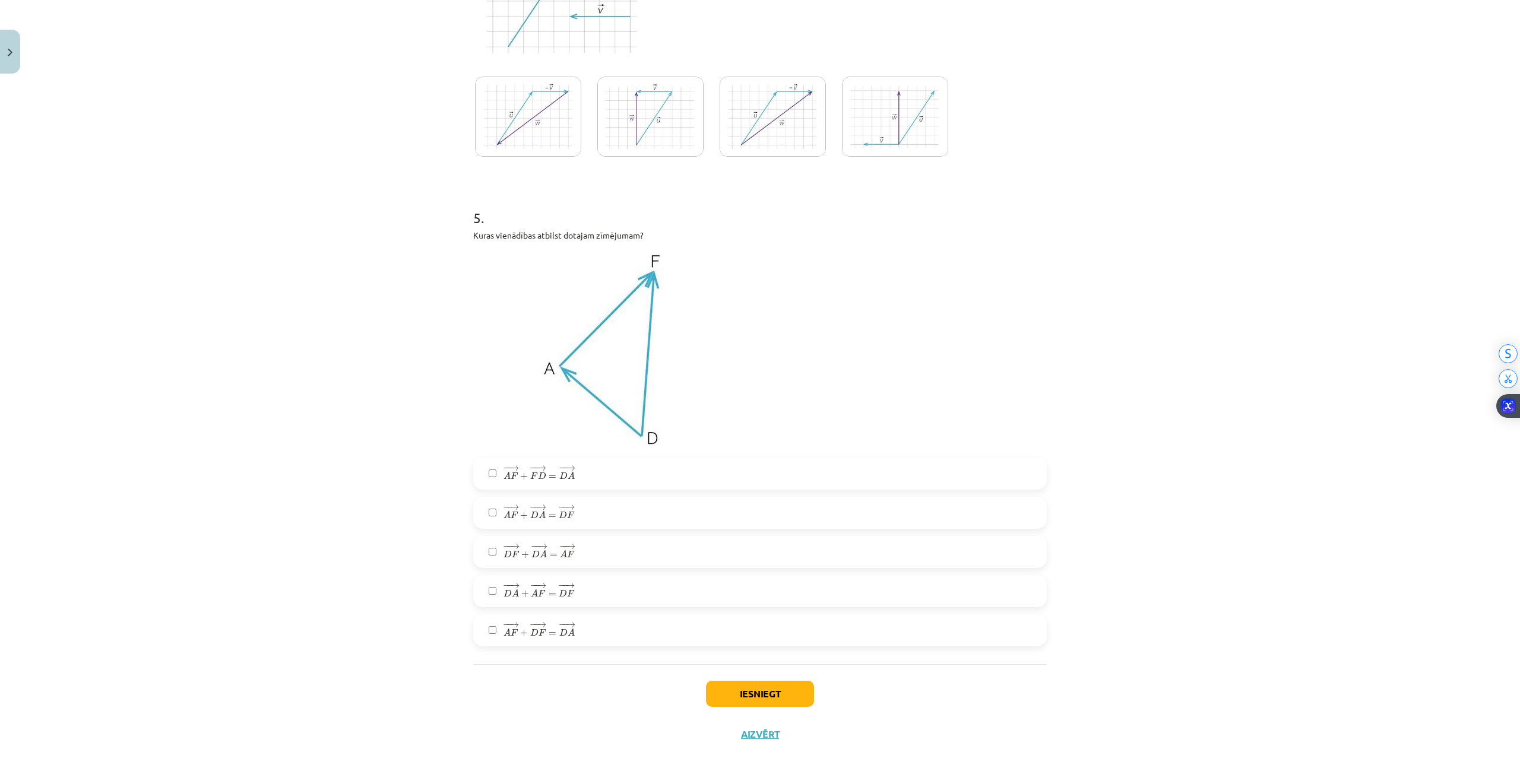
click at [511, 514] on span "F" at bounding box center [514, 515] width 8 height 8
click at [539, 515] on span "A" at bounding box center [542, 514] width 8 height 8
click at [522, 477] on span "− − → A F + − − → F D = − − → D A" at bounding box center [539, 472] width 71 height 14
click at [753, 689] on button "Iesniegt" at bounding box center [759, 694] width 108 height 26
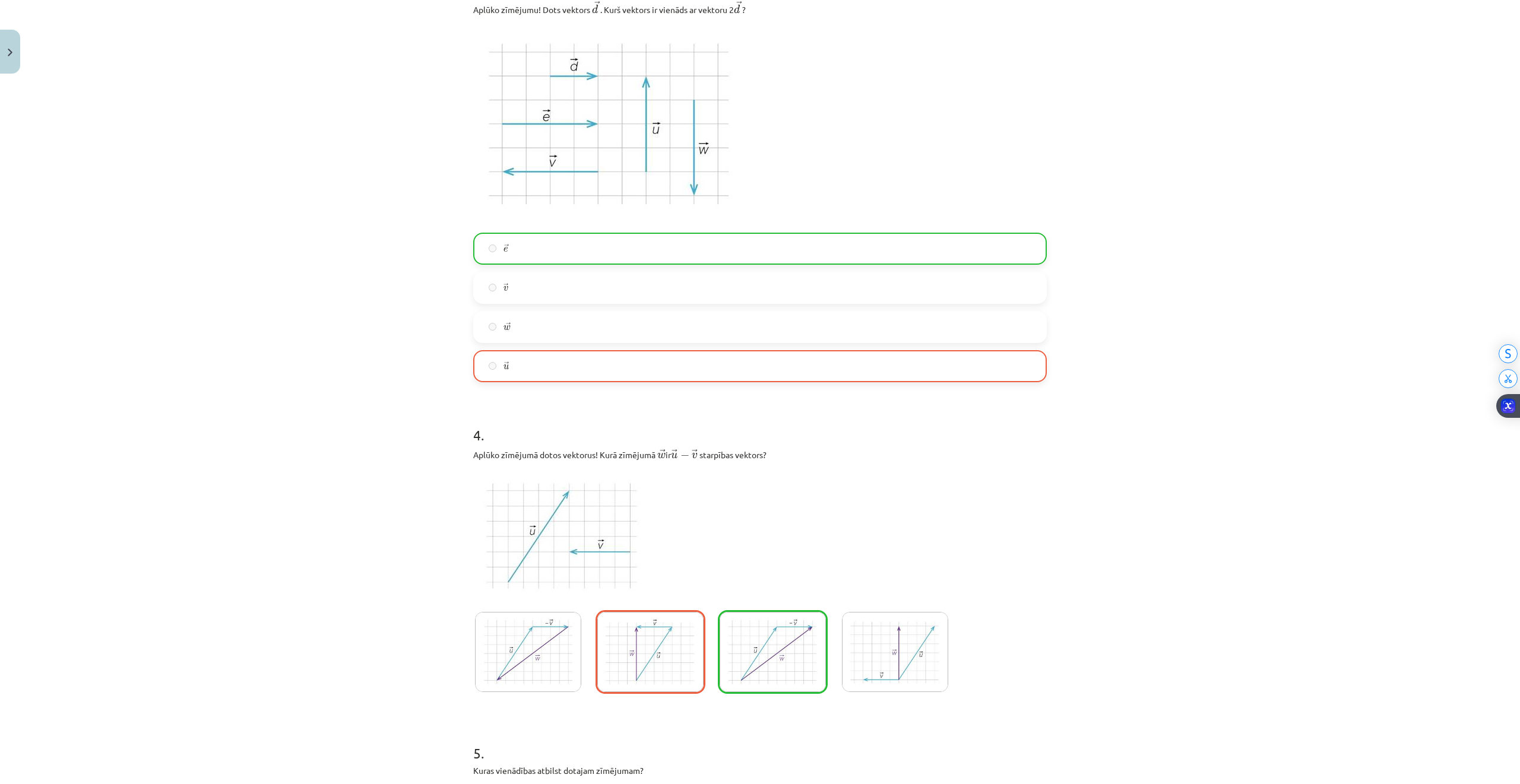
scroll to position [1434, 0]
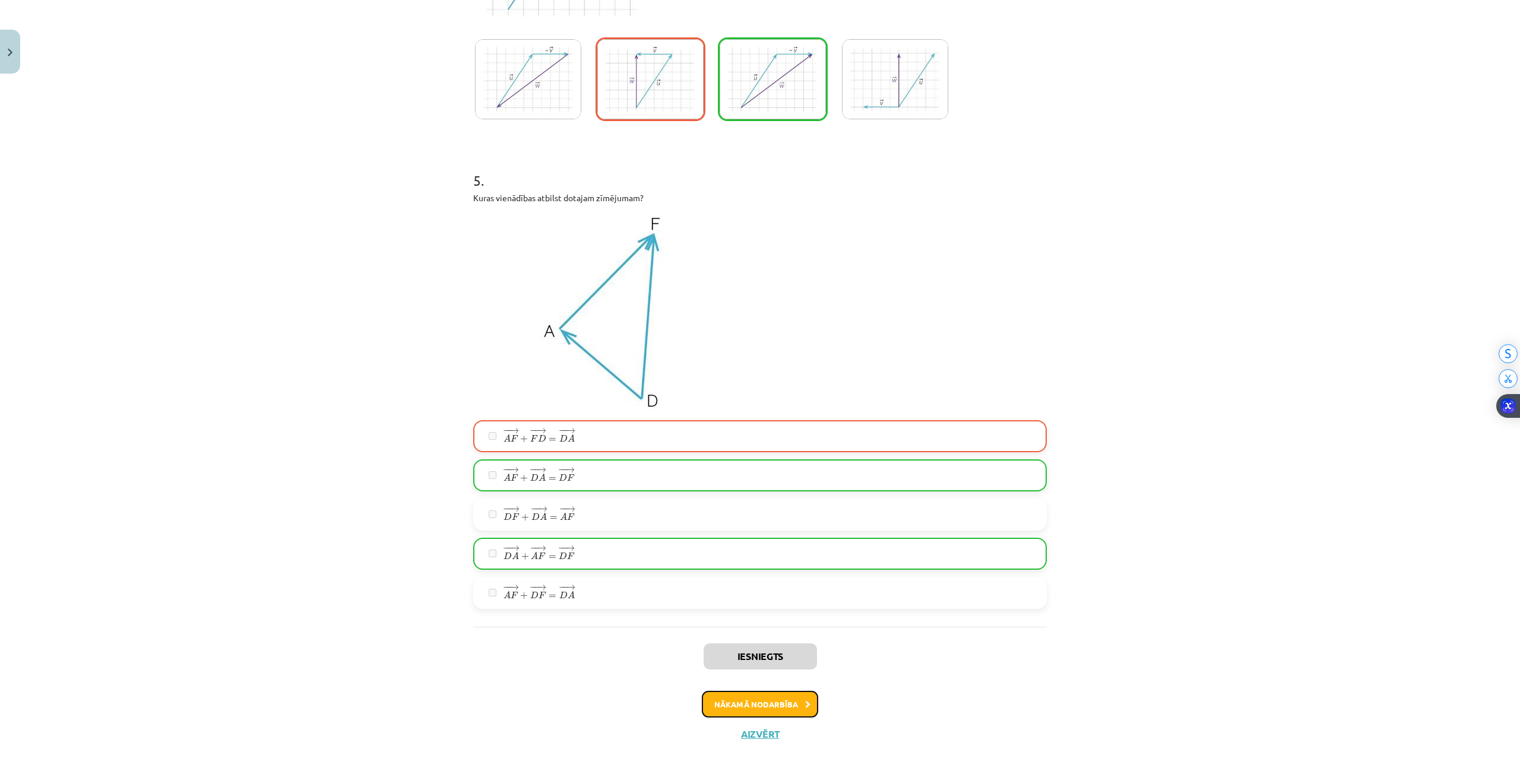
click at [729, 700] on button "Nākamā nodarbība" at bounding box center [759, 704] width 116 height 28
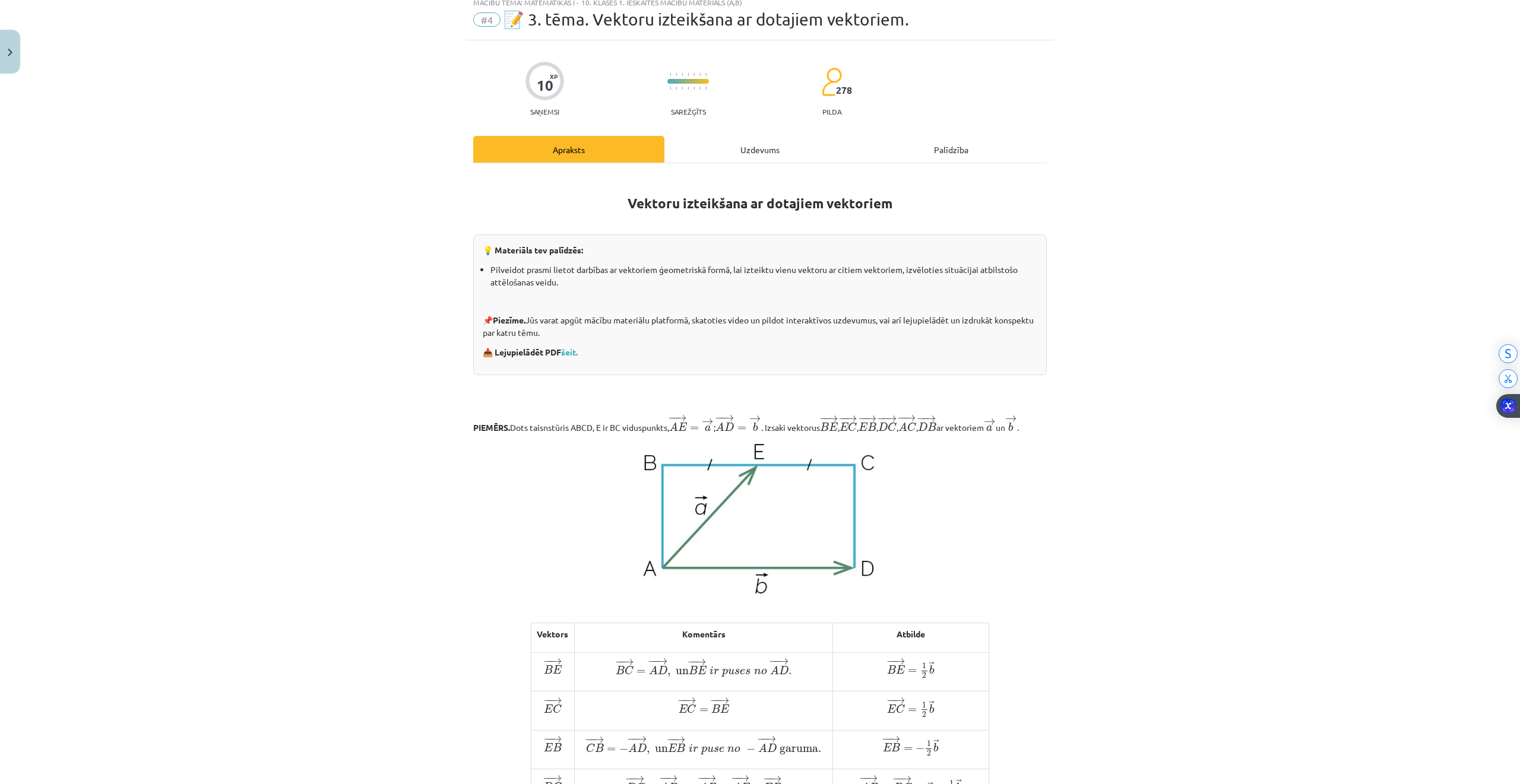
scroll to position [29, 0]
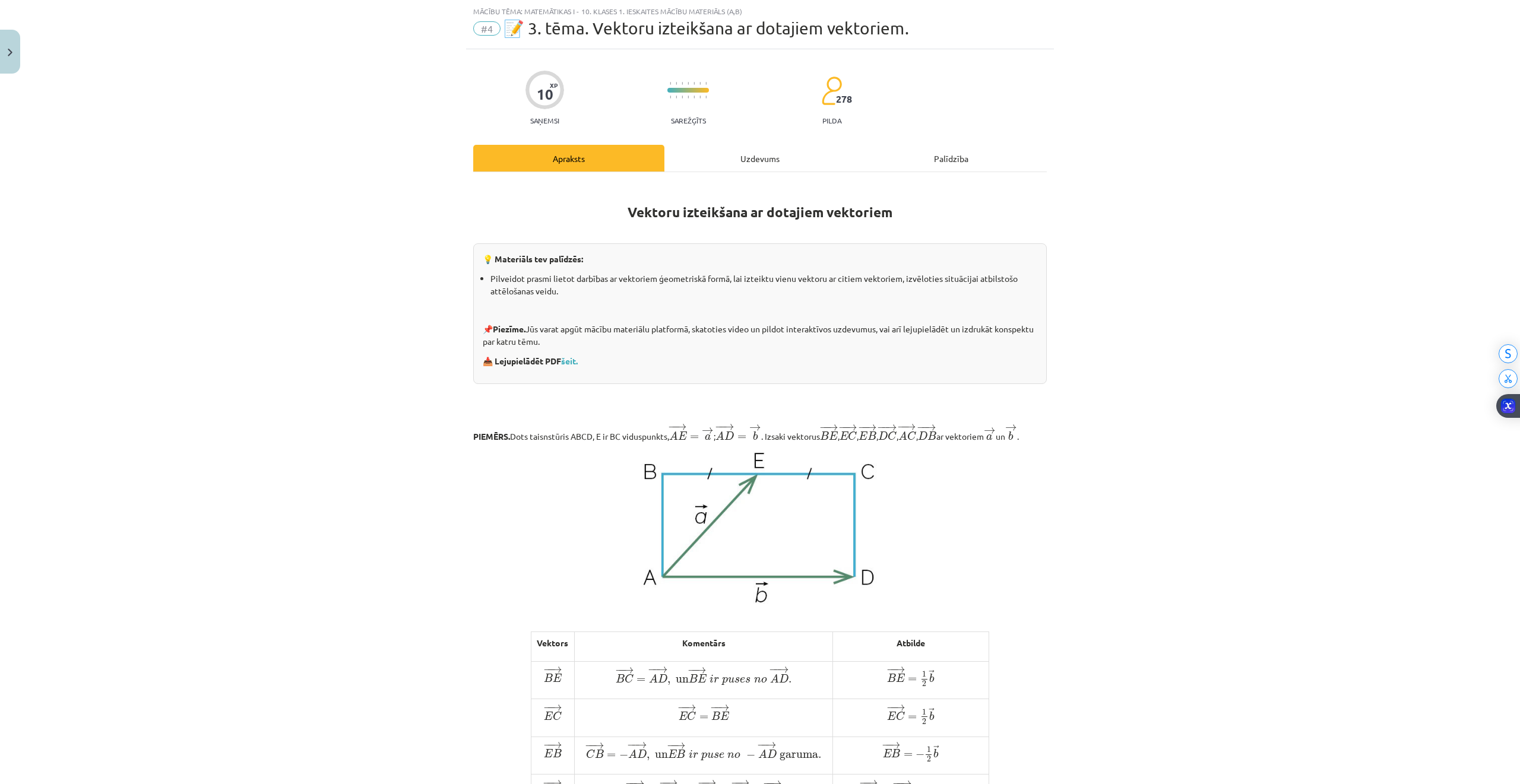
click at [744, 143] on div "10 XP Saņemsi Sarežģīts 278 pilda Apraksts Uzdevums Palīdzība Vektoru izteikšan…" at bounding box center [759, 691] width 587 height 1284
click at [739, 160] on div "Uzdevums" at bounding box center [760, 158] width 191 height 27
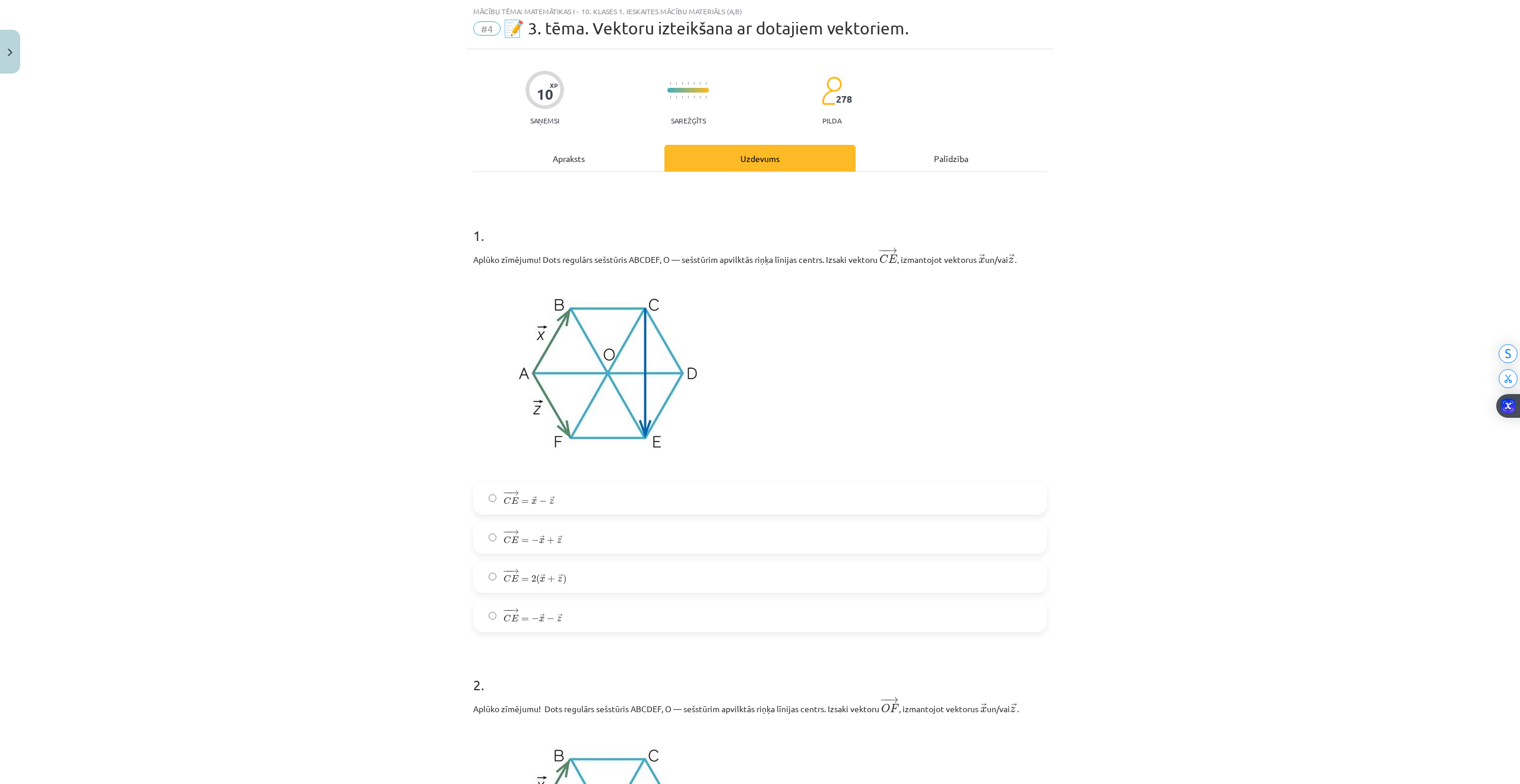
click at [480, 620] on label "− − → C E = − → x − → z C E → = − x → − z →" at bounding box center [760, 616] width 571 height 29
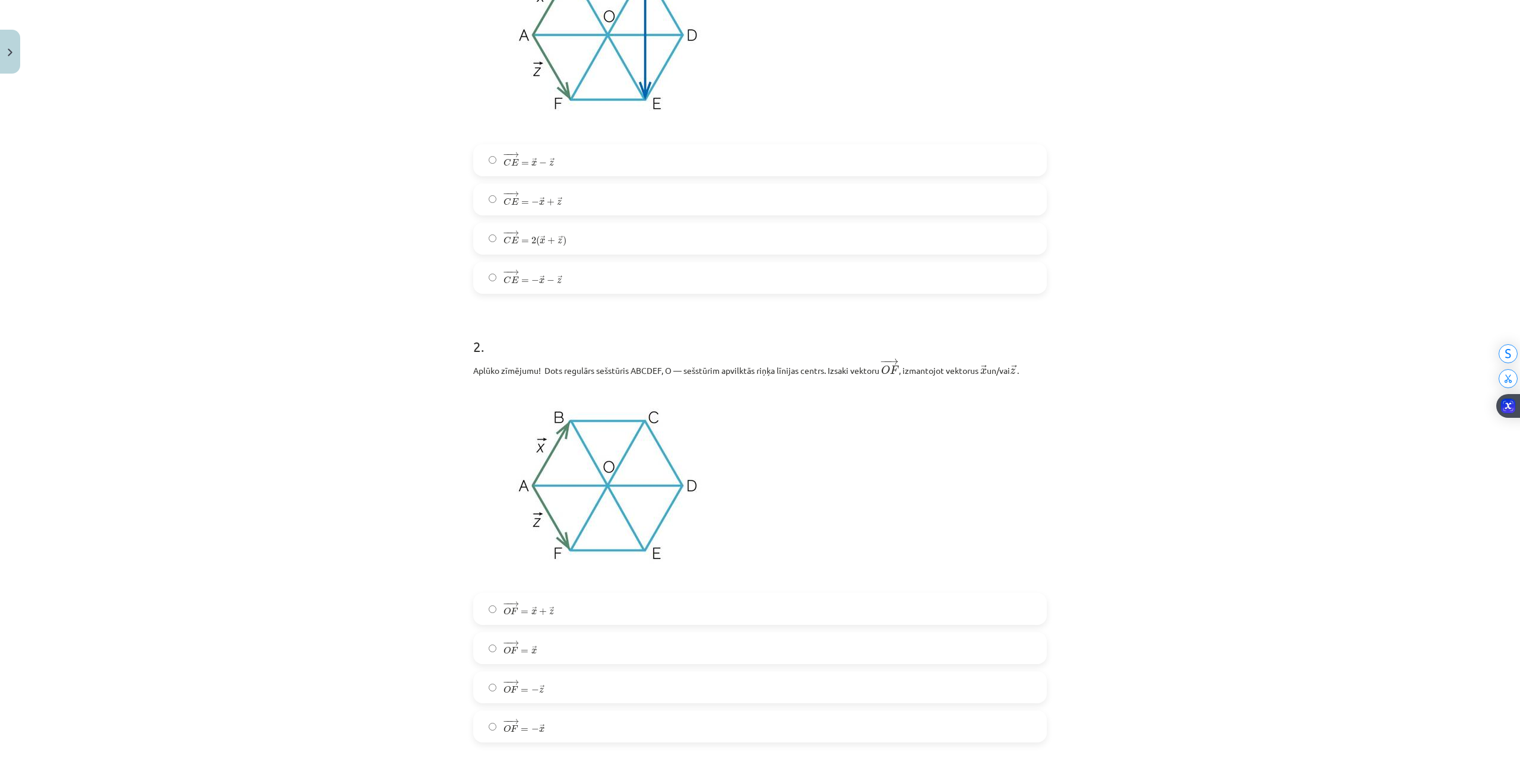
scroll to position [426, 0]
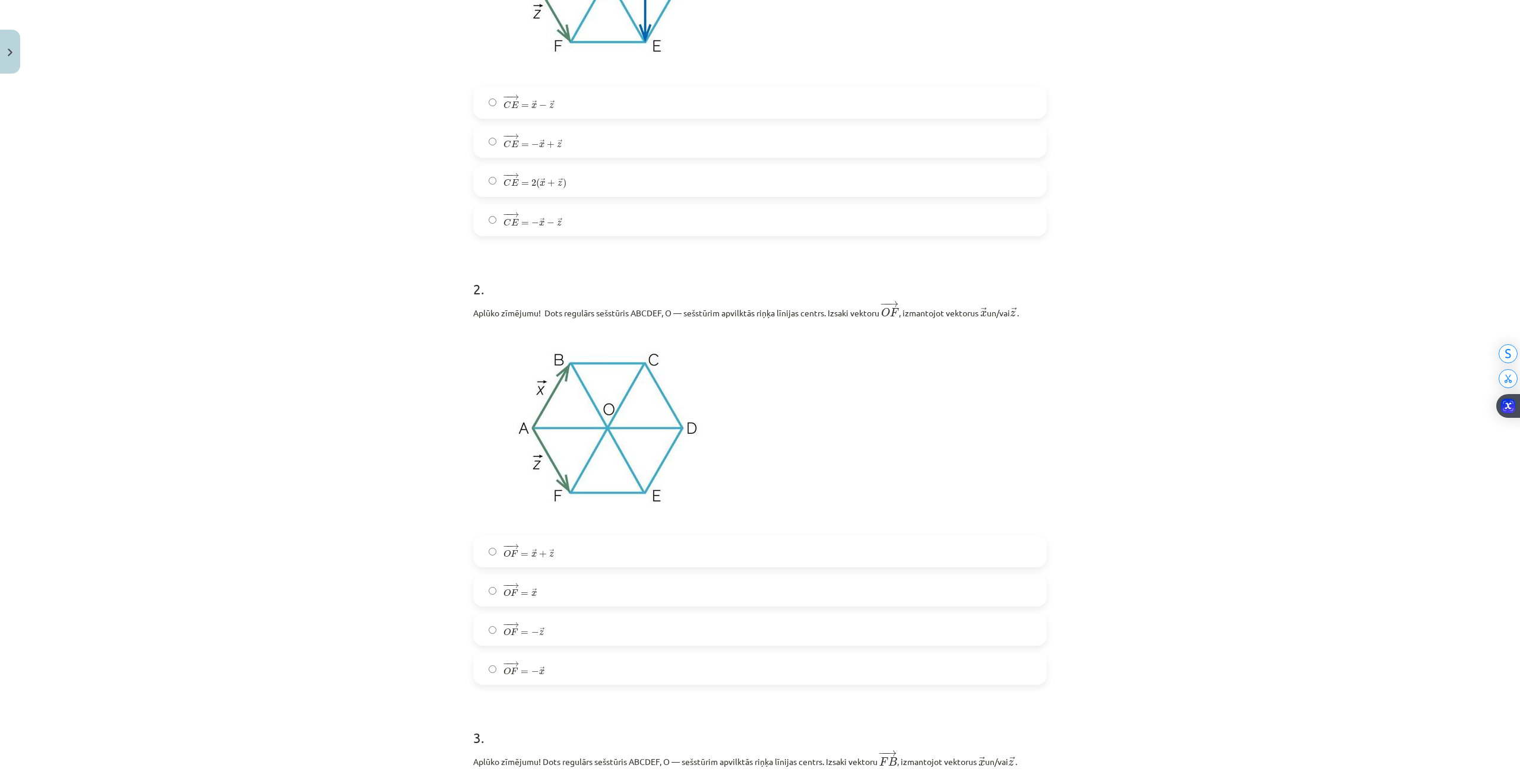
click at [506, 666] on span "−" at bounding box center [506, 663] width 1 height 5
click at [533, 549] on span "− − → O F = → x + → z" at bounding box center [529, 550] width 50 height 14
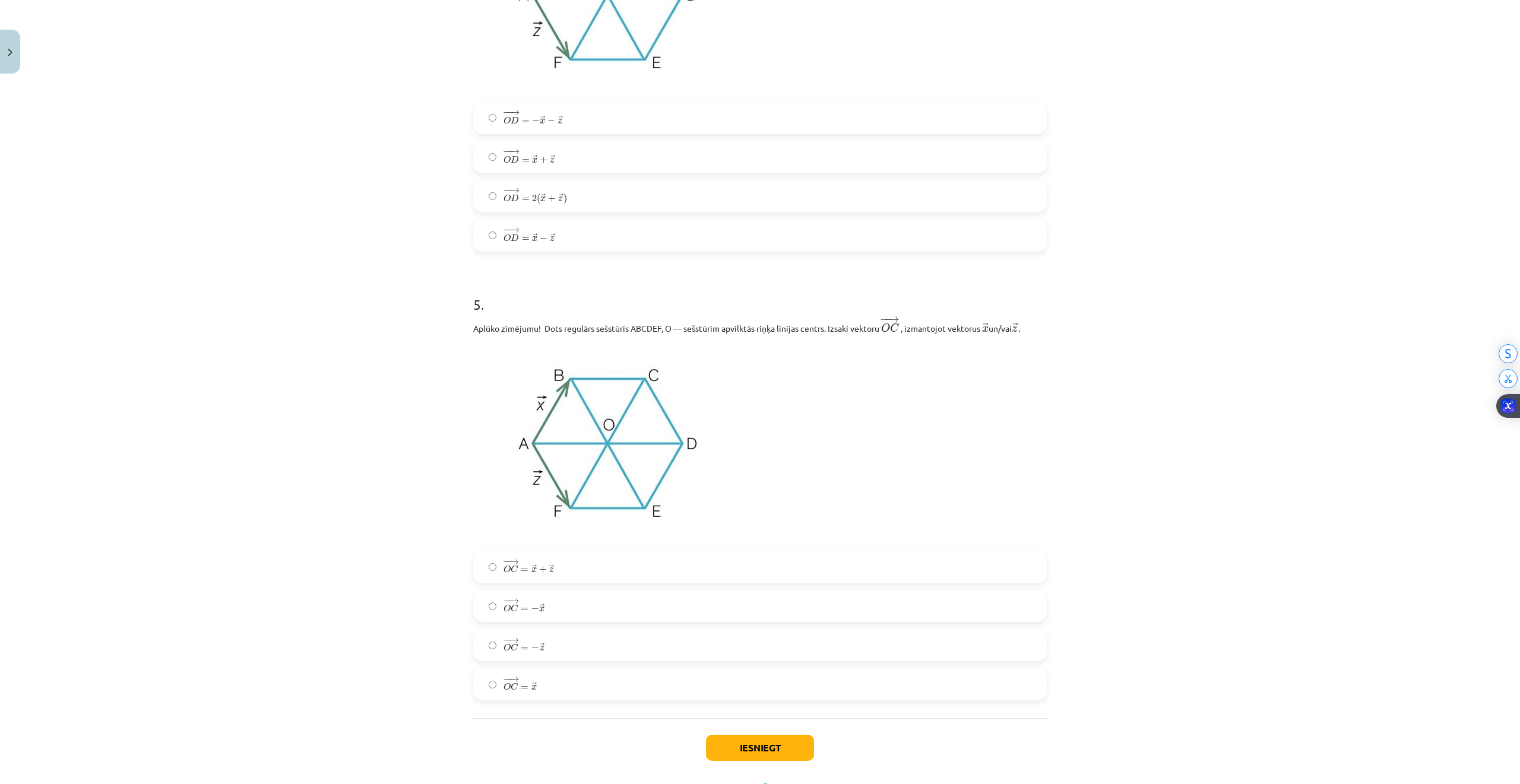
scroll to position [1817, 0]
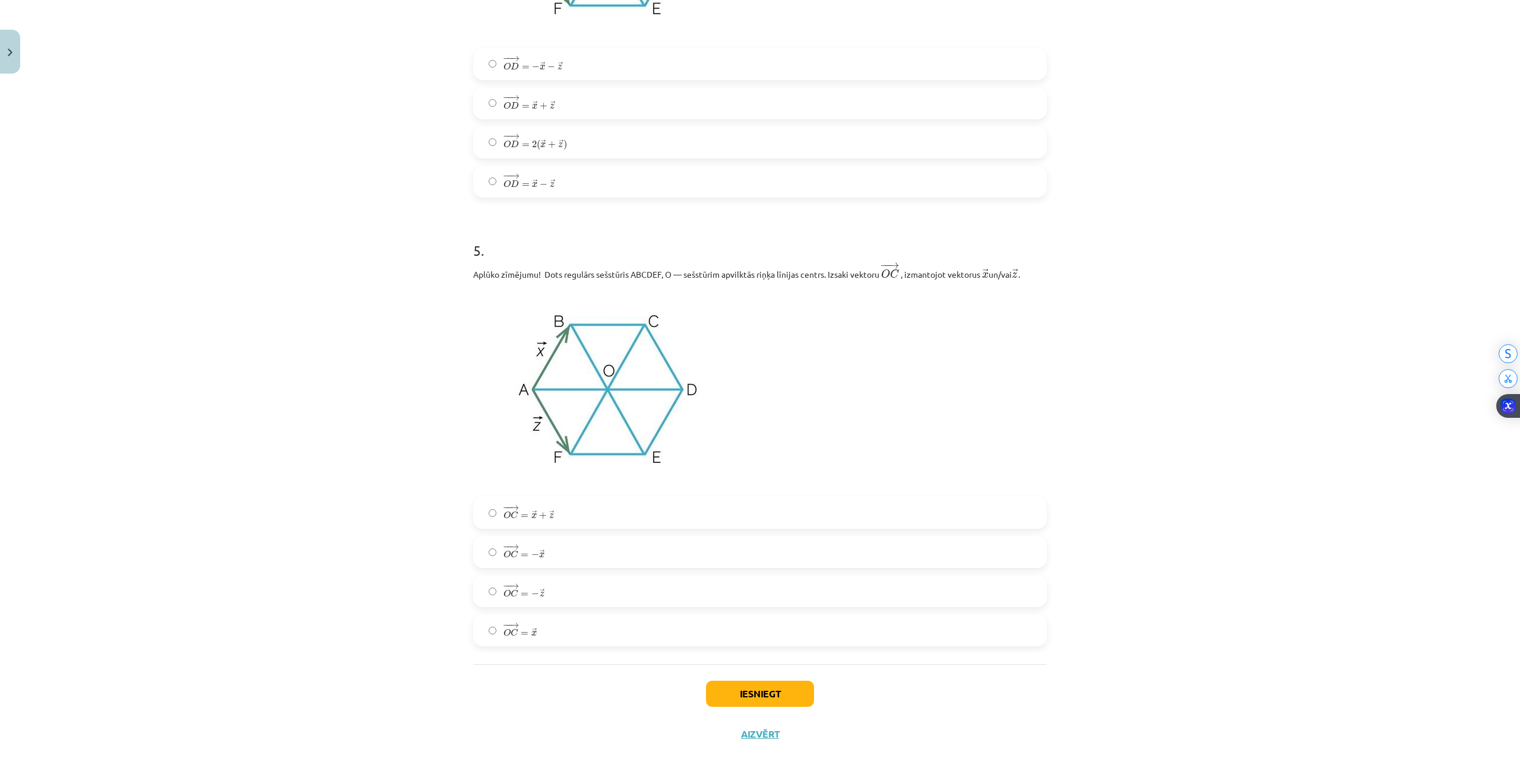
click at [549, 518] on span "z" at bounding box center [551, 516] width 5 height 5
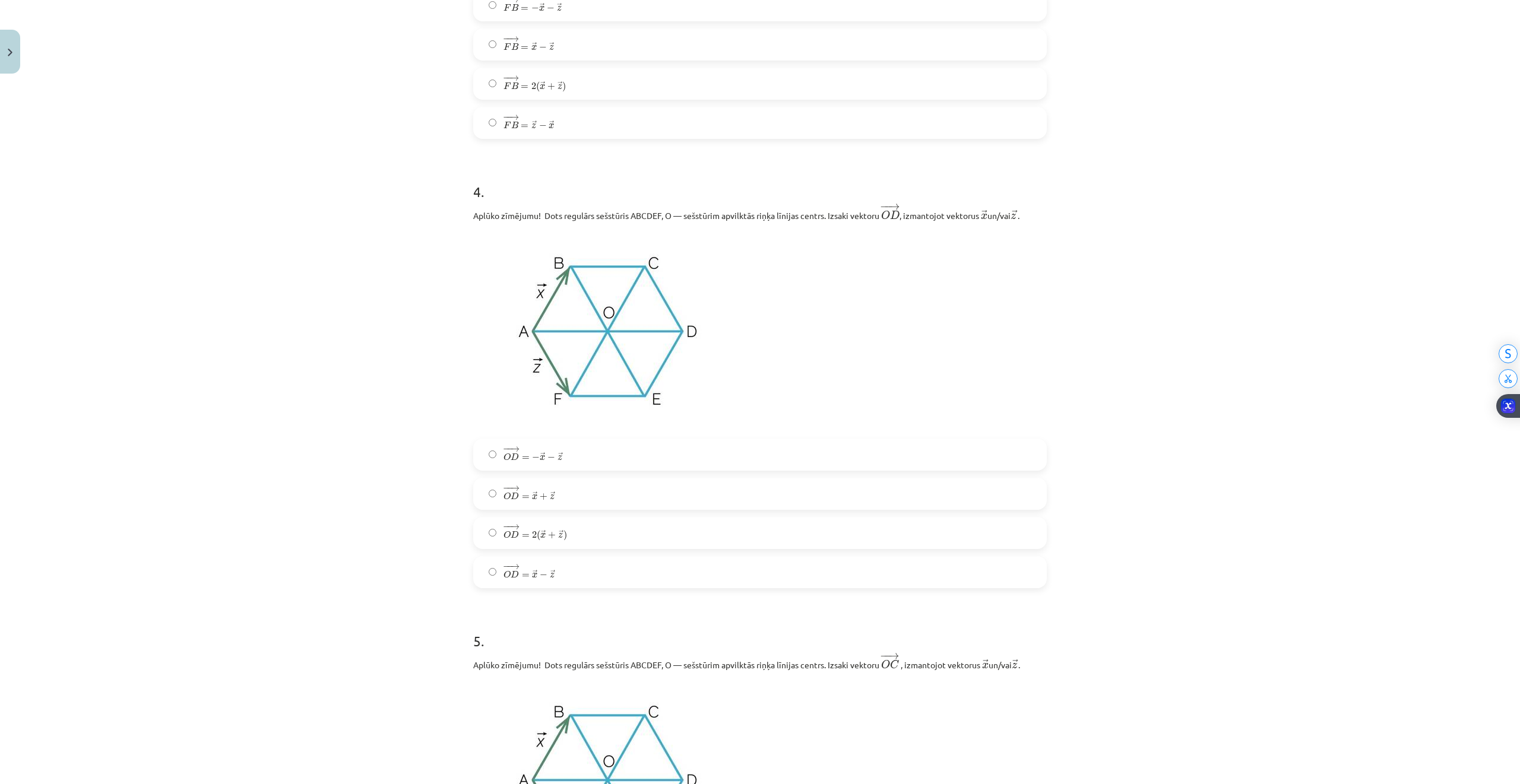
click at [520, 523] on label "− − → O D = 2 ( → x + → z ) O D → = 2 ( x → + z → )" at bounding box center [760, 532] width 571 height 29
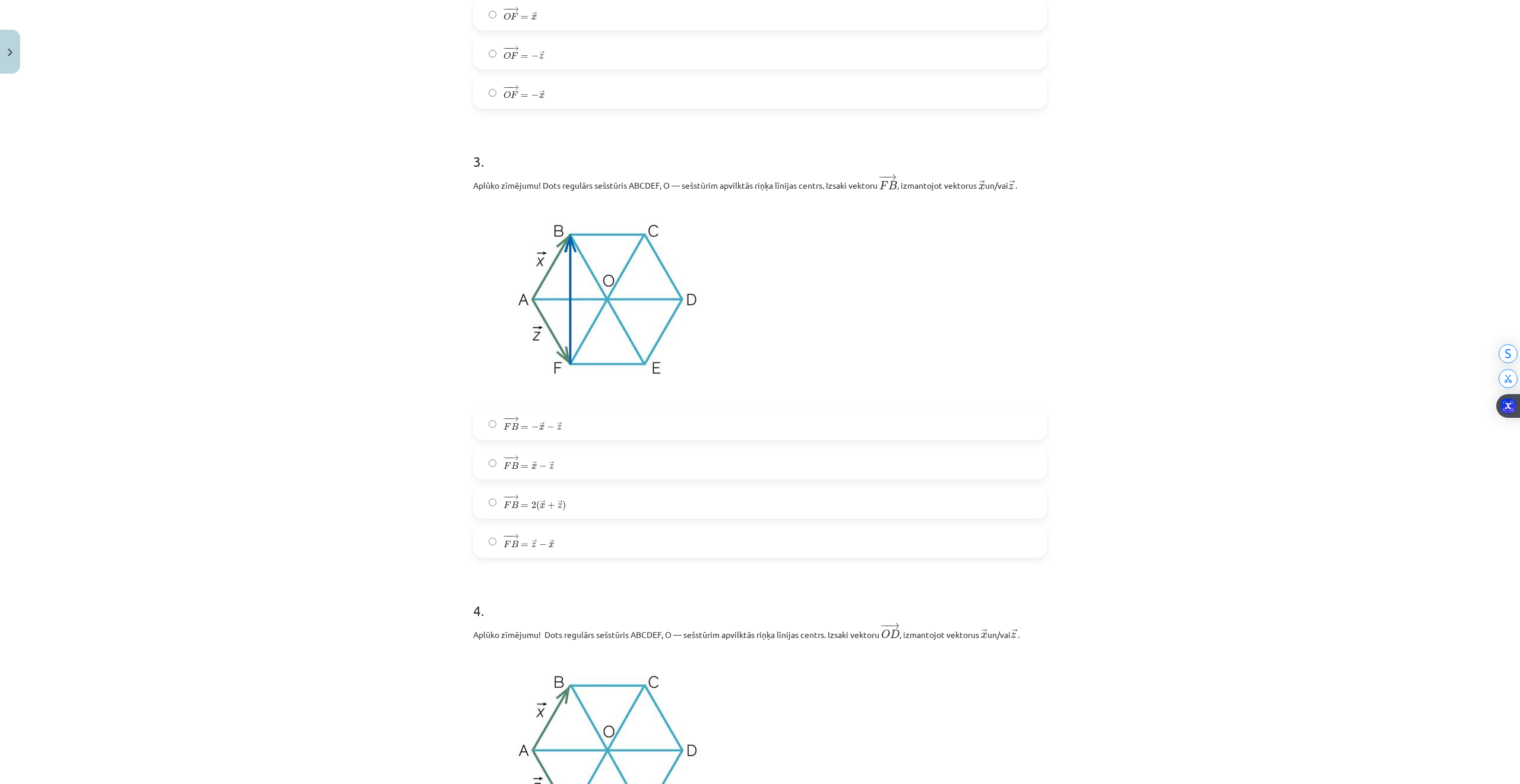
scroll to position [1025, 0]
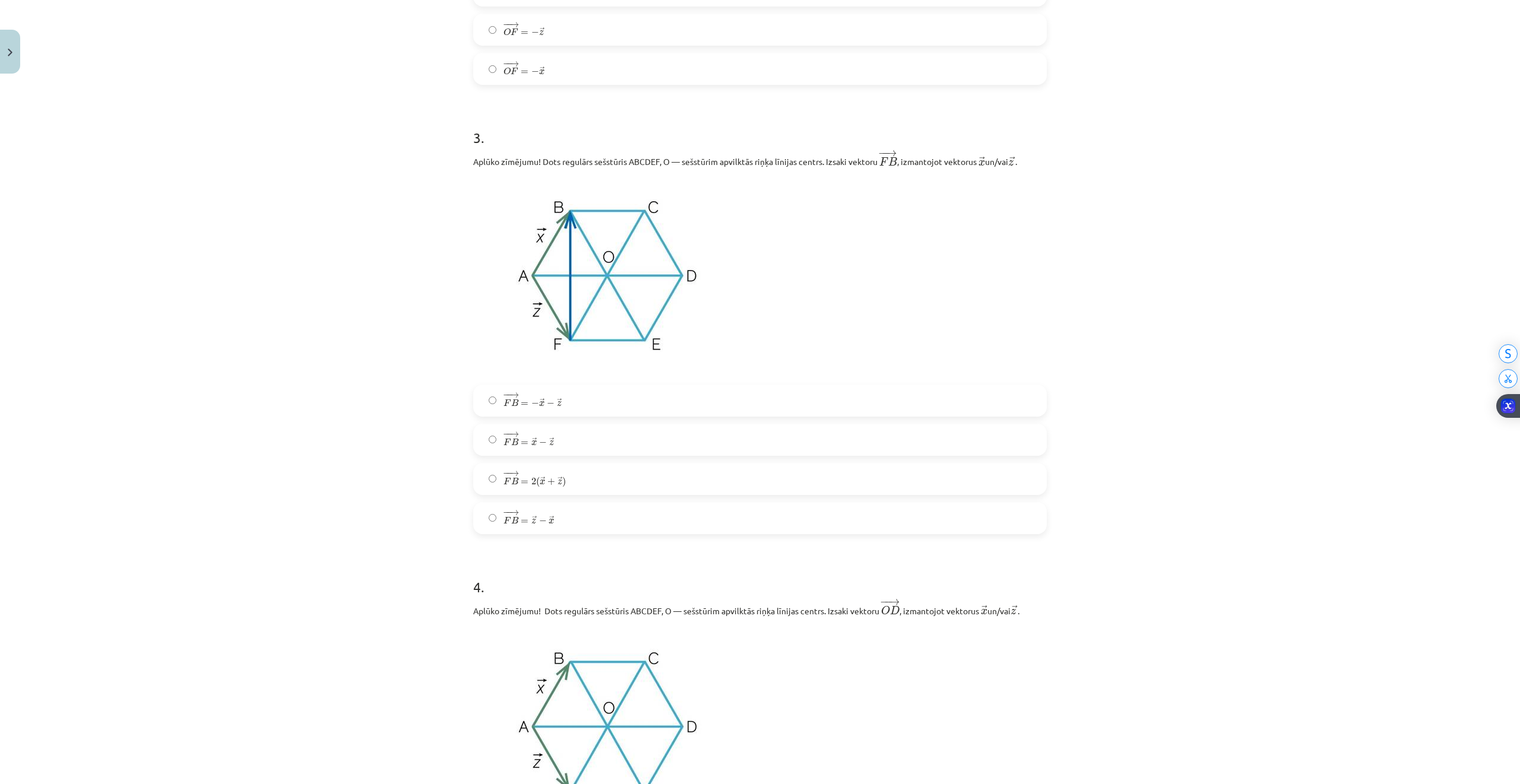
click at [509, 476] on span "→" at bounding box center [514, 473] width 9 height 5
click at [519, 438] on span "− − → F B = → x − → z" at bounding box center [529, 439] width 50 height 14
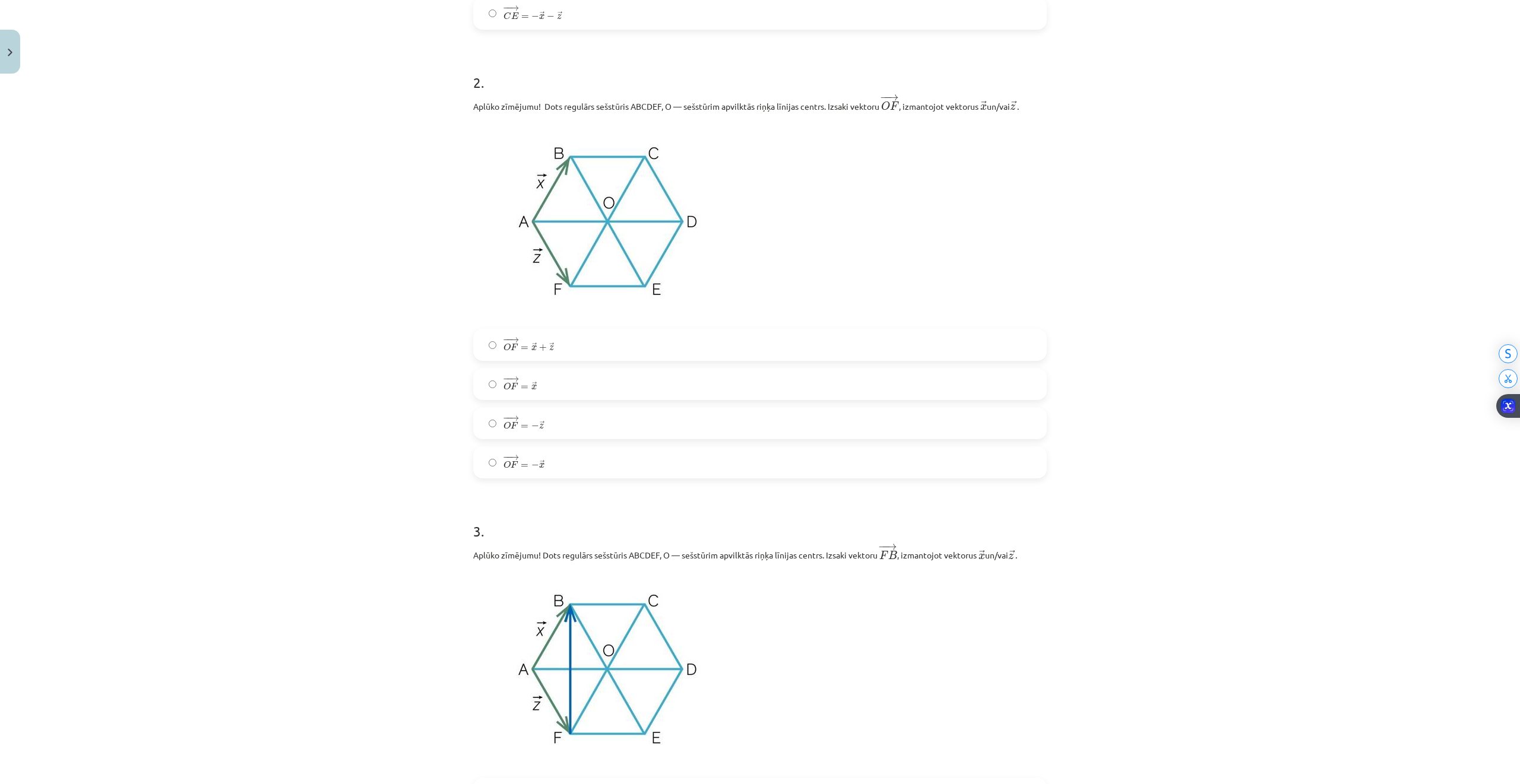
scroll to position [630, 0]
click at [509, 344] on span "→" at bounding box center [514, 342] width 9 height 5
click at [522, 423] on span "− − → O F = − → z" at bounding box center [524, 425] width 41 height 14
click at [539, 353] on span "+" at bounding box center [542, 350] width 8 height 8
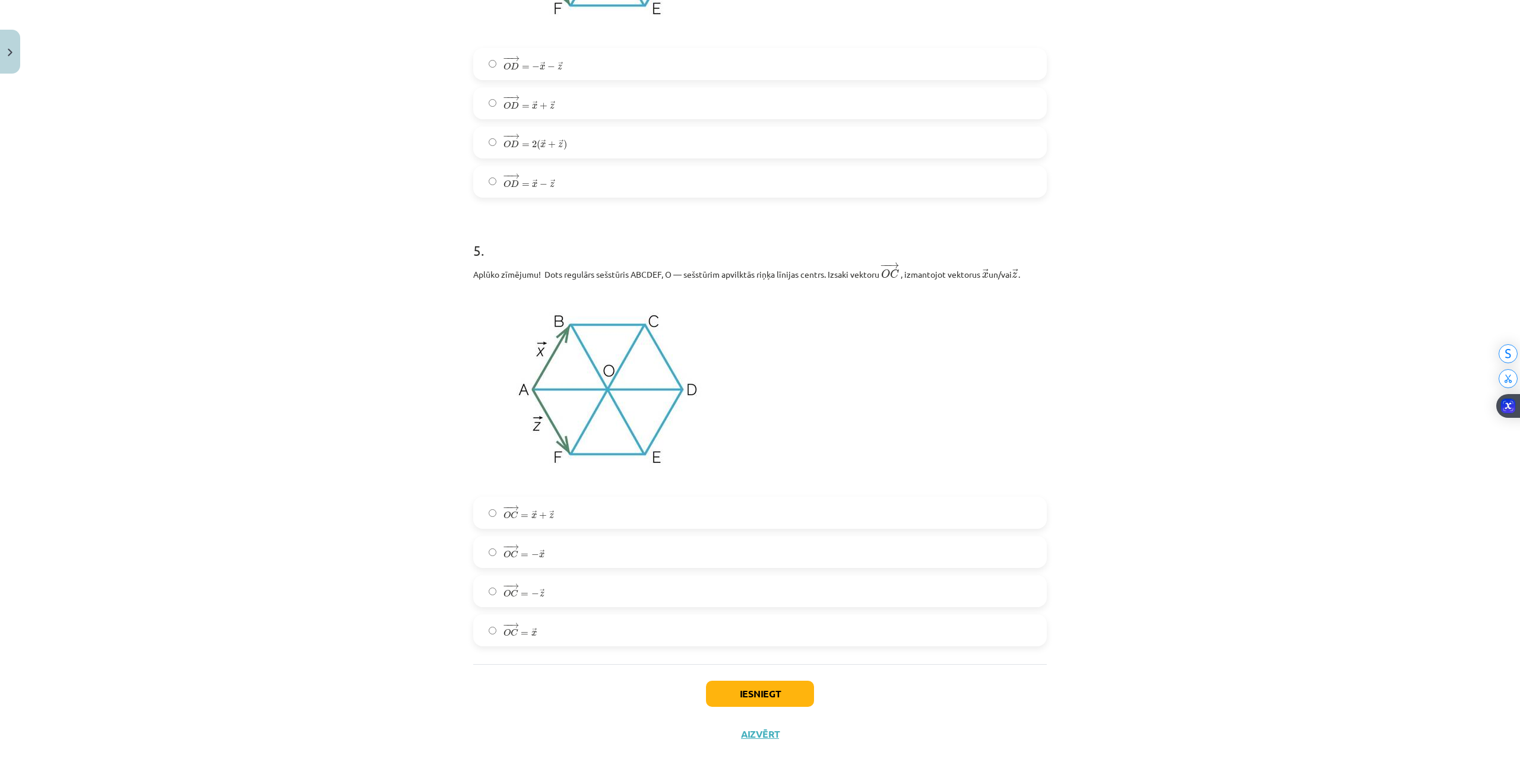
scroll to position [1817, 0]
click at [721, 685] on button "Iesniegt" at bounding box center [759, 694] width 108 height 26
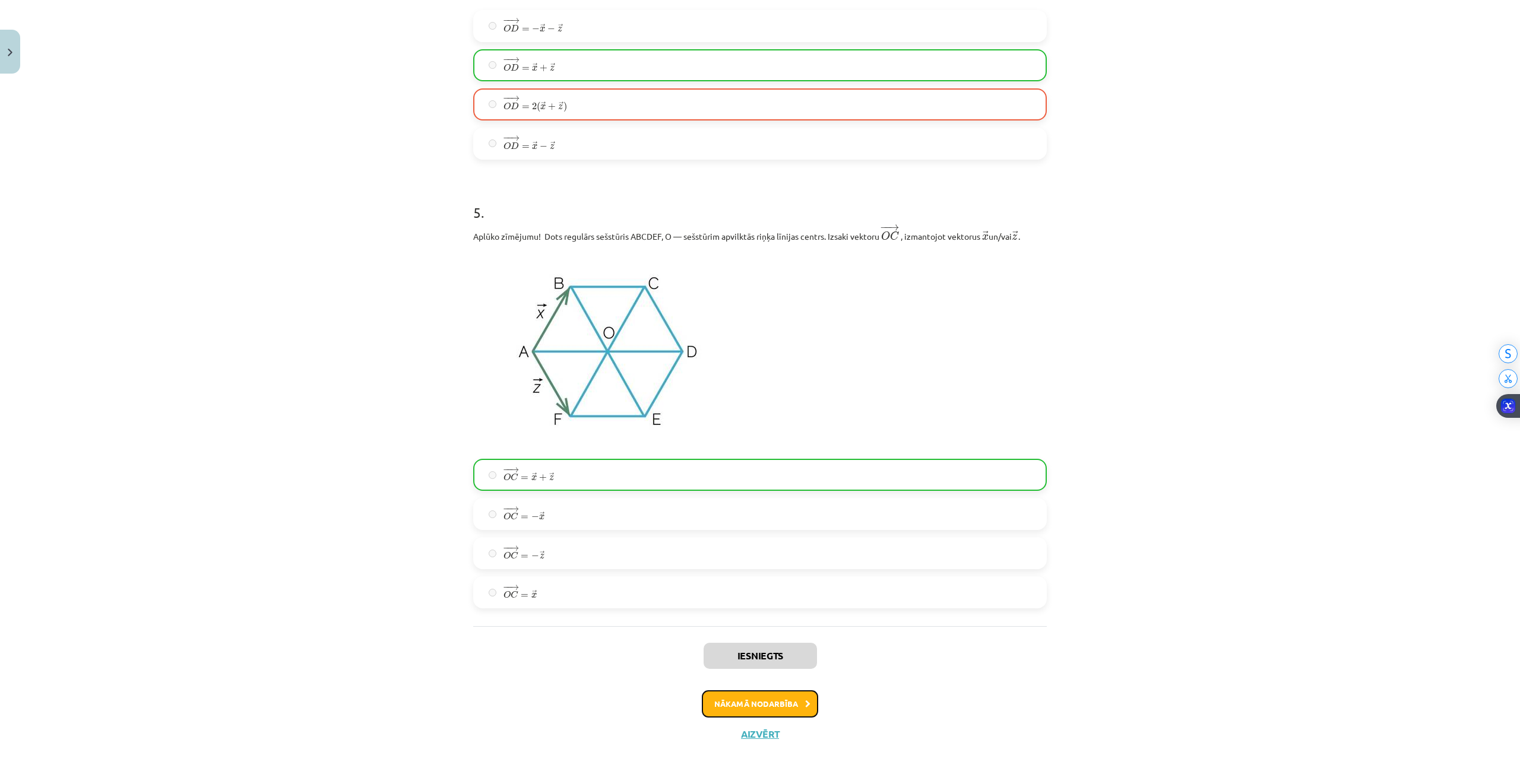
click at [750, 705] on button "Nākamā nodarbība" at bounding box center [759, 704] width 116 height 28
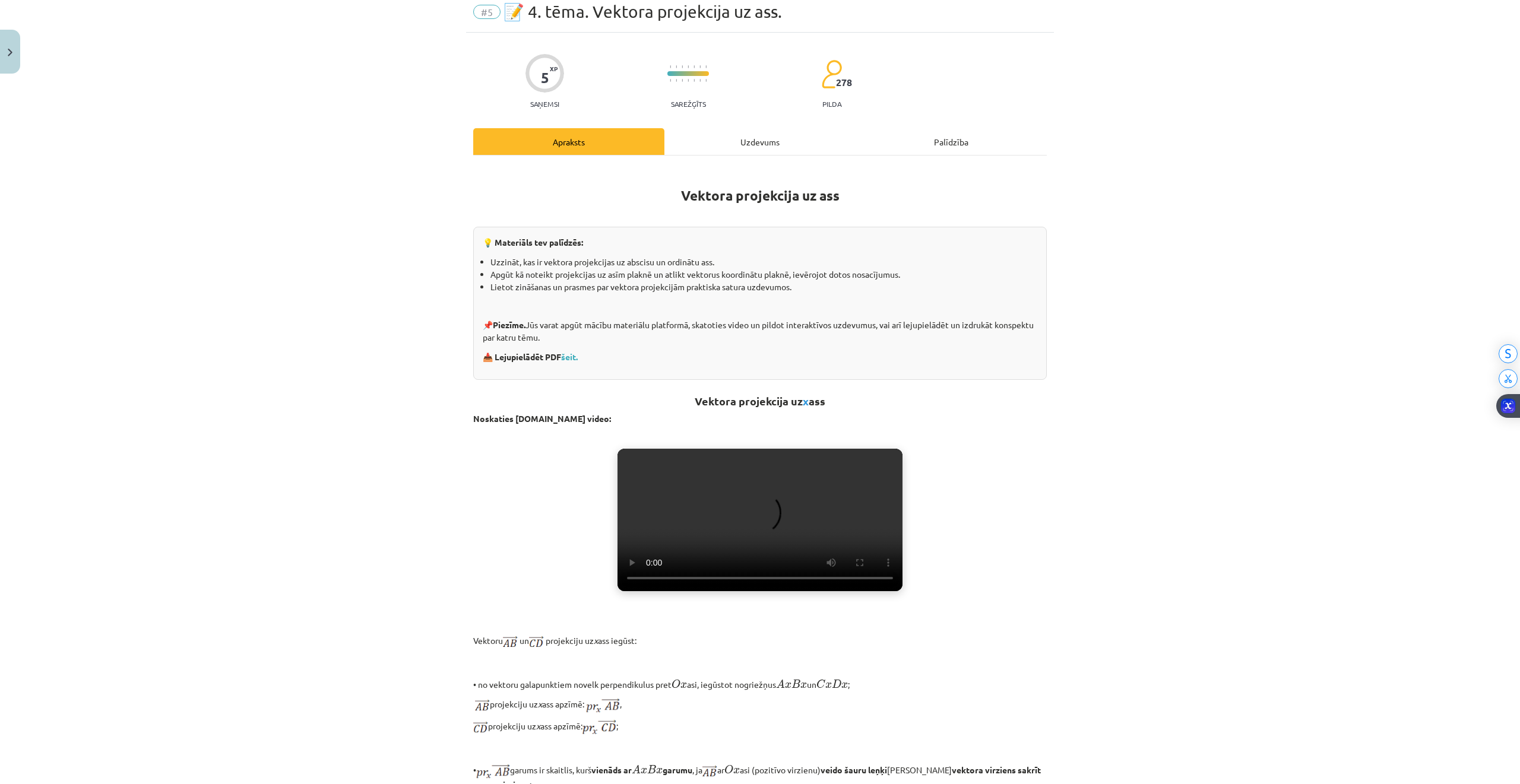
scroll to position [29, 0]
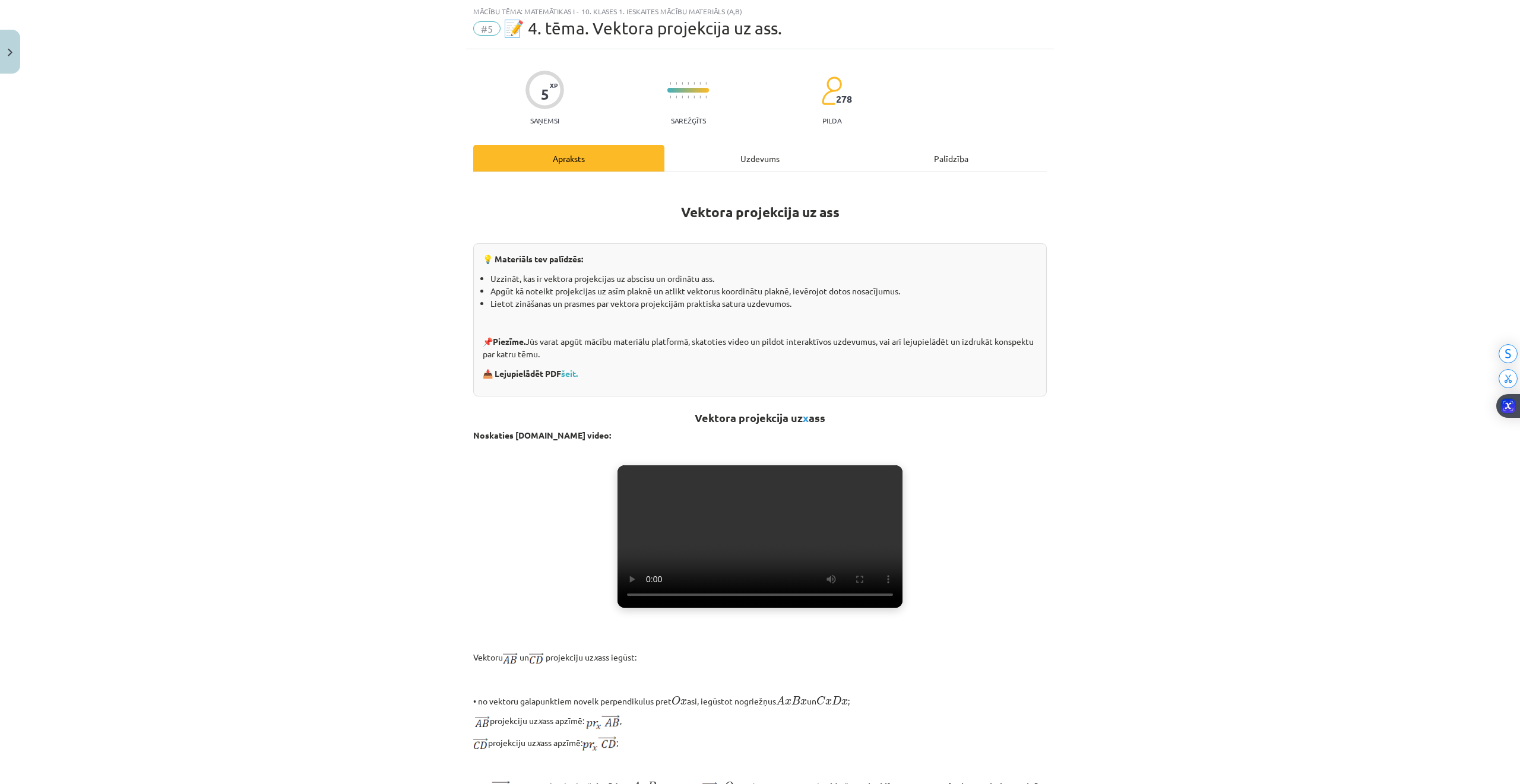
click at [718, 170] on div "Uzdevums" at bounding box center [760, 158] width 191 height 27
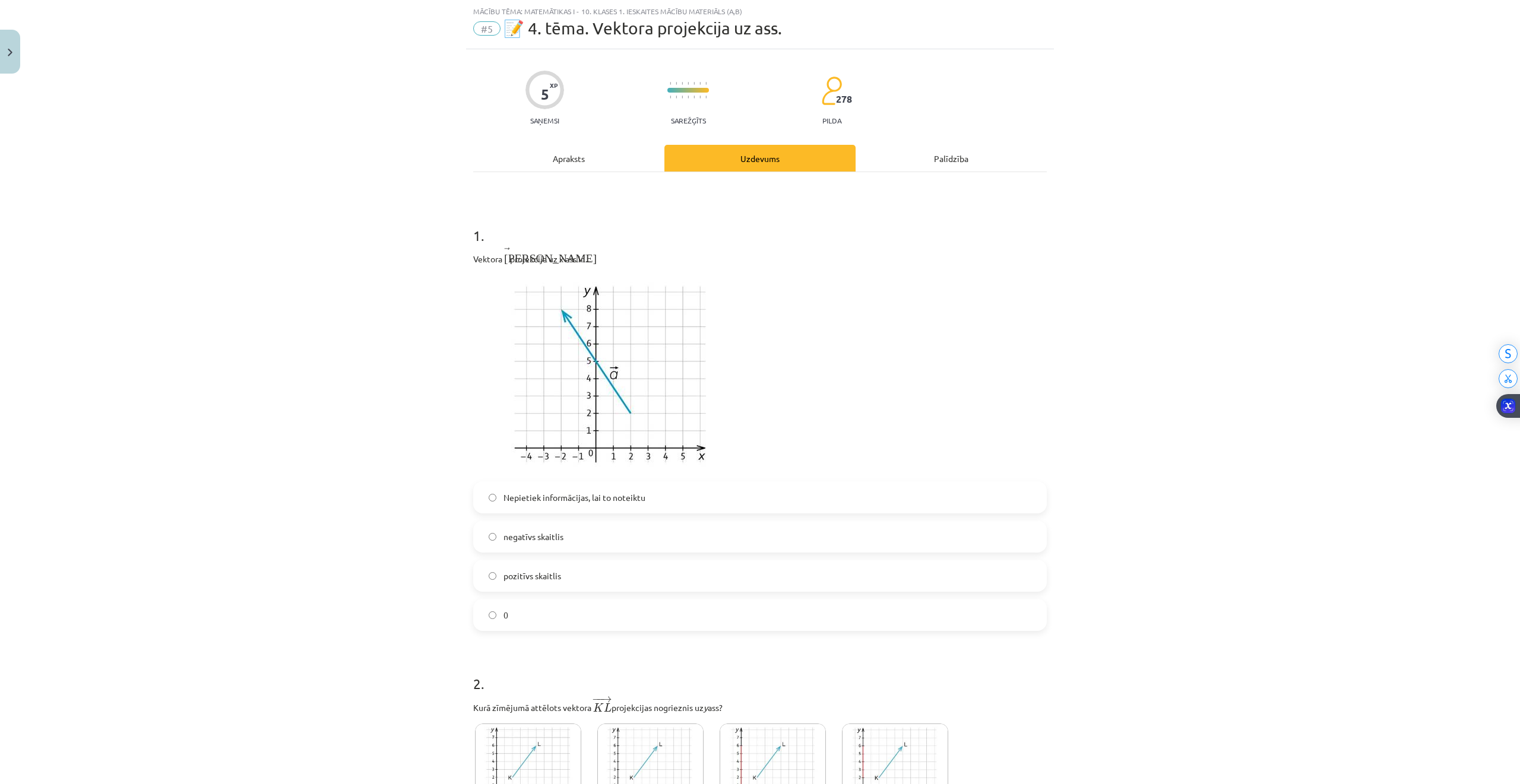
click at [488, 530] on label "negatīvs skaitlis" at bounding box center [760, 536] width 571 height 29
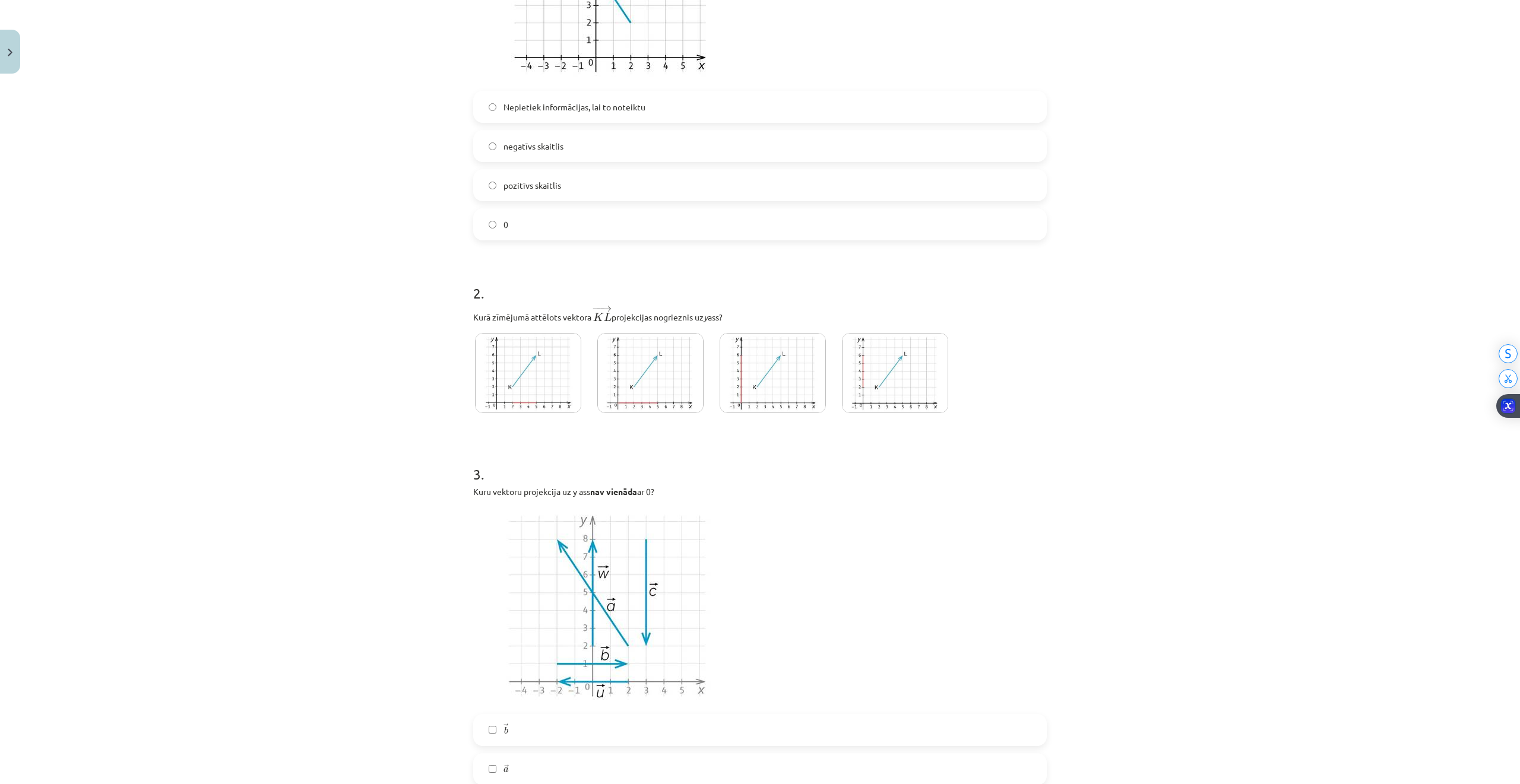
scroll to position [426, 0]
click at [639, 383] on img at bounding box center [650, 368] width 106 height 80
click at [537, 385] on img at bounding box center [528, 368] width 106 height 80
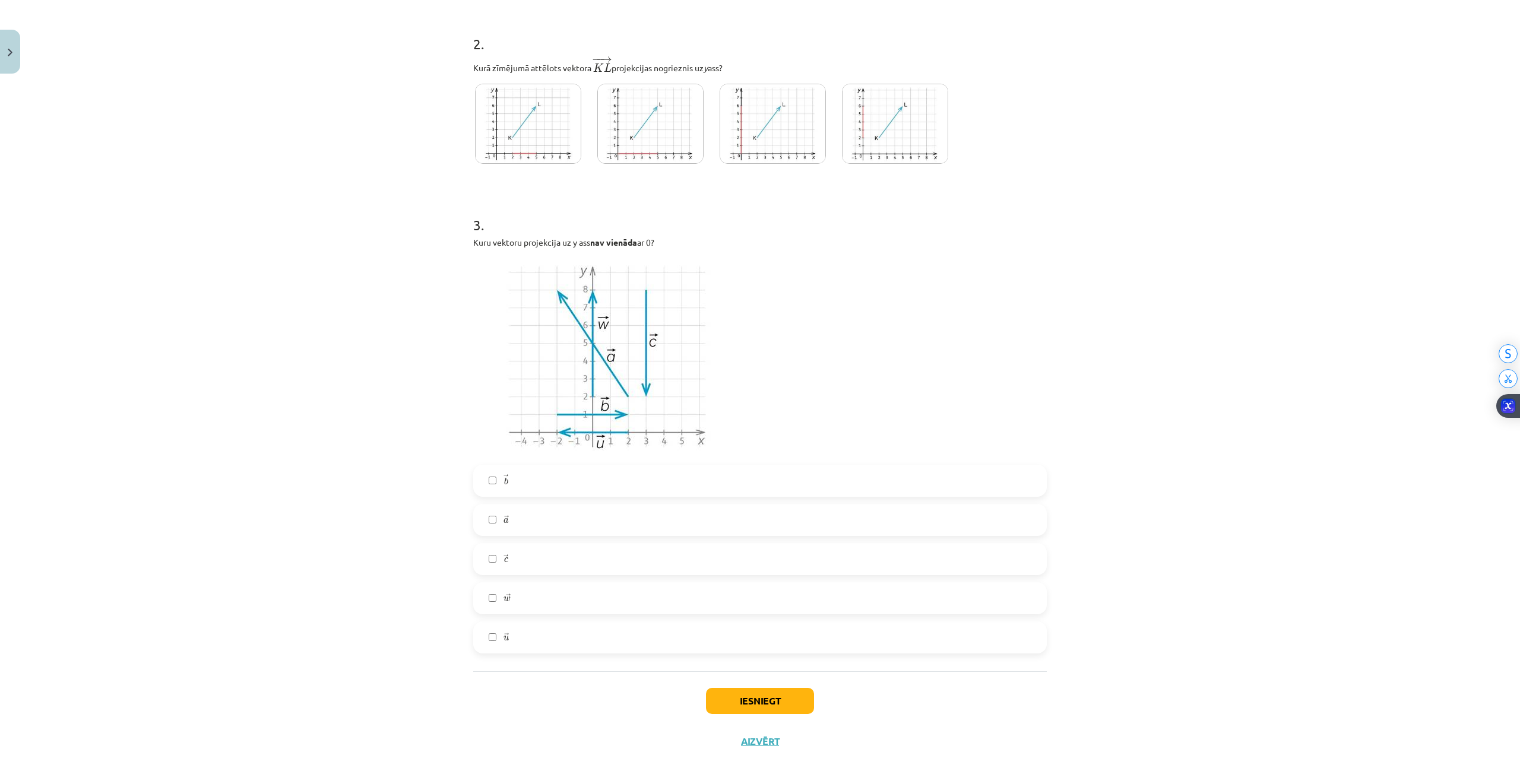
scroll to position [678, 0]
click at [506, 508] on label "→ a a →" at bounding box center [760, 512] width 571 height 29
click at [499, 573] on div "→ b b → → a a → → c c → → w w → → [GEOGRAPHIC_DATA]" at bounding box center [760, 551] width 573 height 188
click at [506, 592] on label "→ w w →" at bounding box center [760, 591] width 571 height 29
click at [489, 513] on label "→ a a →" at bounding box center [760, 512] width 571 height 29
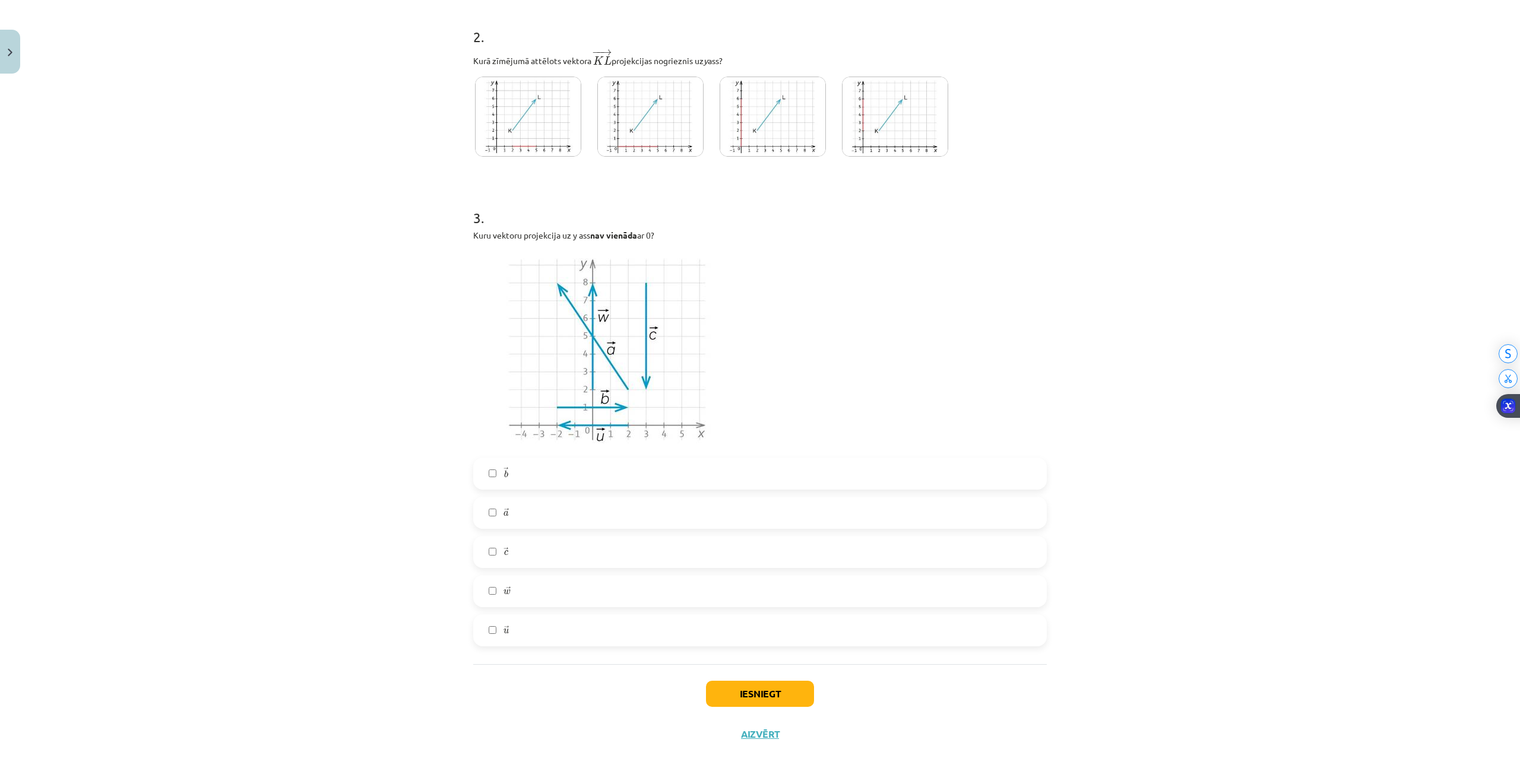
click at [504, 468] on span "→" at bounding box center [506, 471] width 5 height 8
click at [494, 567] on div "→ b b → → a a → → c c → → w w → → [GEOGRAPHIC_DATA]" at bounding box center [760, 551] width 573 height 188
click at [494, 614] on icon "button" at bounding box center [499, 611] width 12 height 12
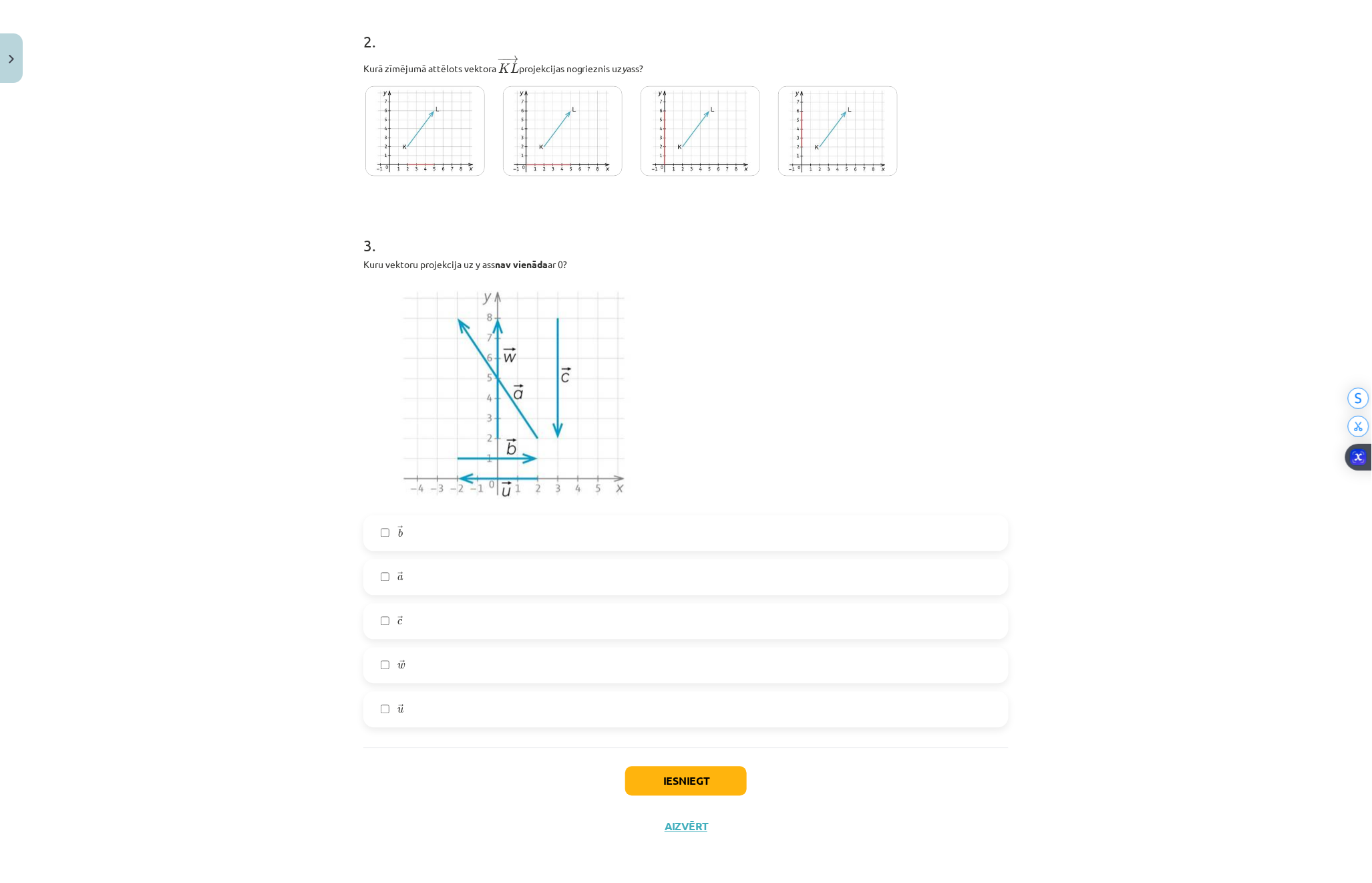
click at [443, 687] on div "→ b b → → a a → → c c → → w w → → [GEOGRAPHIC_DATA]" at bounding box center [686, 621] width 645 height 212
click at [398, 712] on span "u" at bounding box center [401, 710] width 6 height 6
click at [366, 581] on label "→ a a →" at bounding box center [686, 576] width 643 height 33
click at [409, 584] on label "→ a a →" at bounding box center [686, 576] width 643 height 33
click at [698, 774] on button "Iesniegt" at bounding box center [686, 781] width 122 height 29
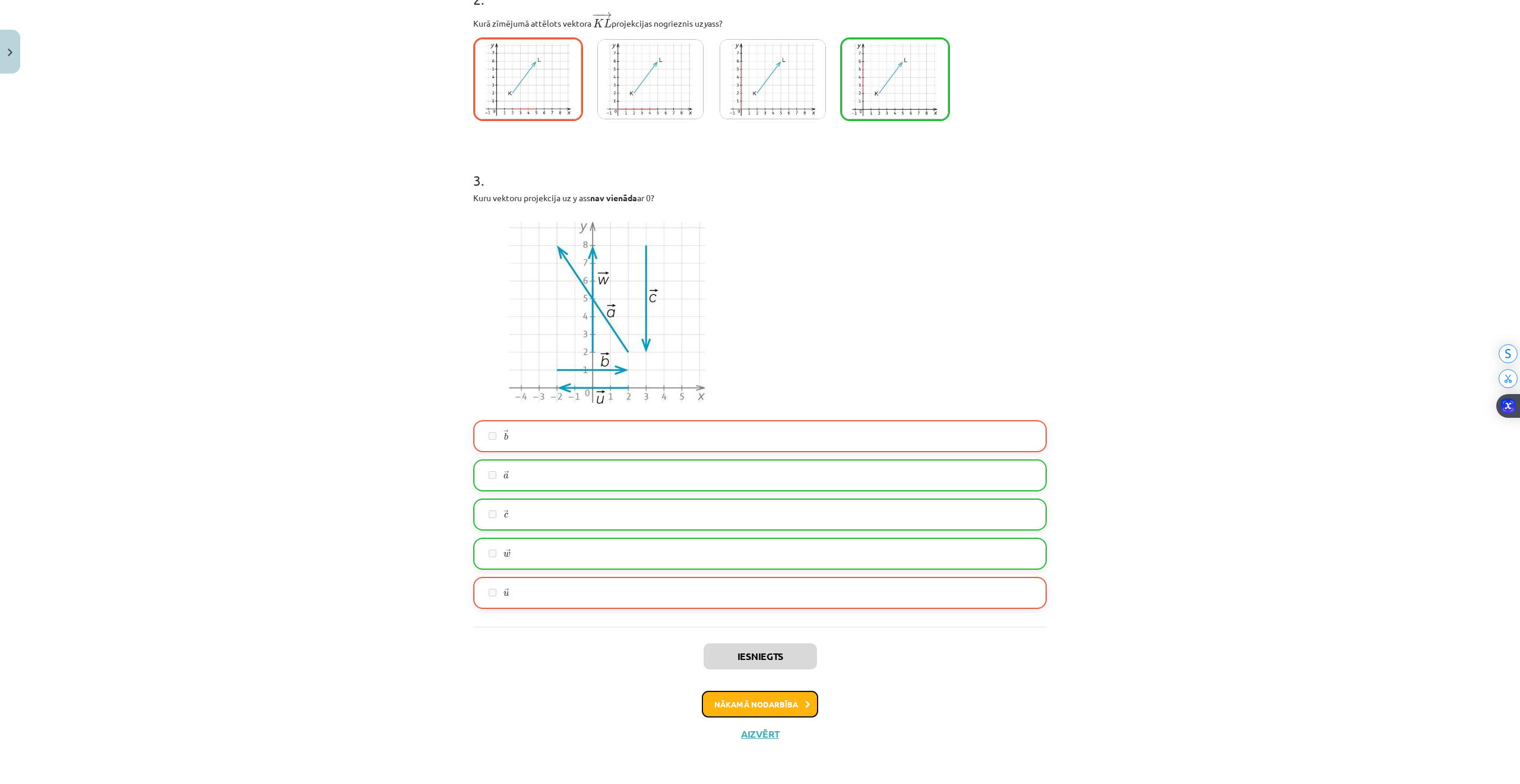
click at [748, 696] on button "Nākamā nodarbība" at bounding box center [759, 704] width 116 height 28
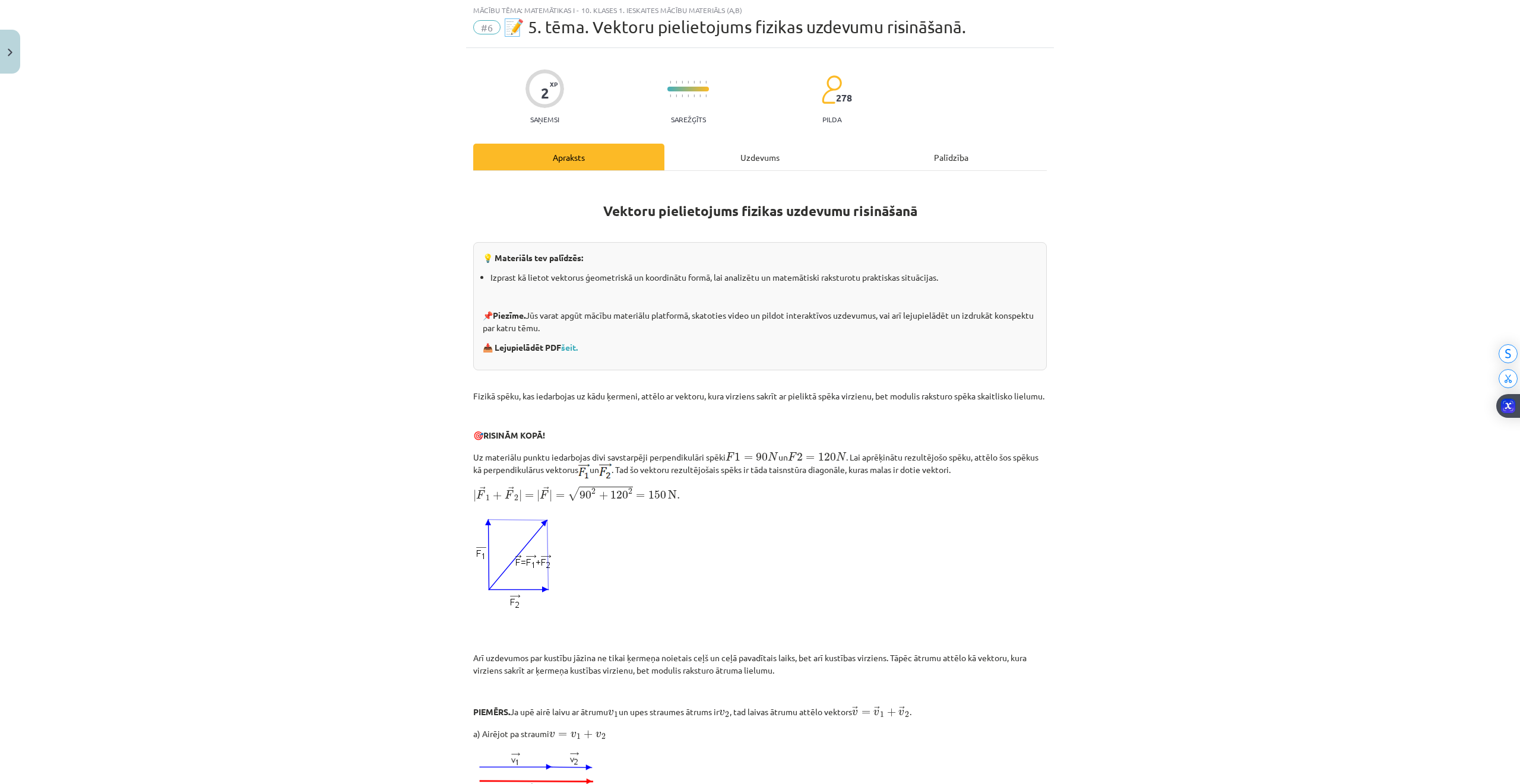
scroll to position [29, 0]
click at [714, 162] on div "Uzdevums" at bounding box center [760, 158] width 191 height 27
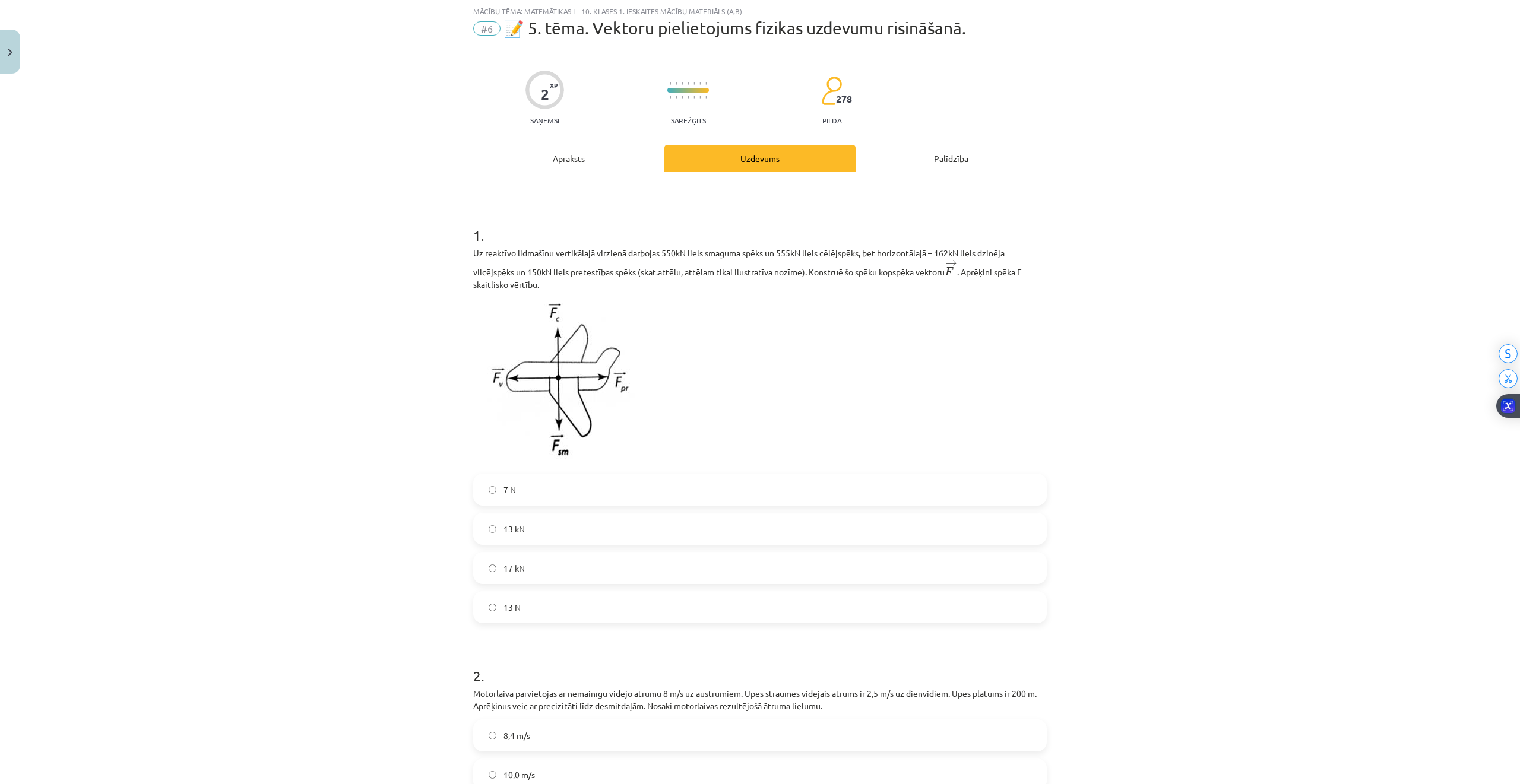
click at [511, 532] on span "13 kN" at bounding box center [514, 529] width 22 height 13
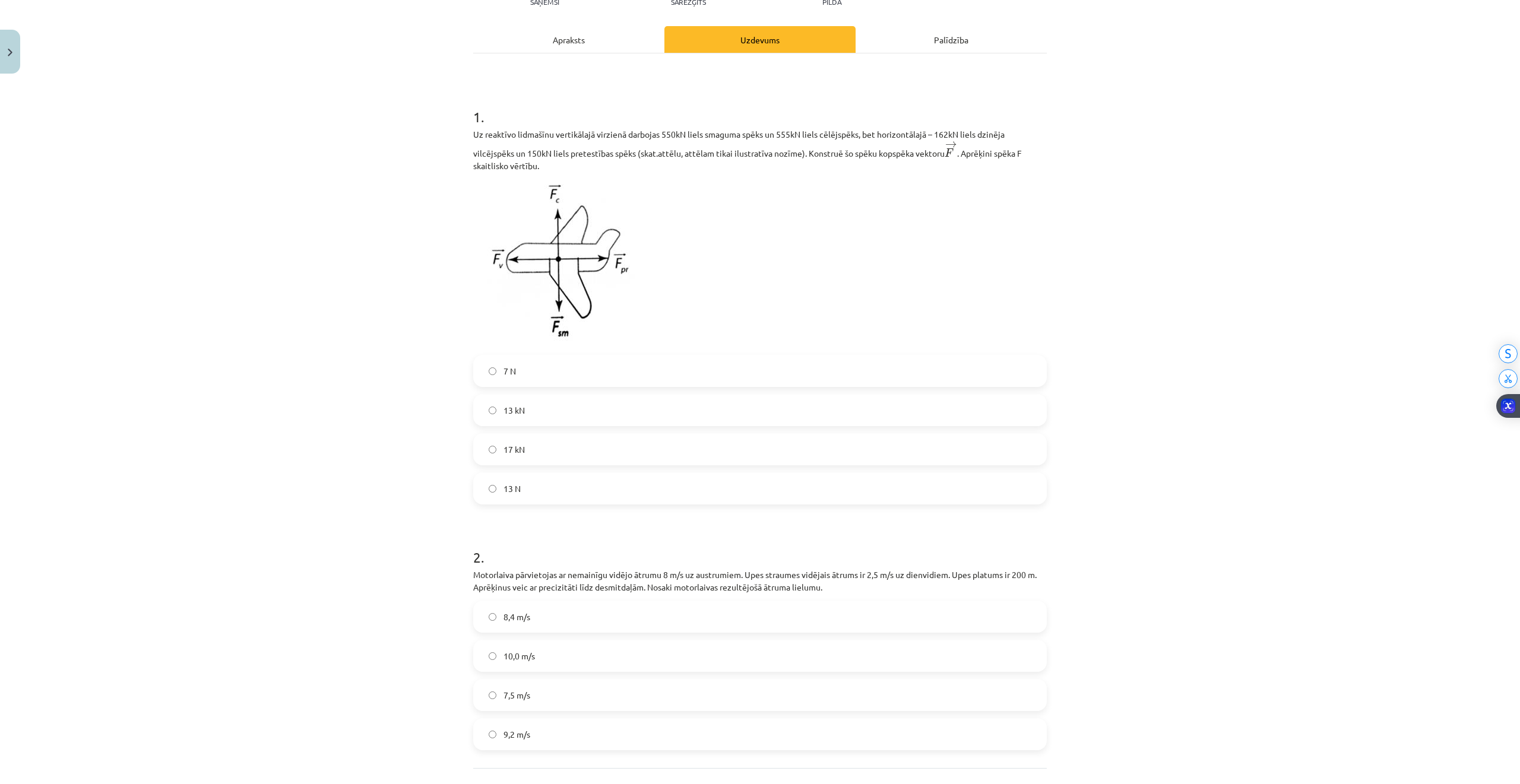
scroll to position [254, 0]
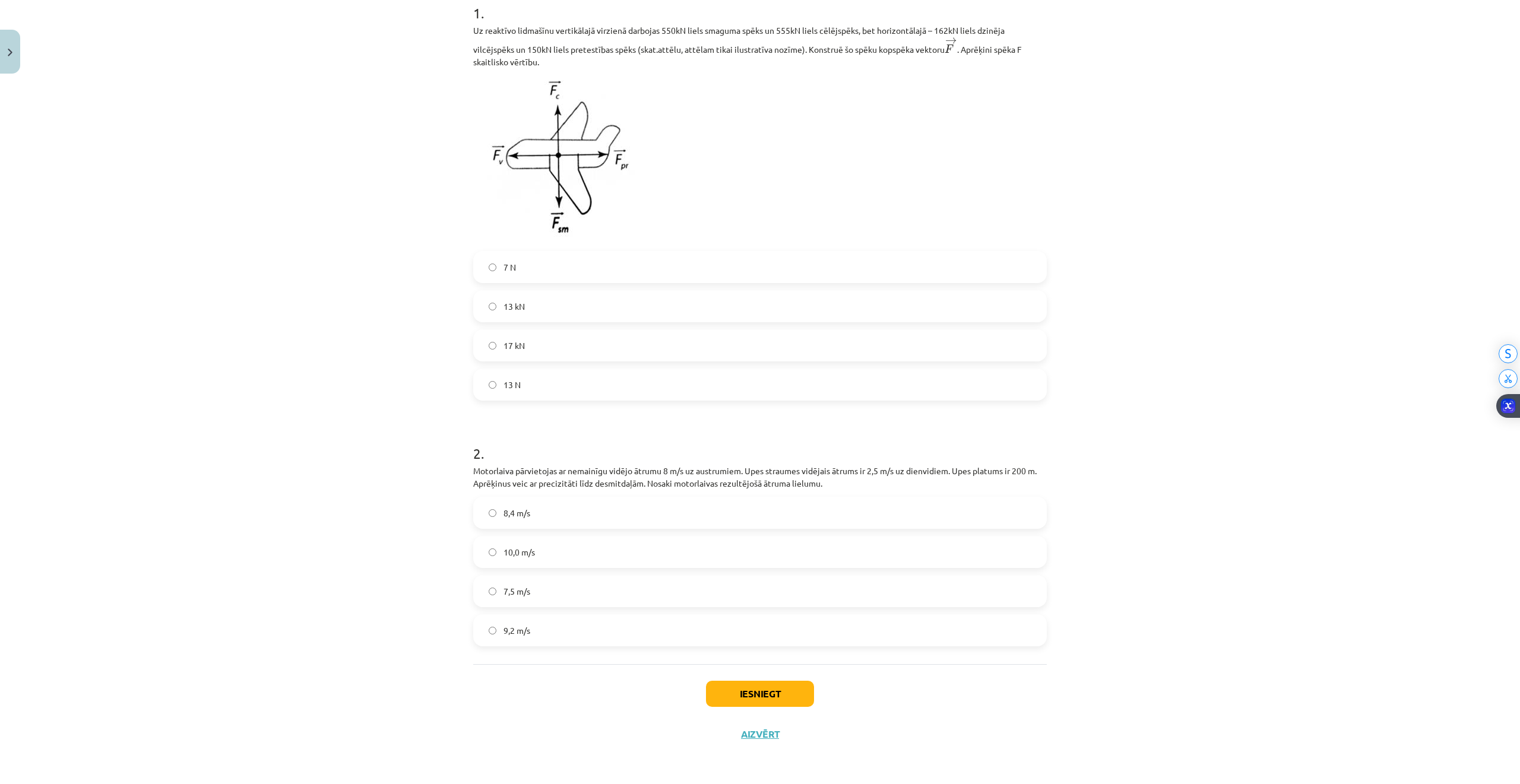
click at [508, 512] on span "8,4 m/s" at bounding box center [517, 513] width 27 height 13
click at [729, 689] on button "Iesniegt" at bounding box center [759, 694] width 108 height 26
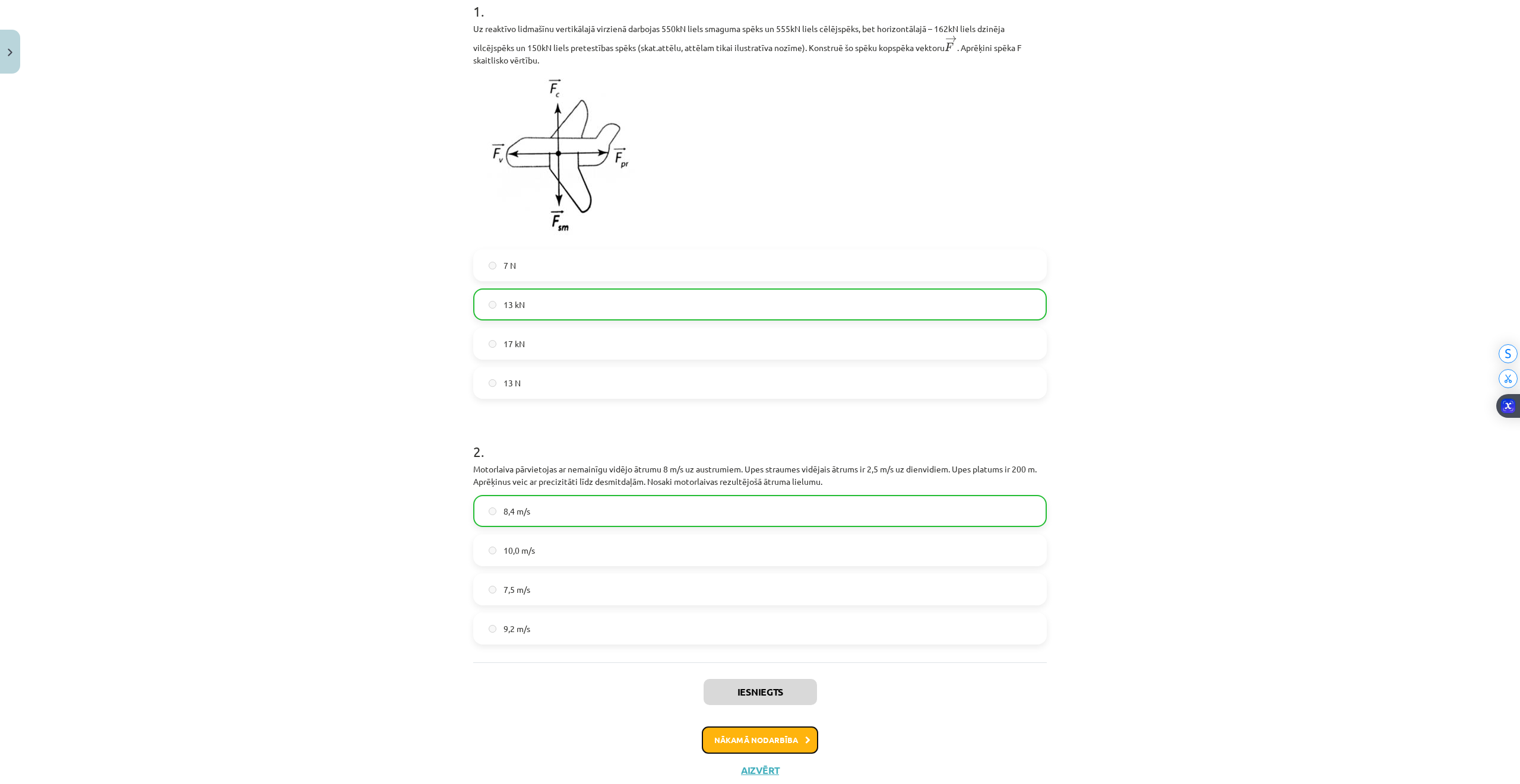
click at [744, 740] on button "Nākamā nodarbība" at bounding box center [759, 740] width 116 height 28
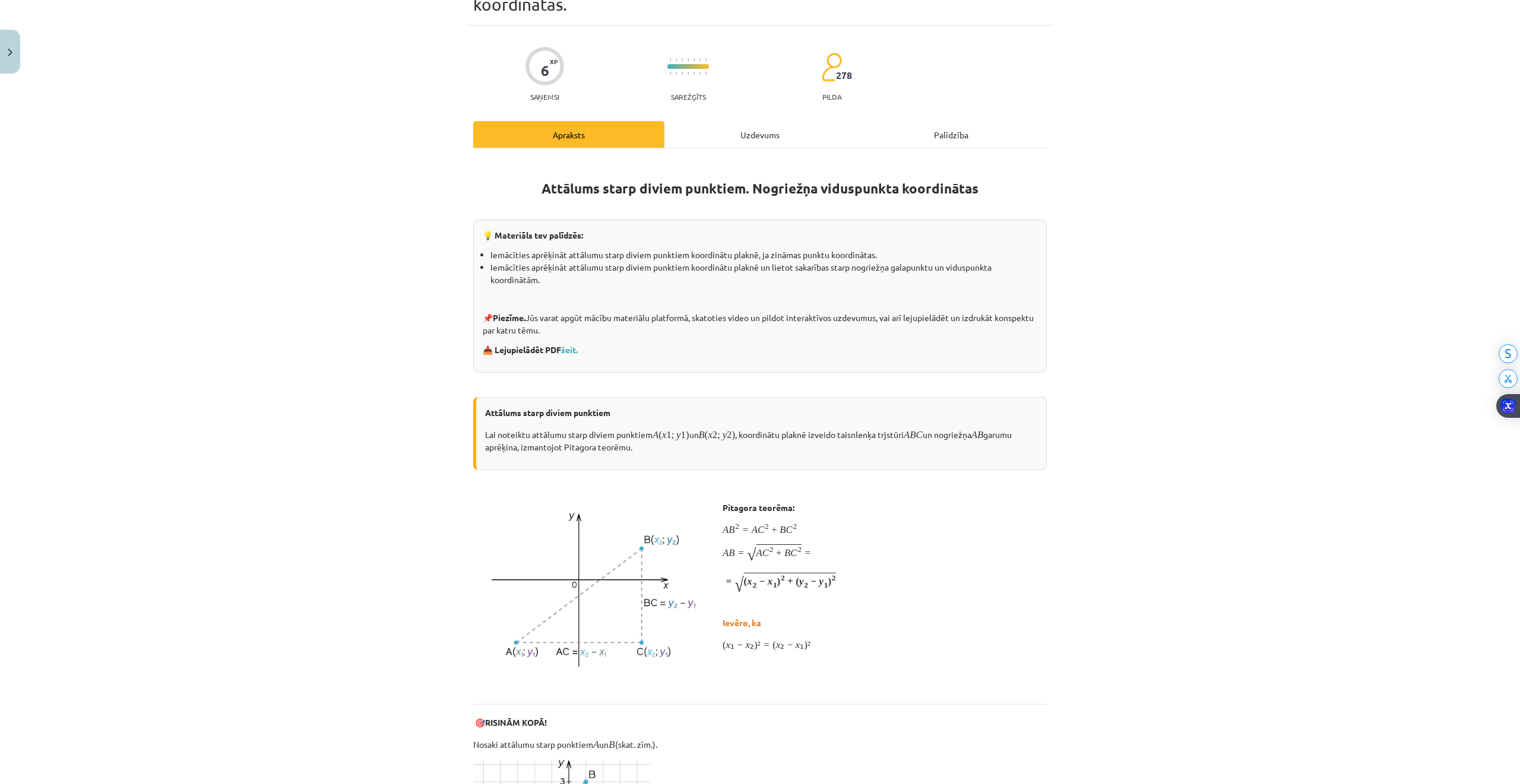
scroll to position [29, 0]
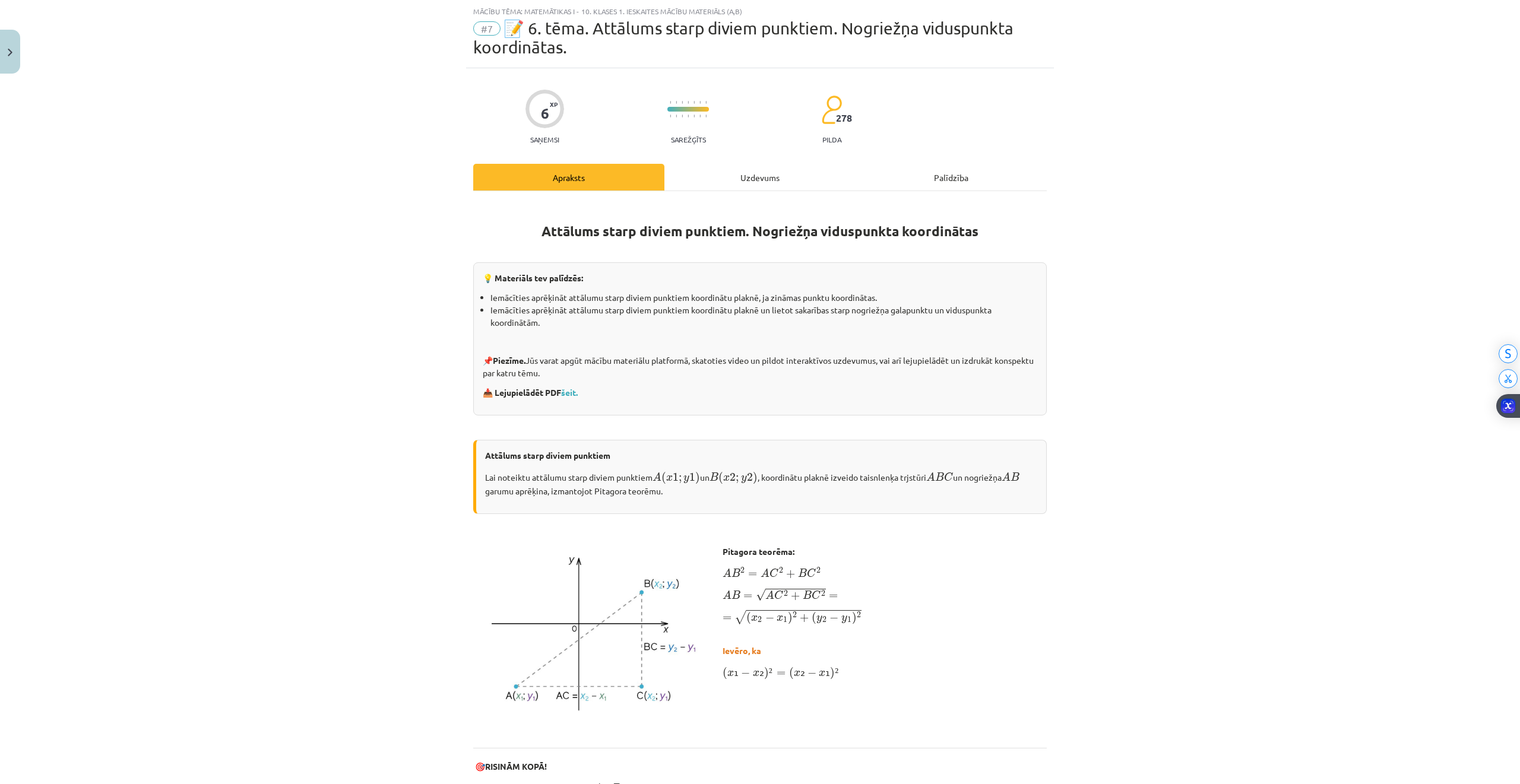
click at [716, 176] on div "Uzdevums" at bounding box center [760, 178] width 191 height 27
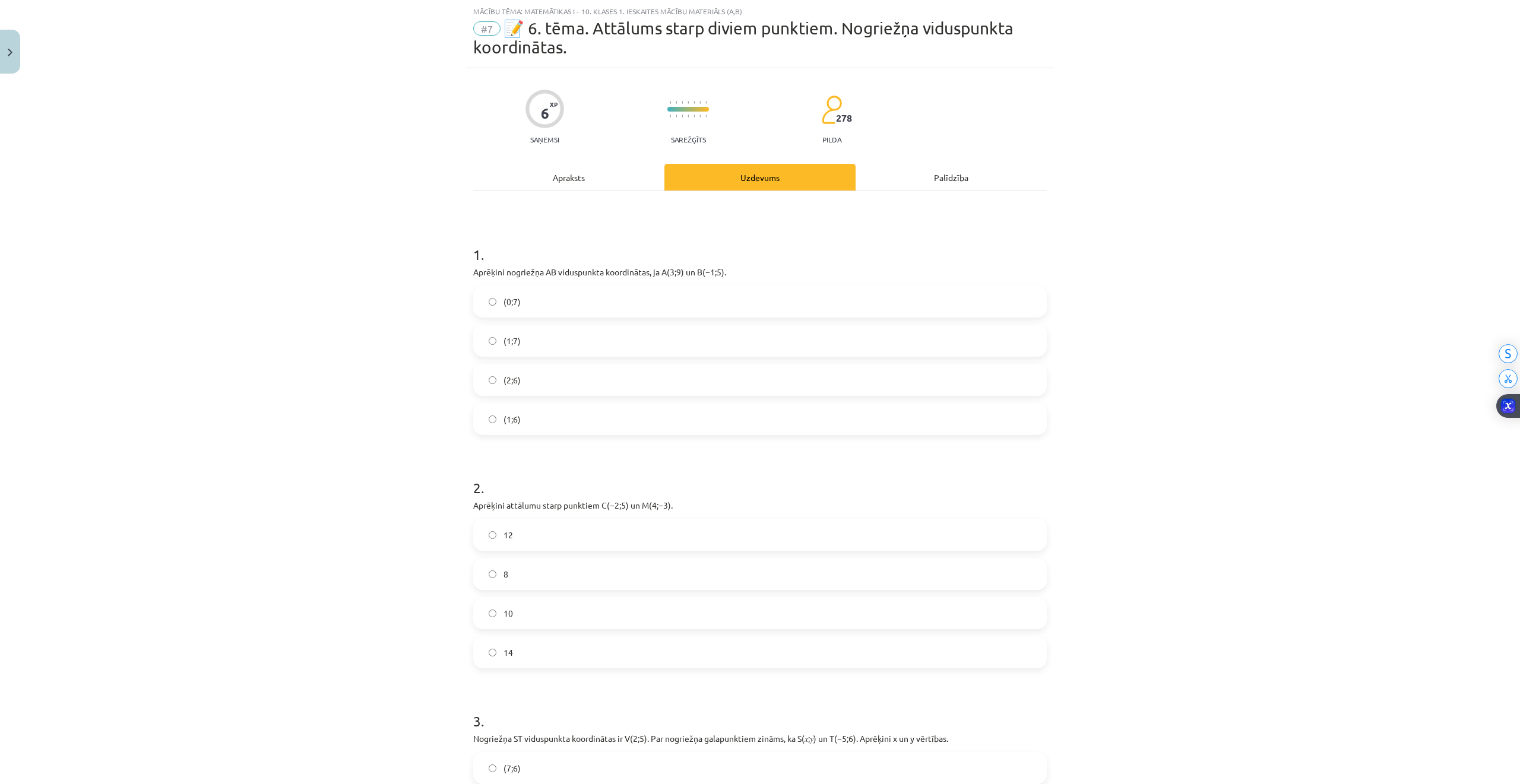
click at [504, 304] on span "(0;7)" at bounding box center [512, 302] width 18 height 13
click at [504, 343] on span "(1;7)" at bounding box center [512, 341] width 18 height 13
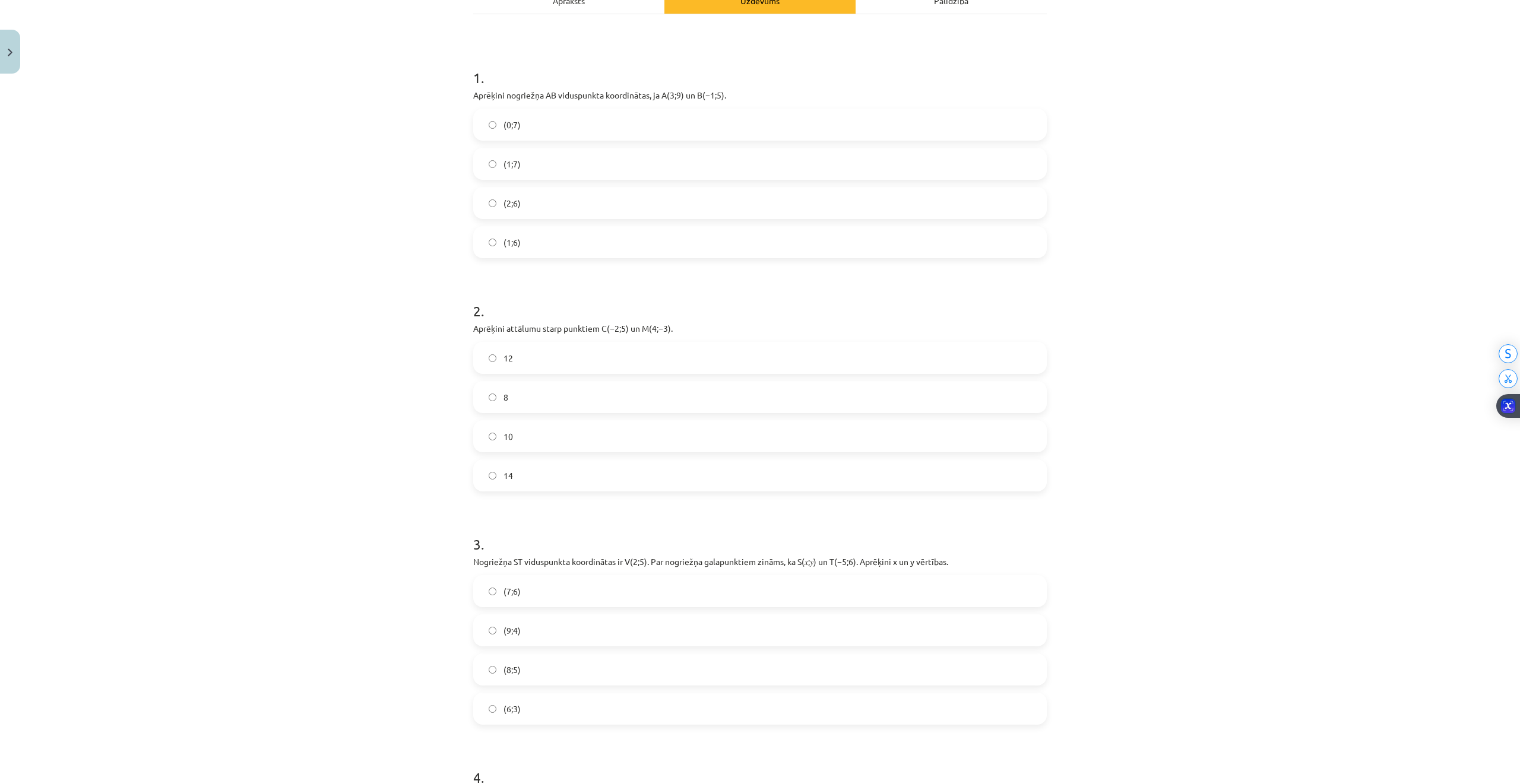
scroll to position [267, 0]
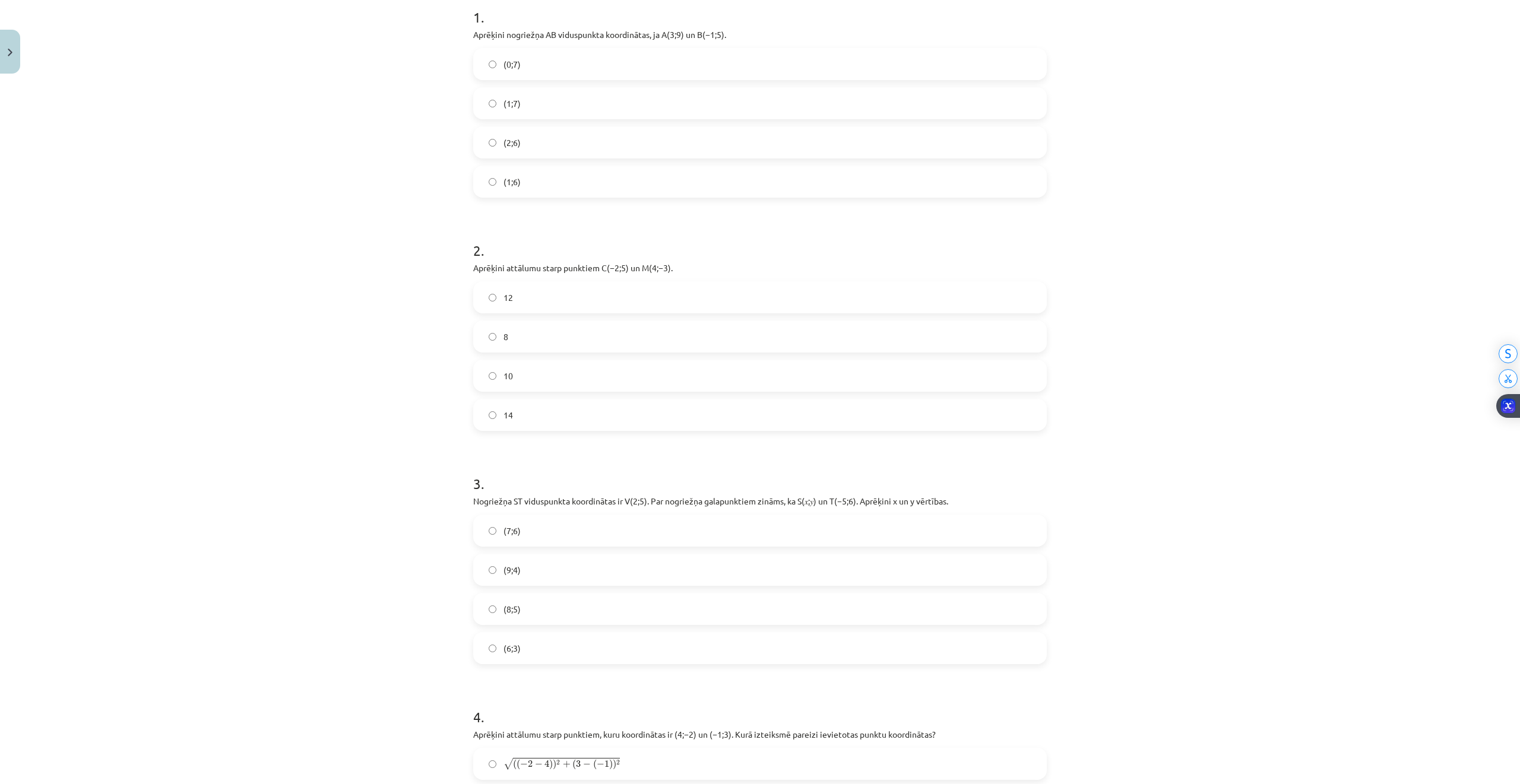
click at [504, 300] on span "12" at bounding box center [508, 297] width 9 height 13
click at [504, 342] on span "8" at bounding box center [506, 337] width 5 height 13
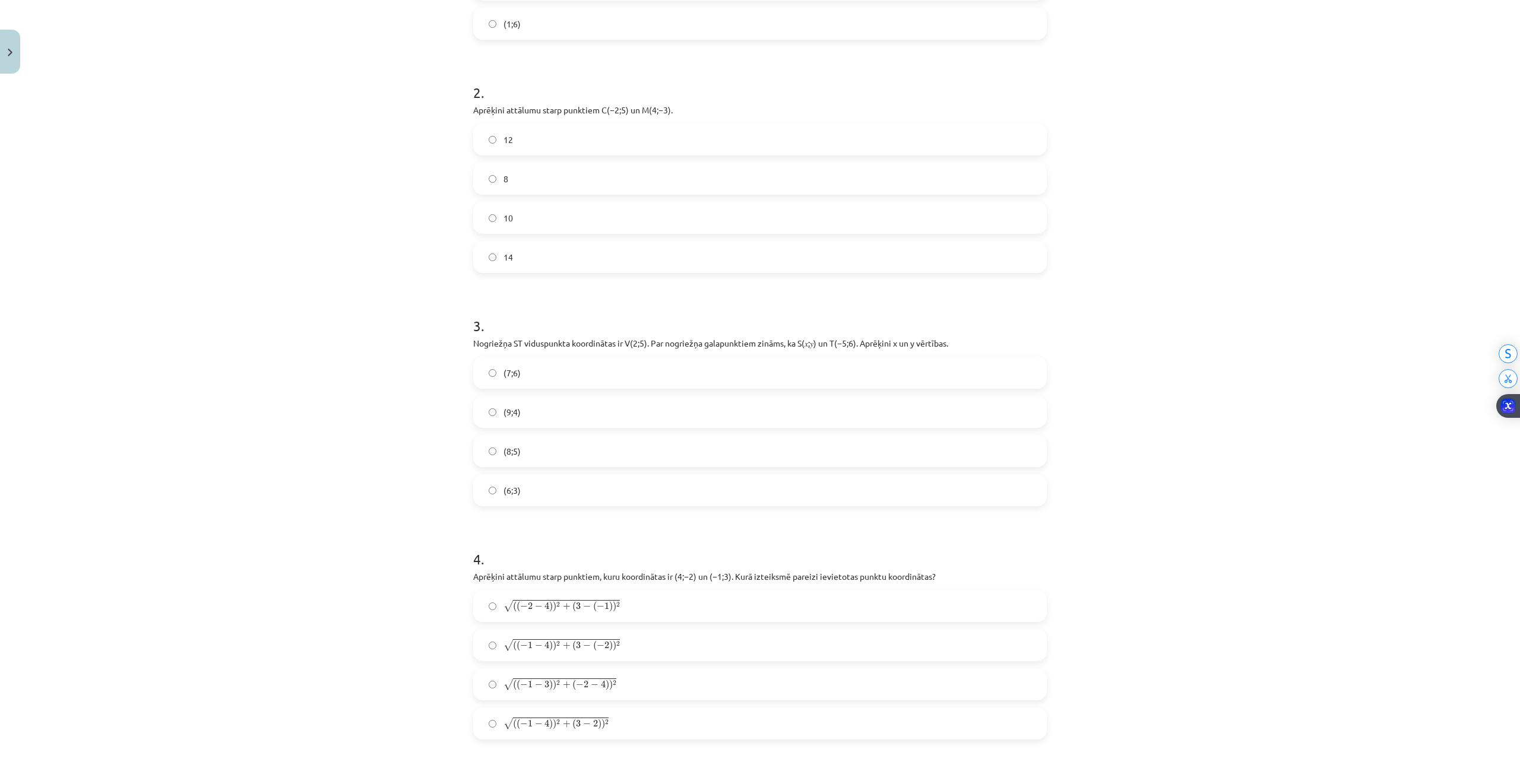
scroll to position [426, 0]
click at [524, 493] on label "(6;3)" at bounding box center [760, 489] width 571 height 29
click at [494, 380] on label "√ ( ( − 2 − 4 ) ) 2 + ( 3 − ( − 1 ) ) 2 ( ( − 2 − 4 ) ) 2 + ( 3 − ( − 1 ) ) 2" at bounding box center [760, 368] width 571 height 29
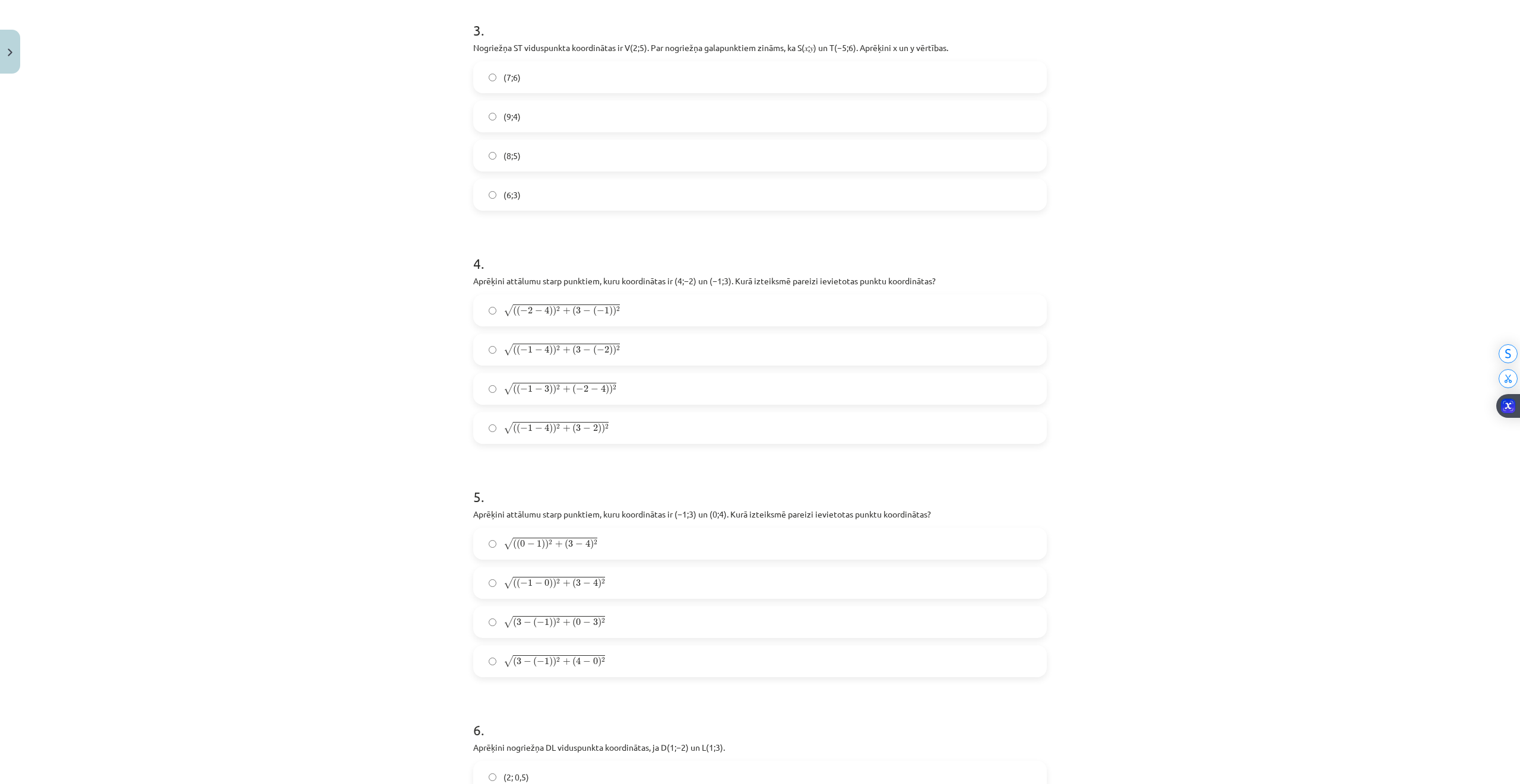
scroll to position [900, 0]
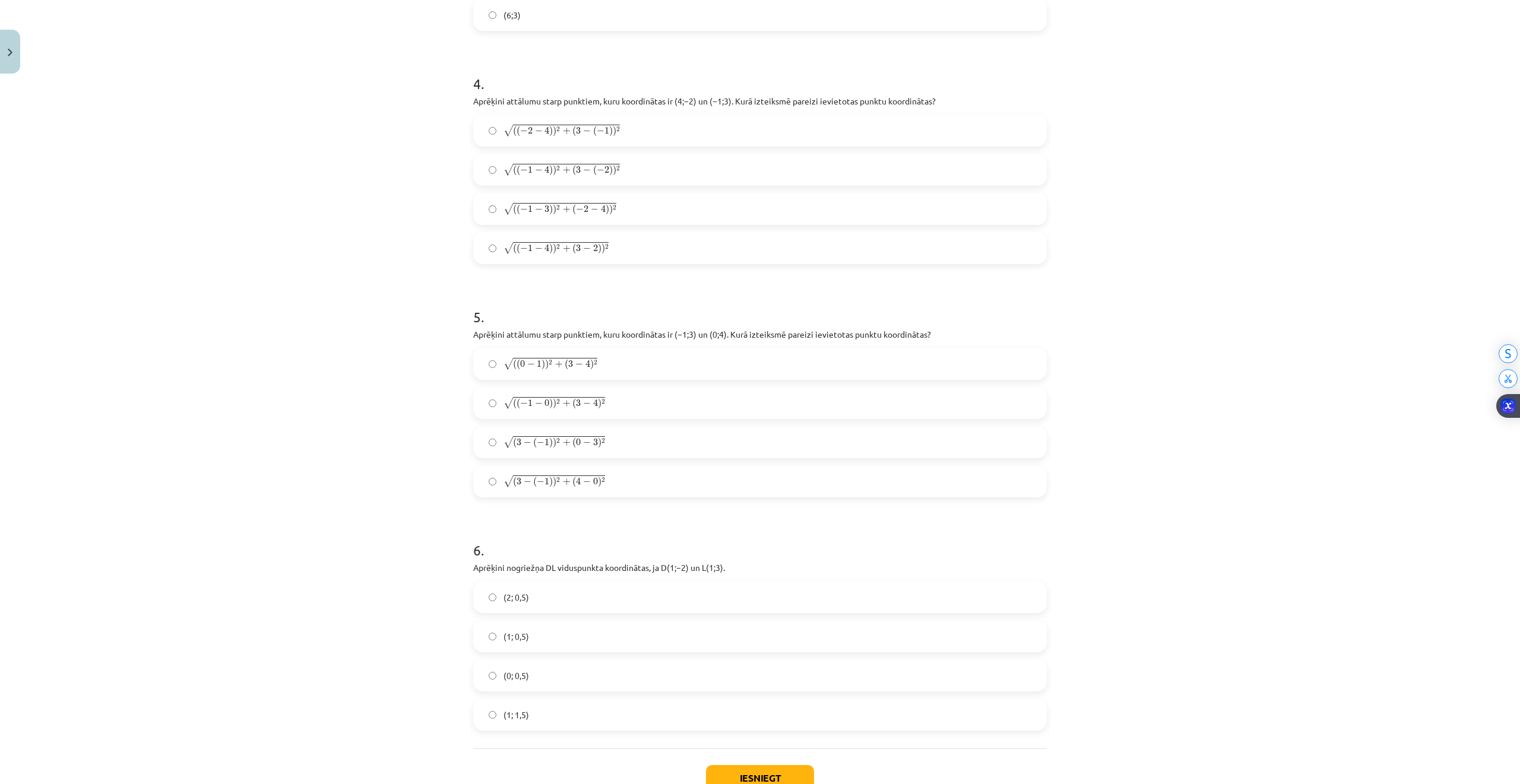
drag, startPoint x: 481, startPoint y: 516, endPoint x: 492, endPoint y: 494, distance: 24.6
click at [481, 513] on form "1 . Aprēķini nogriežņa ﻿AB viduspunkta koordinātas, ja ﻿A(3;9) un ﻿B(−1;5). (0;…" at bounding box center [760, 43] width 573 height 1375
click at [494, 489] on label "√ ( 3 − ( − 1 ) ) 2 + ( 4 − 0 ) 2 ( 3 − ( − 1 ) ) 2 + ( 4 − 0 ) 2" at bounding box center [760, 481] width 571 height 29
click at [494, 709] on label "(1; 1,5)" at bounding box center [760, 714] width 571 height 29
click at [712, 766] on button "Iesniegt" at bounding box center [759, 777] width 108 height 26
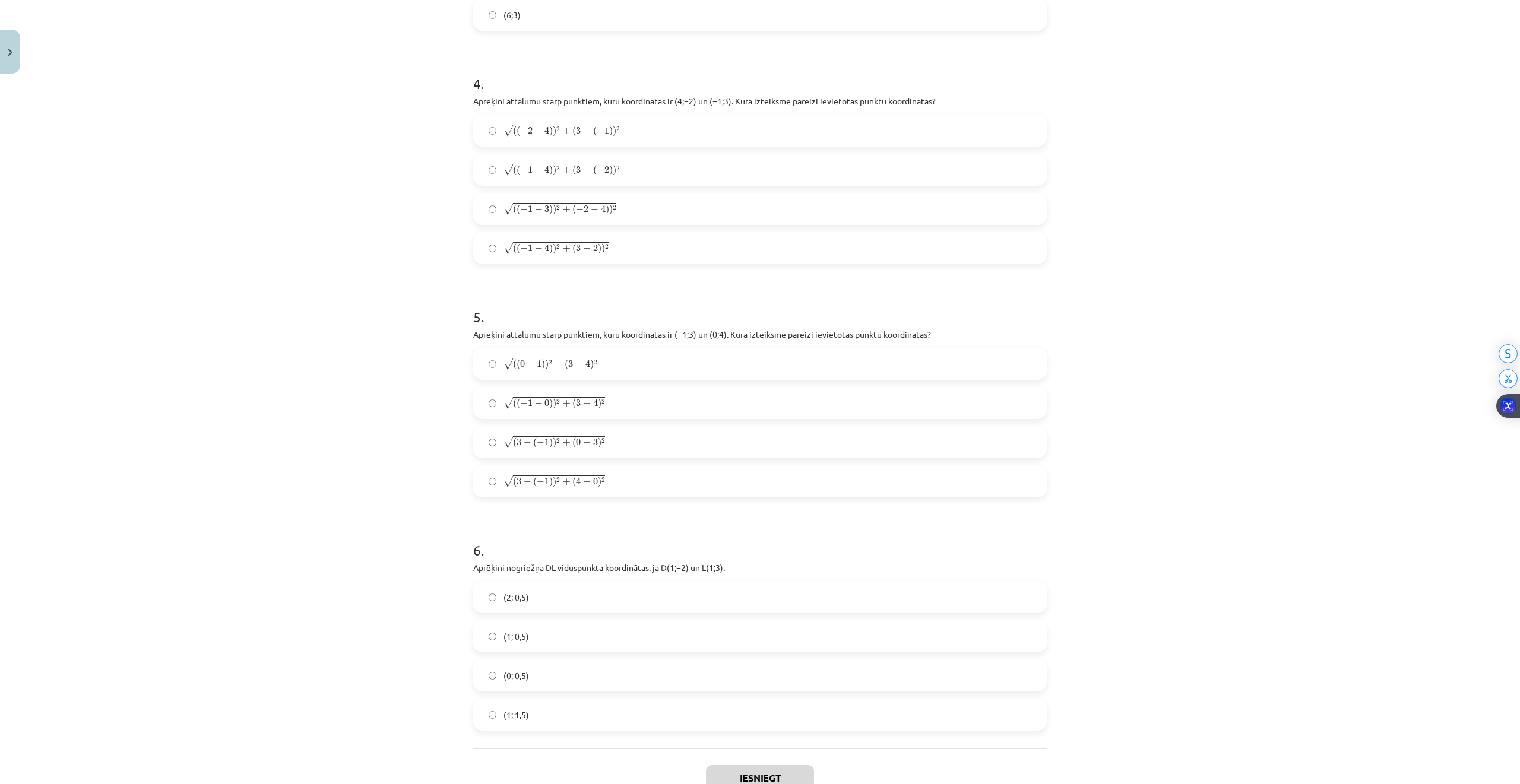
click at [523, 426] on div "√ ( 3 − ( − 1 ) ) 2 + ( 0 − 3 ) 2 ( 3 − ( − 1 ) ) 2 + ( 0 − 3 ) 2" at bounding box center [760, 442] width 573 height 32
click at [509, 435] on label "√ ( 3 − ( − 1 ) ) 2 + ( 0 − 3 ) 2 ( 3 − ( − 1 ) ) 2 + ( 0 − 3 ) 2" at bounding box center [760, 441] width 571 height 29
click at [478, 404] on label "√ ( ( − 1 − 0 ) ) 2 + ( 3 − 4 ) 2 ( ( − 1 − 0 ) ) 2 + ( 3 − 4 ) 2" at bounding box center [760, 402] width 571 height 29
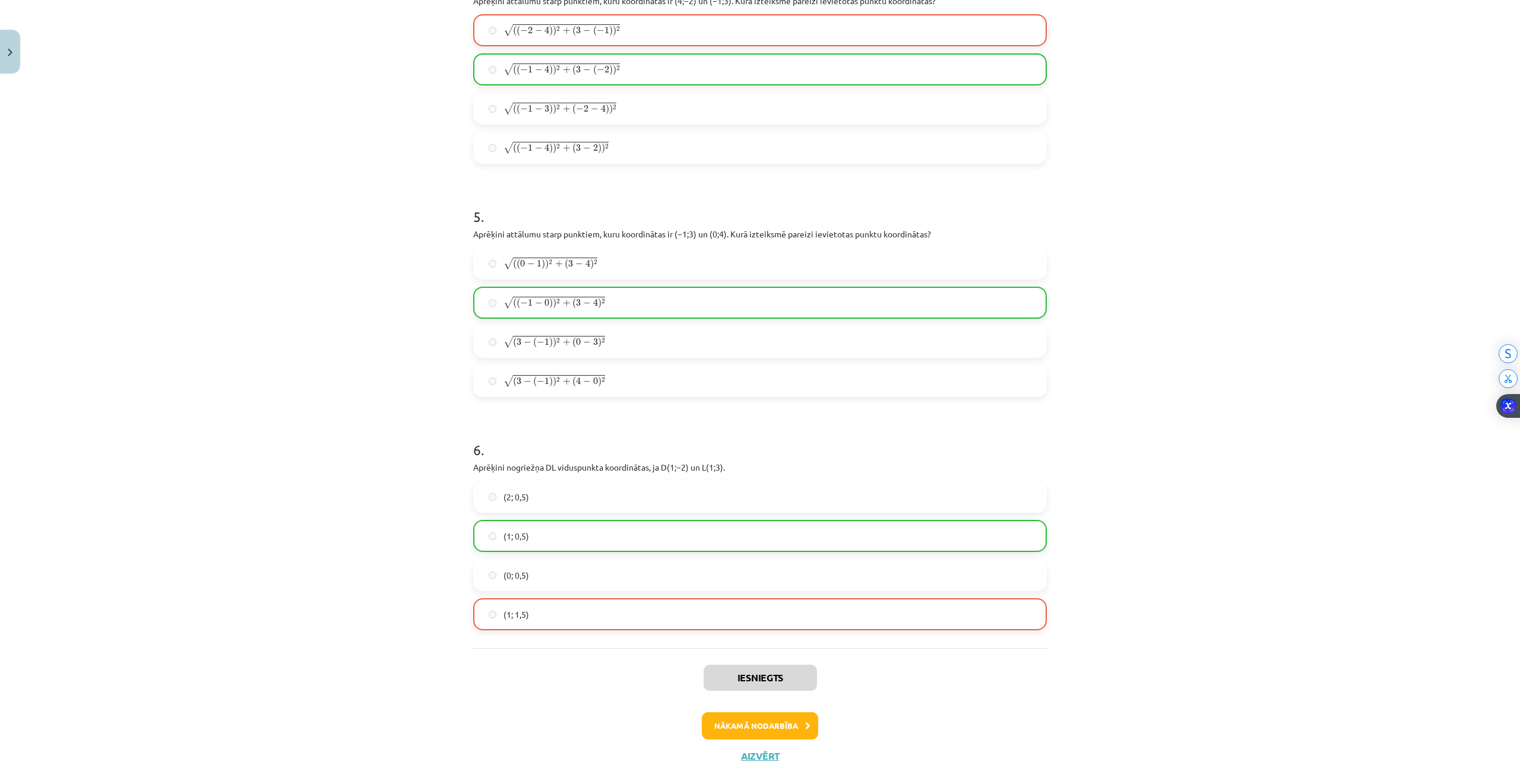
scroll to position [1023, 0]
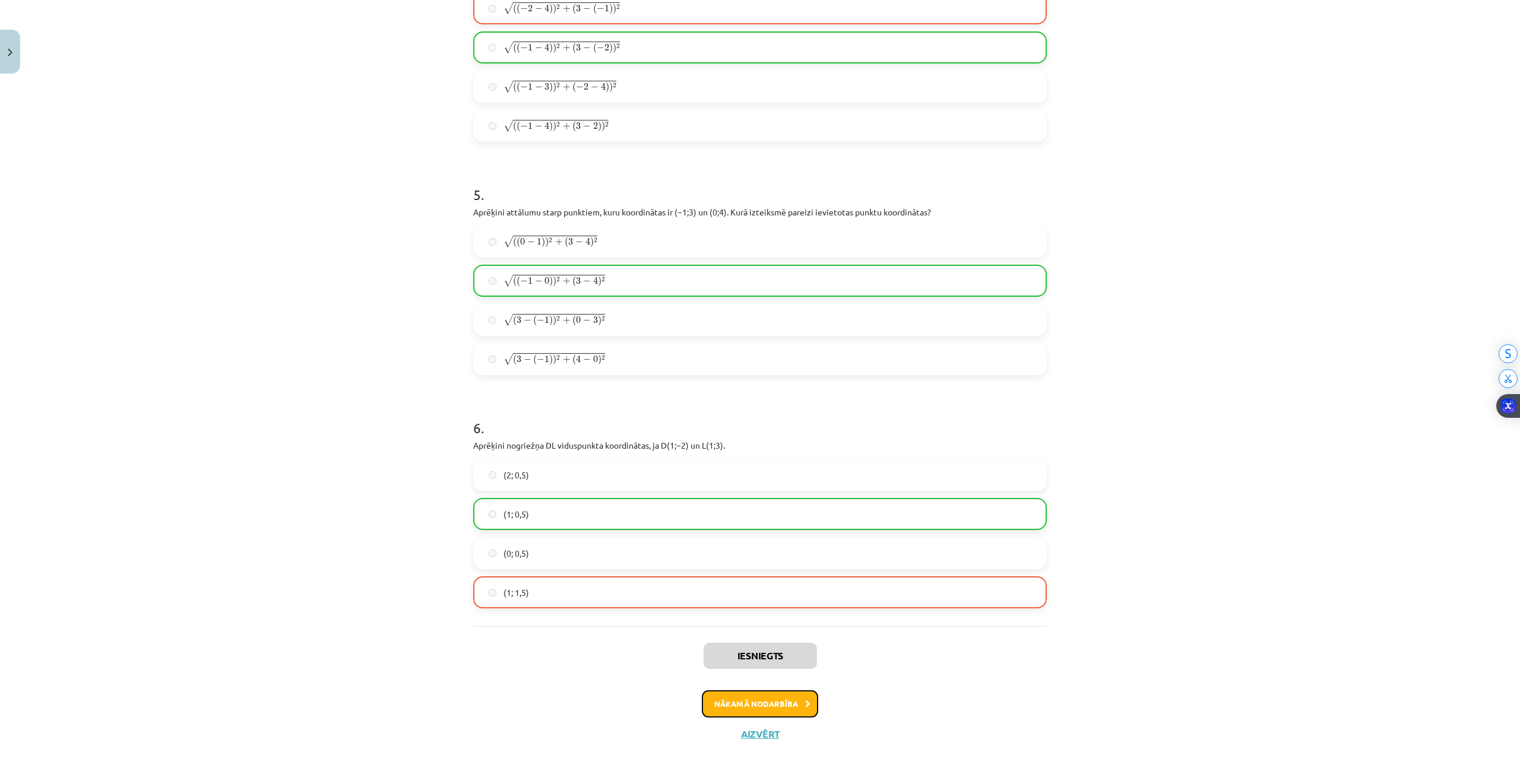
click at [734, 696] on button "Nākamā nodarbība" at bounding box center [759, 704] width 116 height 28
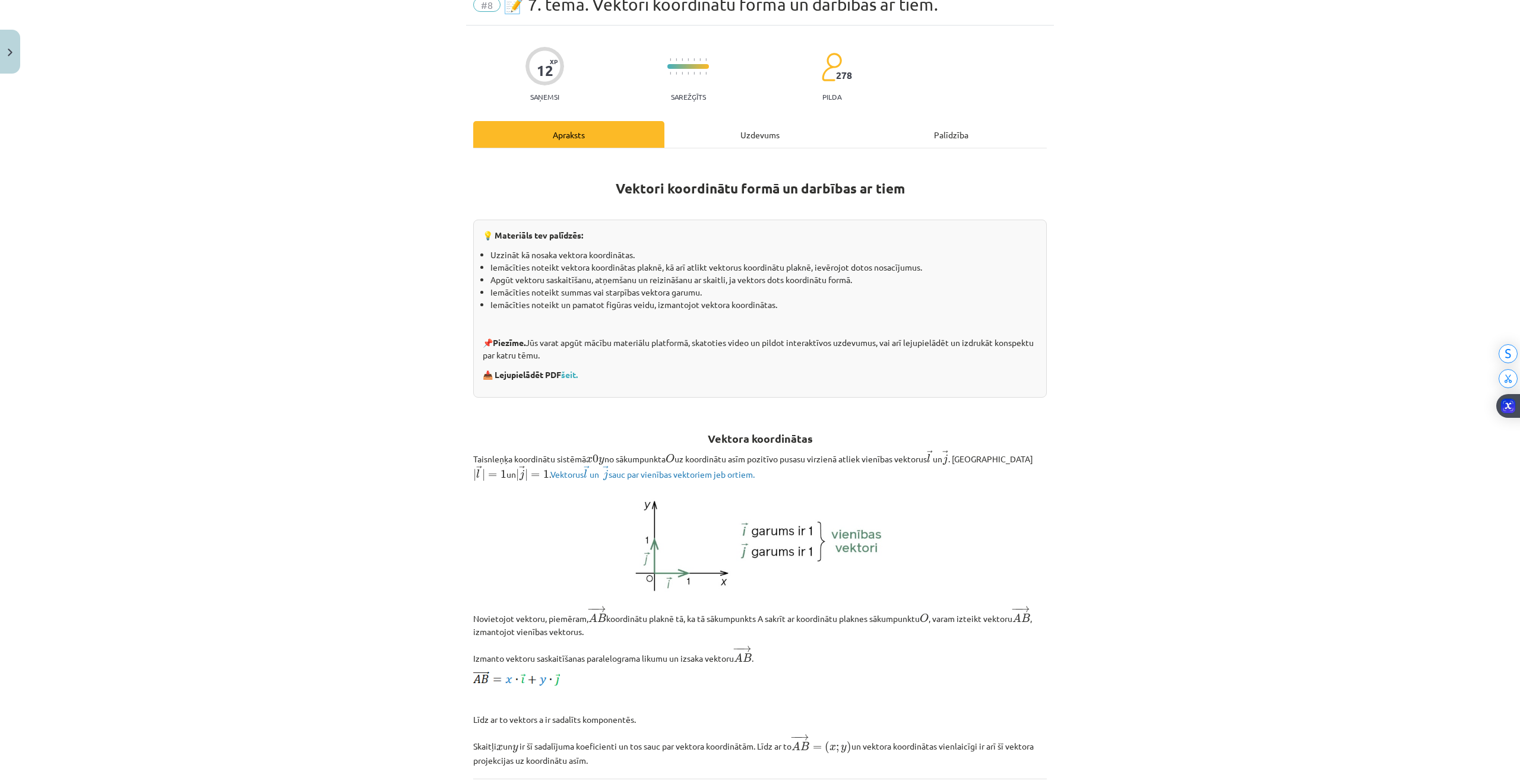
scroll to position [29, 0]
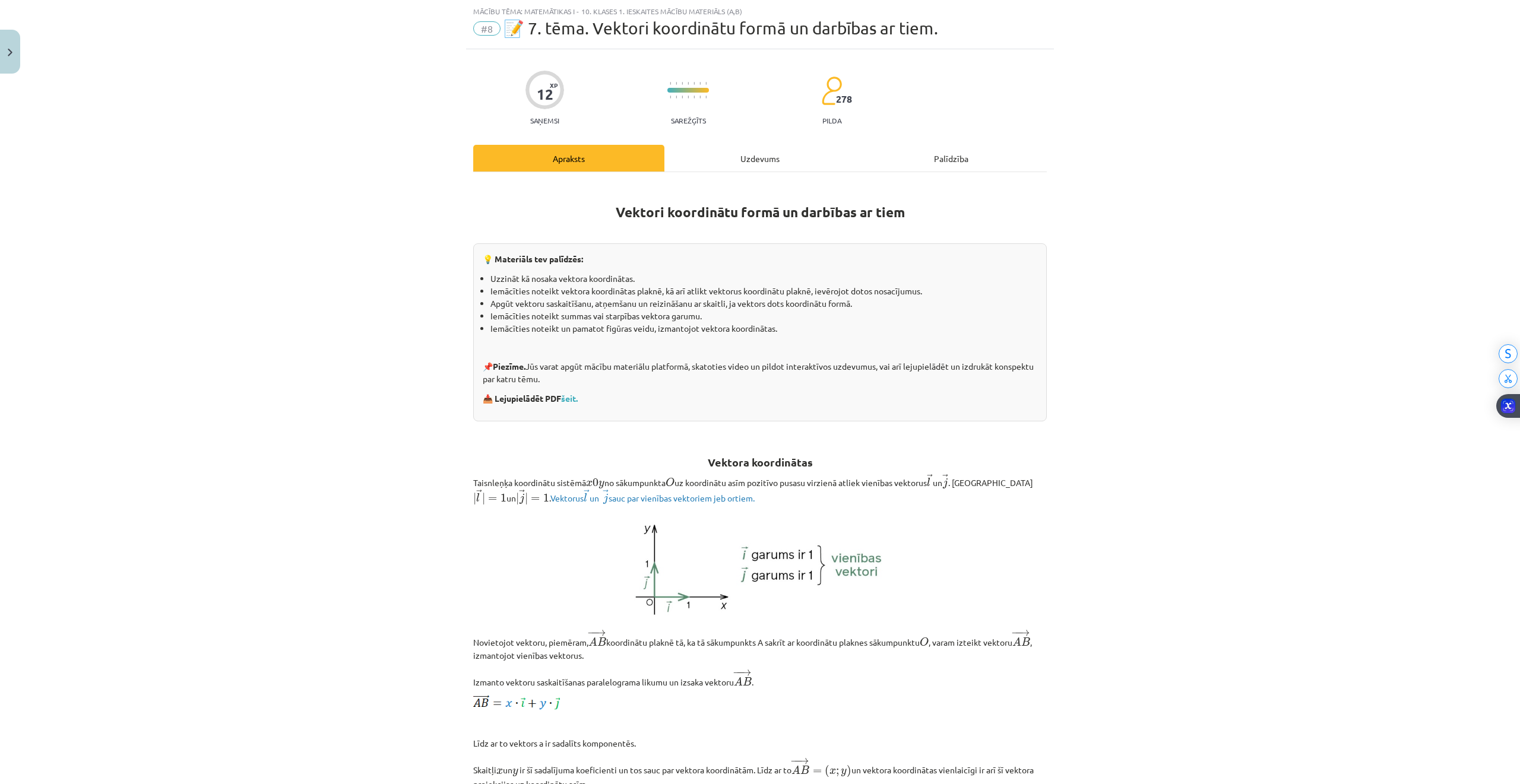
click at [687, 162] on div "Uzdevums" at bounding box center [760, 158] width 191 height 27
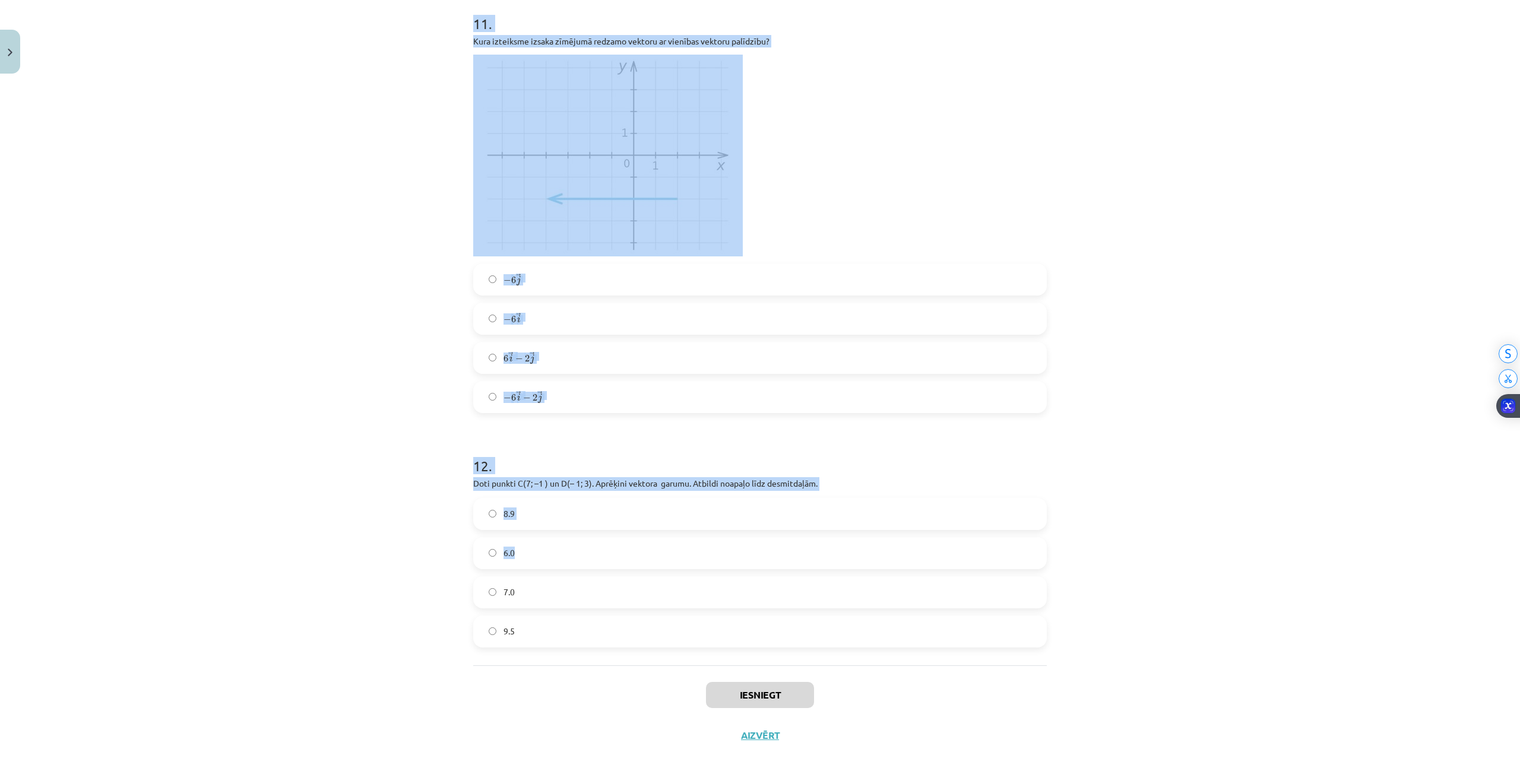
scroll to position [3031, 0]
drag, startPoint x: 467, startPoint y: 227, endPoint x: 1068, endPoint y: 657, distance: 739.0
click at [1068, 657] on div "Mācību tēma: Matemātikas i - 10. klases 1. ieskaites mācību materiāls (a,b) #8 …" at bounding box center [760, 392] width 1520 height 784
copy form "2 . Lore ﻿ → i = ( − 9 , 2 ; 1 ) d → = ( − 3 , 9 ; 7 ) si ﻿﻿ → a = ( 4 , 0 ; − …"
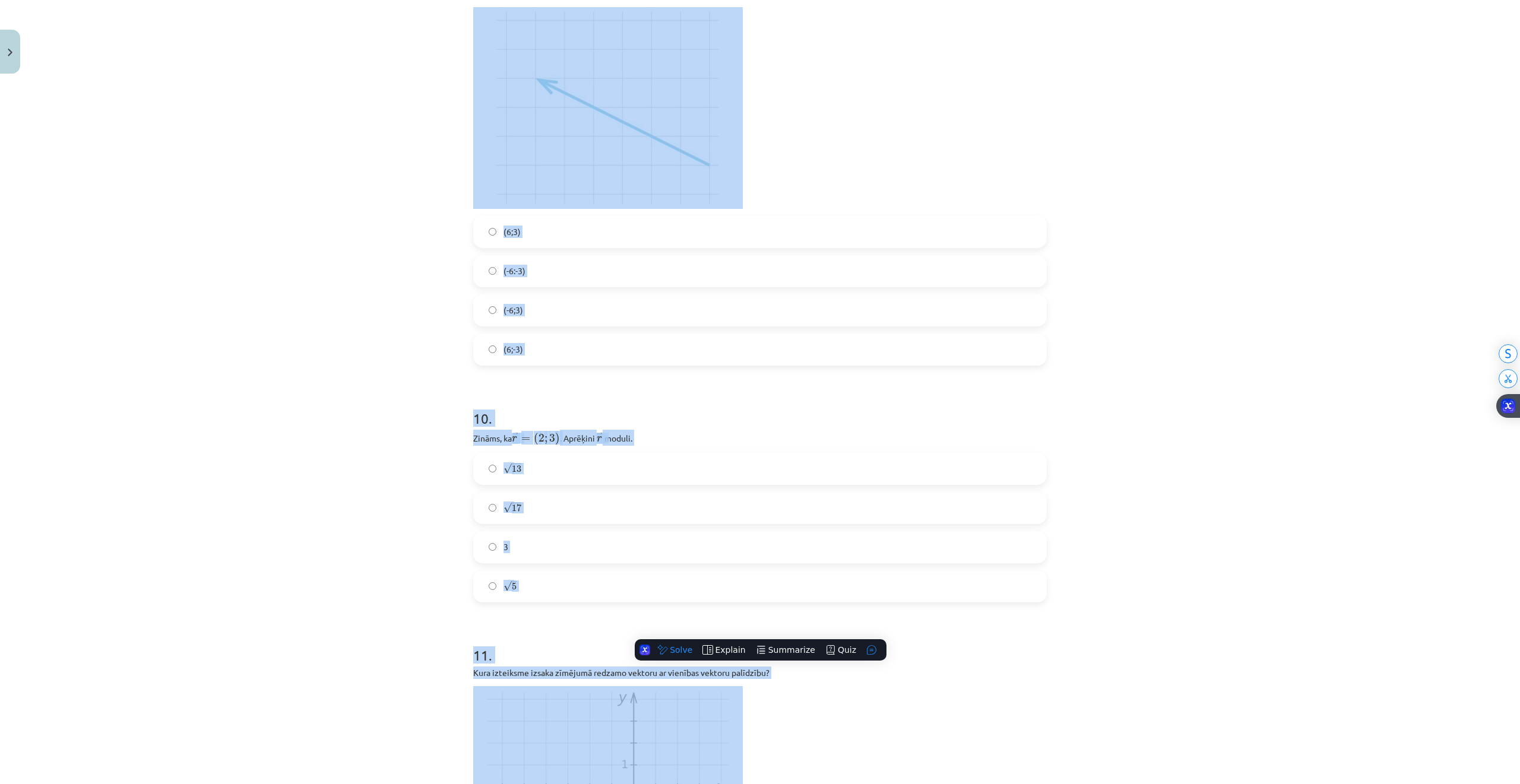
drag, startPoint x: 400, startPoint y: 414, endPoint x: 397, endPoint y: 338, distance: 76.1
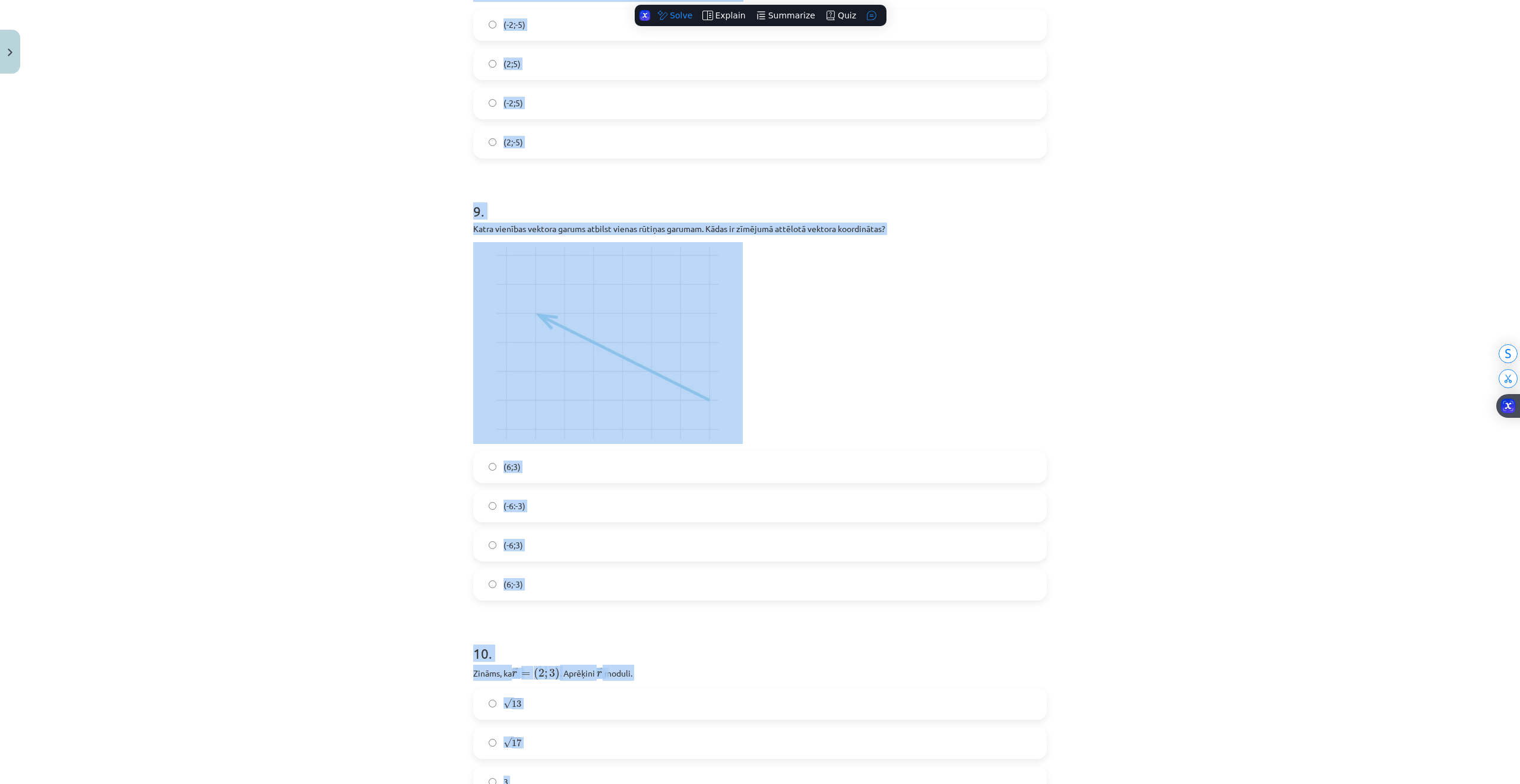
scroll to position [0, 0]
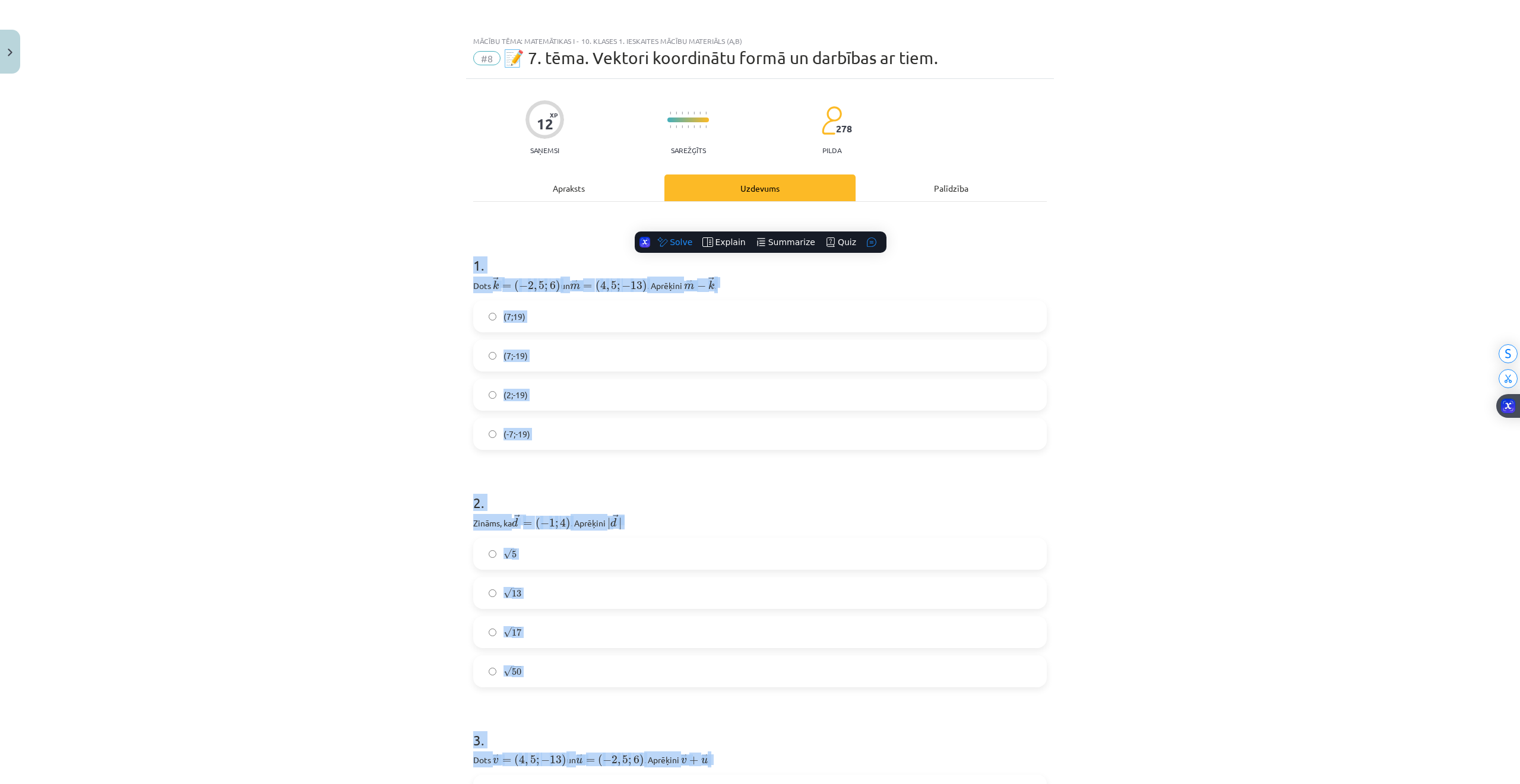
drag, startPoint x: 408, startPoint y: 264, endPoint x: 414, endPoint y: 269, distance: 7.8
click at [406, 264] on div "Mācību tēma: Matemātikas i - 10. klases 1. ieskaites mācību materiāls (a,b) #8 …" at bounding box center [760, 392] width 1520 height 784
click at [414, 269] on div "Mācību tēma: Matemātikas i - 10. klases 1. ieskaites mācību materiāls (a,b) #8 …" at bounding box center [760, 392] width 1520 height 784
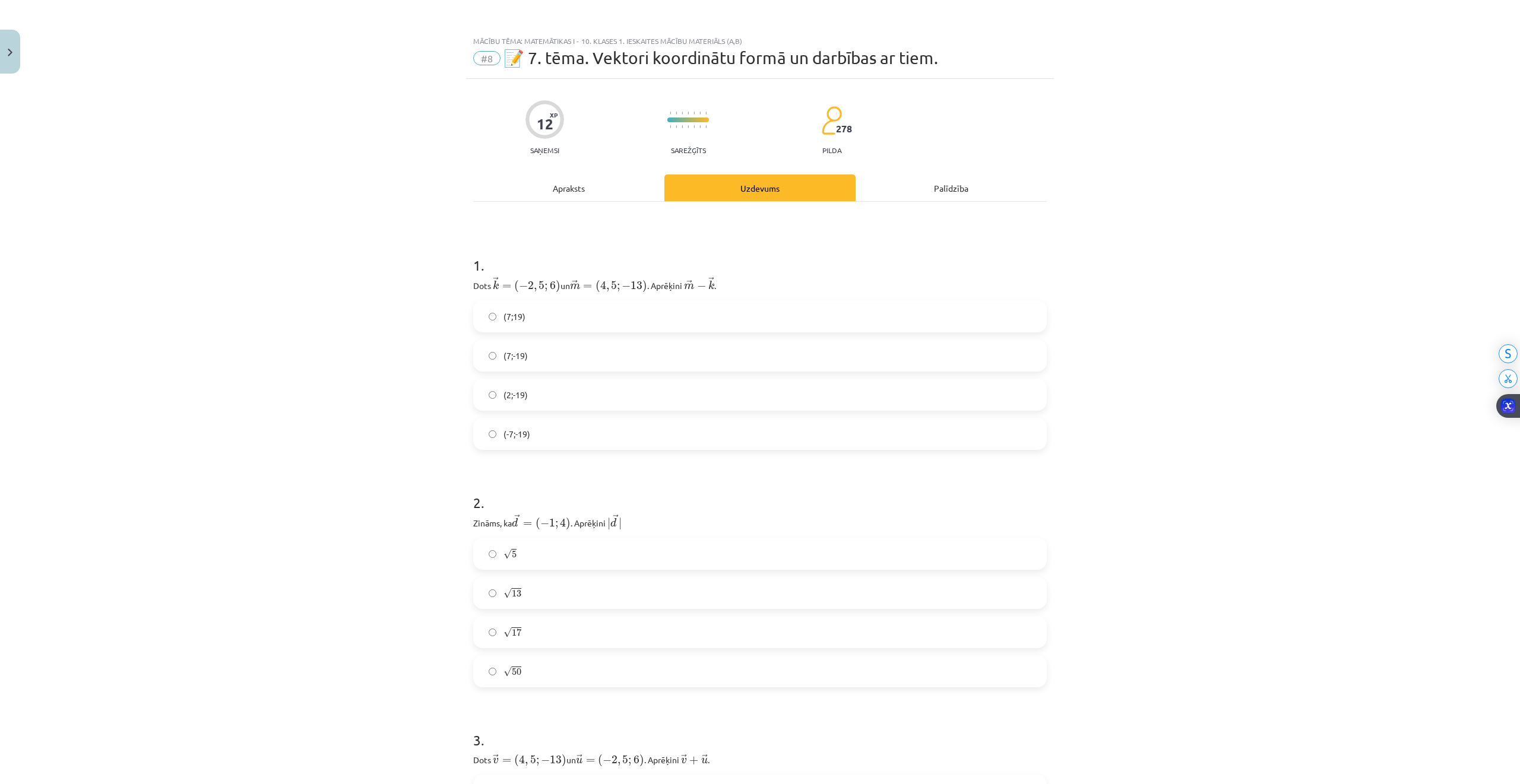
click at [504, 322] on span "(7;19)" at bounding box center [514, 317] width 22 height 13
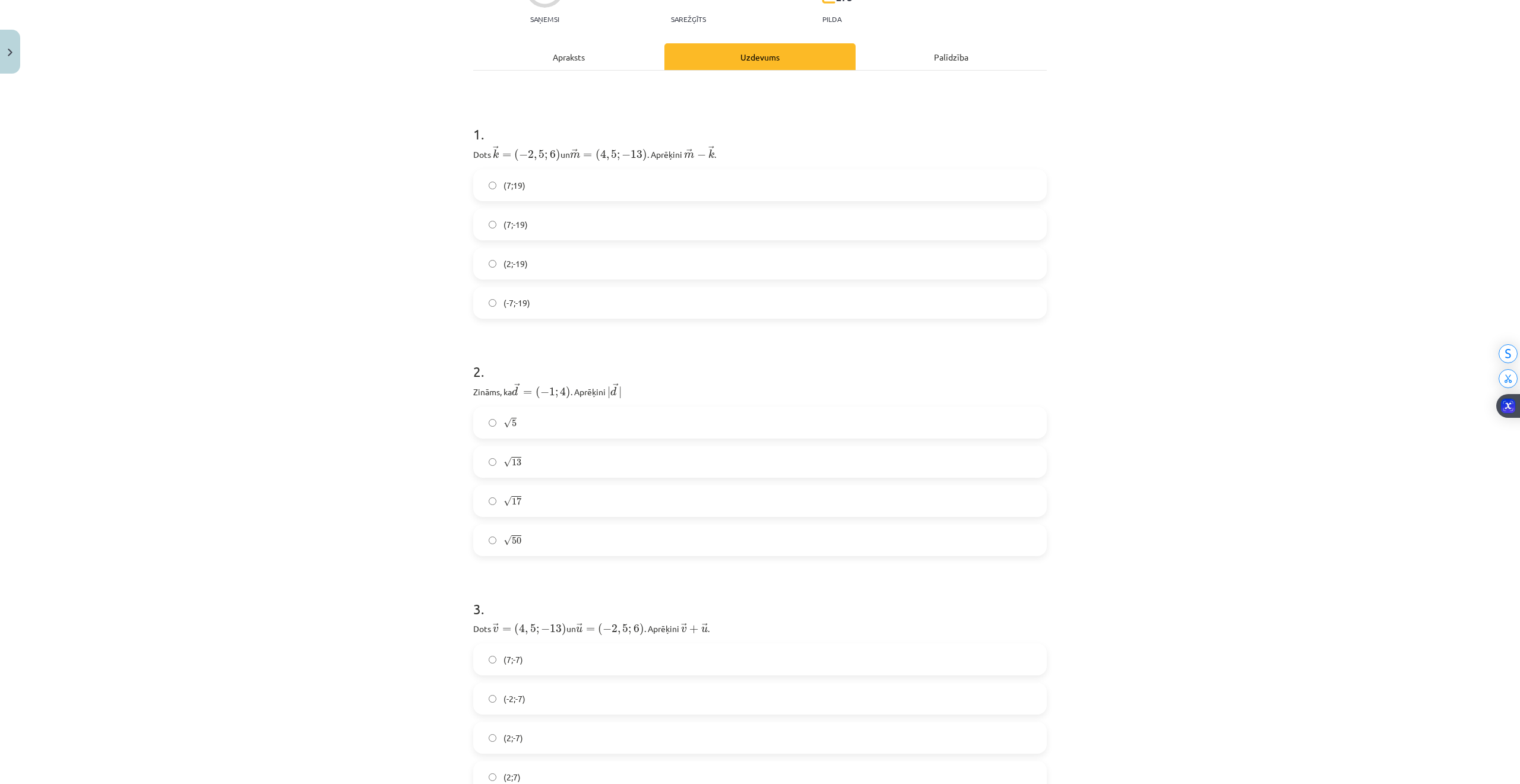
scroll to position [157, 0]
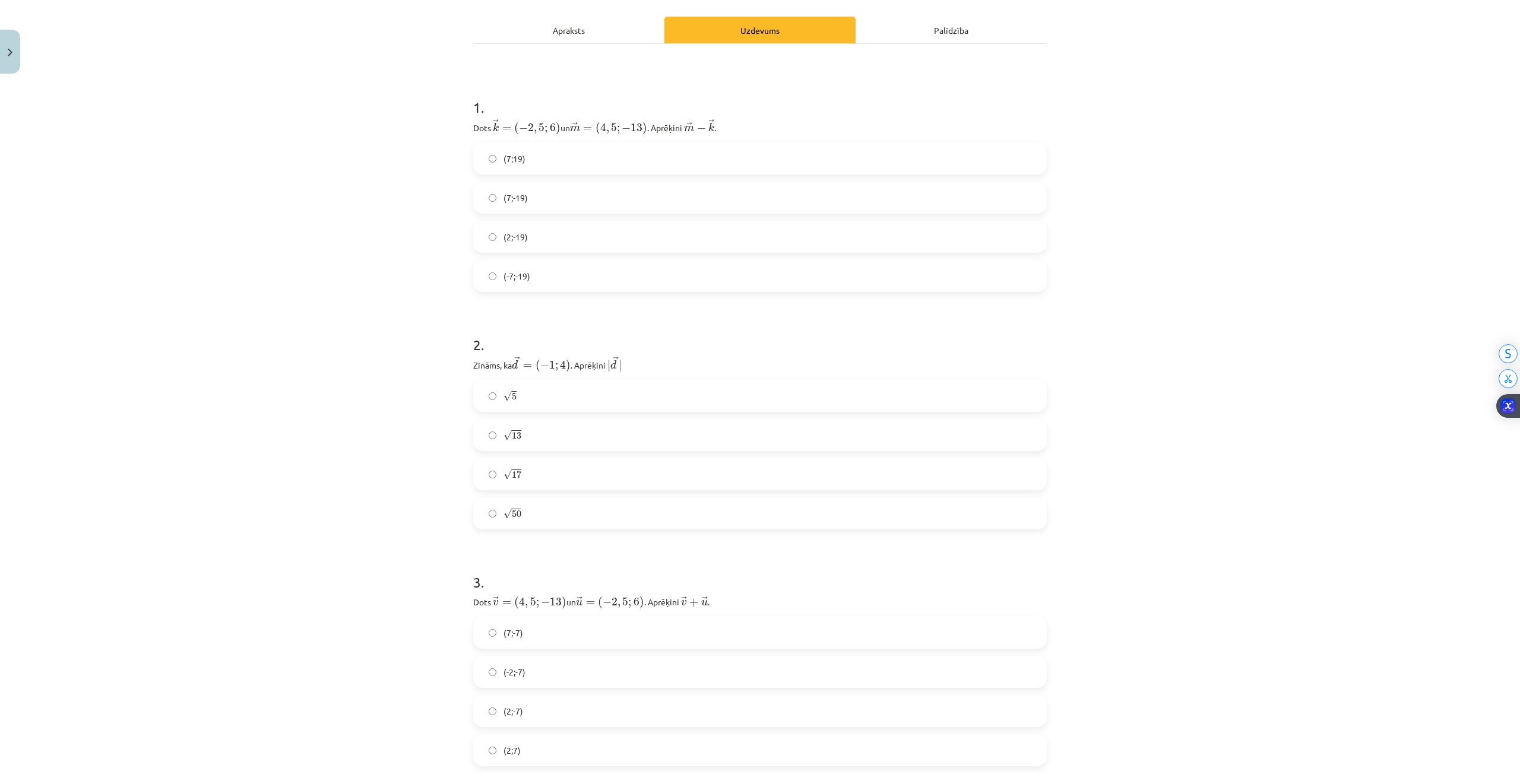
drag, startPoint x: 493, startPoint y: 476, endPoint x: 708, endPoint y: 677, distance: 294.3
click at [494, 476] on label "√ 17 17" at bounding box center [760, 473] width 571 height 29
drag, startPoint x: 475, startPoint y: 465, endPoint x: 596, endPoint y: 544, distance: 144.5
click at [476, 465] on label "√ 17 17" at bounding box center [760, 473] width 571 height 29
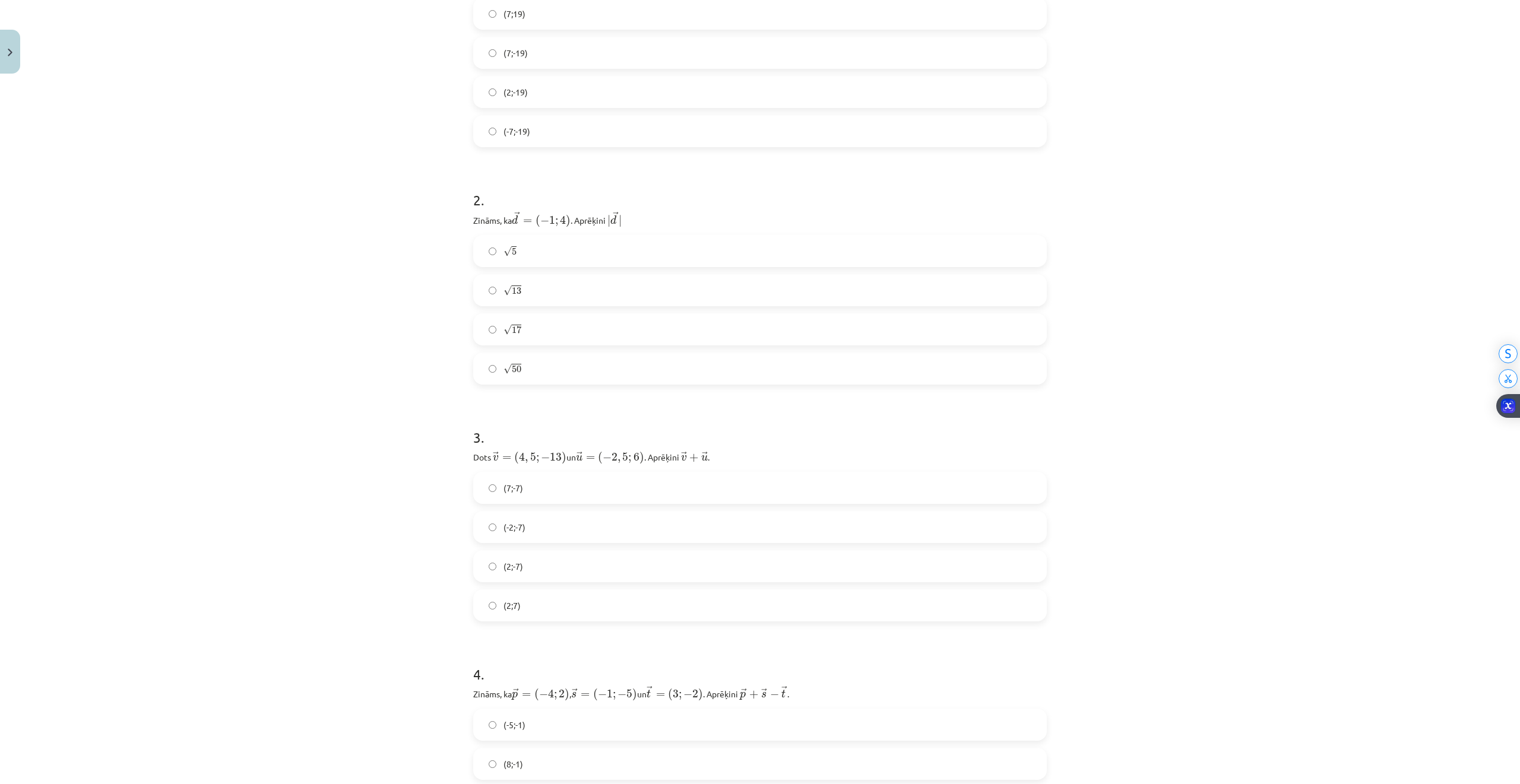
scroll to position [317, 0]
click at [495, 549] on label "(2;-7)" at bounding box center [760, 552] width 571 height 29
click at [487, 520] on label "(-2;-7)" at bounding box center [760, 513] width 571 height 29
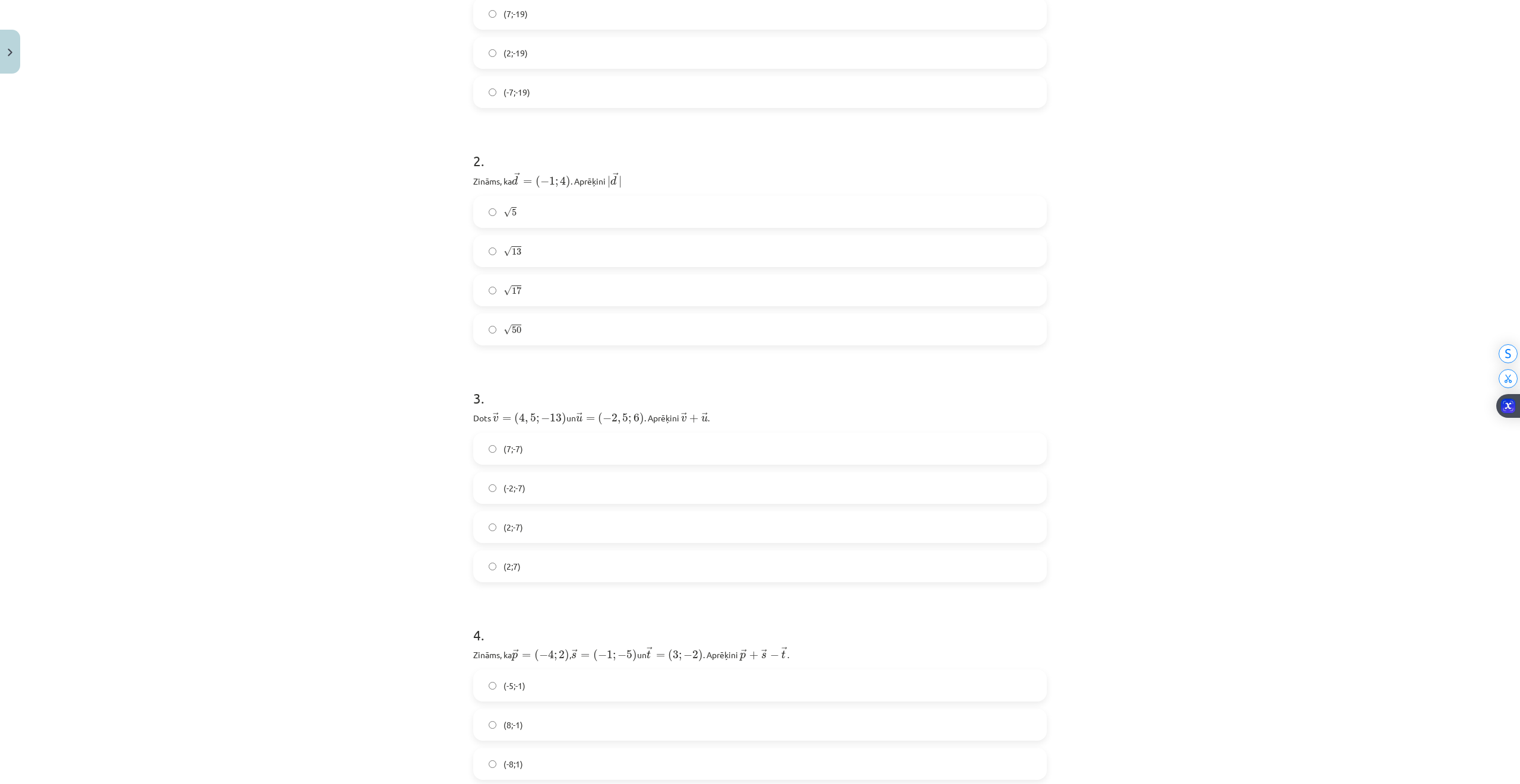
scroll to position [395, 0]
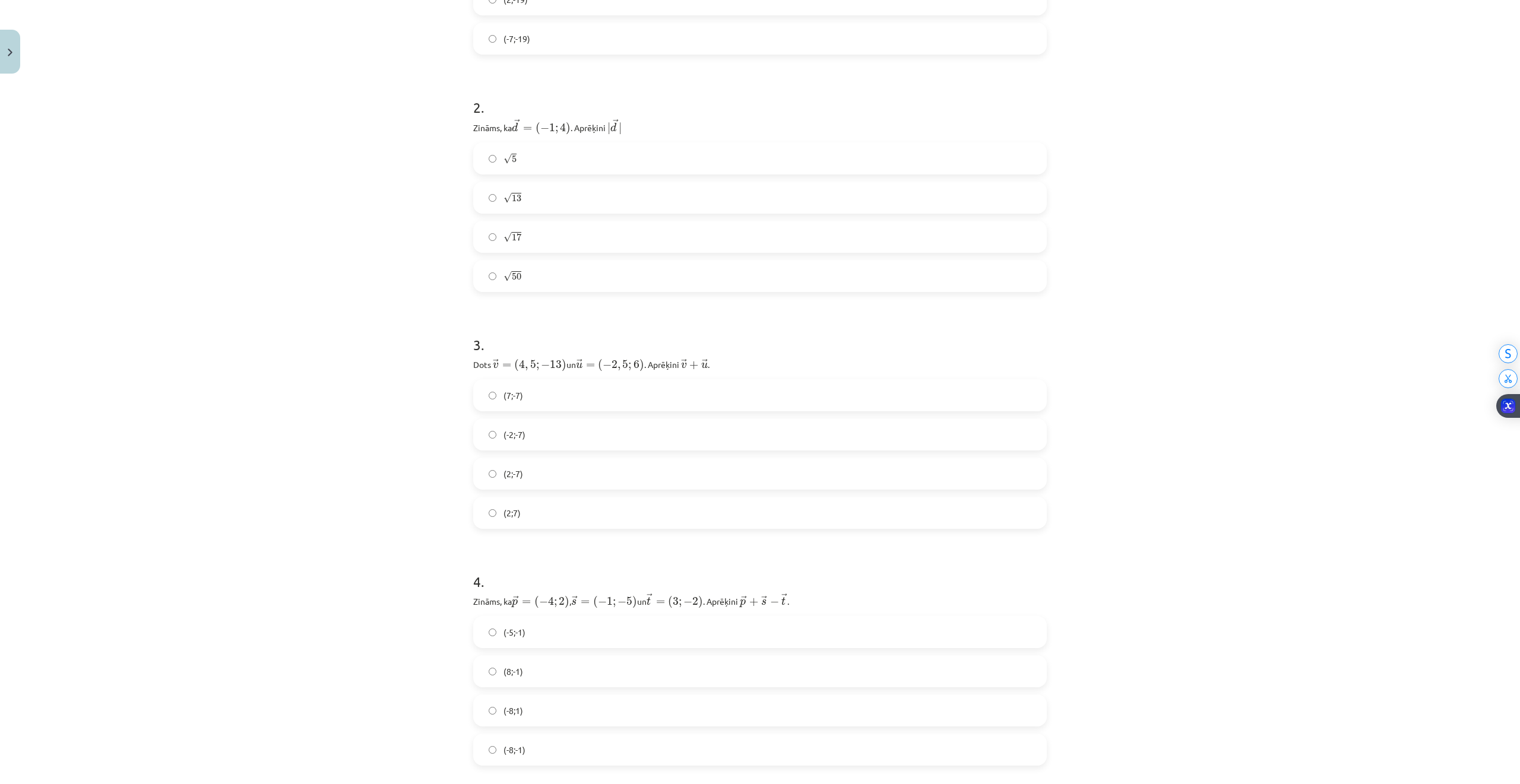
drag, startPoint x: 506, startPoint y: 468, endPoint x: 502, endPoint y: 493, distance: 25.3
click at [506, 468] on span "(2;-7)" at bounding box center [513, 473] width 19 height 13
click at [502, 498] on label "(2;7)" at bounding box center [760, 512] width 571 height 29
click at [506, 475] on span "(2;-7)" at bounding box center [513, 473] width 19 height 13
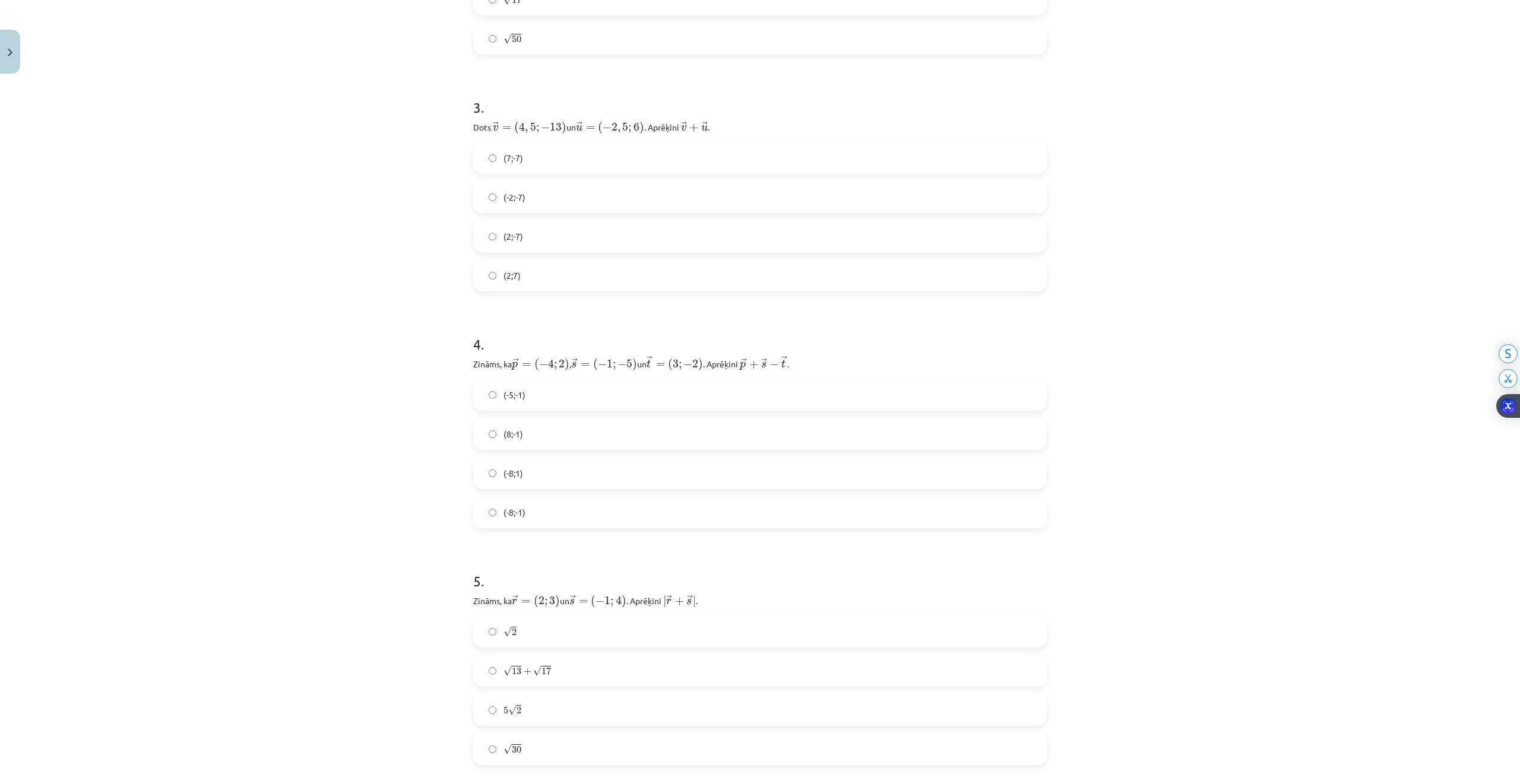
click at [476, 480] on label "(-8;1)" at bounding box center [760, 472] width 571 height 29
click at [506, 521] on label "(-8;-1)" at bounding box center [760, 512] width 571 height 29
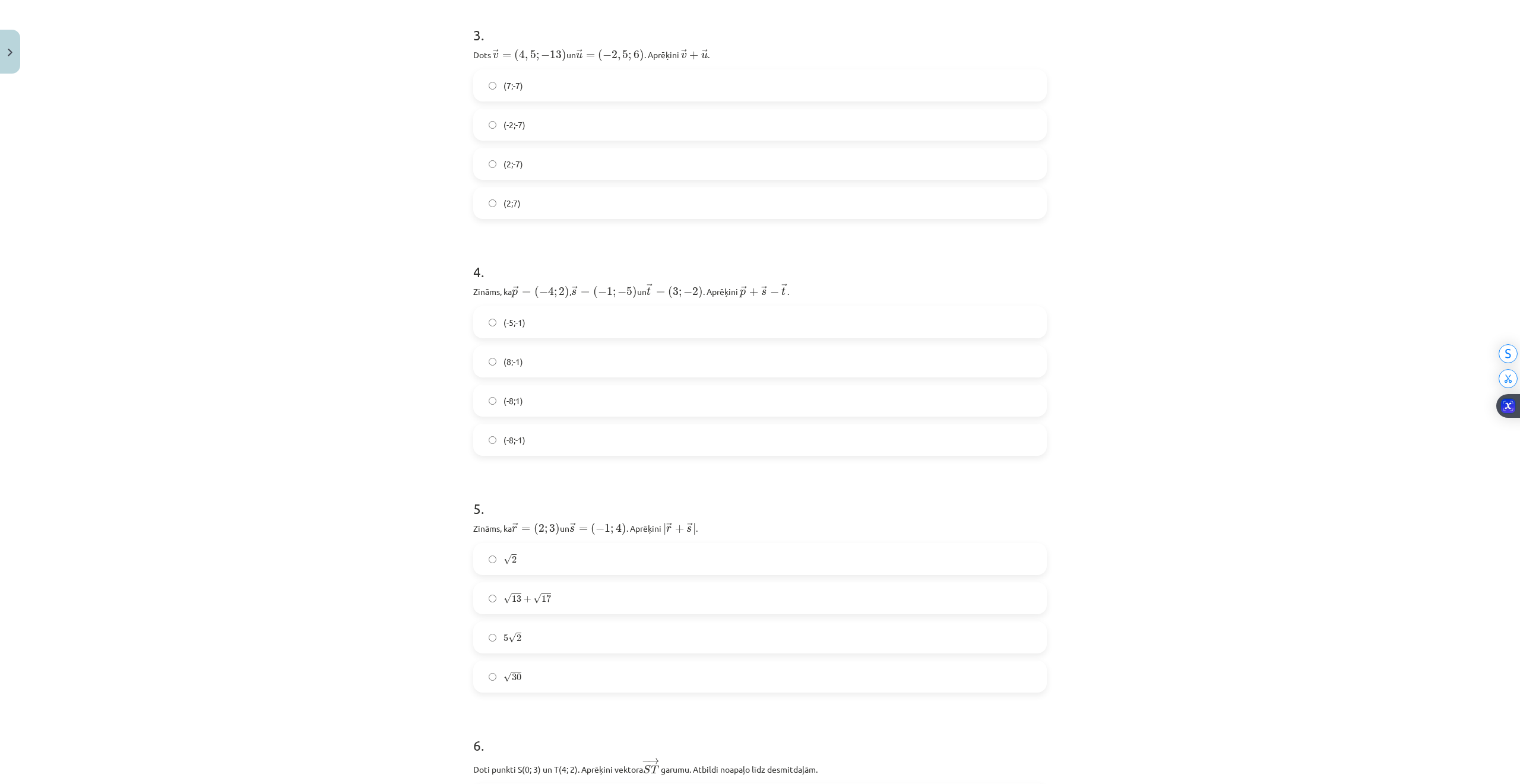
scroll to position [712, 0]
click at [492, 678] on label "√ 30 30" at bounding box center [760, 668] width 571 height 29
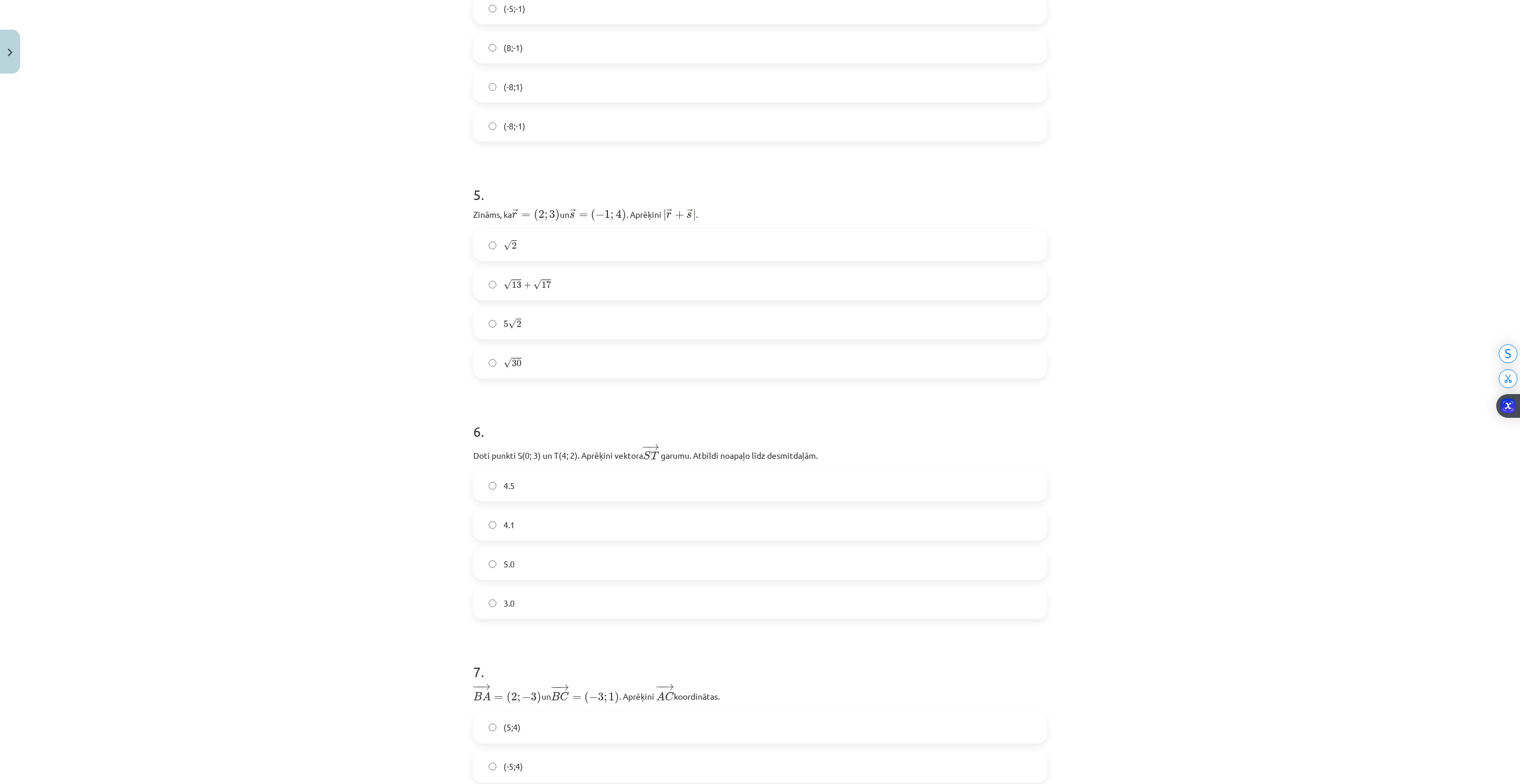
scroll to position [1029, 0]
click at [485, 506] on label "4.1" at bounding box center [760, 514] width 571 height 29
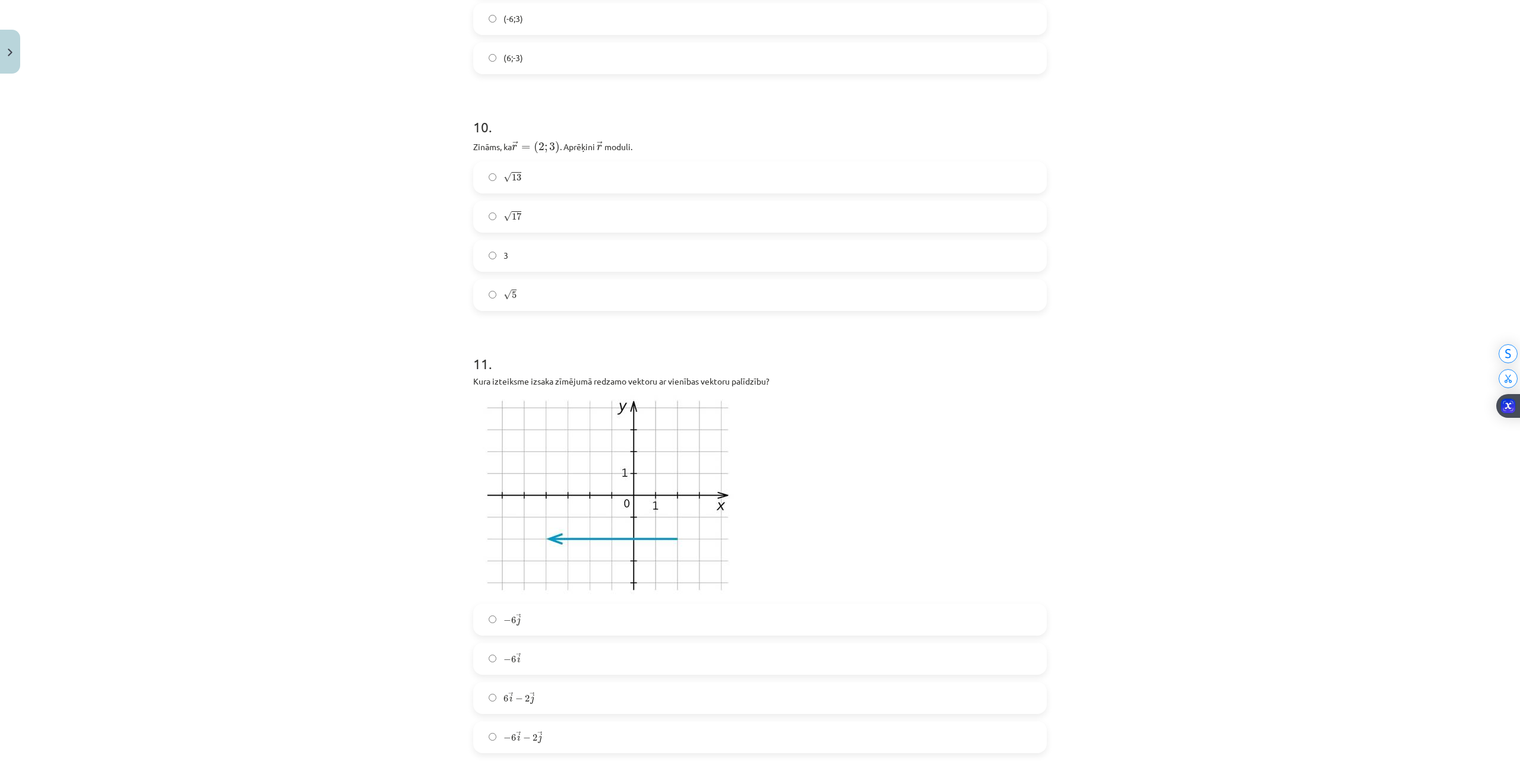
scroll to position [3031, 0]
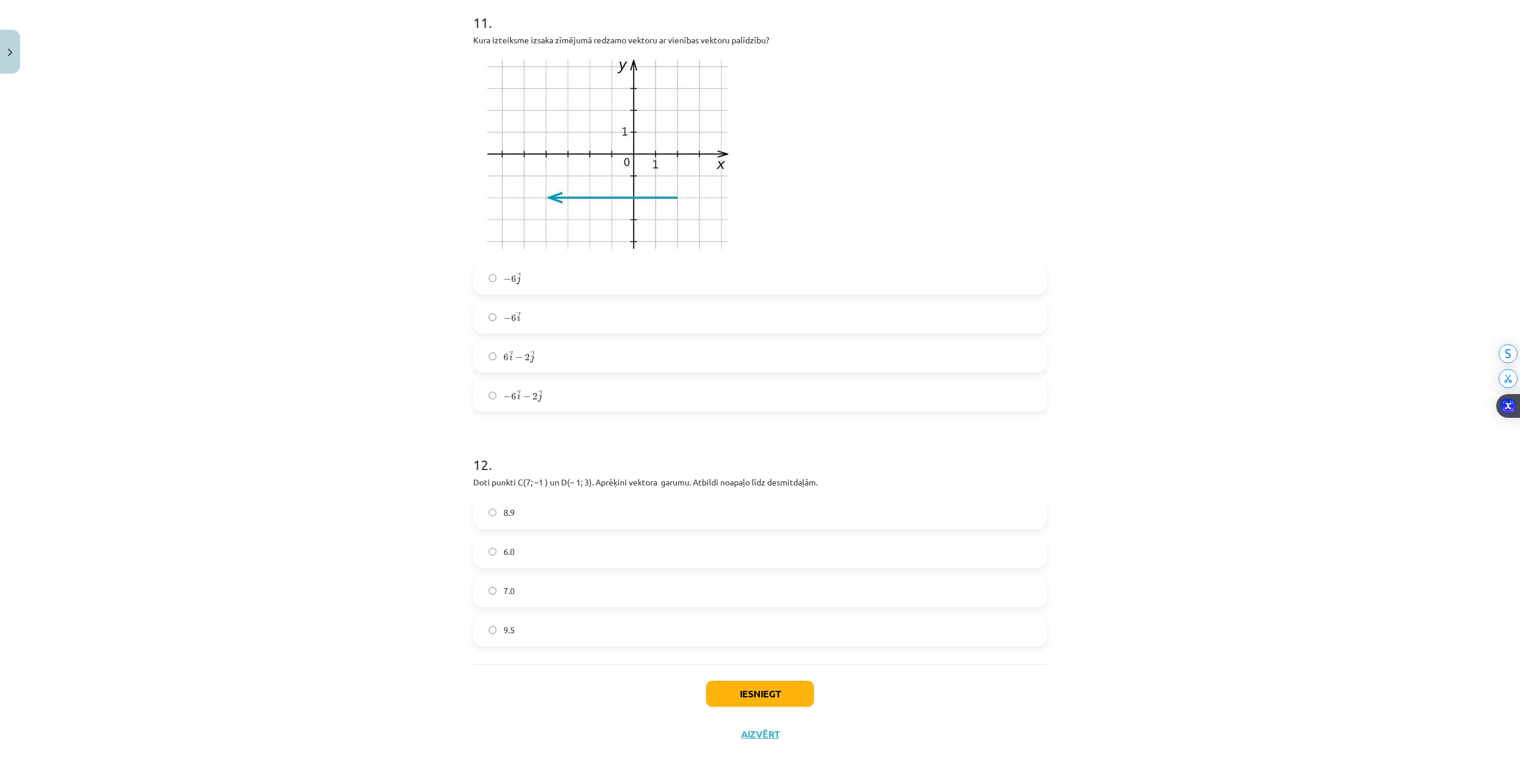
click at [490, 516] on label "8.9" at bounding box center [760, 512] width 571 height 29
click at [479, 347] on label "6 → i − 2 → j 6 i → − 2 j →" at bounding box center [760, 356] width 571 height 29
click at [514, 401] on span "− 6 → i − 2 → j" at bounding box center [523, 395] width 39 height 12
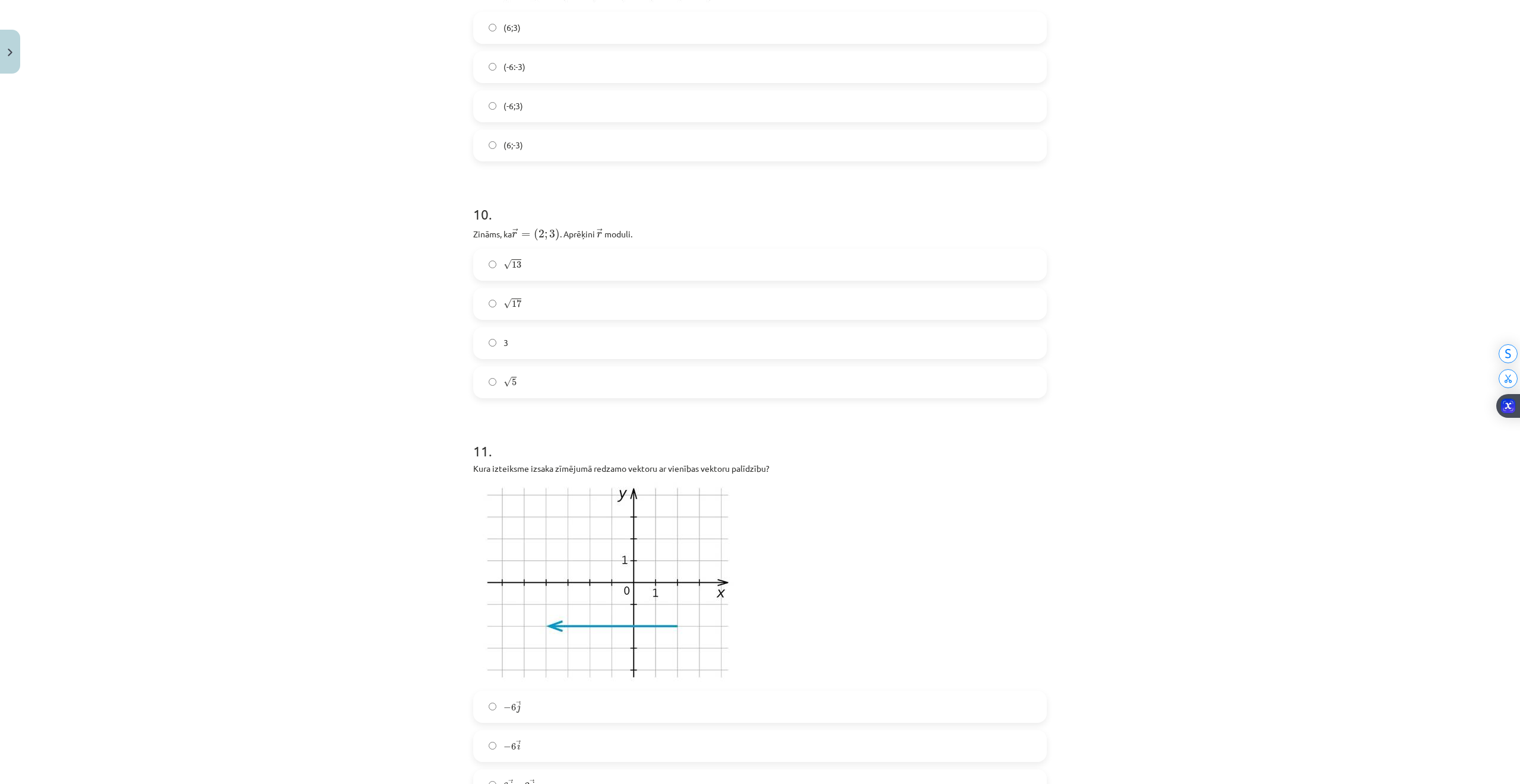
scroll to position [2557, 0]
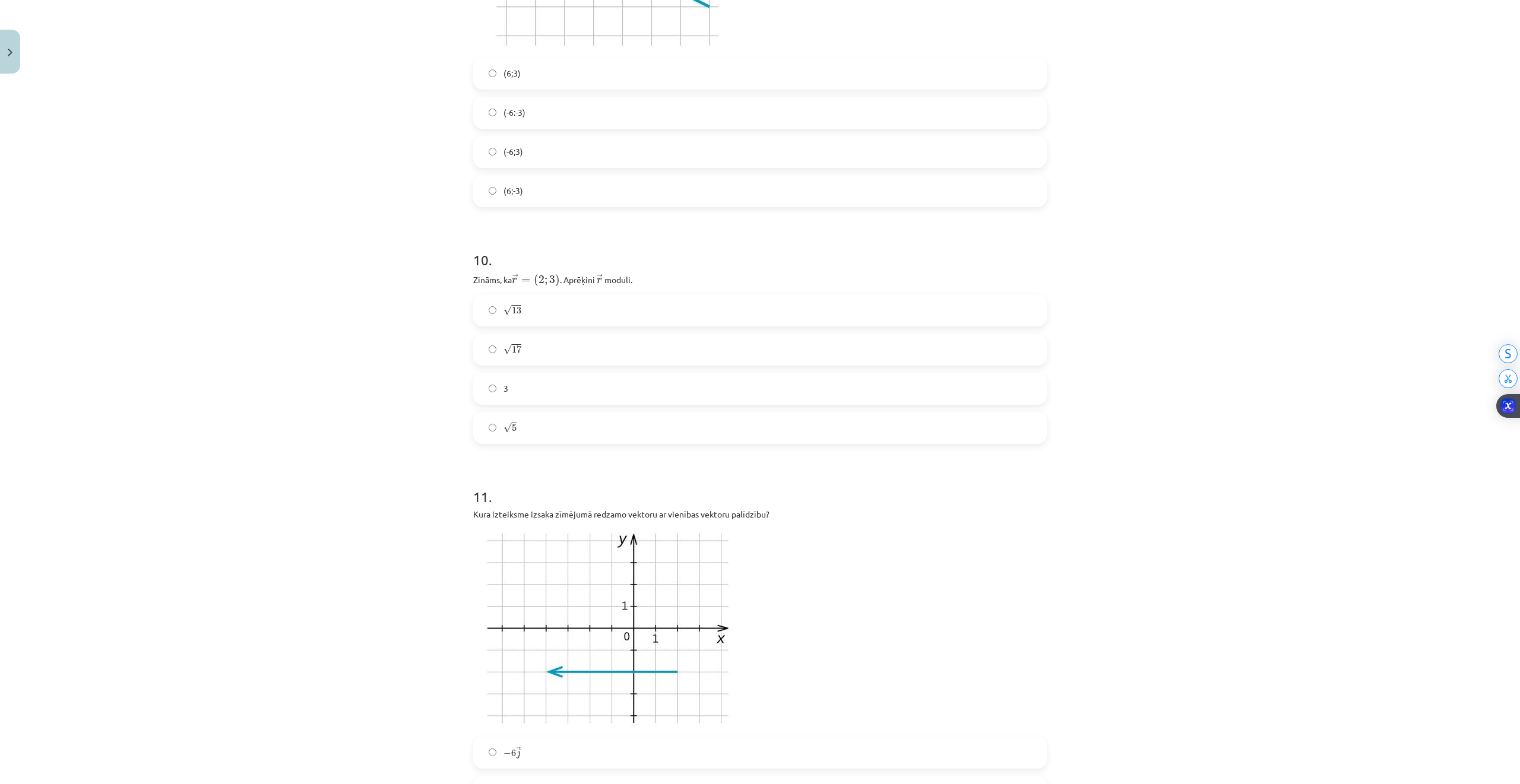
click at [496, 435] on label "√ 5 5" at bounding box center [760, 427] width 571 height 29
click at [484, 319] on label "√ 13 13" at bounding box center [760, 310] width 571 height 29
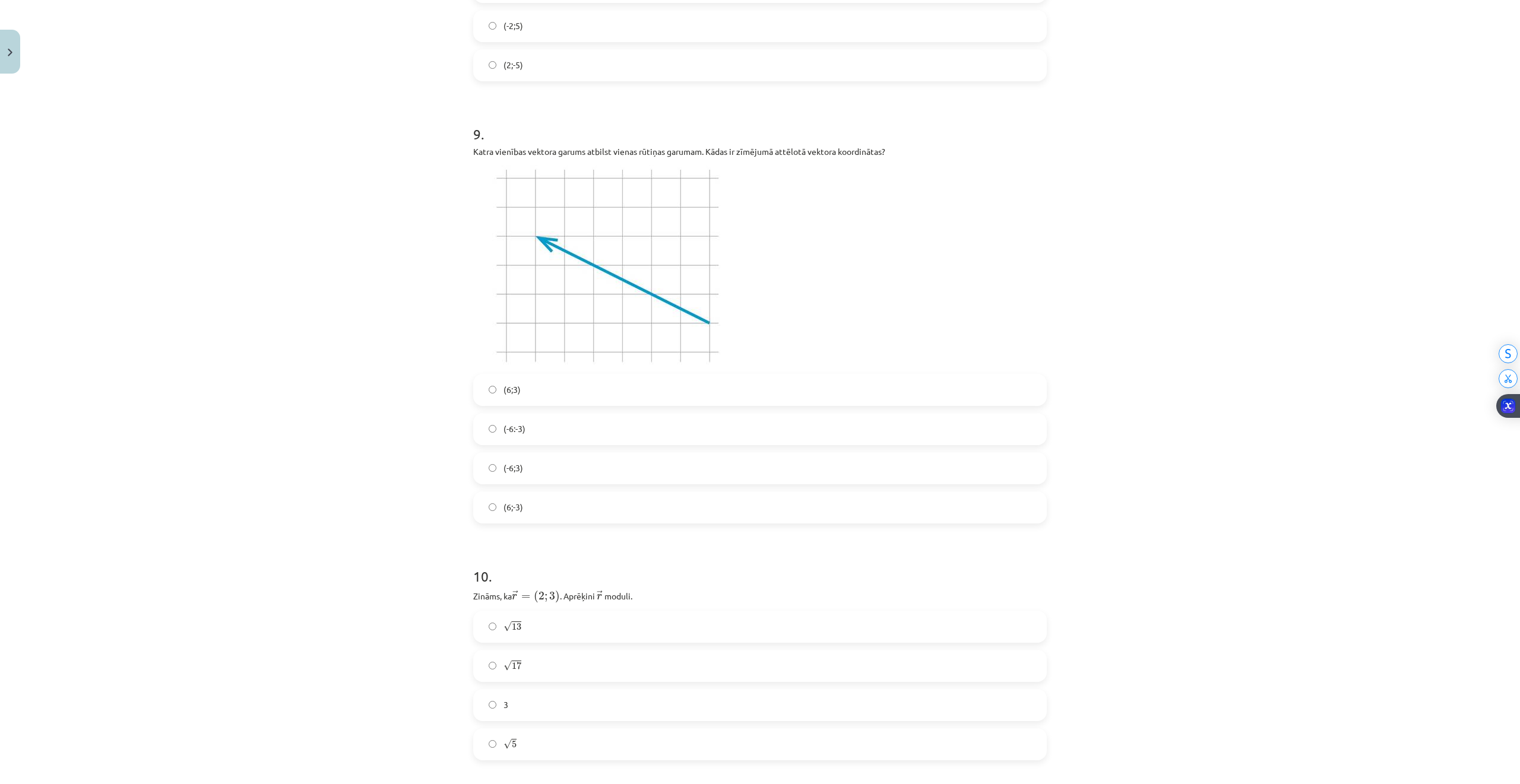
click at [504, 444] on label "(-6:-3)" at bounding box center [760, 428] width 571 height 29
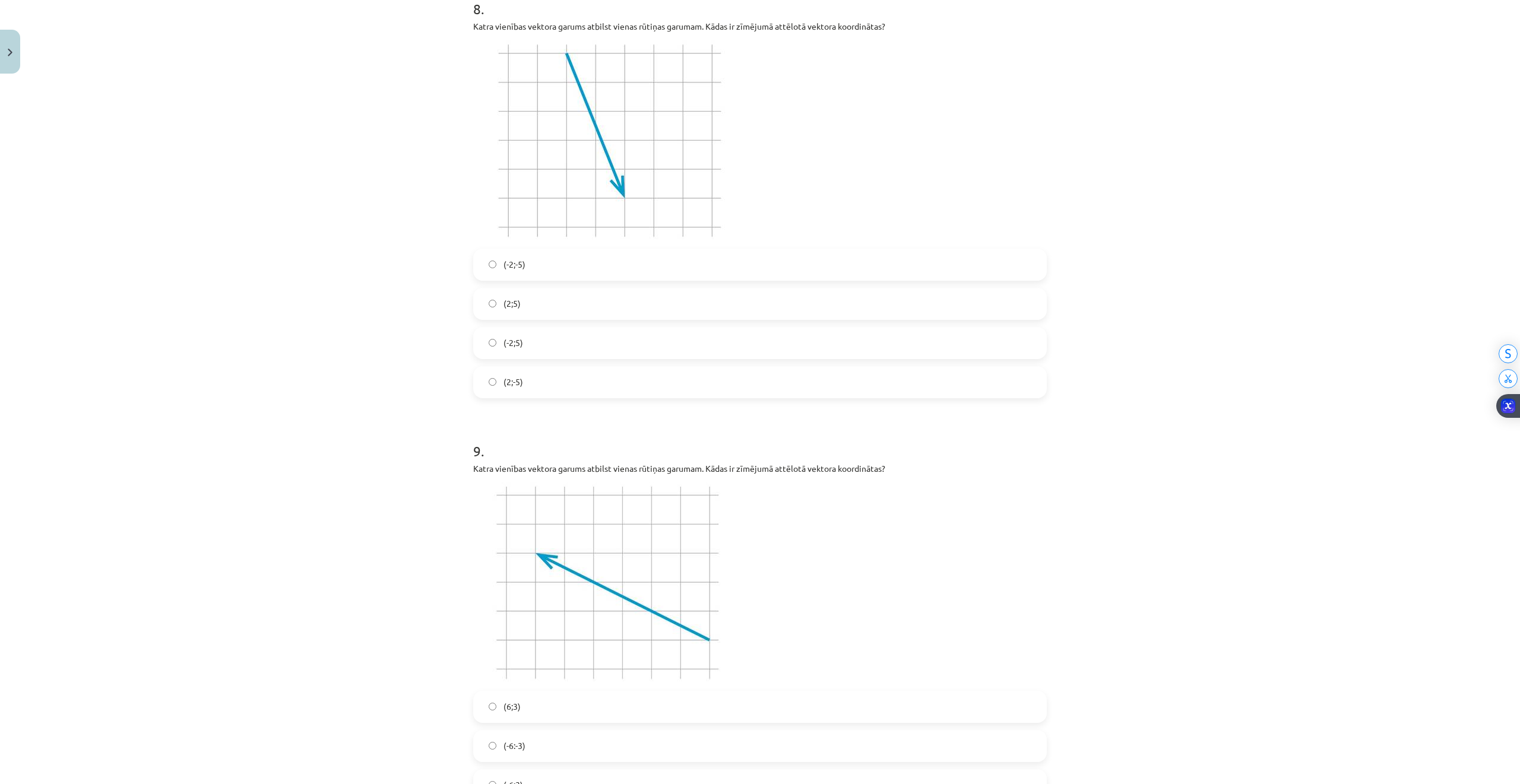
click at [535, 314] on label "(2;5)" at bounding box center [760, 303] width 571 height 29
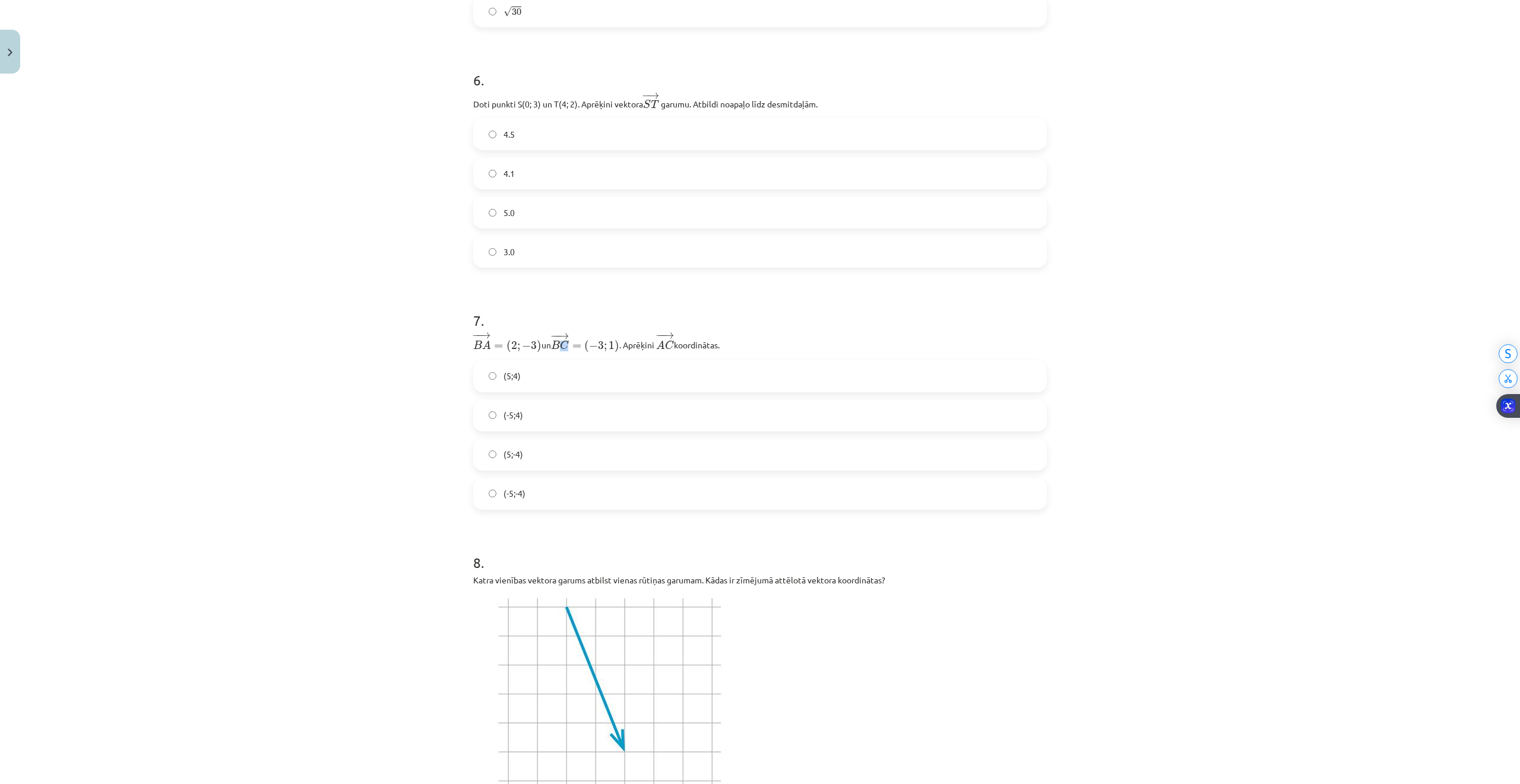
click at [559, 352] on span "− − → B C = ( − 3 ; 1 )" at bounding box center [584, 342] width 68 height 19
drag, startPoint x: 561, startPoint y: 467, endPoint x: 559, endPoint y: 461, distance: 6.3
click at [561, 467] on label "(5;-4)" at bounding box center [760, 454] width 571 height 29
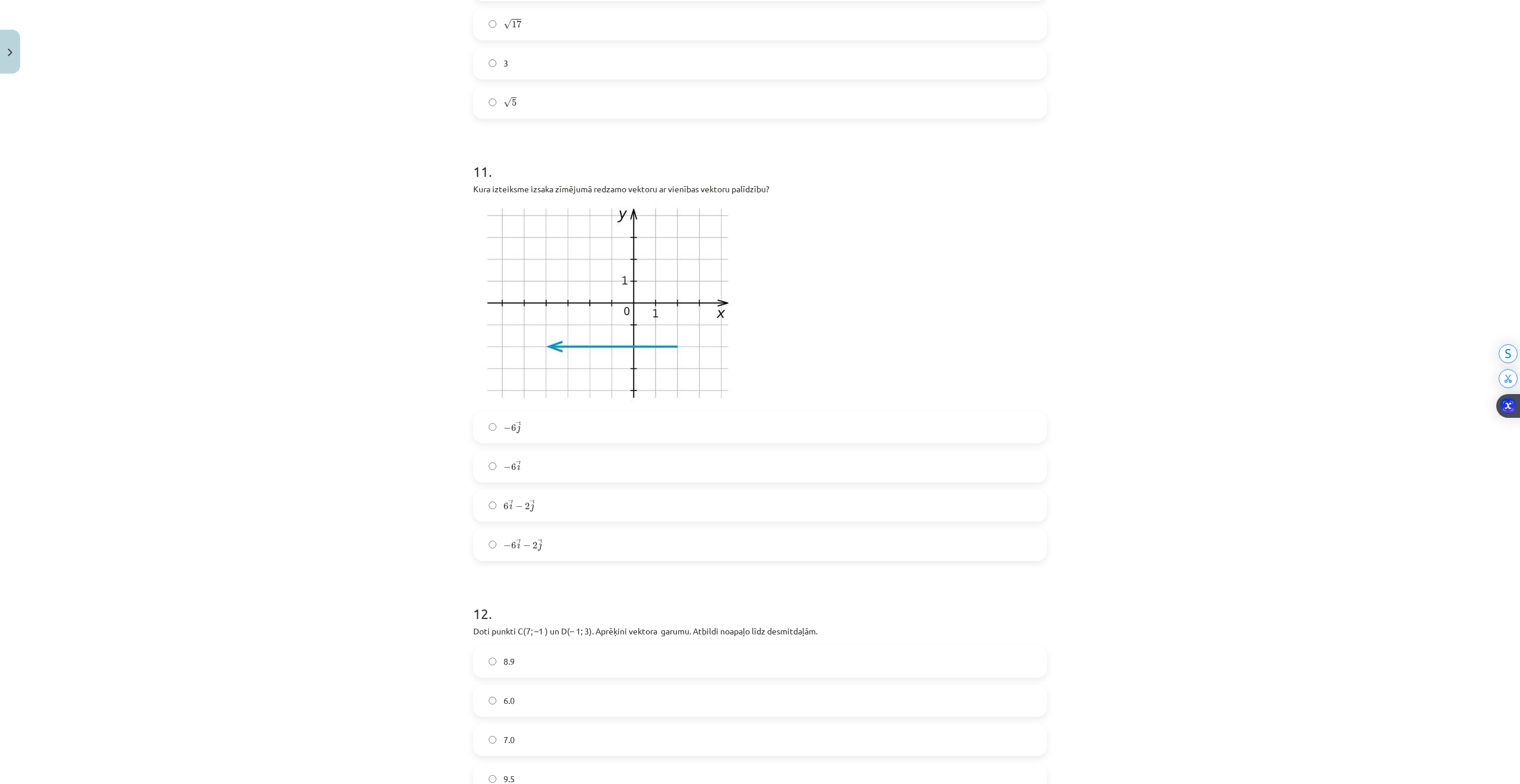
scroll to position [3031, 0]
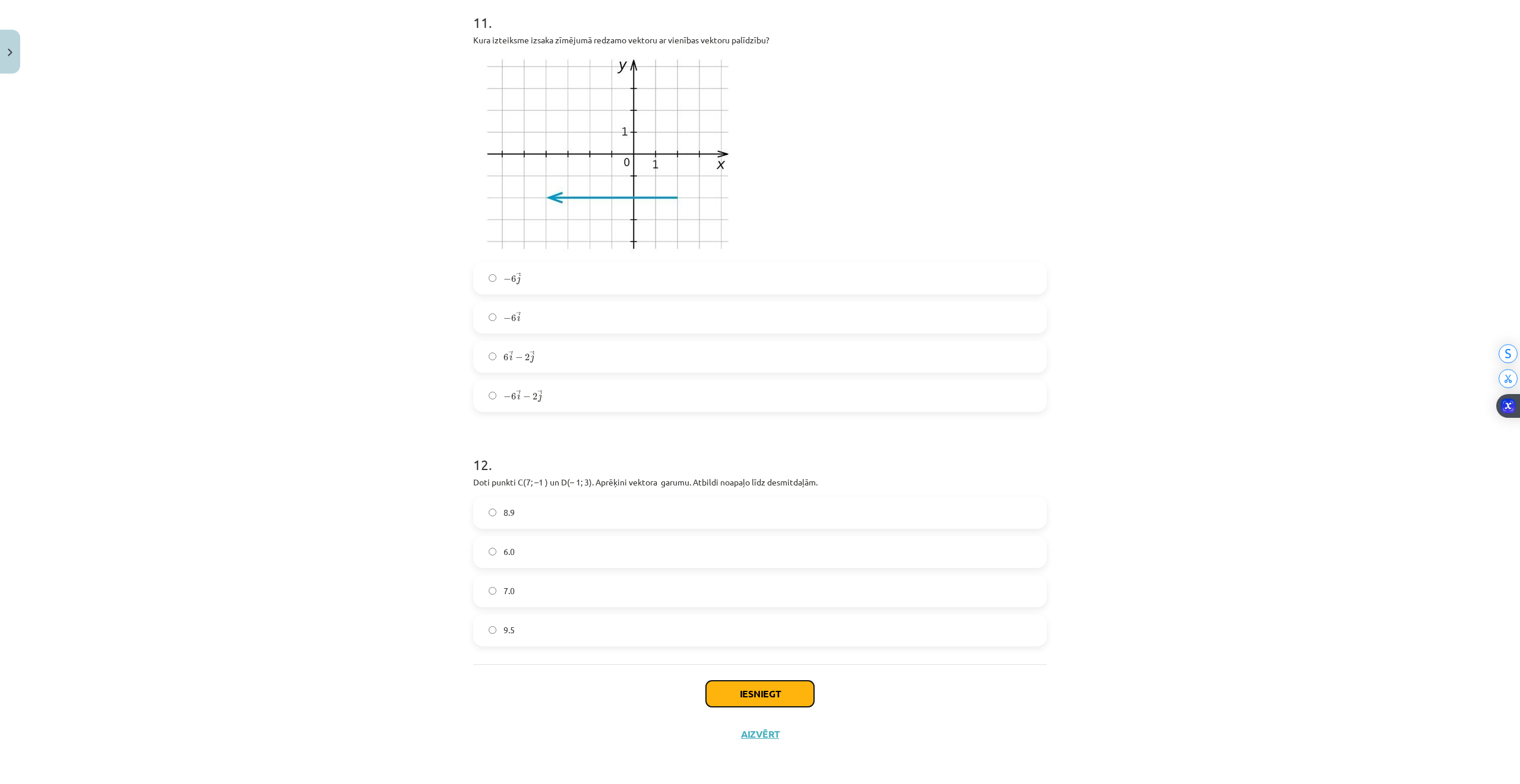
click at [752, 694] on button "Iesniegt" at bounding box center [759, 694] width 108 height 26
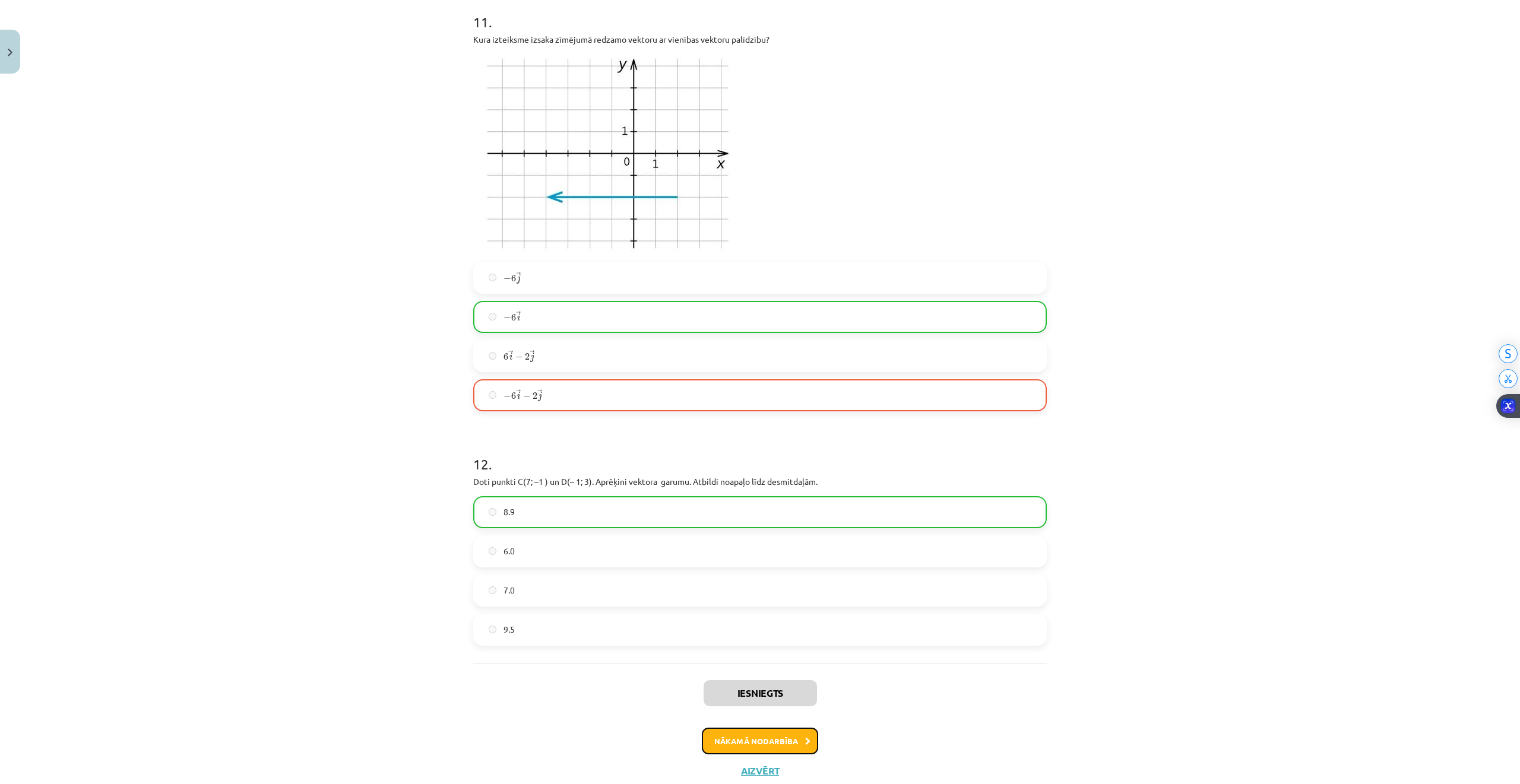
click at [740, 734] on button "Nākamā nodarbība" at bounding box center [759, 741] width 116 height 28
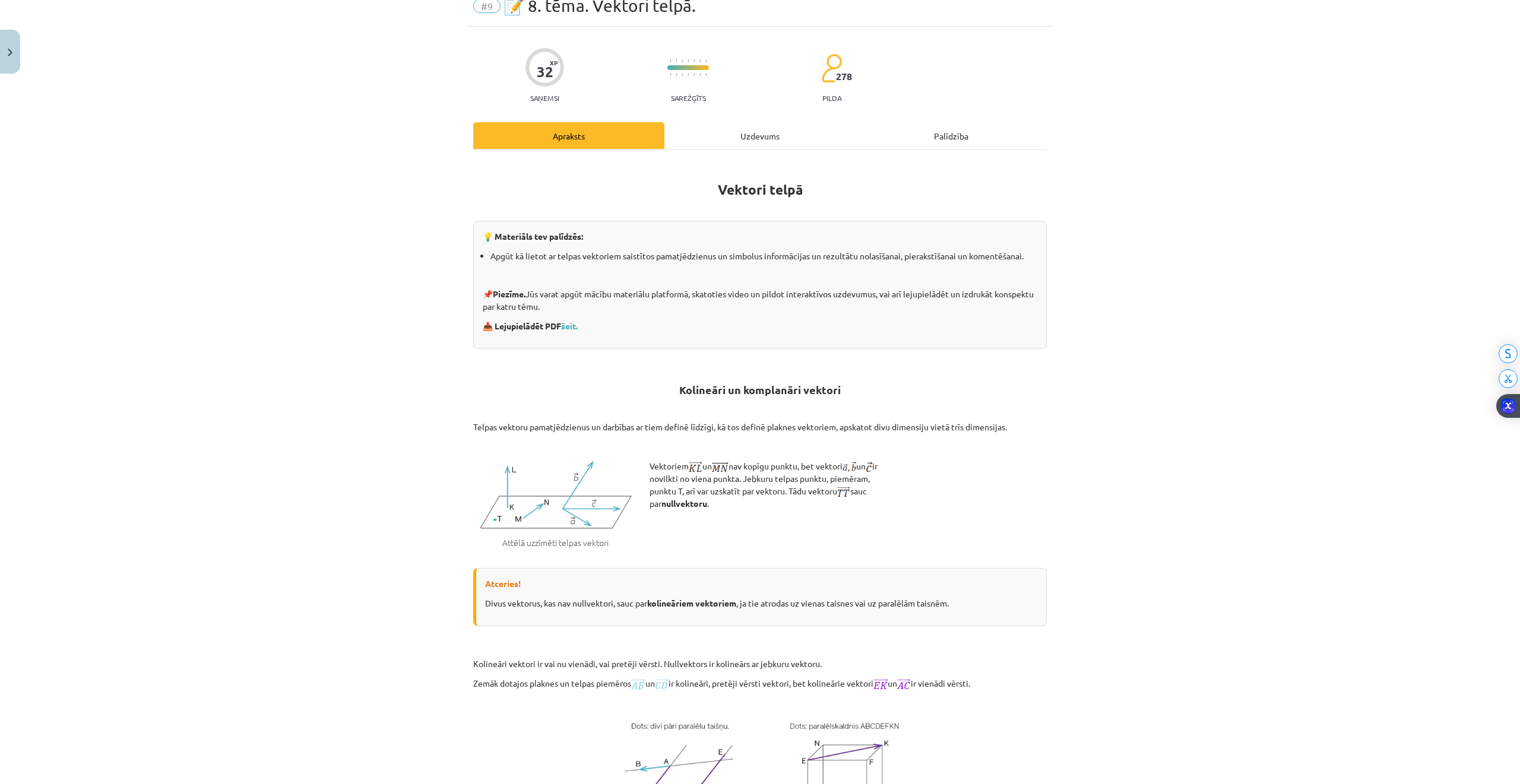
scroll to position [29, 0]
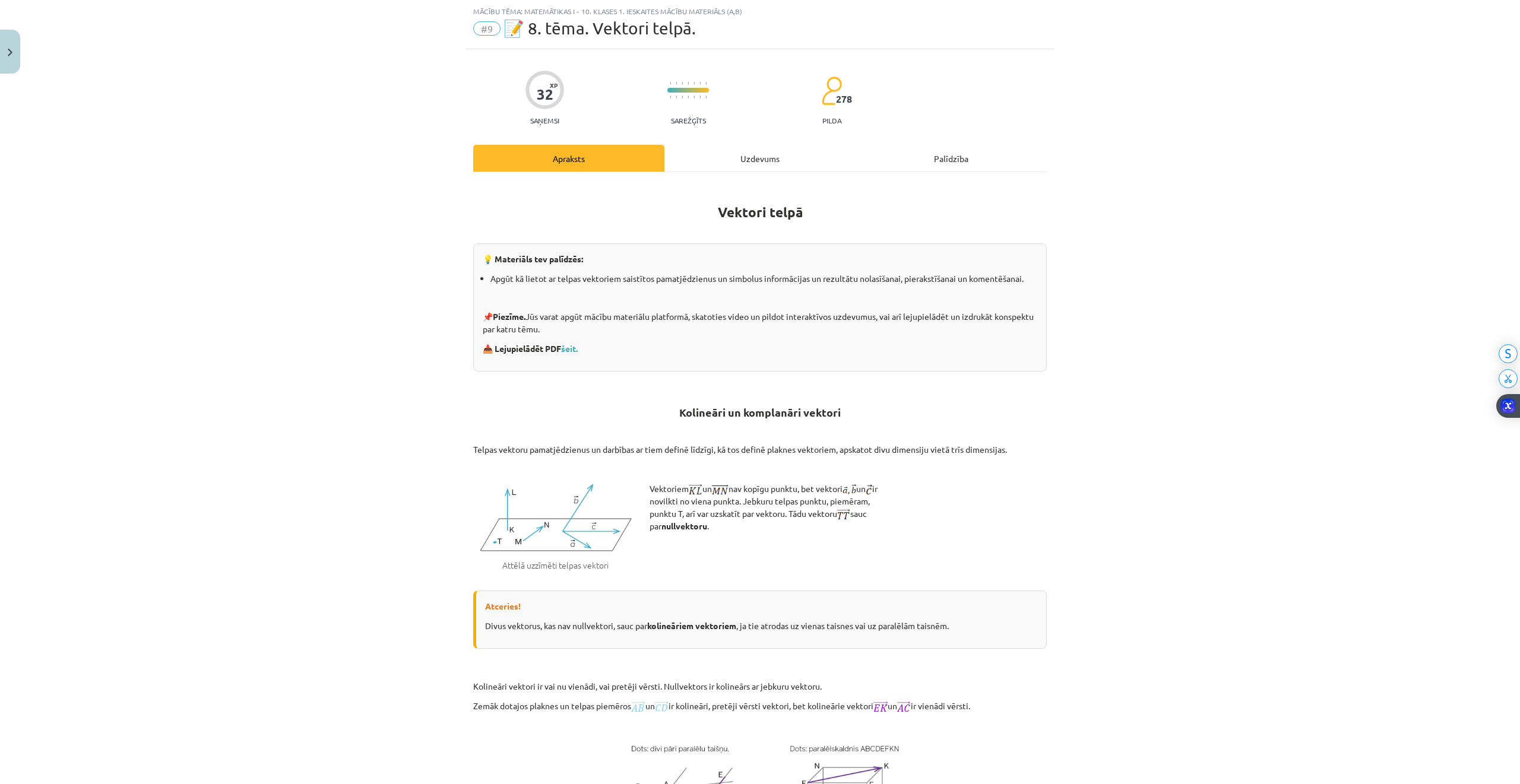
click at [720, 147] on div "Uzdevums" at bounding box center [760, 158] width 191 height 27
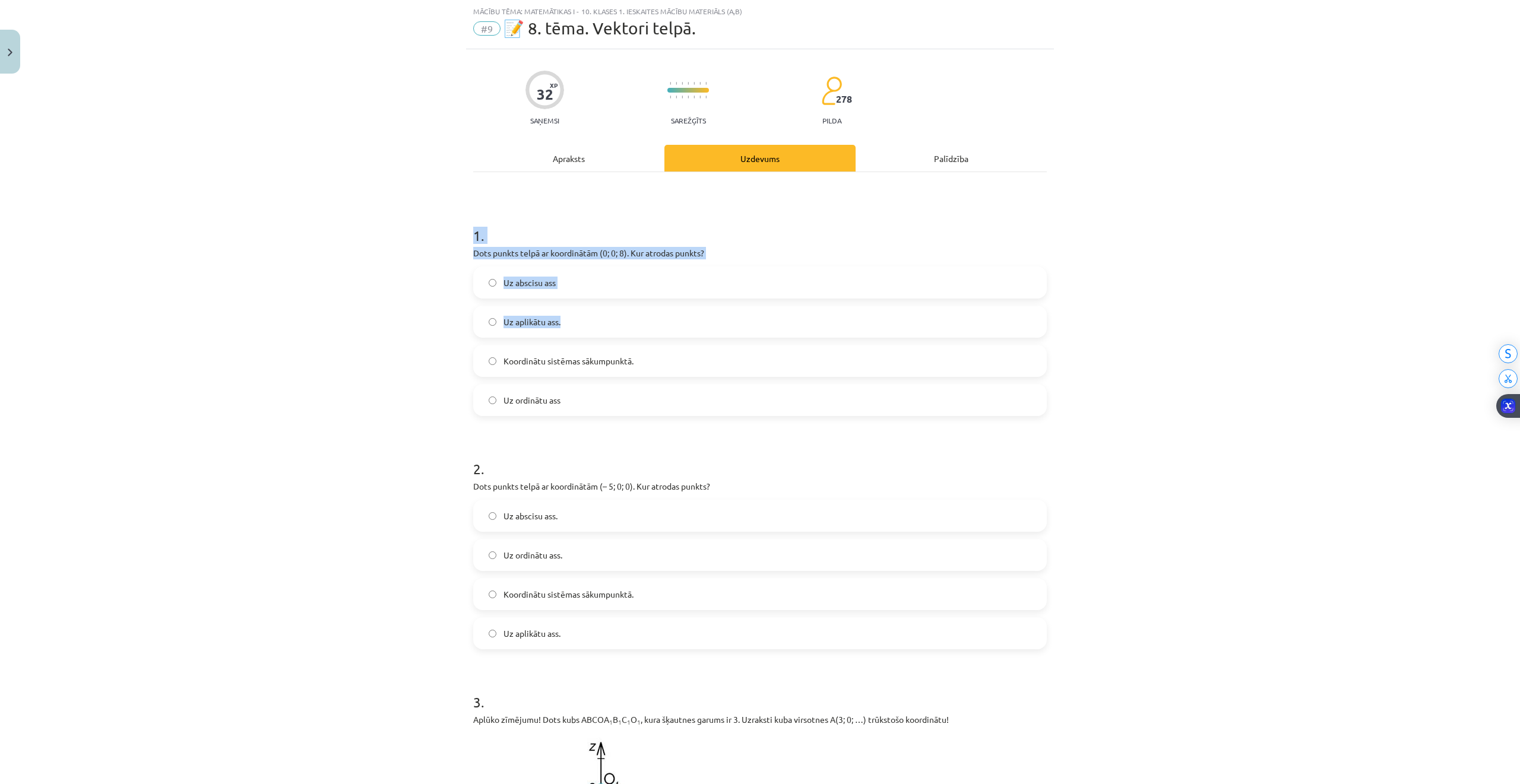
drag, startPoint x: 469, startPoint y: 231, endPoint x: 643, endPoint y: 321, distance: 195.9
click at [643, 321] on div "1 . Dots punkts telpā ar koordinātām (0; 0; 8). Kur atrodas punkts? Uz abscisu …" at bounding box center [760, 312] width 573 height 209
click at [550, 224] on h1 "1 ." at bounding box center [760, 225] width 573 height 37
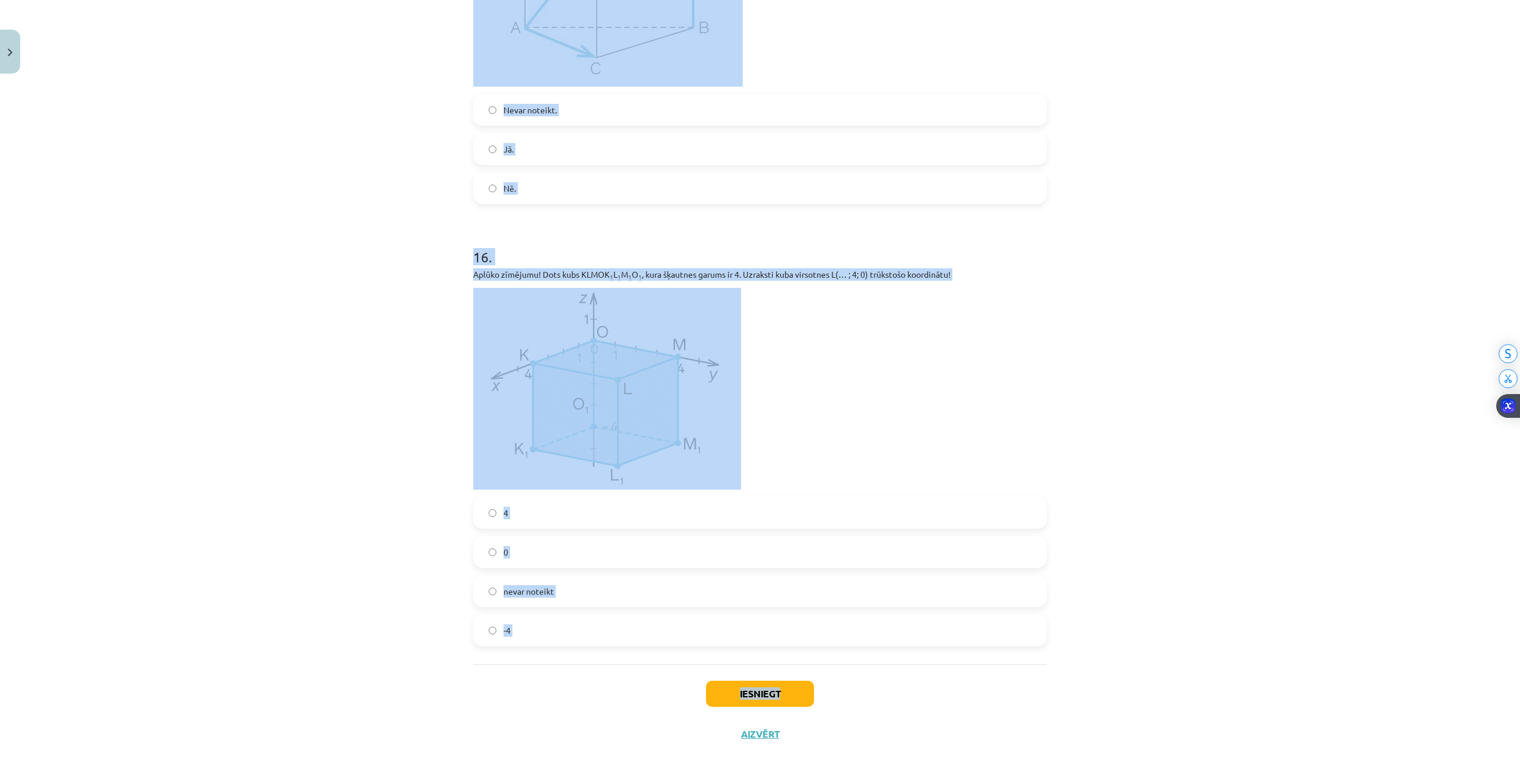
scroll to position [5202, 0]
drag, startPoint x: 469, startPoint y: 238, endPoint x: 958, endPoint y: 683, distance: 661.2
copy div "6 . Lore ipsumd sitam co adipiscinge (7; 7; 5). Sed doeiusm tempor? In utlabor …"
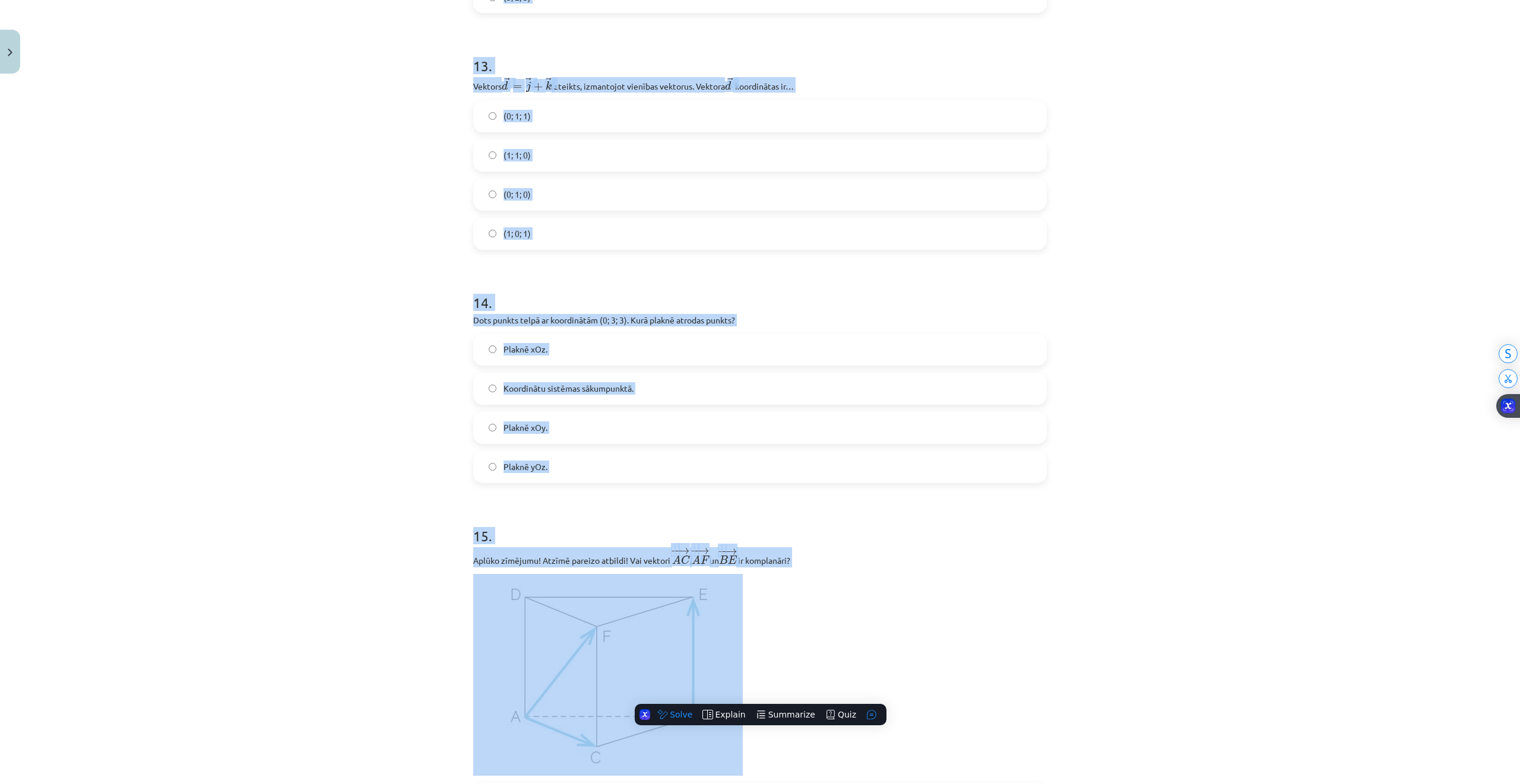
scroll to position [4490, 0]
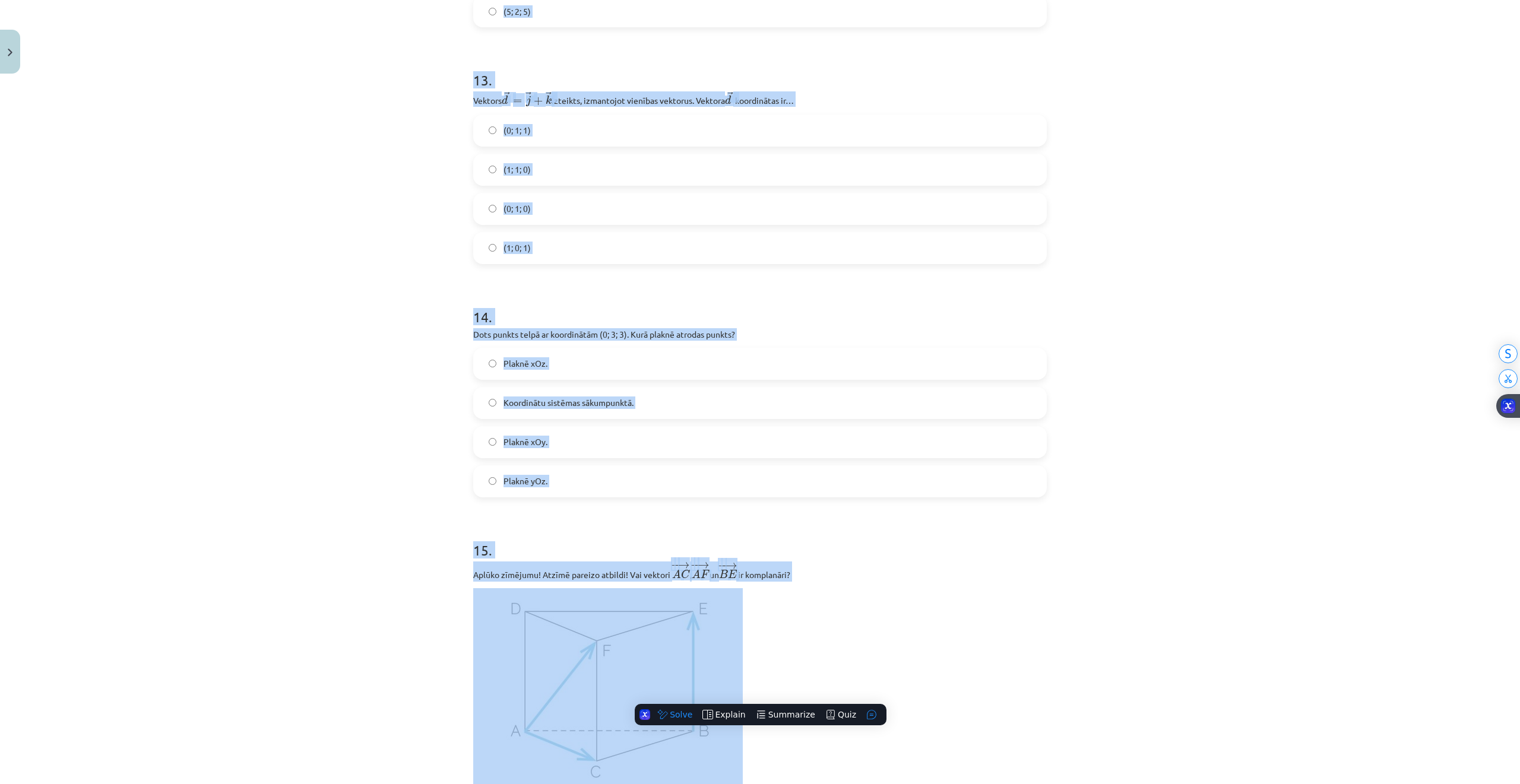
drag, startPoint x: 392, startPoint y: 333, endPoint x: 383, endPoint y: 190, distance: 143.3
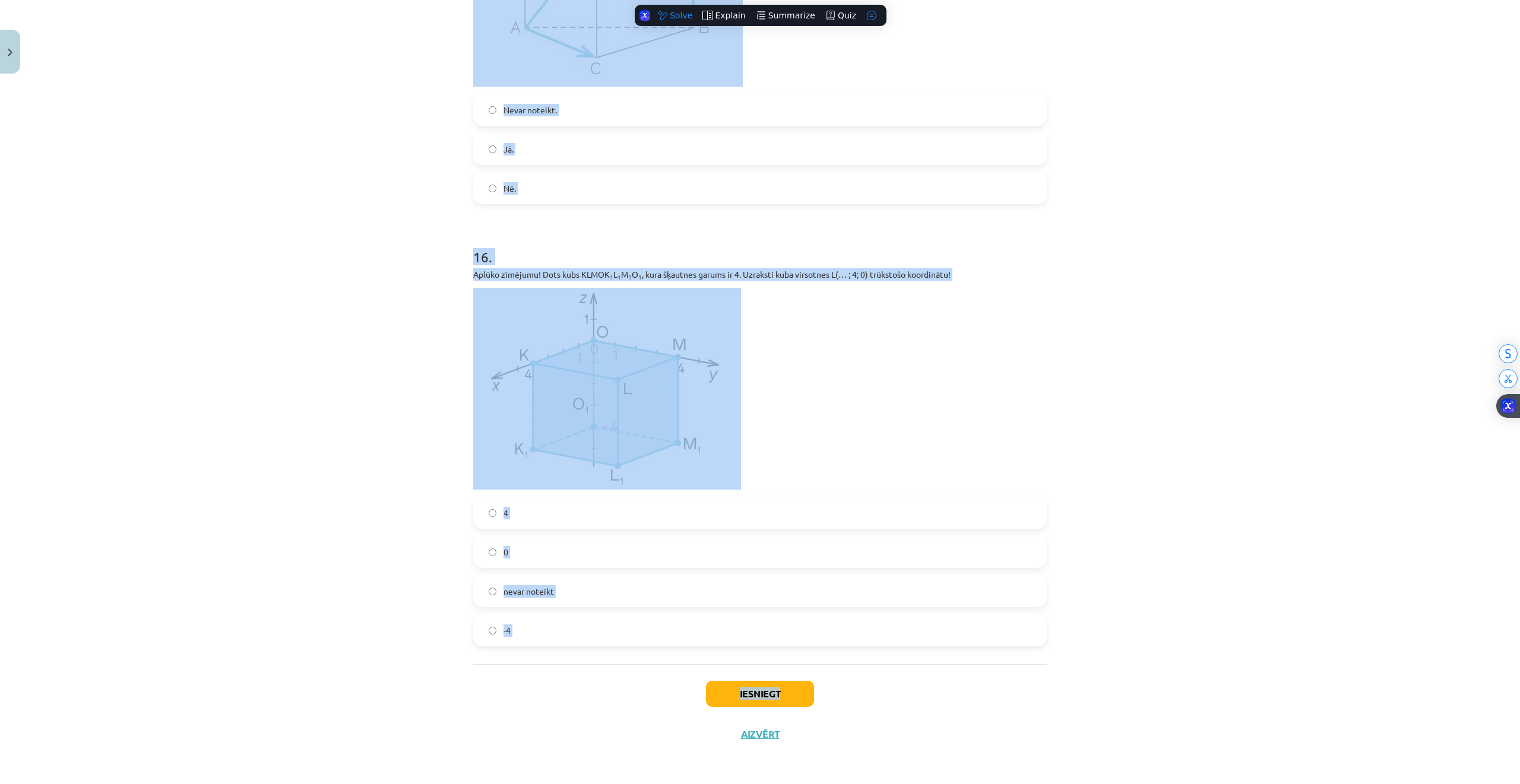
scroll to position [5202, 0]
click at [1114, 494] on div "Mācību tēma: Matemātikas i - 10. klases 1. ieskaites mācību materiāls (a,b) #9 …" at bounding box center [760, 392] width 1520 height 784
click at [1121, 486] on div "Mācību tēma: Matemātikas i - 10. klases 1. ieskaites mācību materiāls (a,b) #9 …" at bounding box center [760, 392] width 1520 height 784
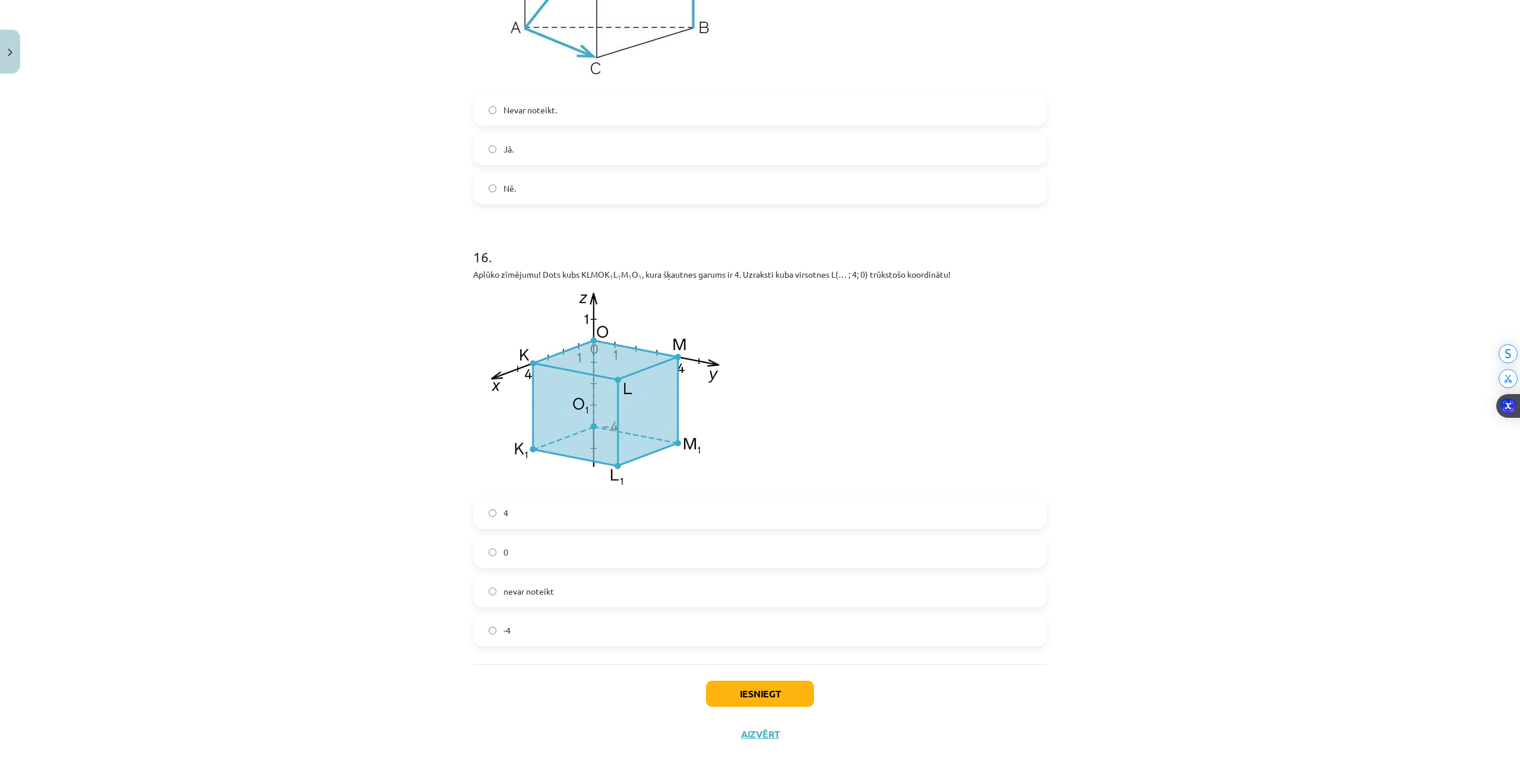
click at [498, 538] on label "0" at bounding box center [760, 551] width 571 height 29
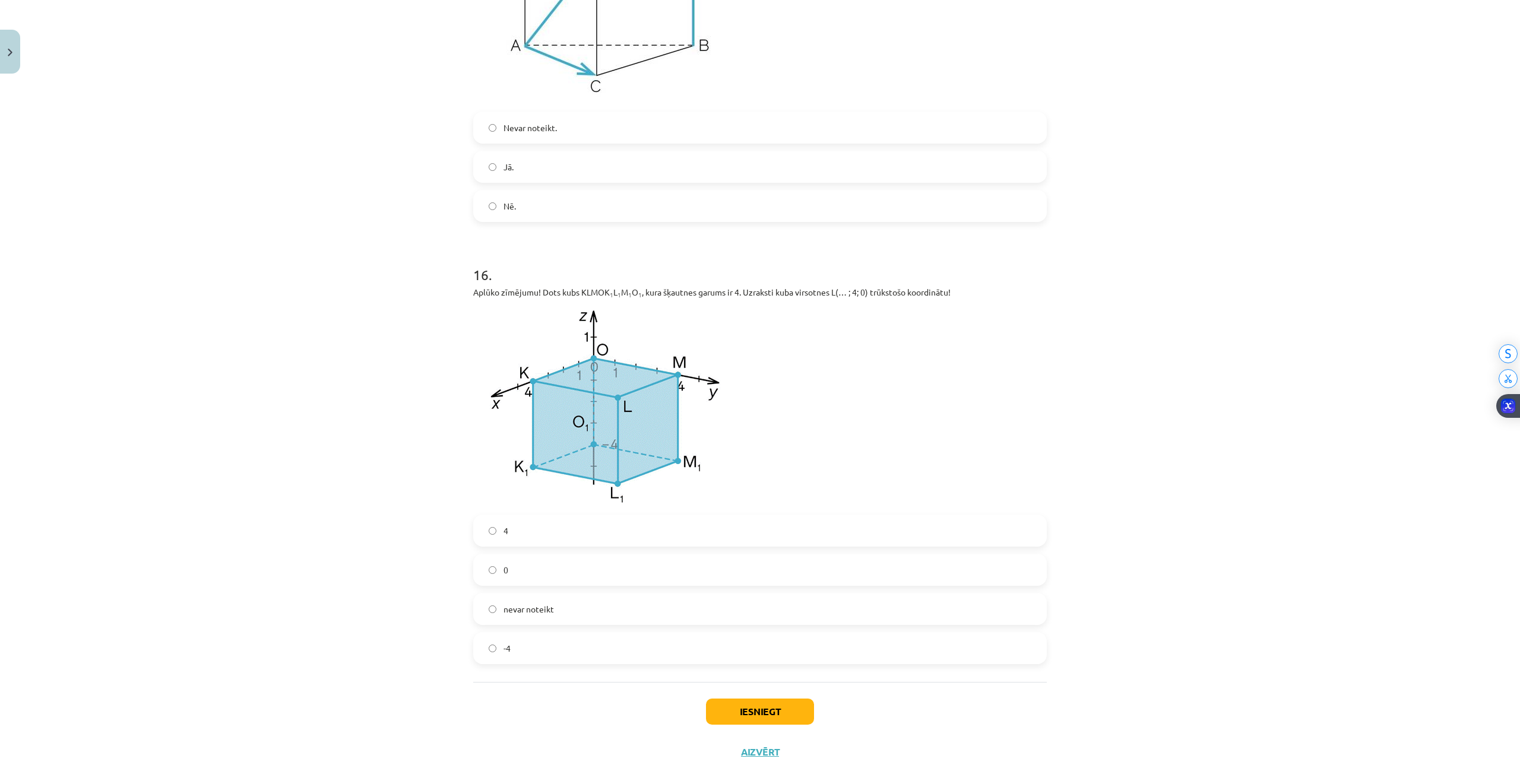
scroll to position [4964, 0]
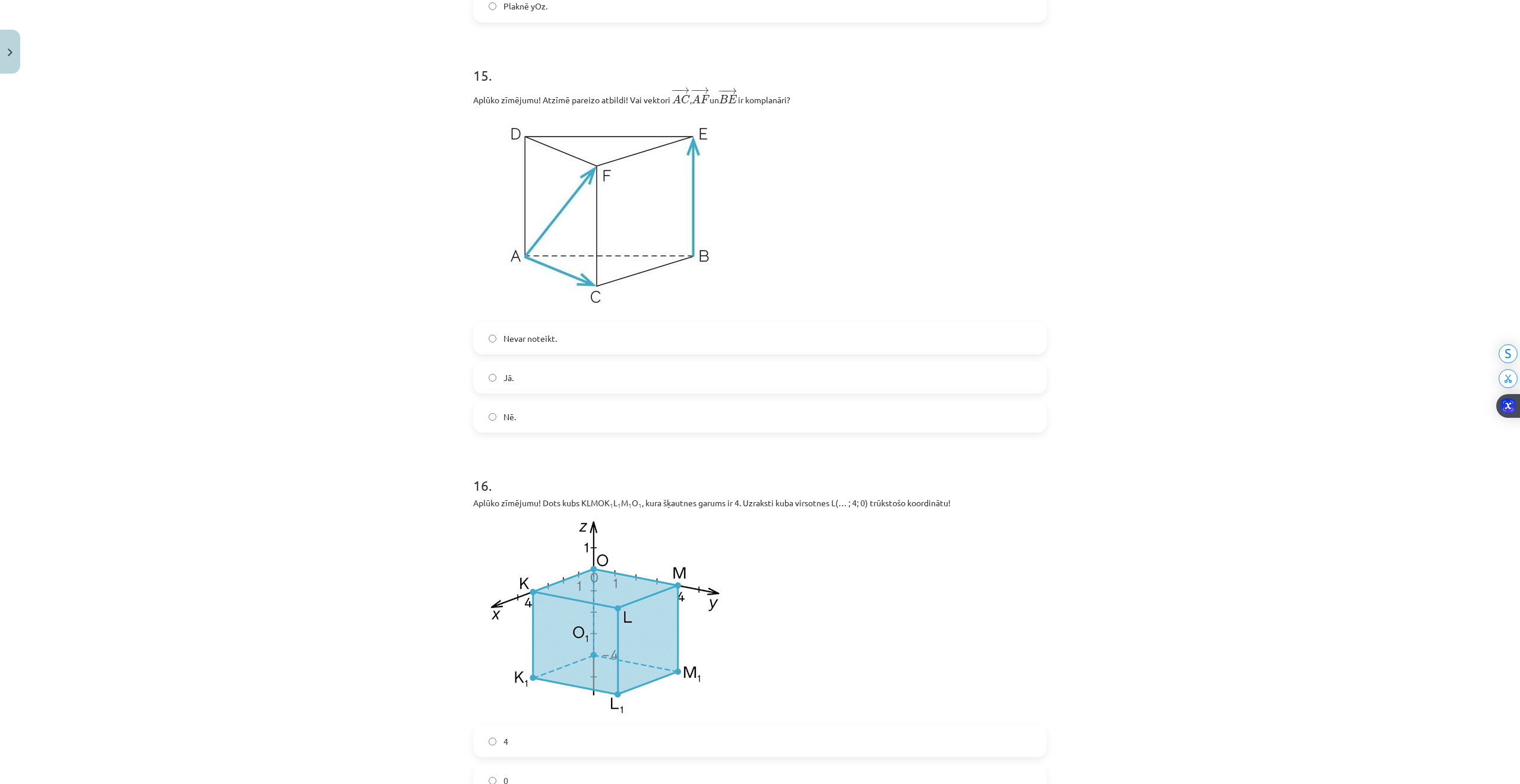
click at [510, 345] on span "Nevar noteikt." at bounding box center [530, 338] width 54 height 13
click at [566, 389] on label "Jā." at bounding box center [760, 377] width 571 height 29
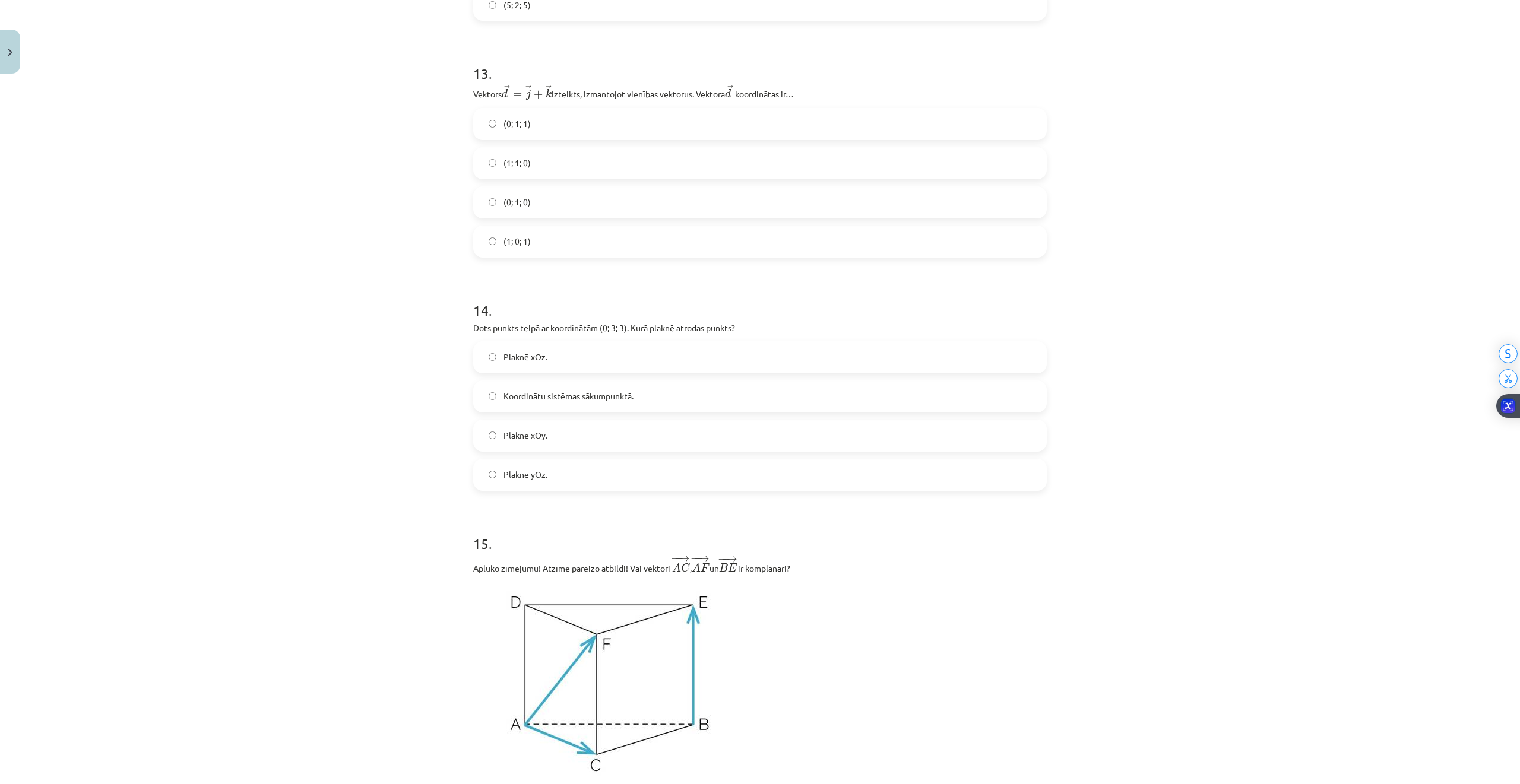
scroll to position [4490, 0]
click at [532, 487] on span "Plaknē yOz." at bounding box center [525, 481] width 44 height 13
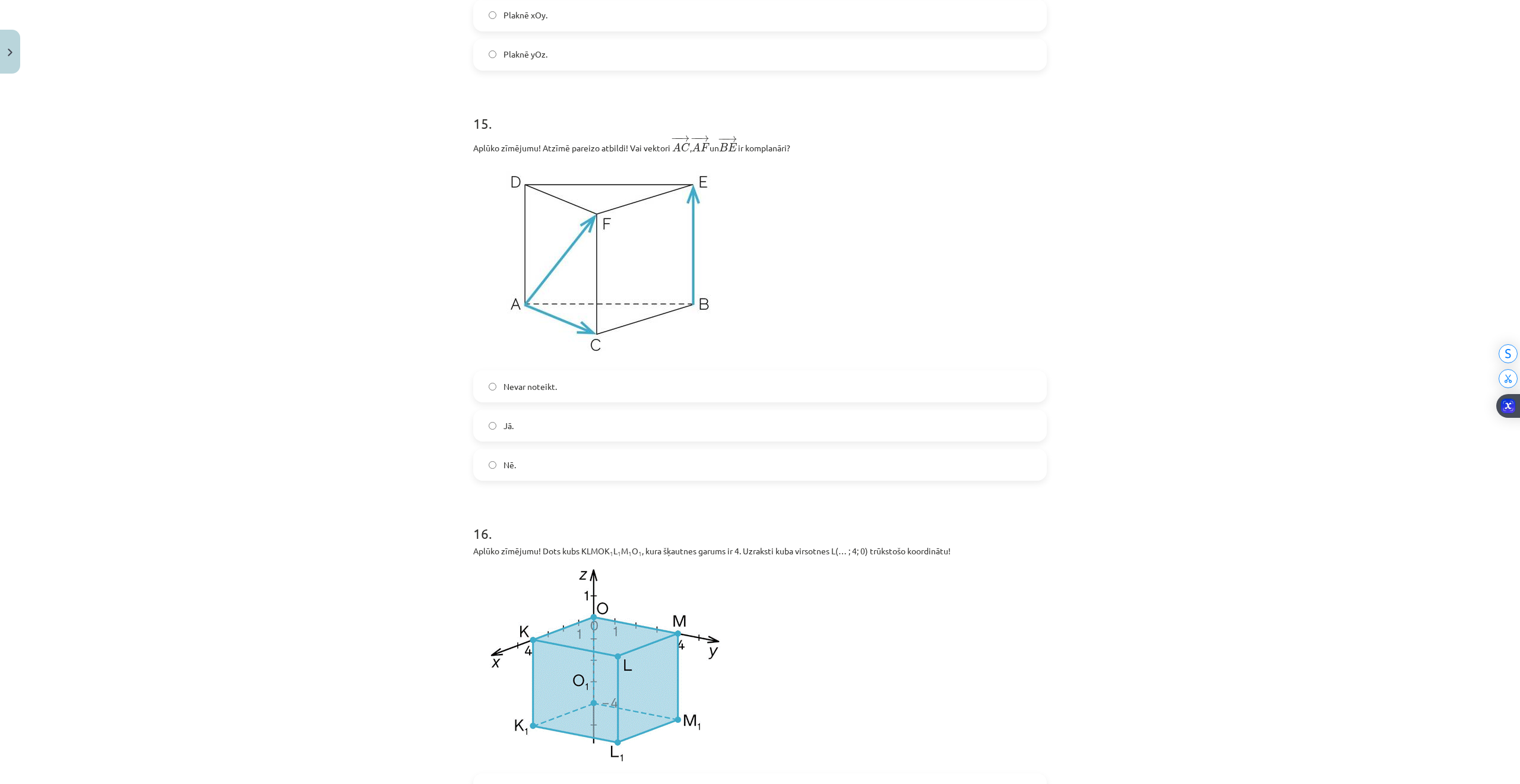
scroll to position [5123, 0]
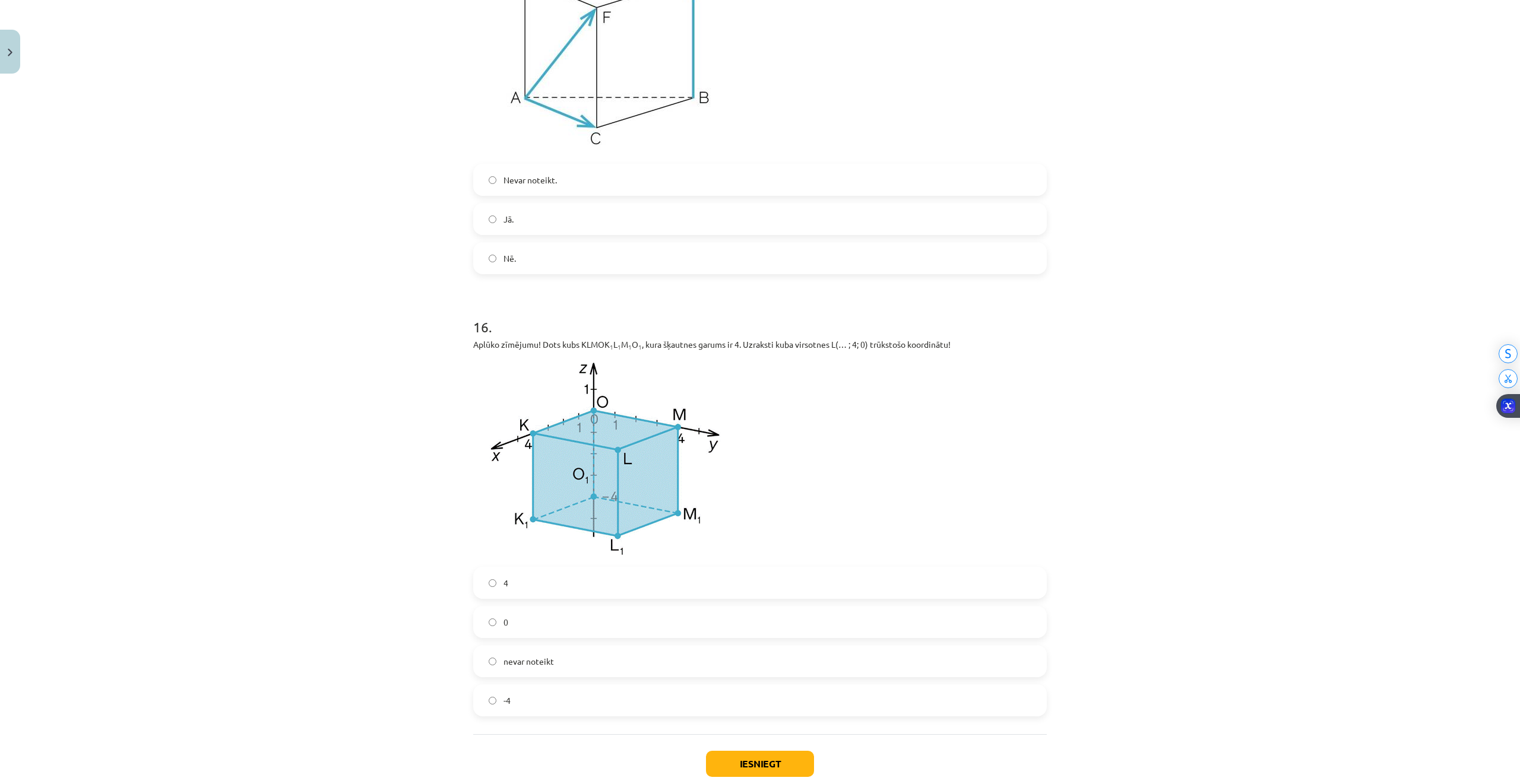
drag, startPoint x: 494, startPoint y: 587, endPoint x: 502, endPoint y: 591, distance: 8.9
click at [494, 587] on label "4" at bounding box center [760, 582] width 571 height 29
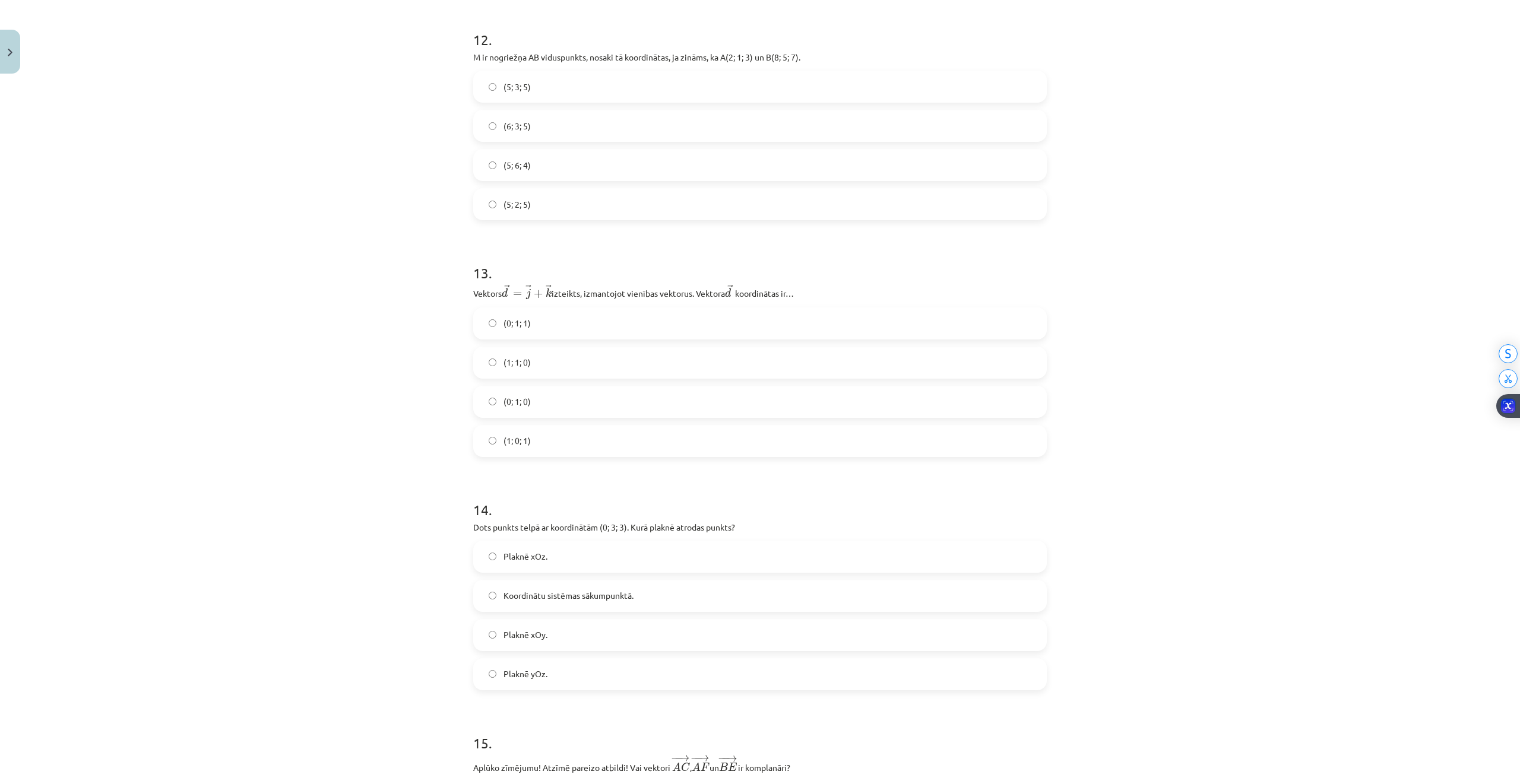
scroll to position [4253, 0]
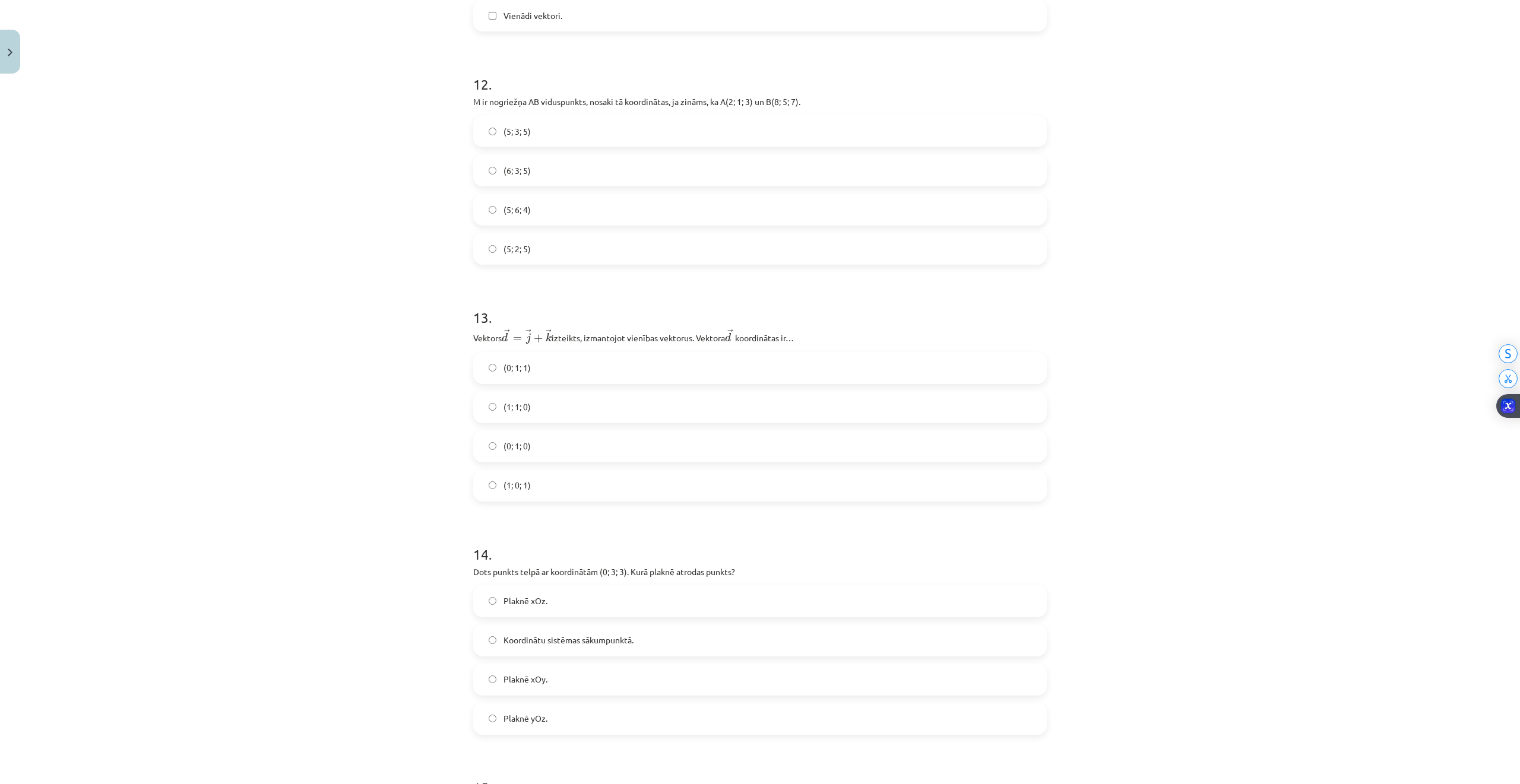
drag, startPoint x: 484, startPoint y: 387, endPoint x: 500, endPoint y: 384, distance: 16.3
click at [484, 383] on label "(0; 1; 1)" at bounding box center [760, 368] width 571 height 29
click at [494, 133] on label "(5; 3; 5)" at bounding box center [760, 131] width 571 height 29
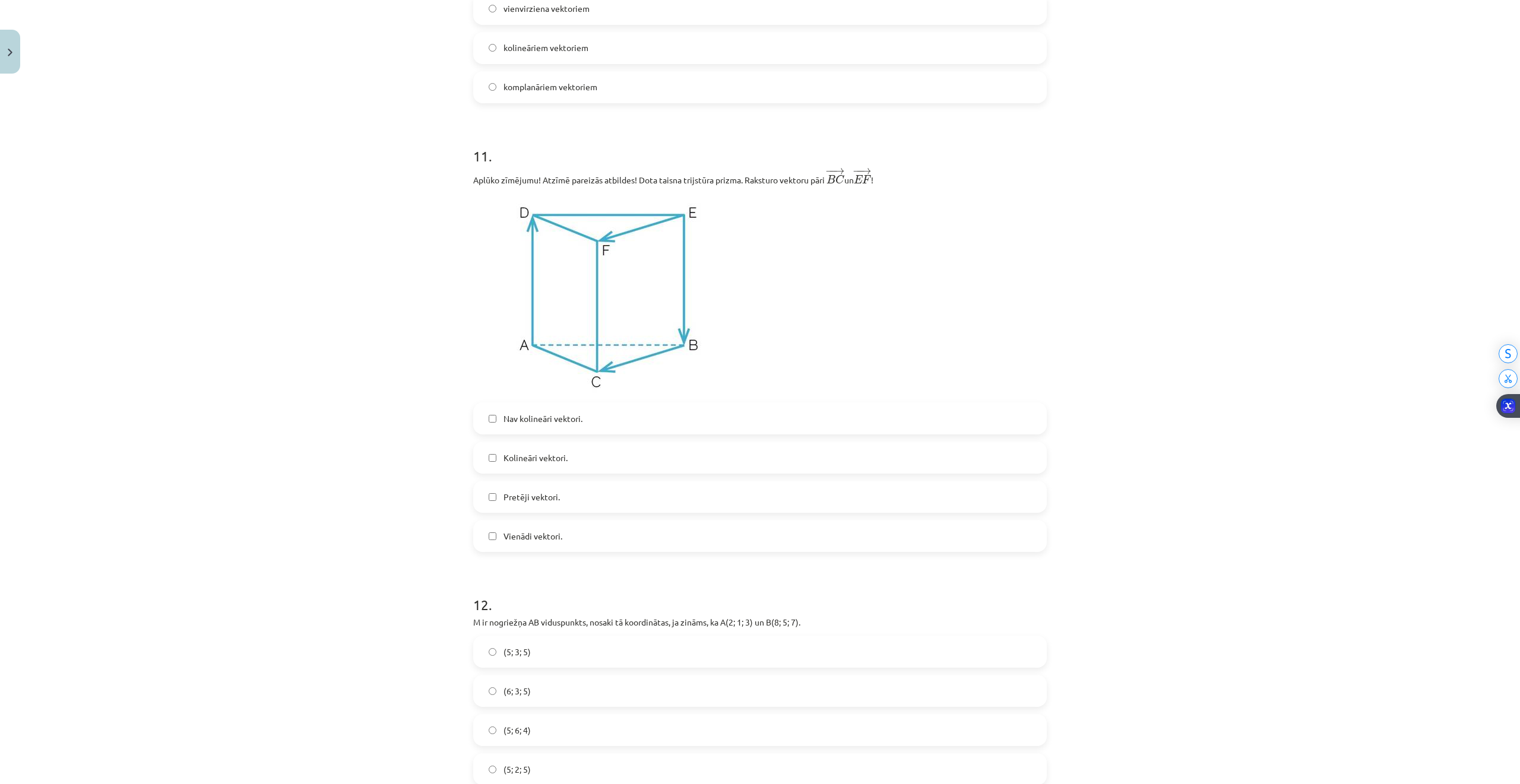
scroll to position [3699, 0]
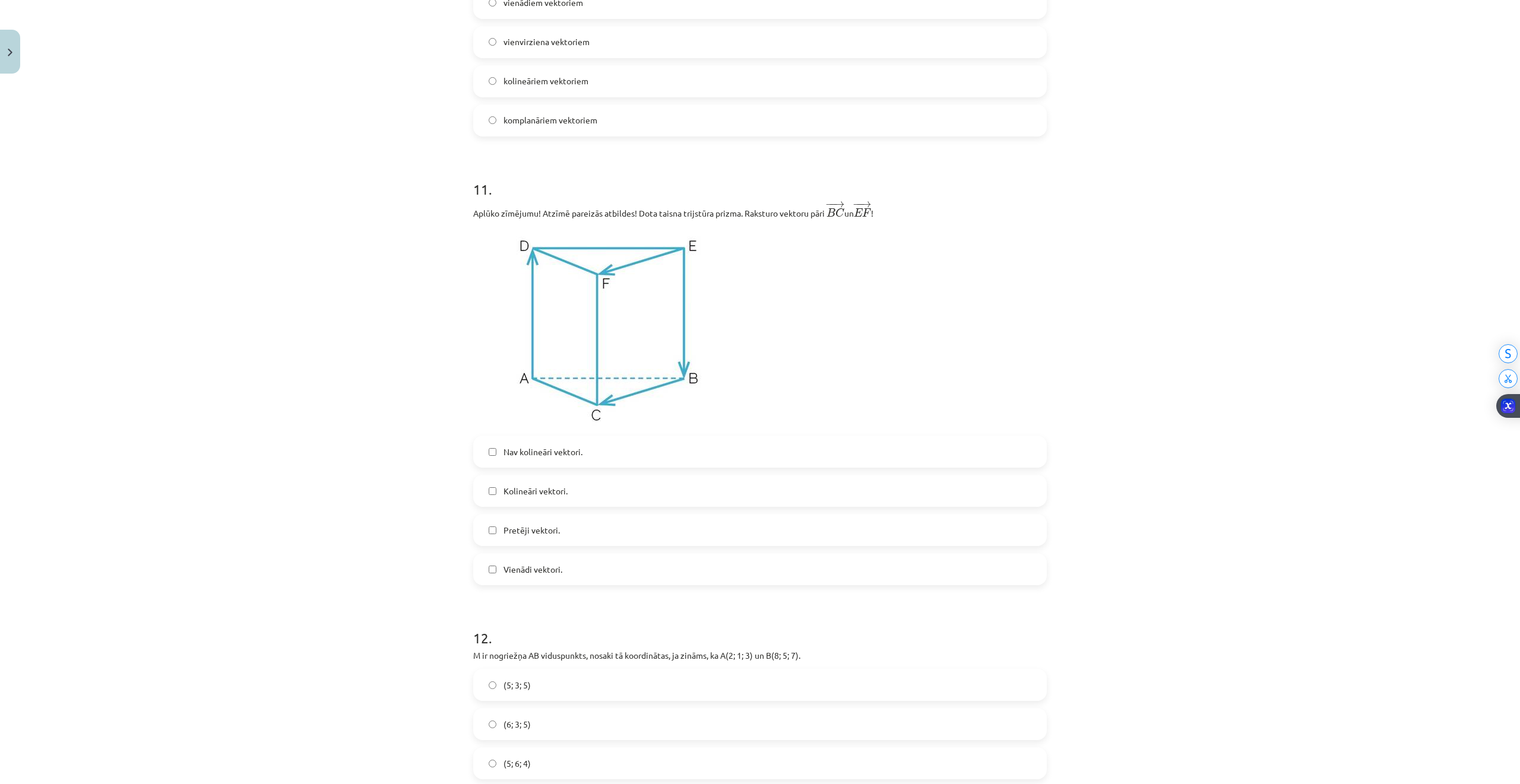
click at [509, 455] on span "Nav kolineāri vektori." at bounding box center [543, 451] width 79 height 13
click at [514, 504] on label "Kolineāri vektori." at bounding box center [760, 490] width 571 height 29
click at [508, 571] on span "Vienādi vektori." at bounding box center [533, 569] width 59 height 13
click at [494, 501] on label "Kolineāri vektori." at bounding box center [760, 490] width 571 height 29
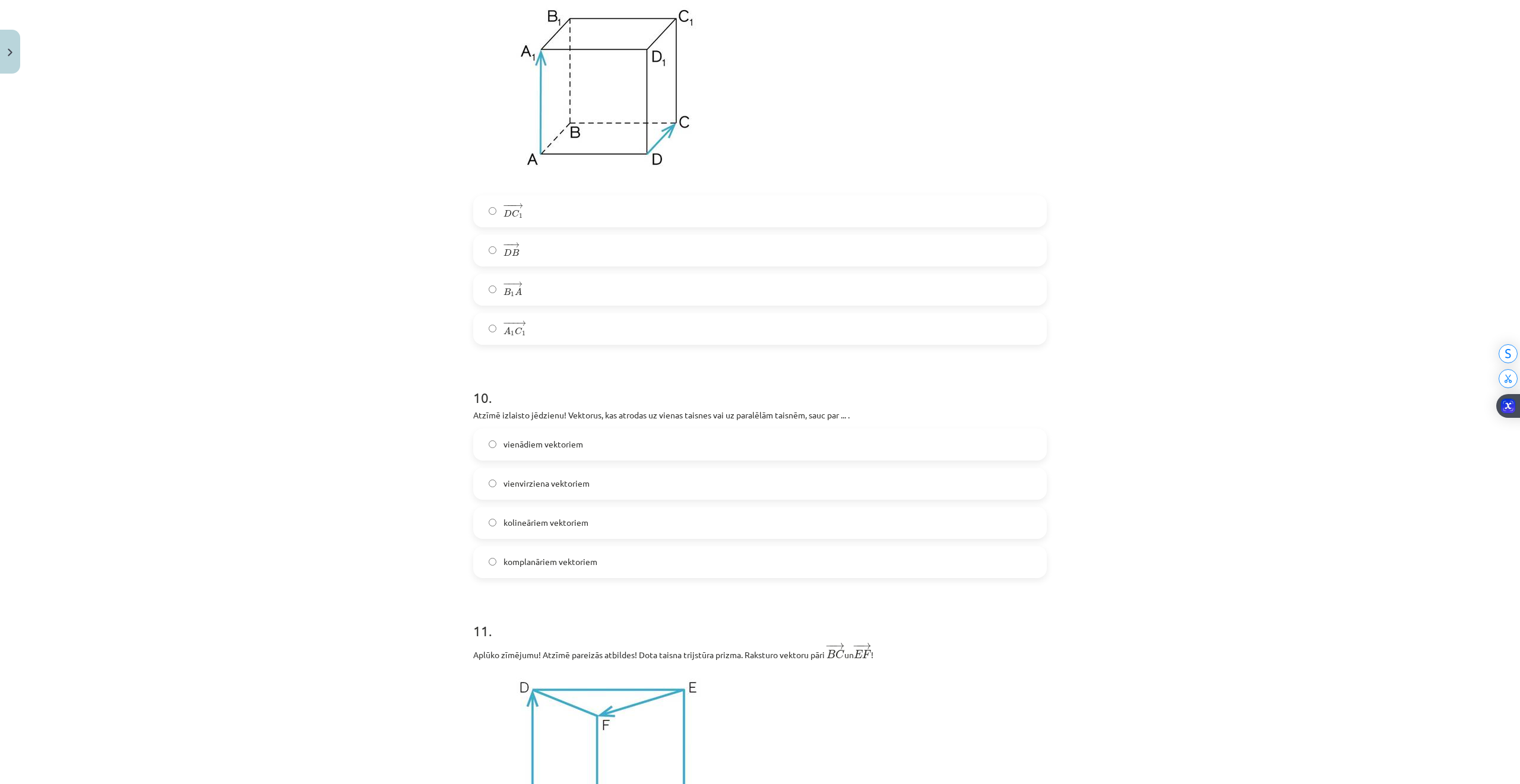
scroll to position [3224, 0]
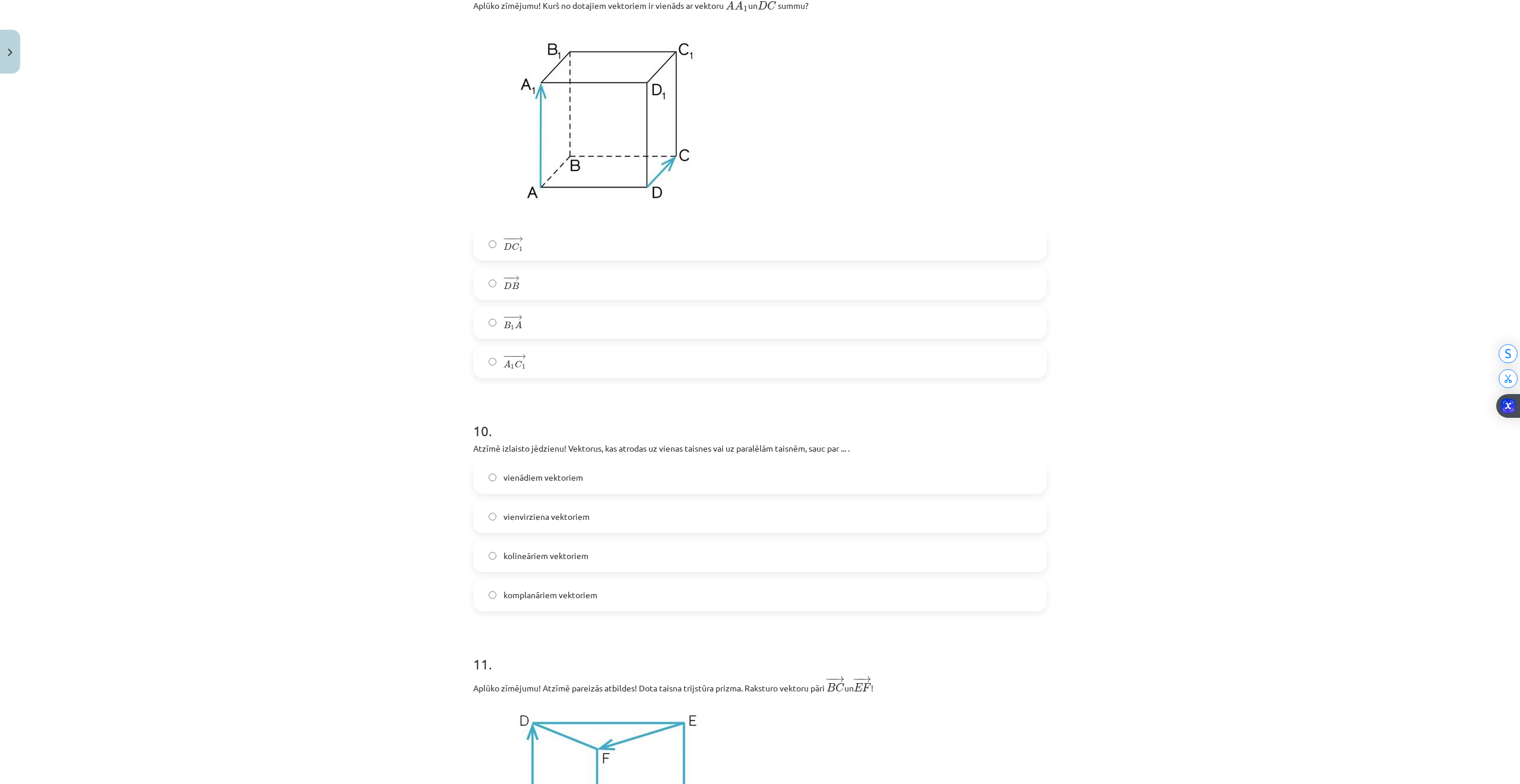
click at [599, 557] on label "kolineāriem vektoriem" at bounding box center [760, 555] width 571 height 29
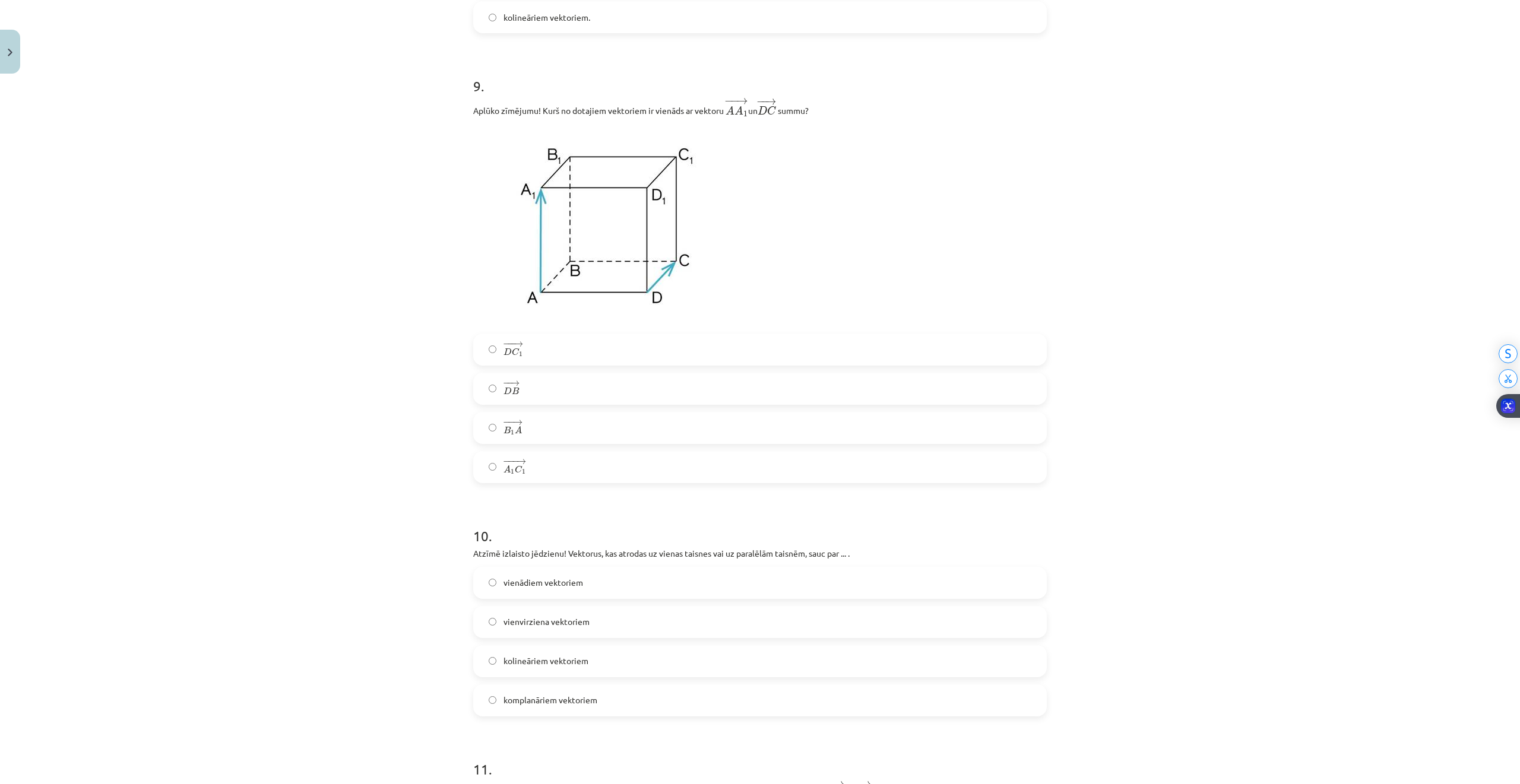
scroll to position [2987, 0]
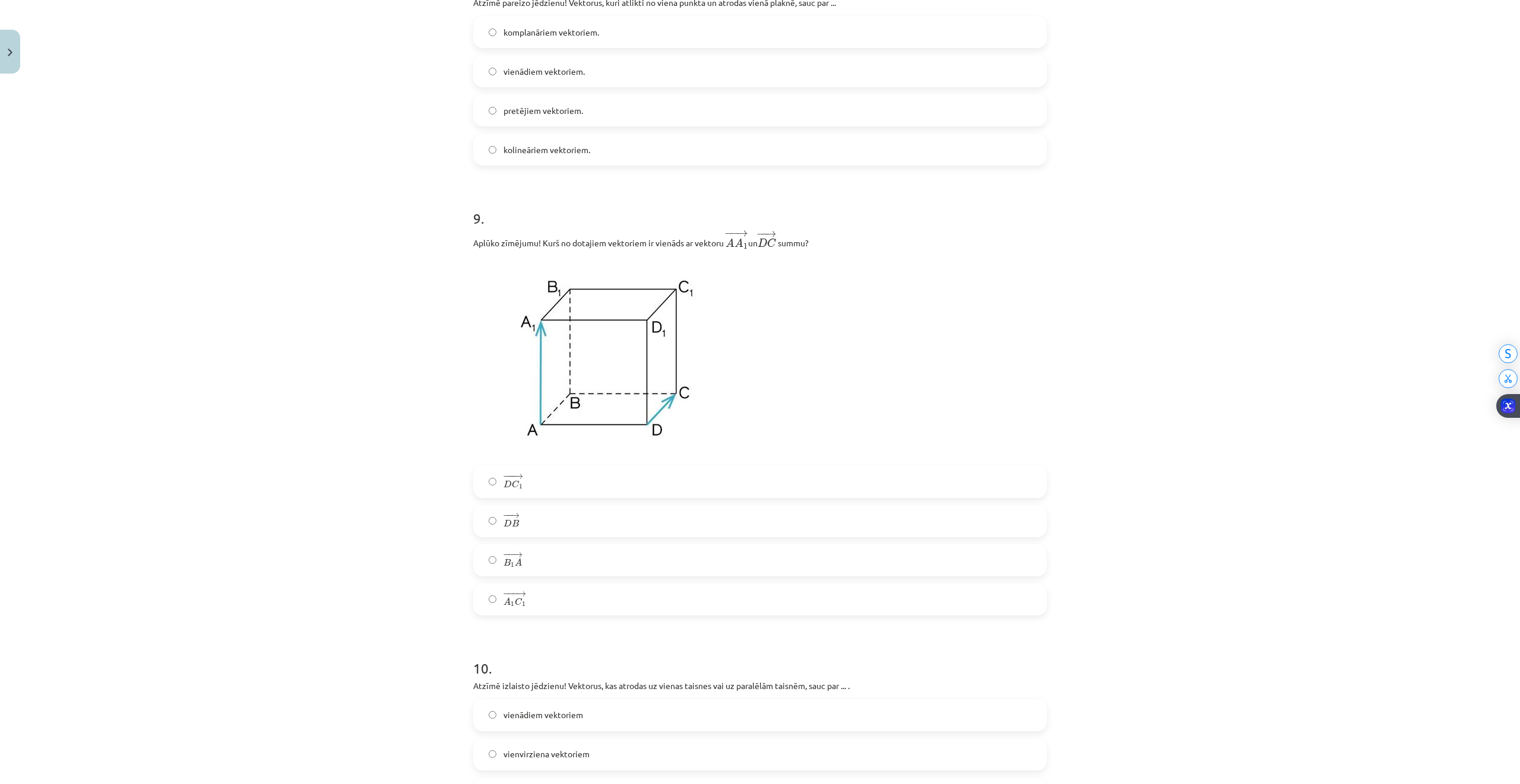
click at [521, 486] on label "− −− → D C 1 D C 1 →" at bounding box center [760, 482] width 571 height 29
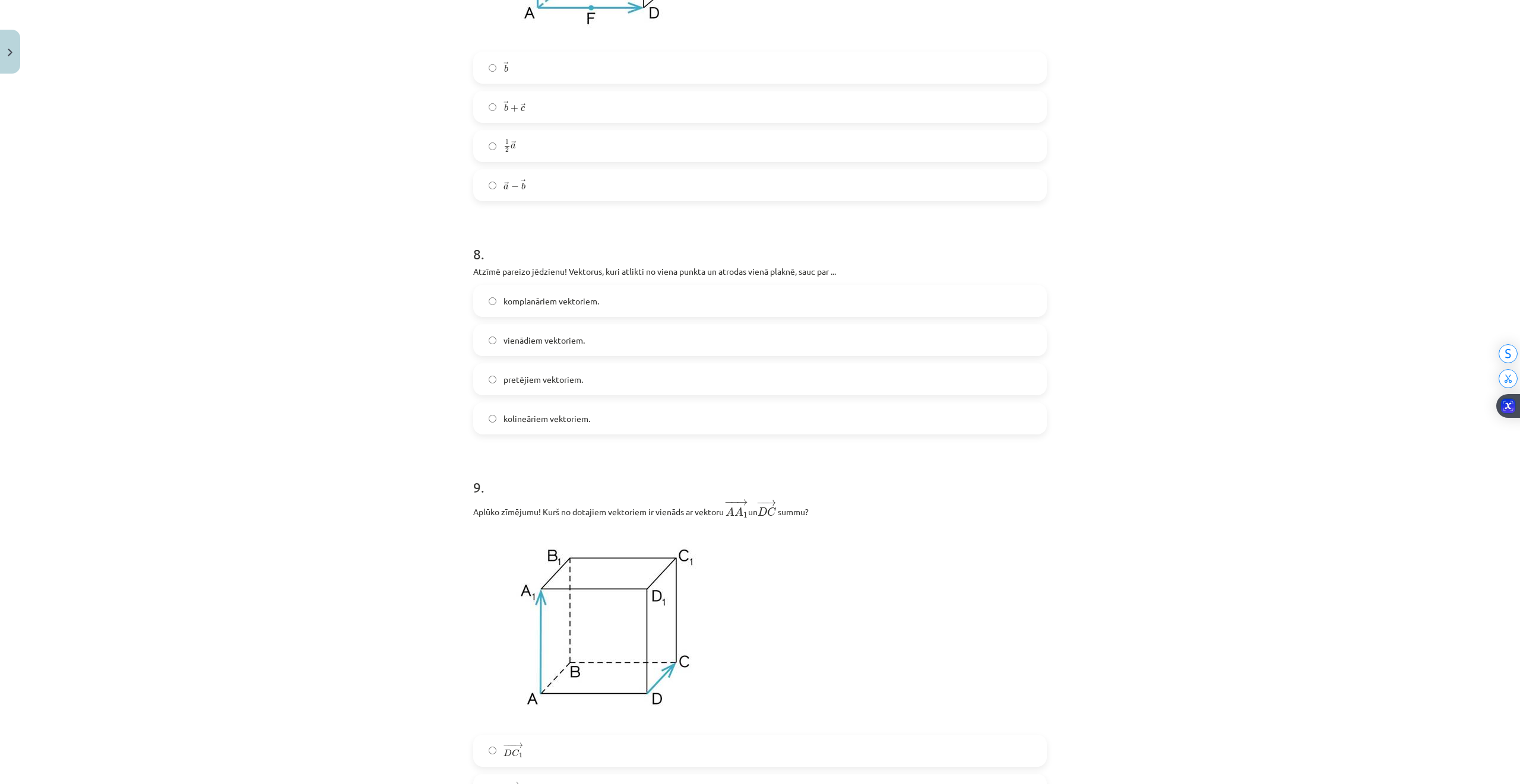
scroll to position [2591, 0]
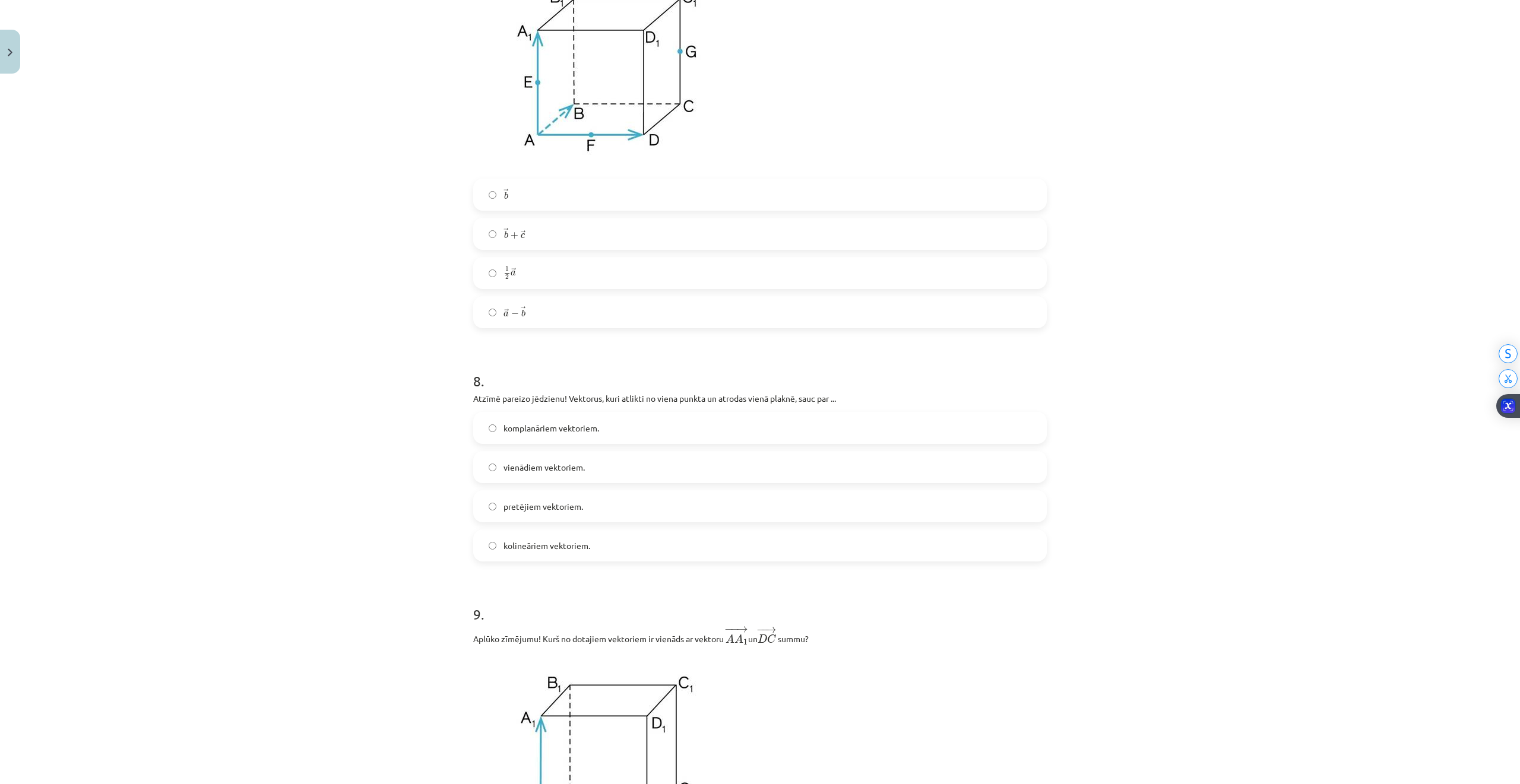
click at [543, 435] on span "komplanāriem vektoriem." at bounding box center [551, 428] width 96 height 13
click at [476, 198] on label "→ b b →" at bounding box center [760, 194] width 571 height 29
click at [475, 227] on label "→ b + → c b → + c →" at bounding box center [760, 233] width 571 height 29
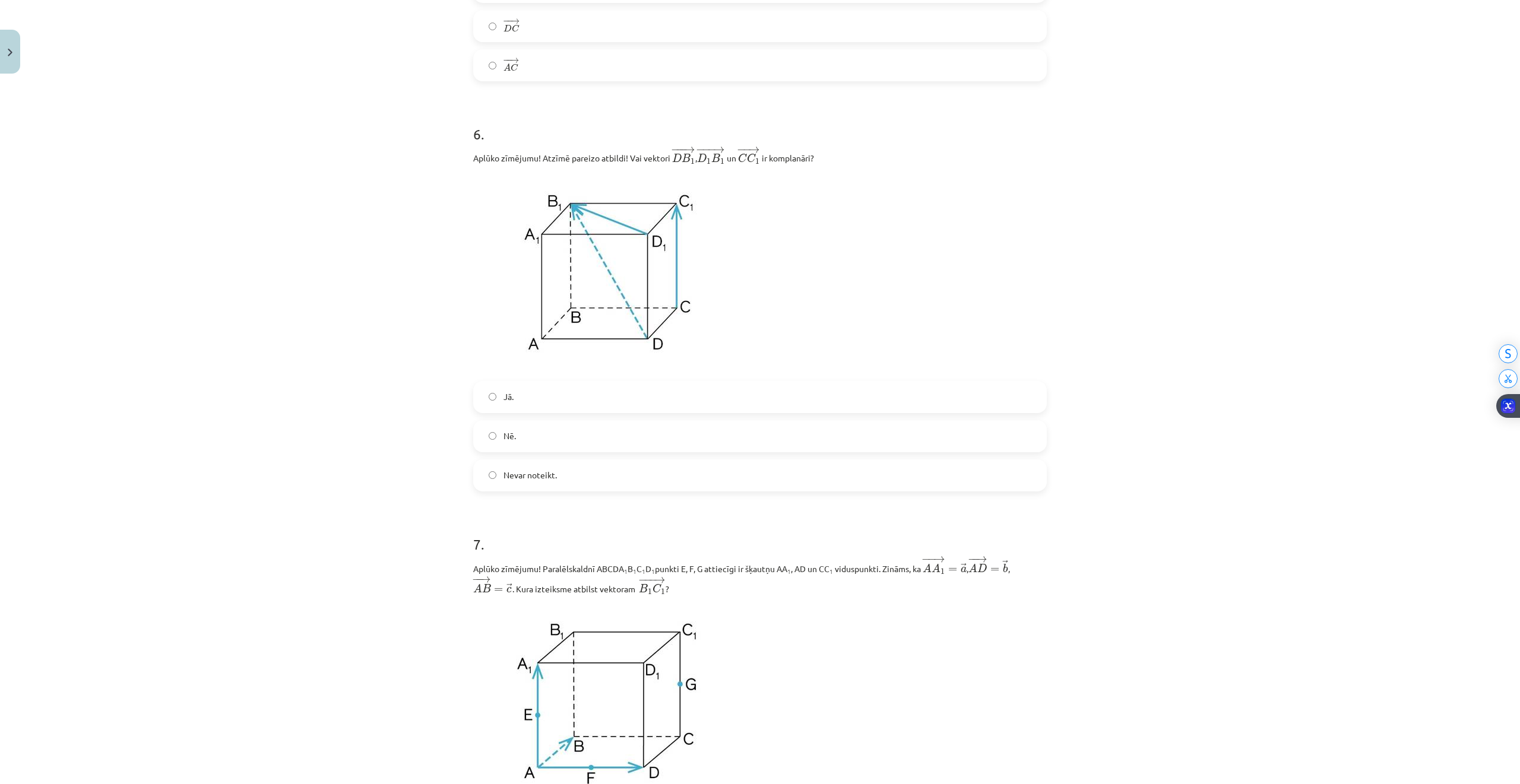
click at [545, 398] on label "Jā." at bounding box center [760, 396] width 571 height 29
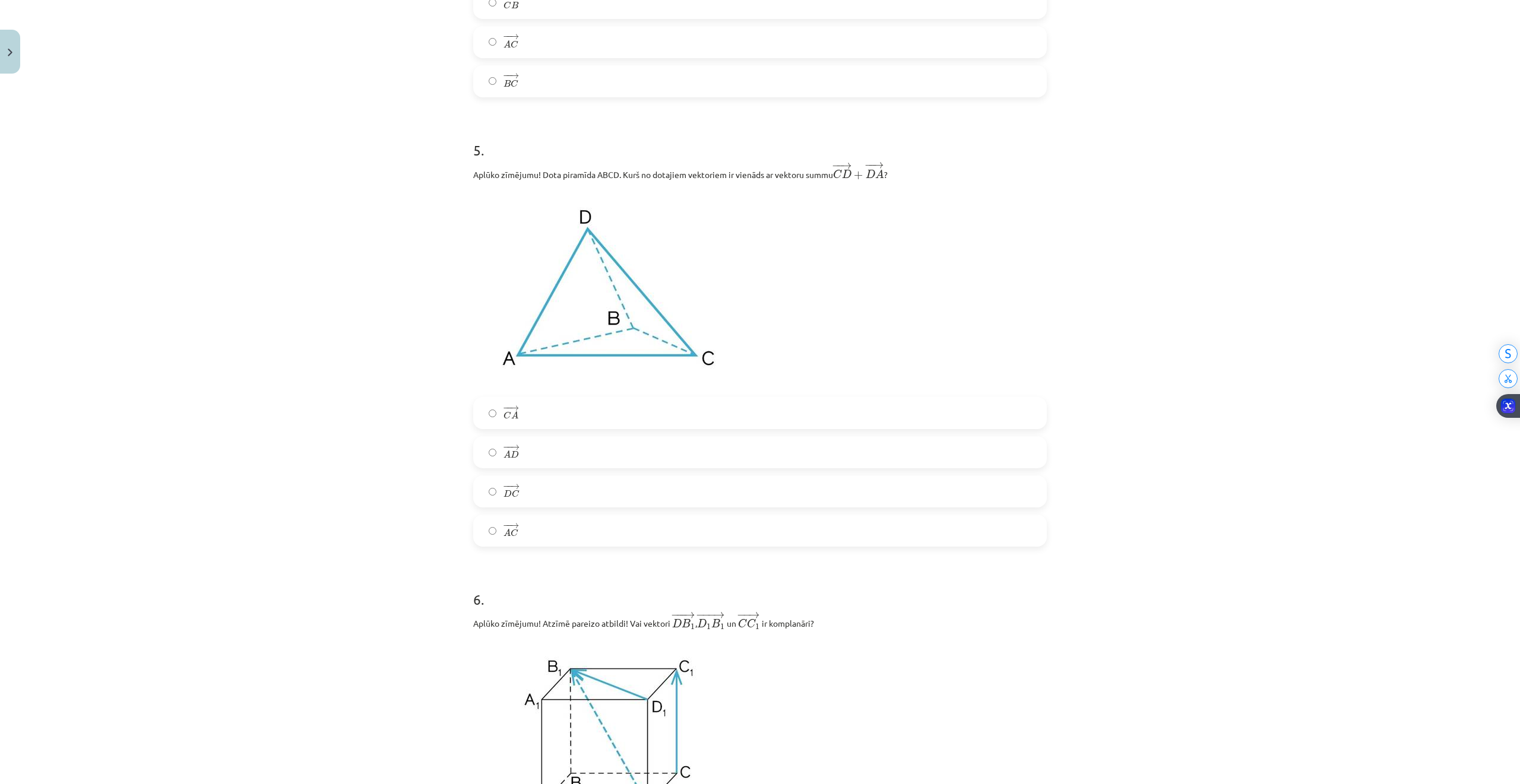
scroll to position [1483, 0]
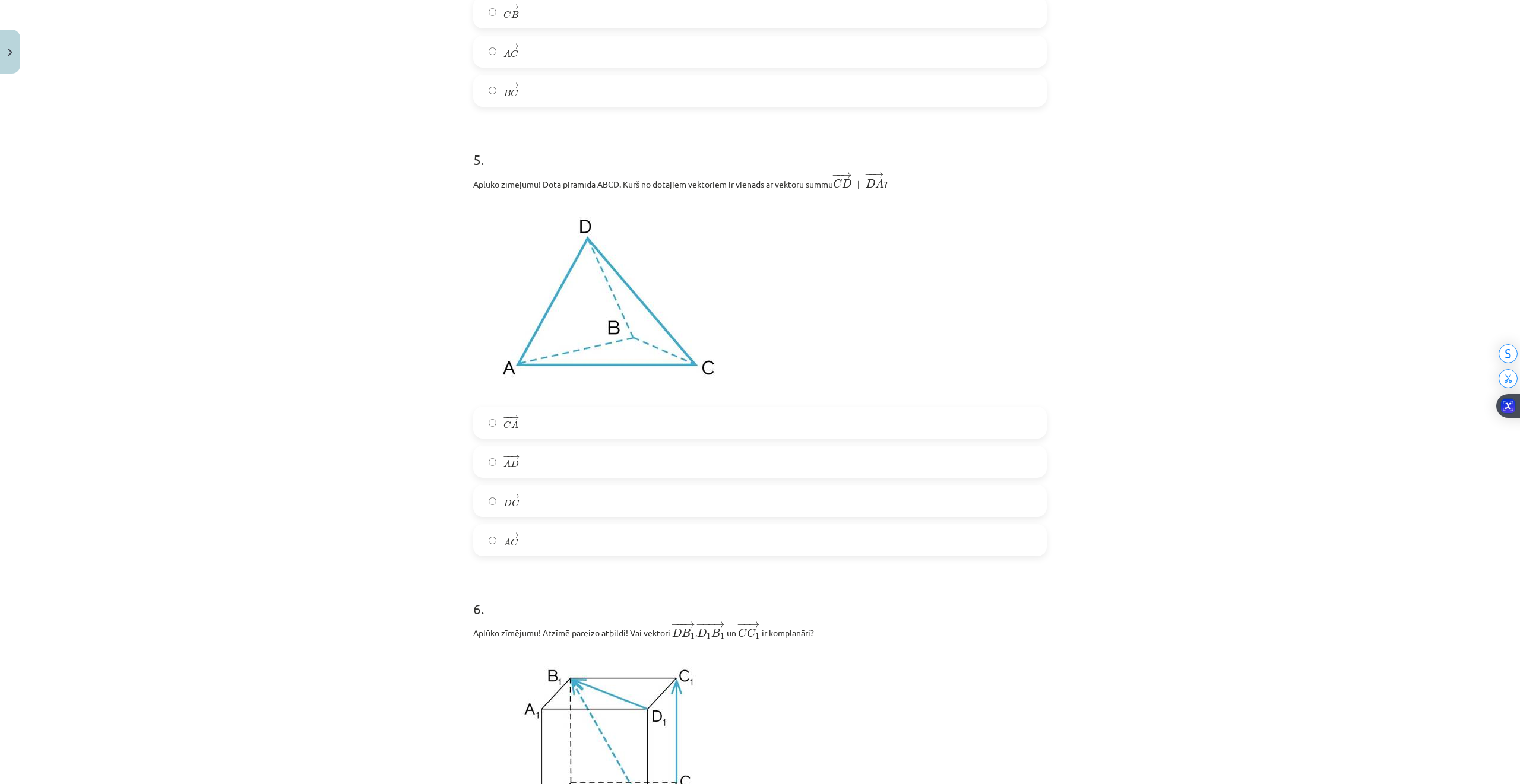
drag, startPoint x: 490, startPoint y: 418, endPoint x: 564, endPoint y: 461, distance: 85.6
click at [490, 418] on label "− − → C A C A →" at bounding box center [760, 422] width 571 height 29
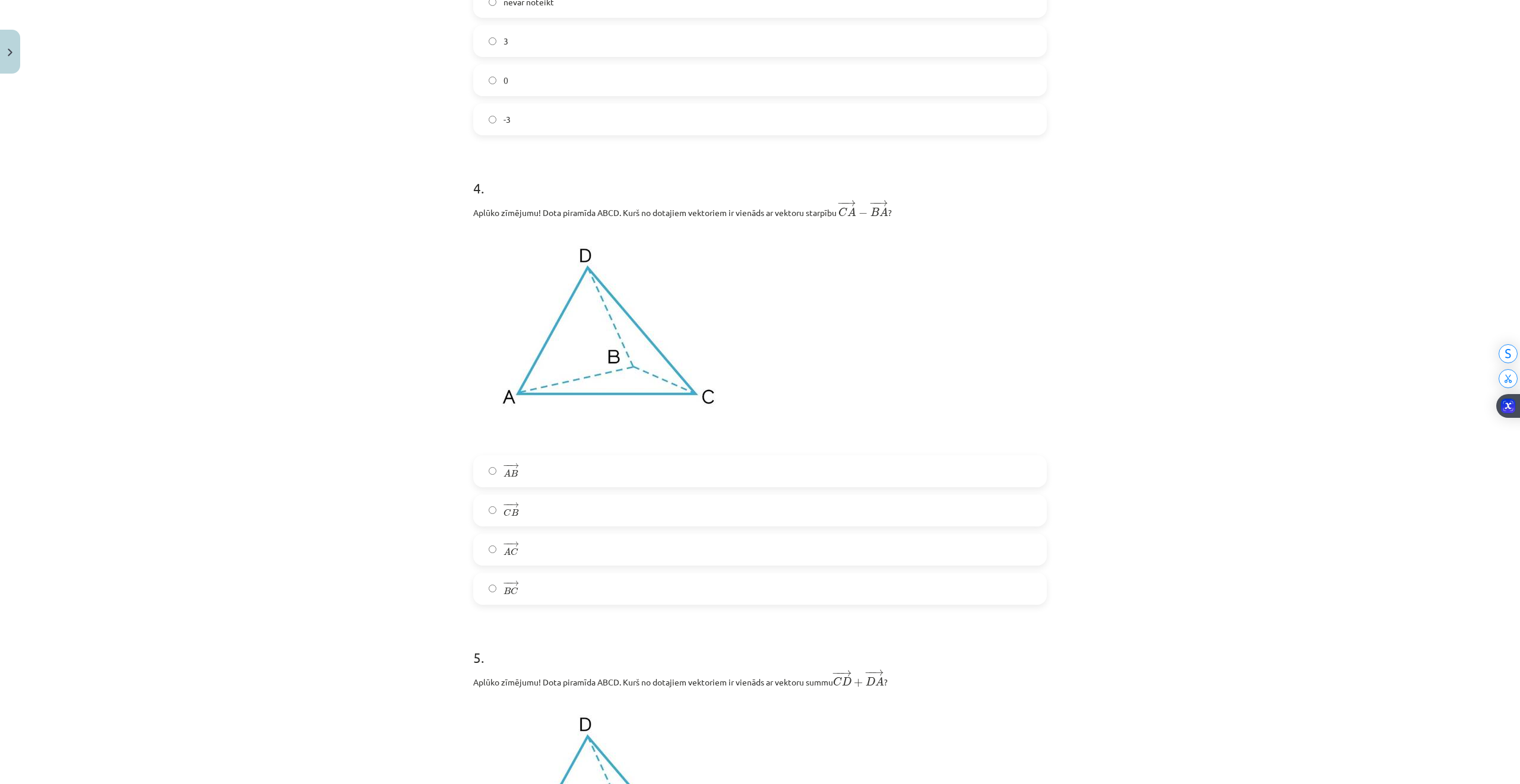
scroll to position [929, 0]
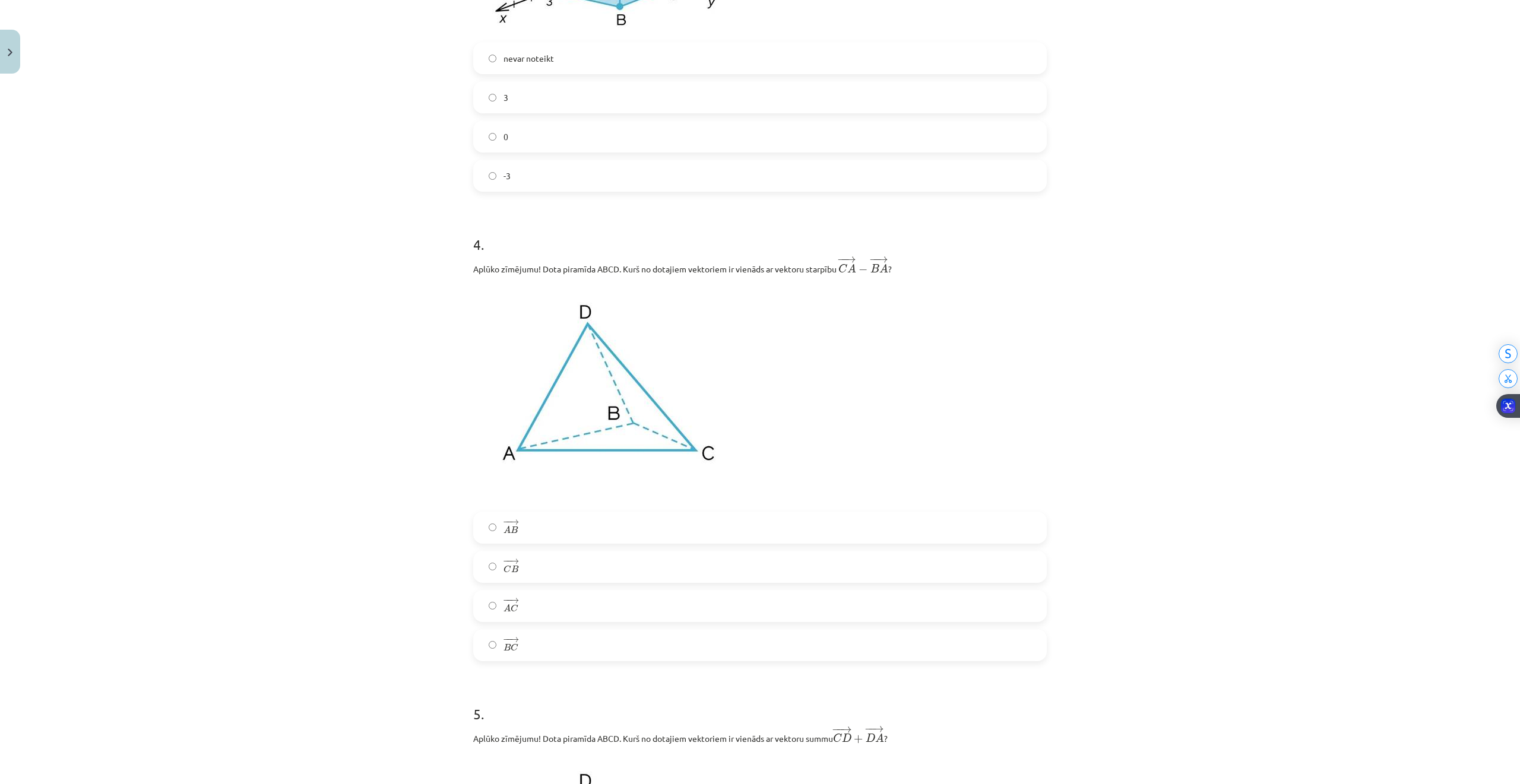
click at [487, 641] on label "− − → B C B C →" at bounding box center [760, 644] width 571 height 29
click at [489, 573] on label "− − → C B C B →" at bounding box center [760, 566] width 571 height 29
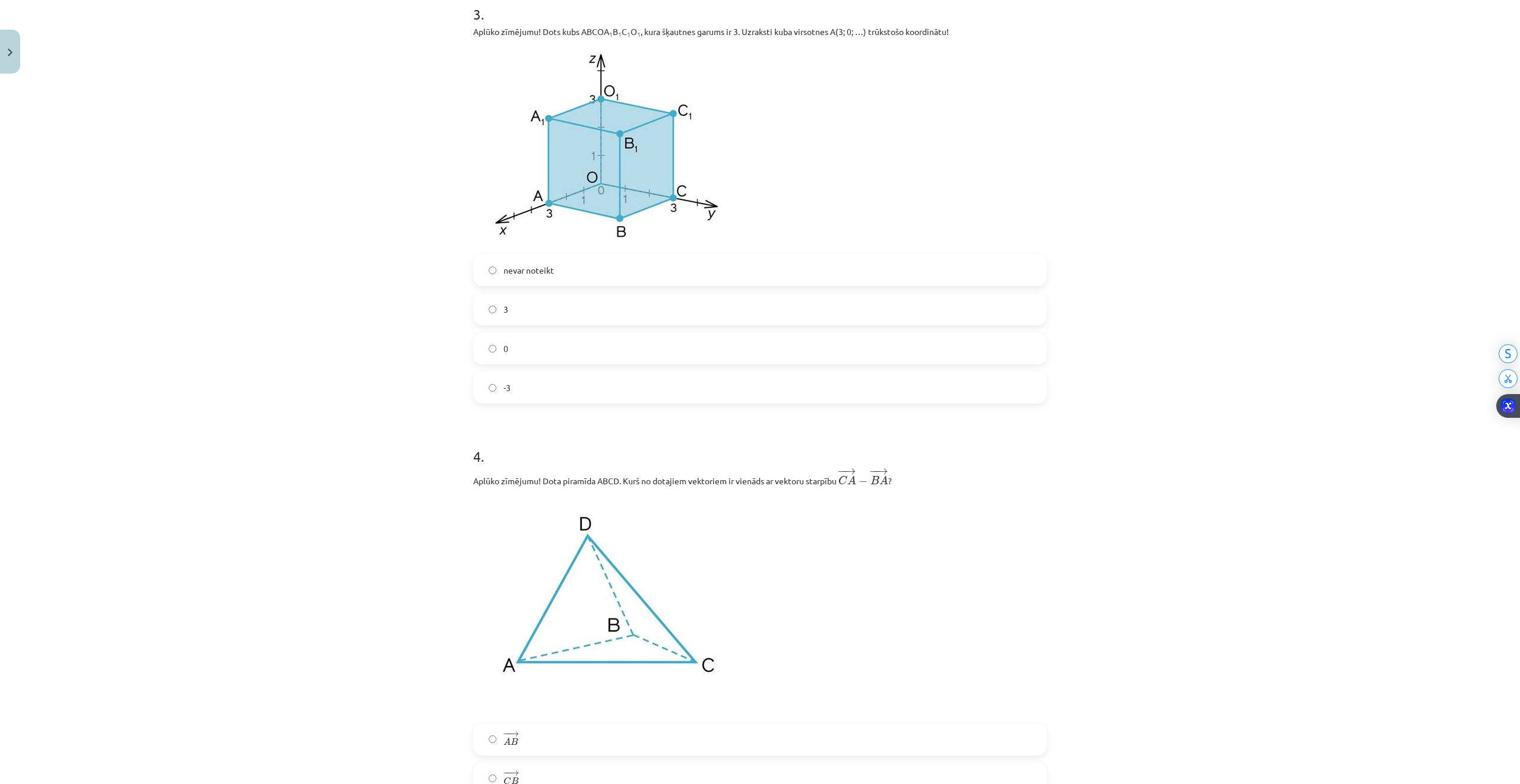
scroll to position [692, 0]
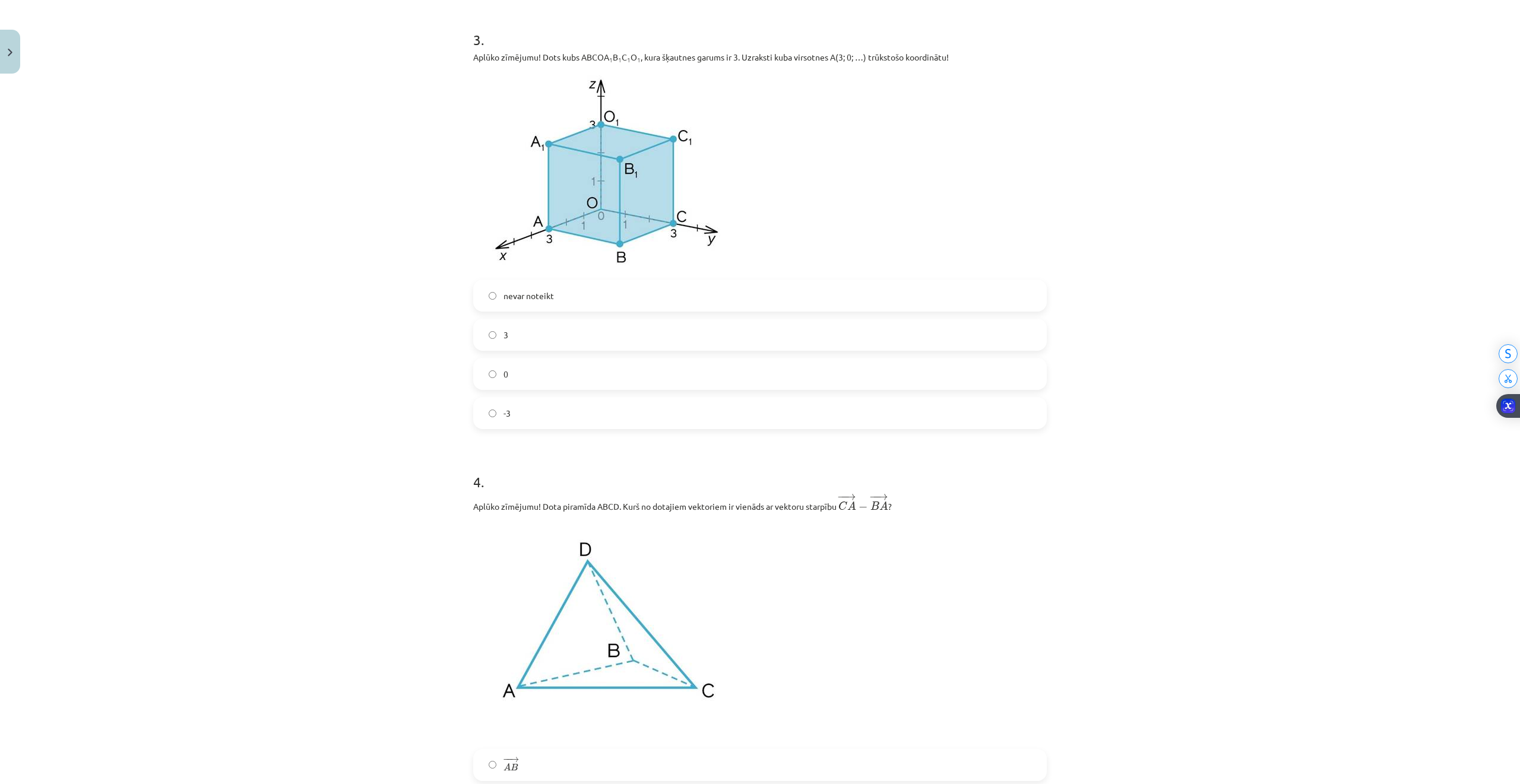
click at [495, 364] on label "0" at bounding box center [760, 374] width 571 height 29
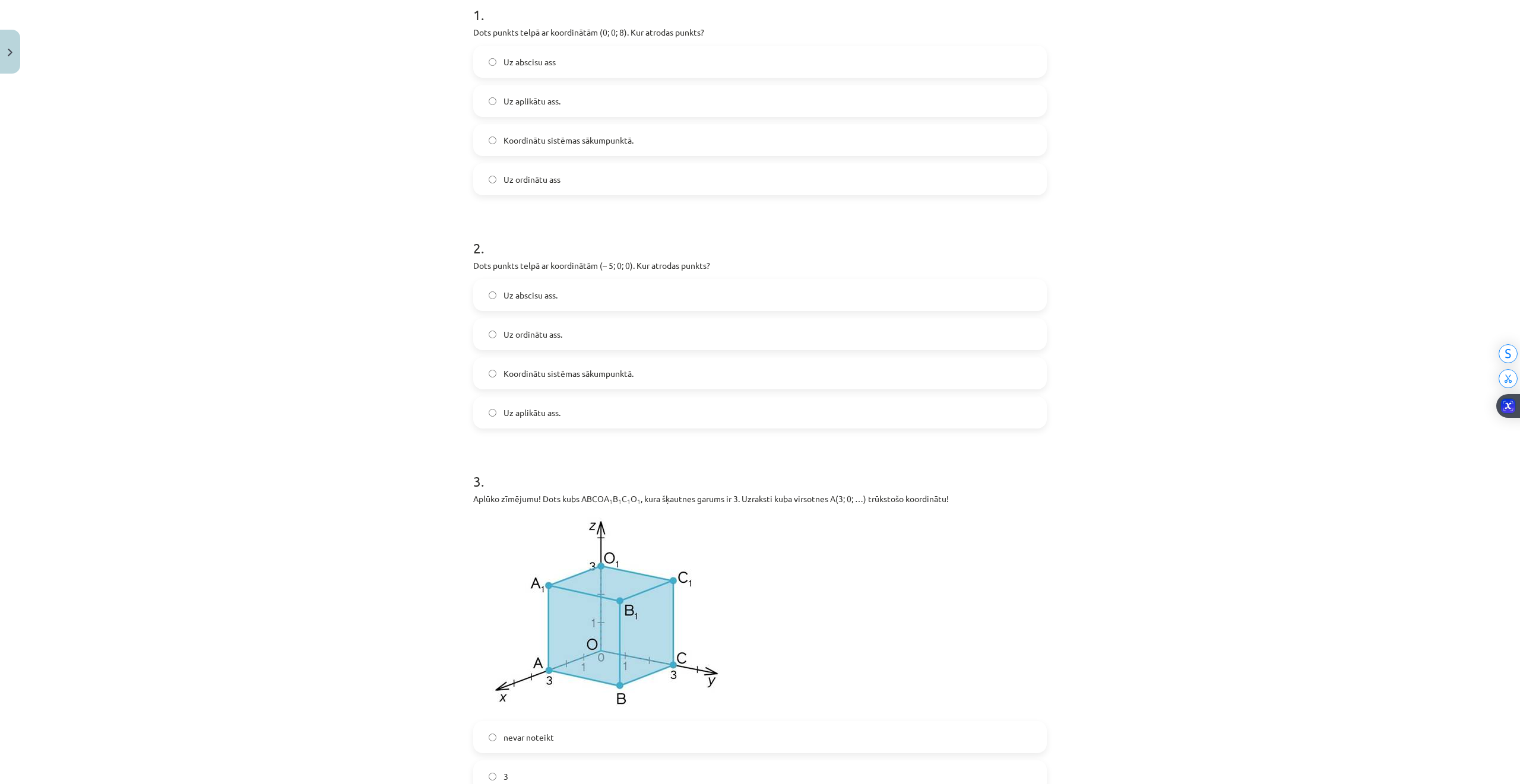
scroll to position [217, 0]
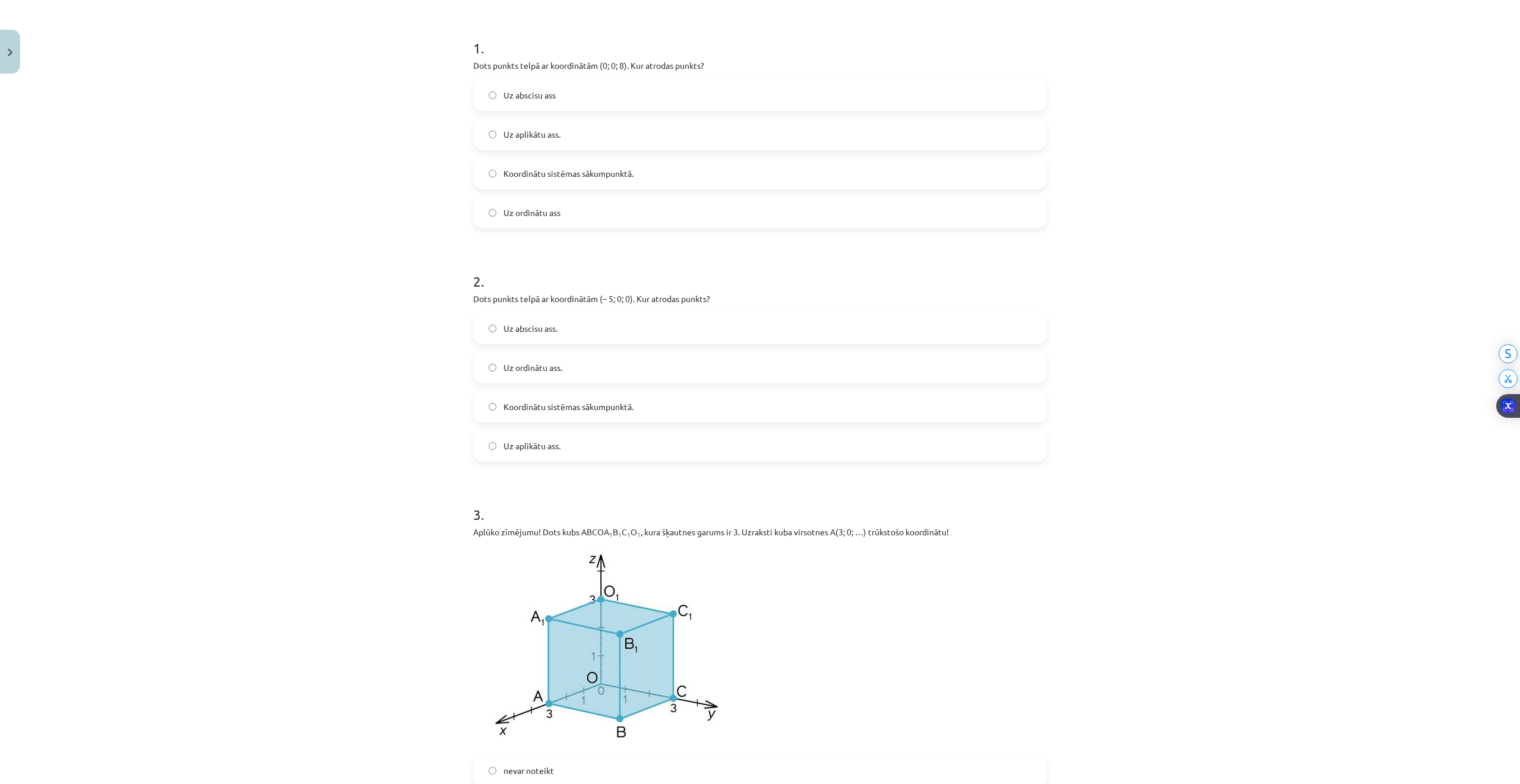
click at [563, 333] on label "Uz abscisu ass." at bounding box center [760, 328] width 571 height 29
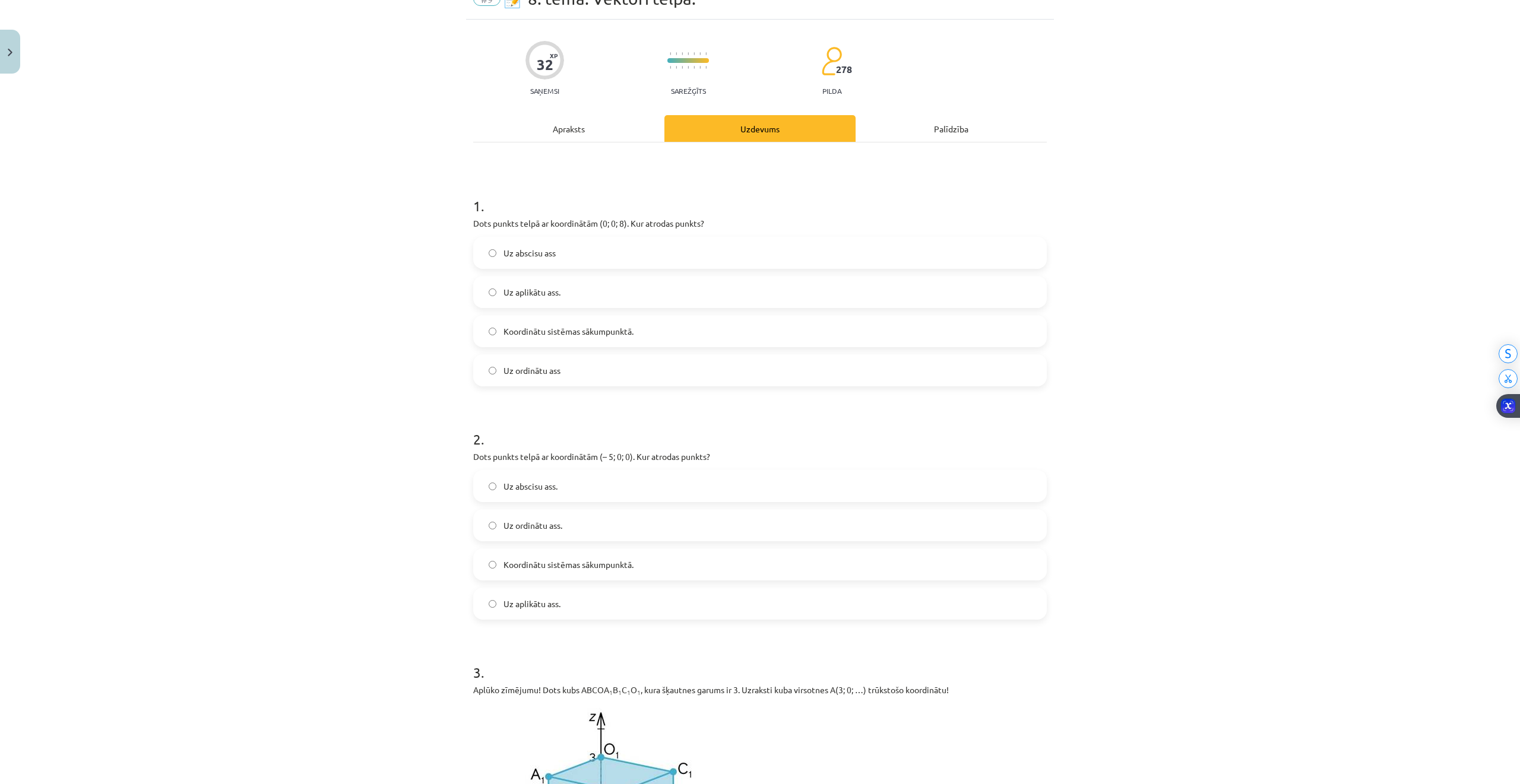
scroll to position [0, 0]
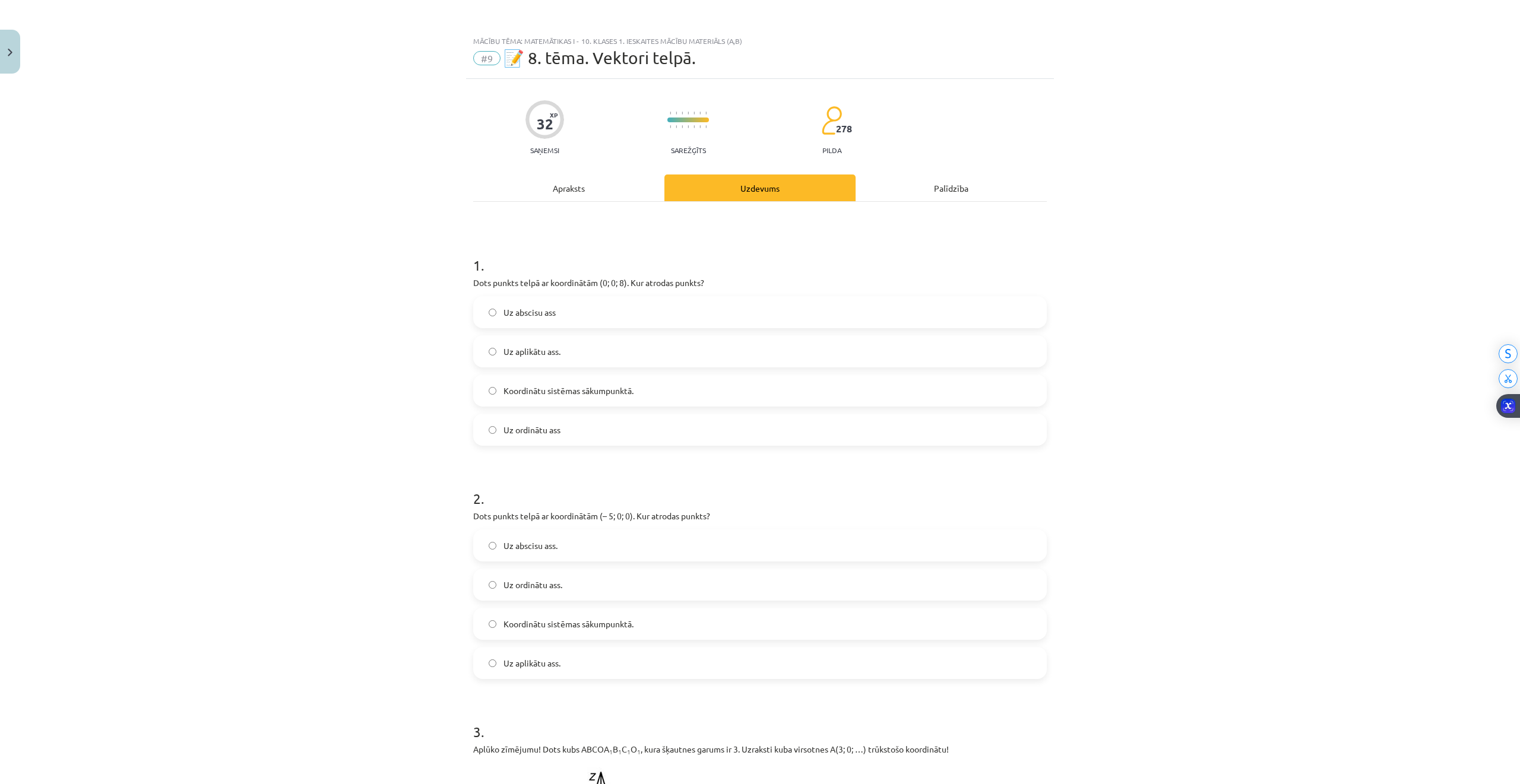
click at [554, 313] on label "Uz abscisu ass" at bounding box center [760, 312] width 571 height 29
click at [706, 199] on div "Uzdevums" at bounding box center [760, 188] width 191 height 27
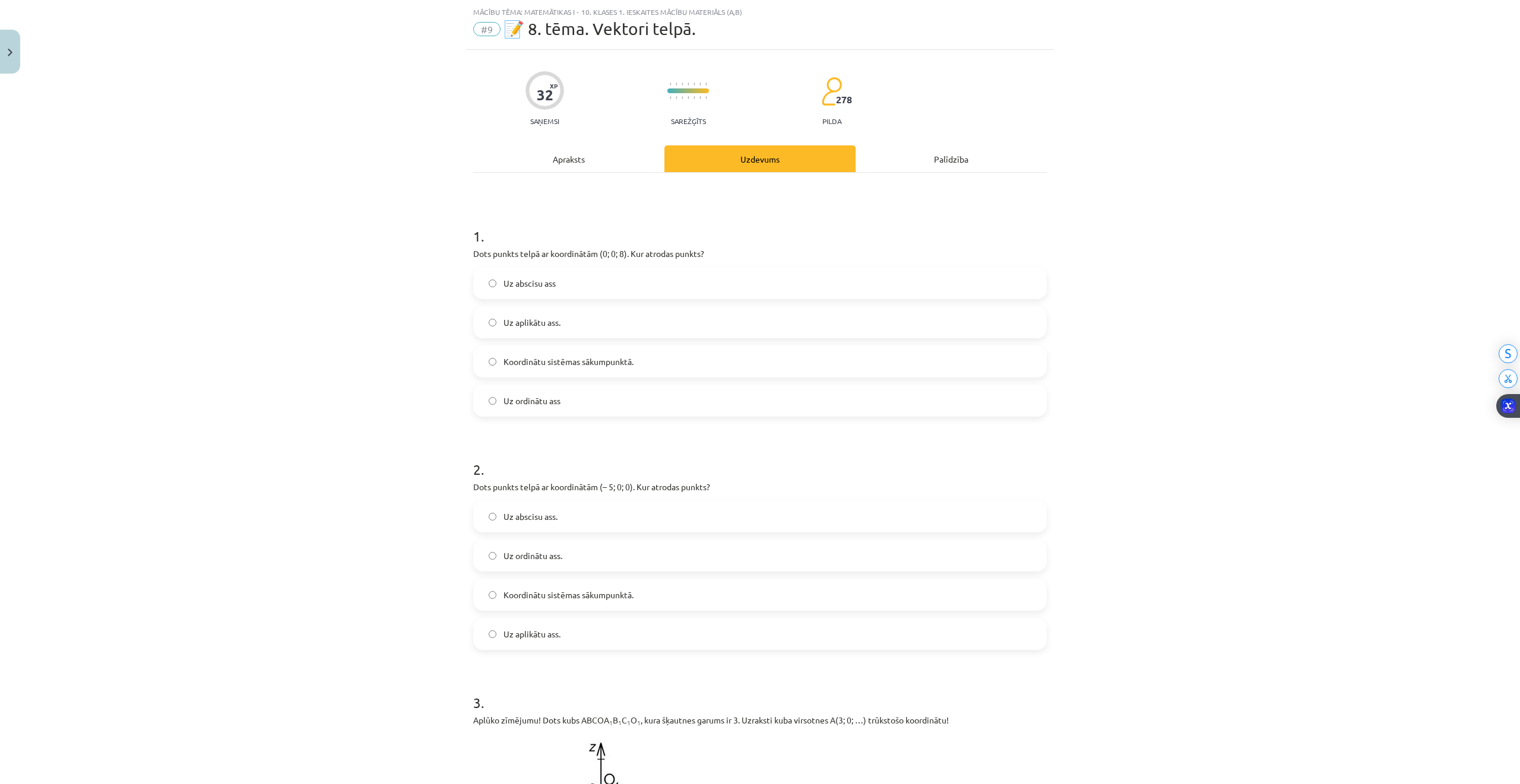
scroll to position [29, 0]
click at [516, 321] on span "Uz aplikātu ass." at bounding box center [532, 322] width 57 height 13
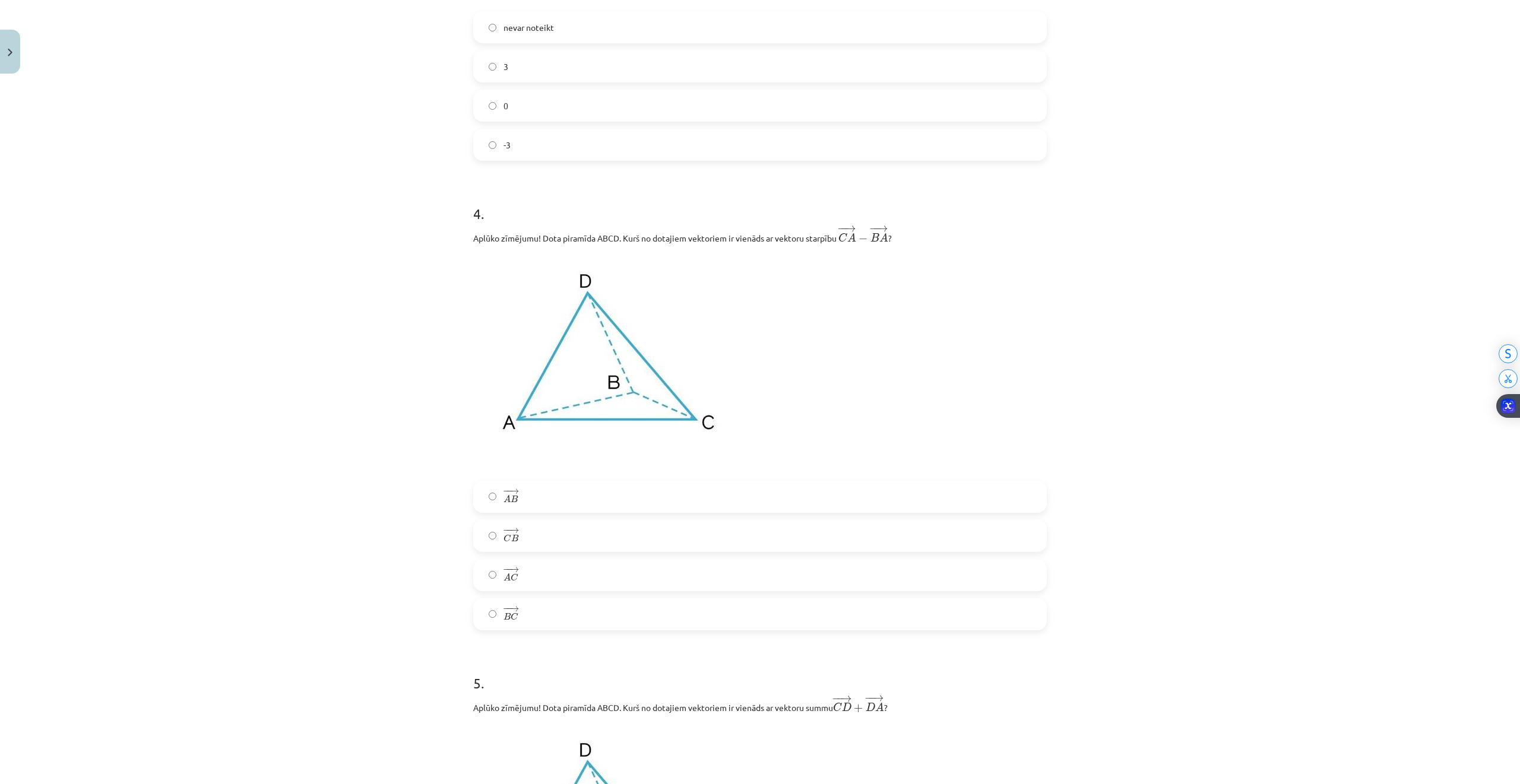
scroll to position [979, 0]
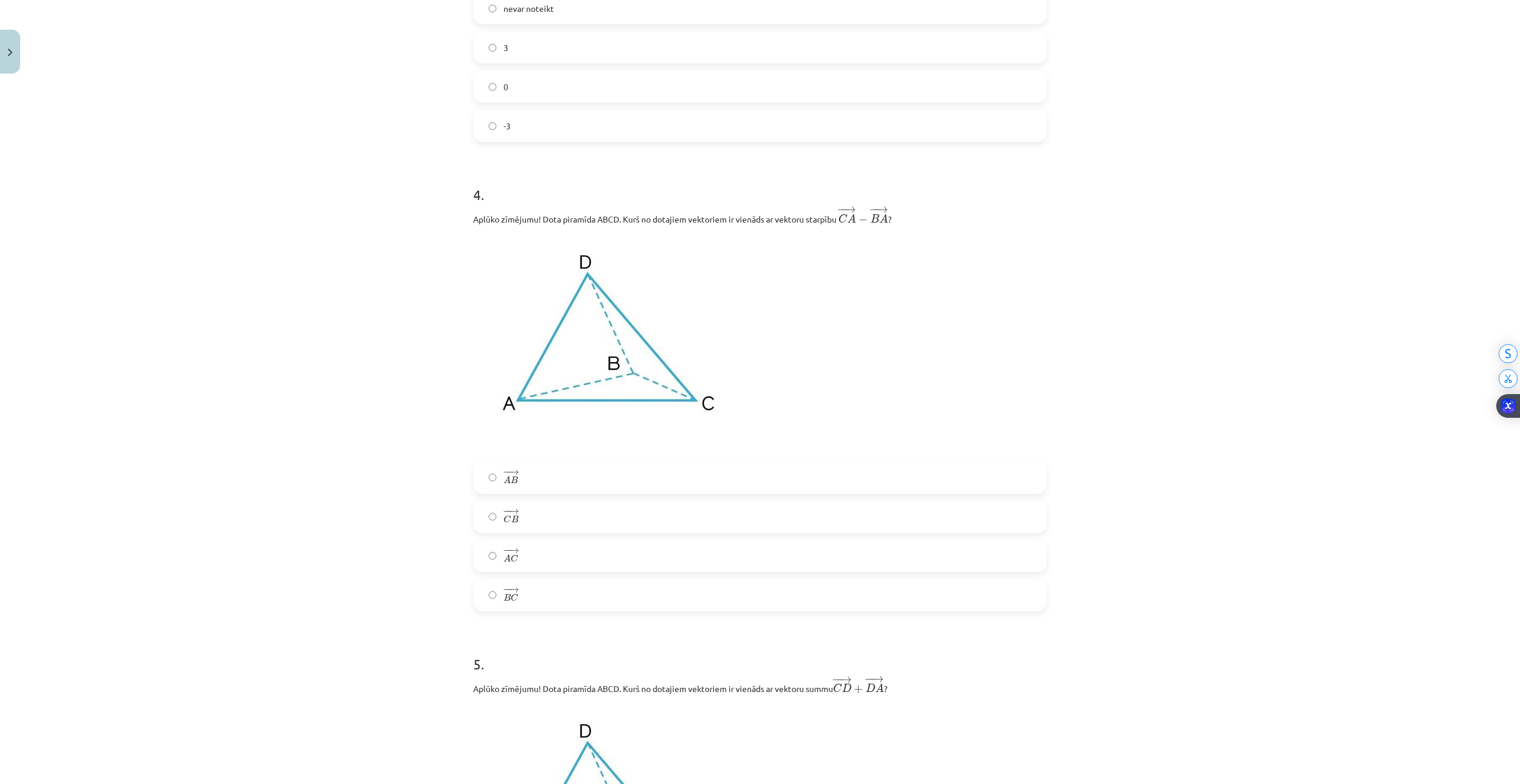
drag, startPoint x: 1197, startPoint y: 383, endPoint x: 1202, endPoint y: 413, distance: 30.4
drag, startPoint x: 1142, startPoint y: 518, endPoint x: 1136, endPoint y: 497, distance: 21.8
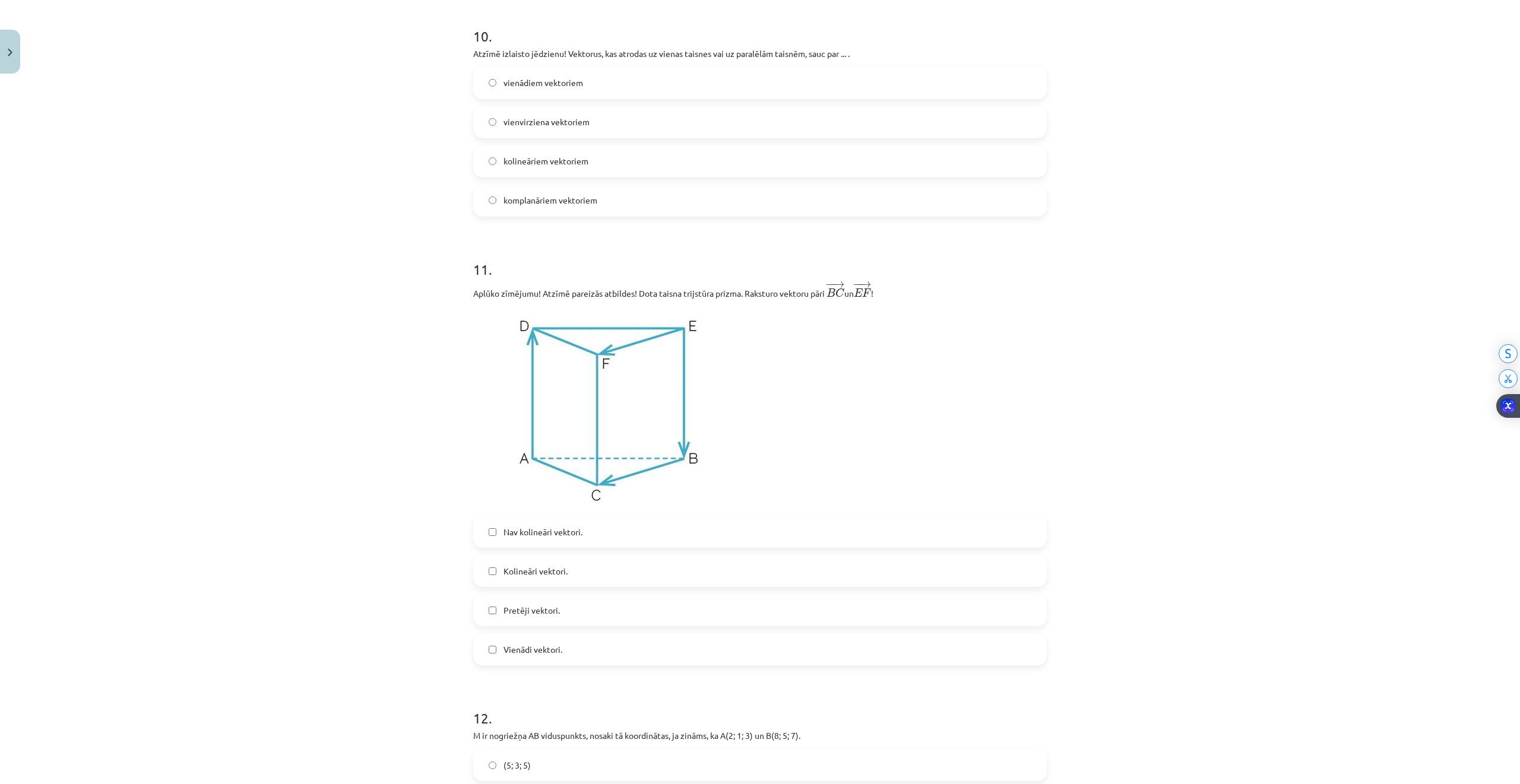
scroll to position [5202, 0]
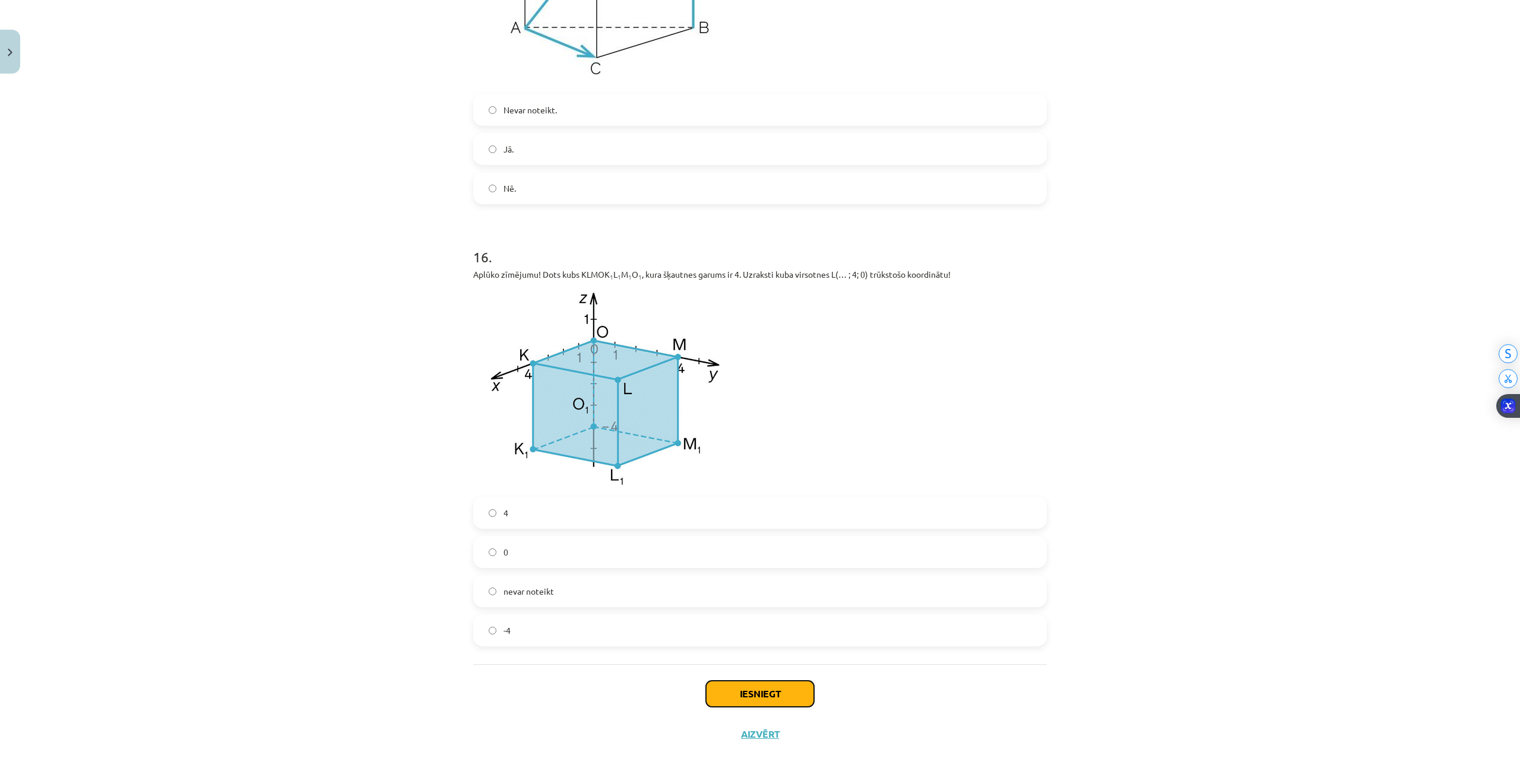
click at [760, 694] on button "Iesniegt" at bounding box center [759, 694] width 108 height 26
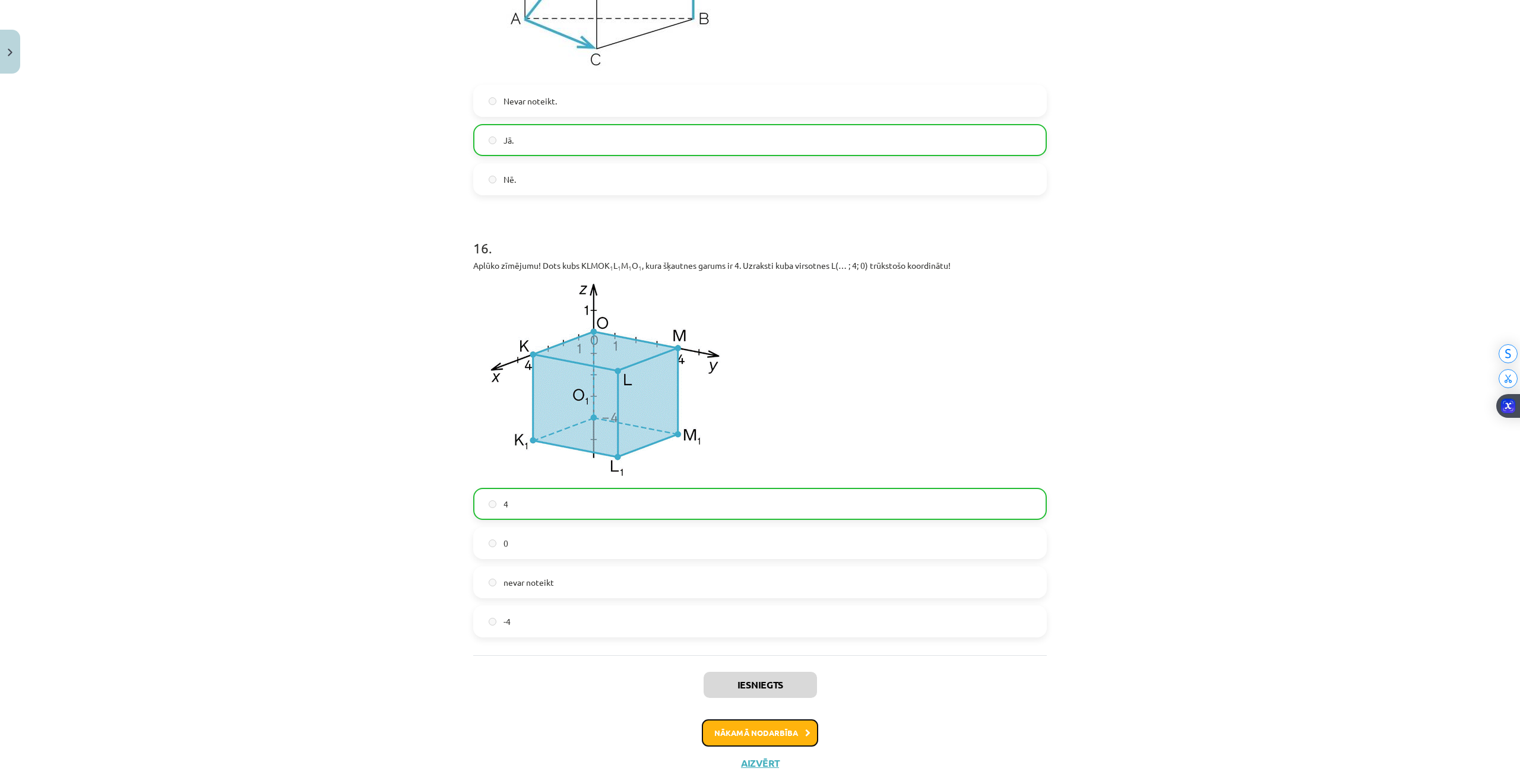
click at [756, 734] on button "Nākamā nodarbība" at bounding box center [759, 733] width 116 height 28
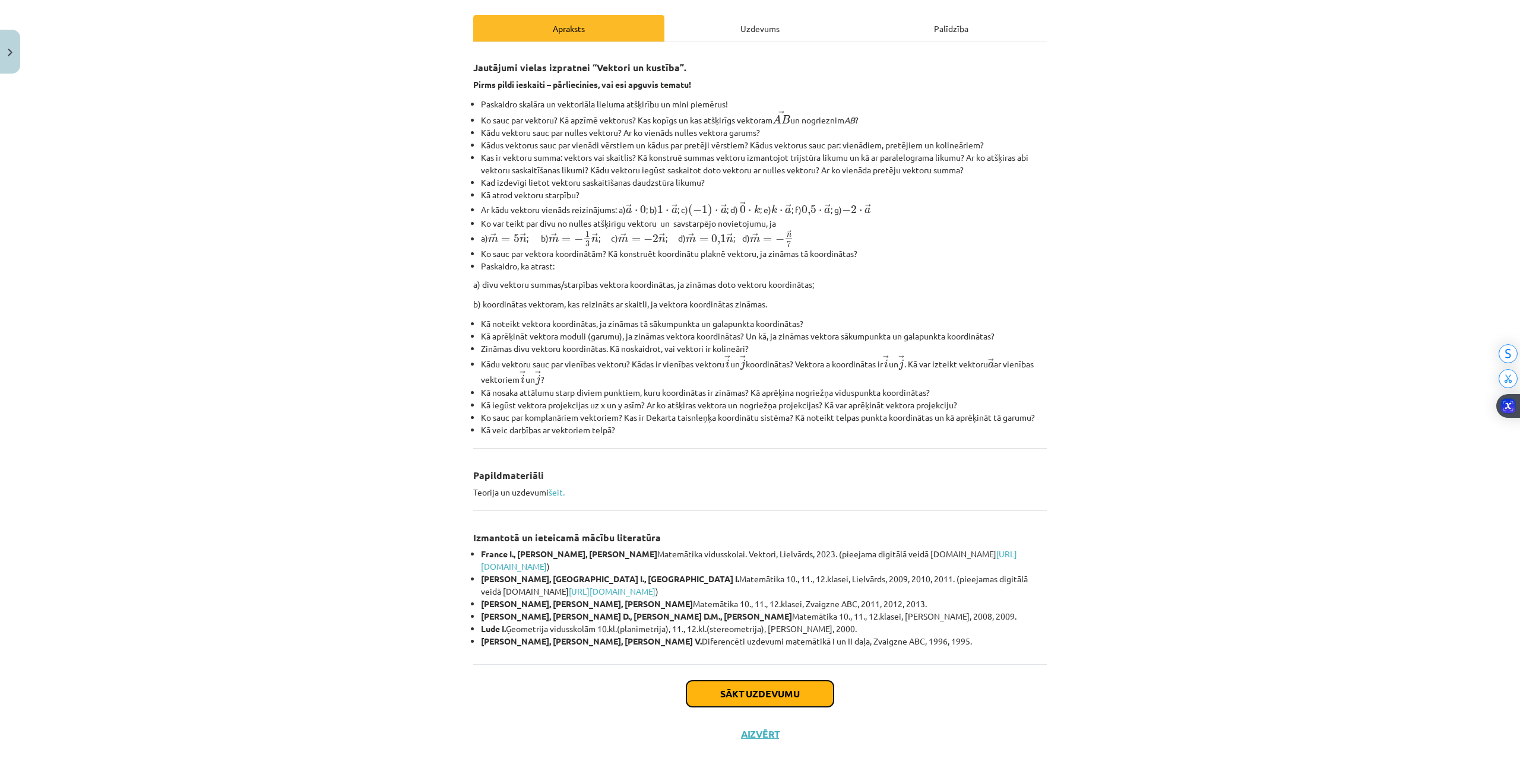
click at [761, 691] on button "Sākt uzdevumu" at bounding box center [760, 694] width 147 height 26
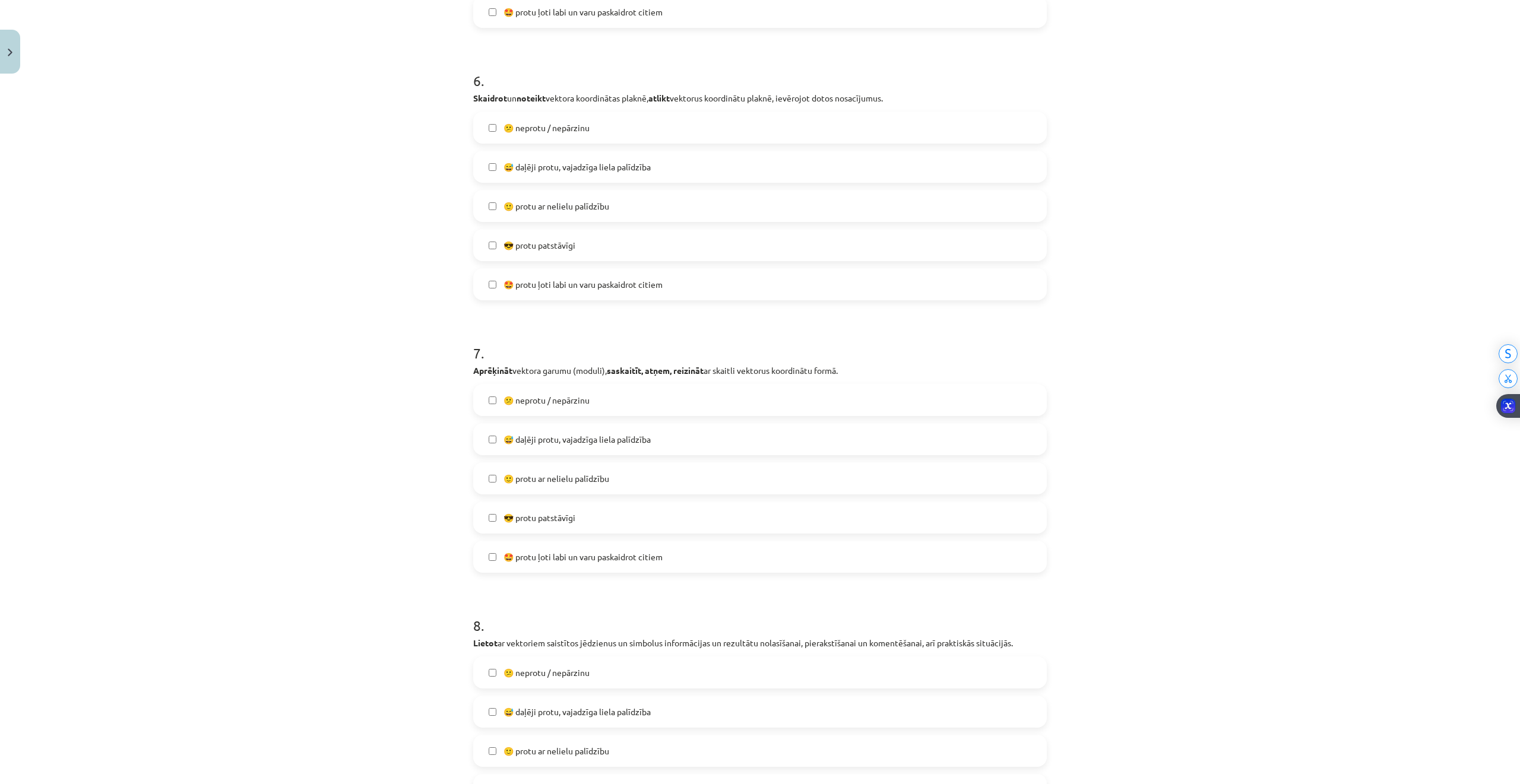
scroll to position [1866, 0]
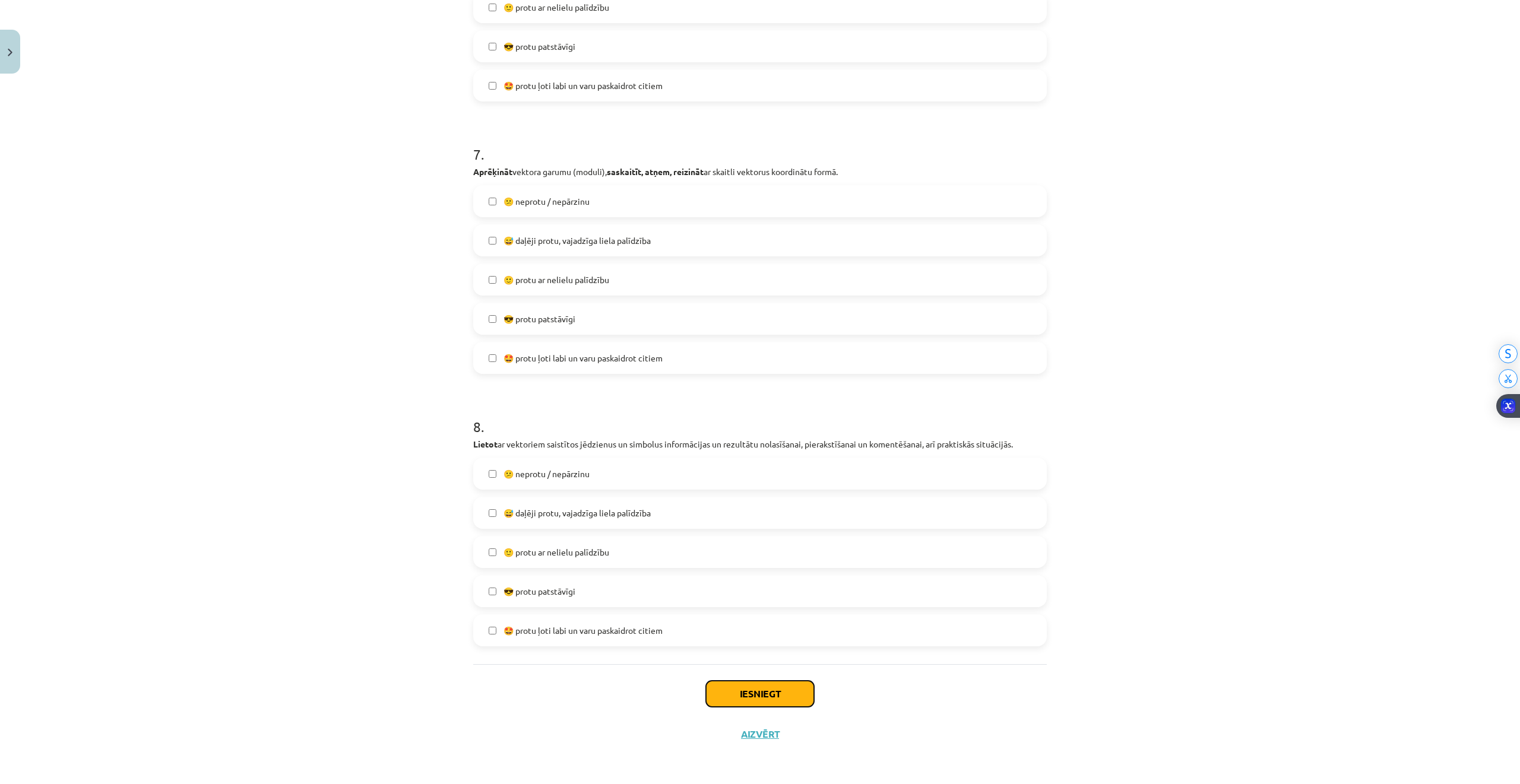
click at [770, 692] on button "Iesniegt" at bounding box center [759, 694] width 108 height 26
